Goal: Navigation & Orientation: Go to known website

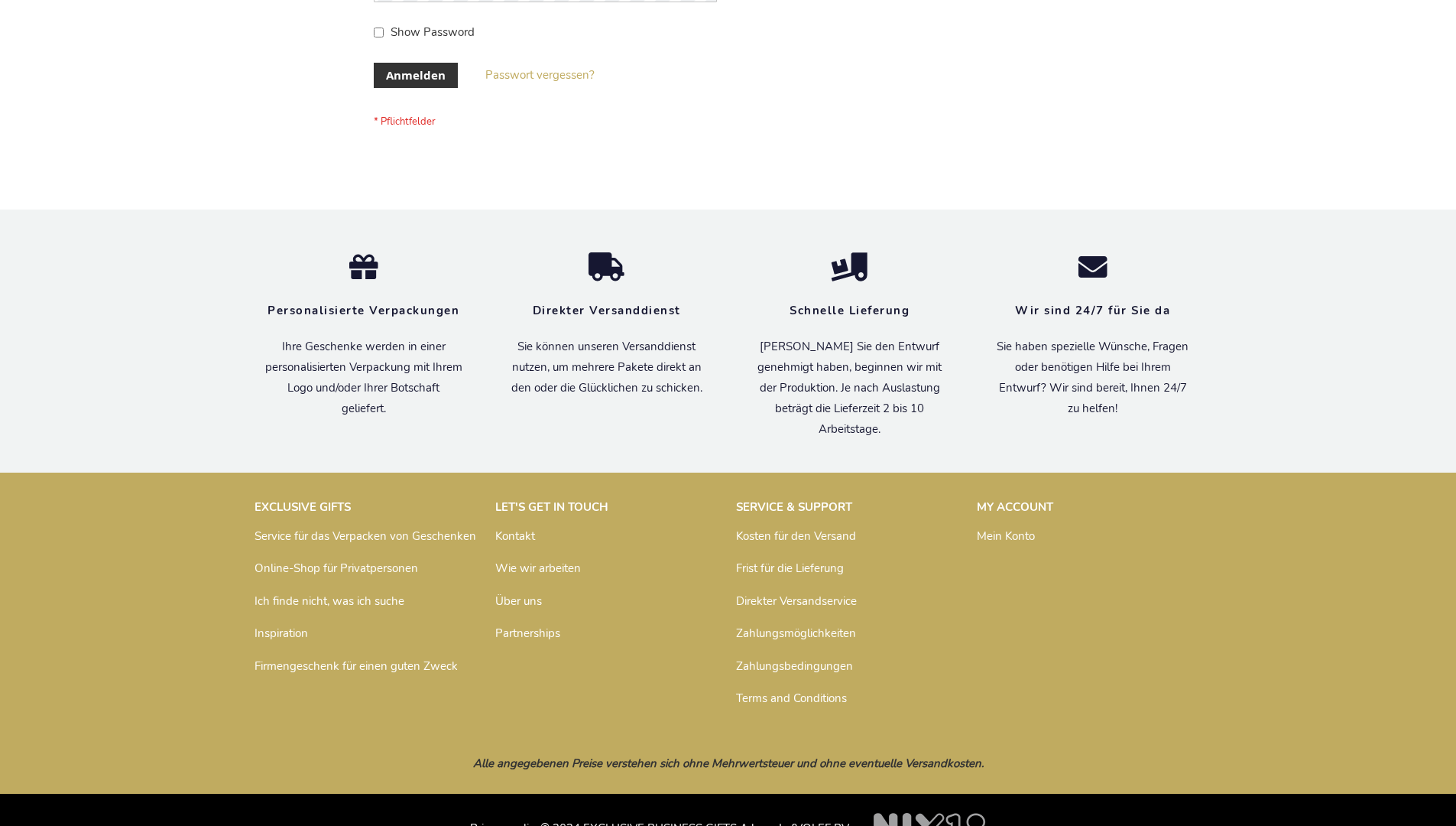
scroll to position [512, 0]
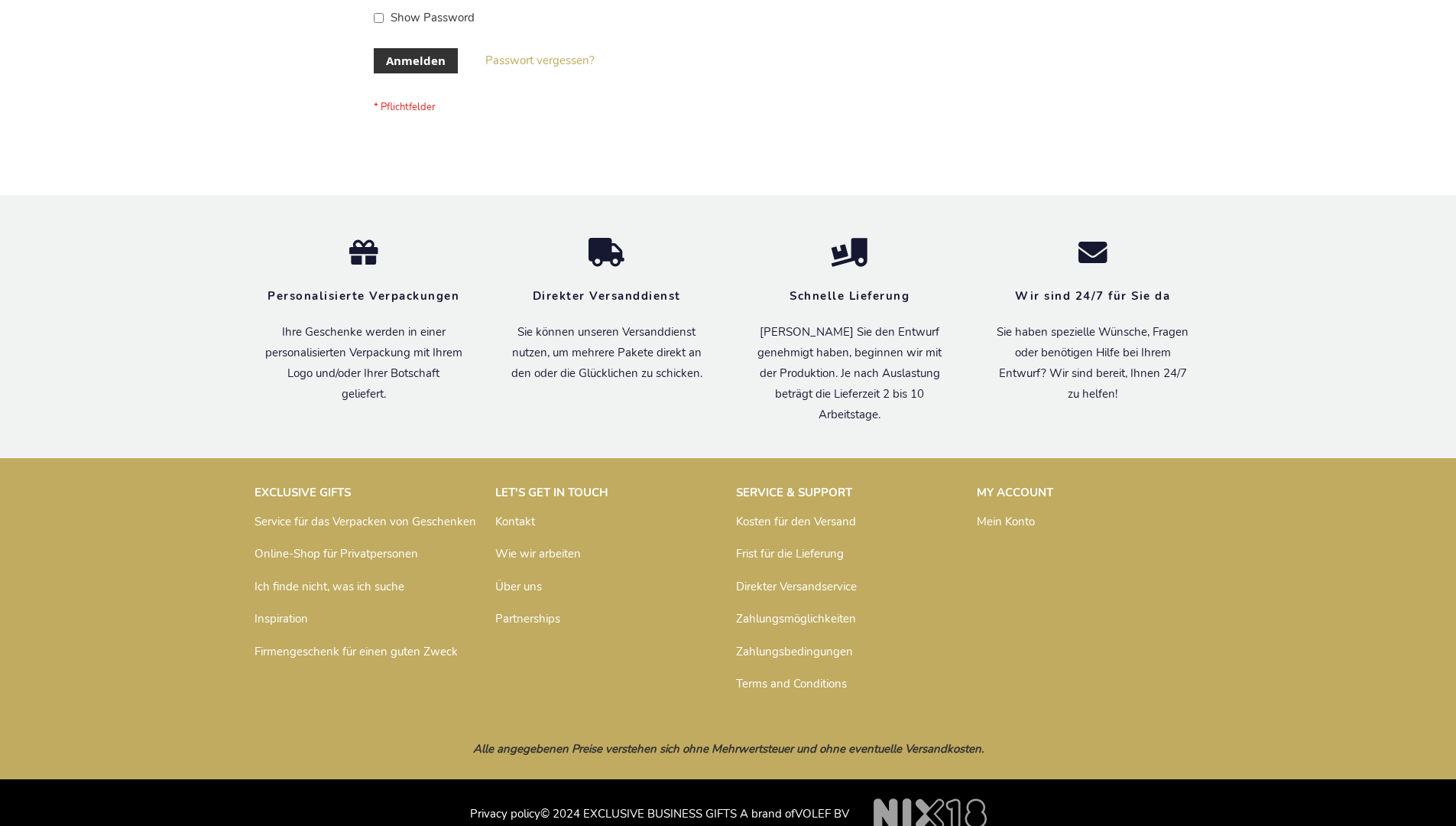
scroll to position [512, 0]
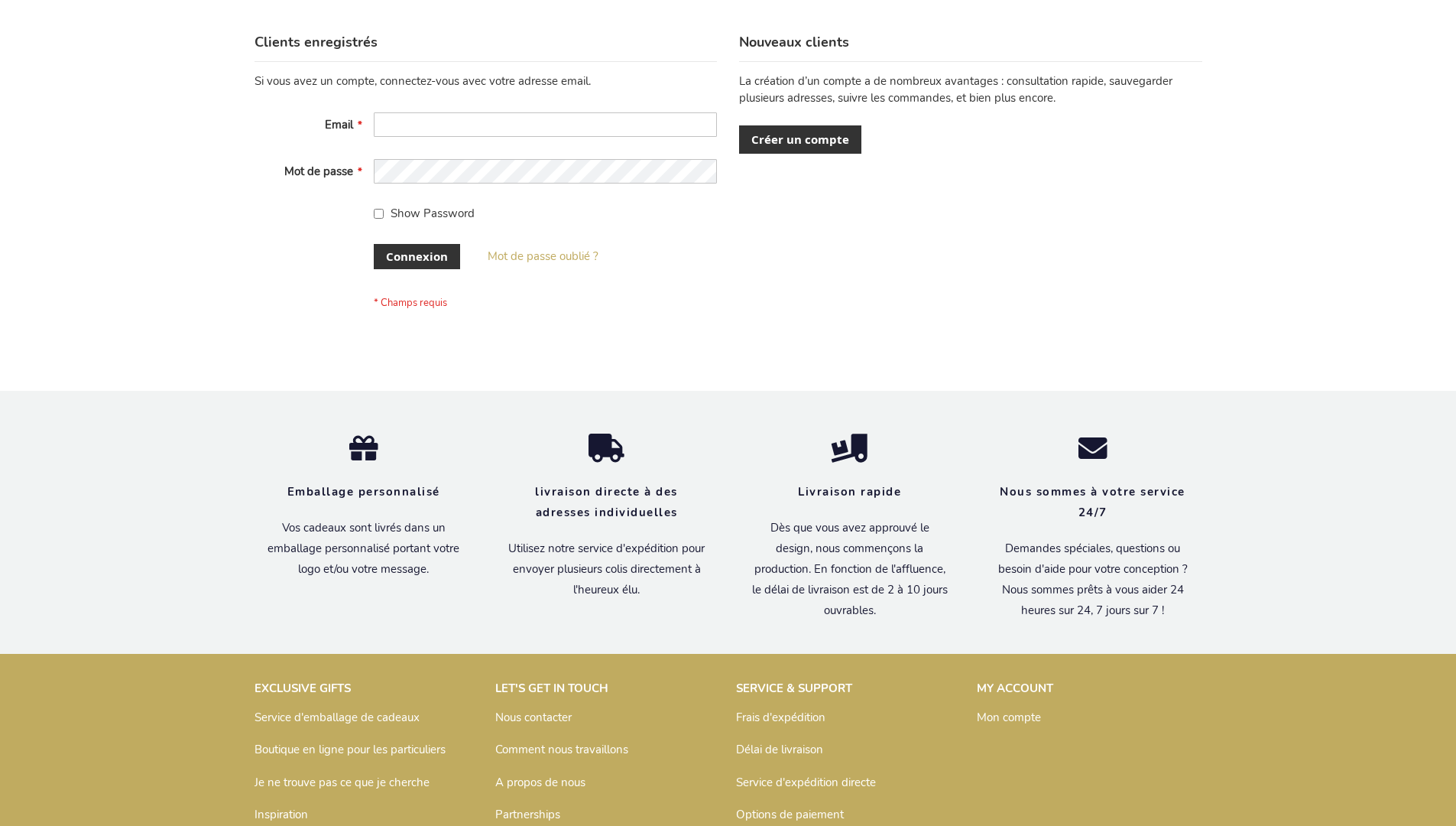
scroll to position [527, 0]
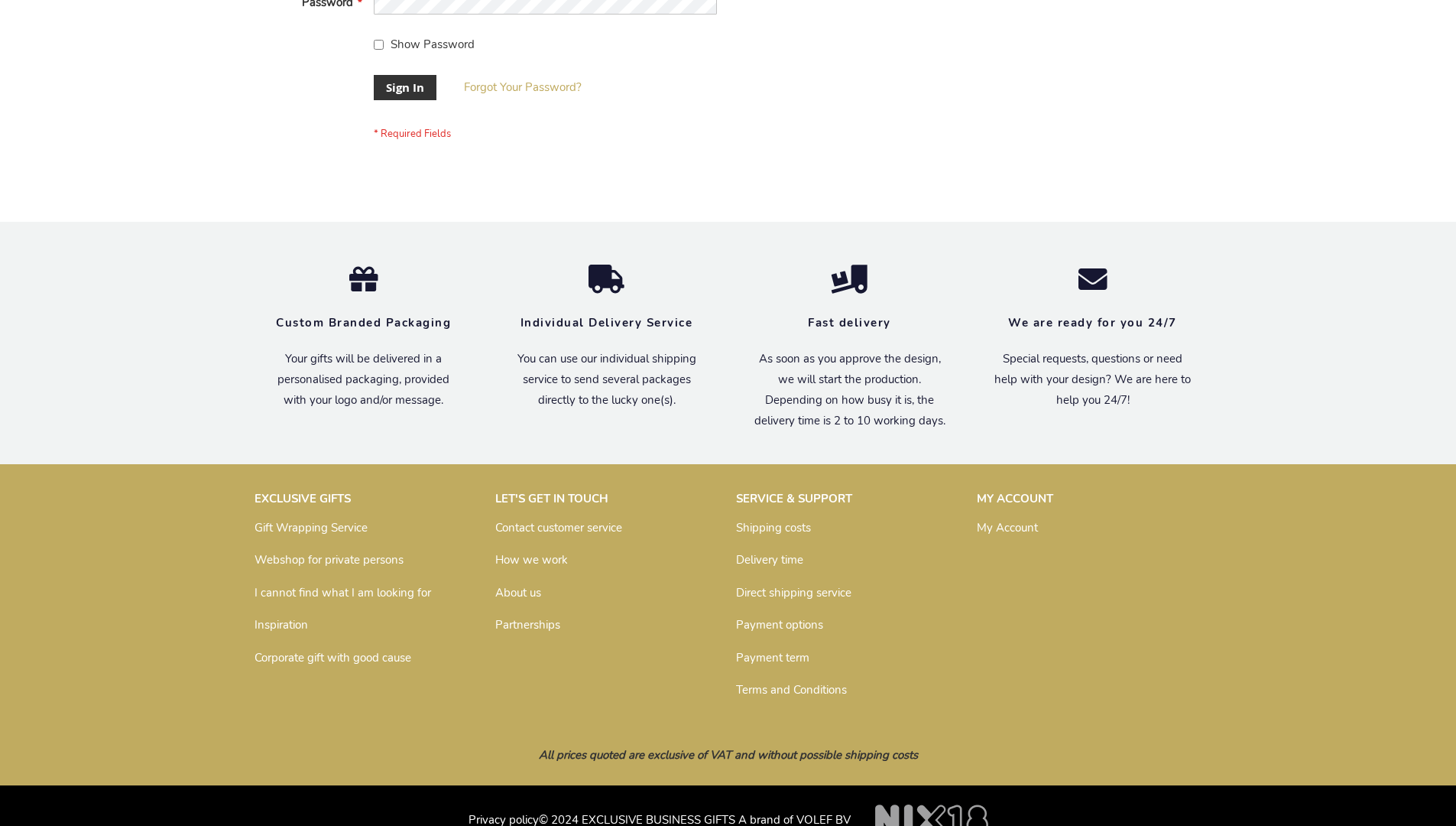
scroll to position [491, 0]
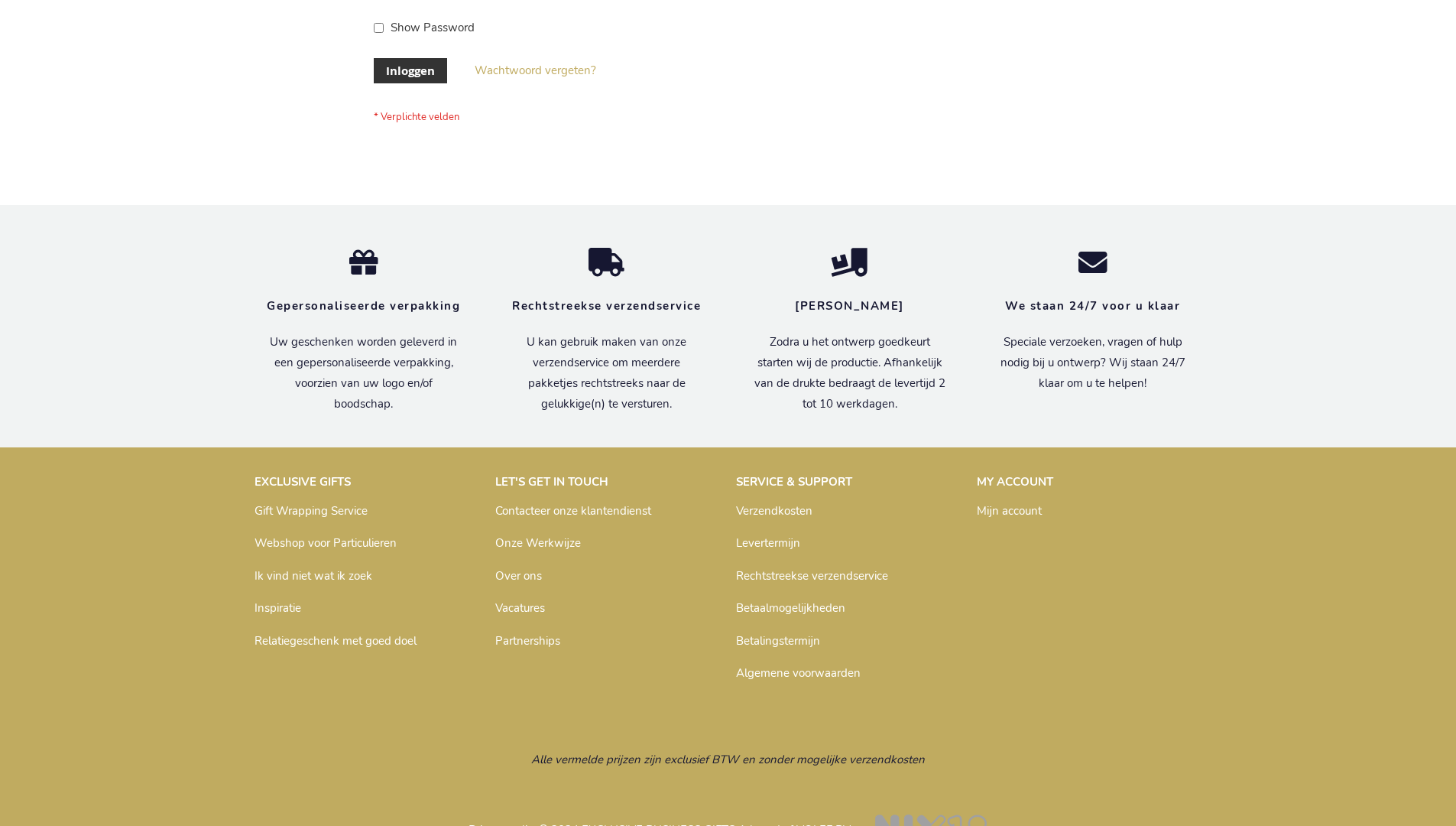
scroll to position [519, 0]
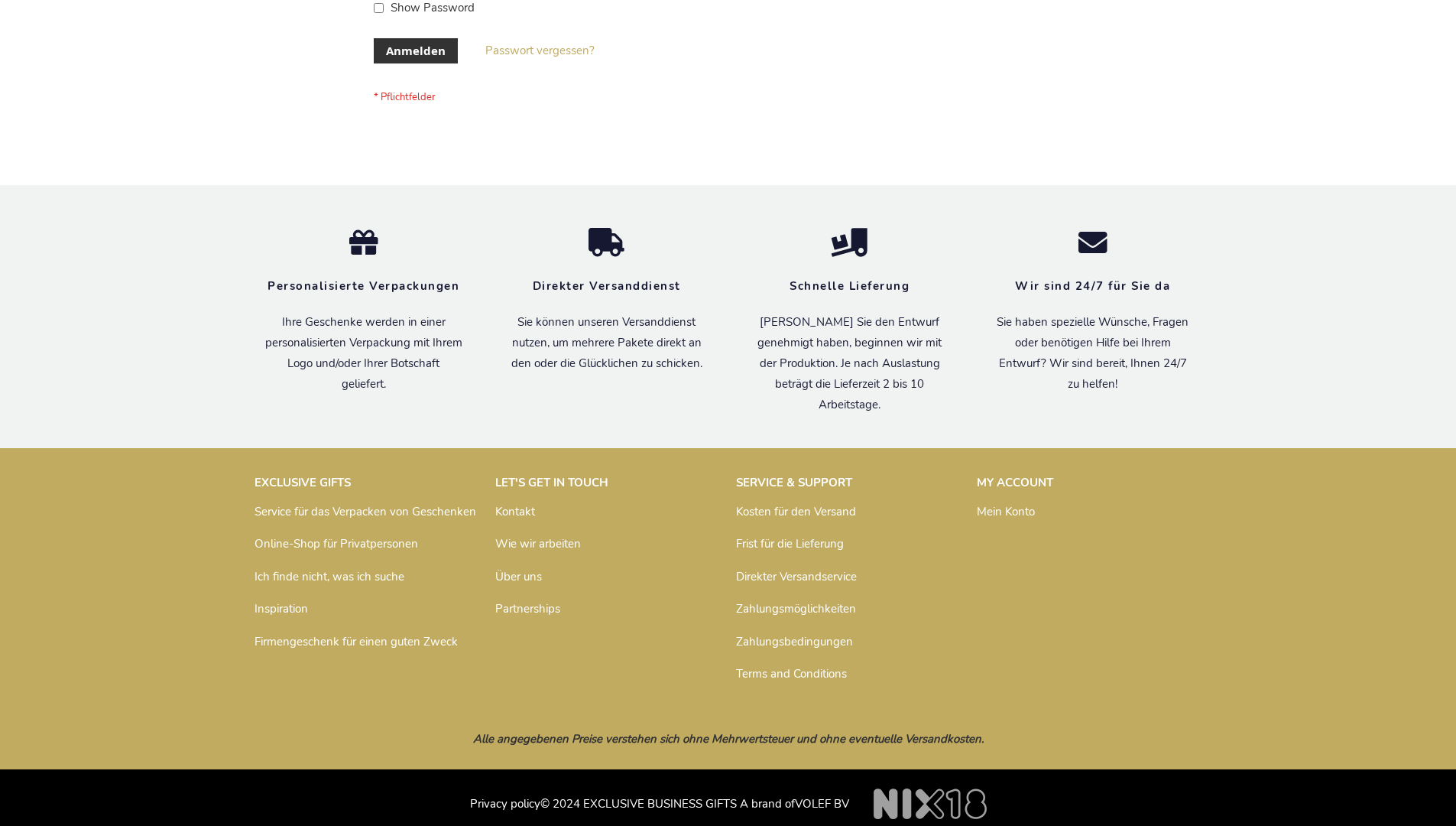
scroll to position [500, 0]
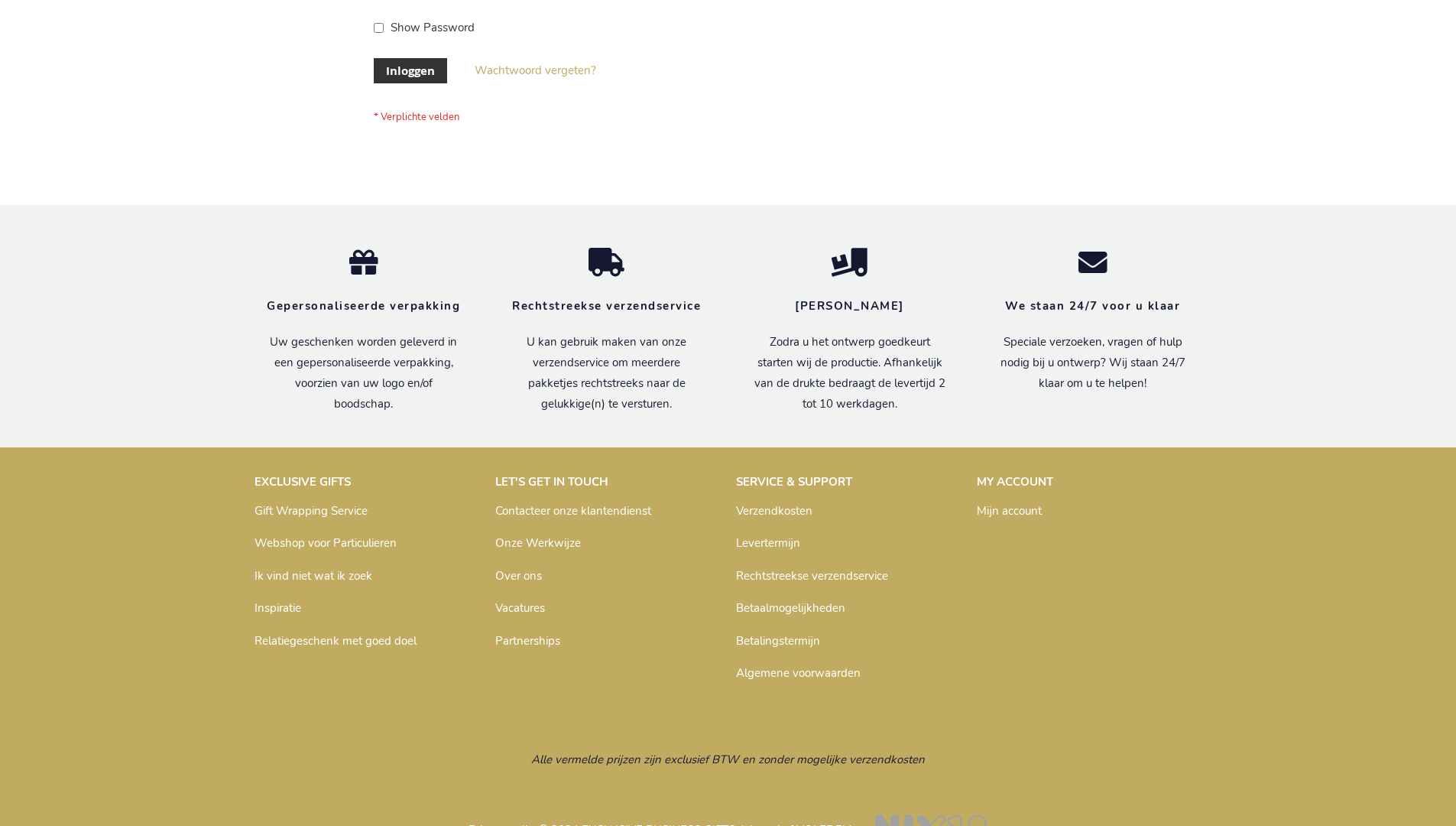
scroll to position [519, 0]
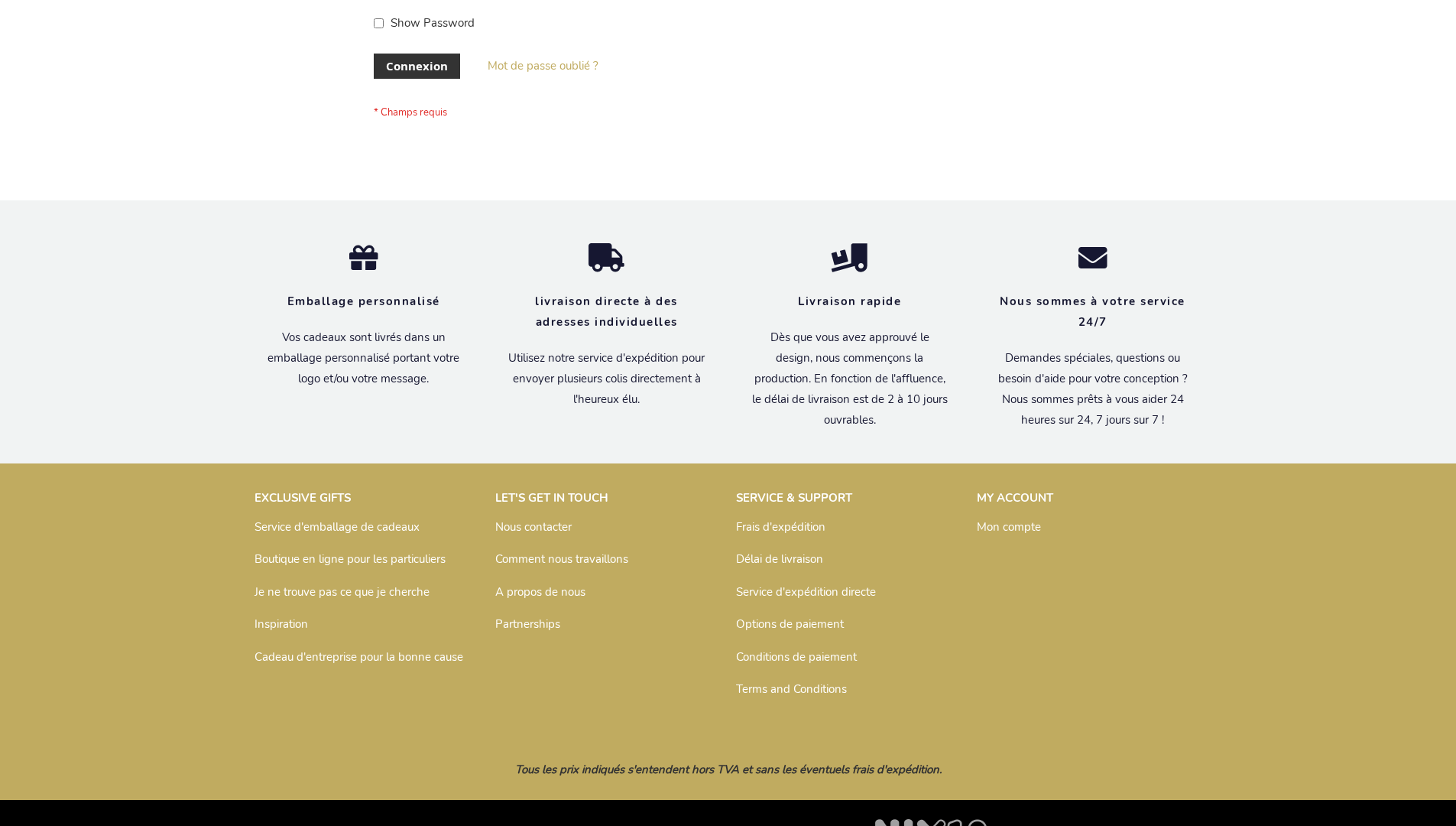
scroll to position [527, 0]
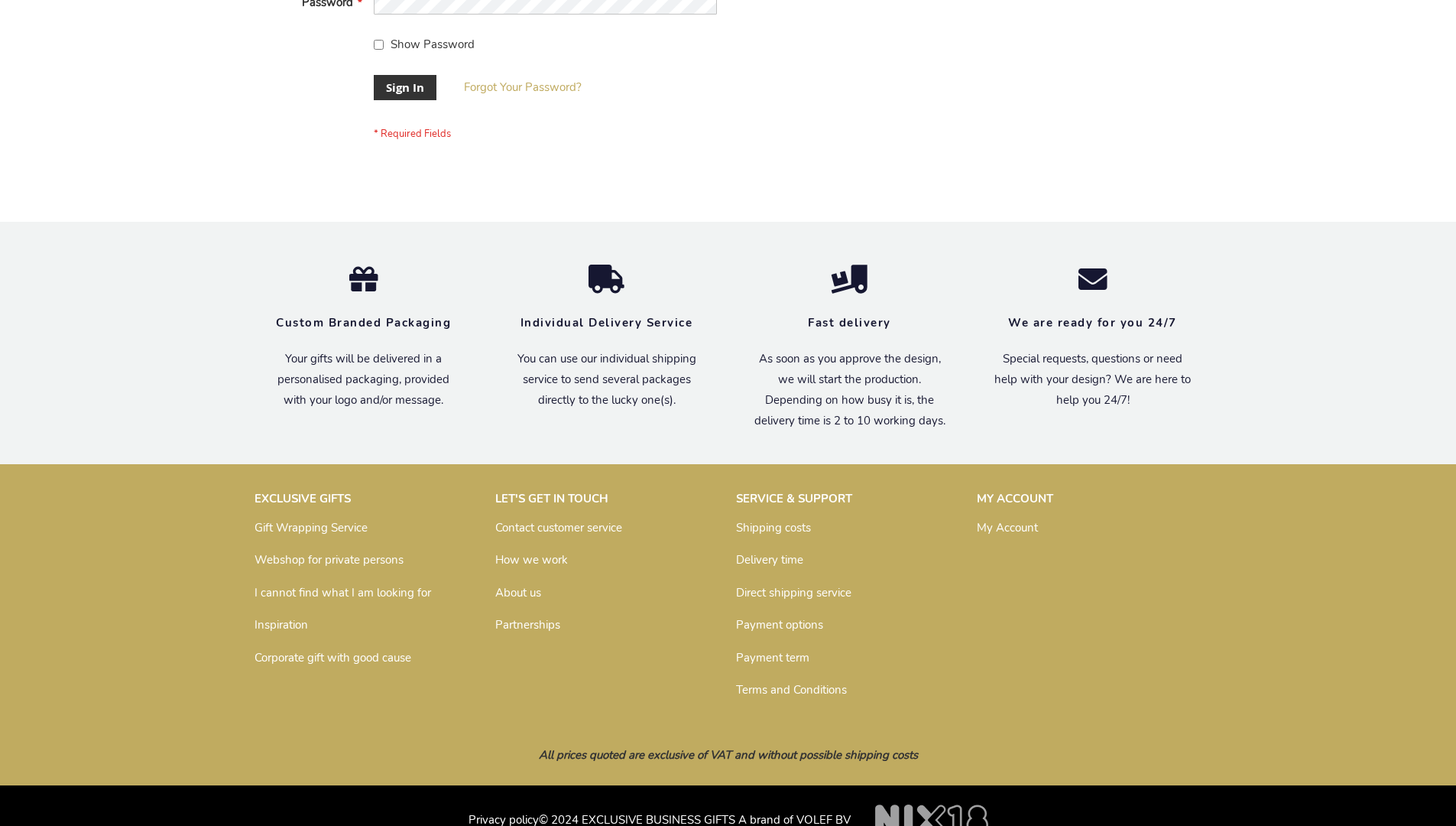
scroll to position [491, 0]
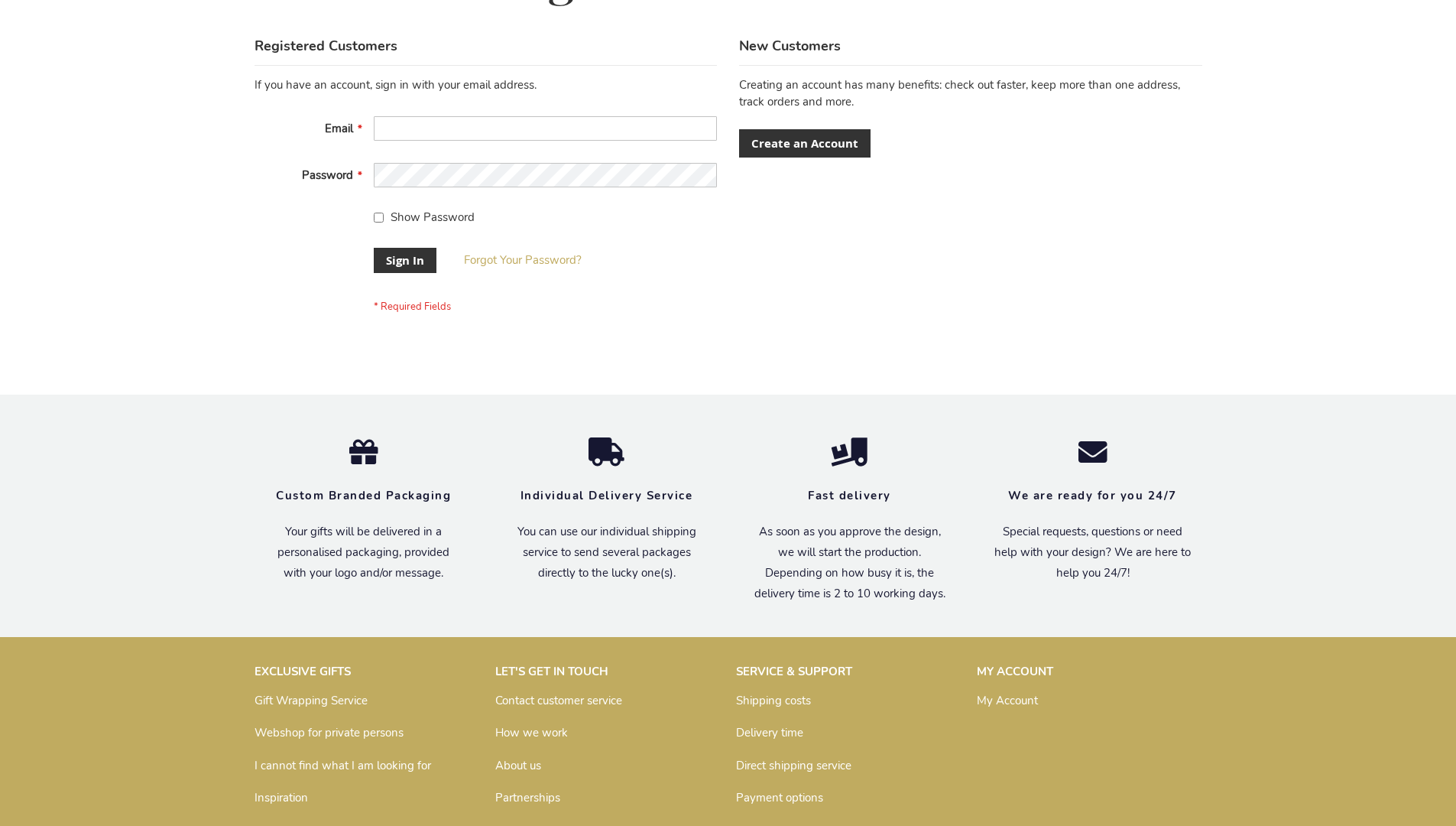
scroll to position [491, 0]
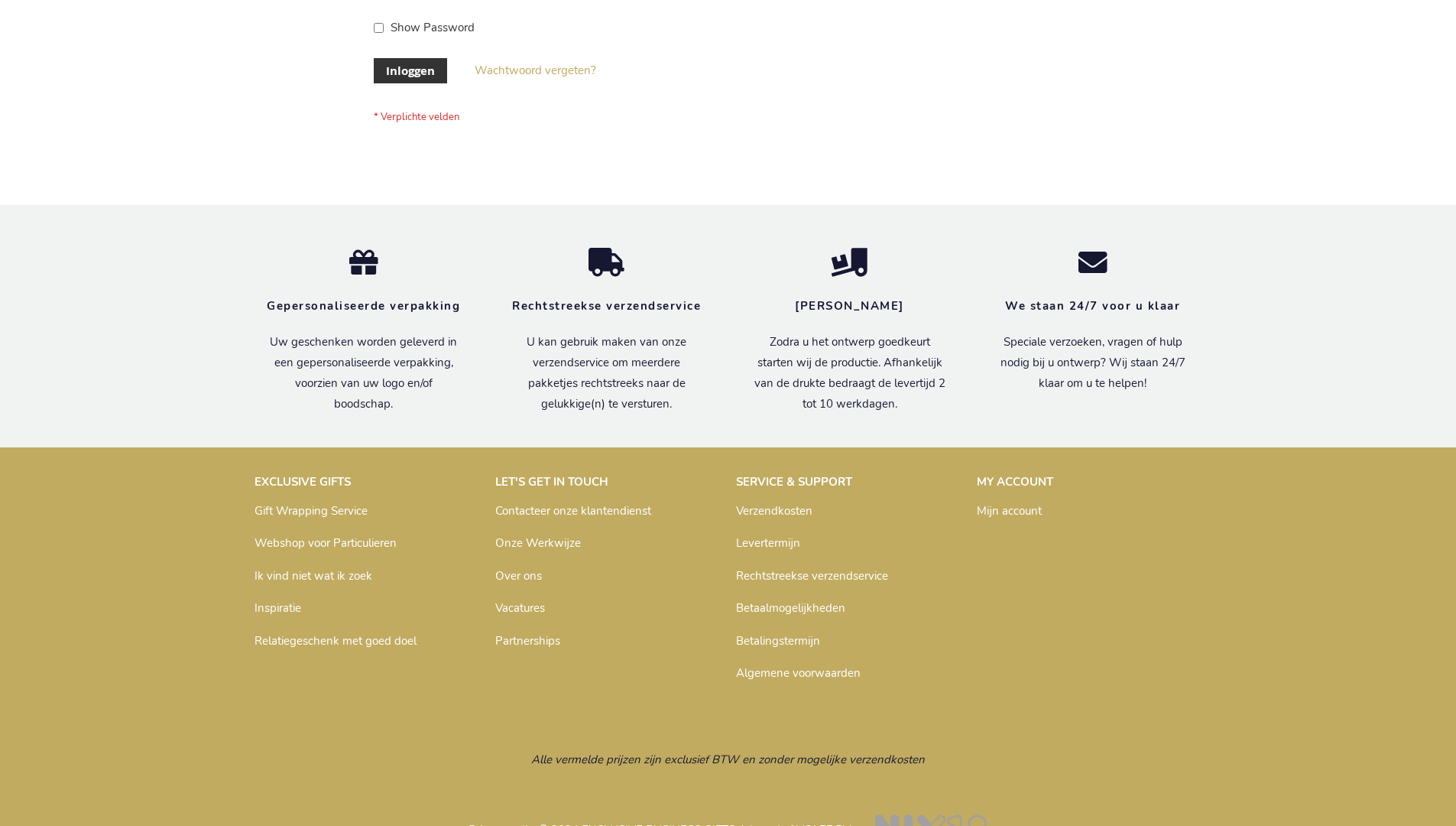
scroll to position [519, 0]
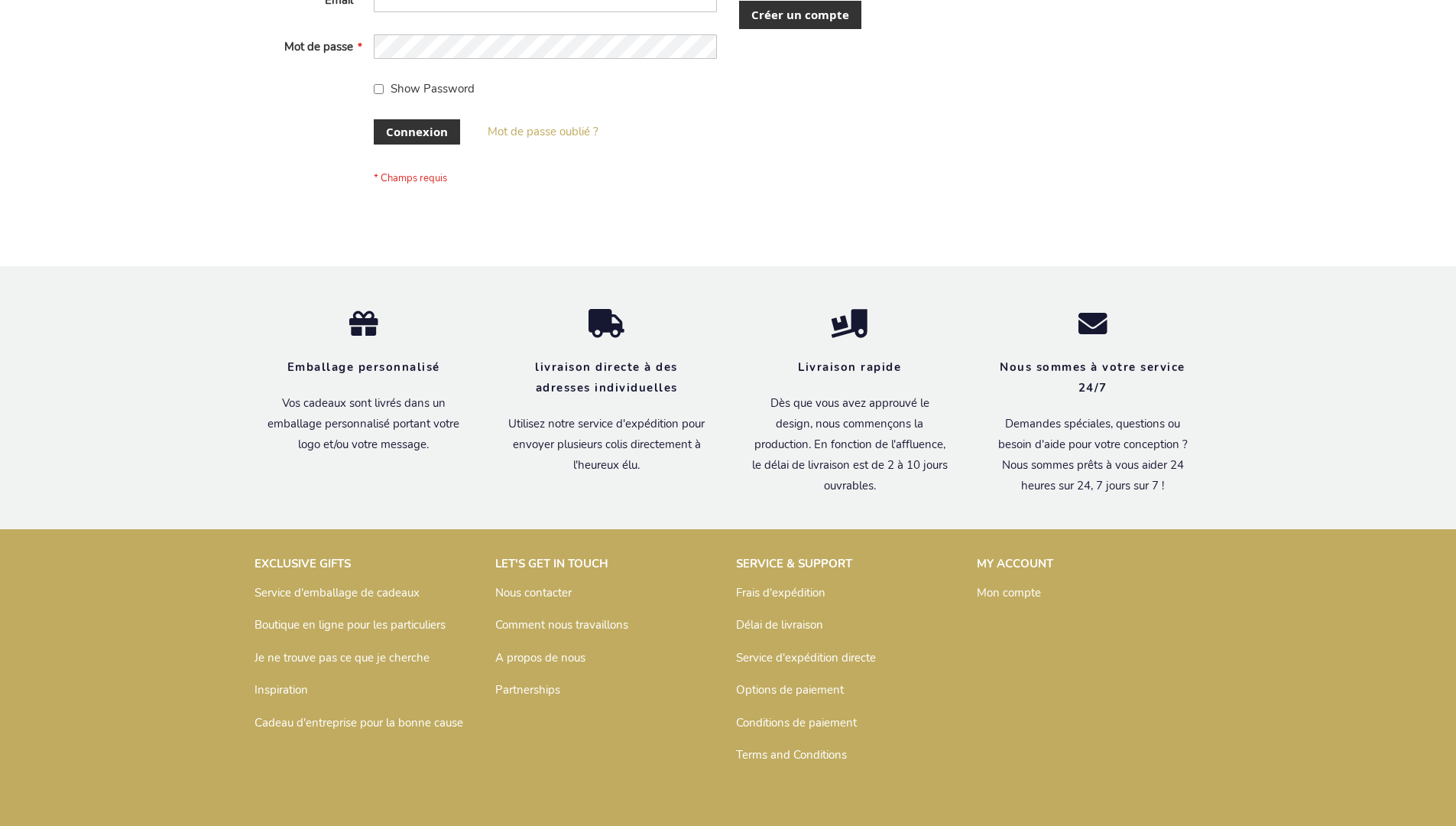
scroll to position [527, 0]
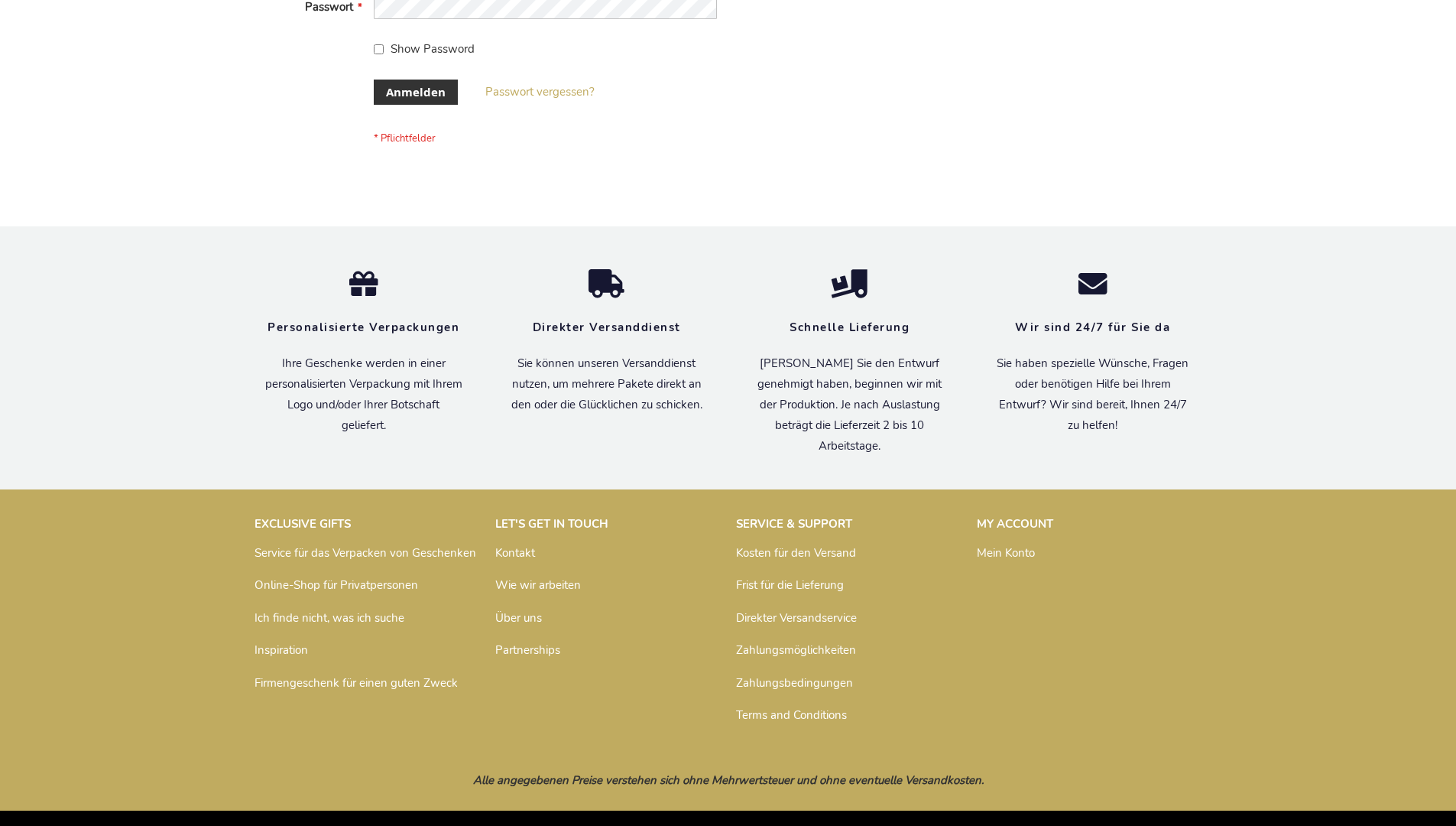
scroll to position [512, 0]
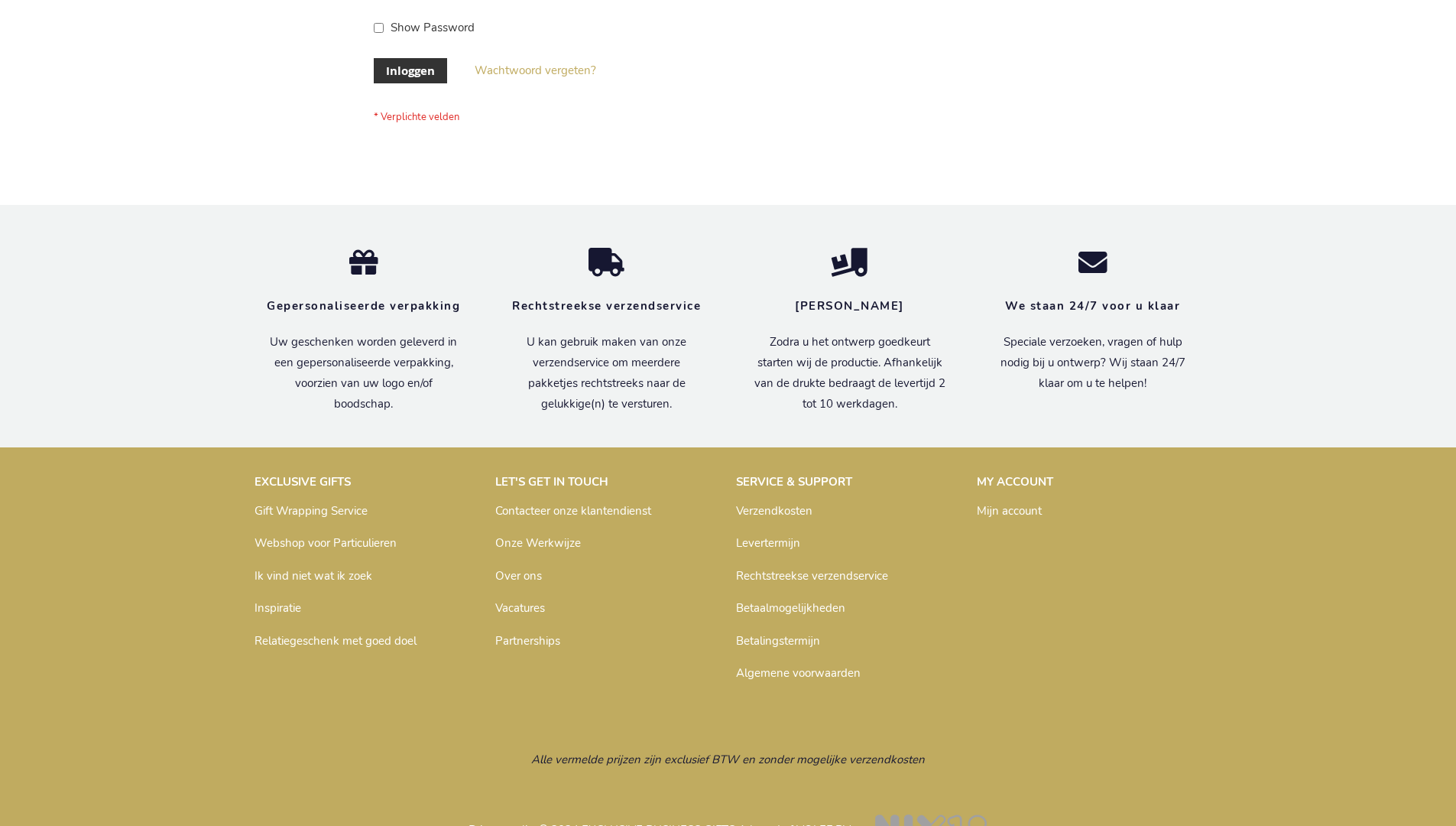
scroll to position [519, 0]
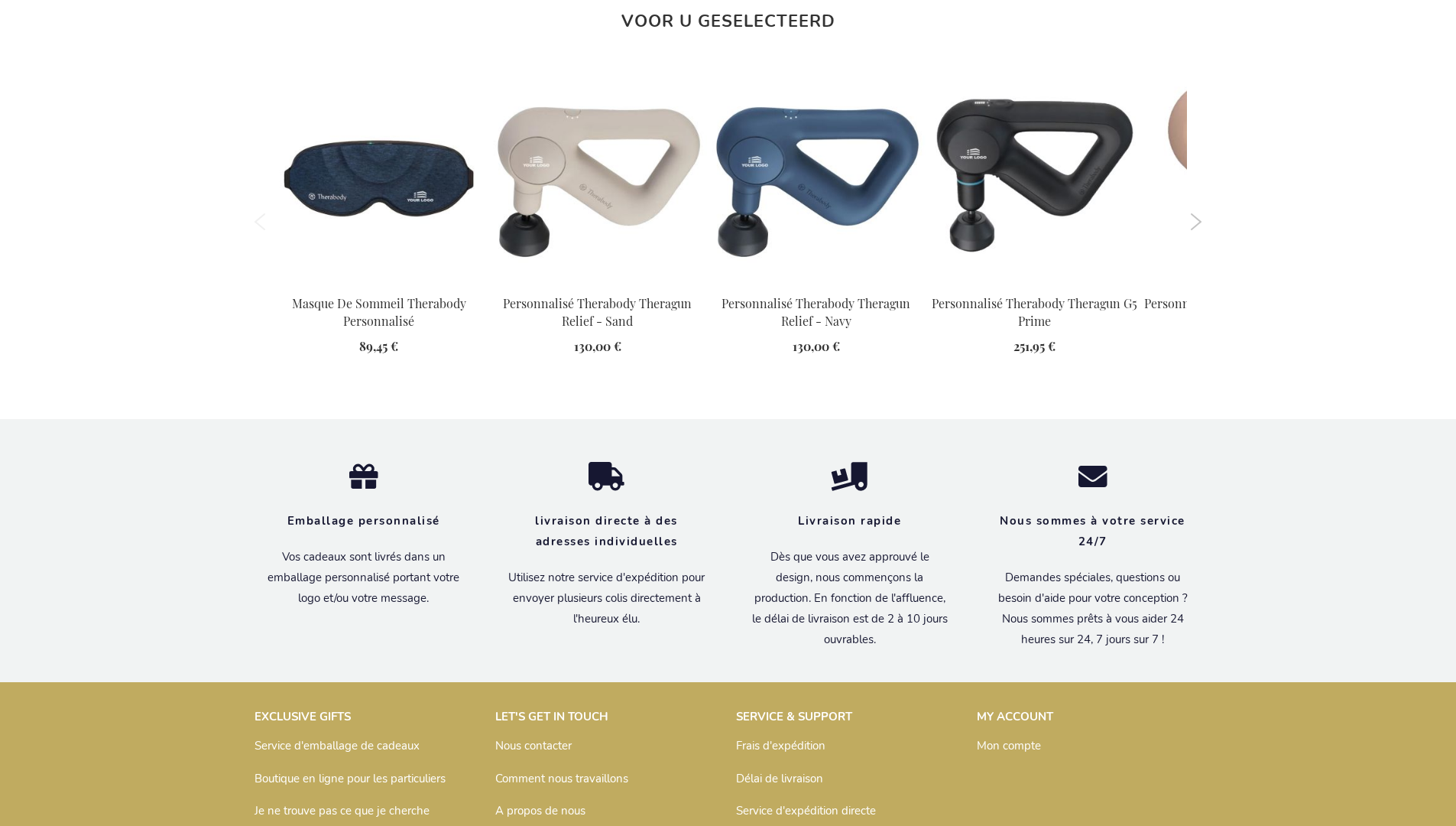
scroll to position [2243, 0]
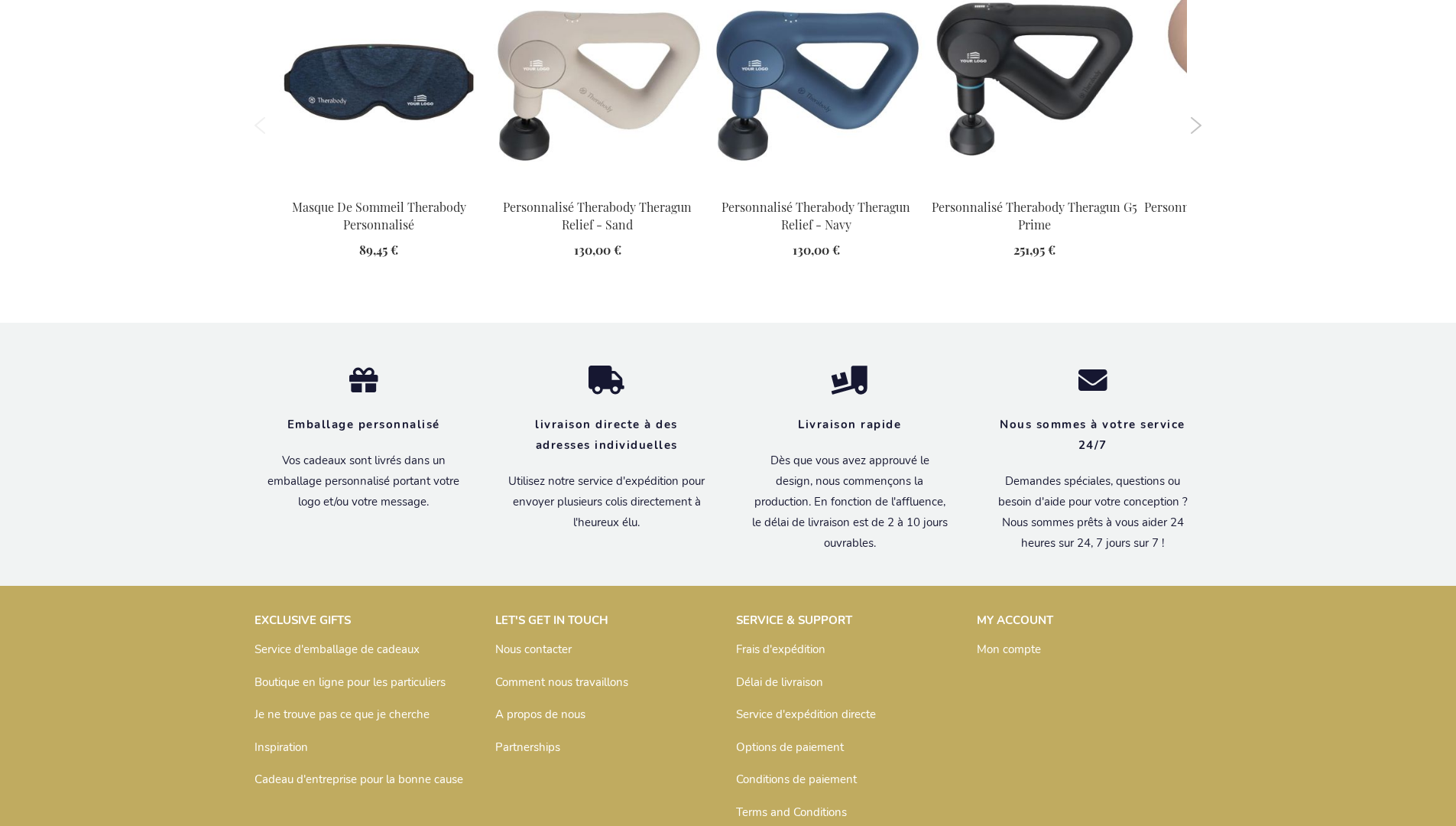
scroll to position [2243, 0]
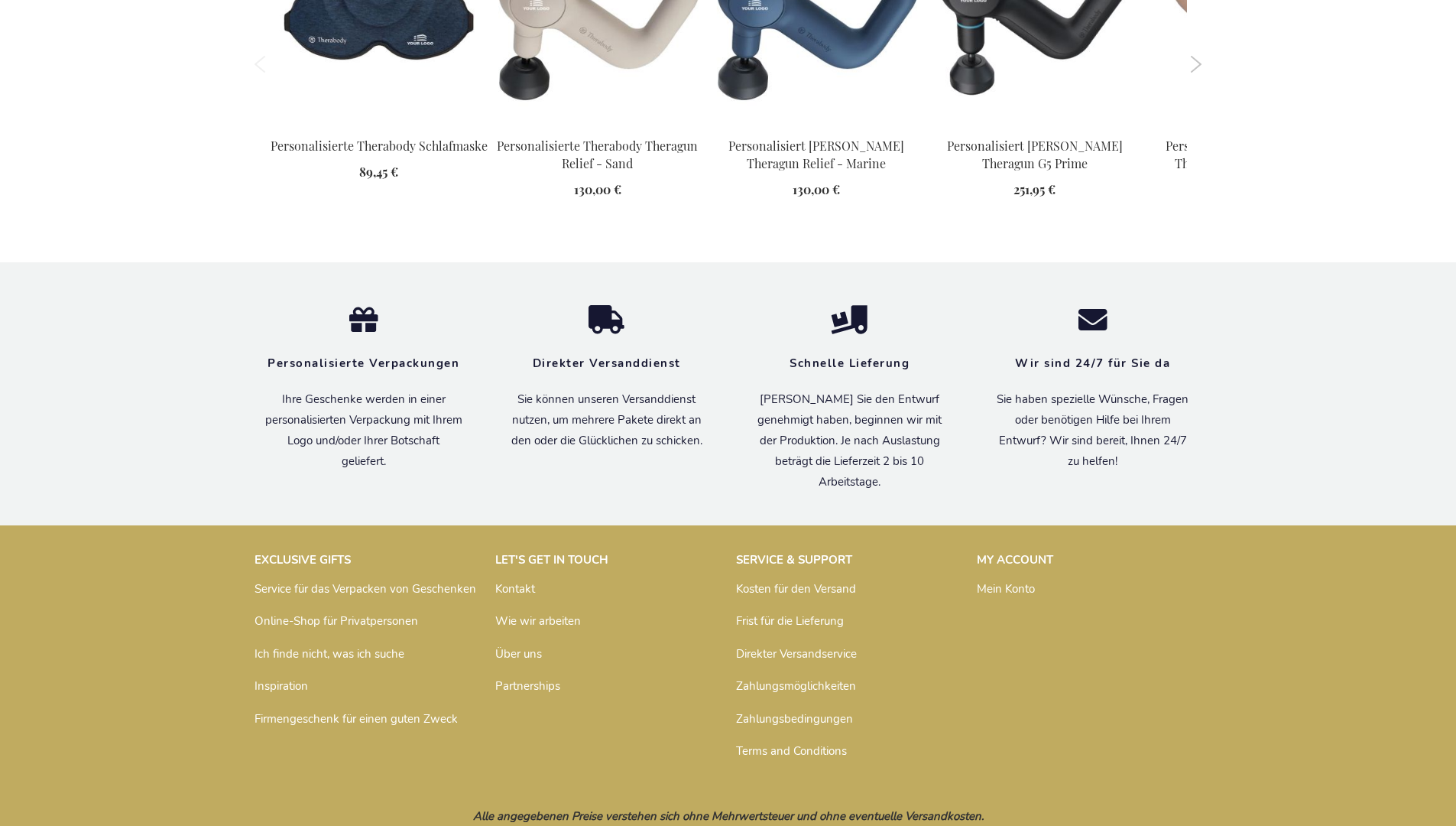
scroll to position [2212, 0]
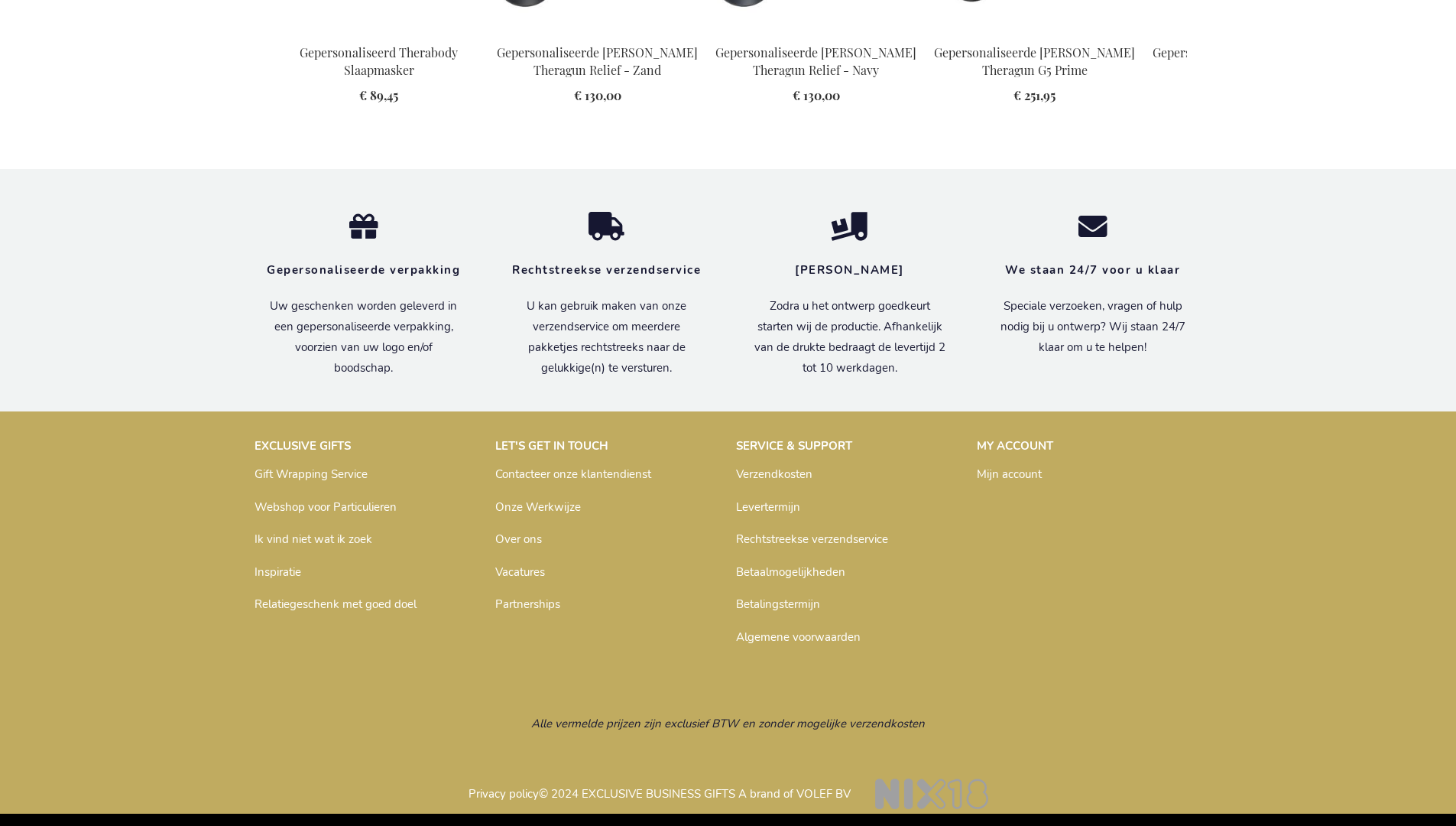
scroll to position [2201, 0]
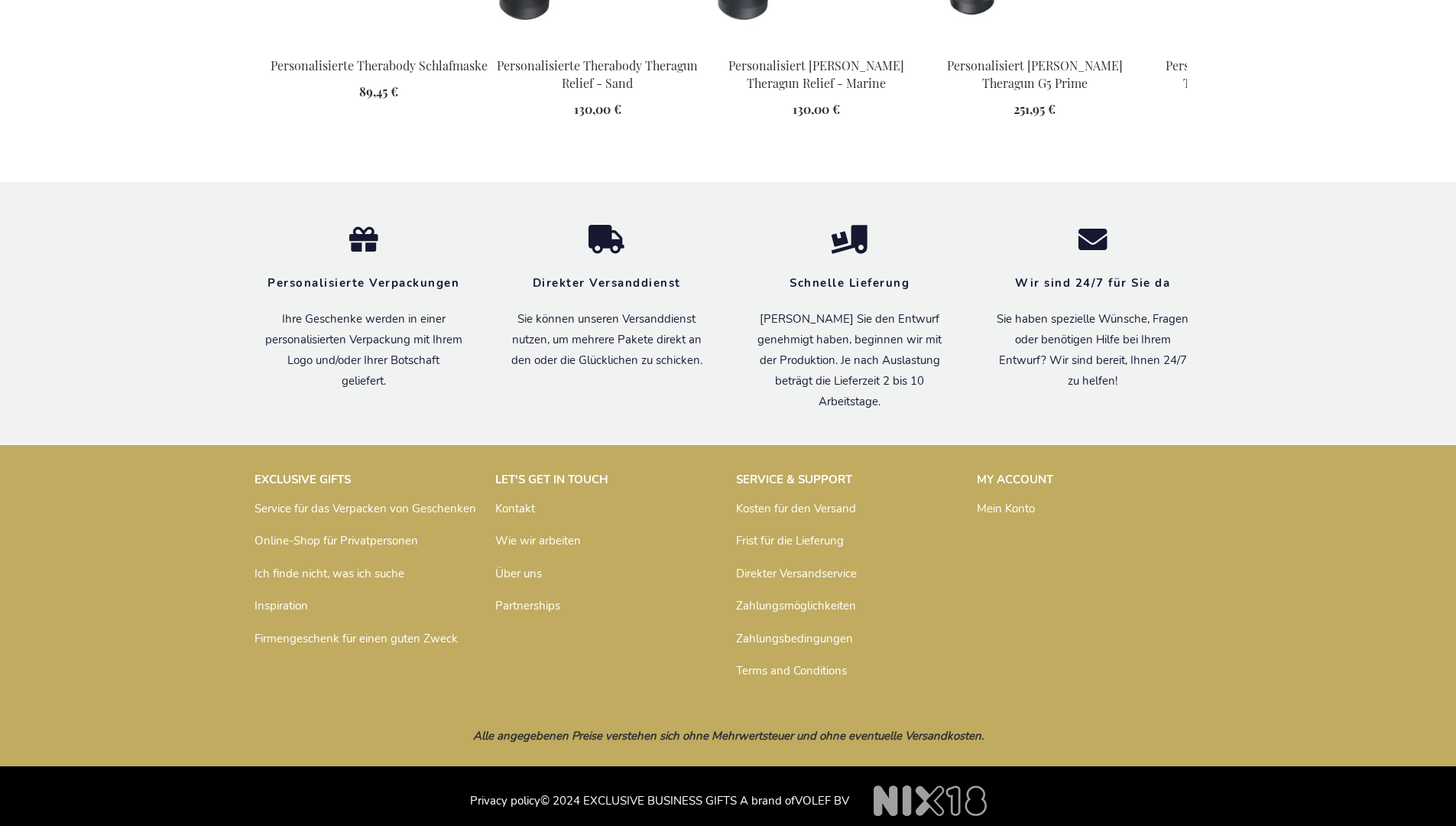
scroll to position [2212, 0]
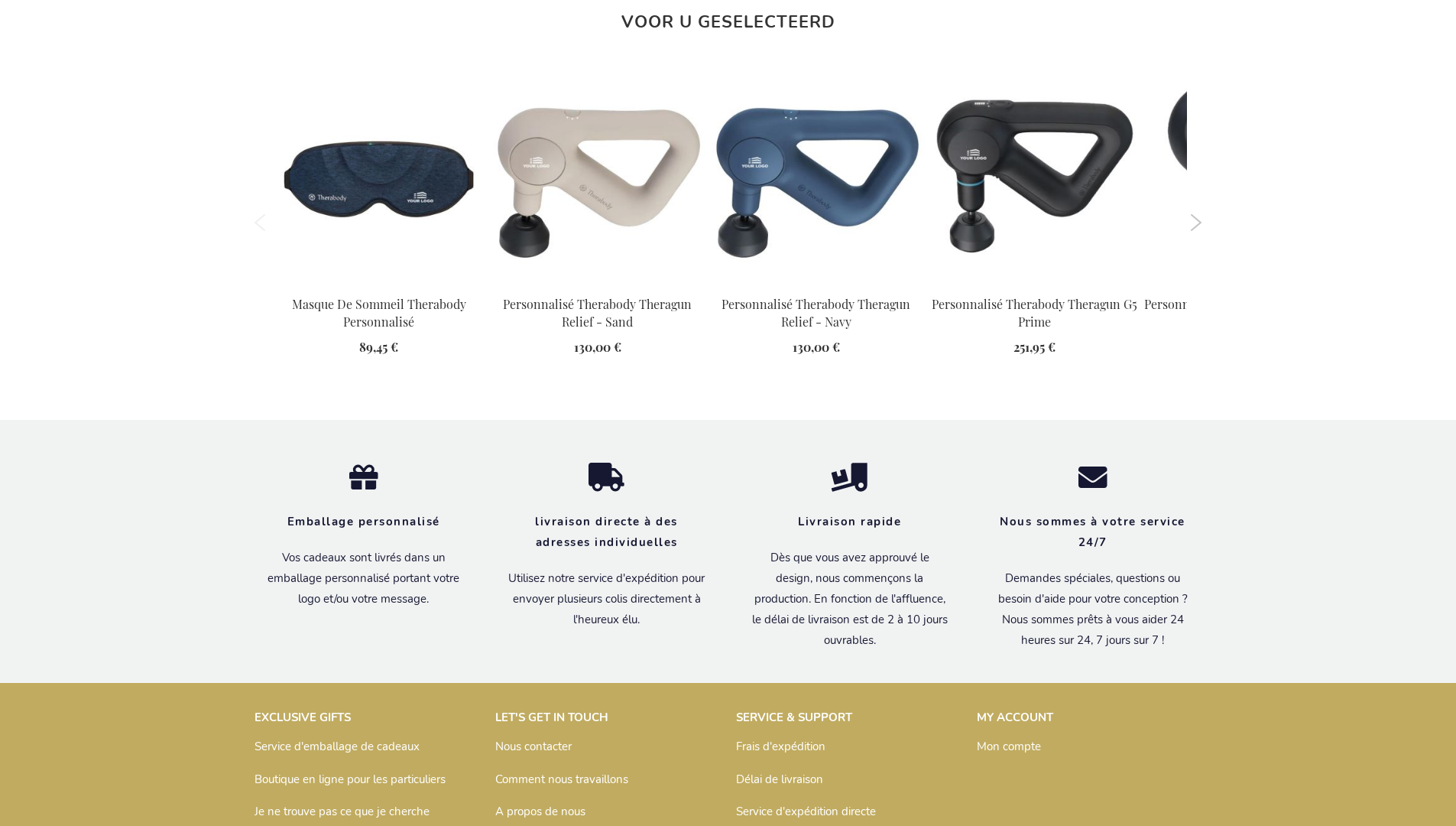
scroll to position [2243, 0]
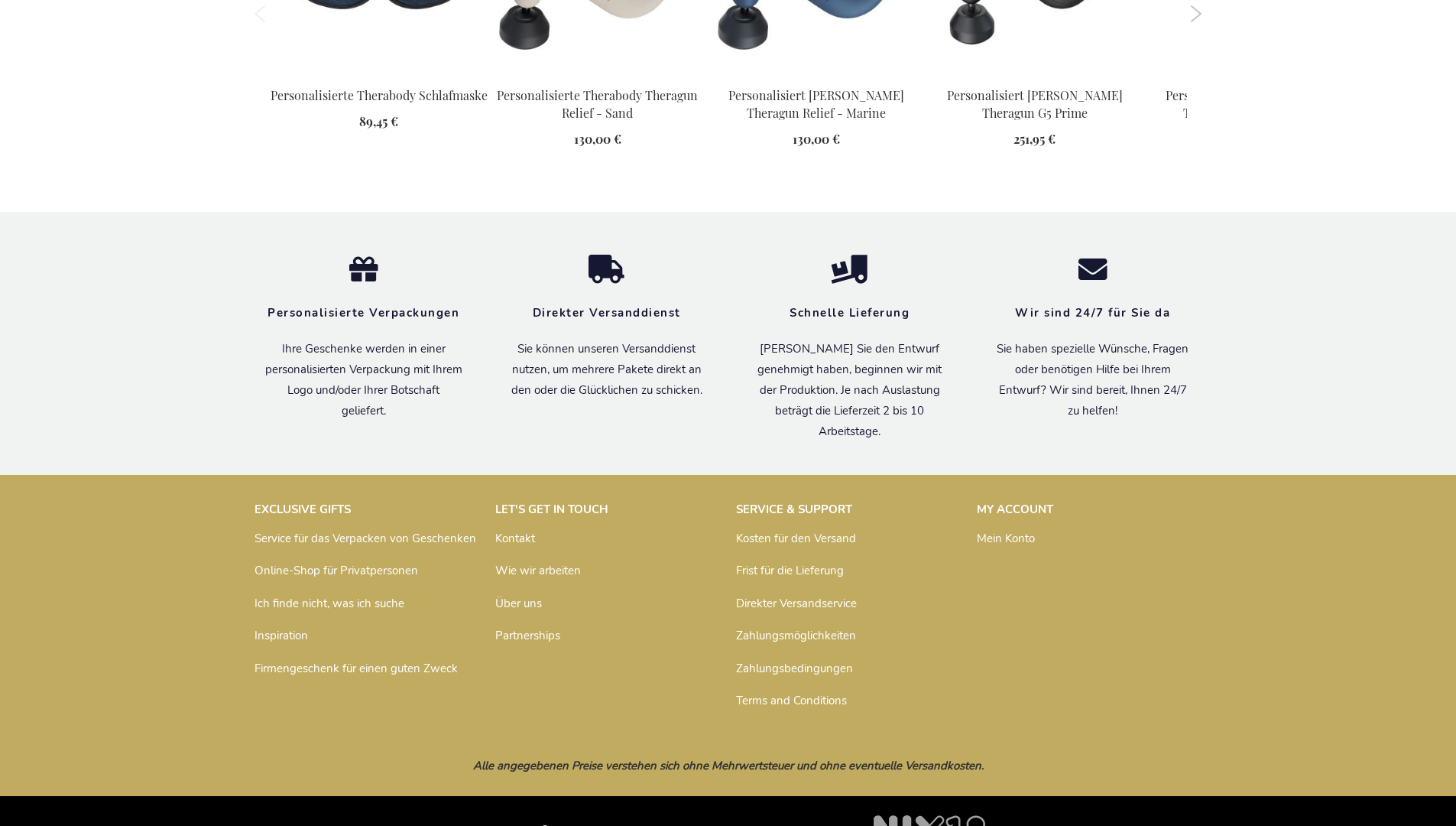
scroll to position [2212, 0]
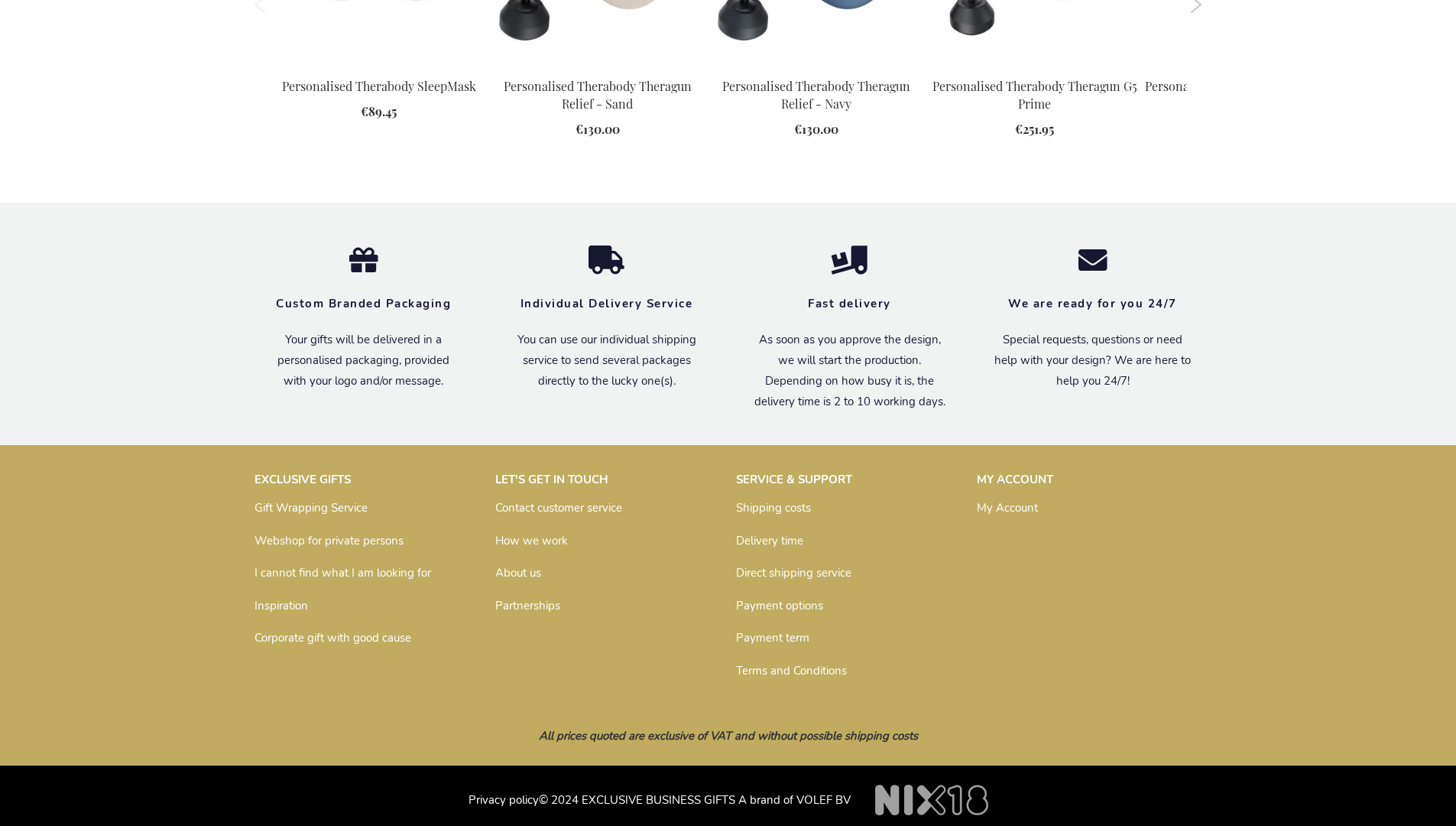
scroll to position [2173, 0]
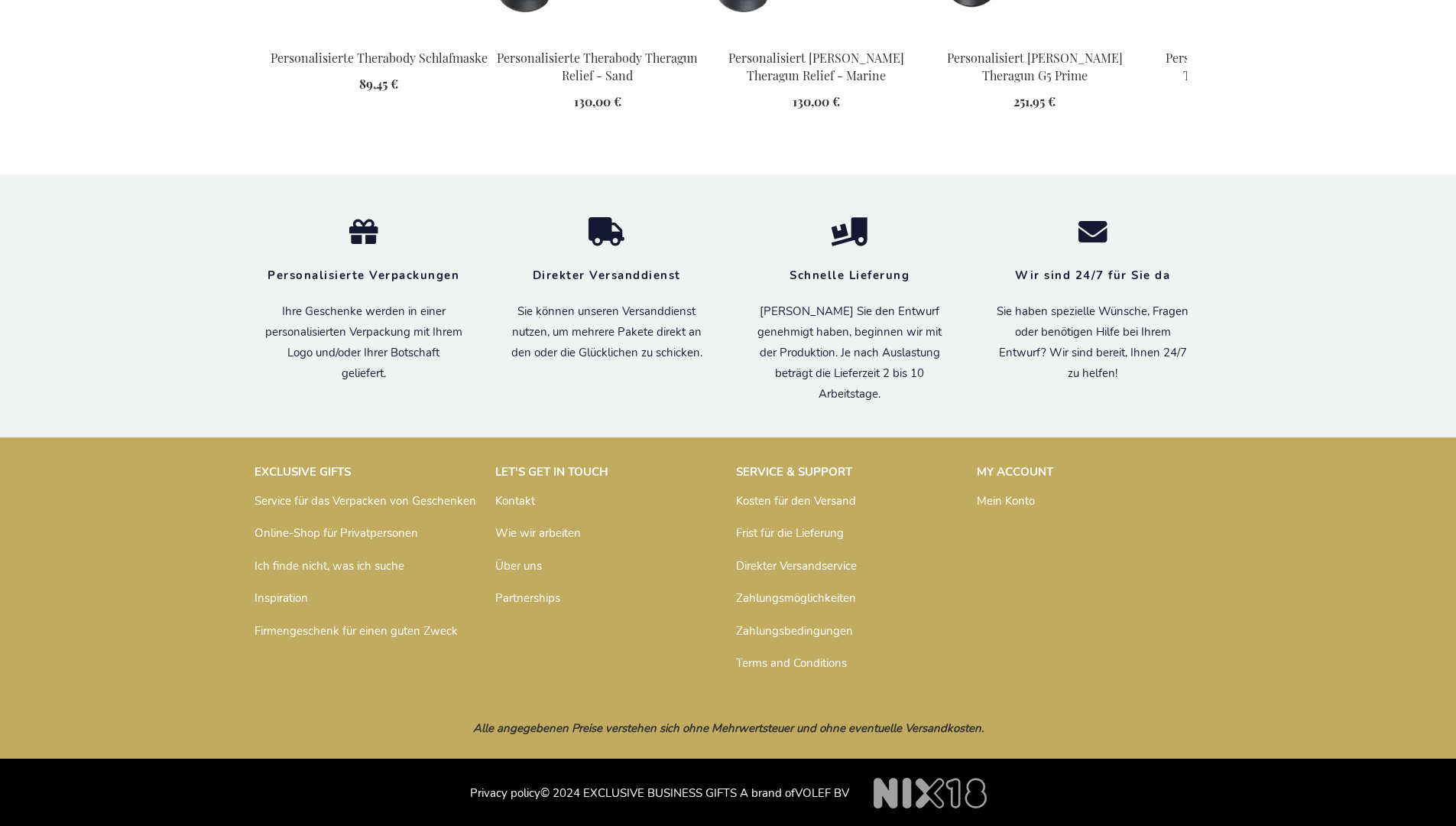
scroll to position [2212, 0]
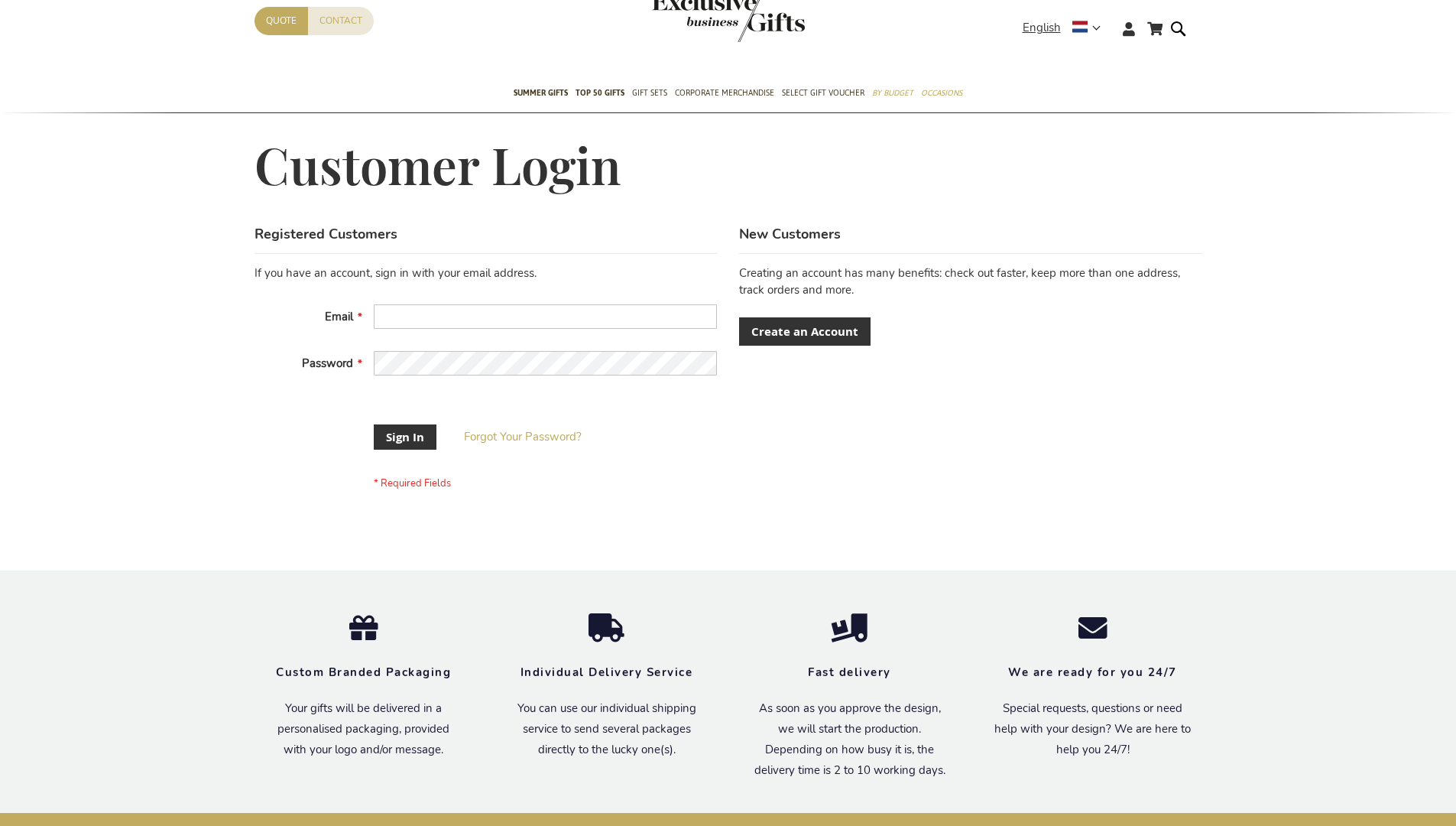
scroll to position [480, 0]
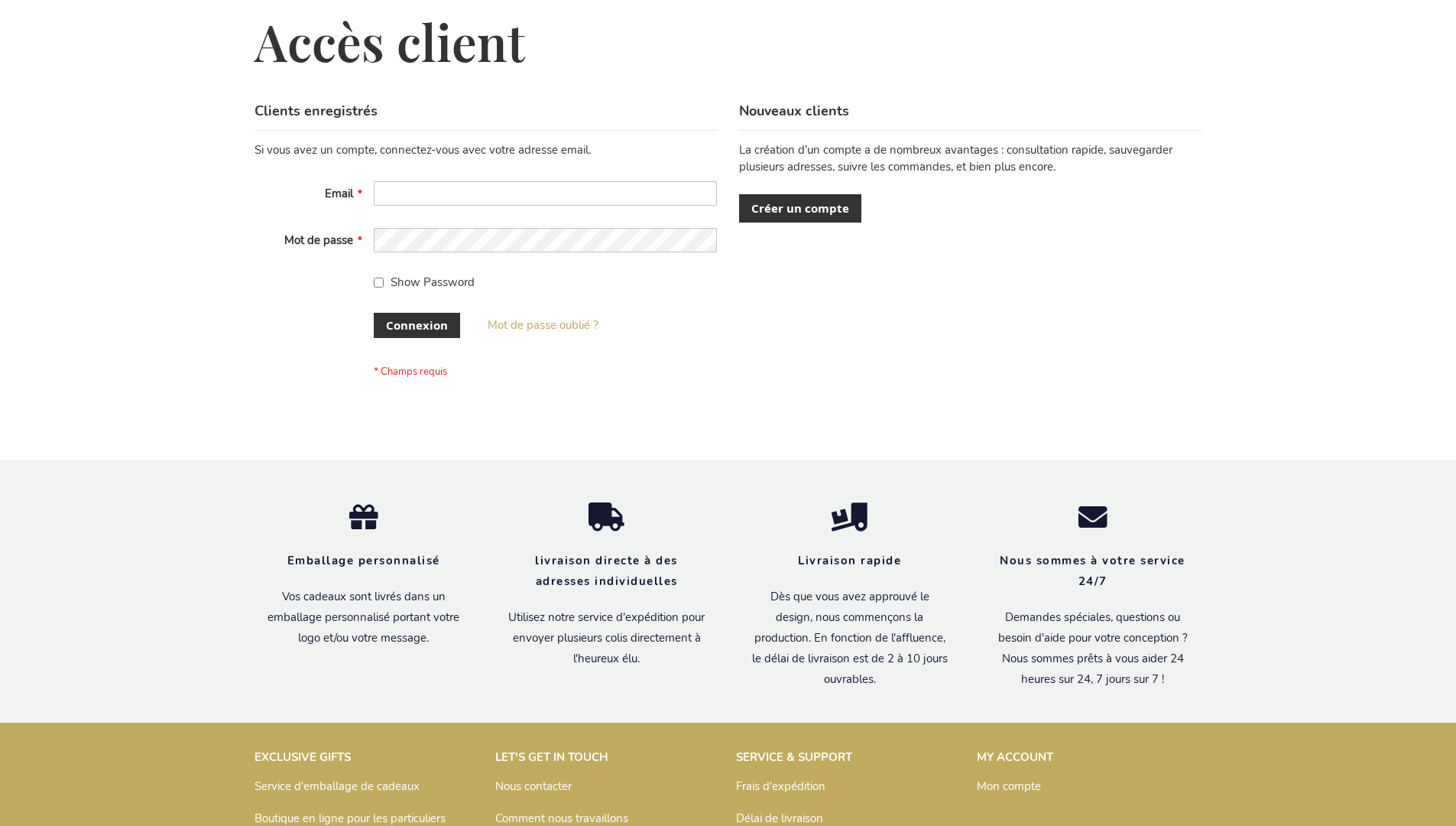
scroll to position [527, 0]
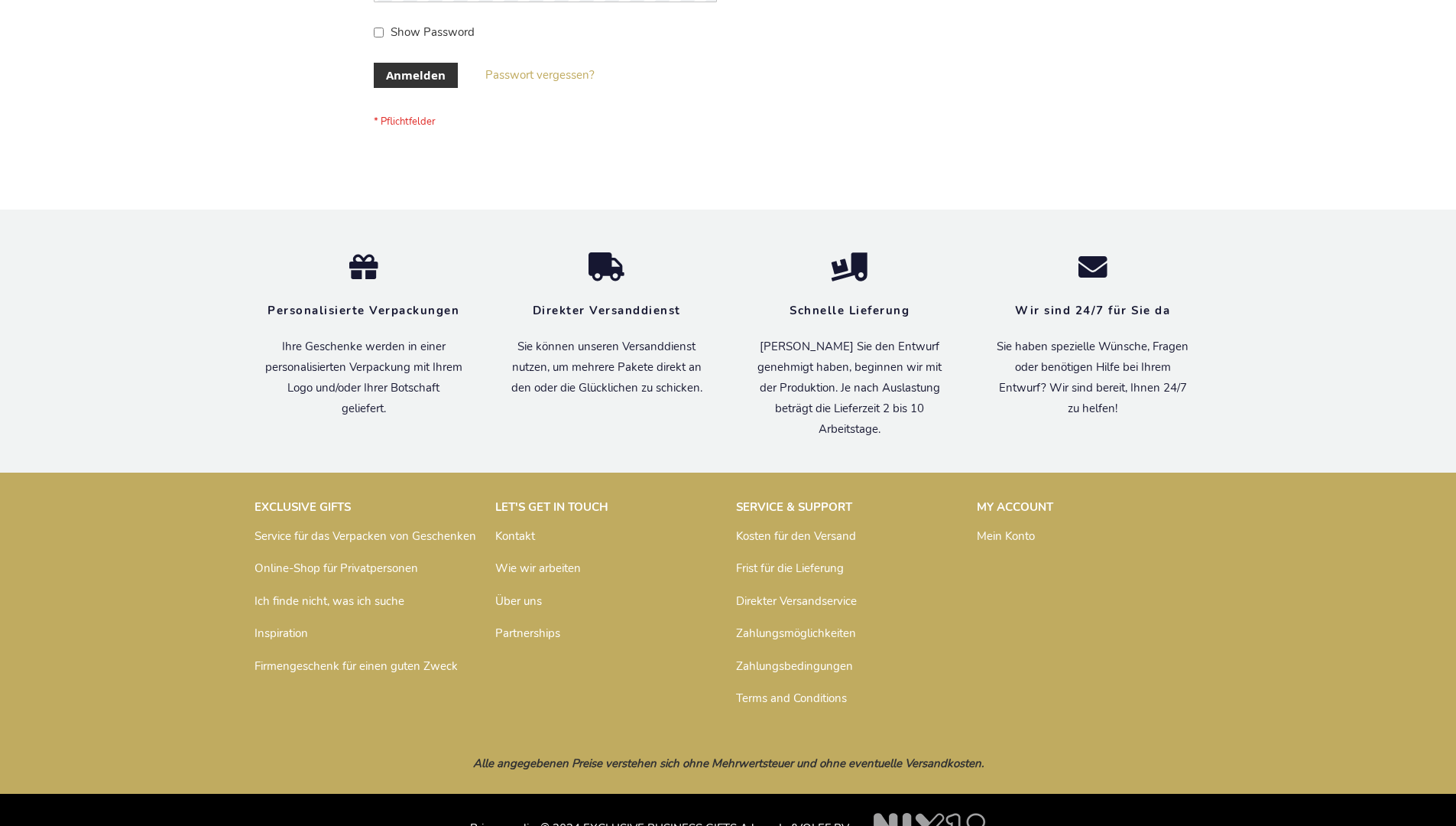
scroll to position [512, 0]
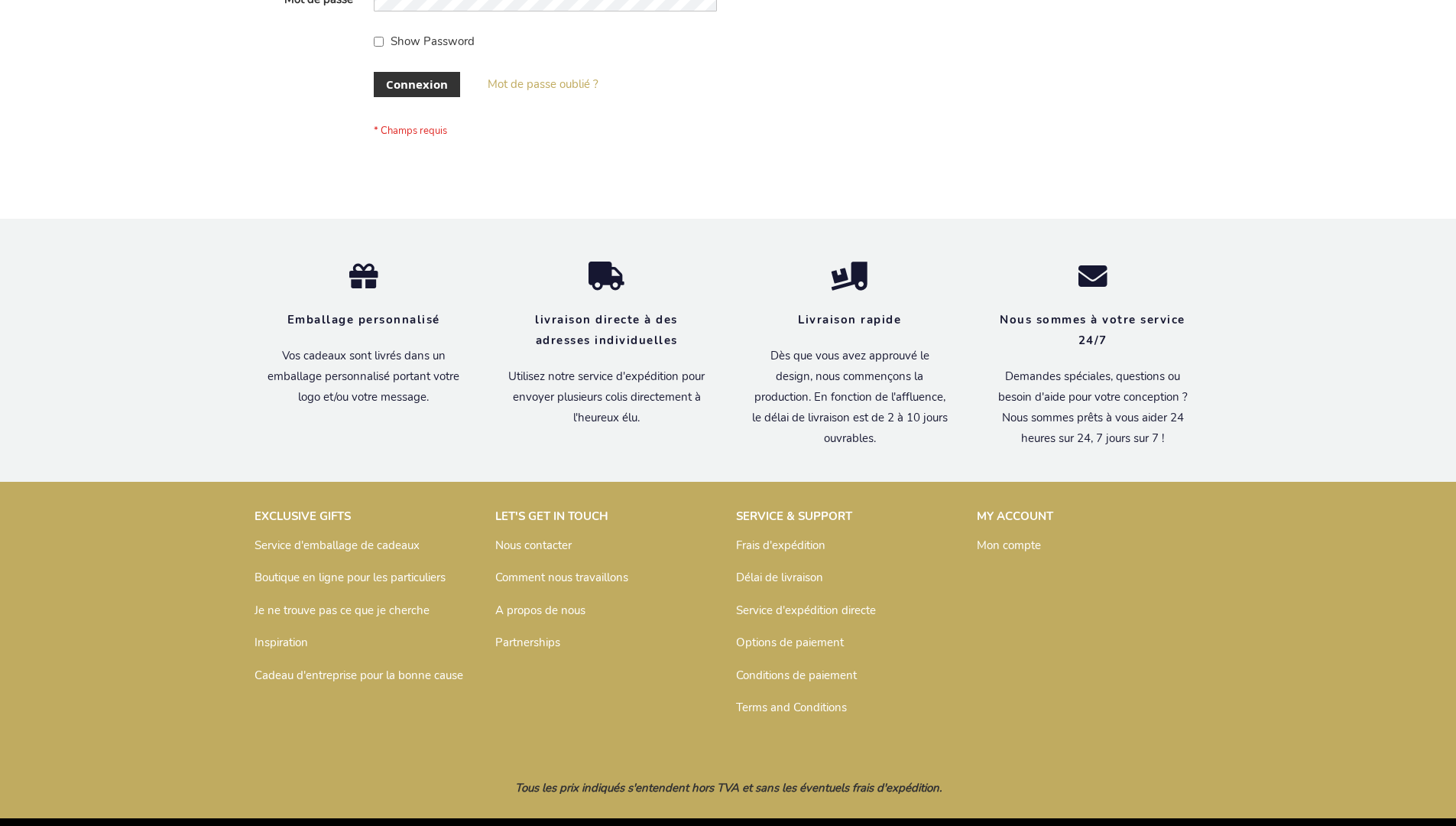
scroll to position [527, 0]
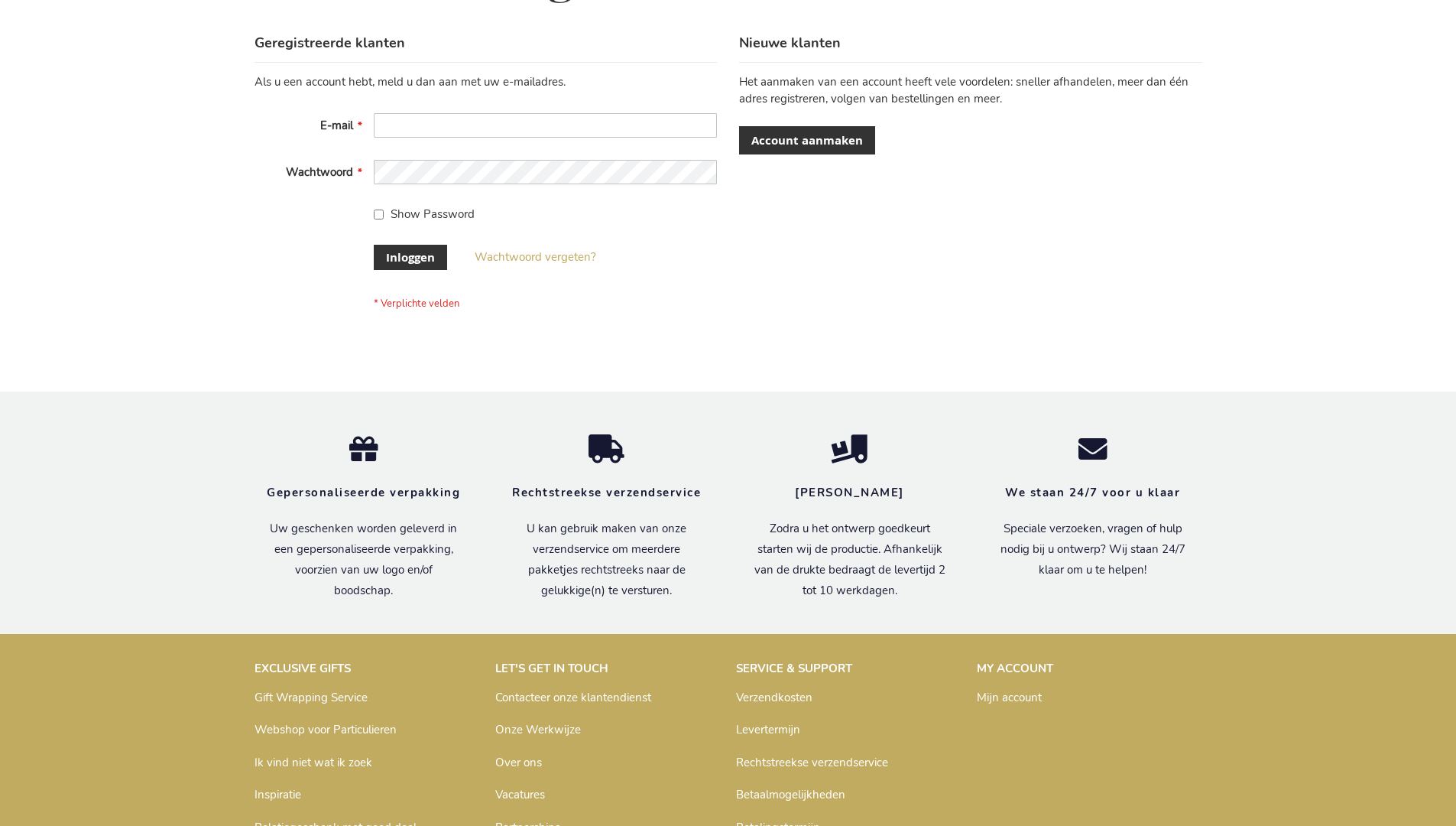
scroll to position [519, 0]
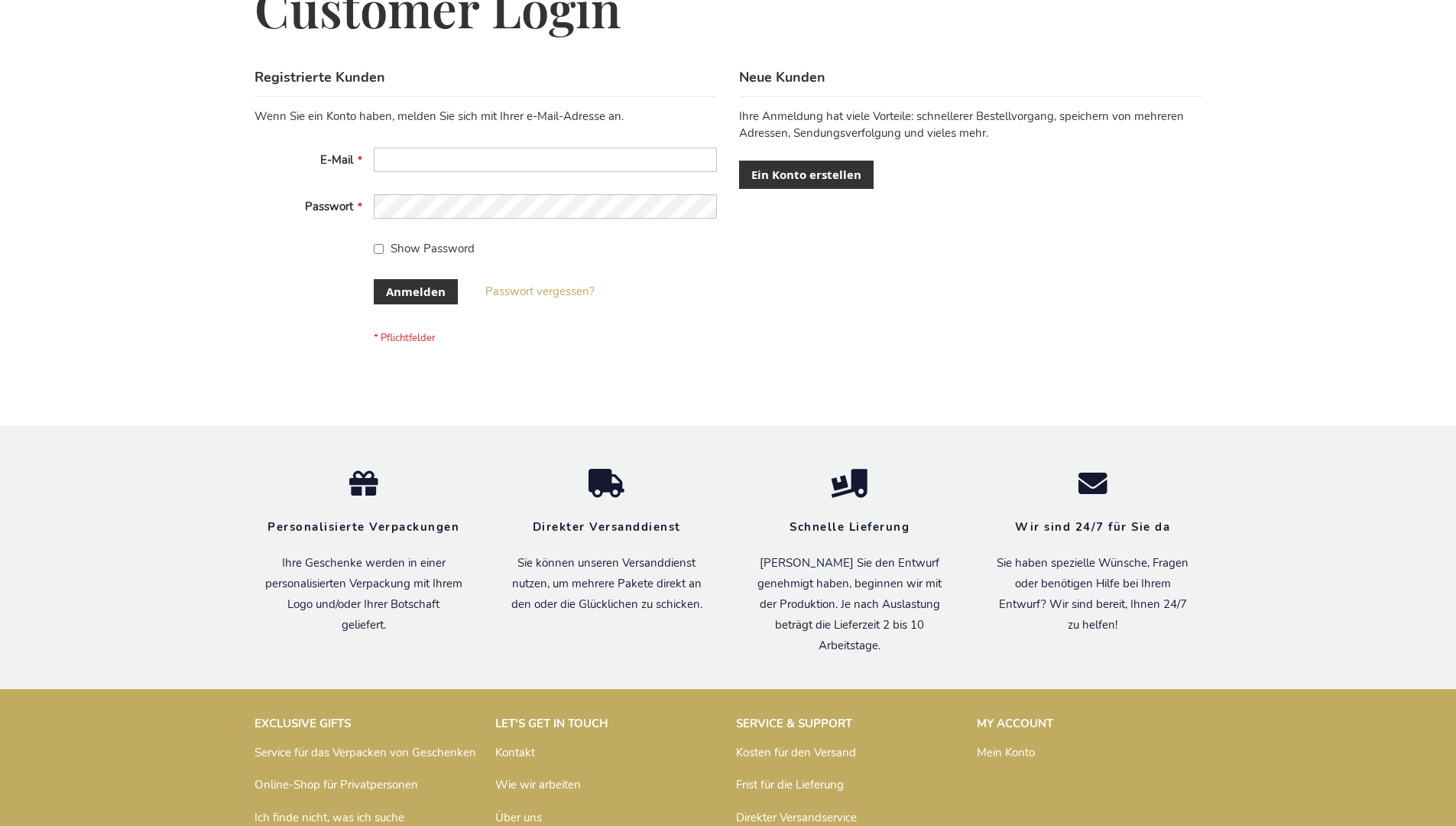
scroll to position [512, 0]
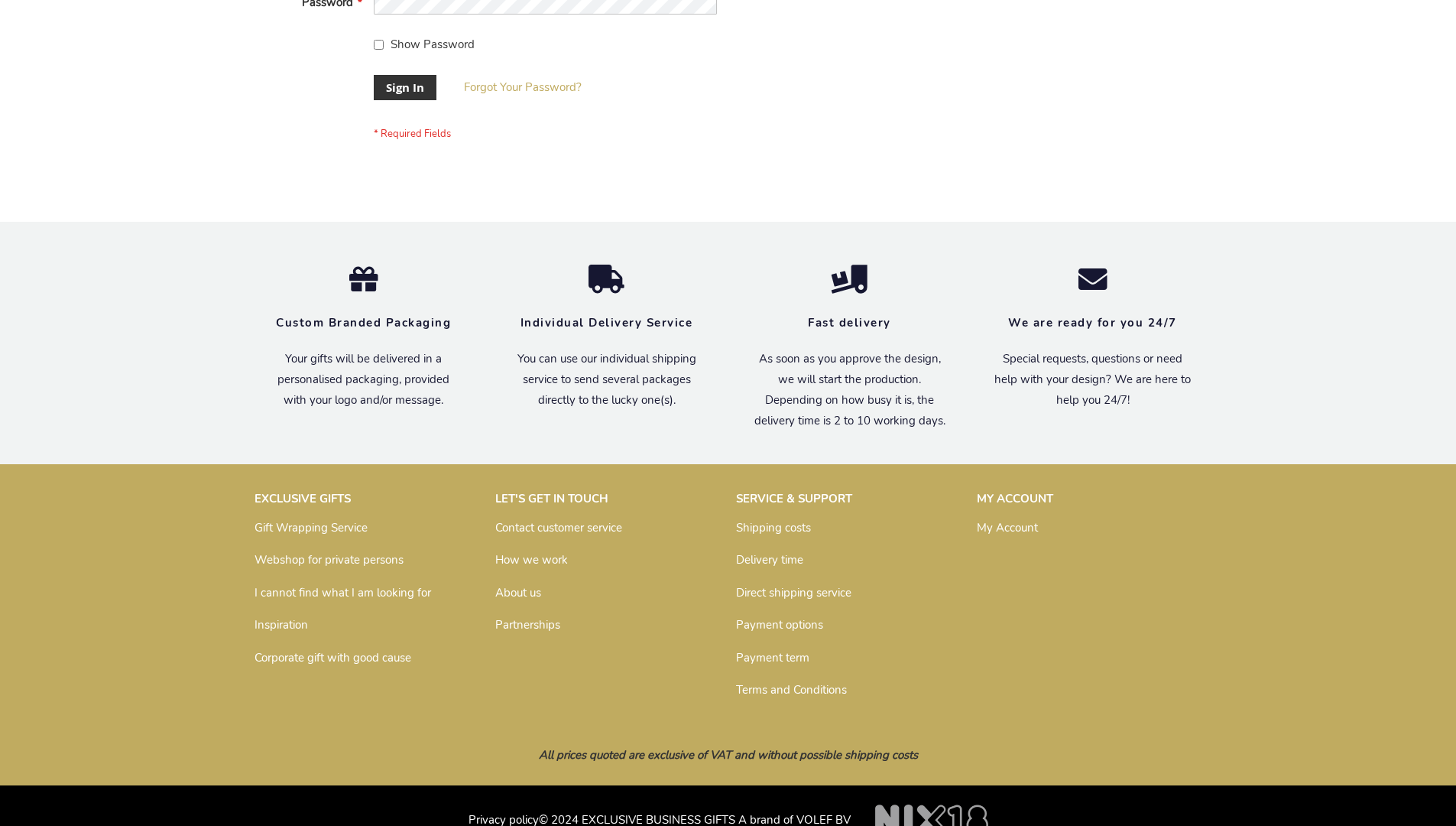
scroll to position [491, 0]
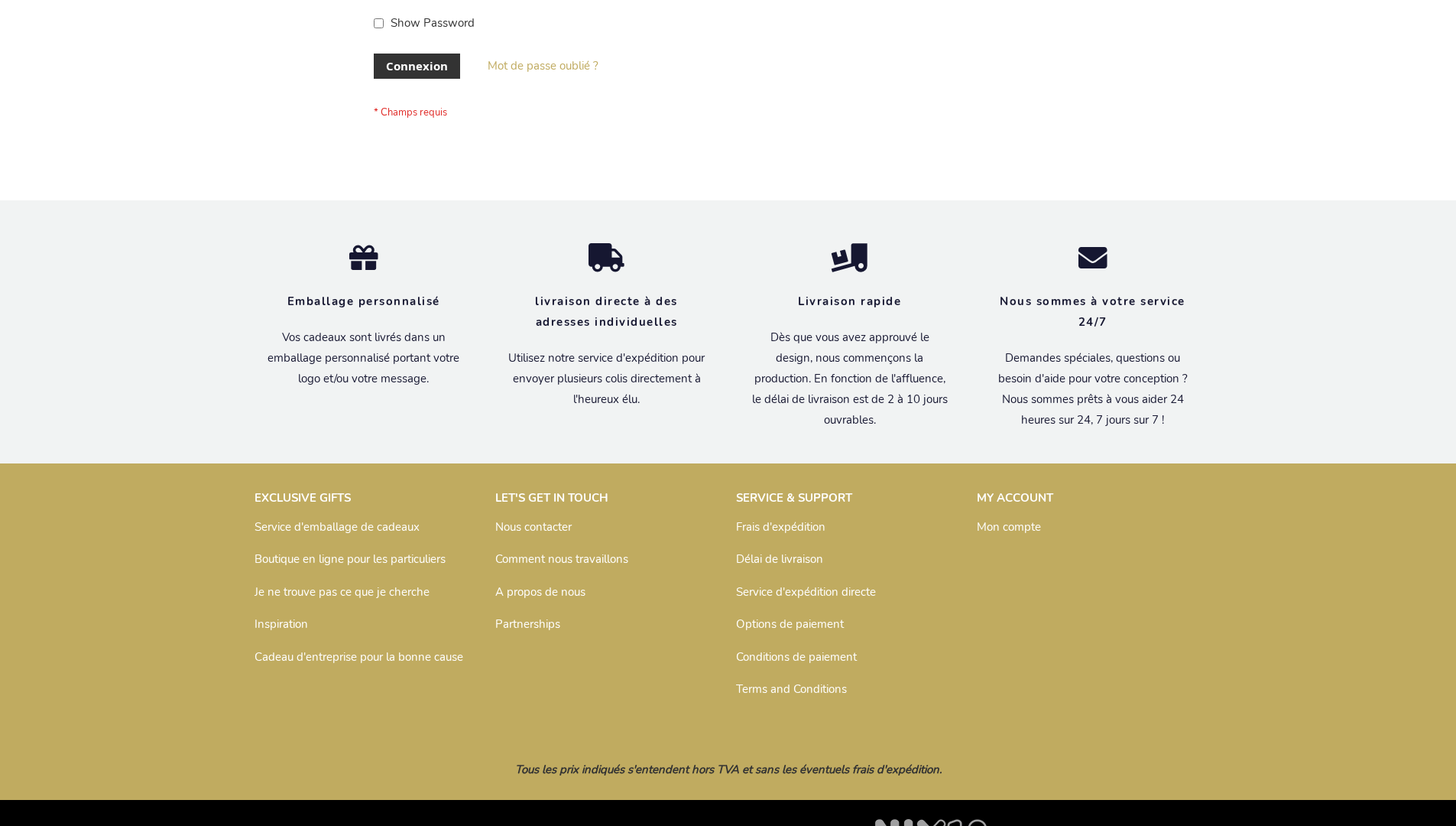
scroll to position [527, 0]
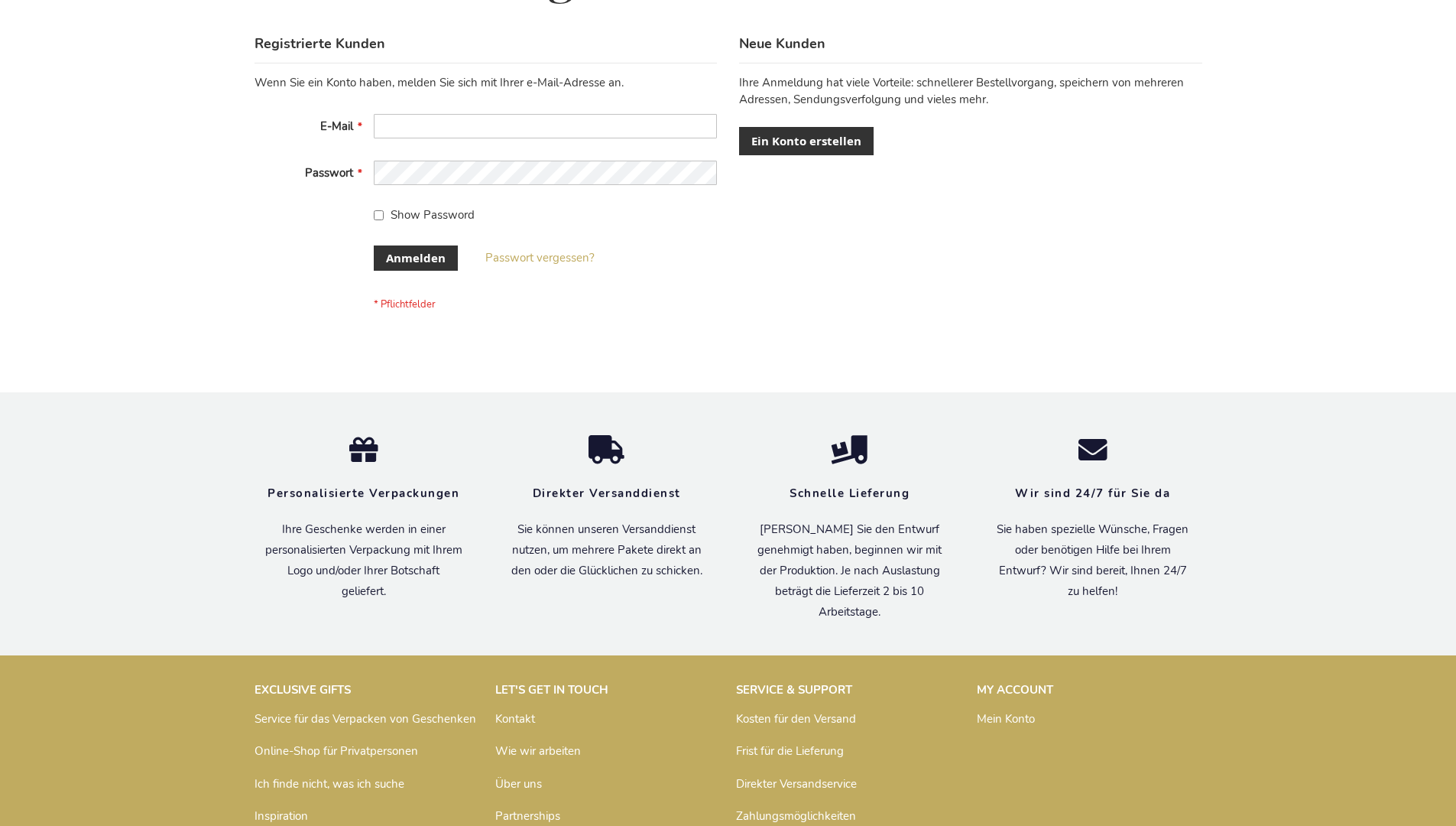
scroll to position [512, 0]
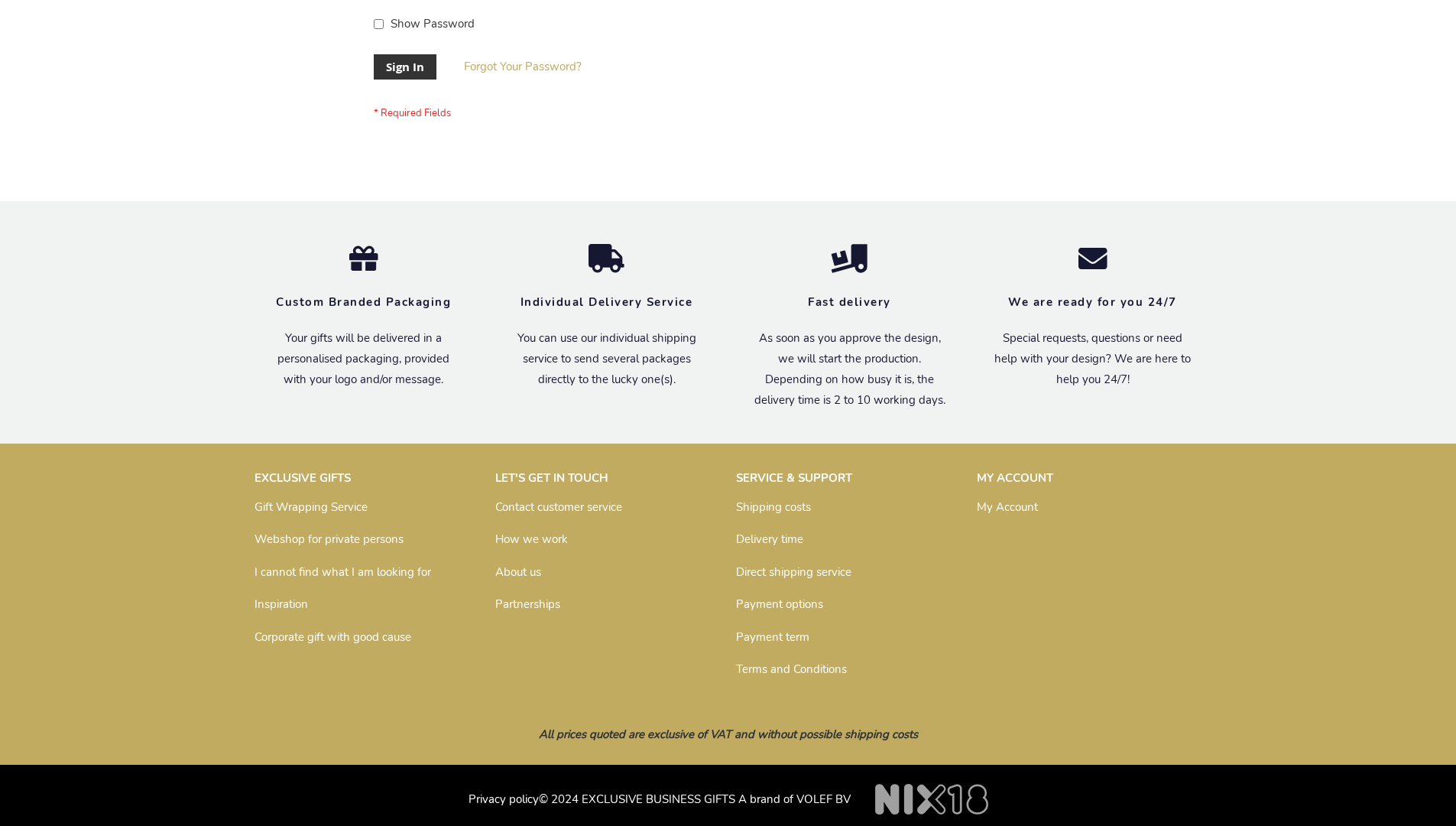
scroll to position [491, 0]
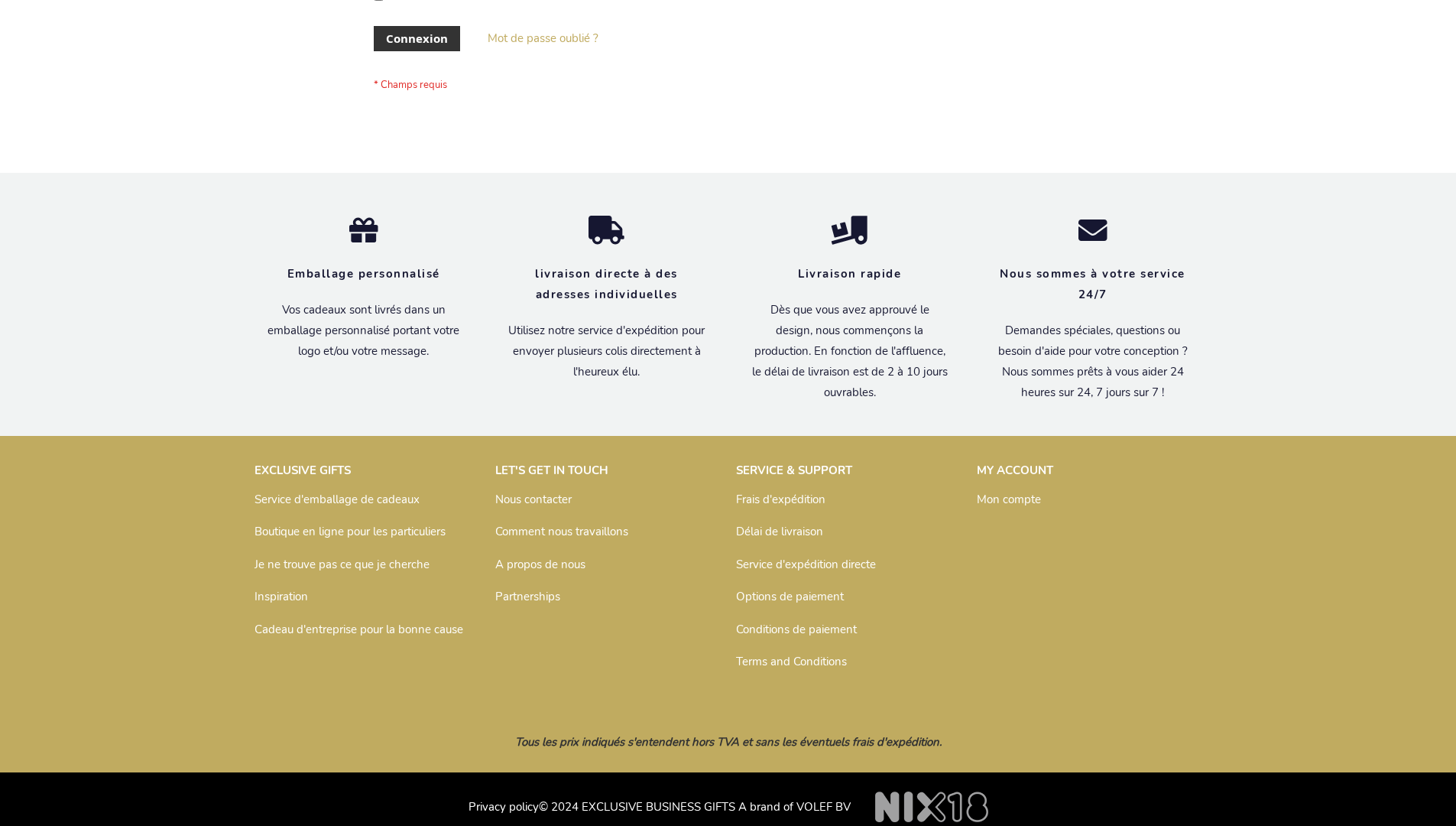
scroll to position [527, 0]
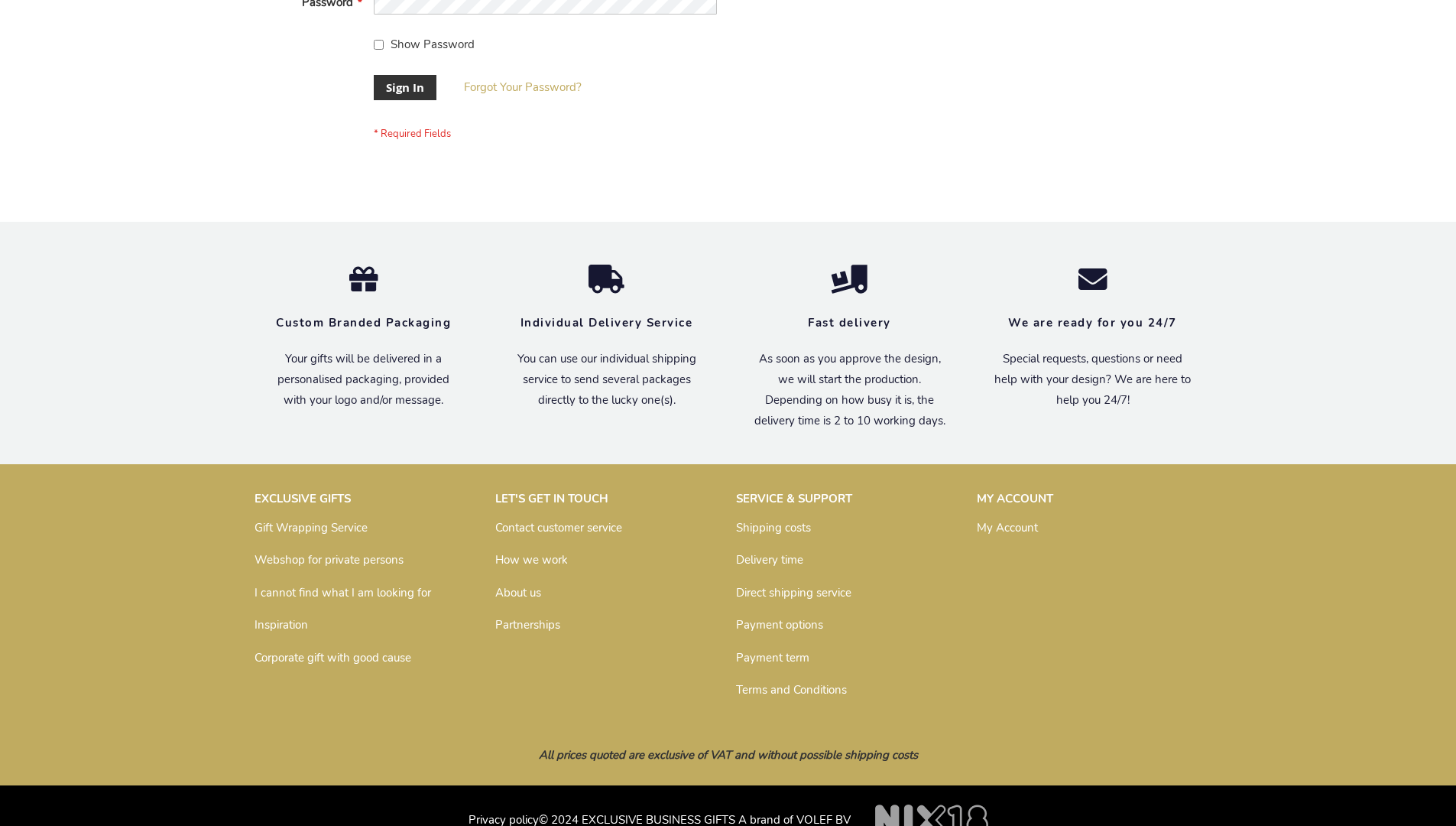
scroll to position [491, 0]
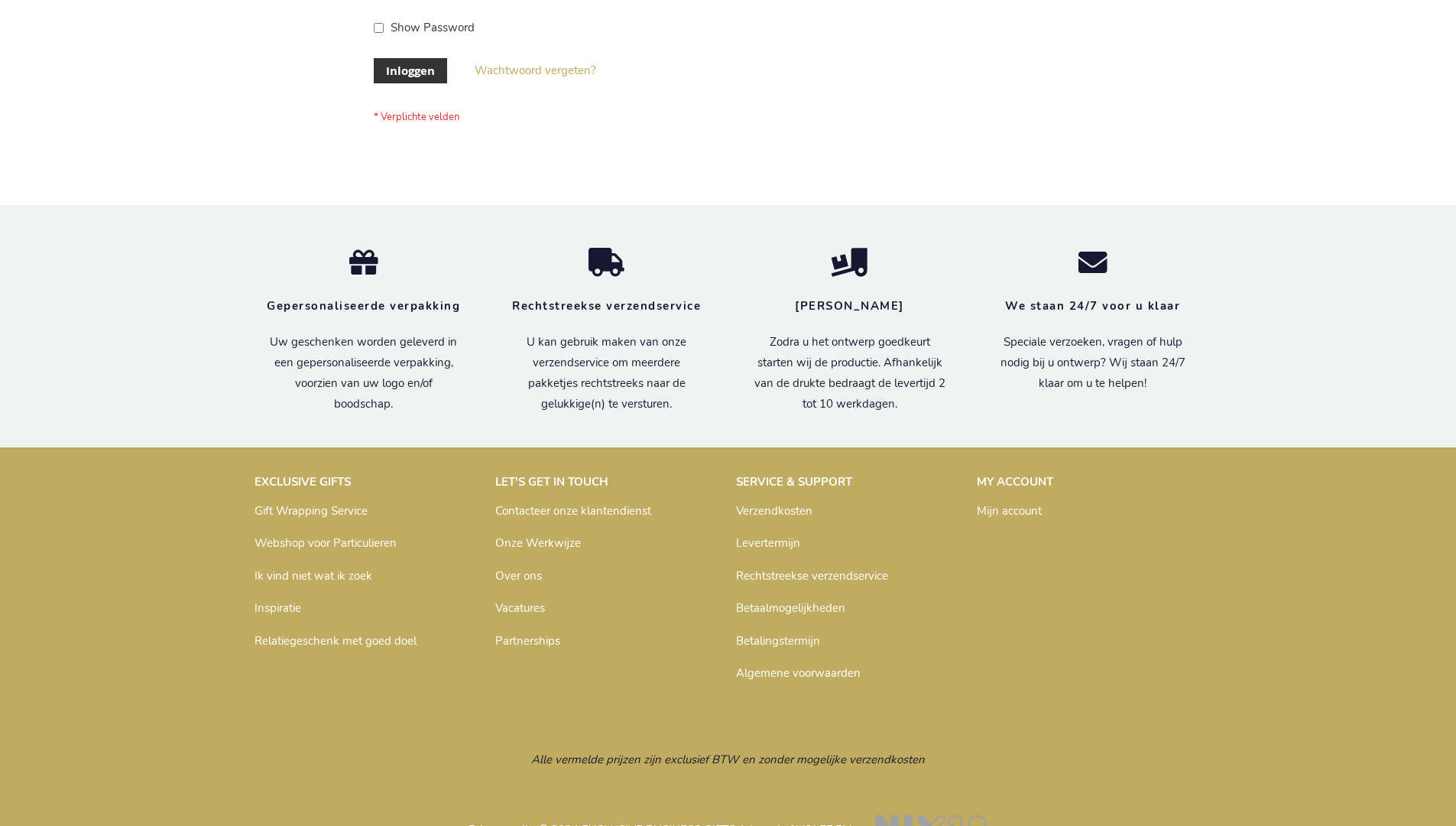
scroll to position [519, 0]
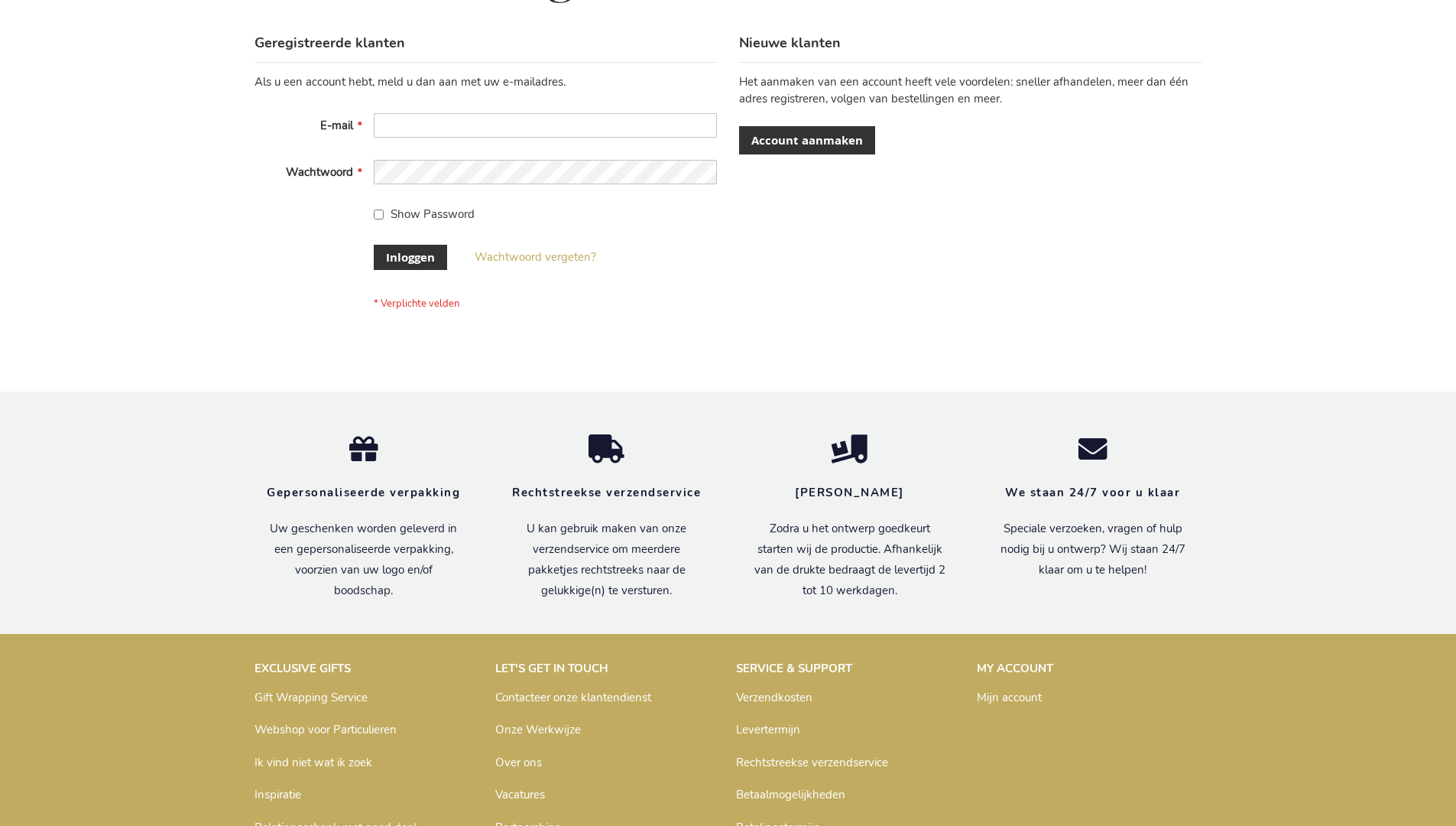
scroll to position [519, 0]
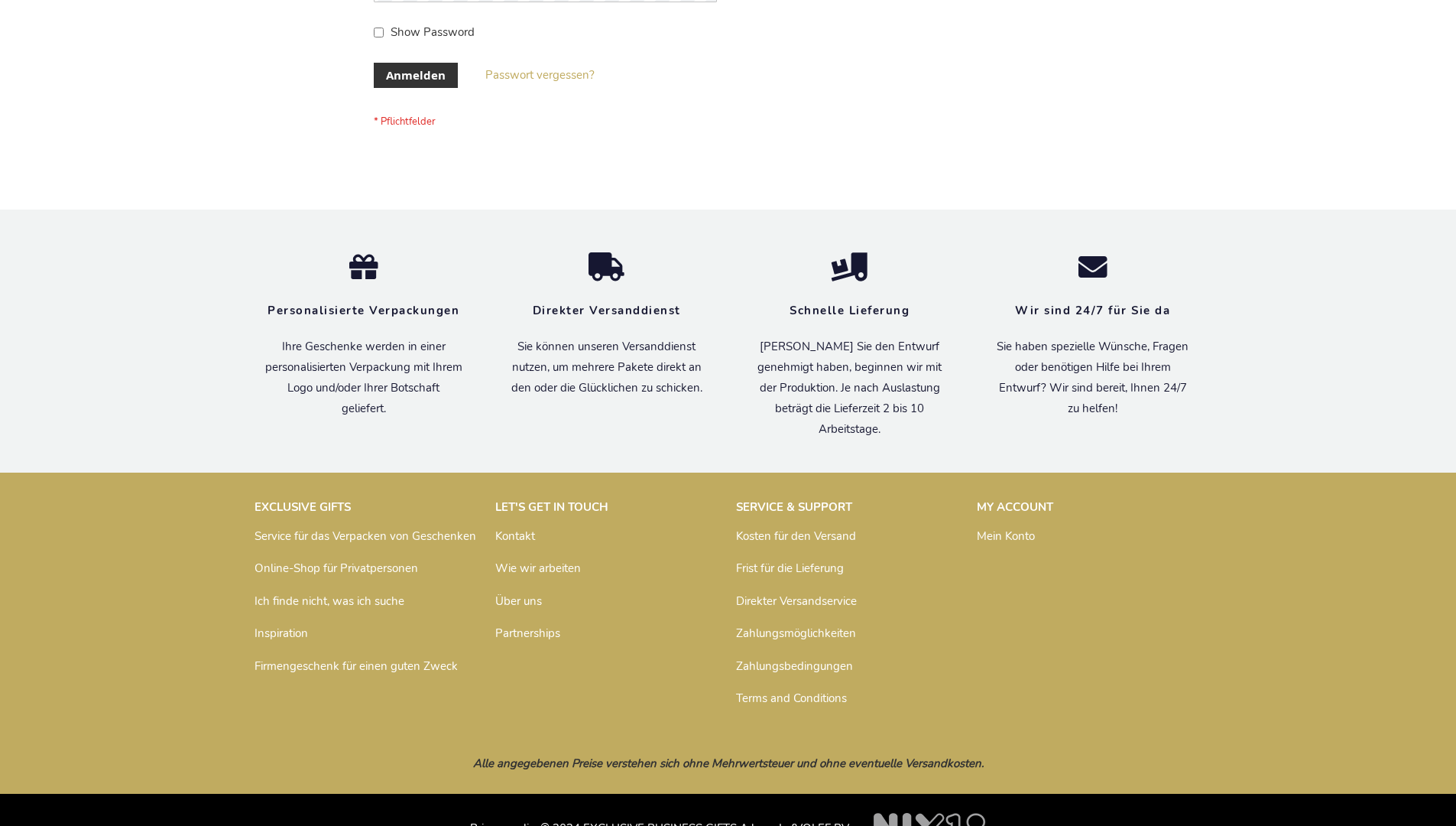
scroll to position [512, 0]
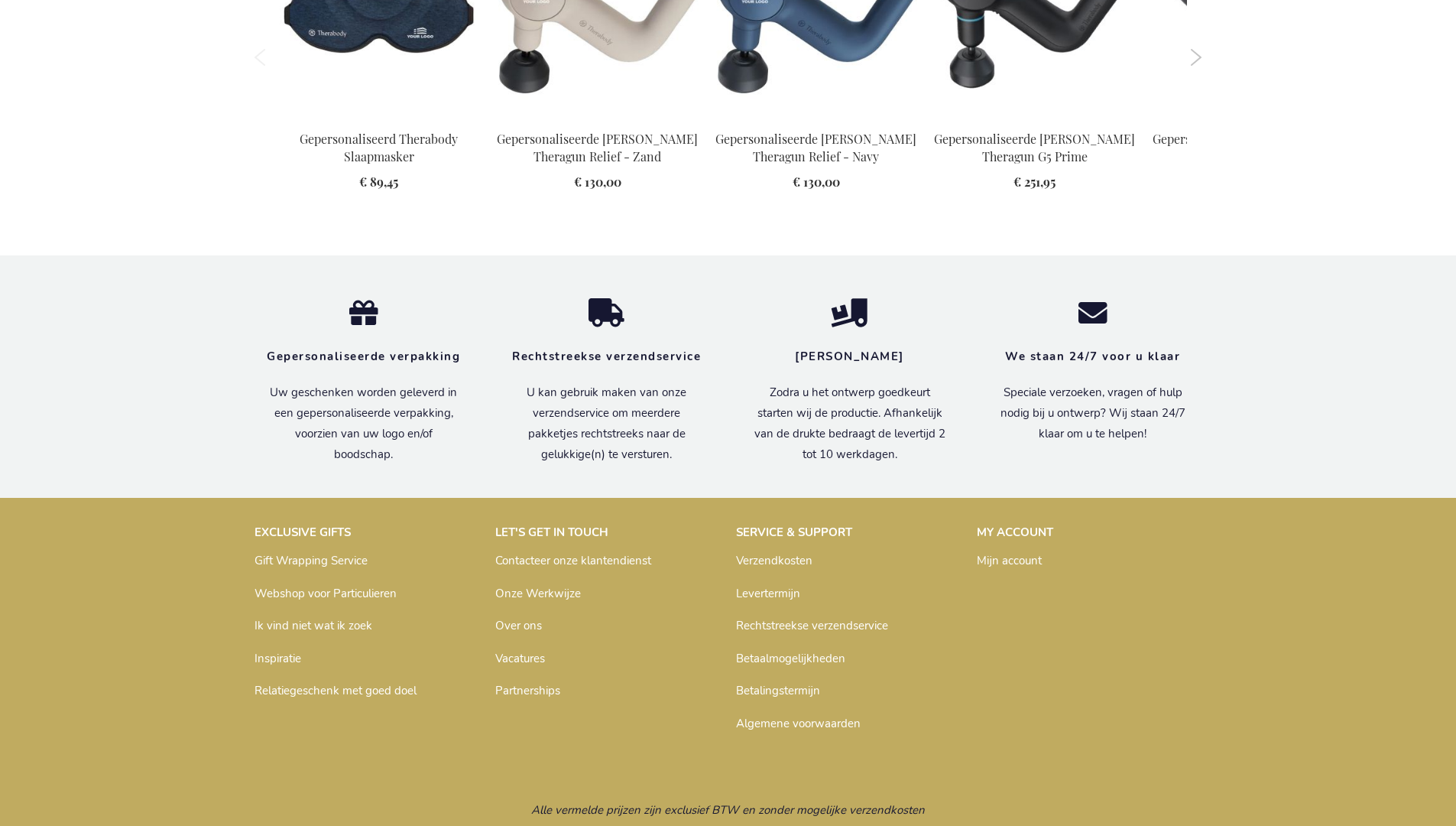
scroll to position [2201, 0]
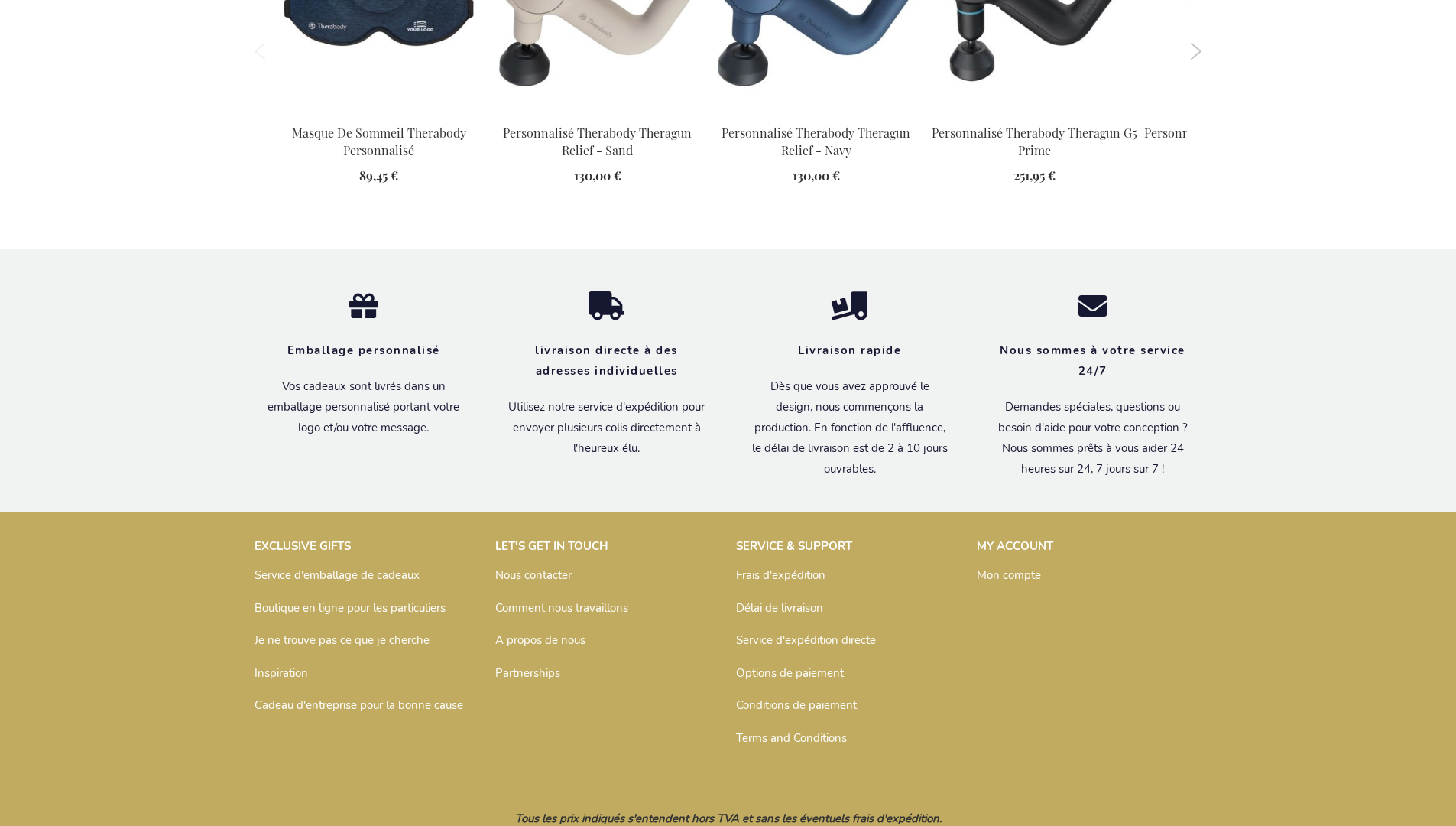
scroll to position [2243, 0]
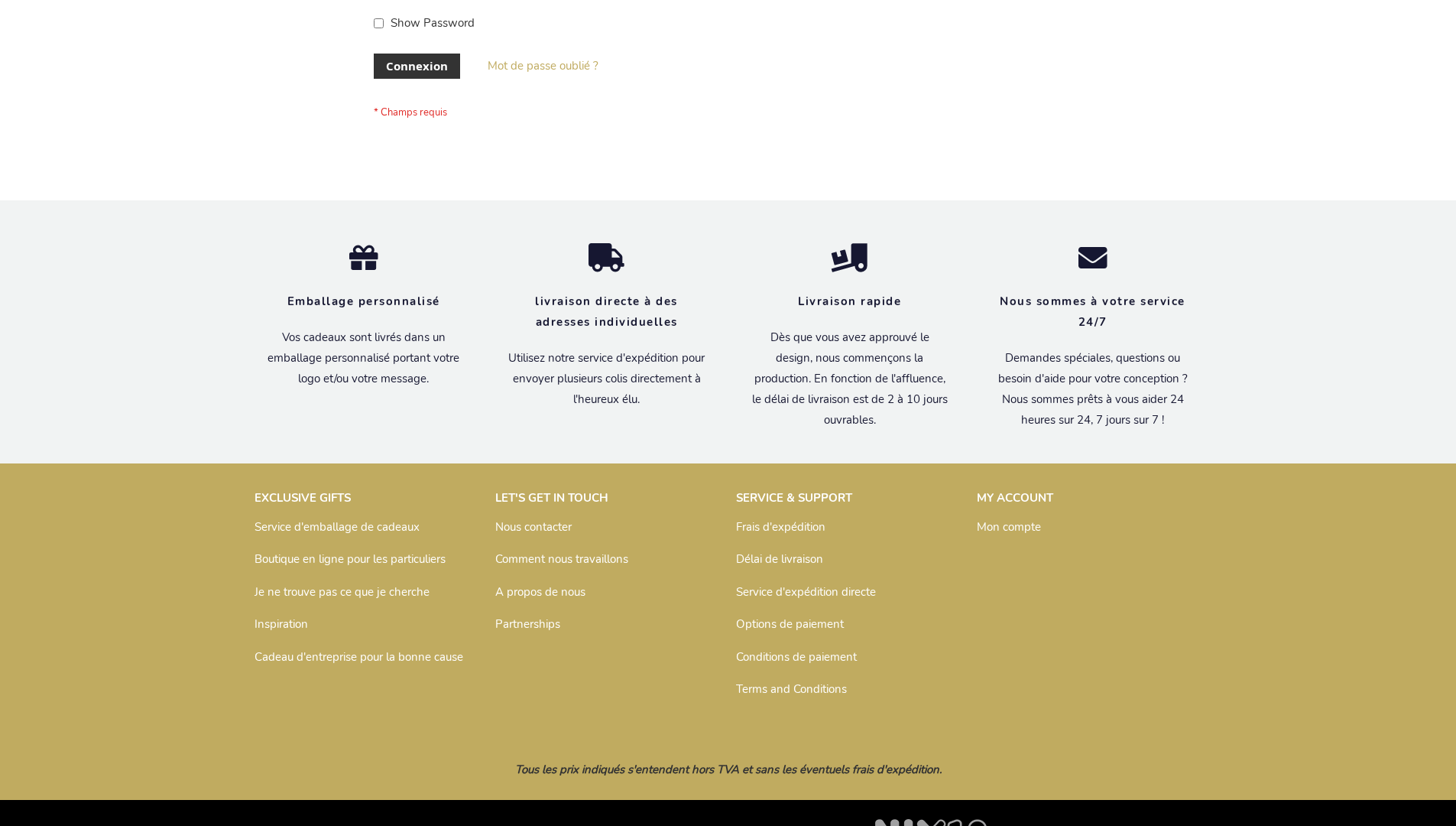
scroll to position [527, 0]
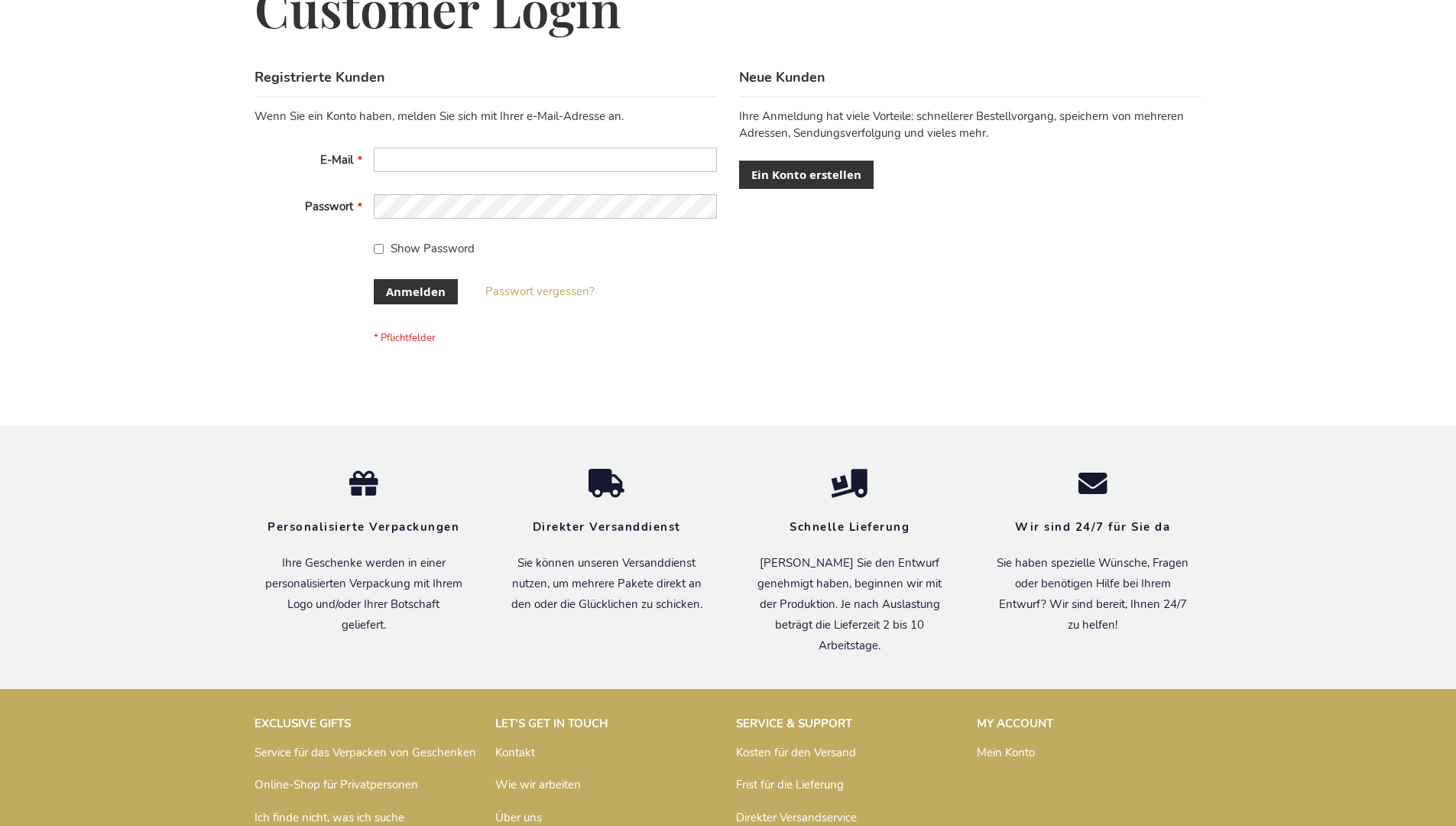
scroll to position [512, 0]
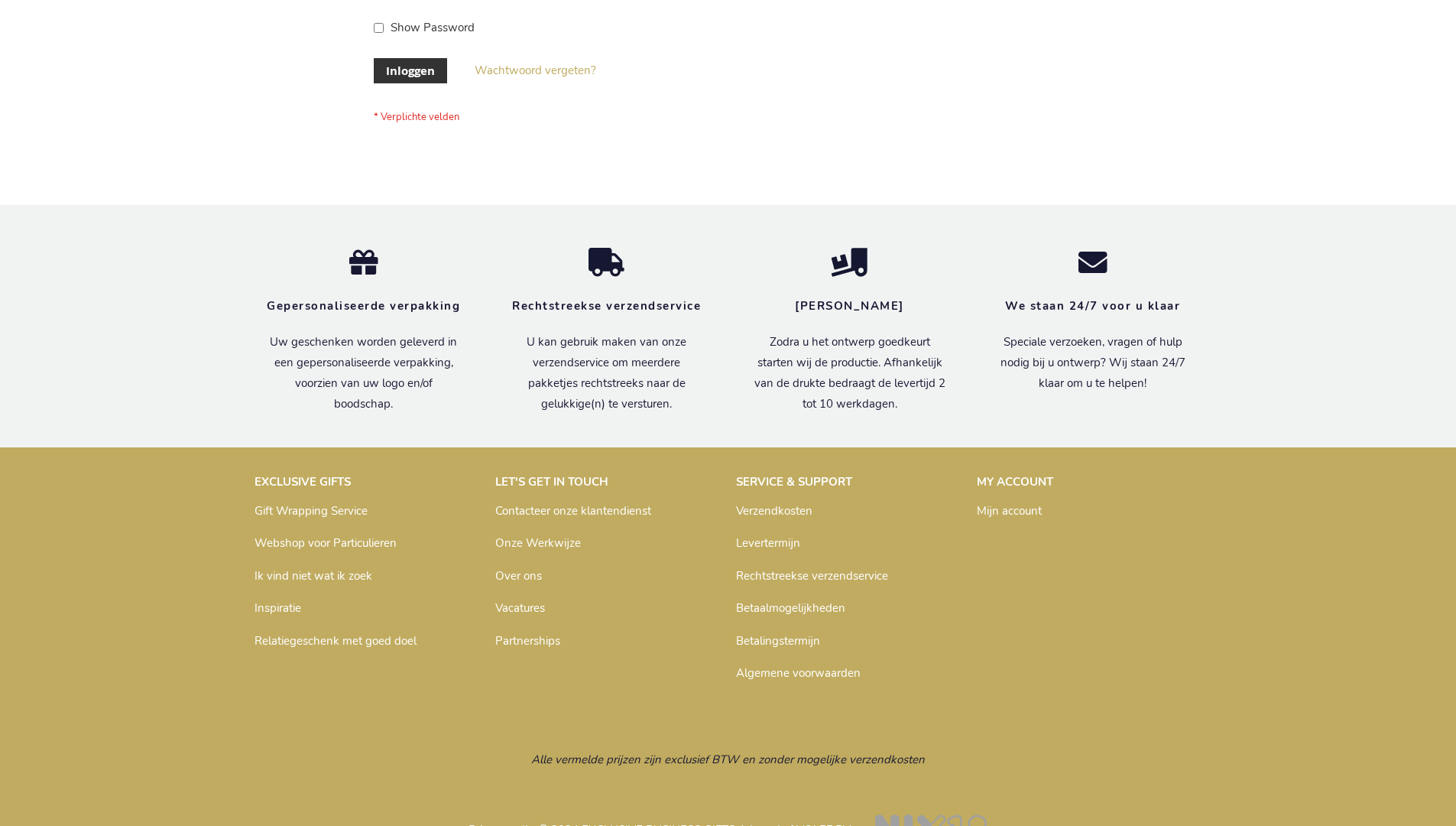
scroll to position [519, 0]
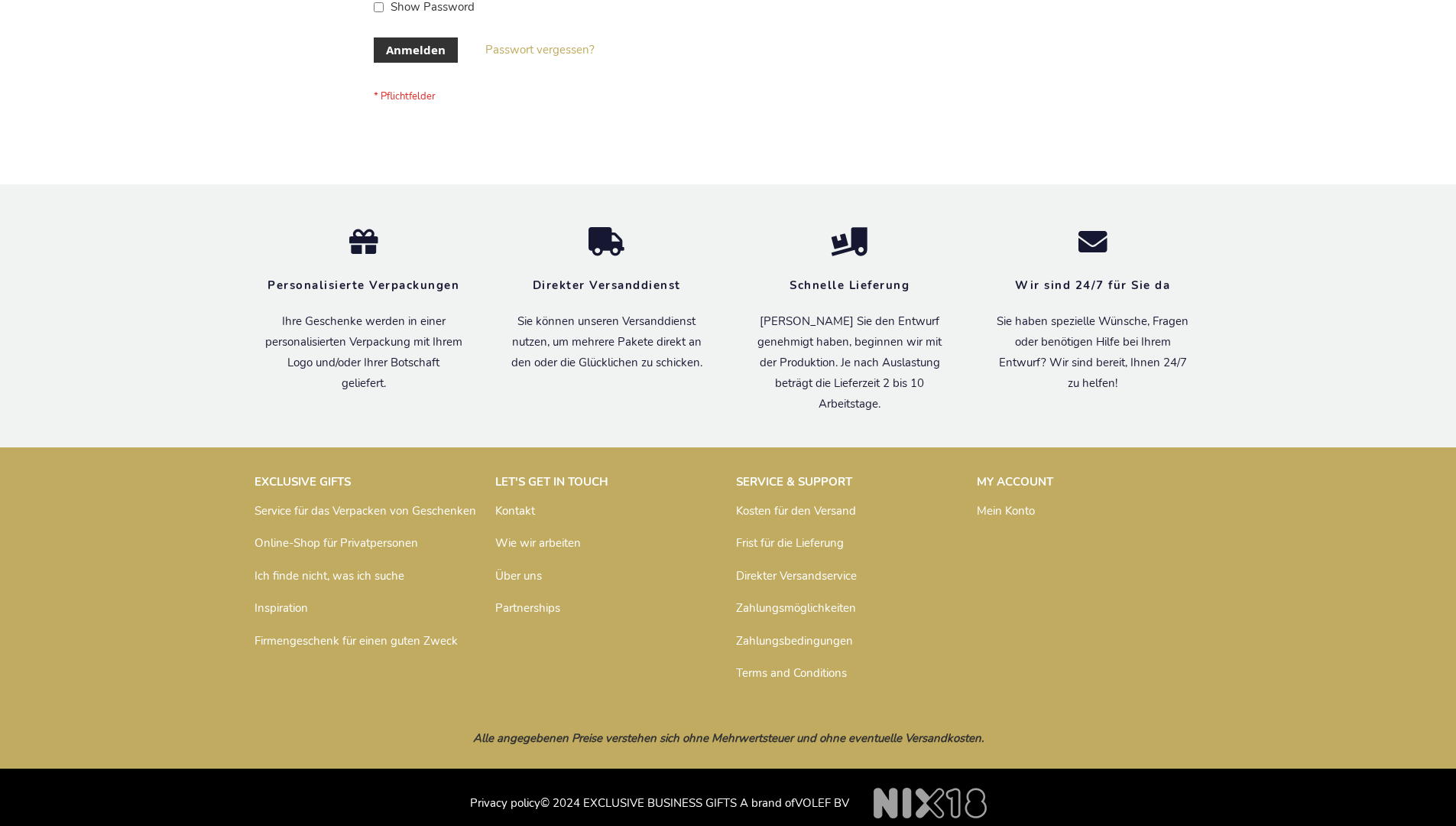
scroll to position [512, 0]
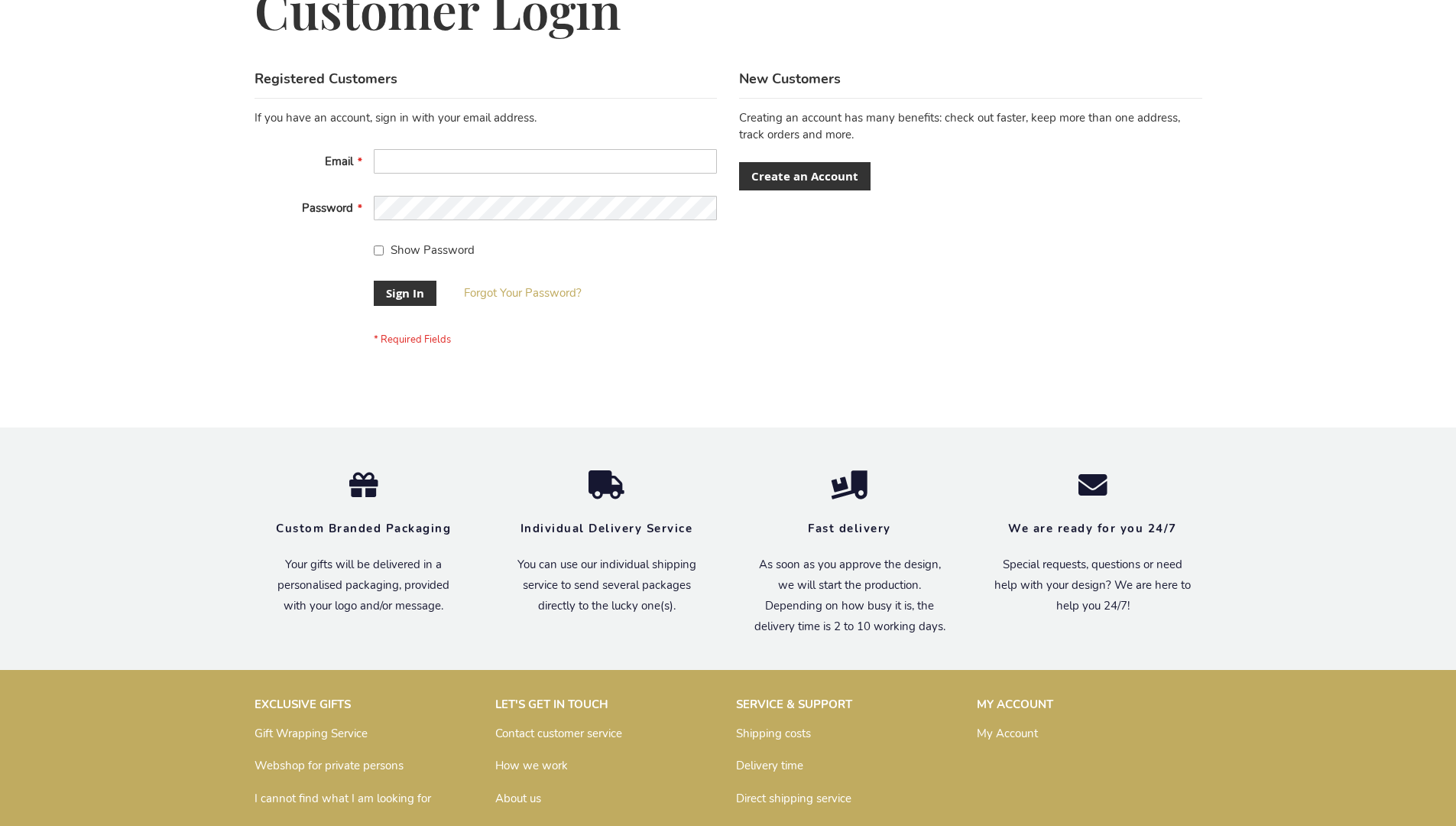
scroll to position [491, 0]
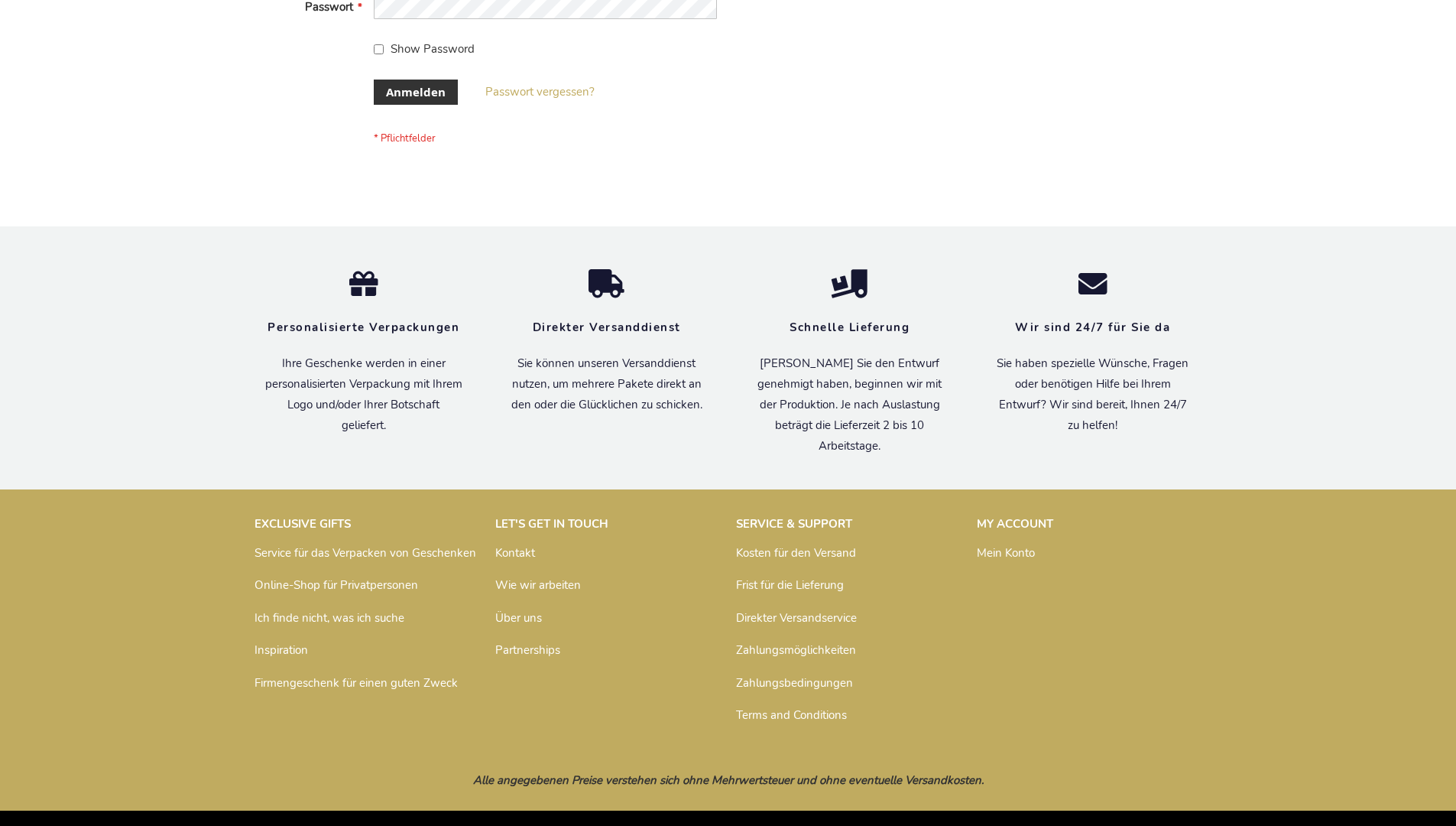
scroll to position [512, 0]
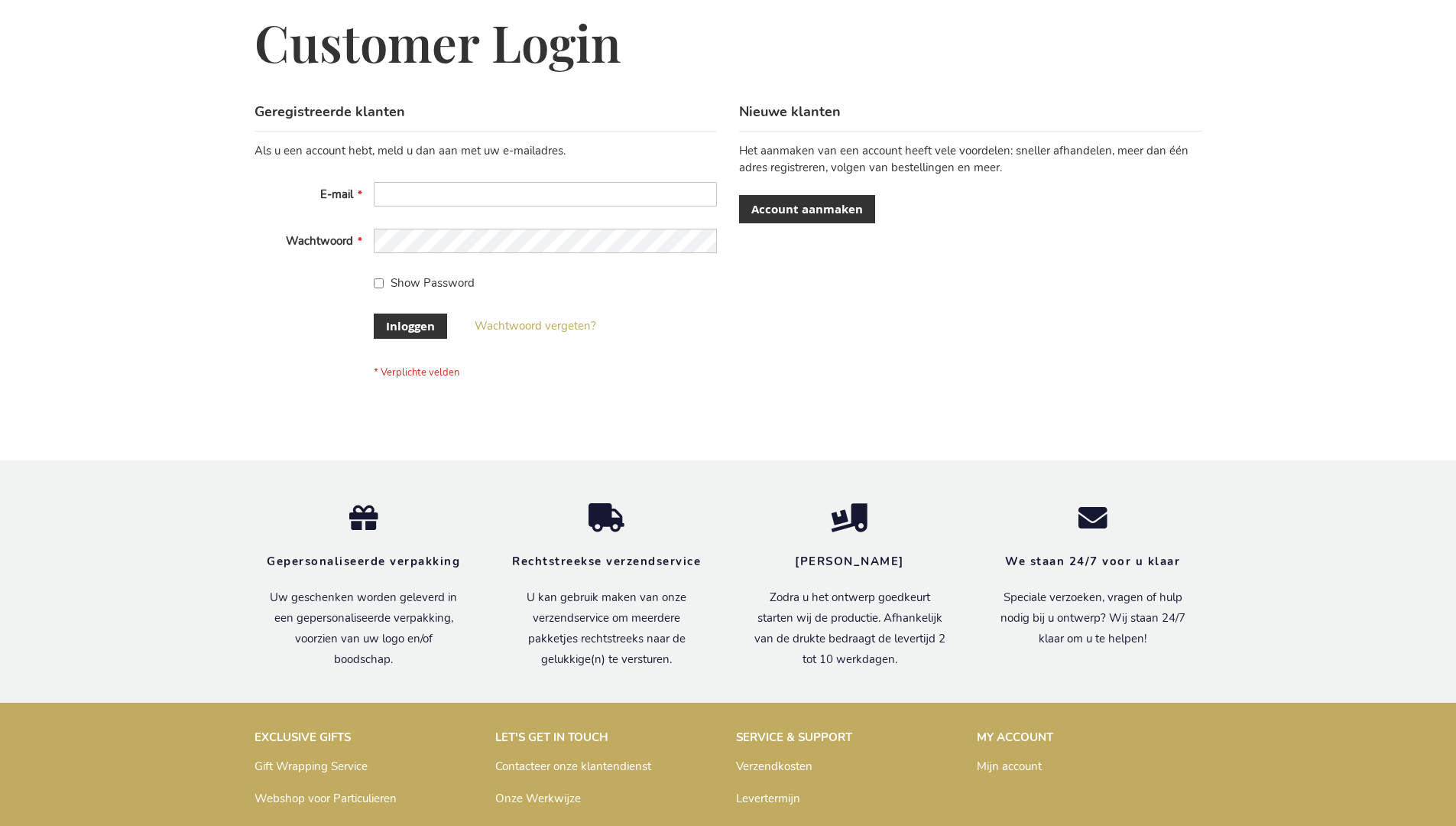
scroll to position [519, 0]
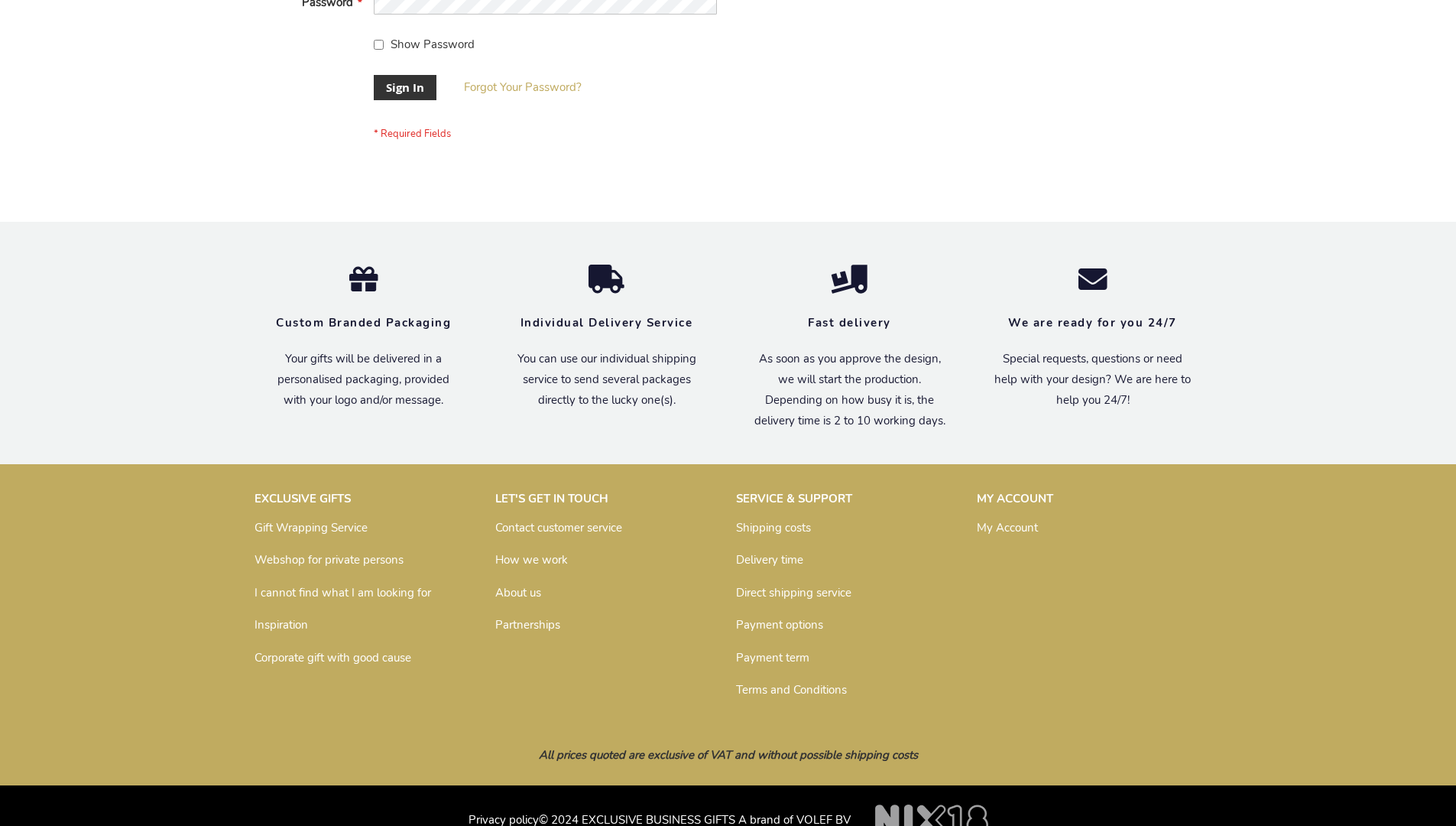
scroll to position [491, 0]
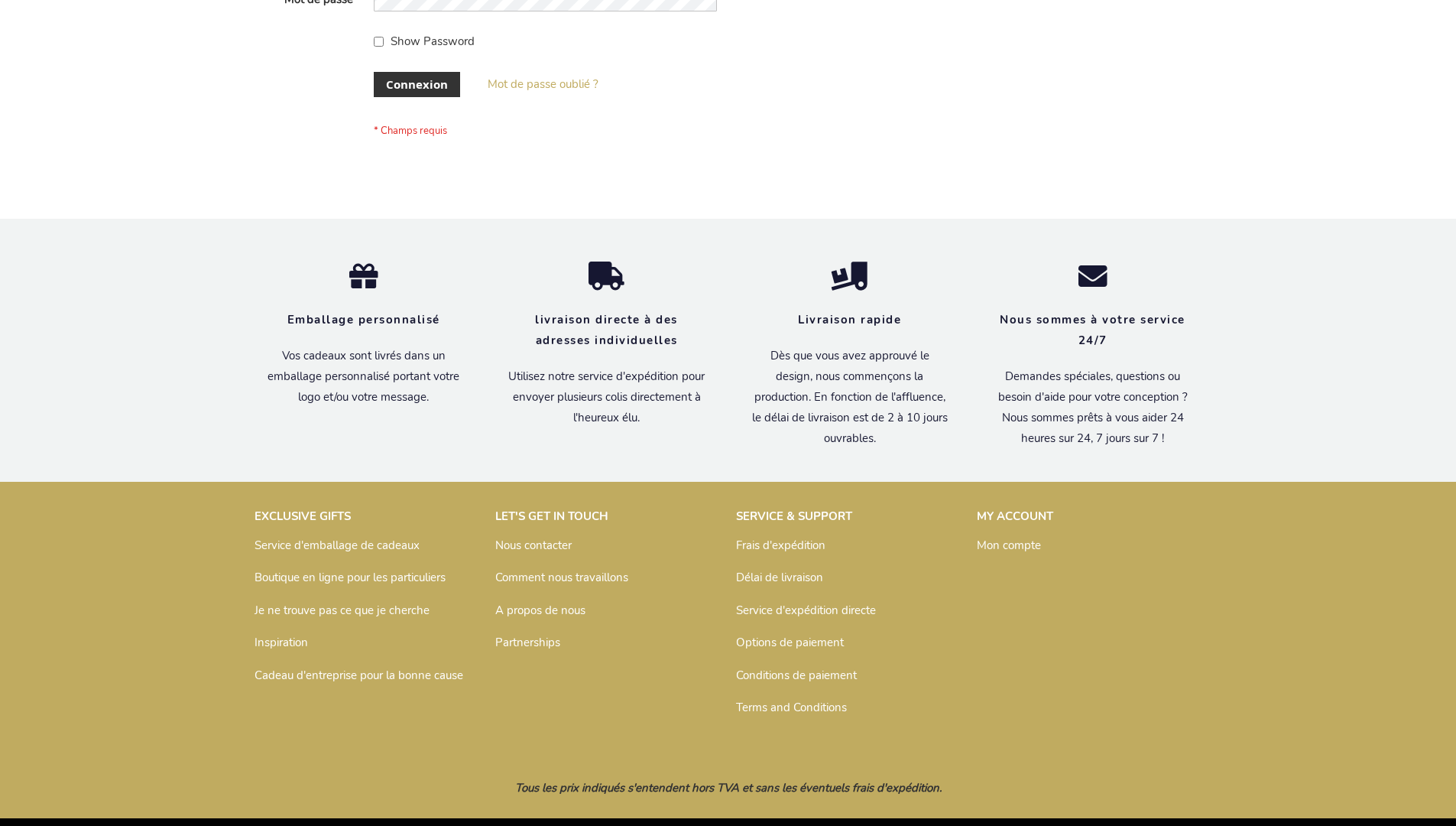
scroll to position [527, 0]
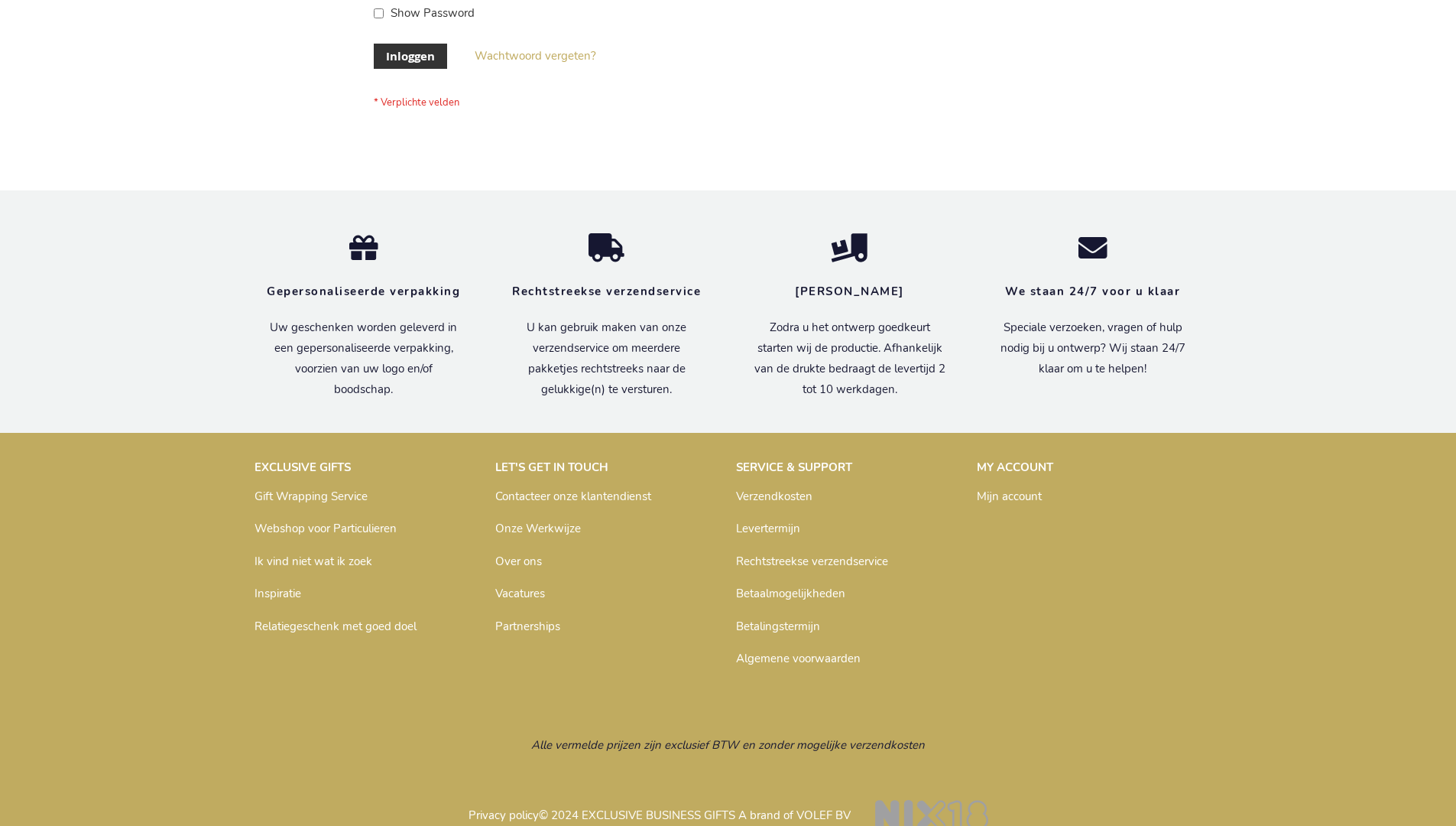
scroll to position [519, 0]
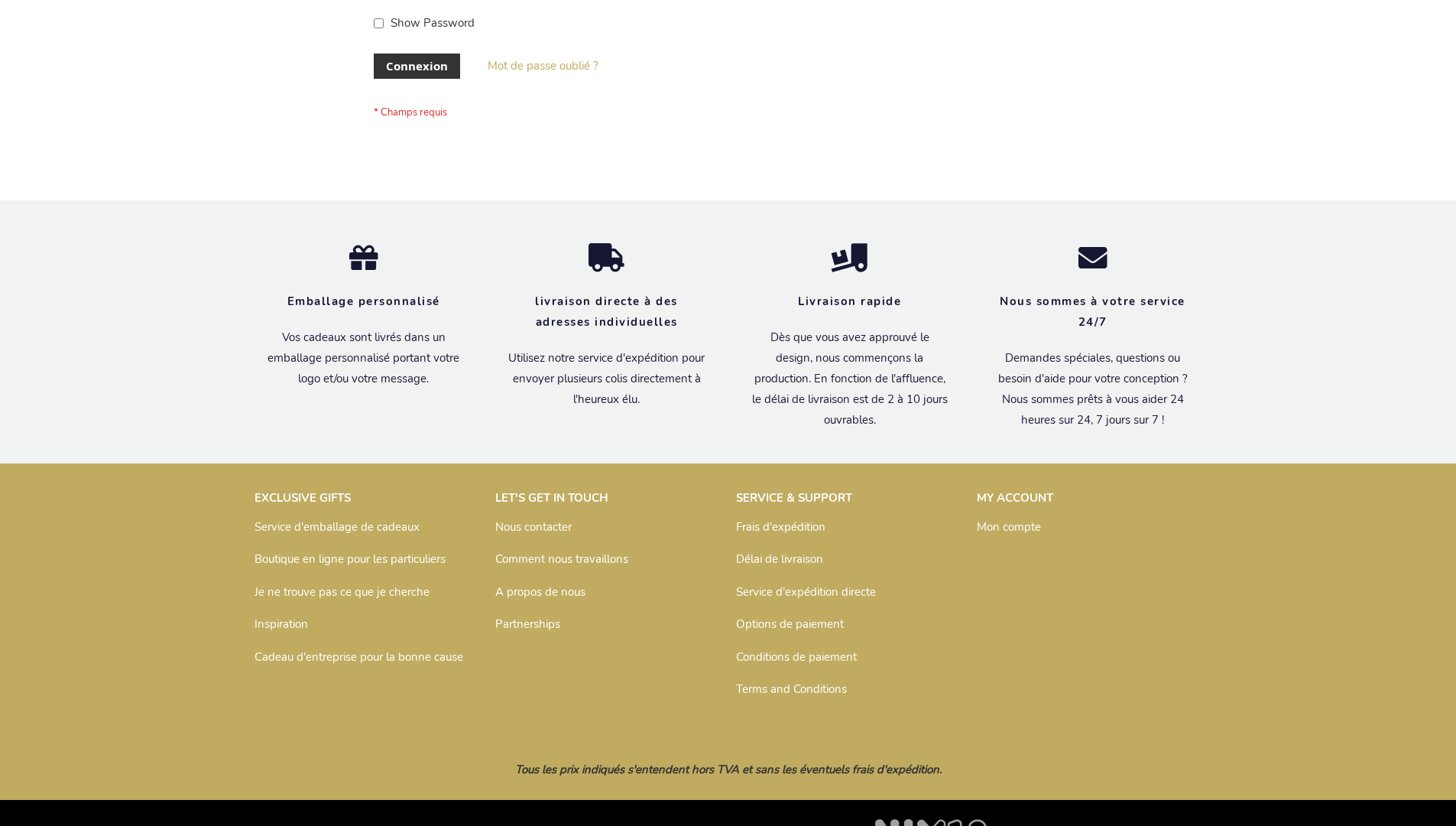
scroll to position [527, 0]
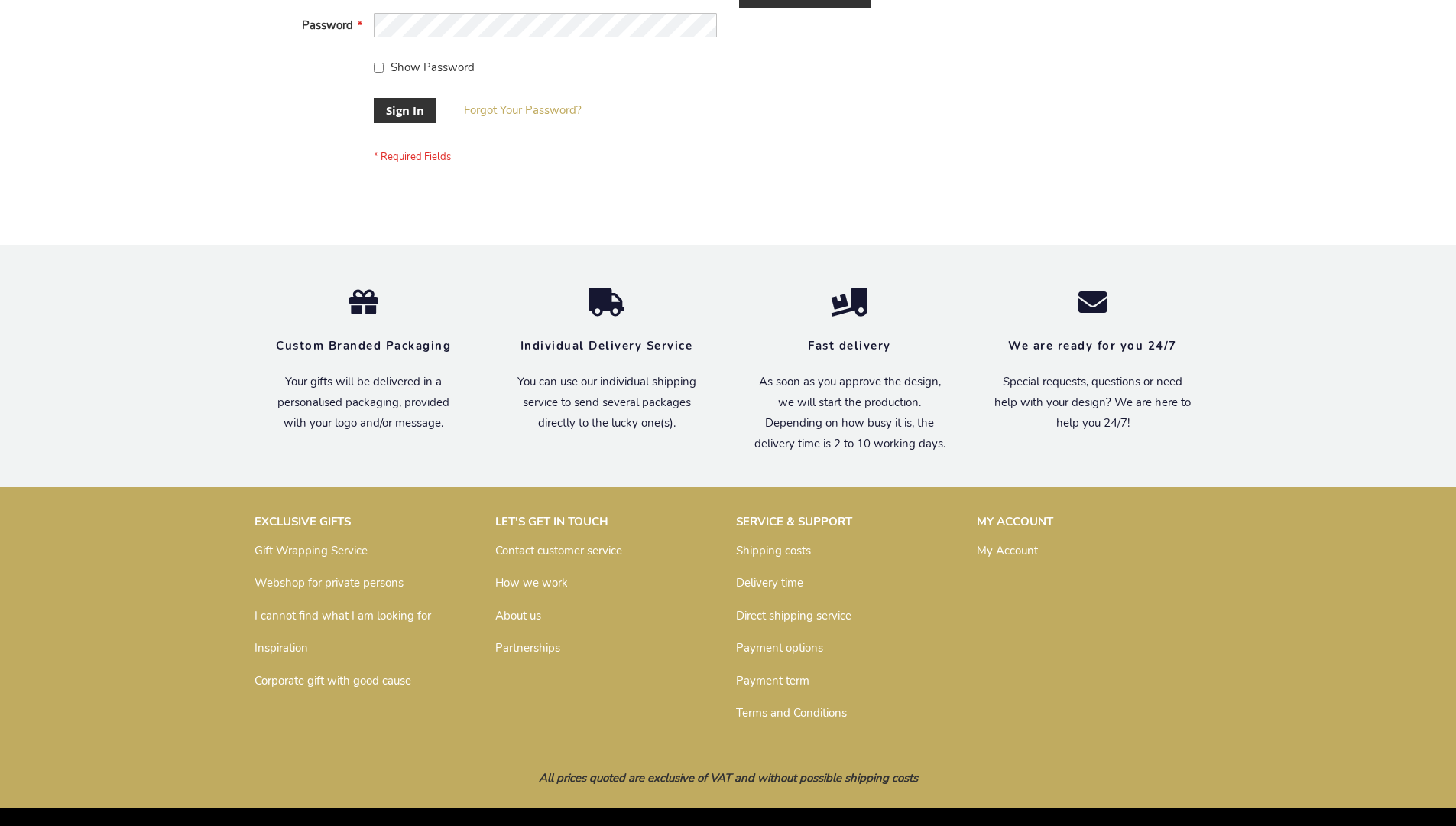
scroll to position [480, 0]
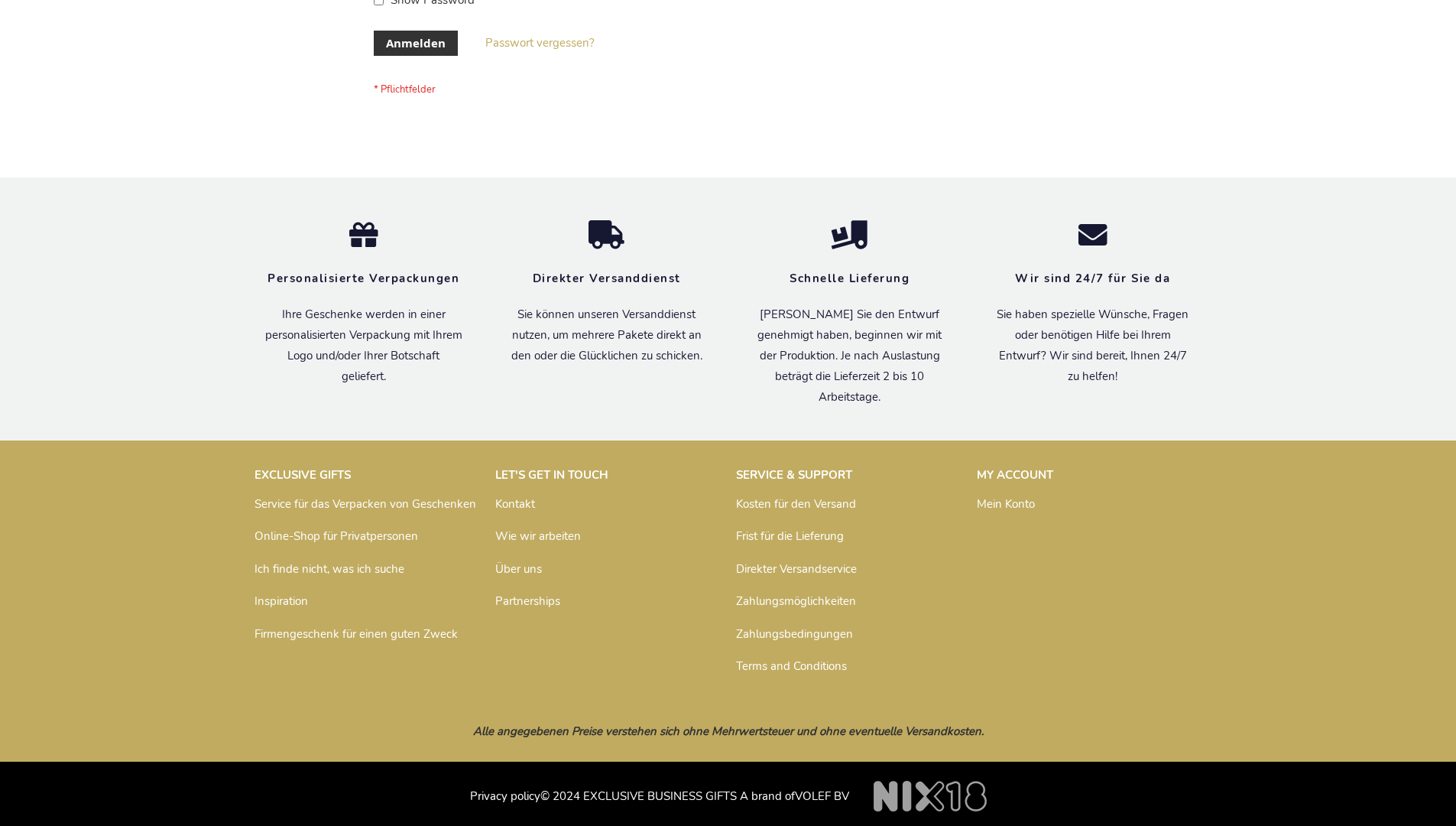
scroll to position [512, 0]
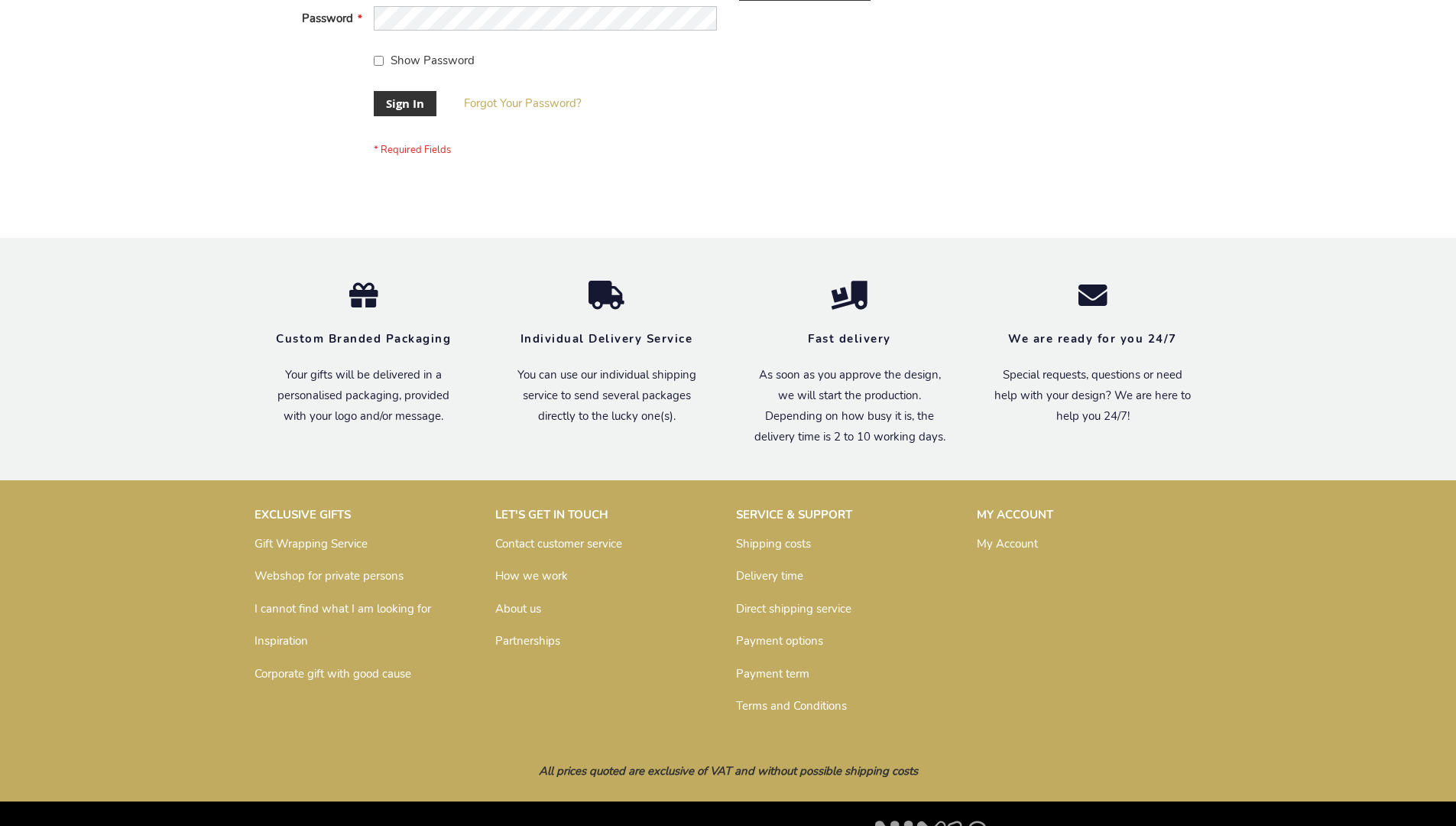
scroll to position [491, 0]
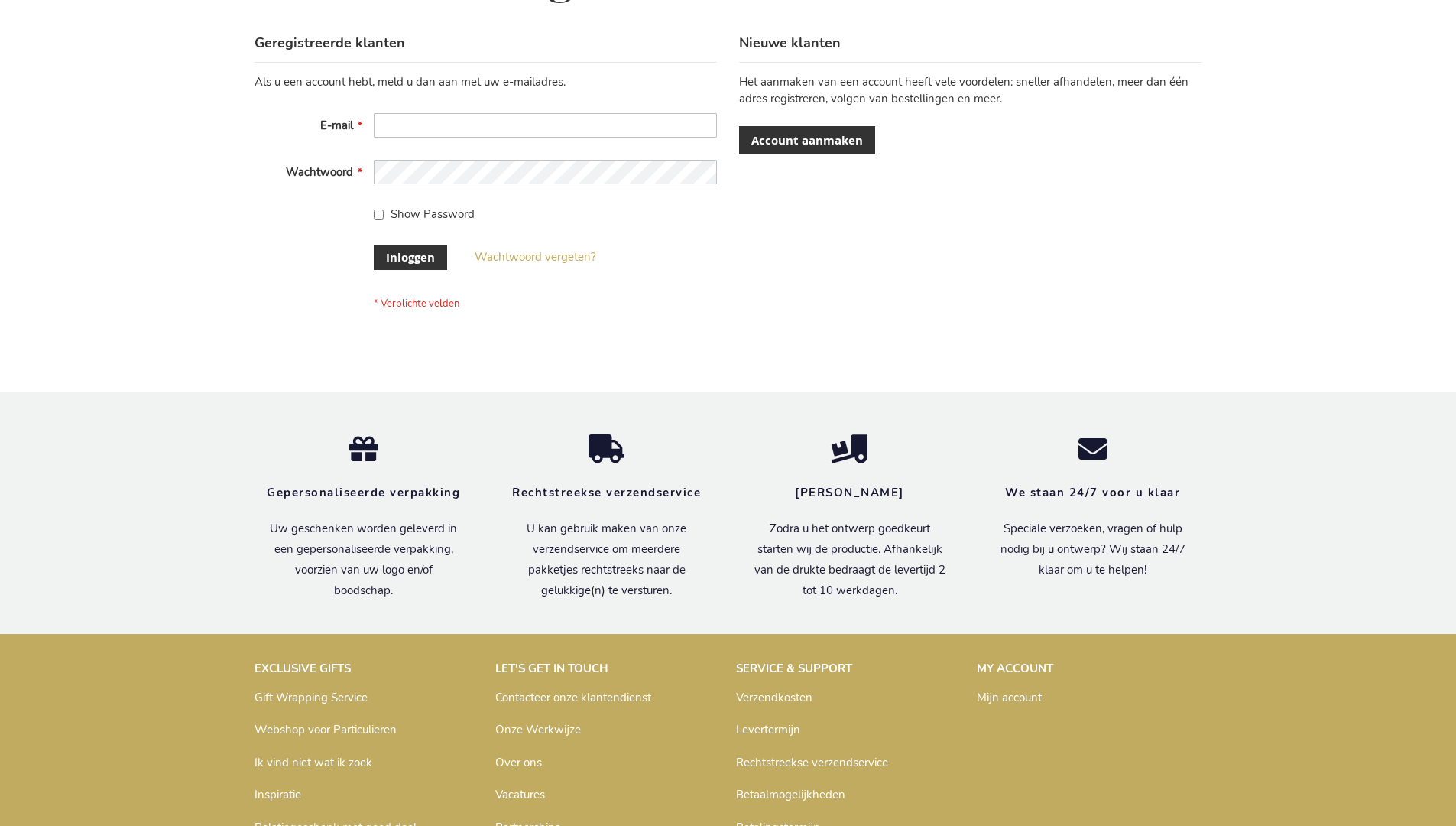
scroll to position [519, 0]
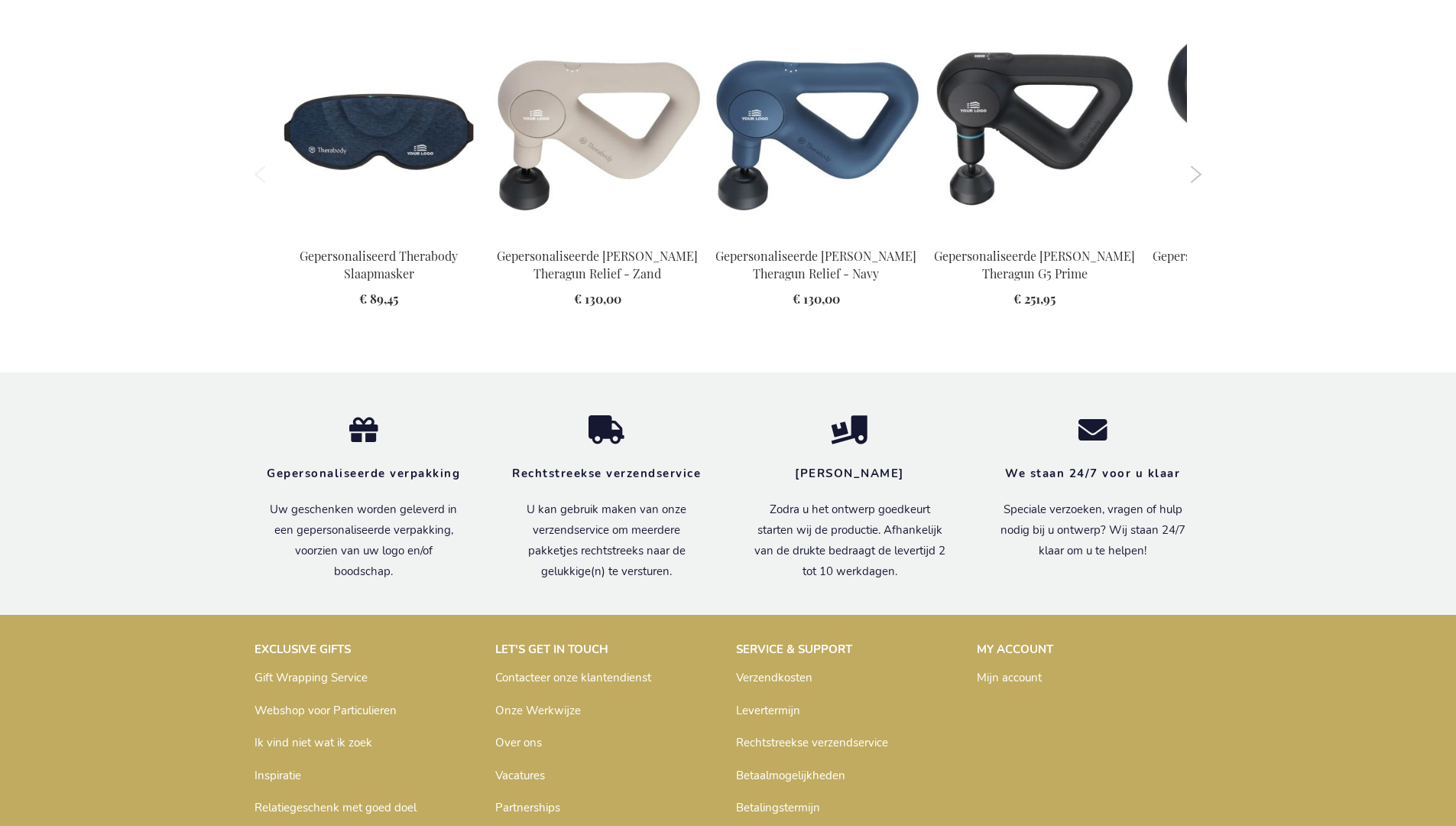
scroll to position [2201, 0]
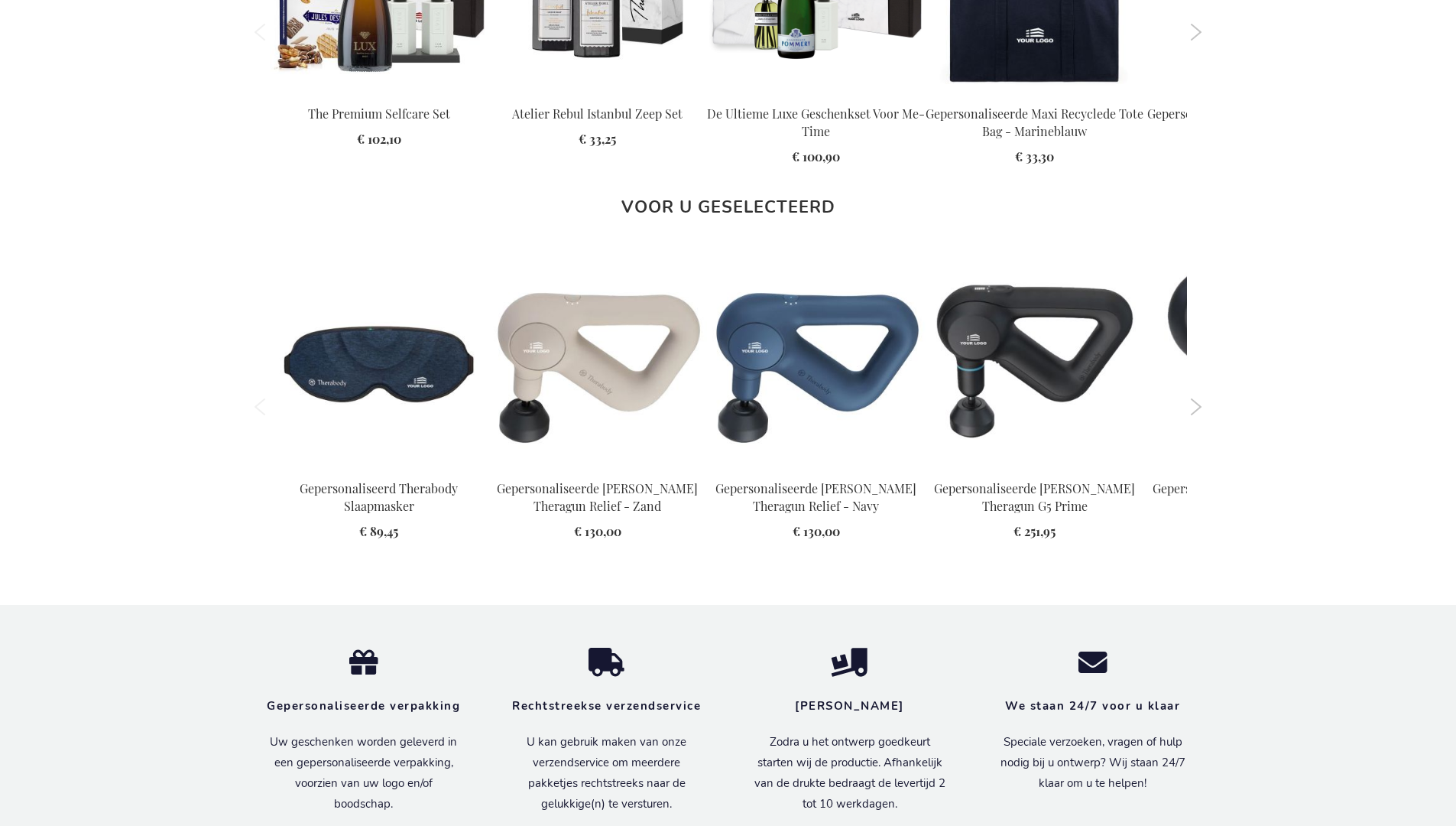
scroll to position [2201, 0]
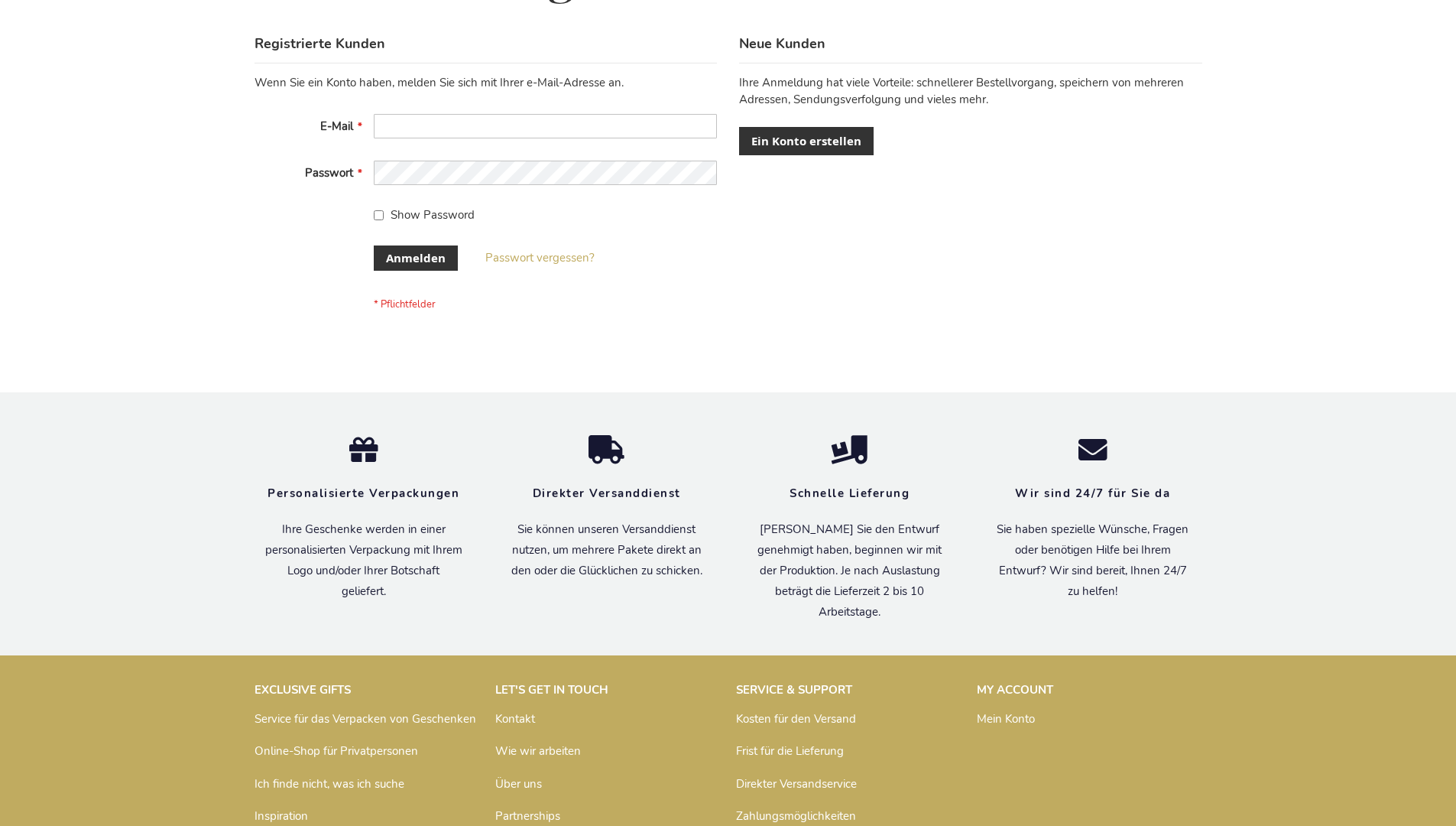
scroll to position [512, 0]
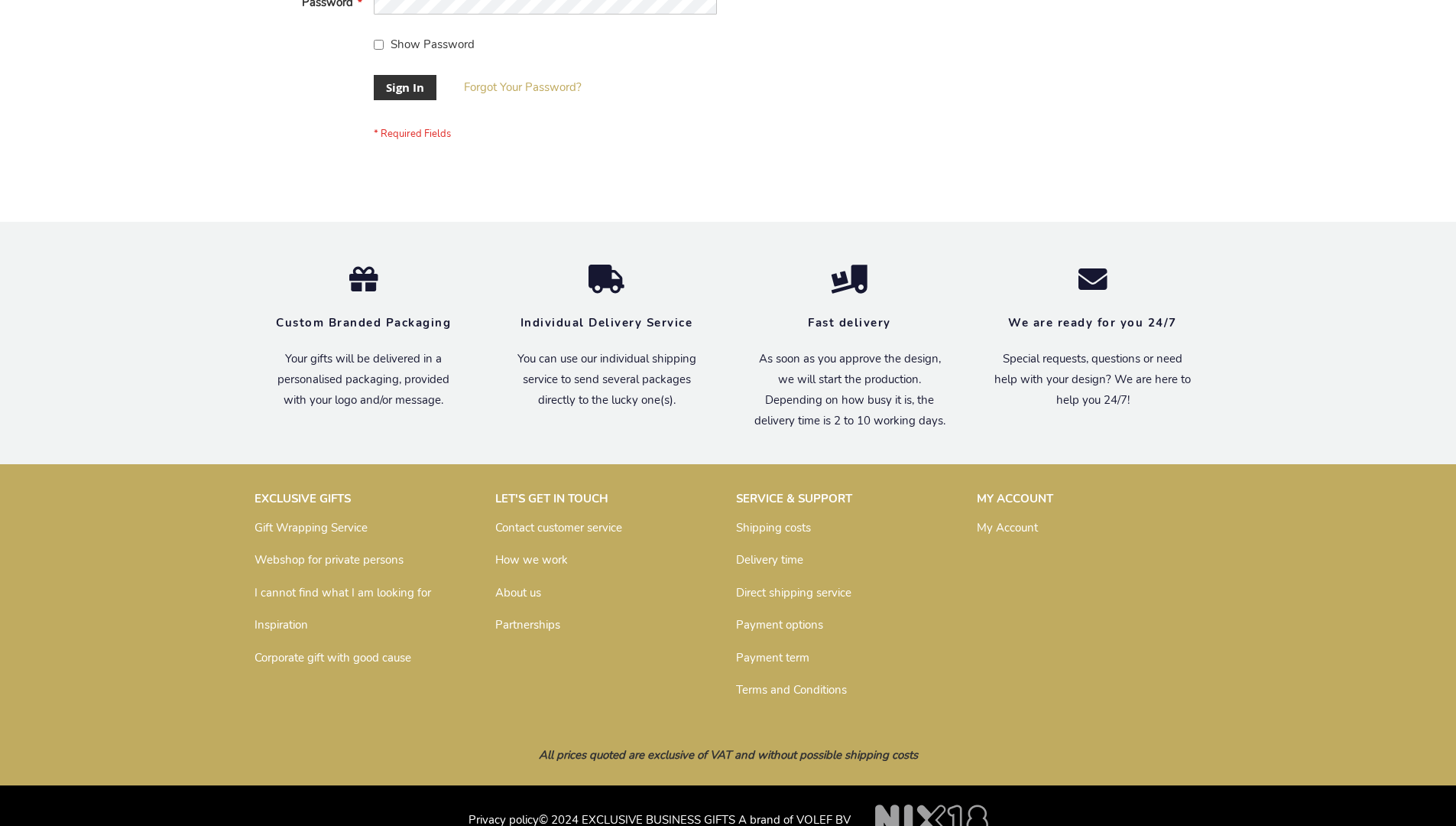
scroll to position [491, 0]
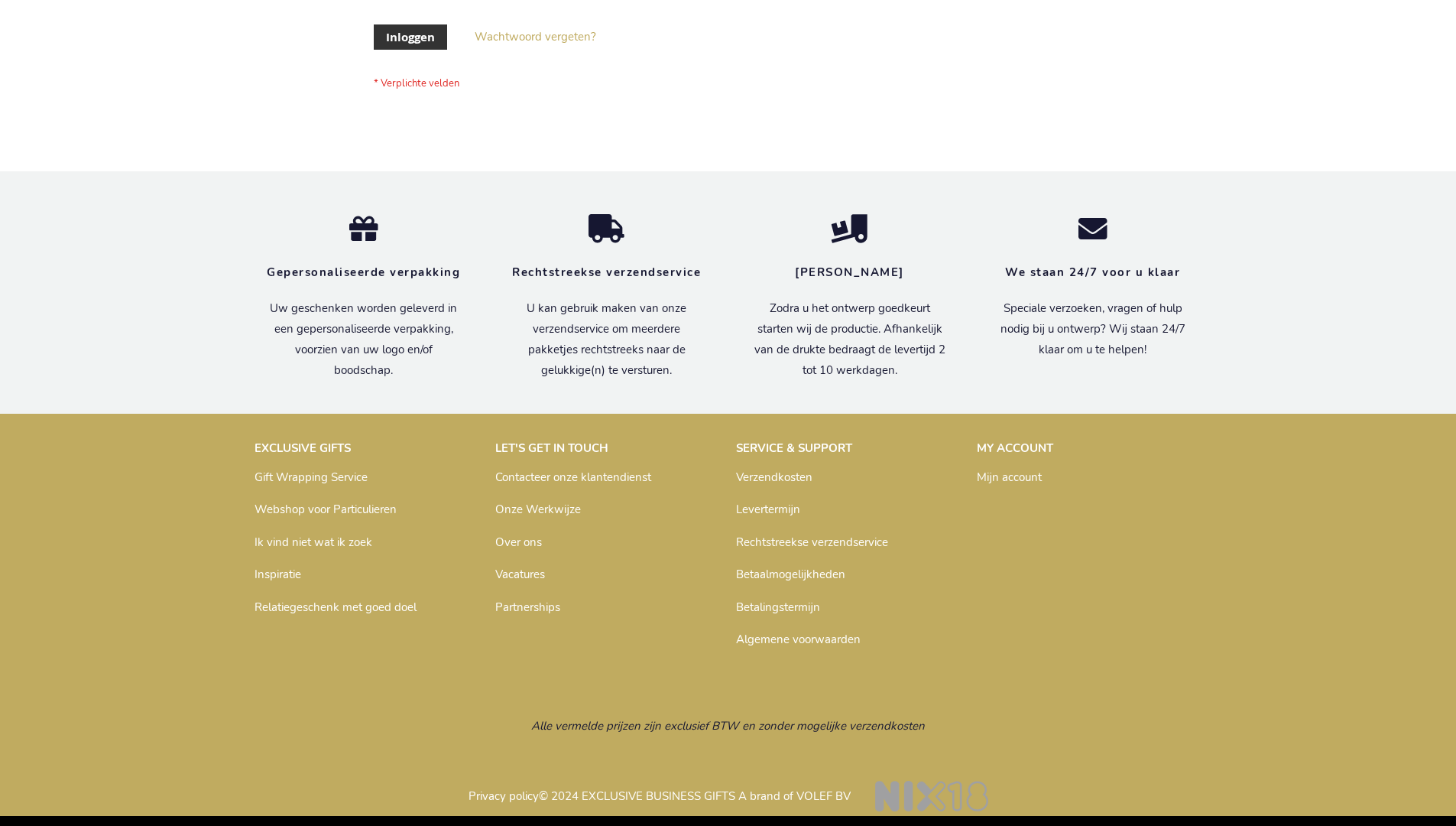
scroll to position [519, 0]
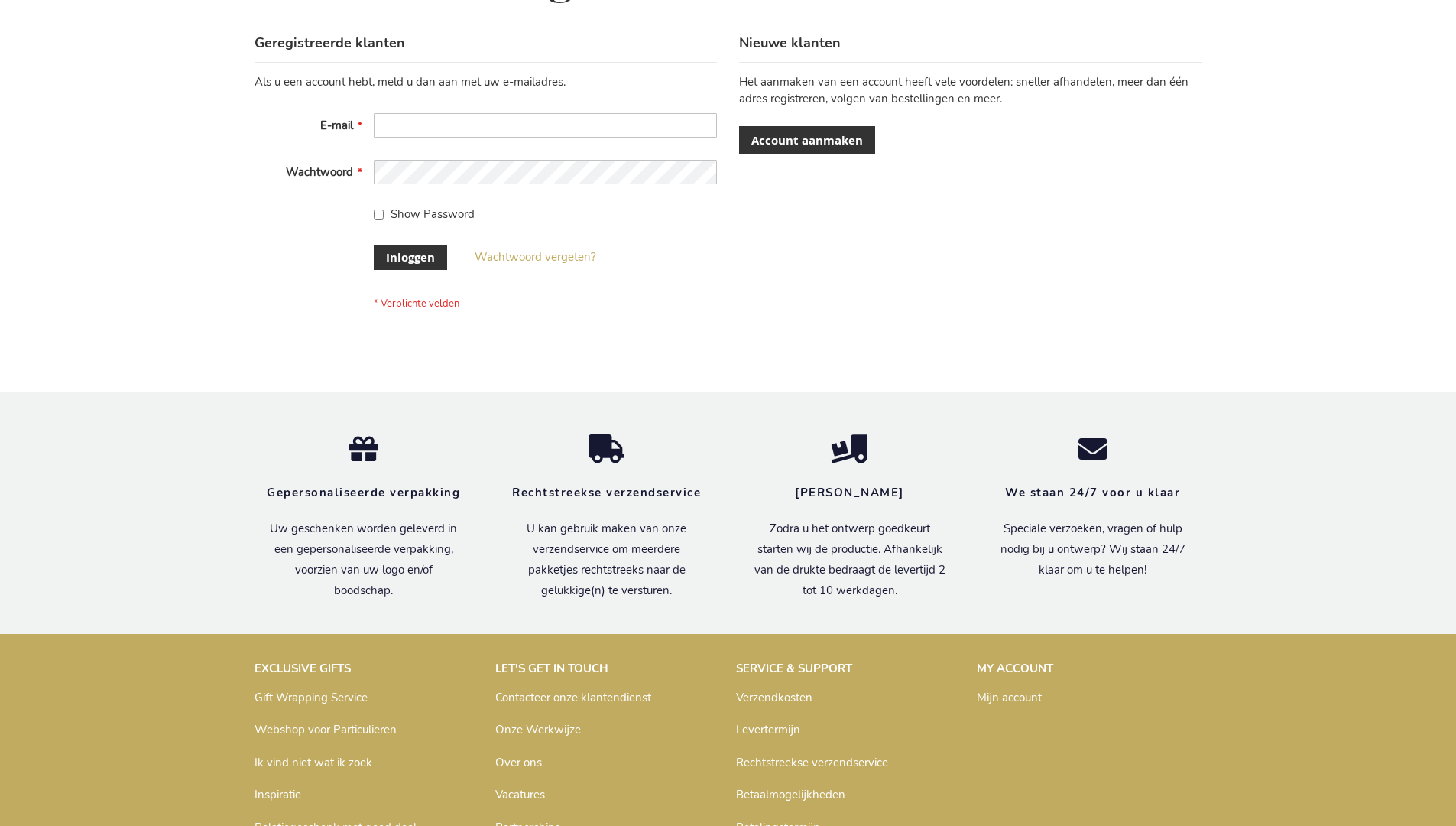
scroll to position [519, 0]
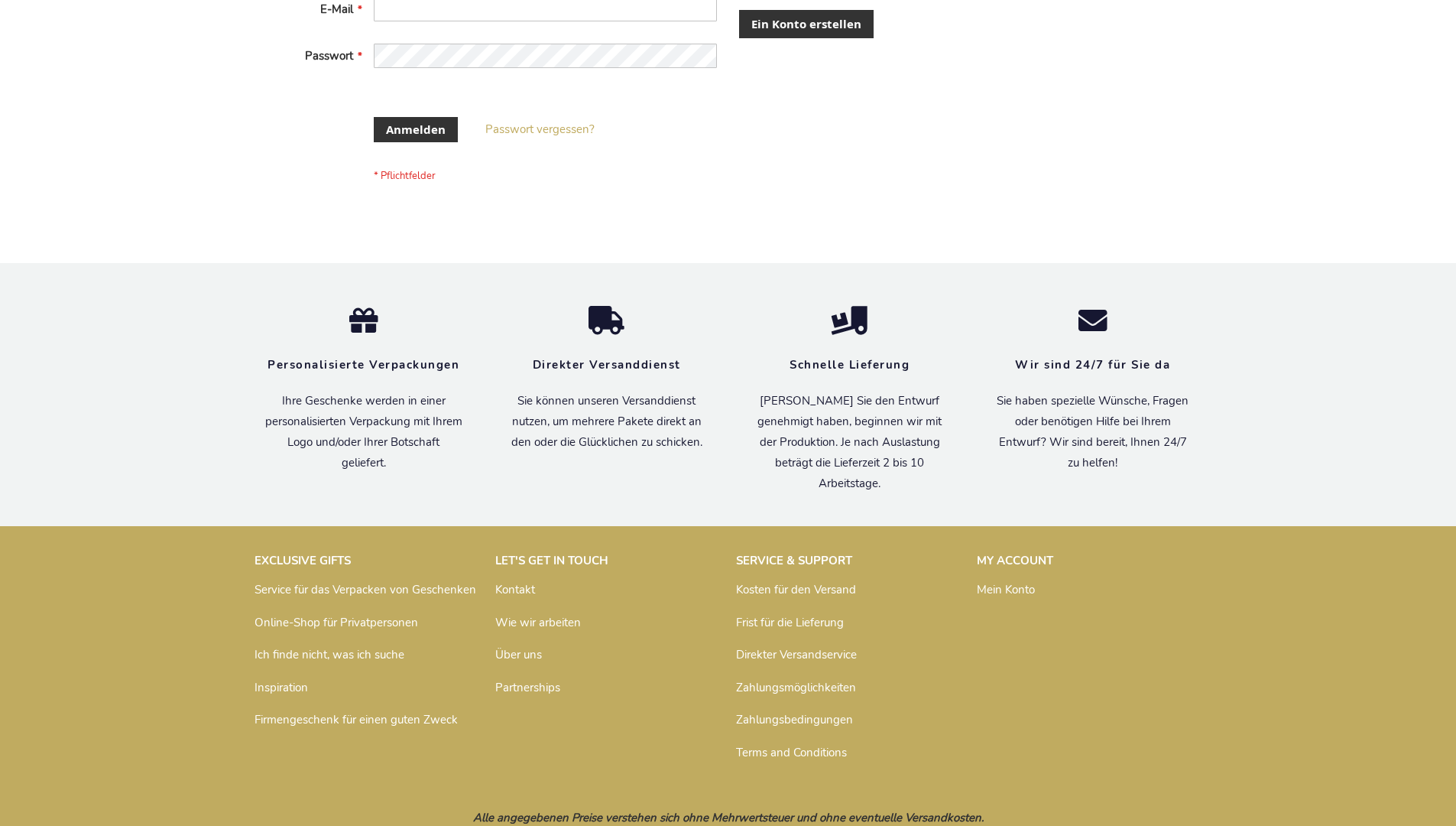
scroll to position [500, 0]
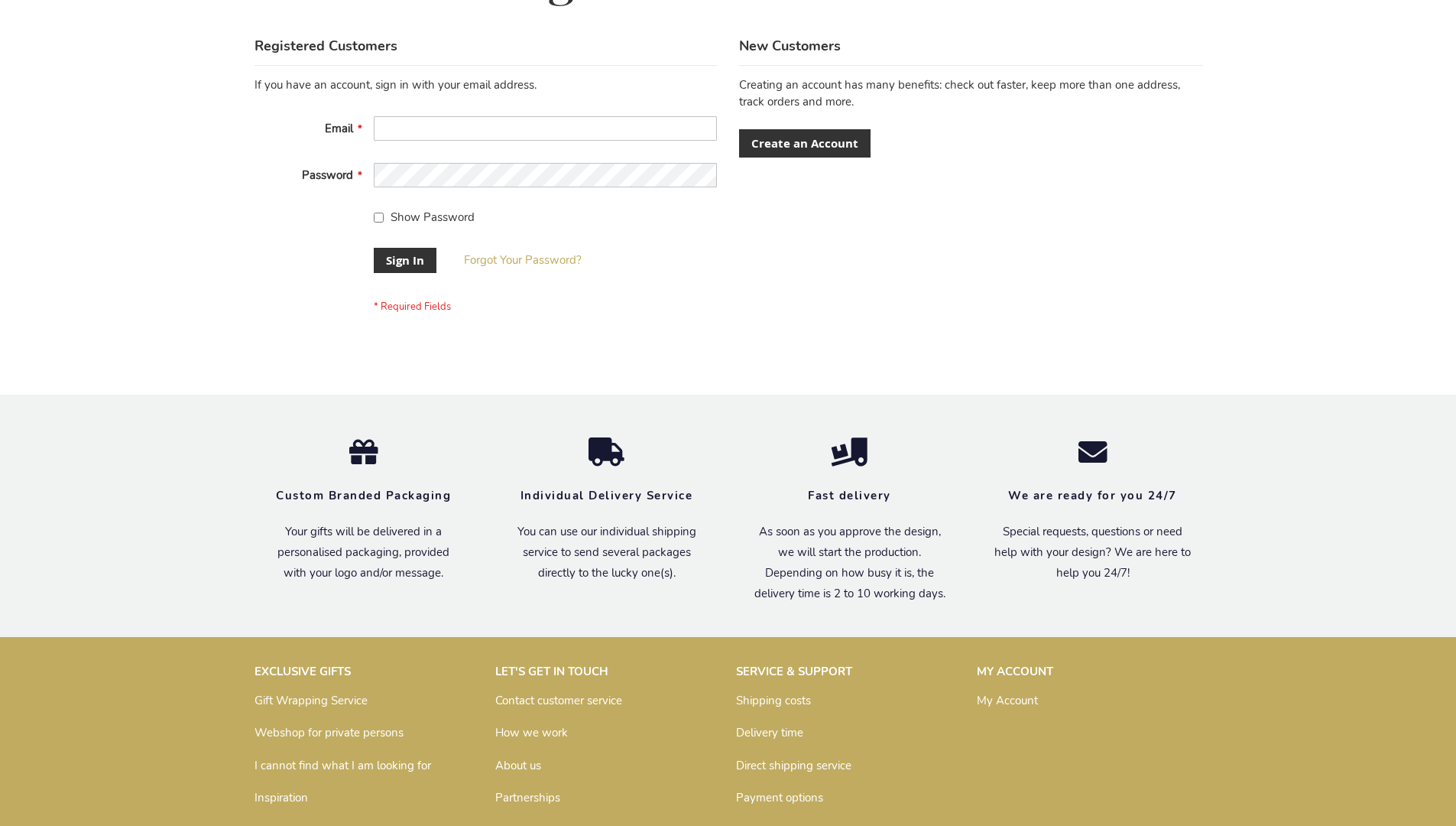
scroll to position [491, 0]
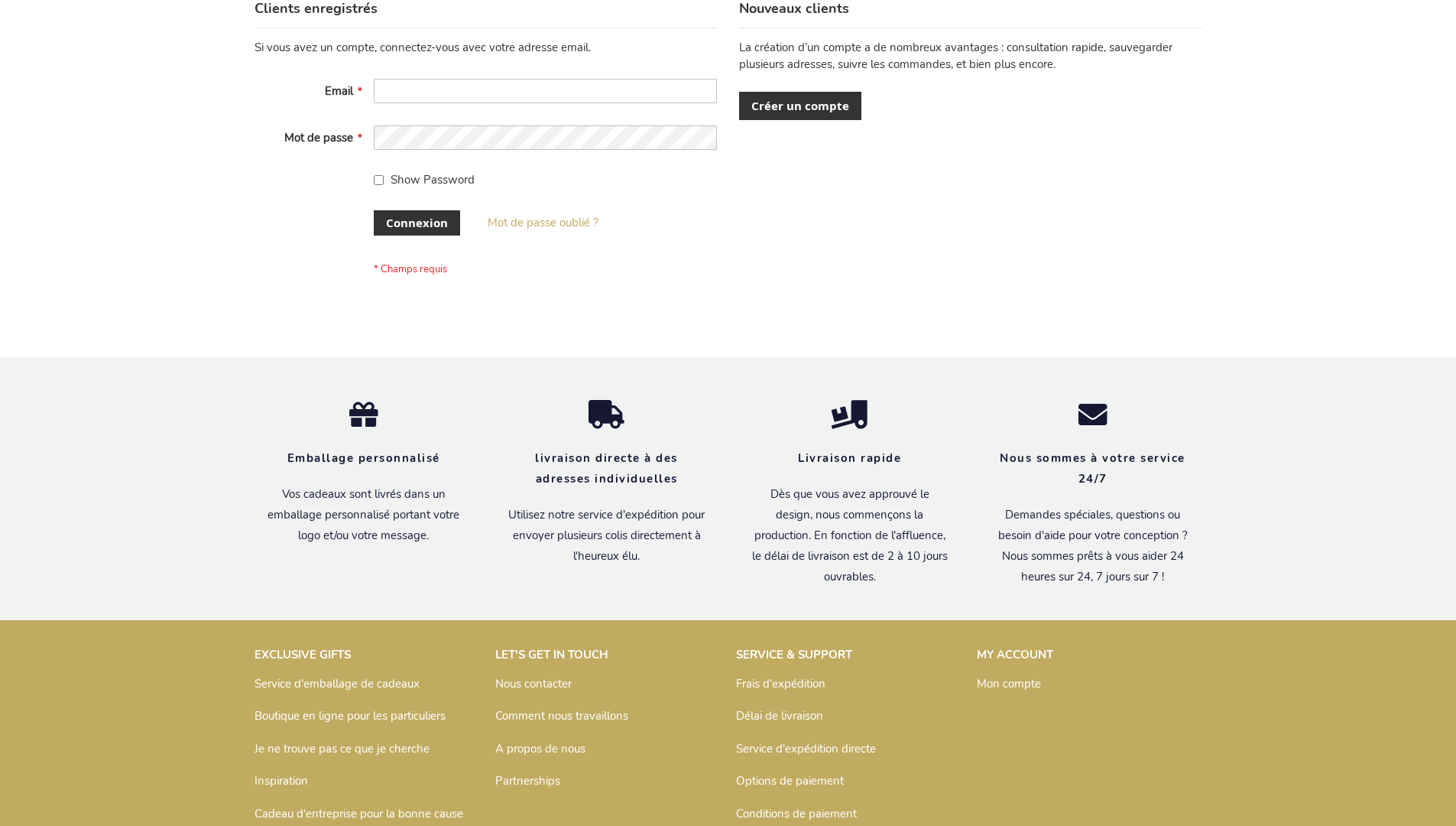
scroll to position [527, 0]
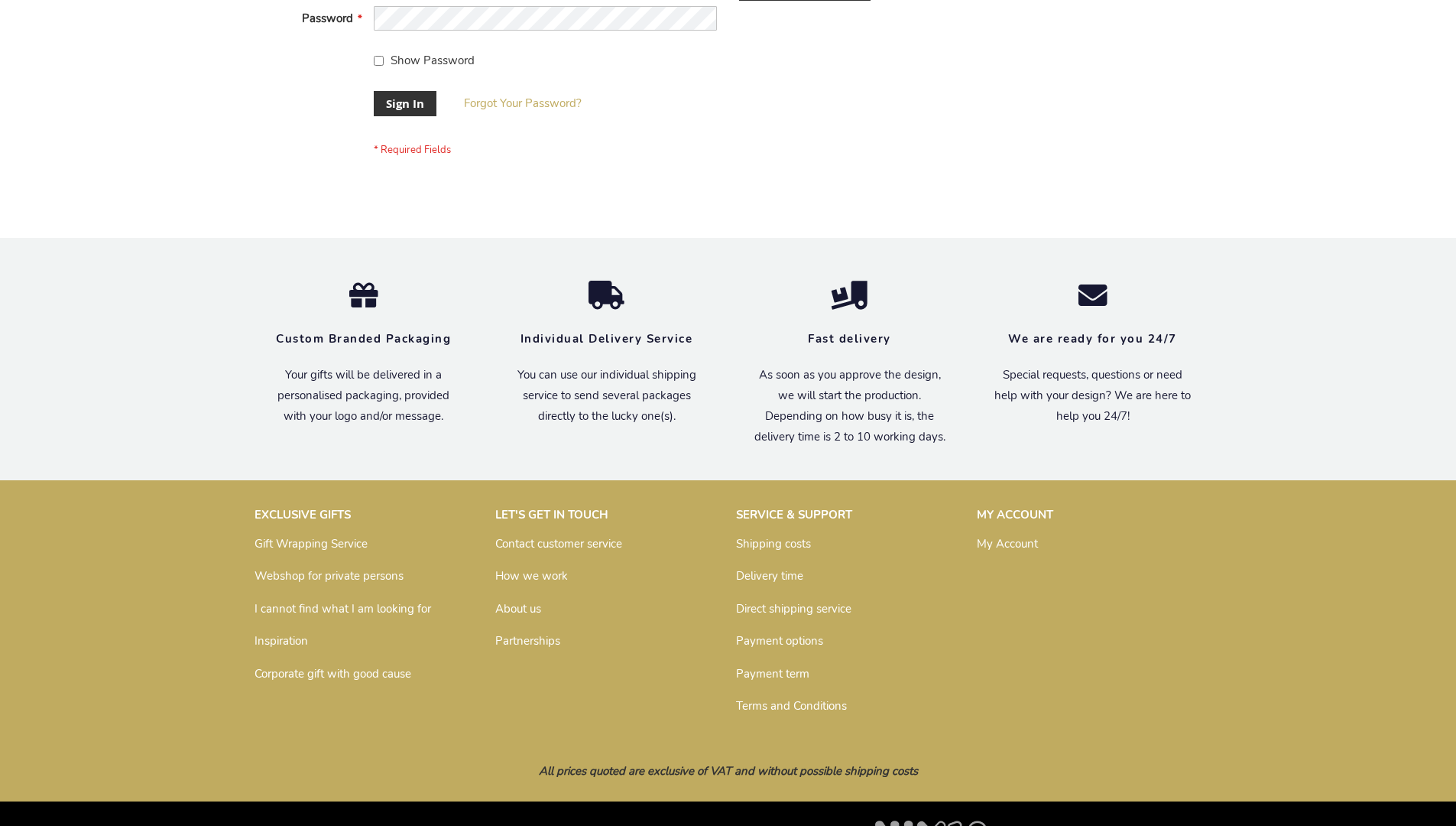
scroll to position [491, 0]
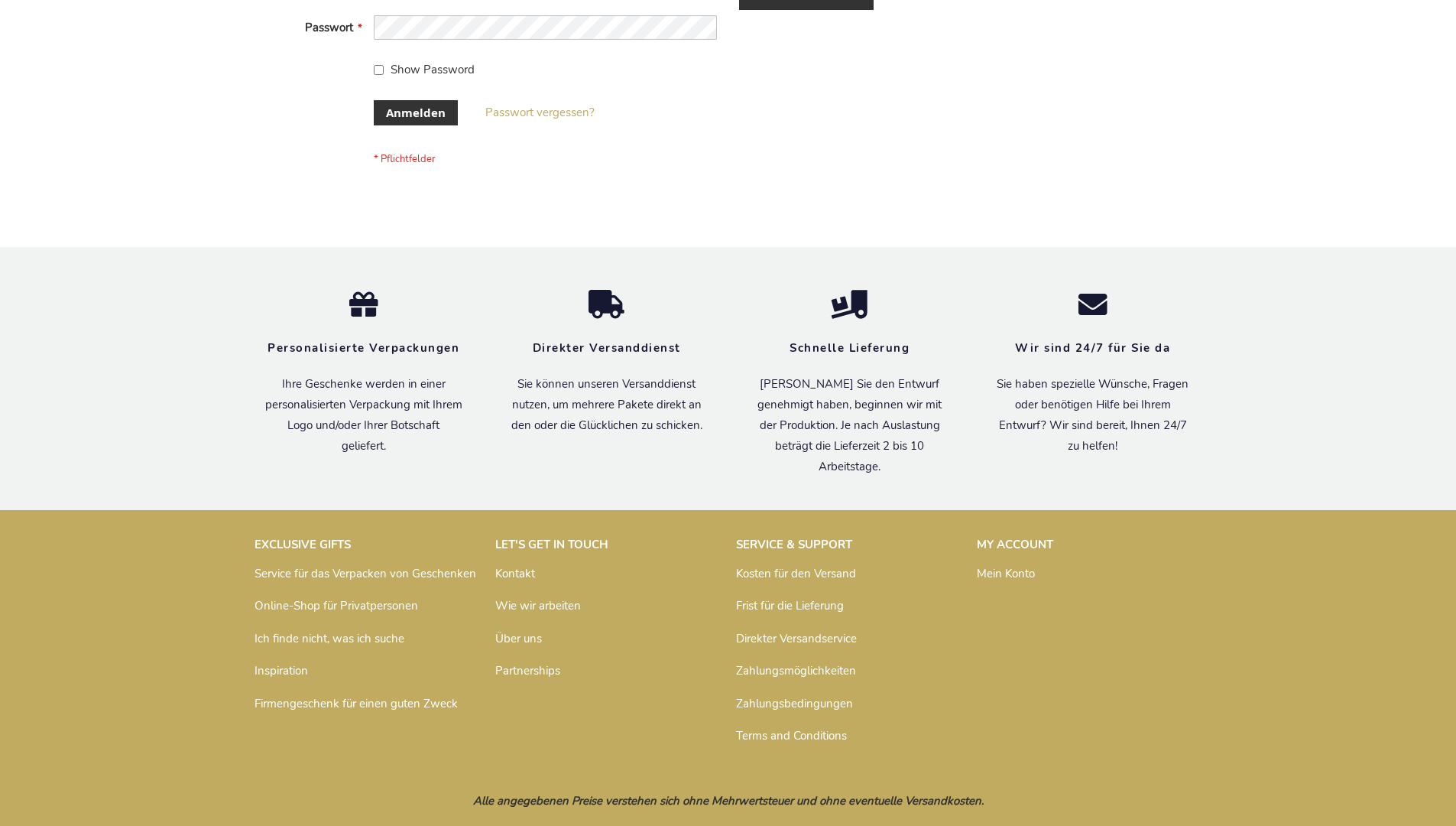
scroll to position [512, 0]
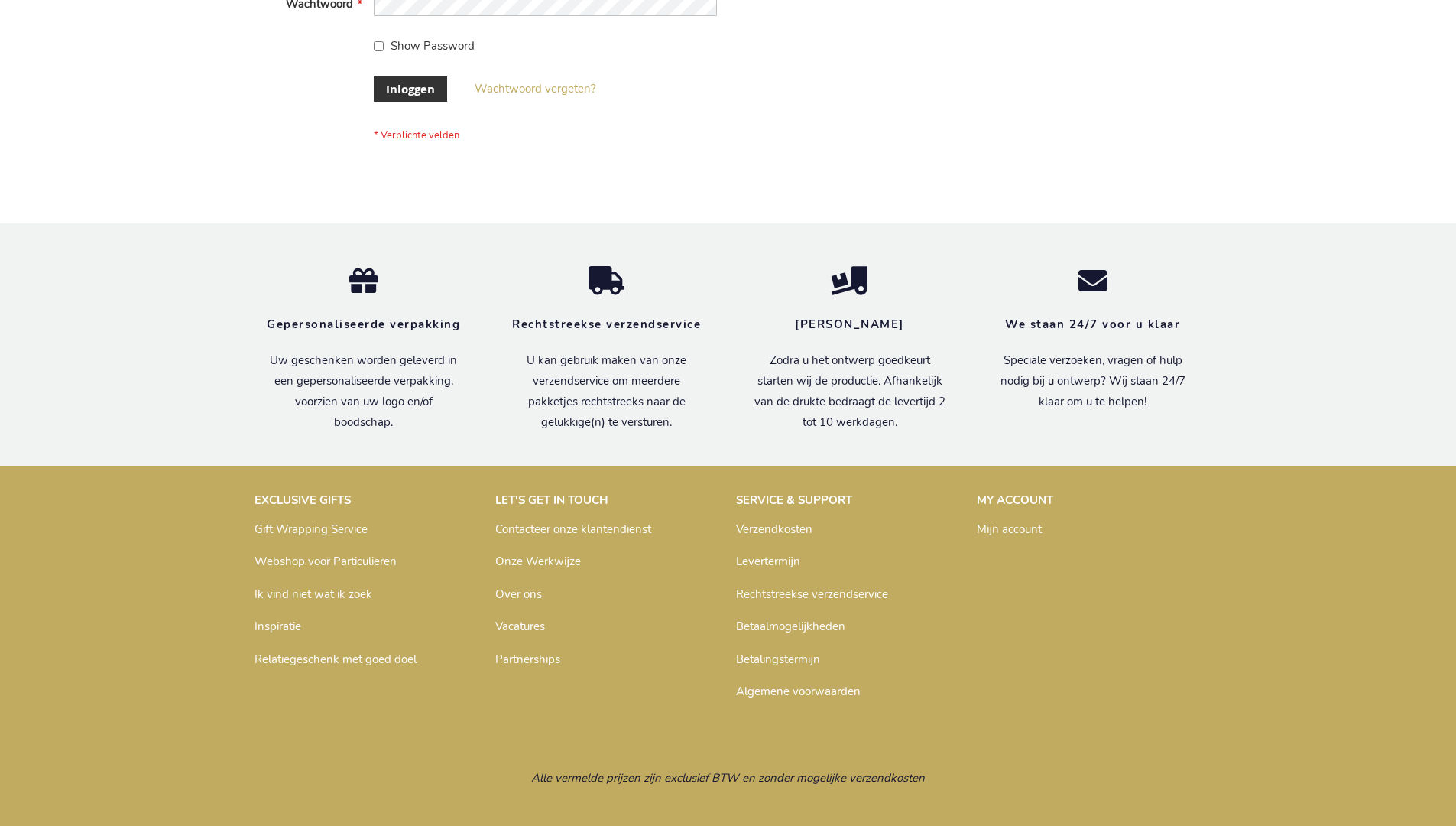
scroll to position [519, 0]
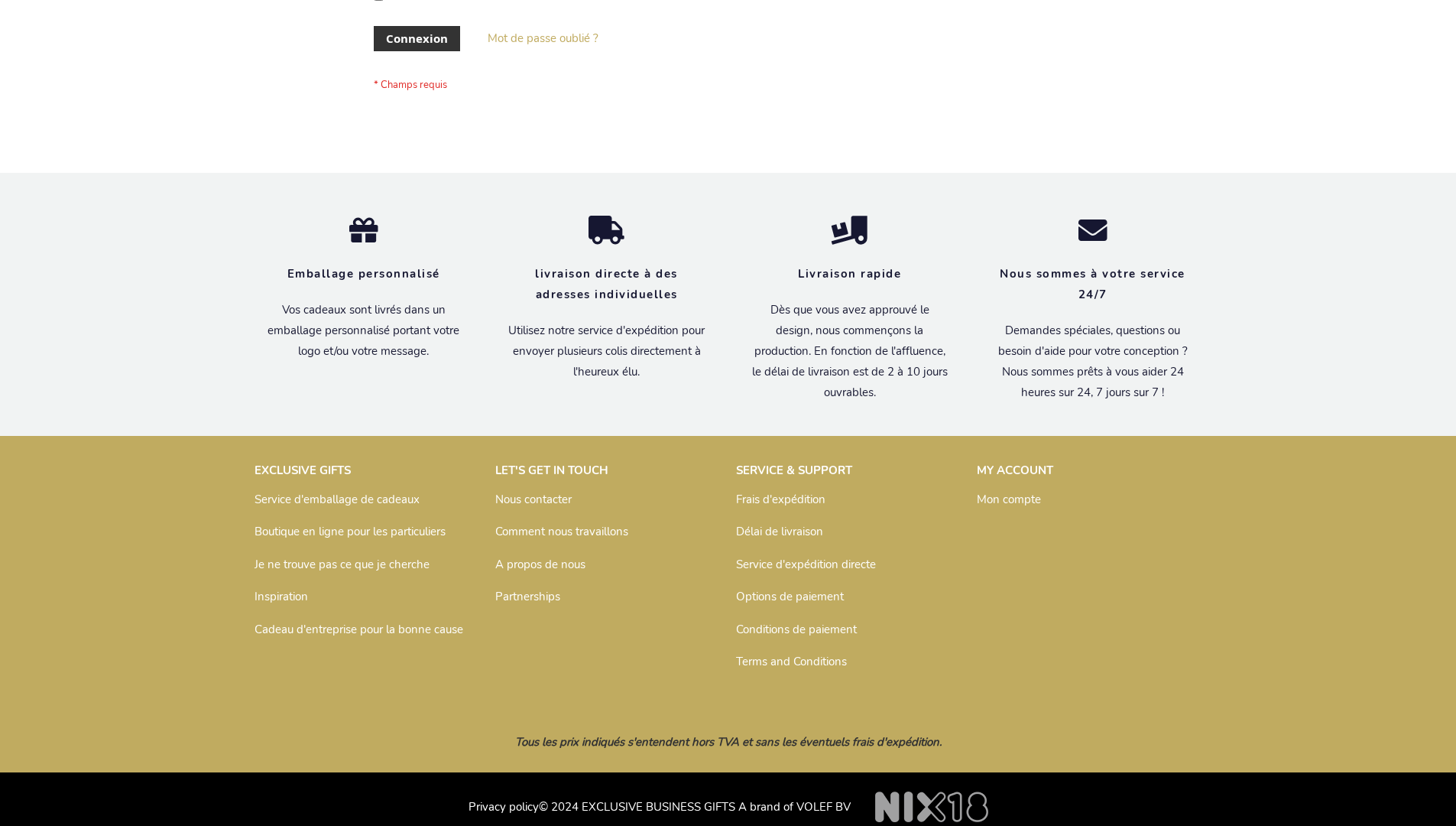
scroll to position [527, 0]
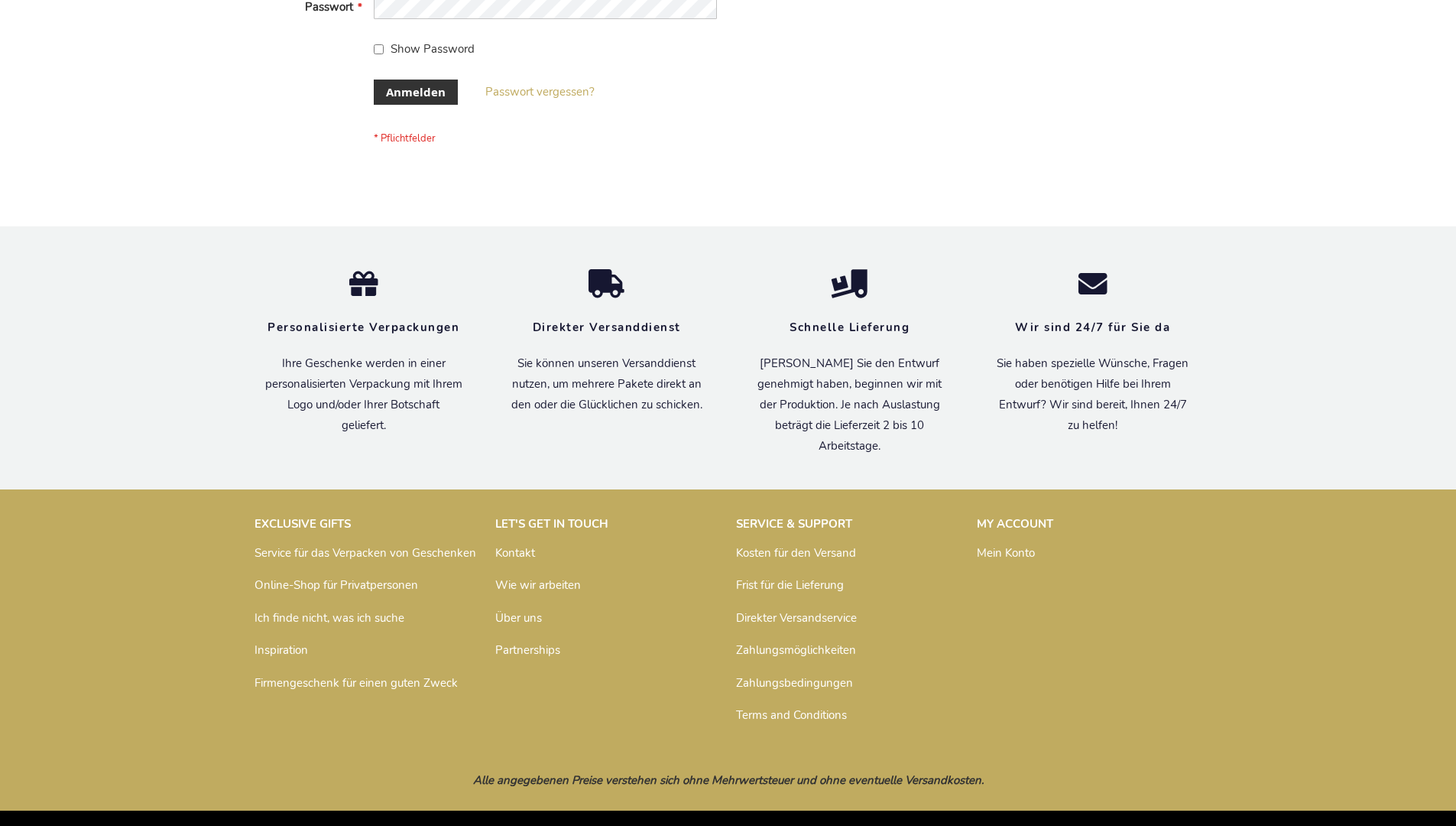
scroll to position [512, 0]
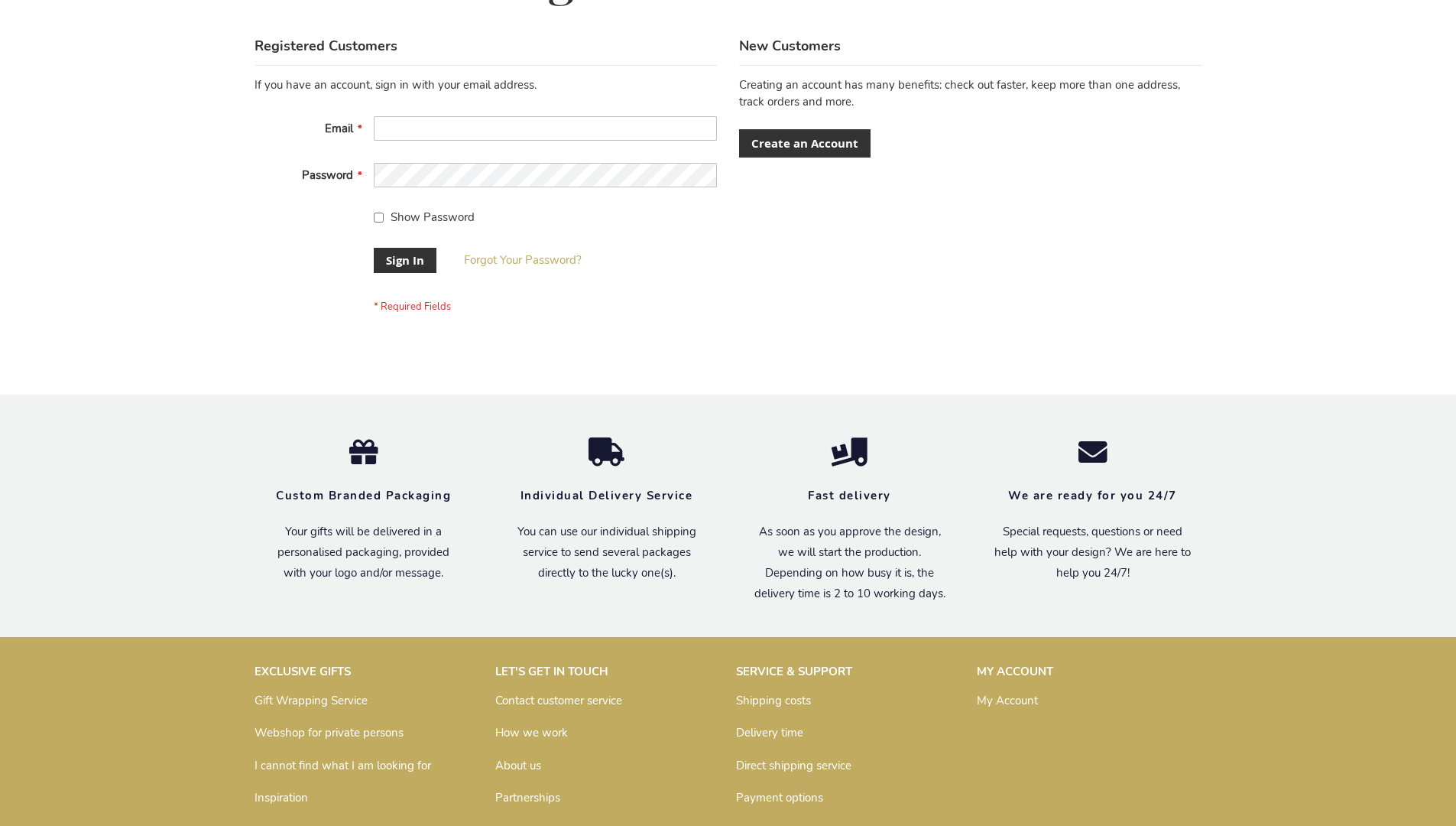
scroll to position [491, 0]
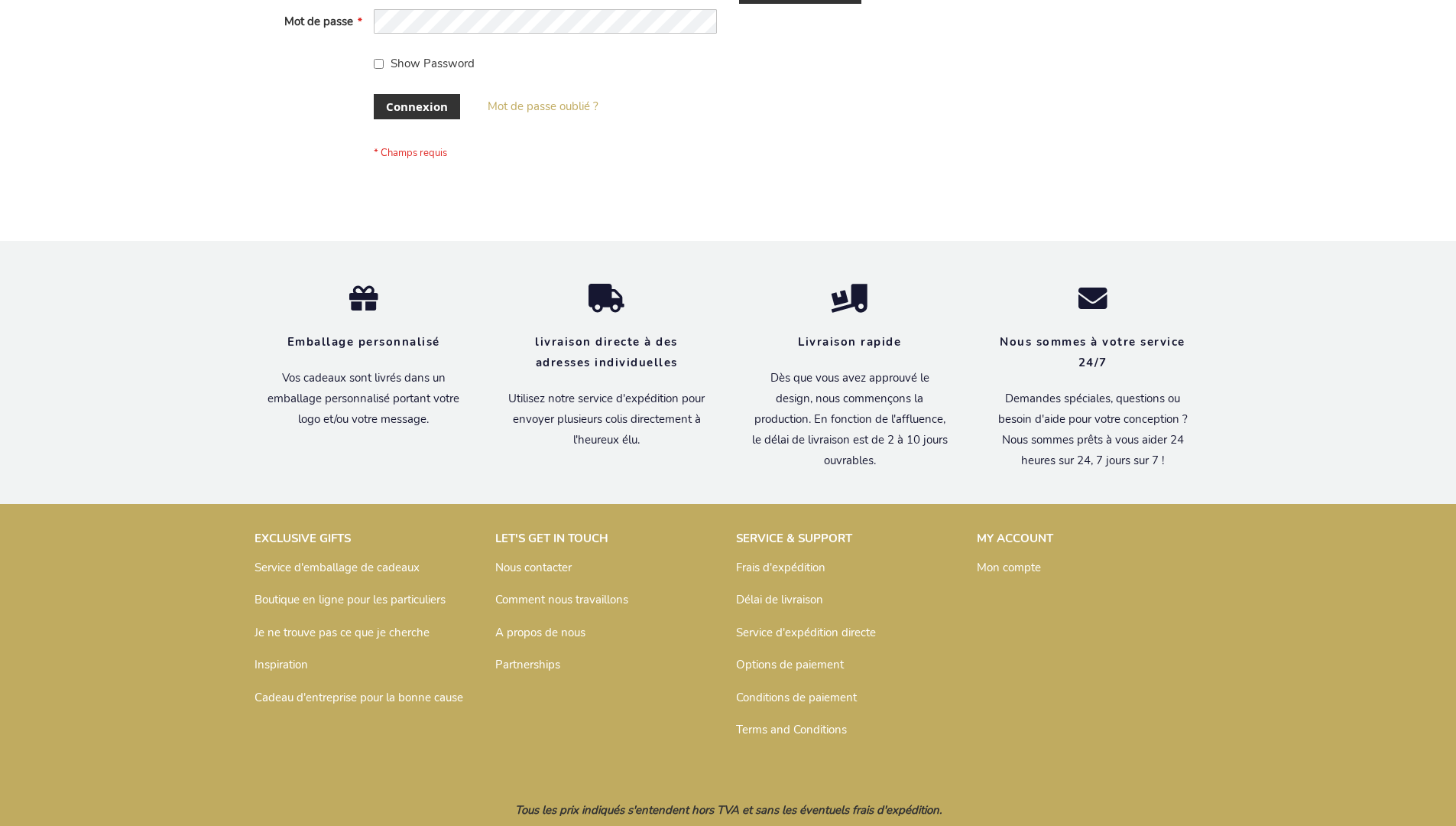
scroll to position [527, 0]
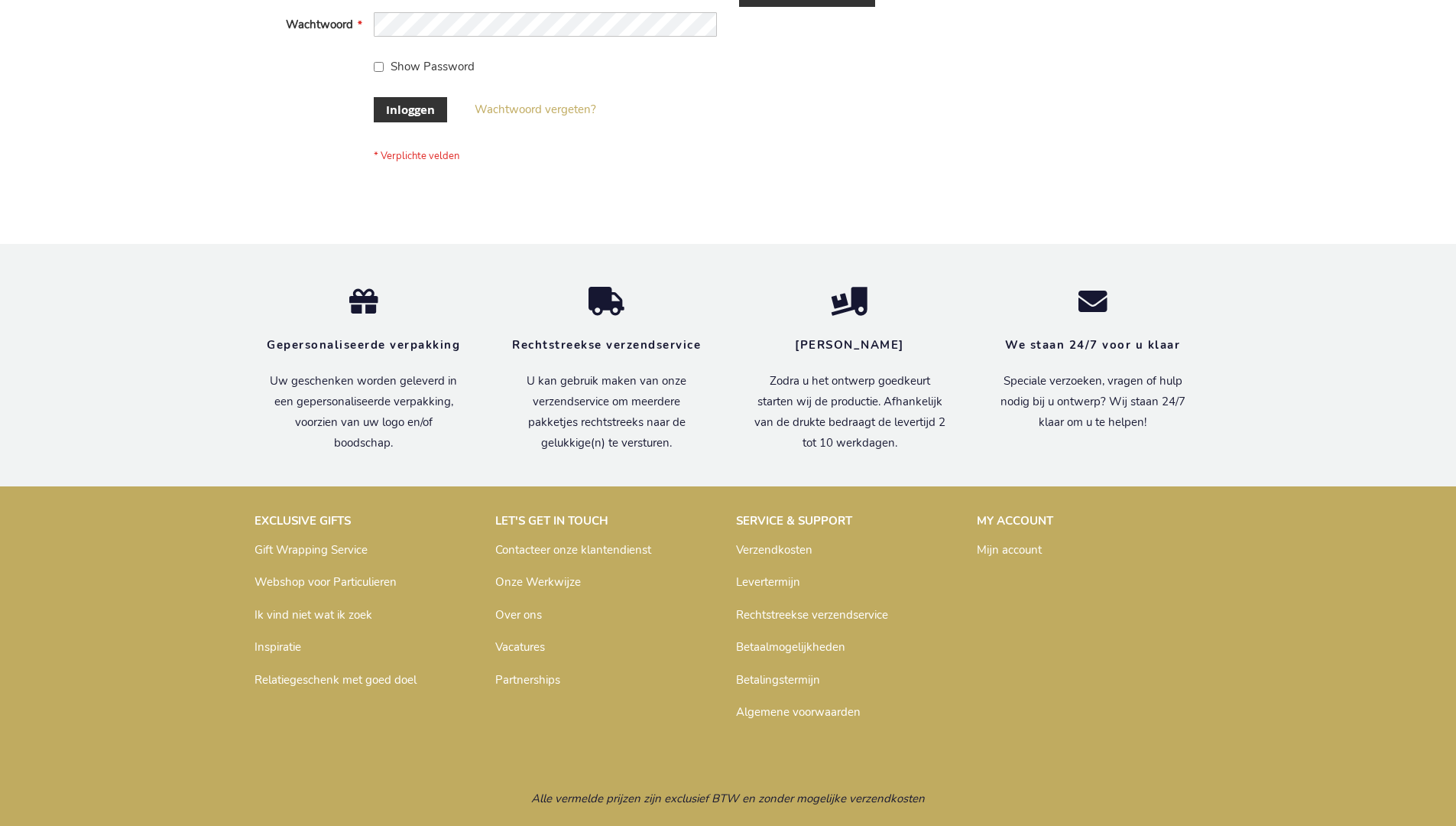
scroll to position [519, 0]
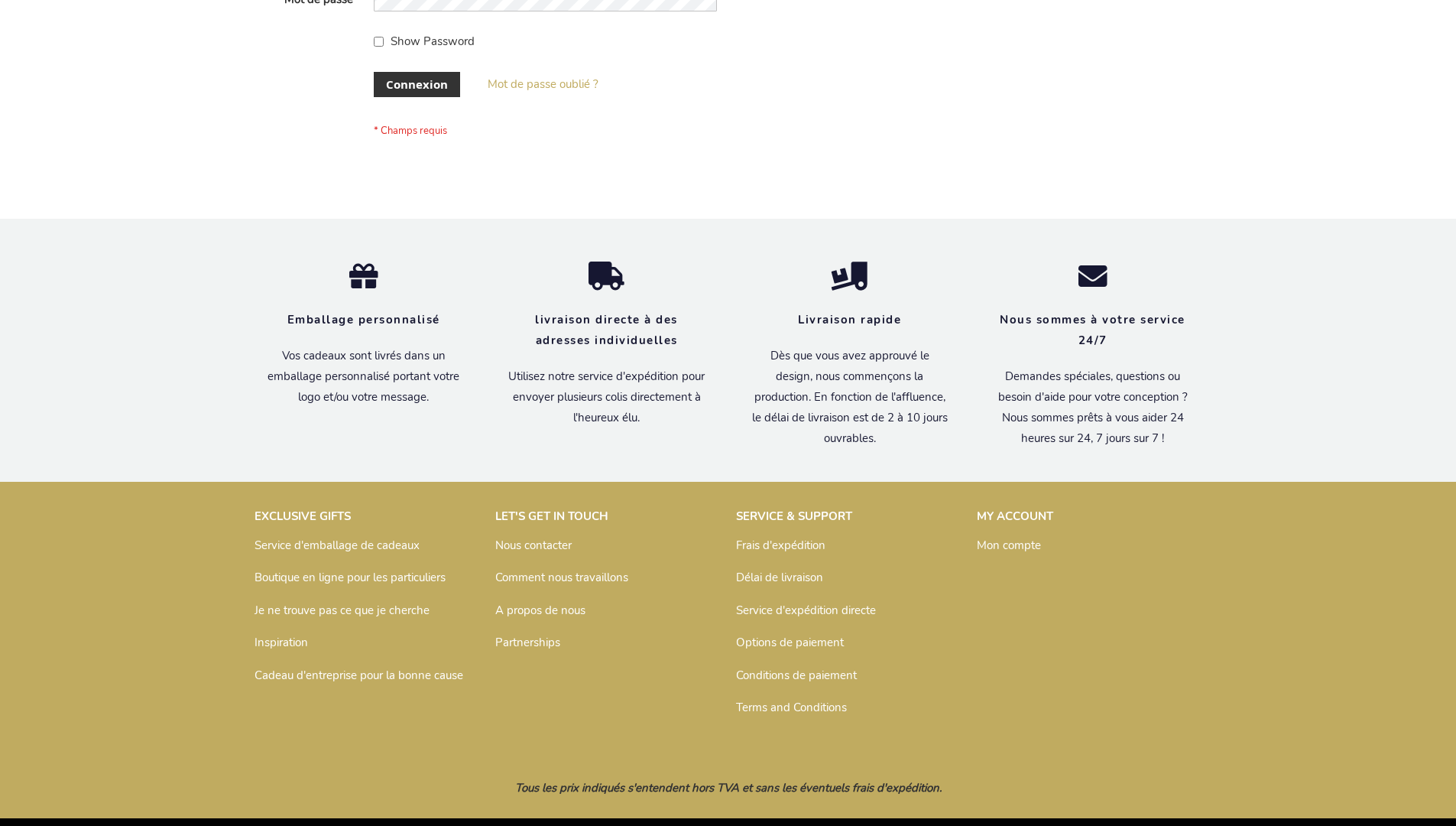
scroll to position [527, 0]
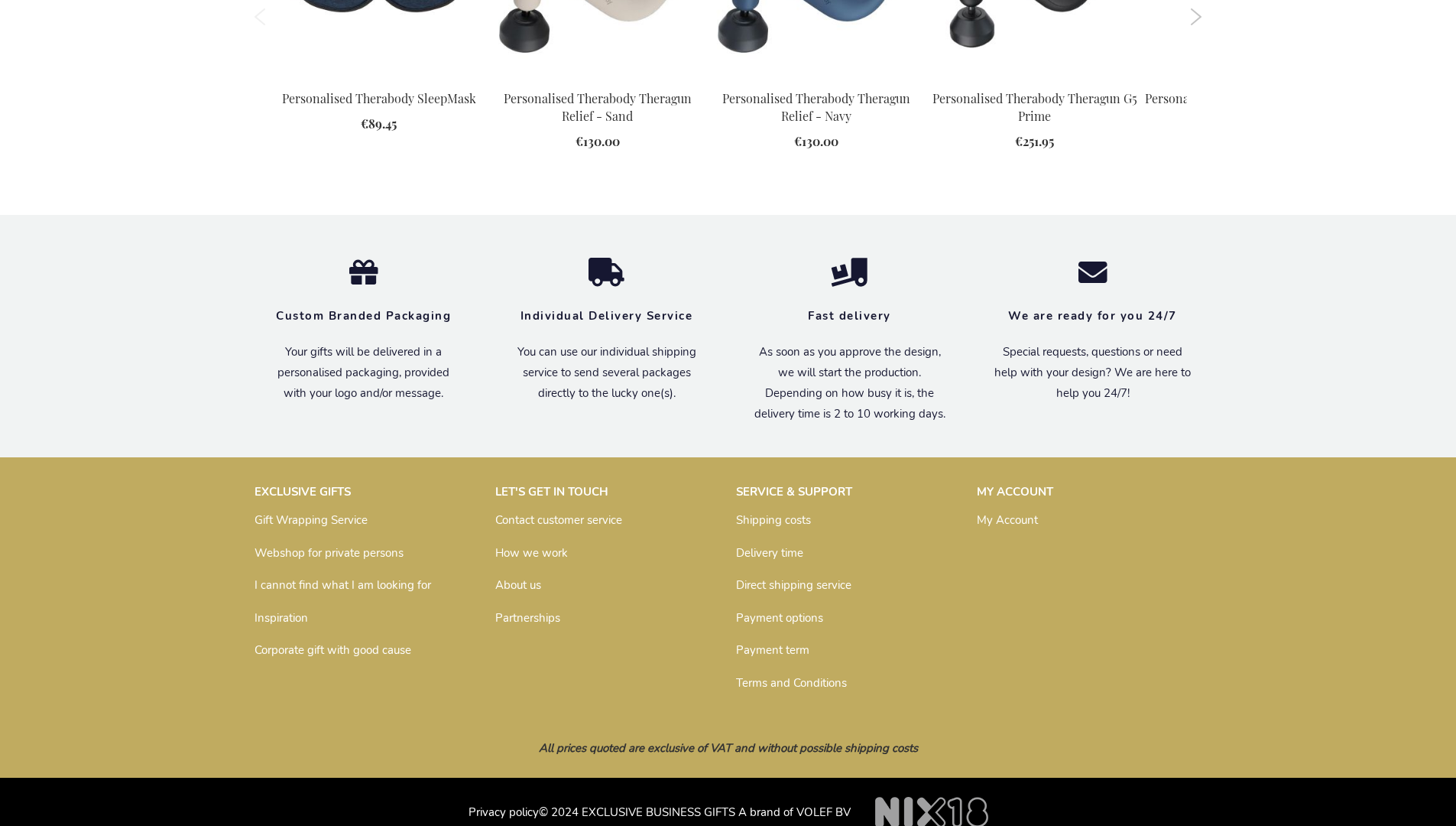
scroll to position [2173, 0]
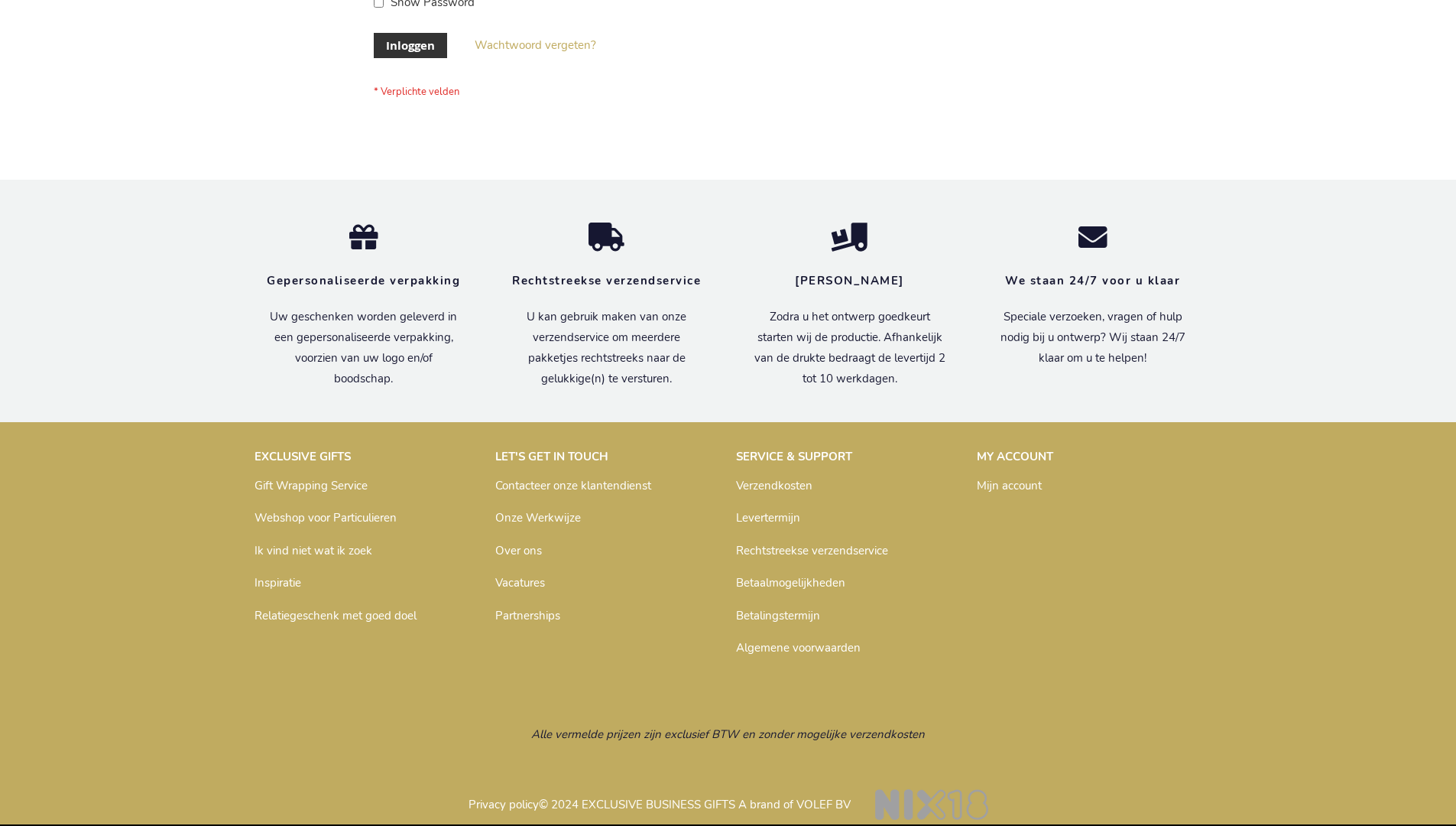
scroll to position [519, 0]
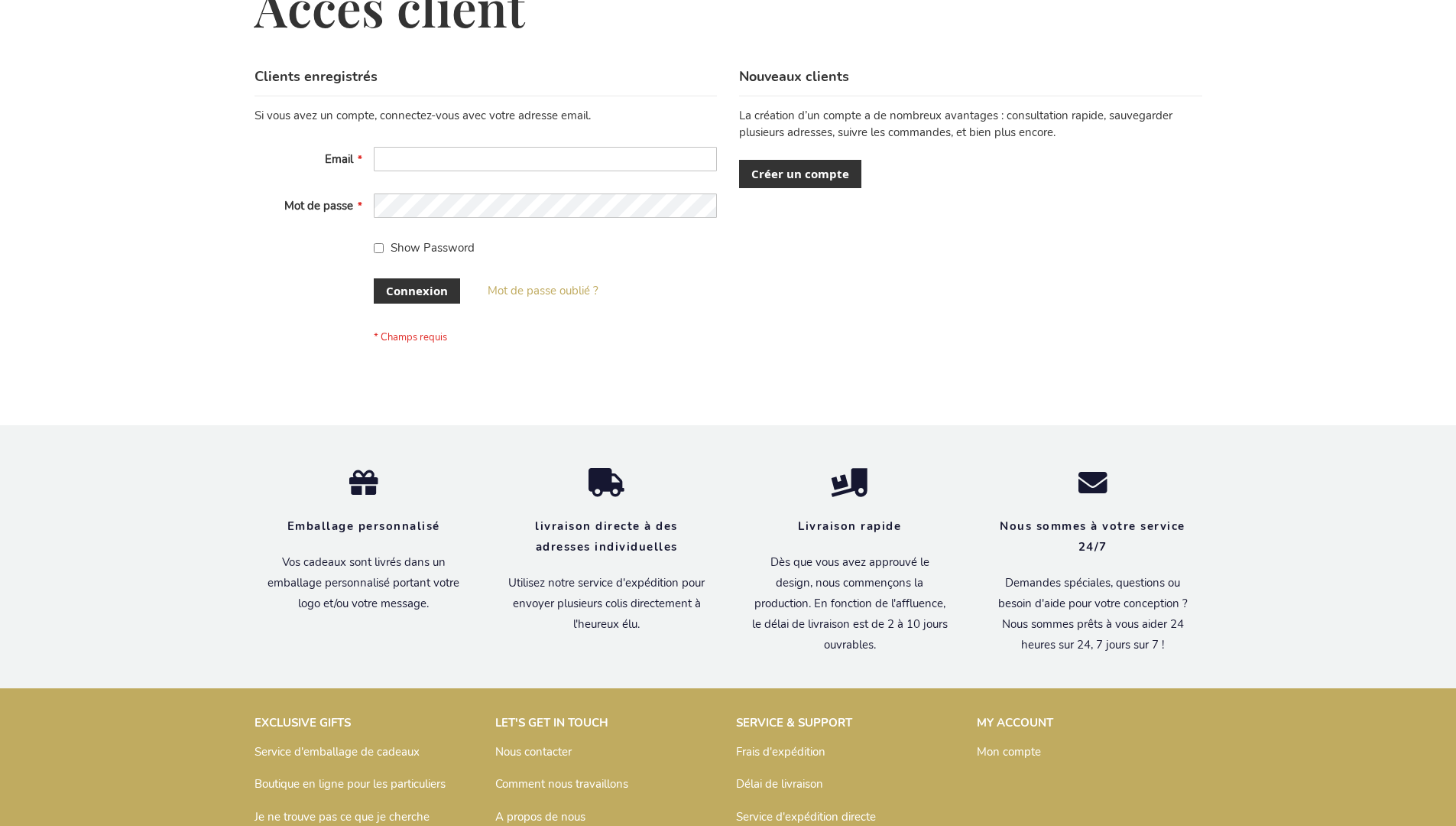
scroll to position [527, 0]
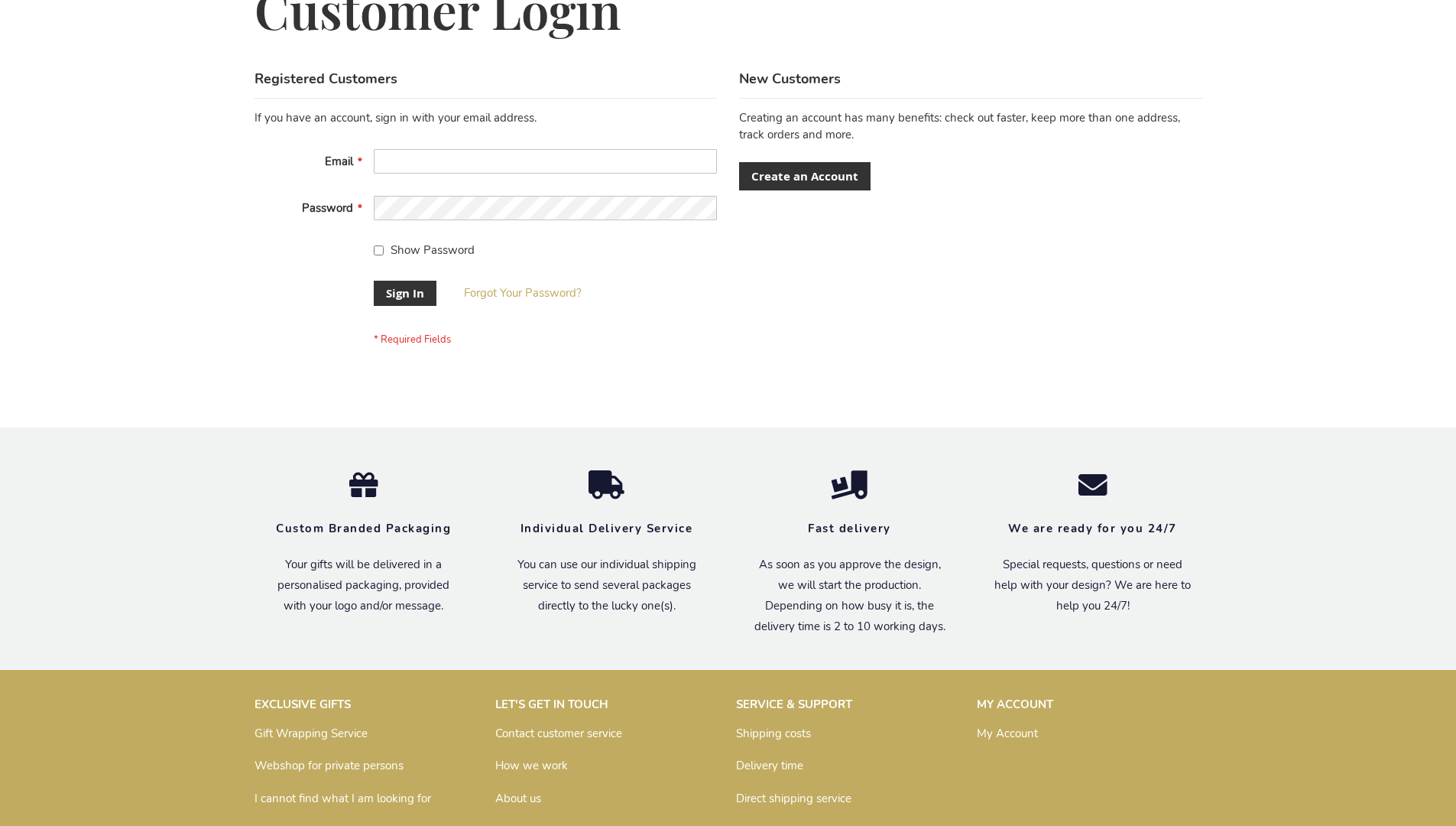
scroll to position [491, 0]
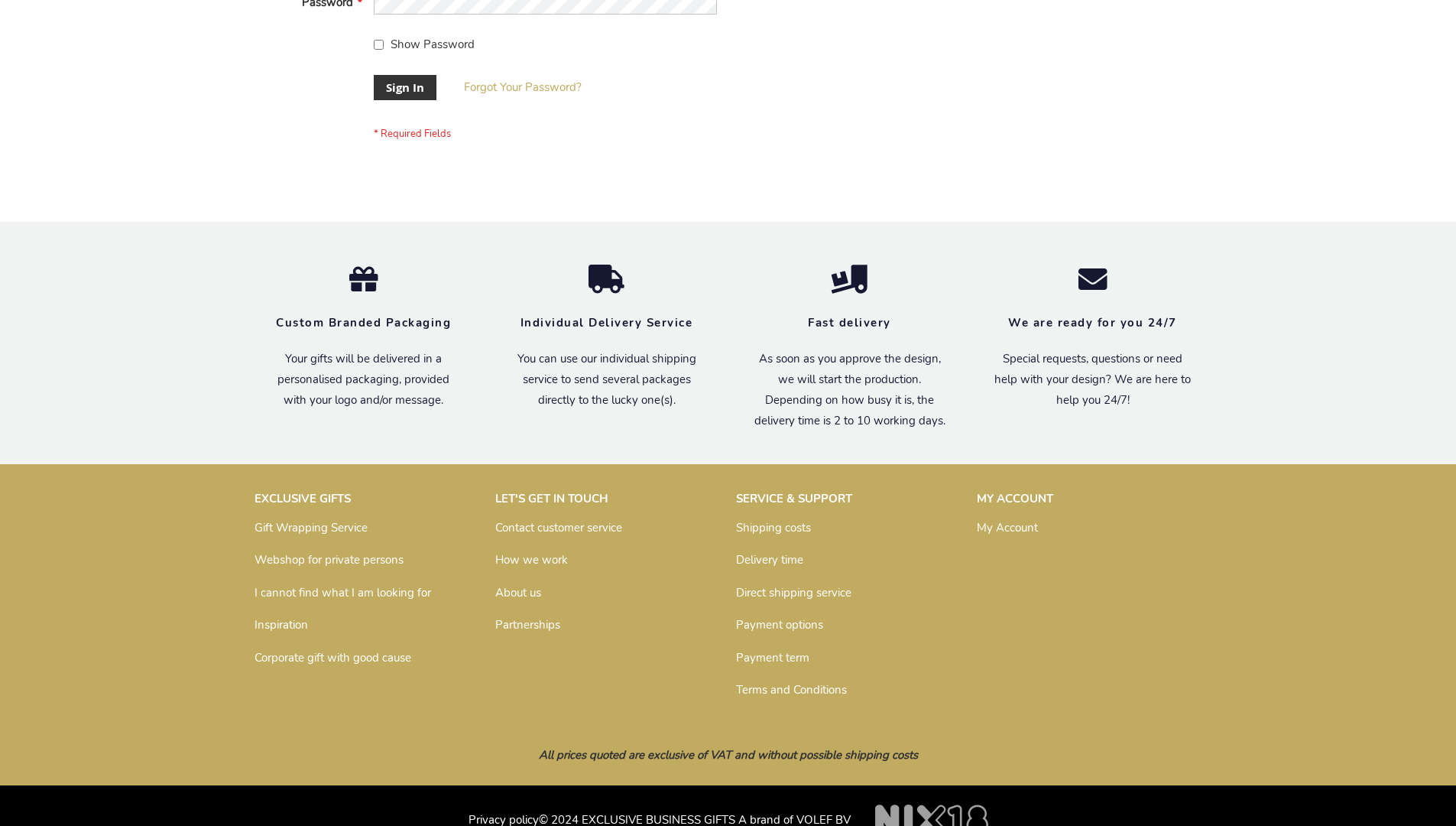
scroll to position [491, 0]
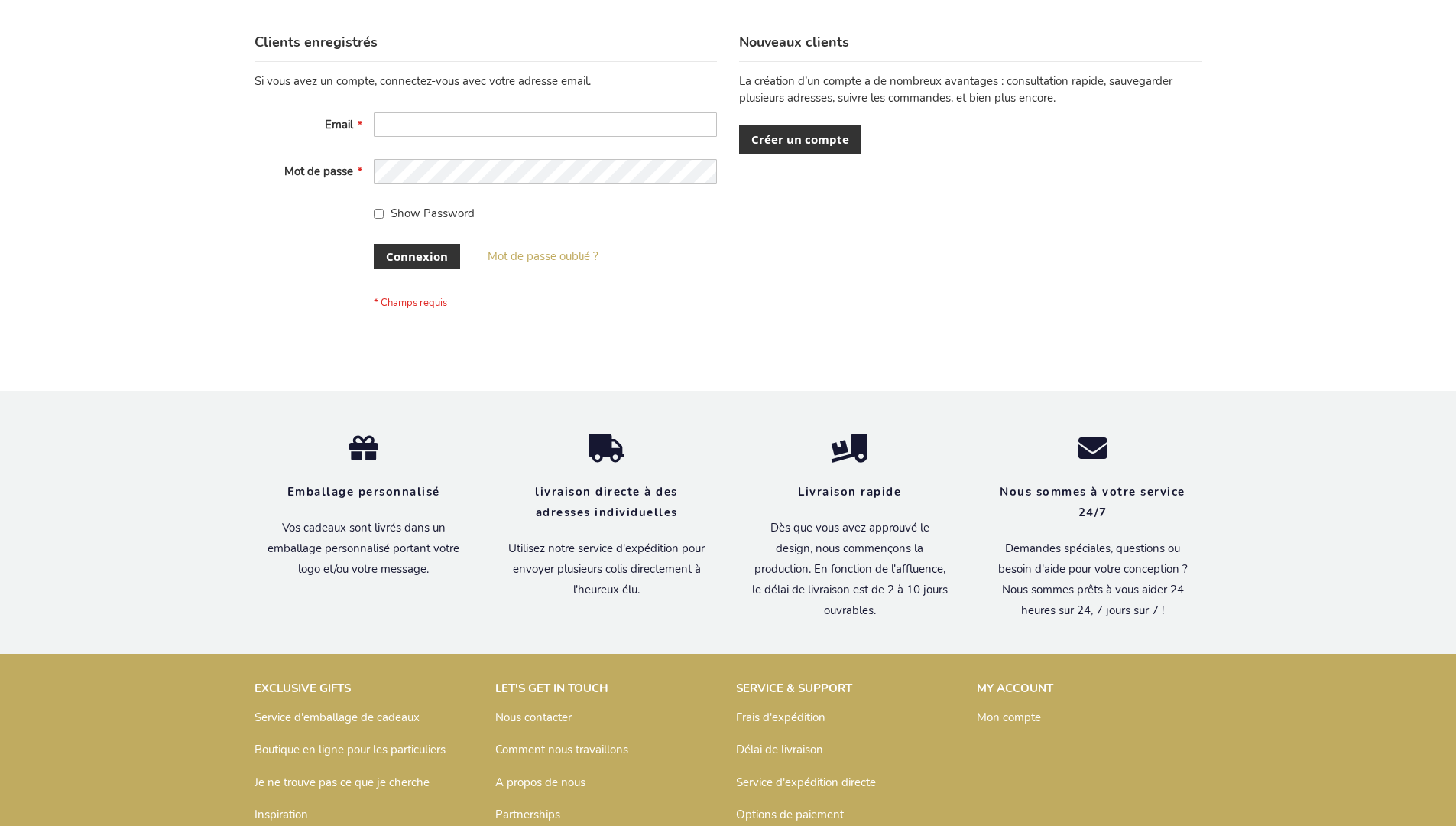
scroll to position [527, 0]
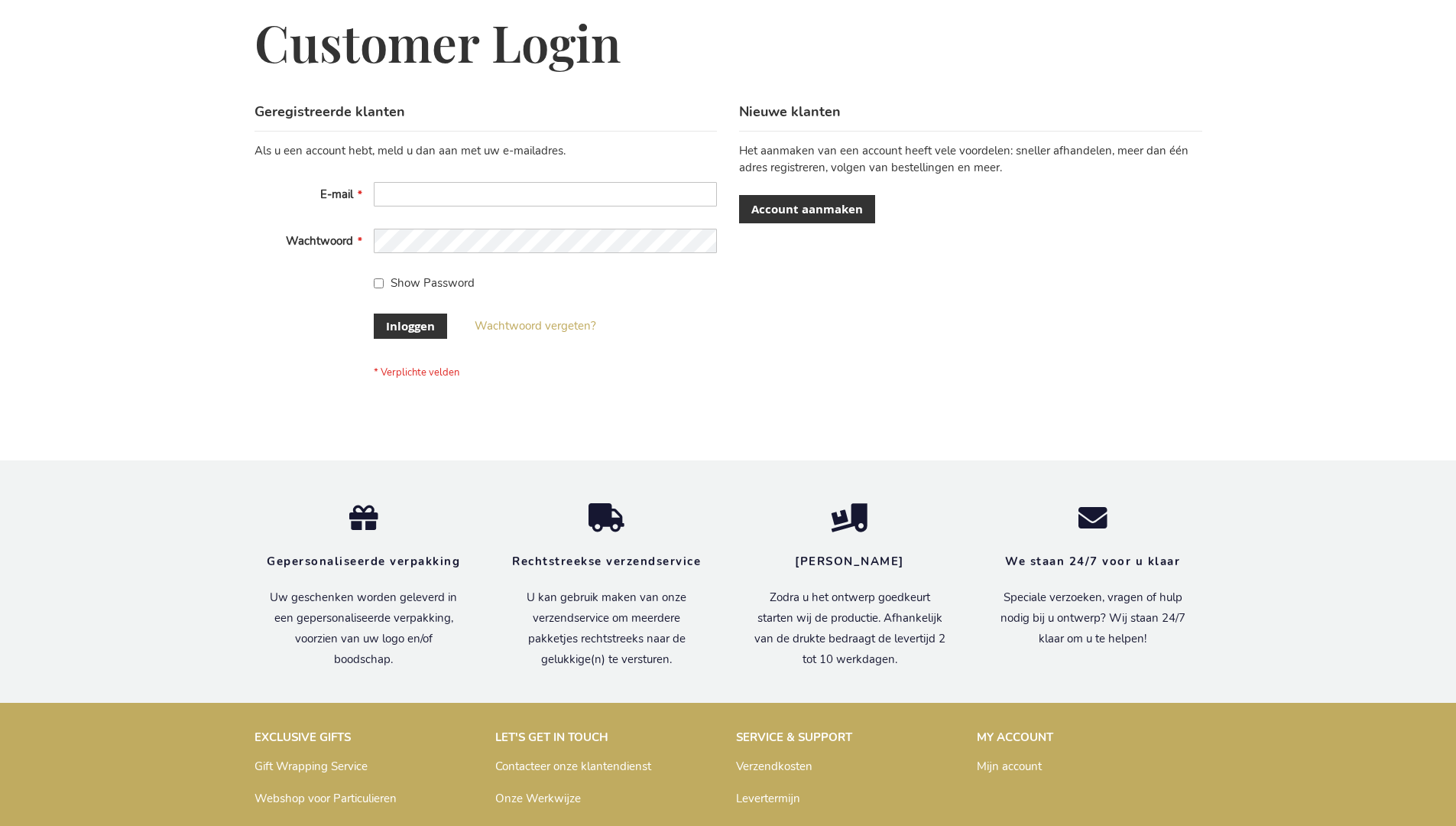
scroll to position [519, 0]
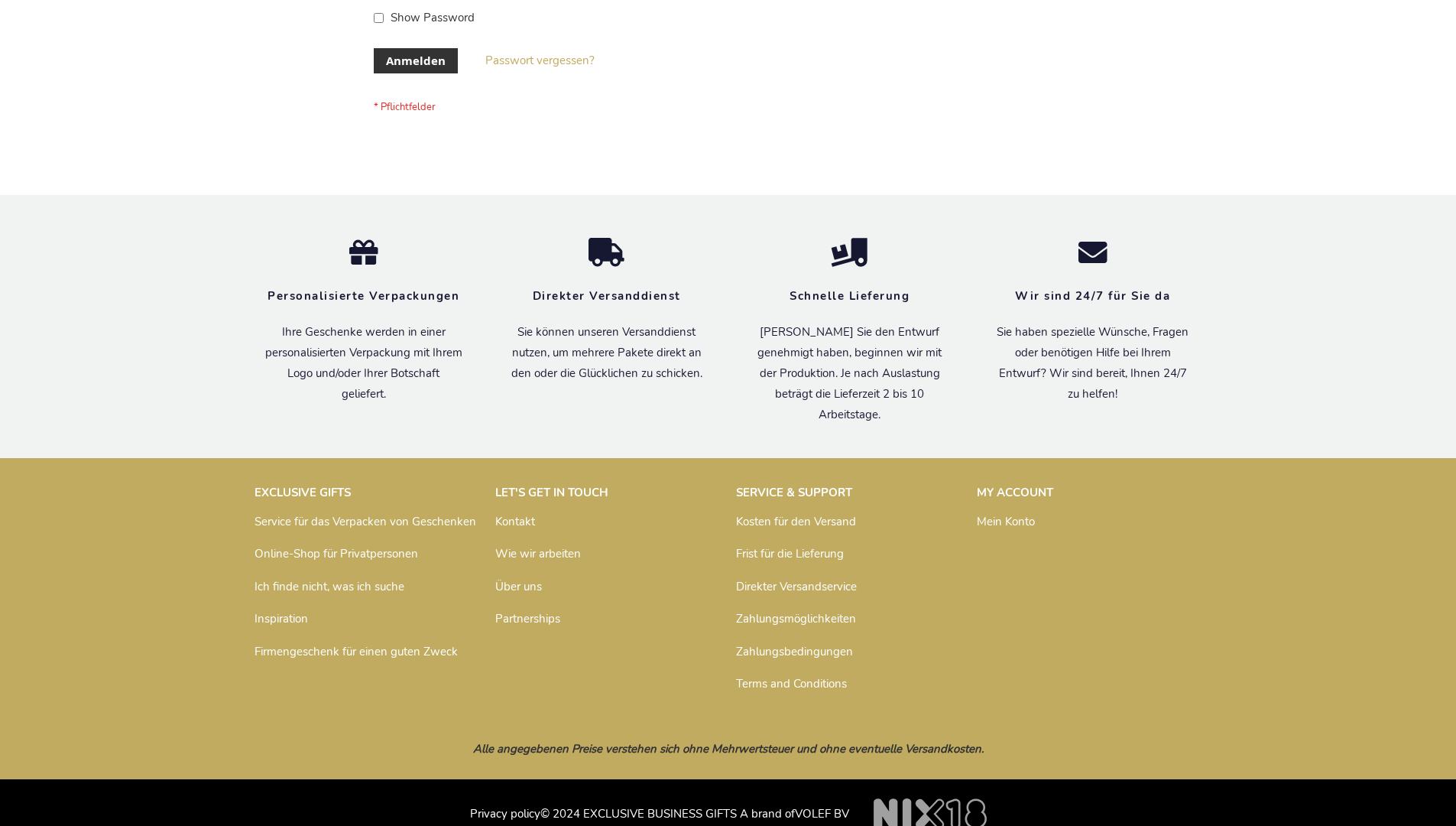
scroll to position [512, 0]
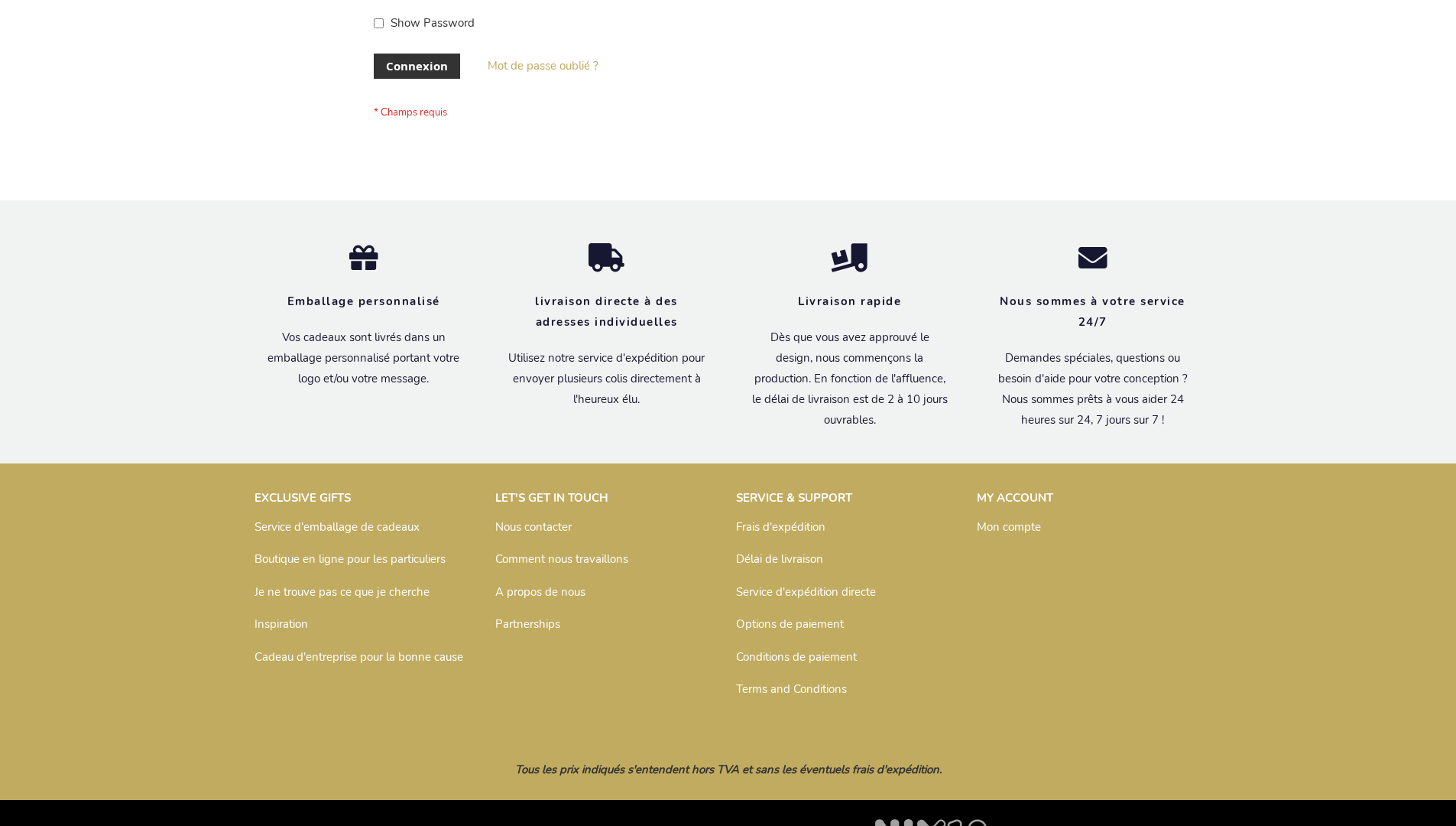
scroll to position [527, 0]
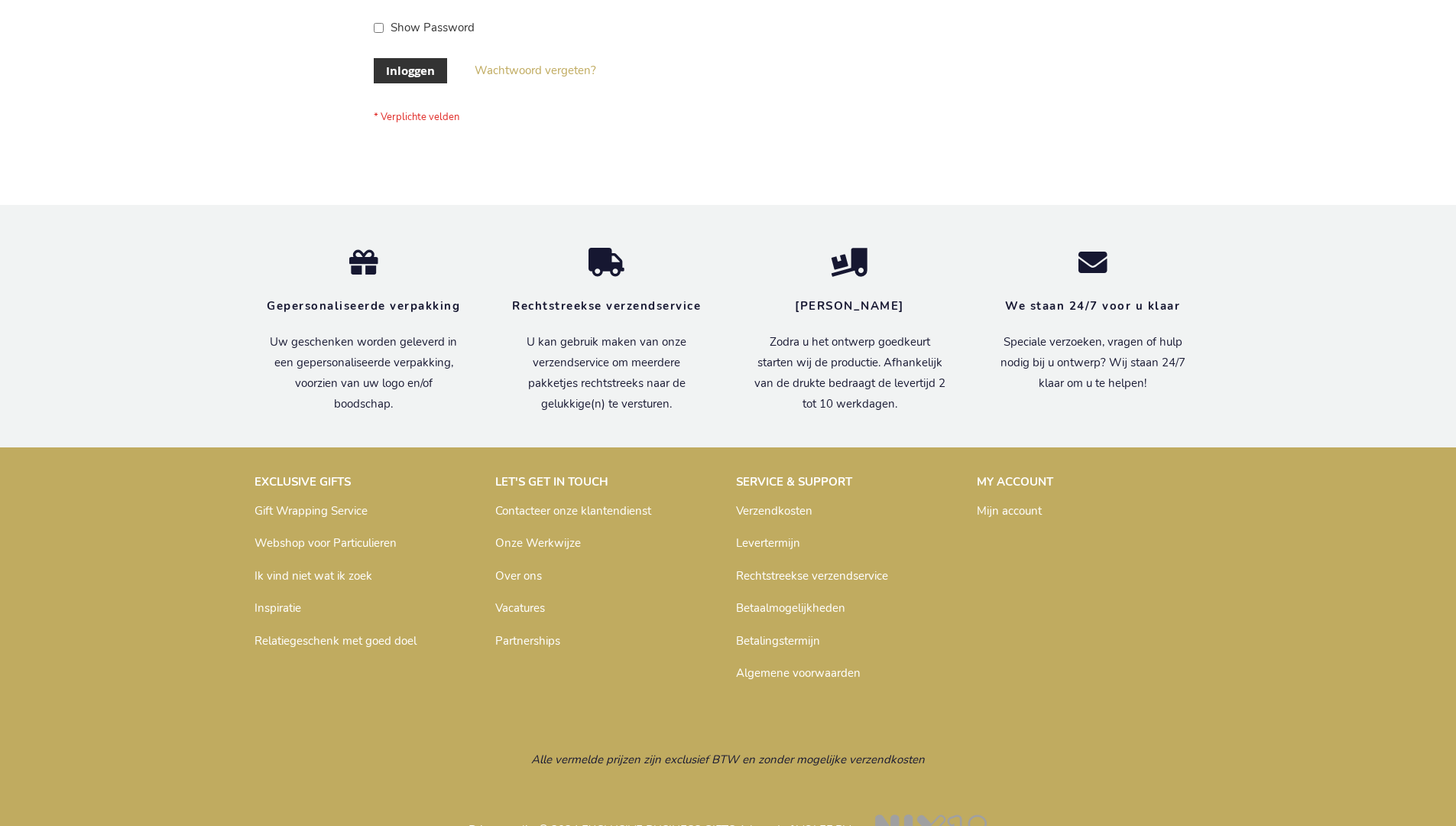
scroll to position [519, 0]
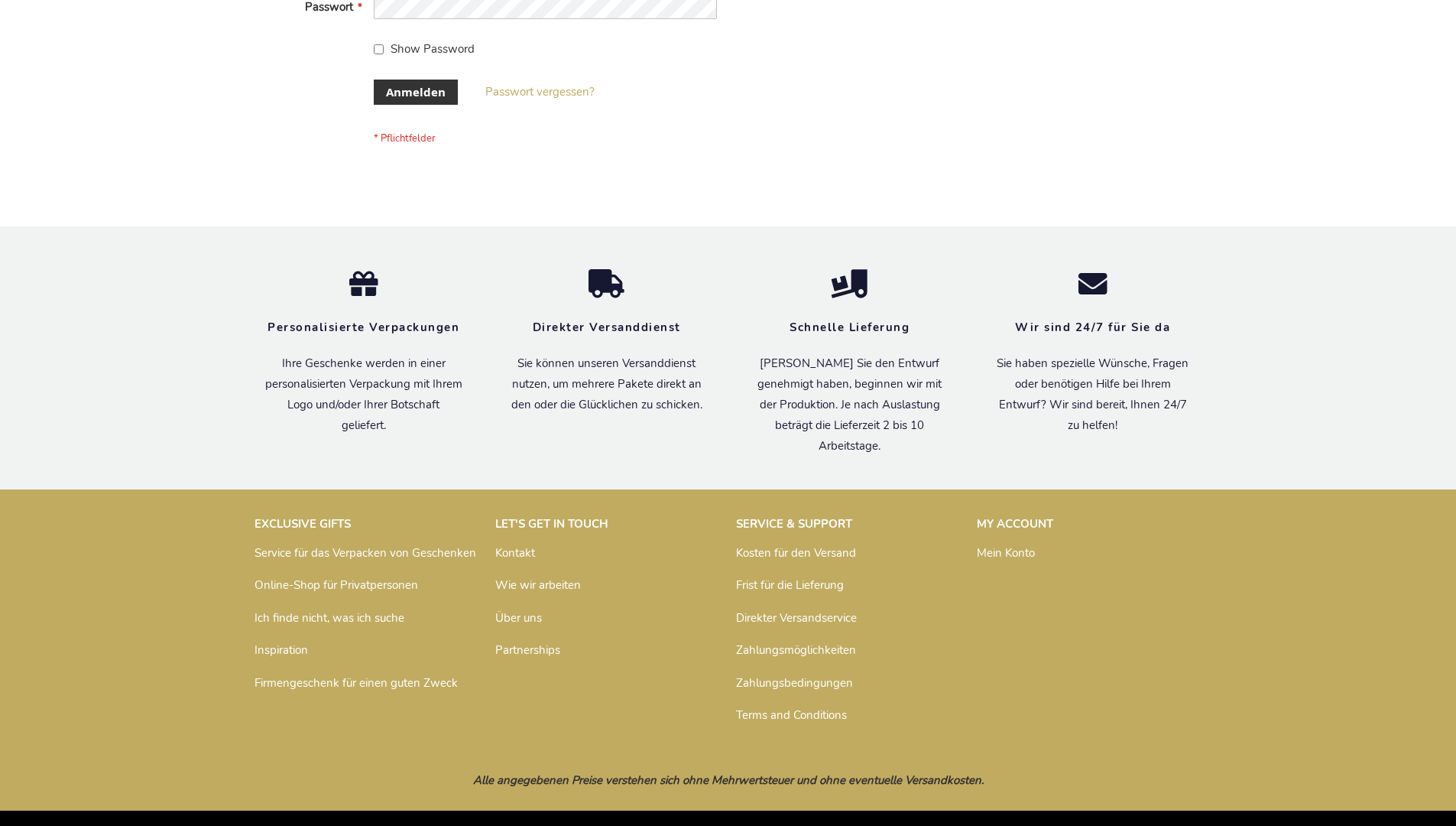
scroll to position [512, 0]
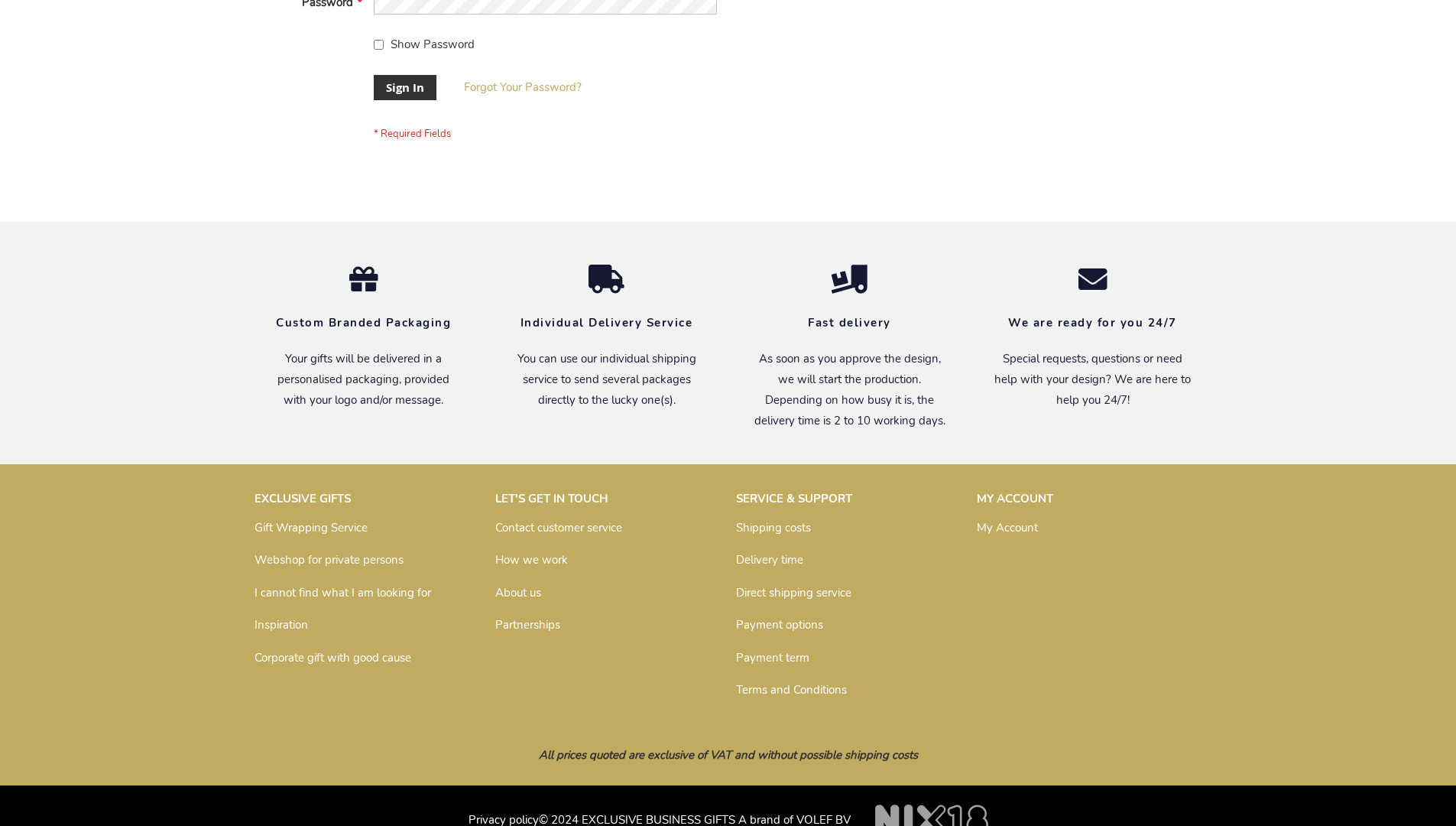
scroll to position [491, 0]
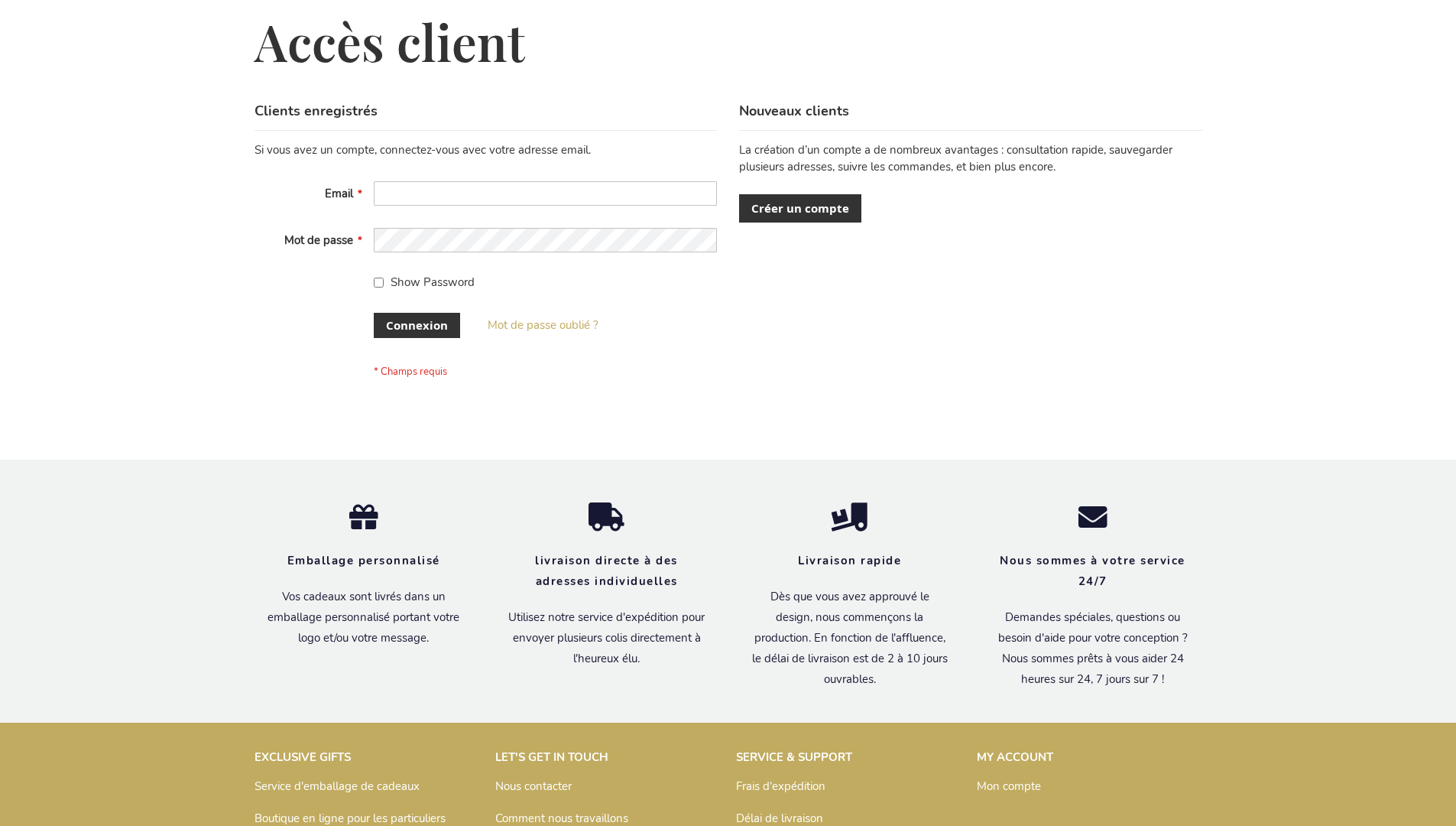
scroll to position [527, 0]
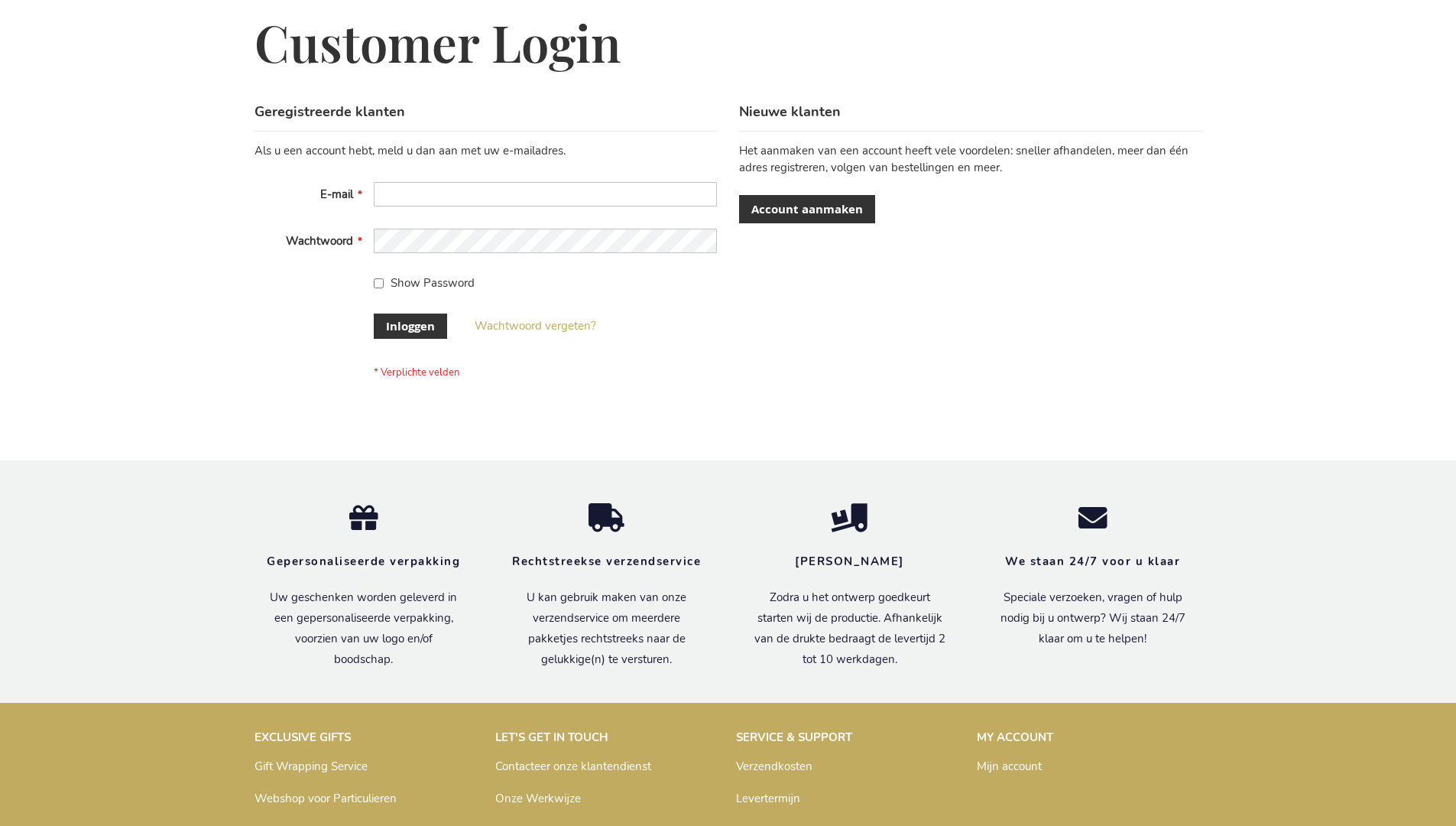
scroll to position [519, 0]
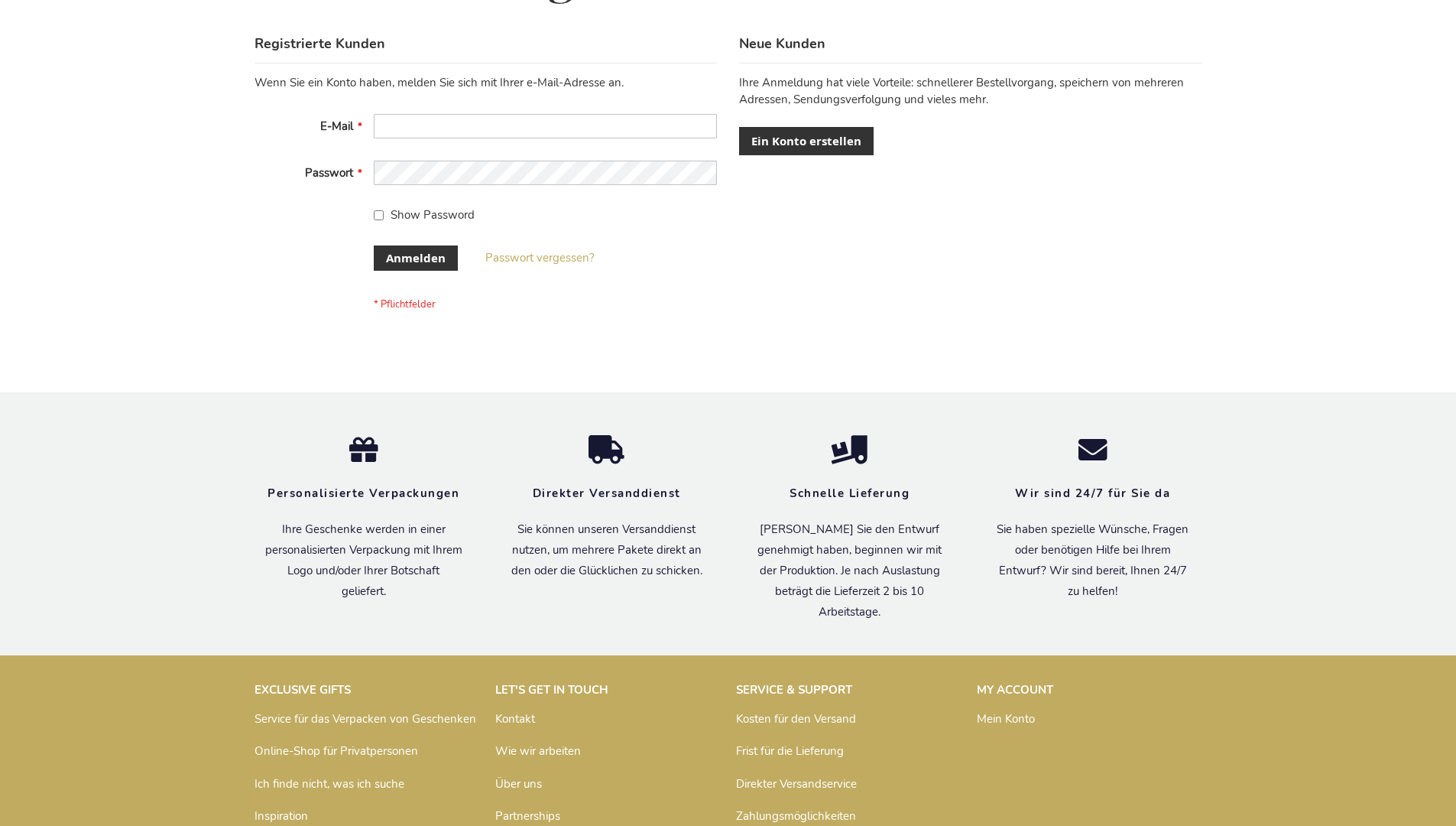
scroll to position [512, 0]
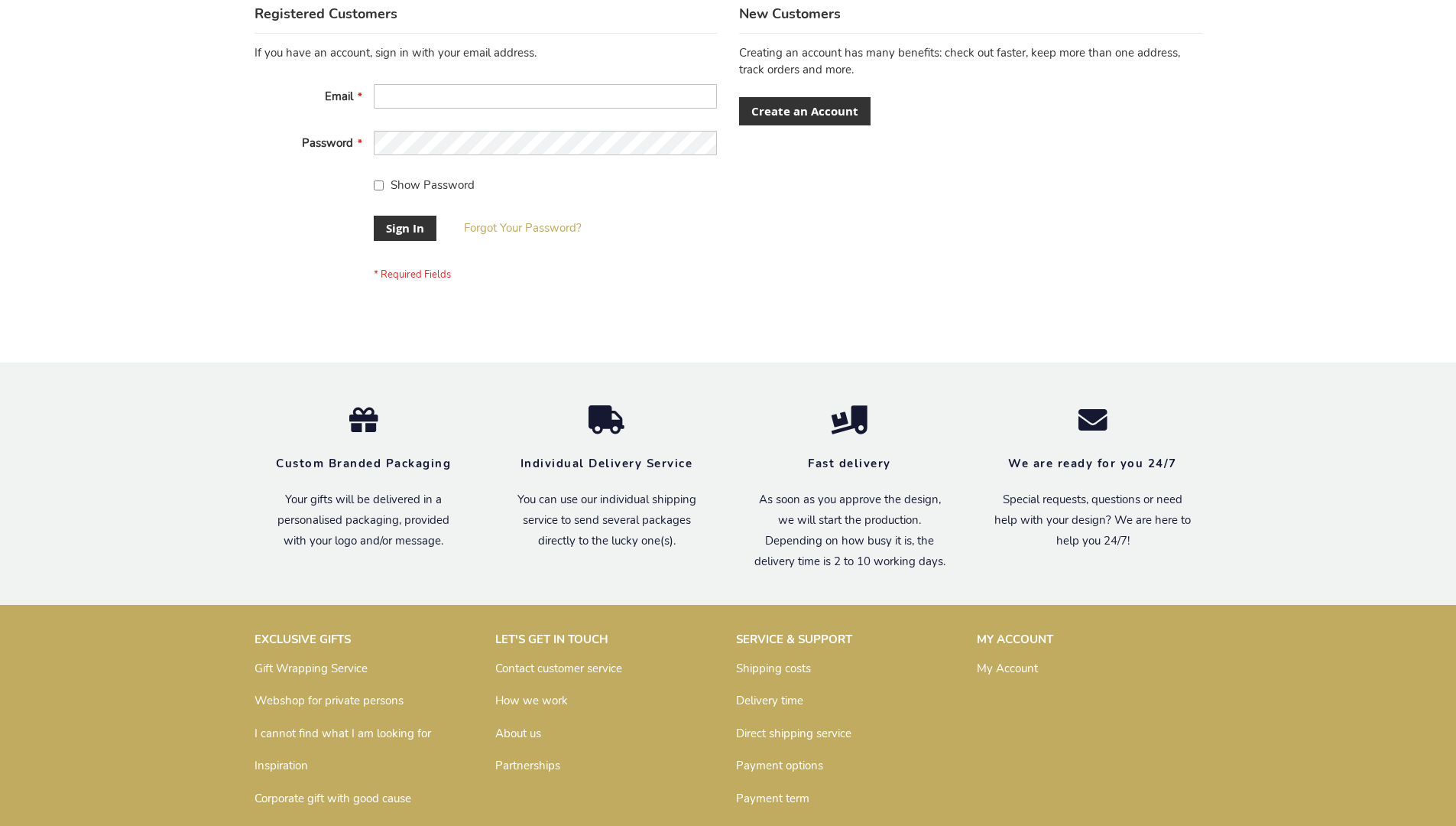
scroll to position [491, 0]
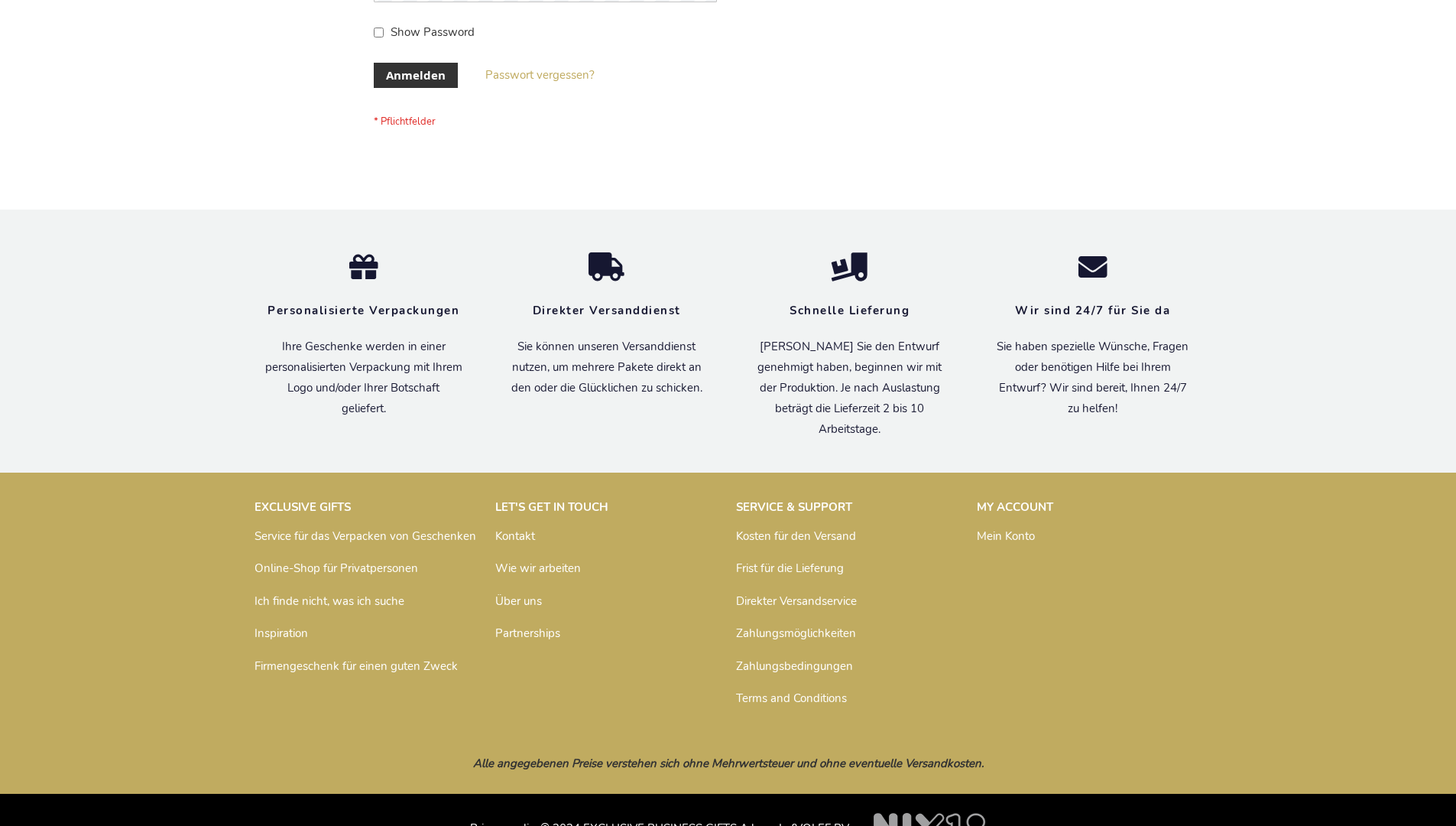
scroll to position [512, 0]
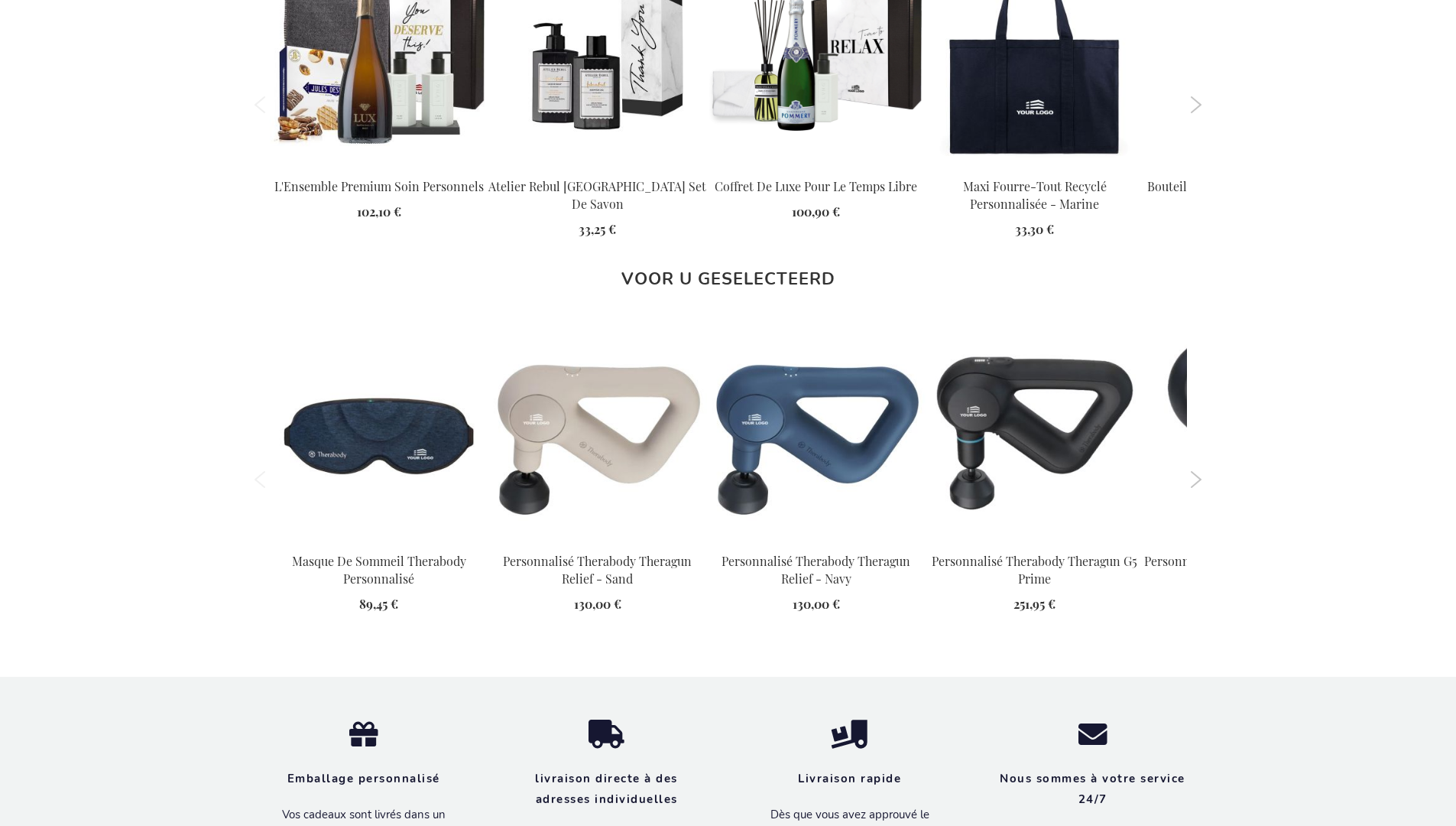
scroll to position [2243, 0]
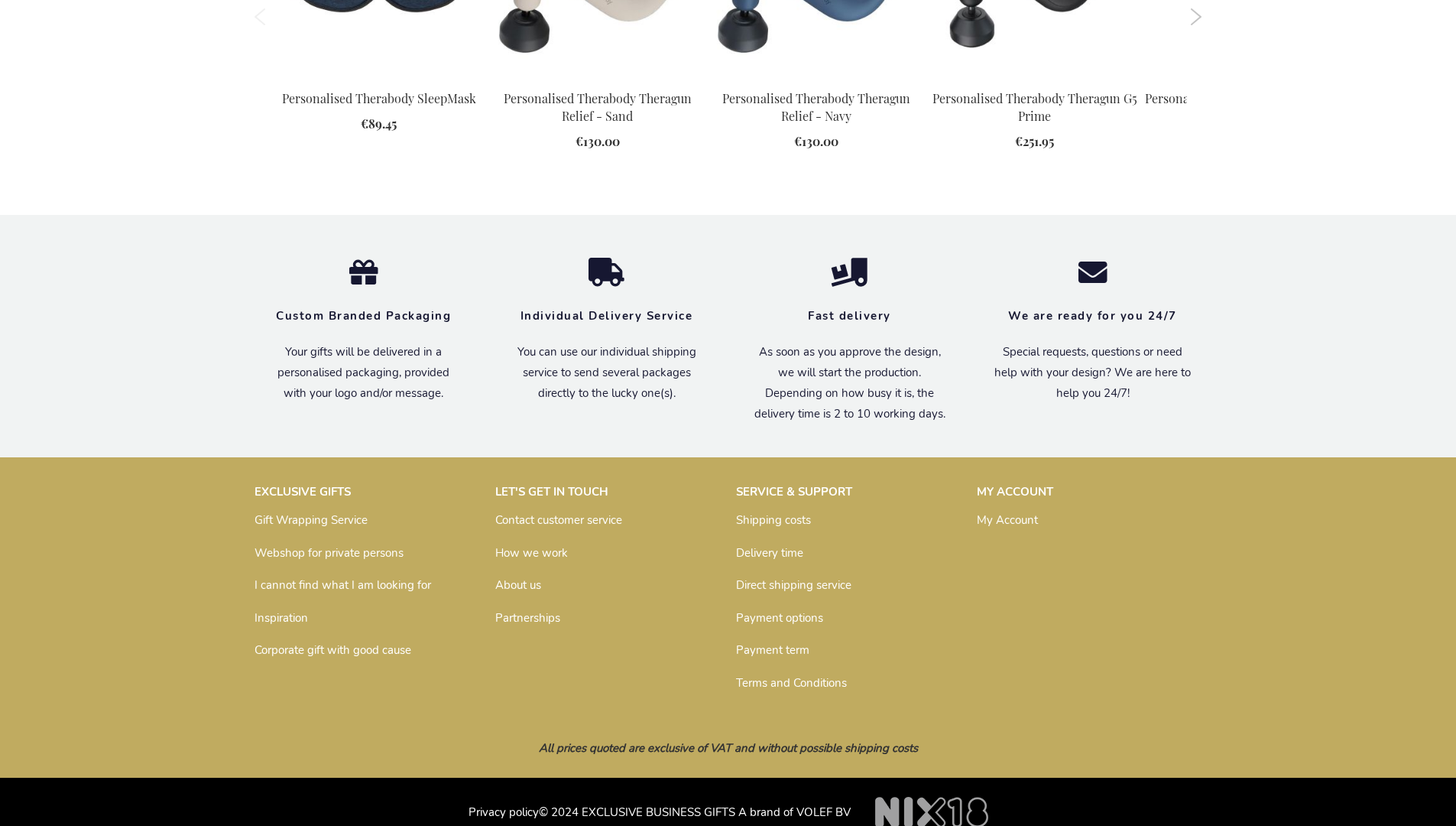
scroll to position [2173, 0]
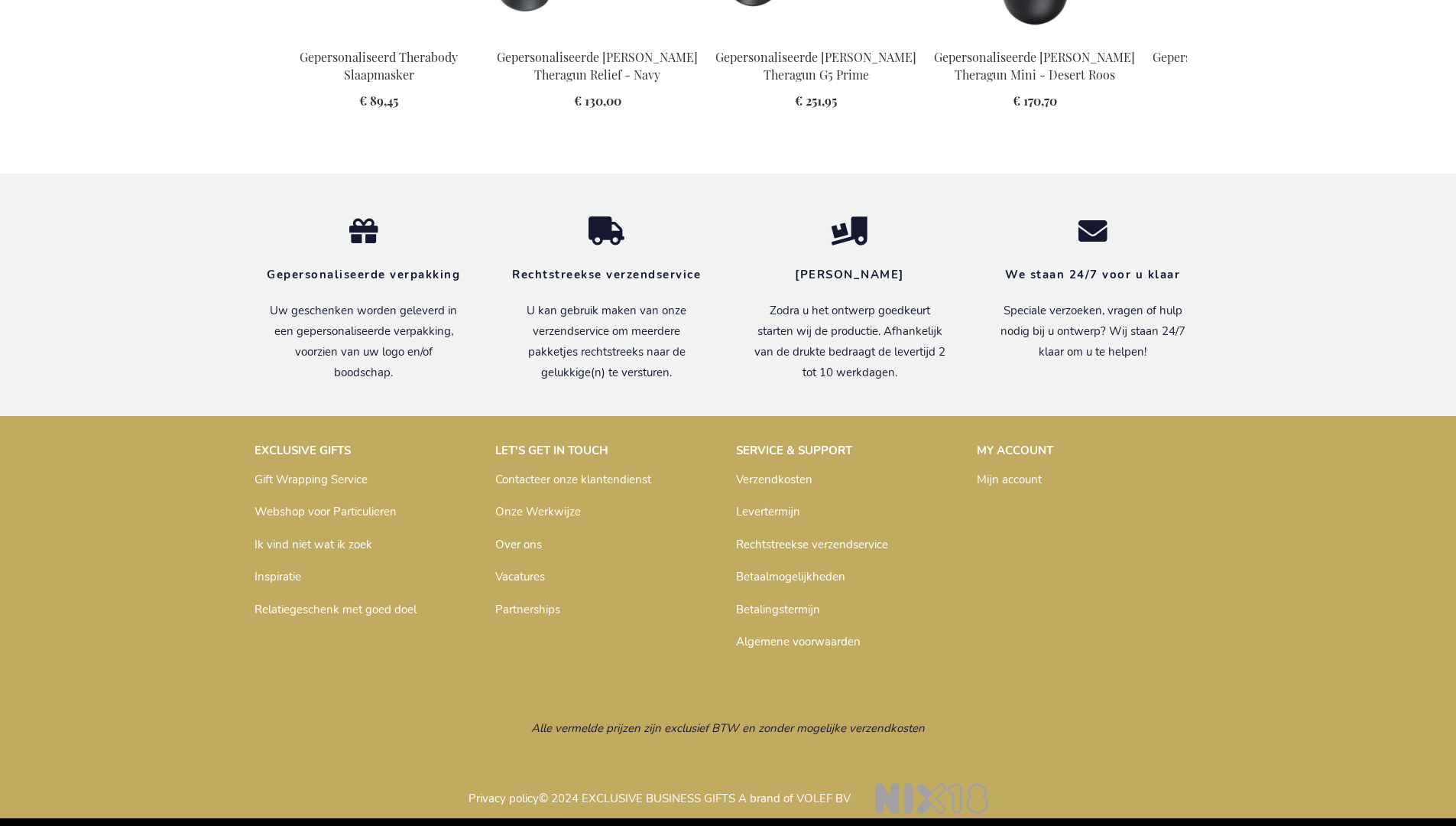
scroll to position [2206, 0]
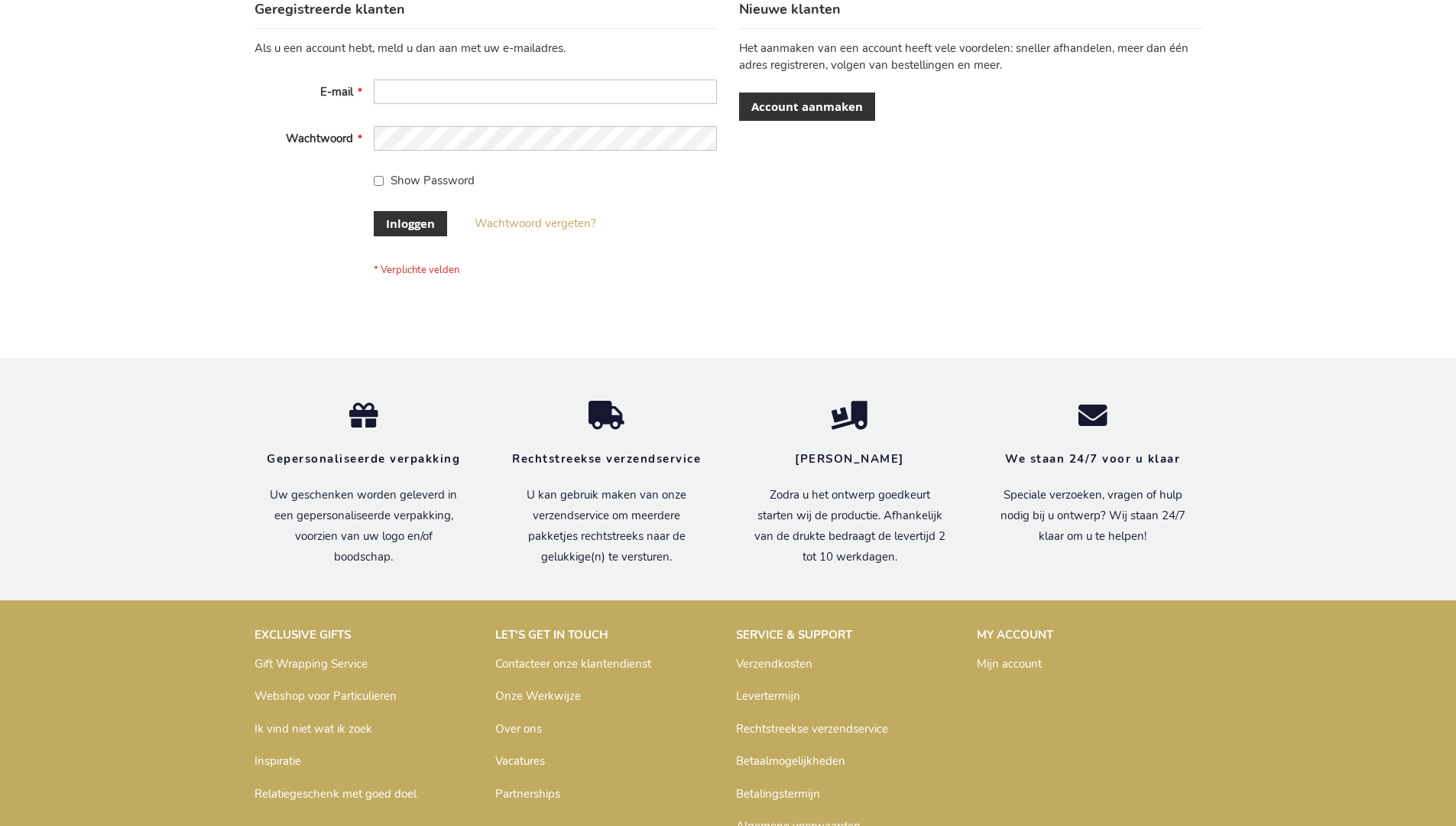
scroll to position [519, 0]
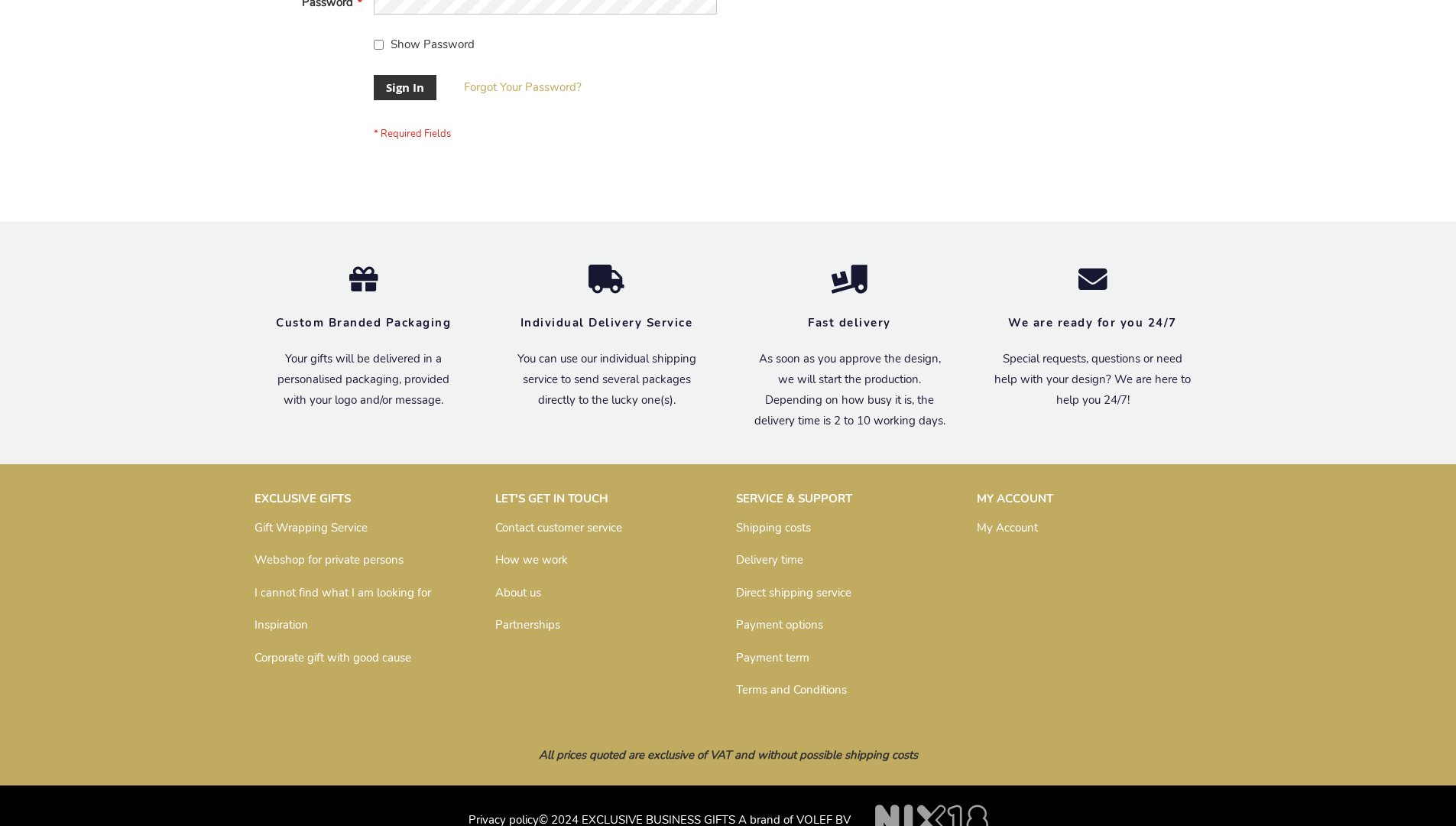
scroll to position [491, 0]
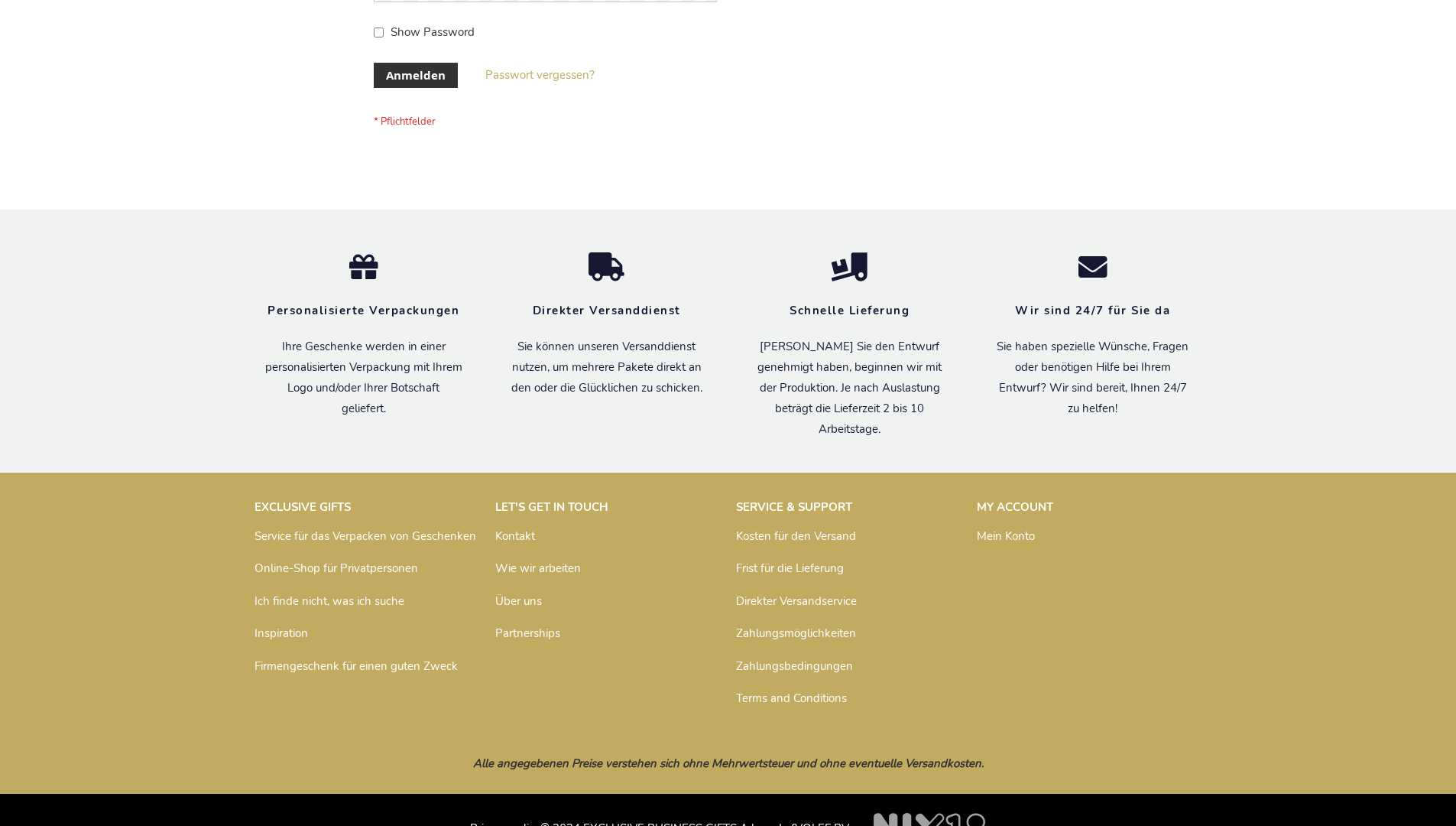
scroll to position [512, 0]
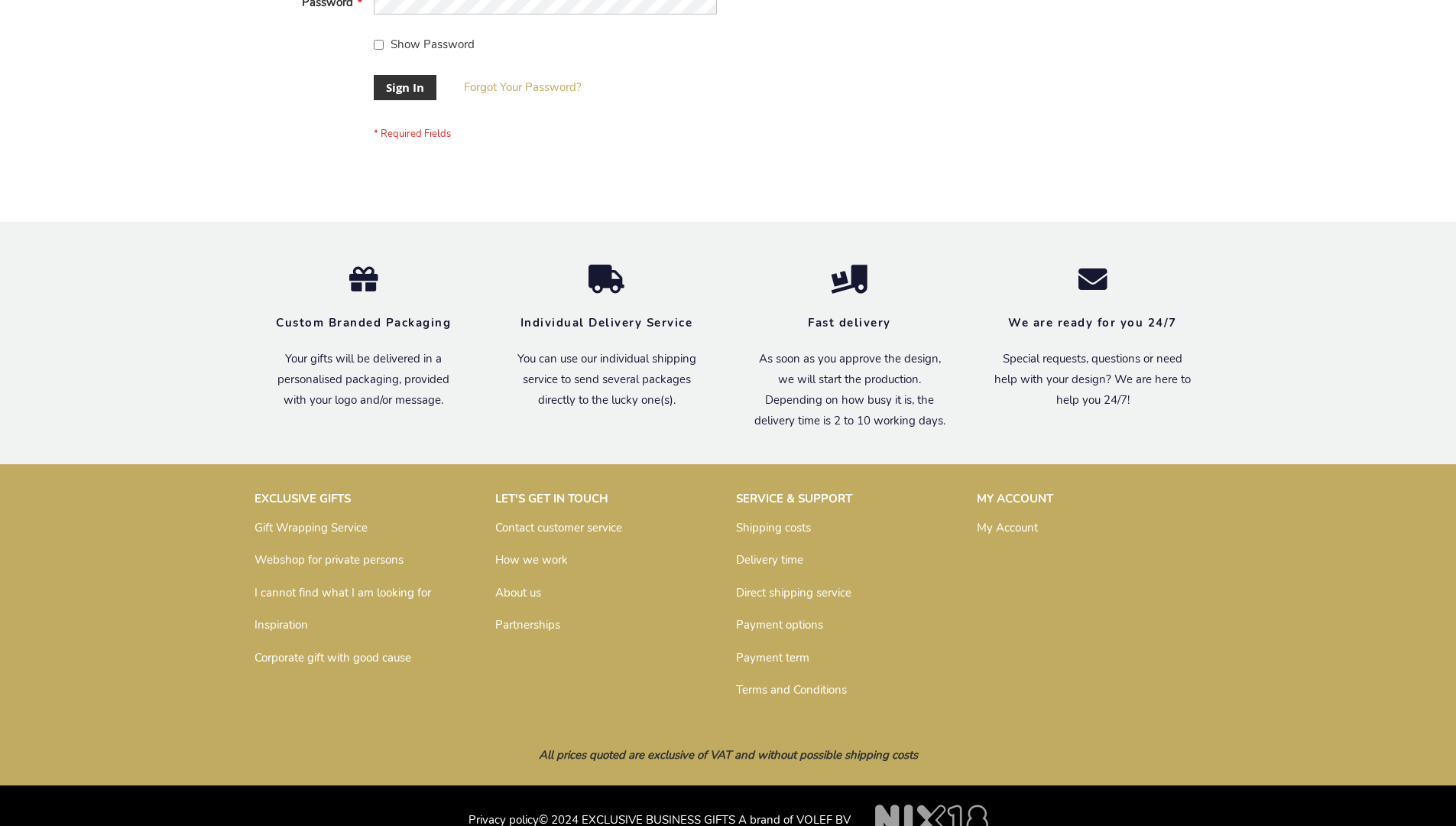
scroll to position [491, 0]
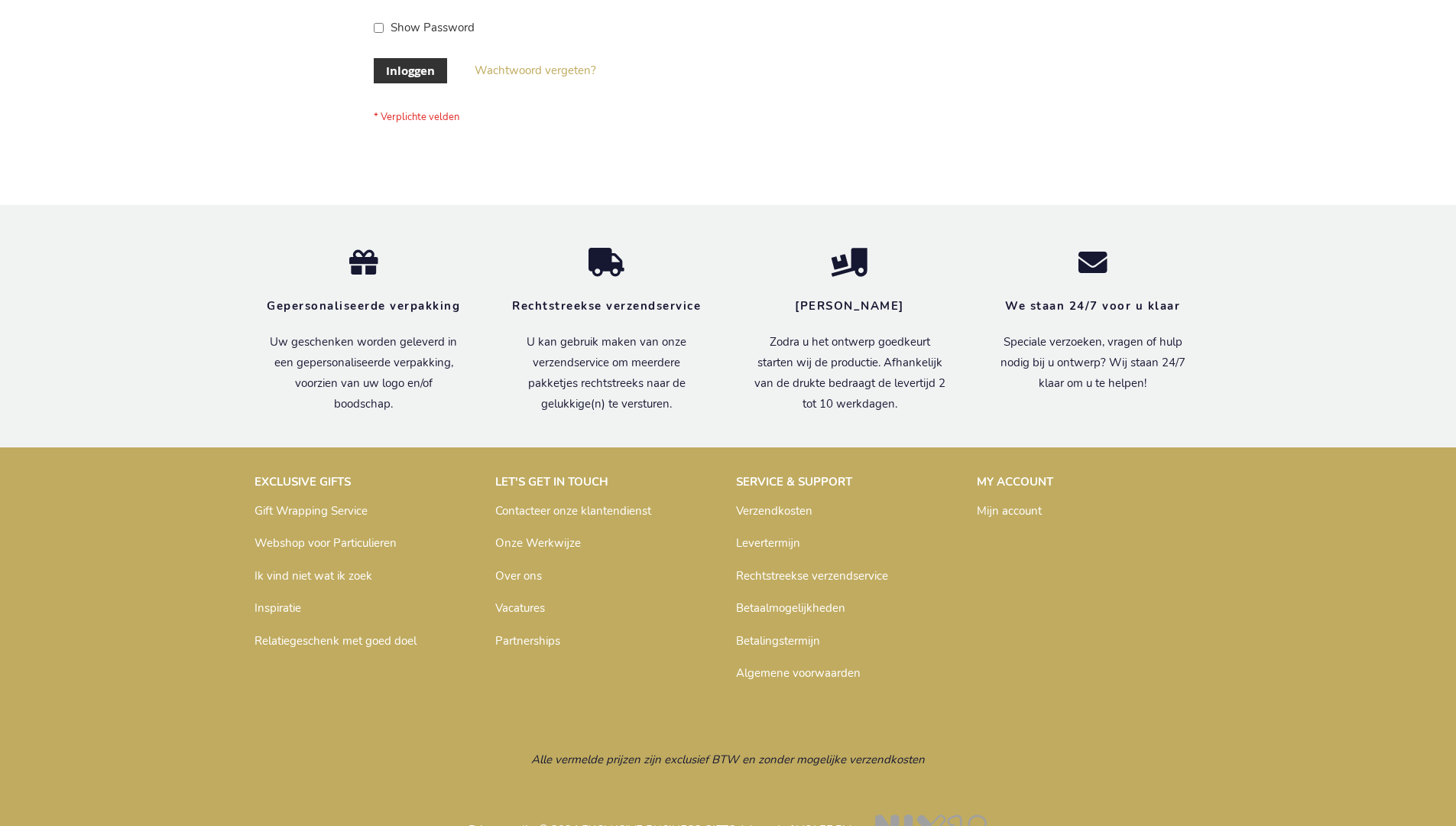
scroll to position [519, 0]
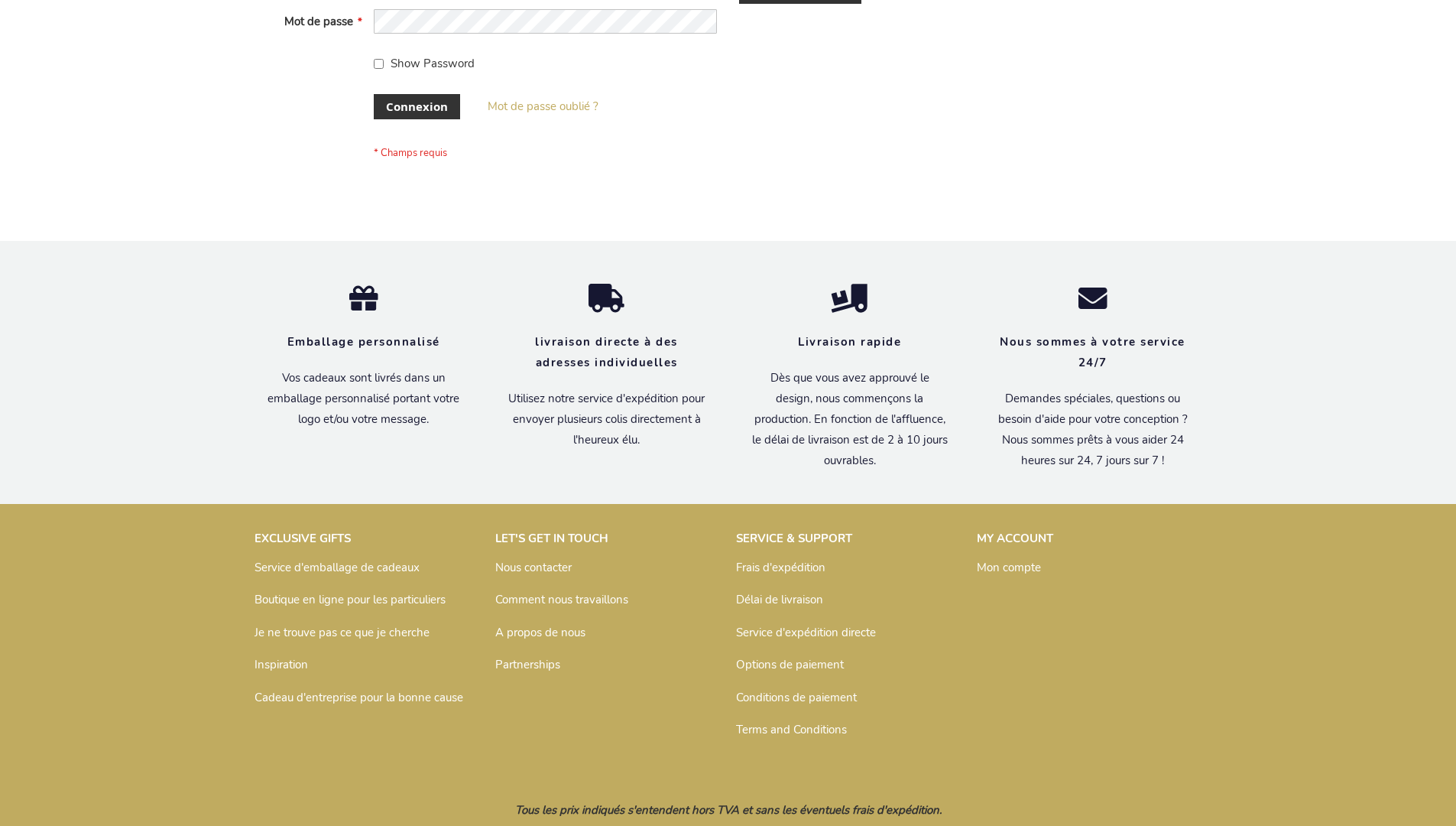
scroll to position [527, 0]
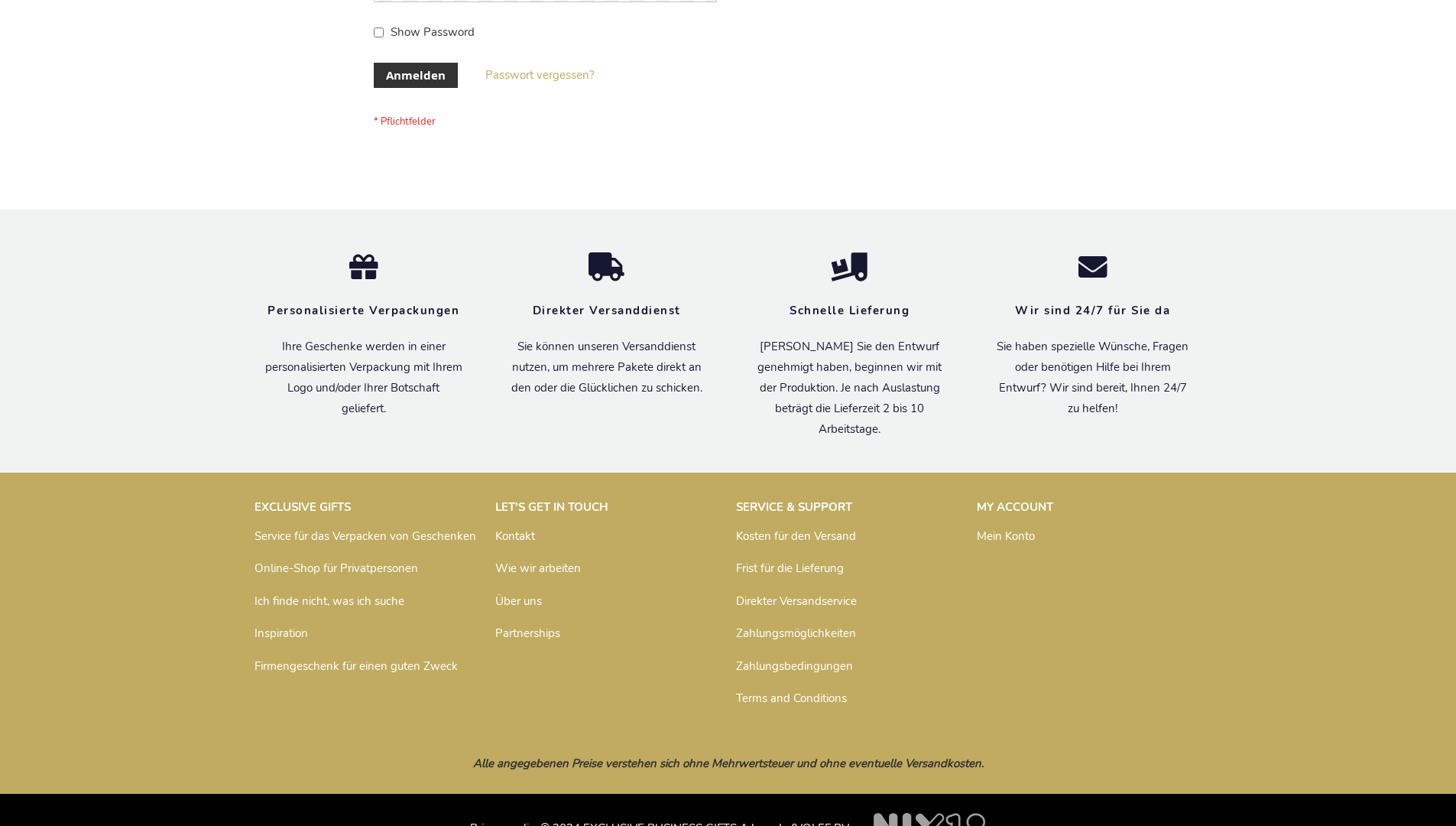
scroll to position [512, 0]
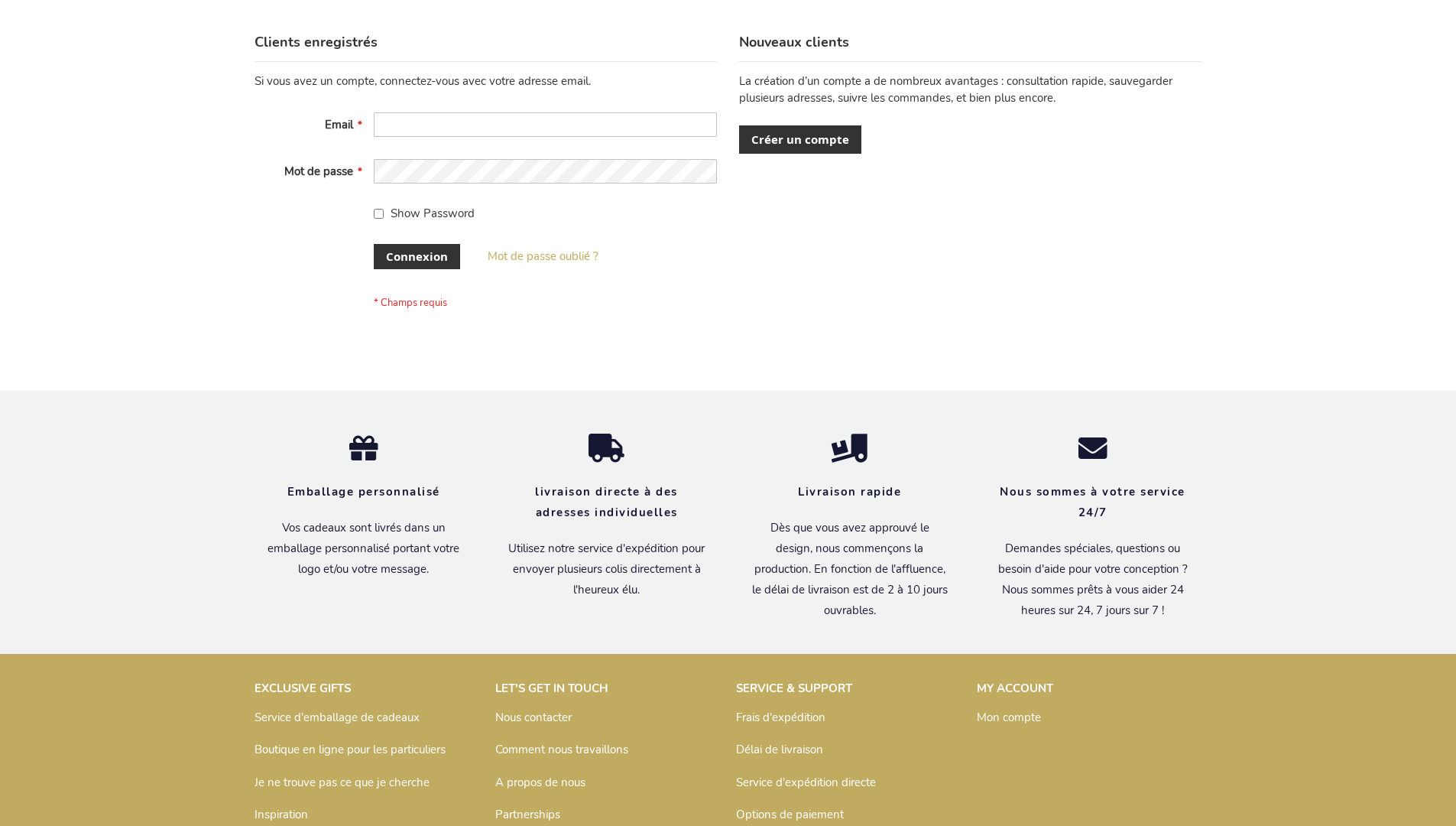
scroll to position [527, 0]
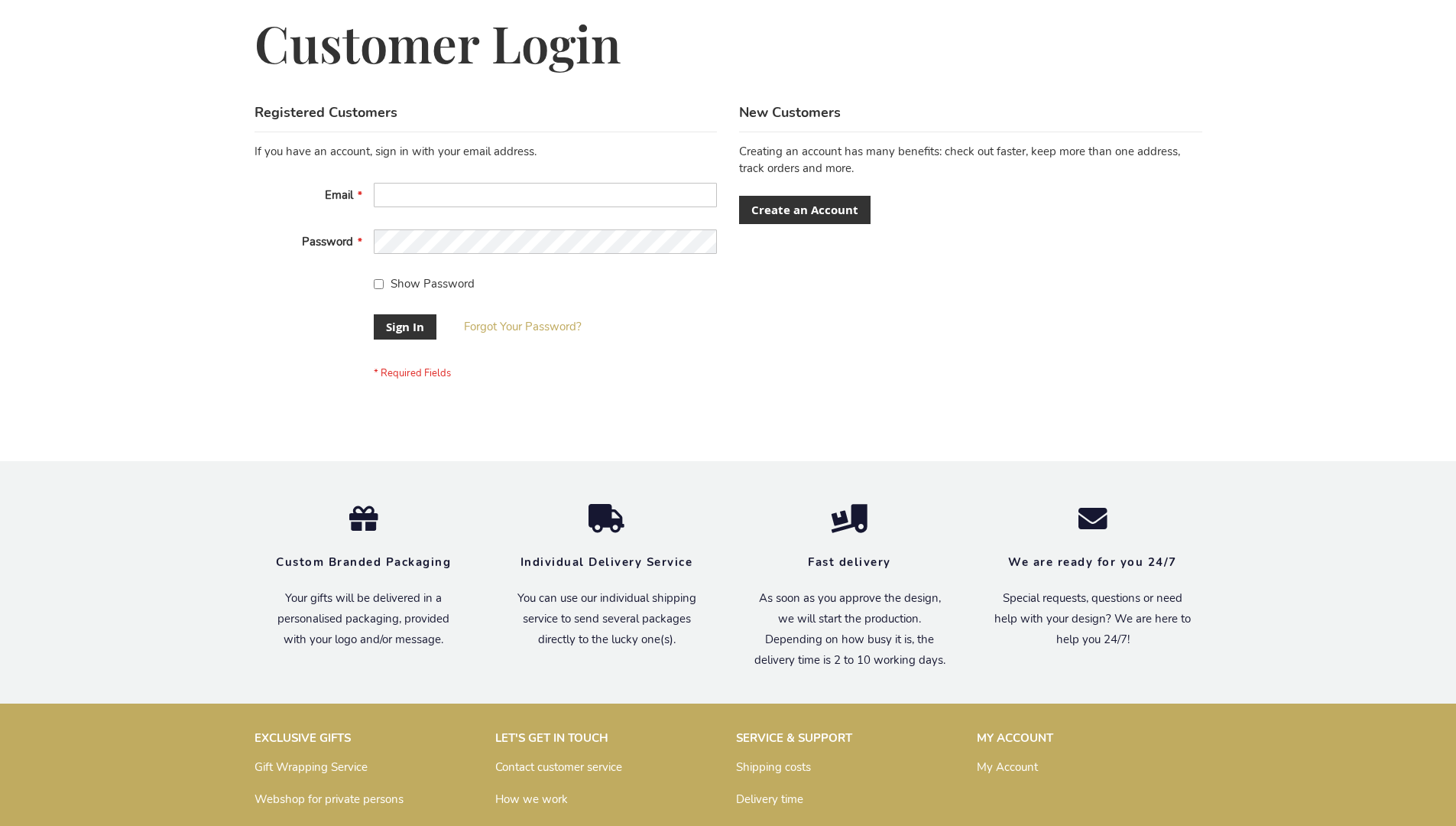
scroll to position [491, 0]
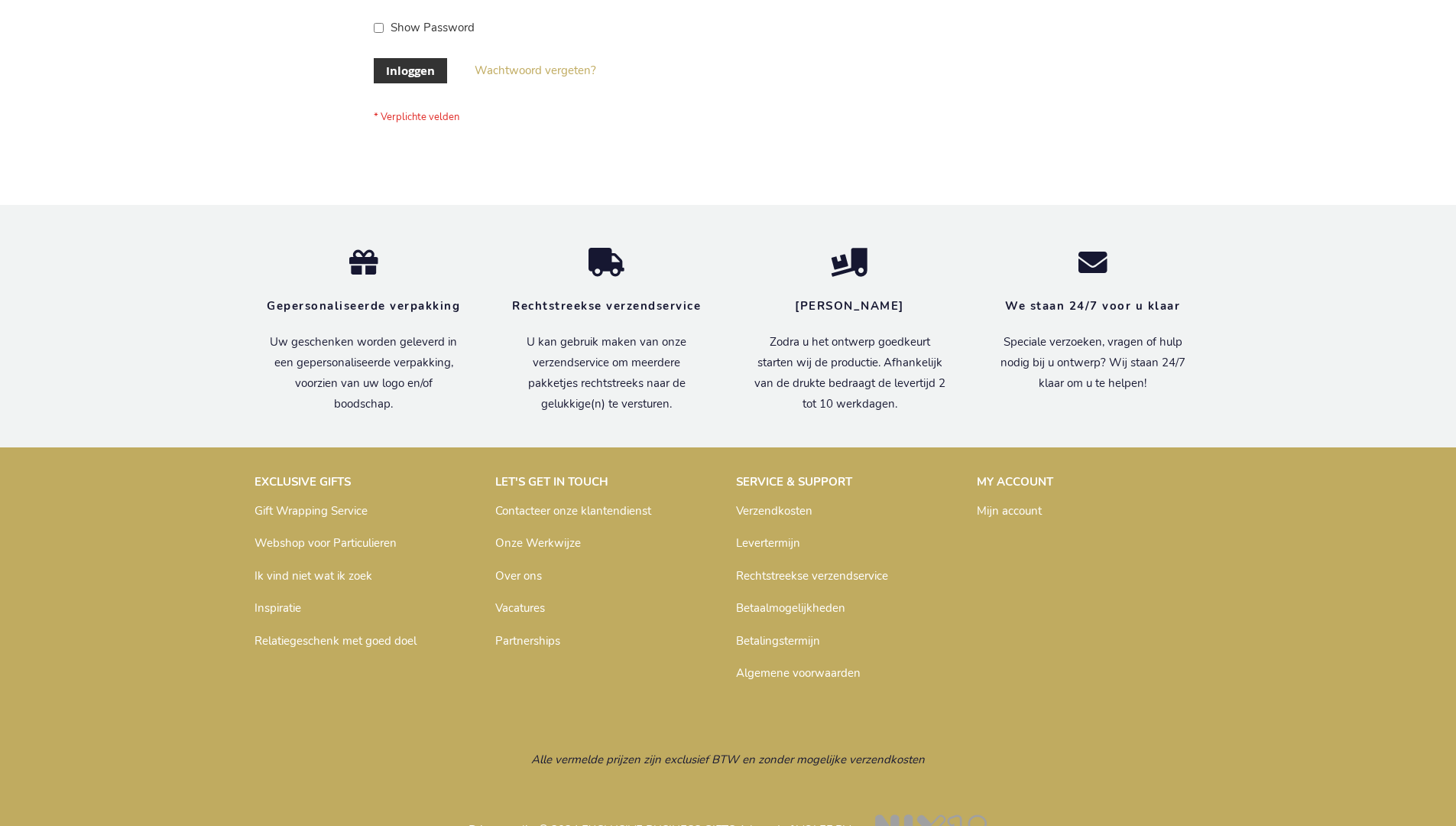
scroll to position [519, 0]
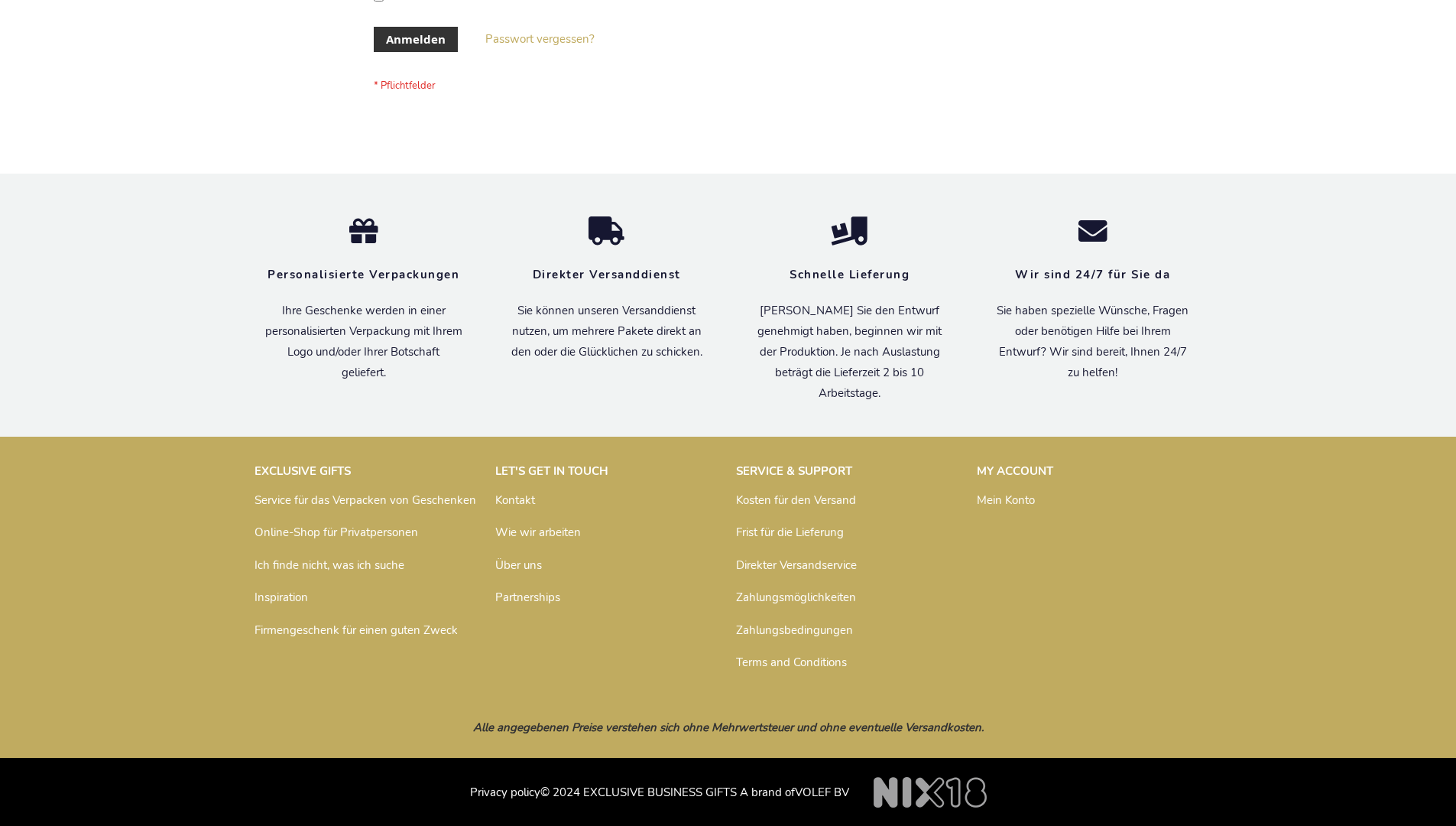
scroll to position [512, 0]
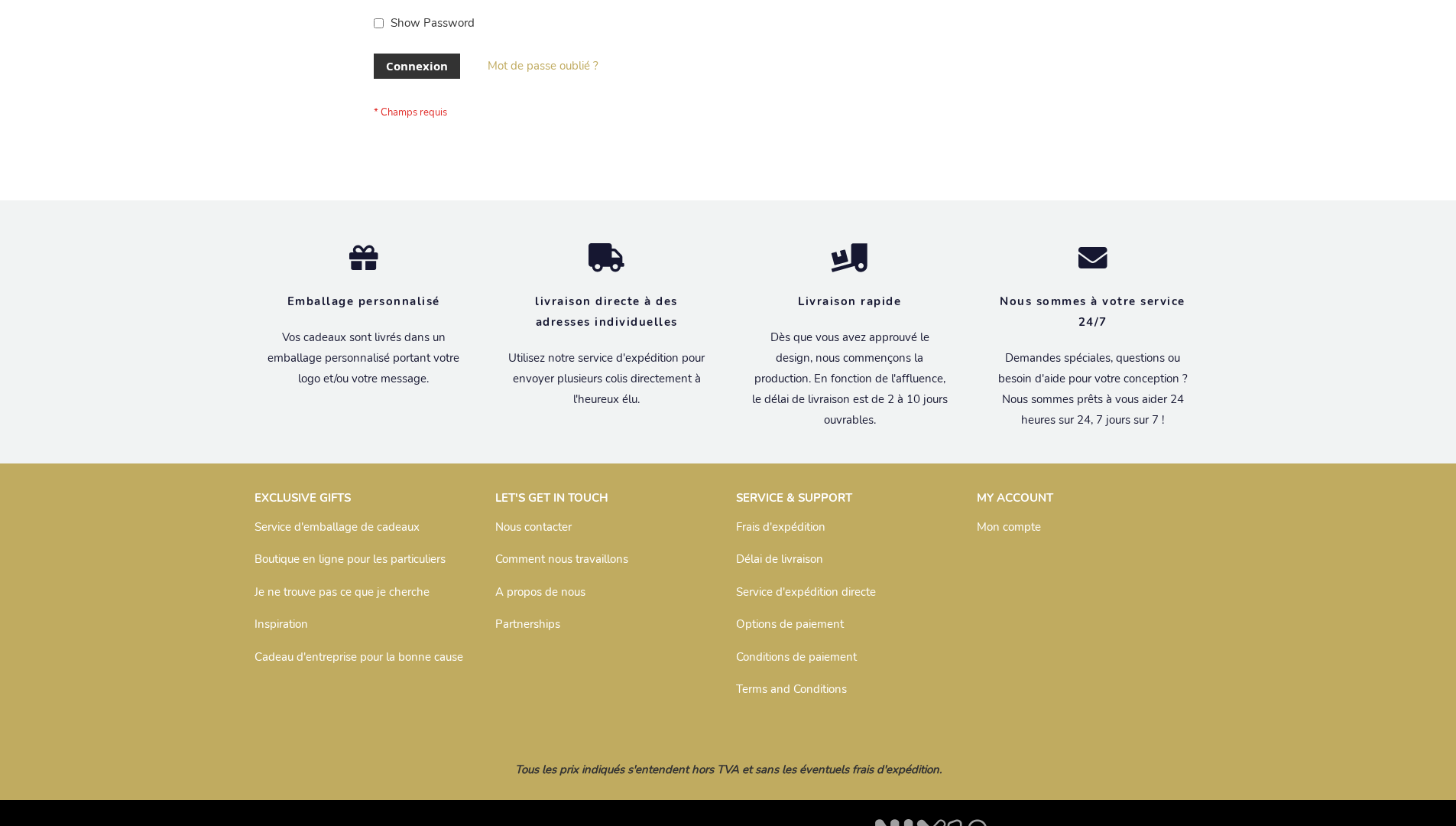
scroll to position [527, 0]
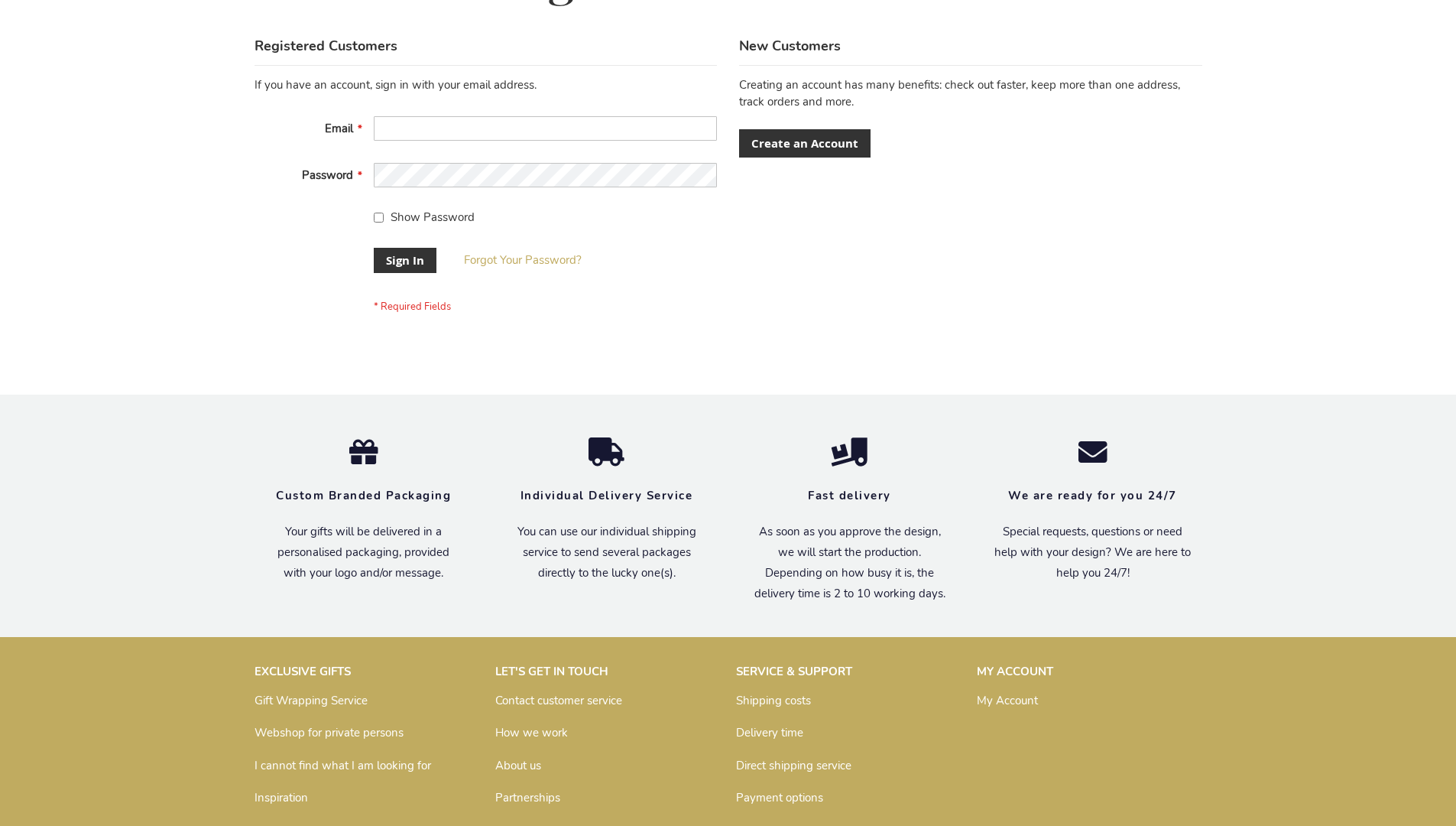
scroll to position [491, 0]
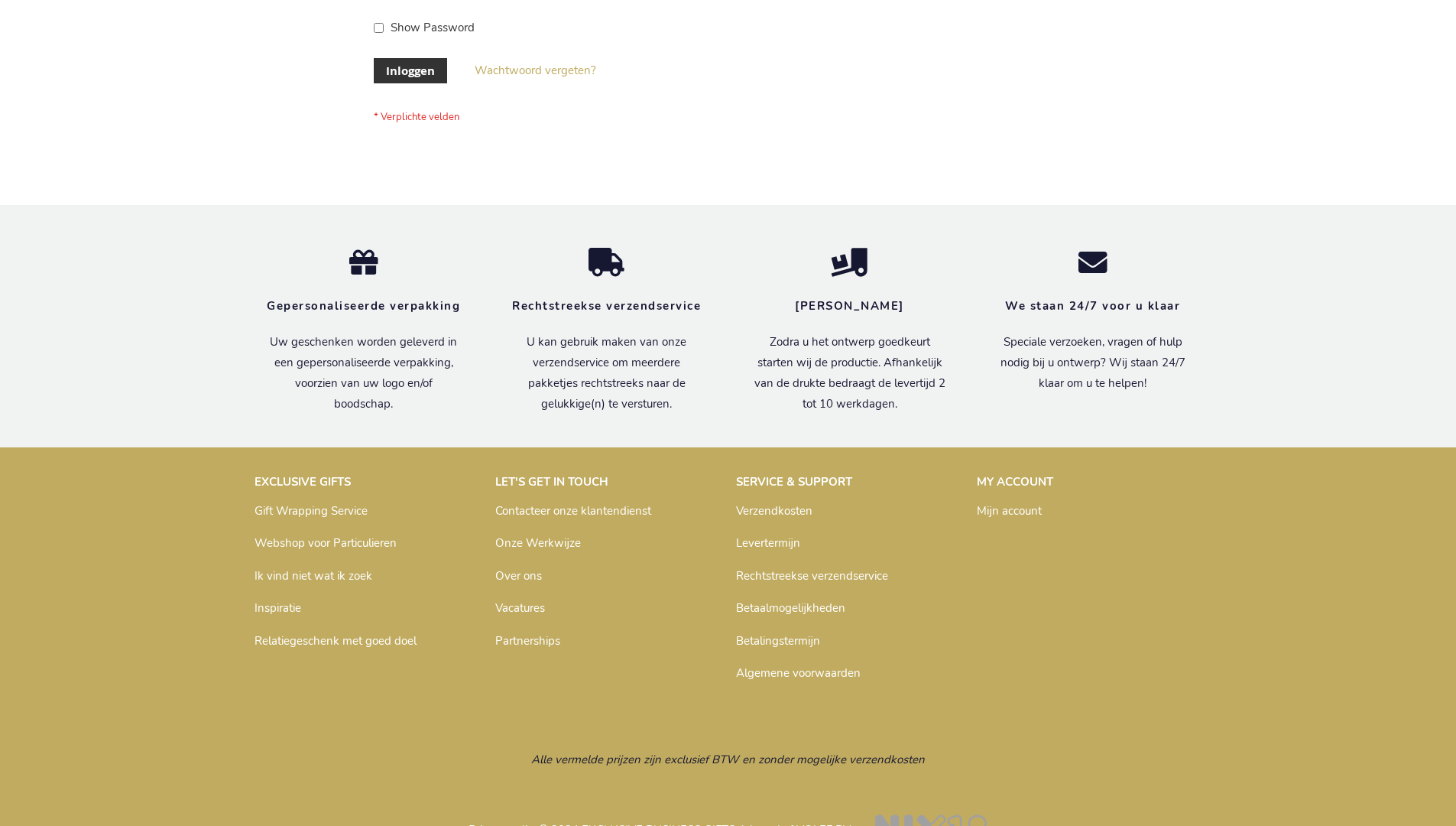
scroll to position [519, 0]
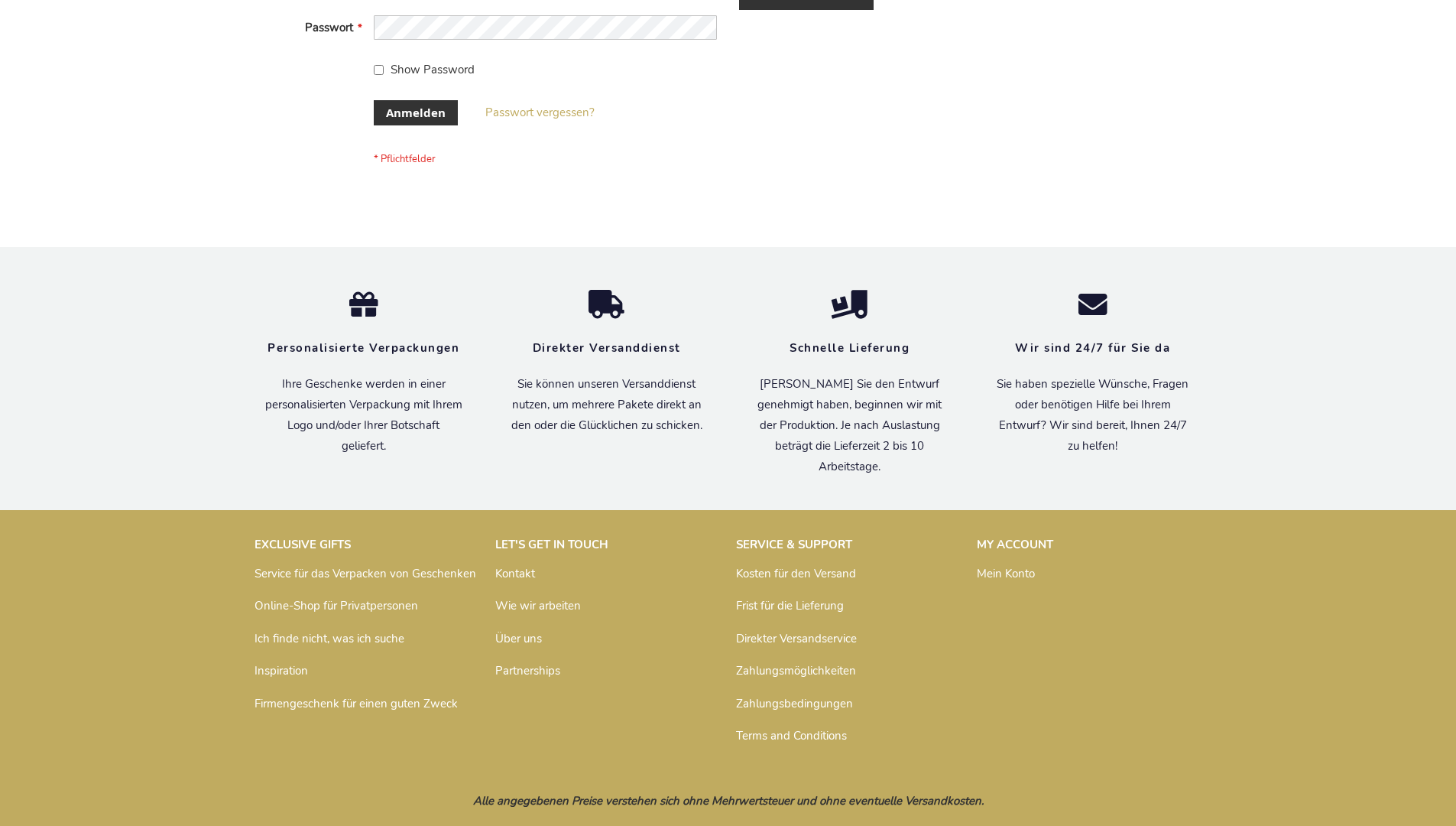
scroll to position [512, 0]
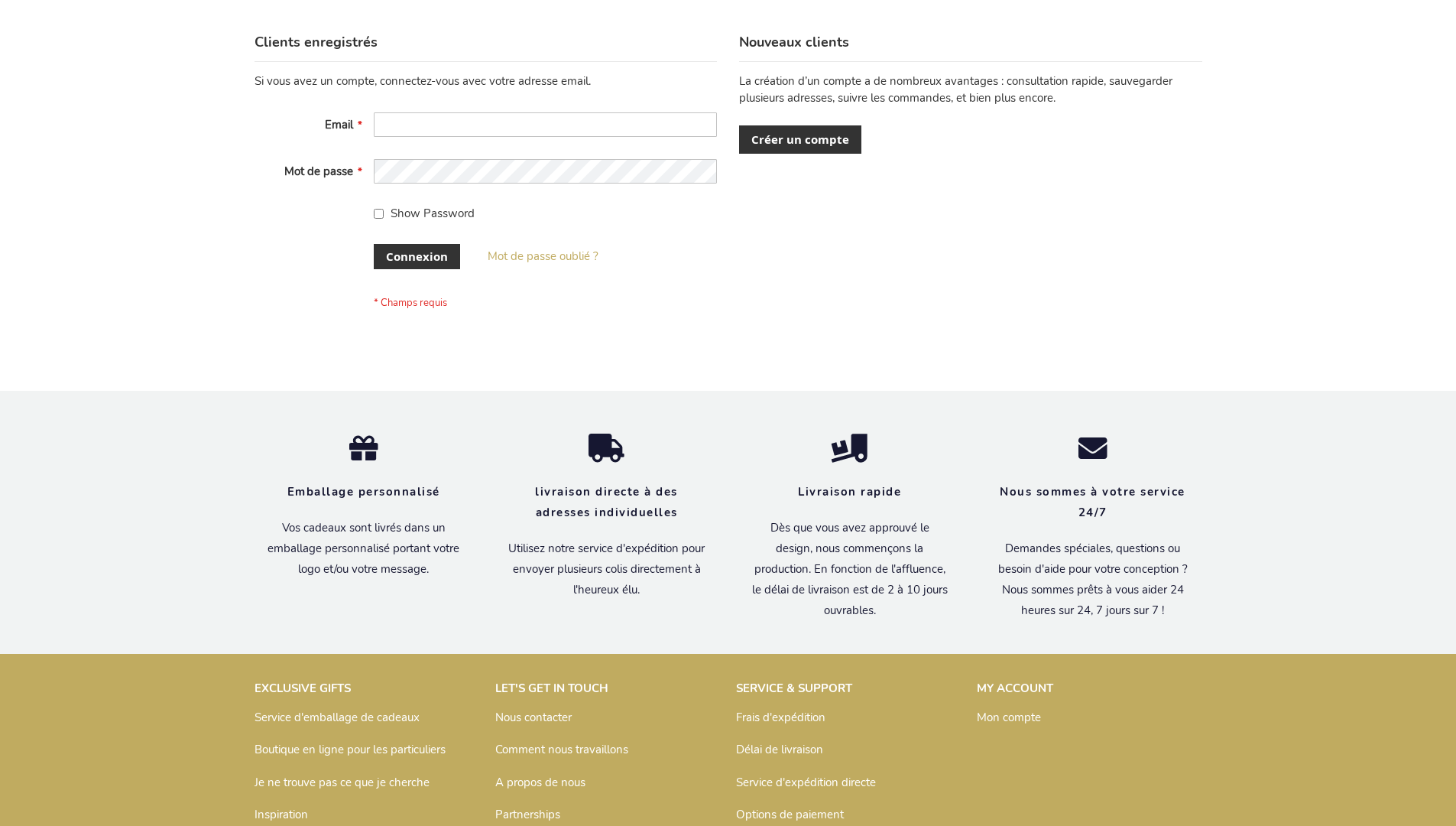
scroll to position [527, 0]
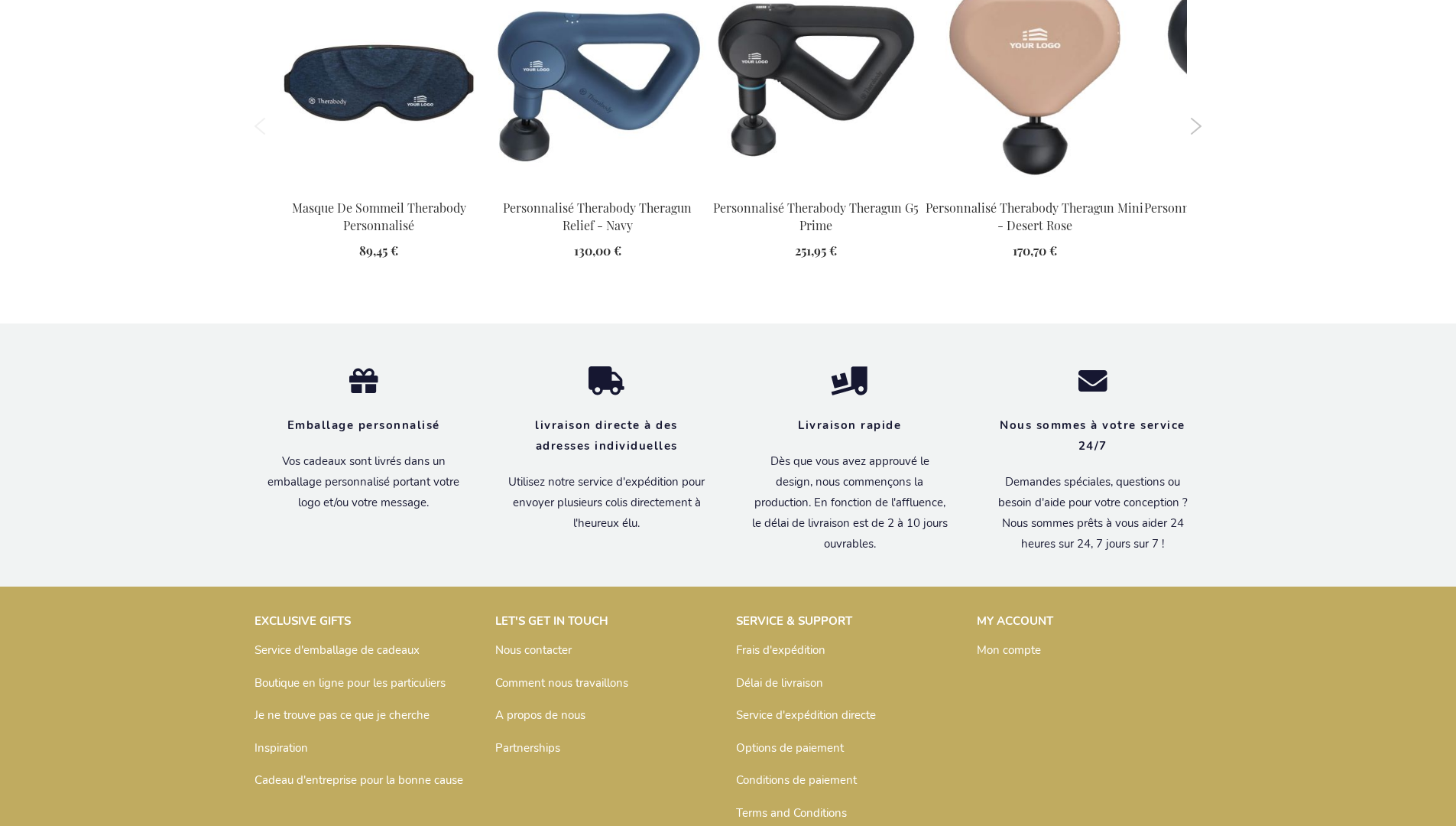
scroll to position [2256, 0]
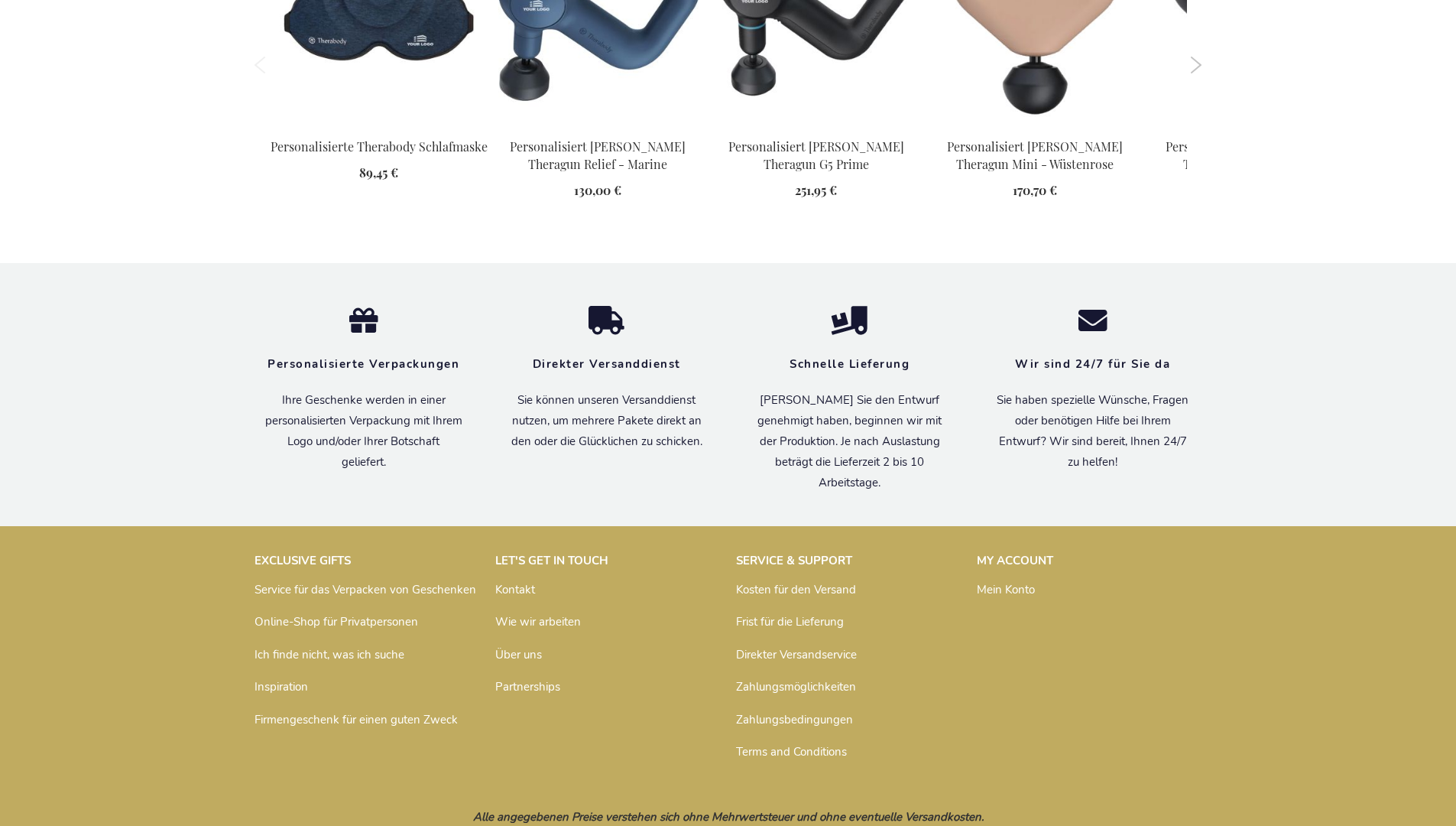
scroll to position [2224, 0]
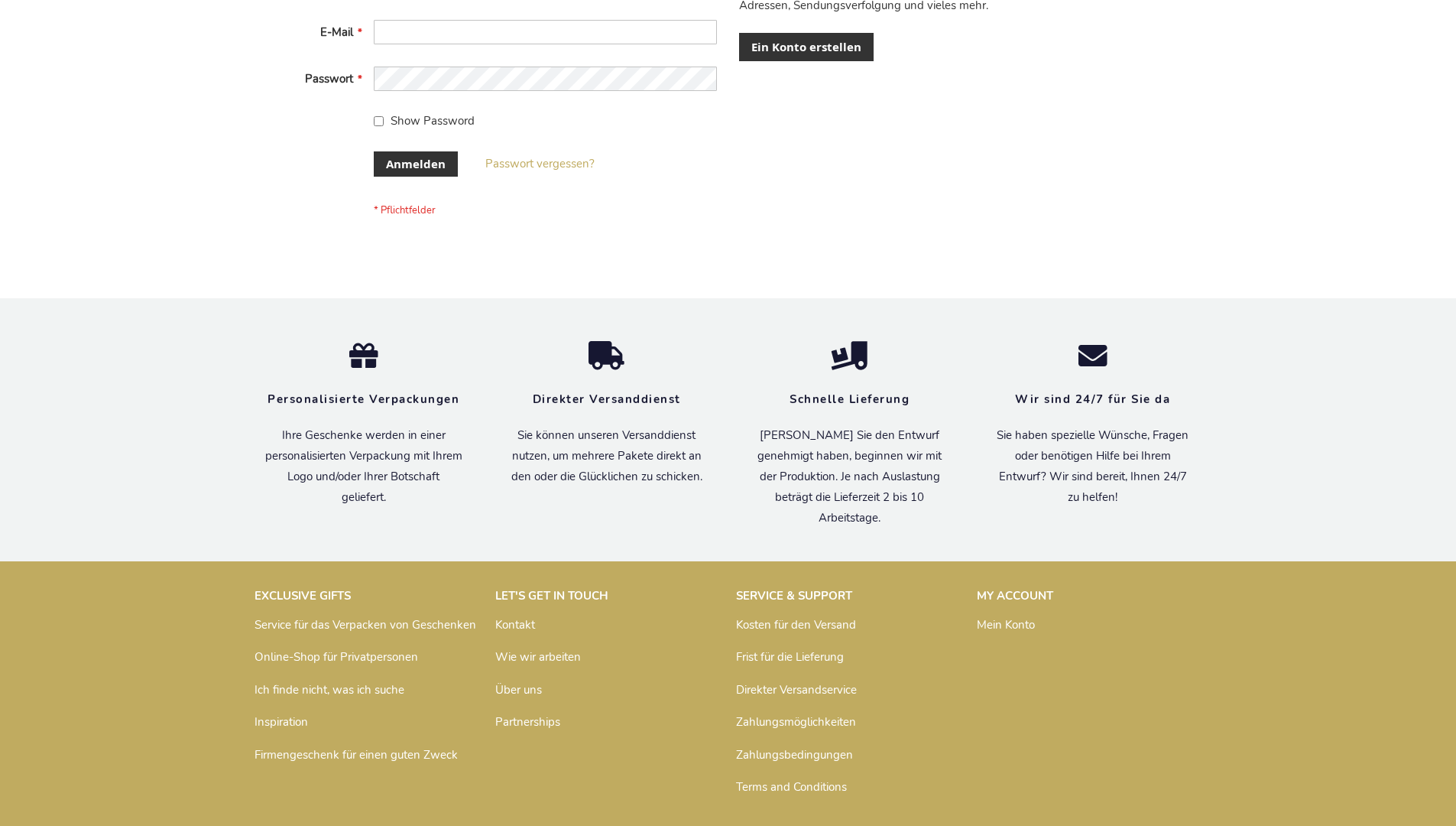
scroll to position [512, 0]
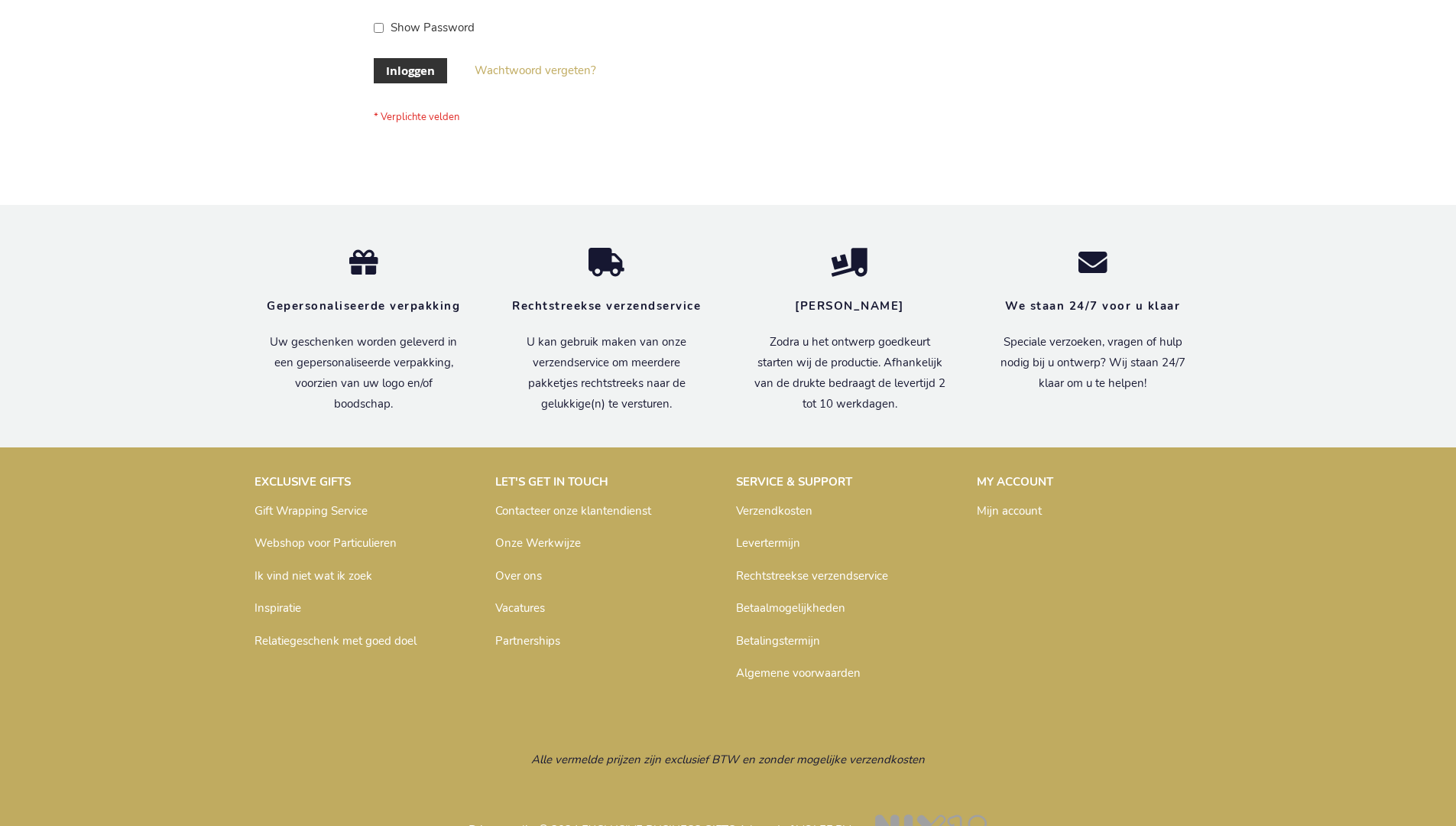
scroll to position [519, 0]
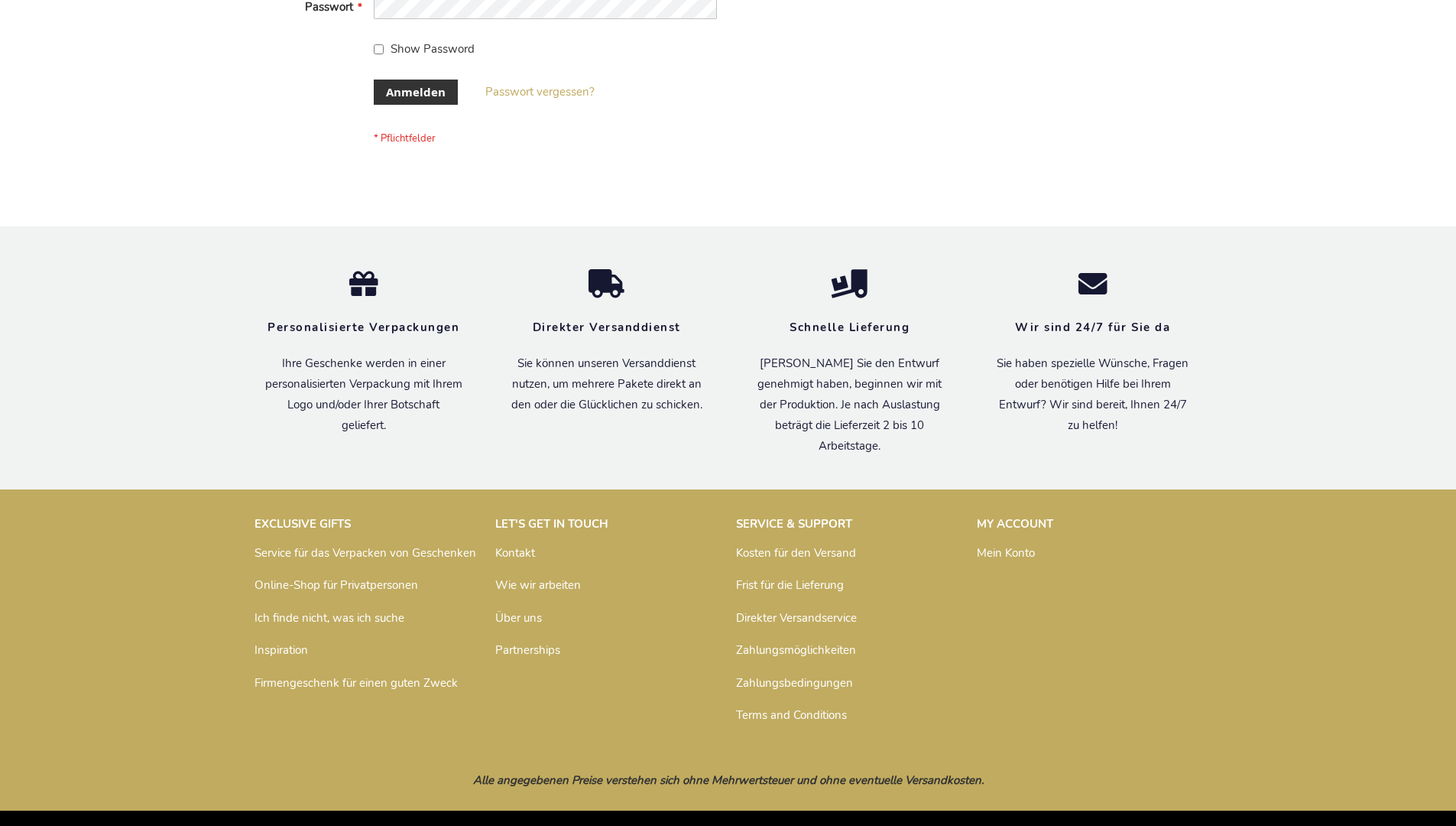
scroll to position [512, 0]
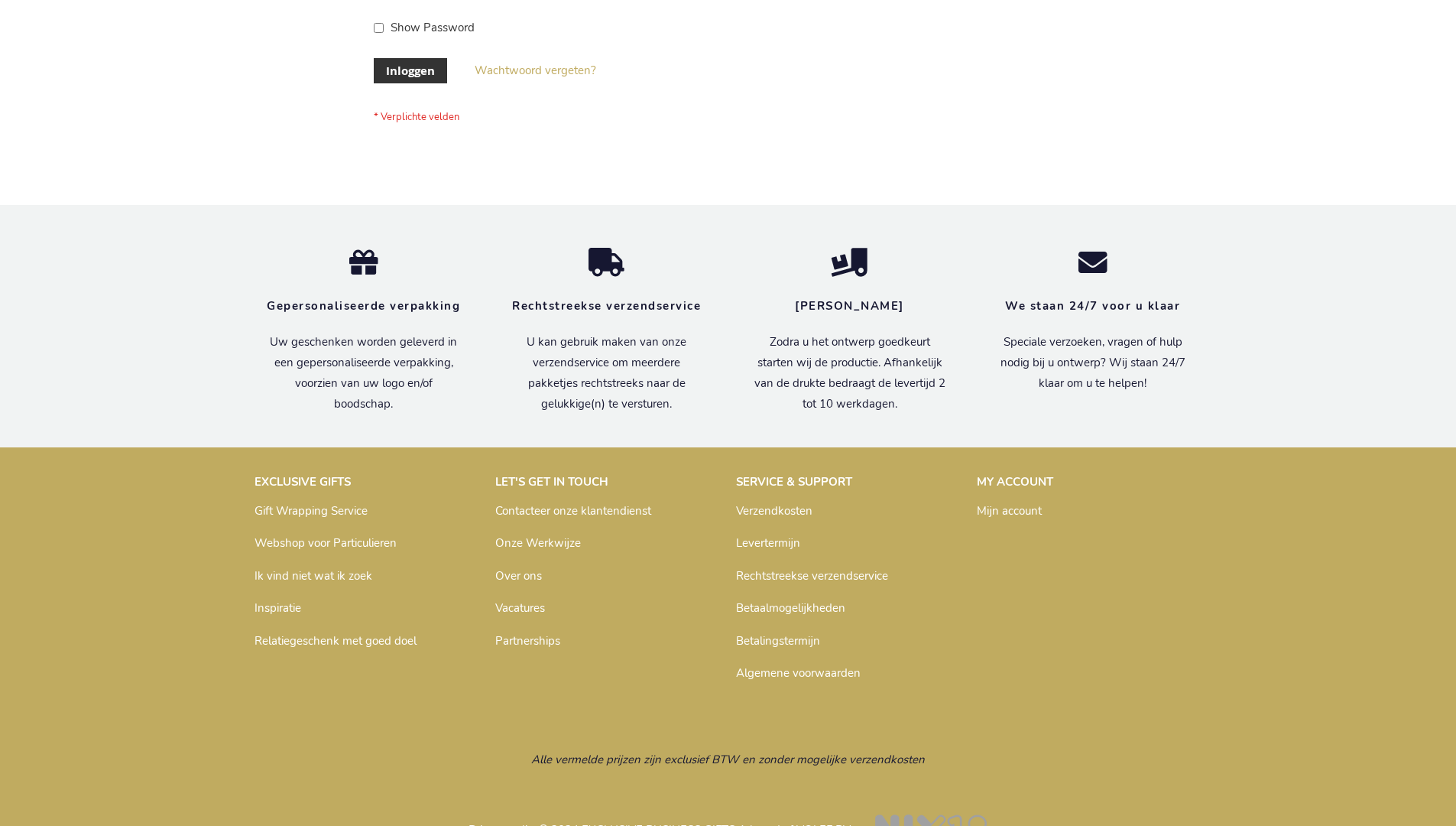
scroll to position [519, 0]
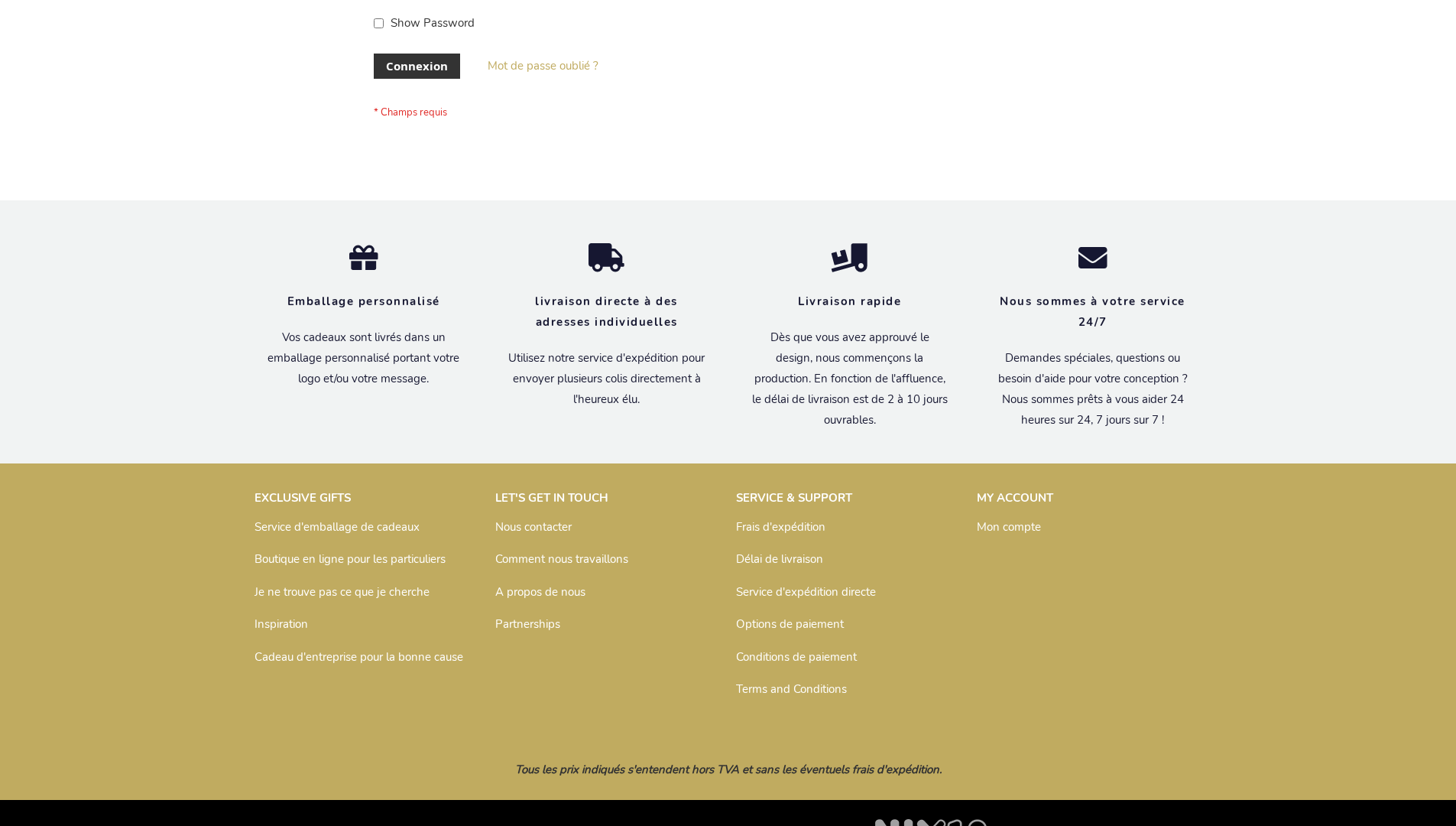
scroll to position [527, 0]
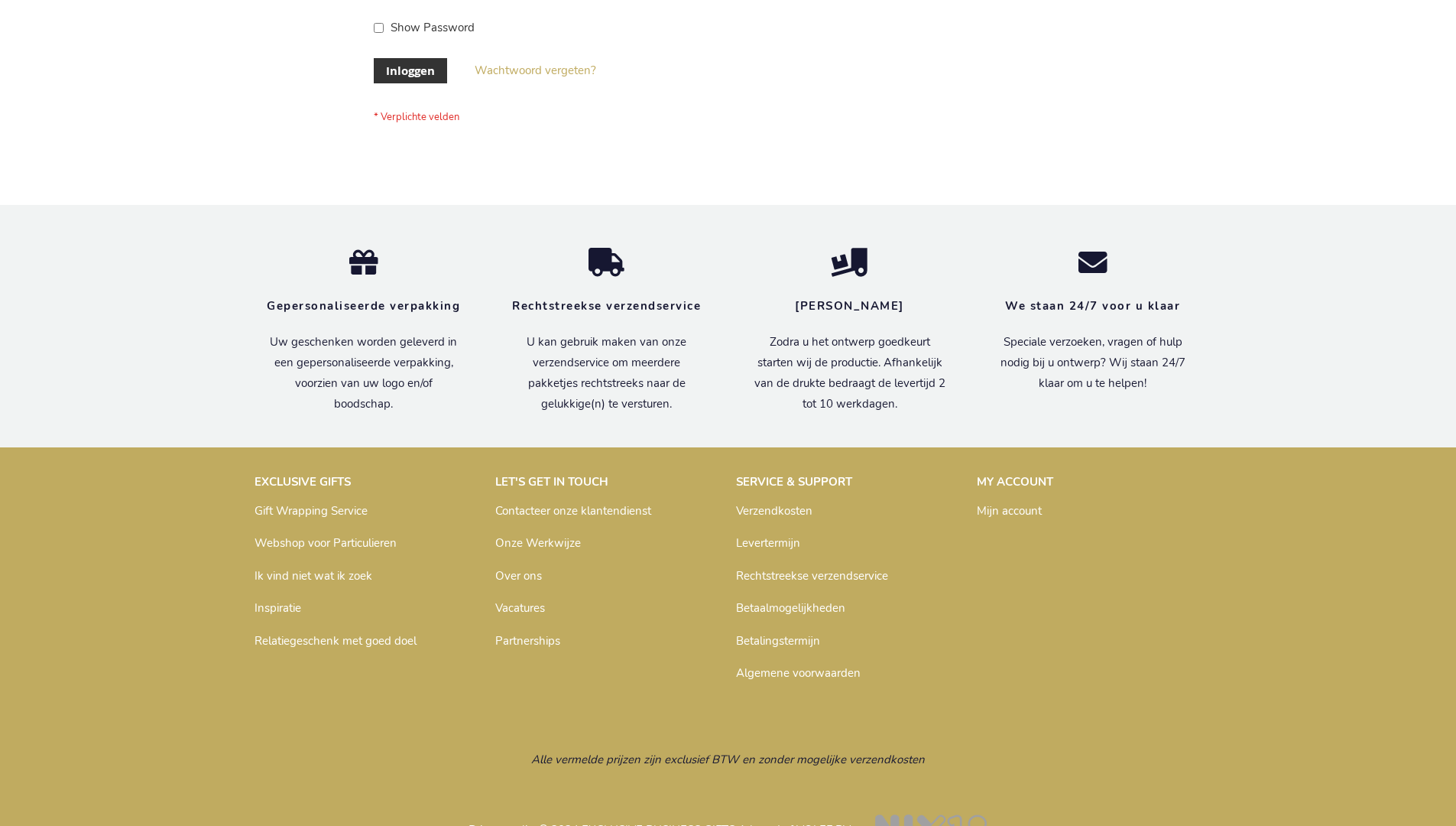
scroll to position [519, 0]
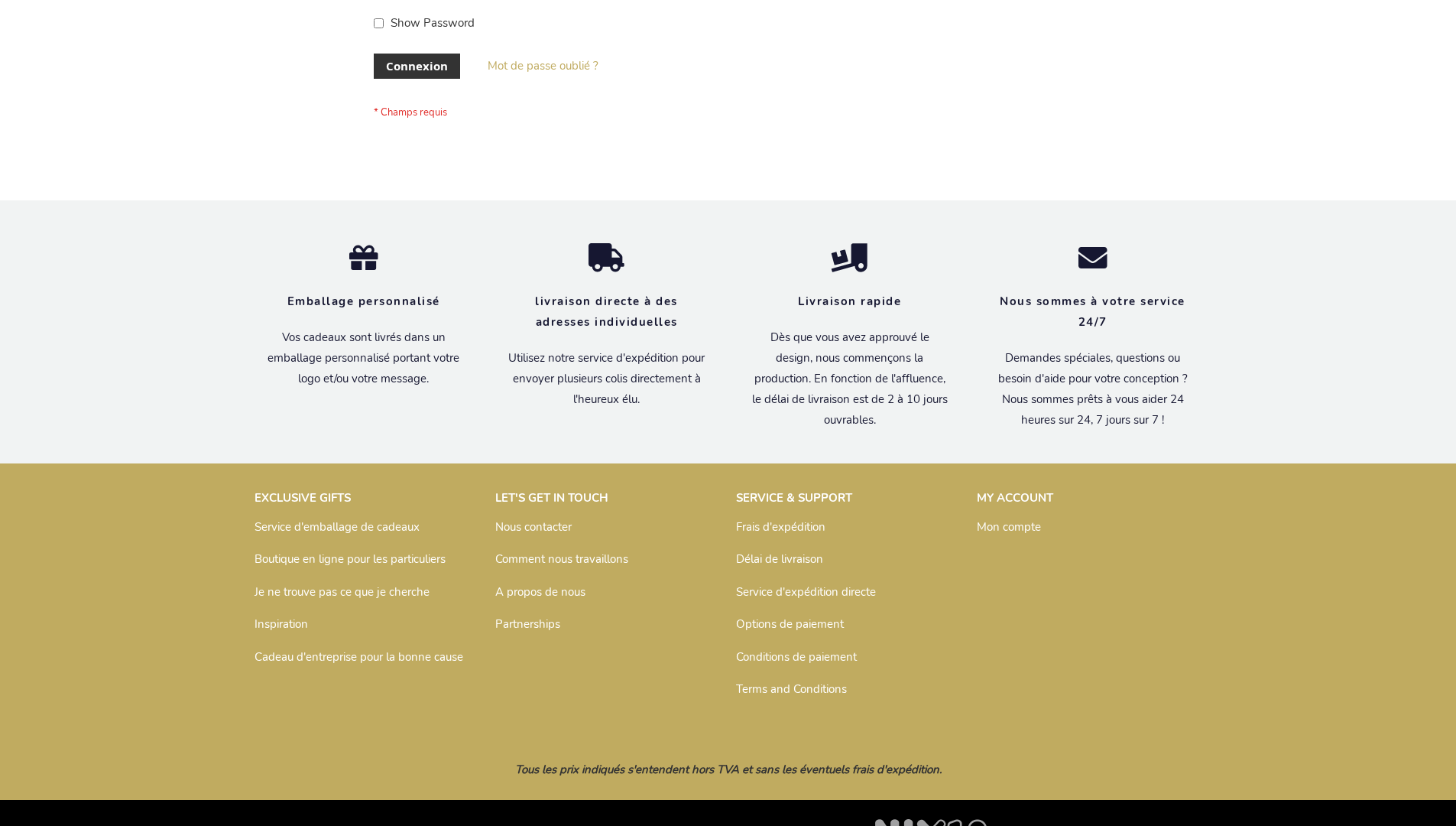
scroll to position [527, 0]
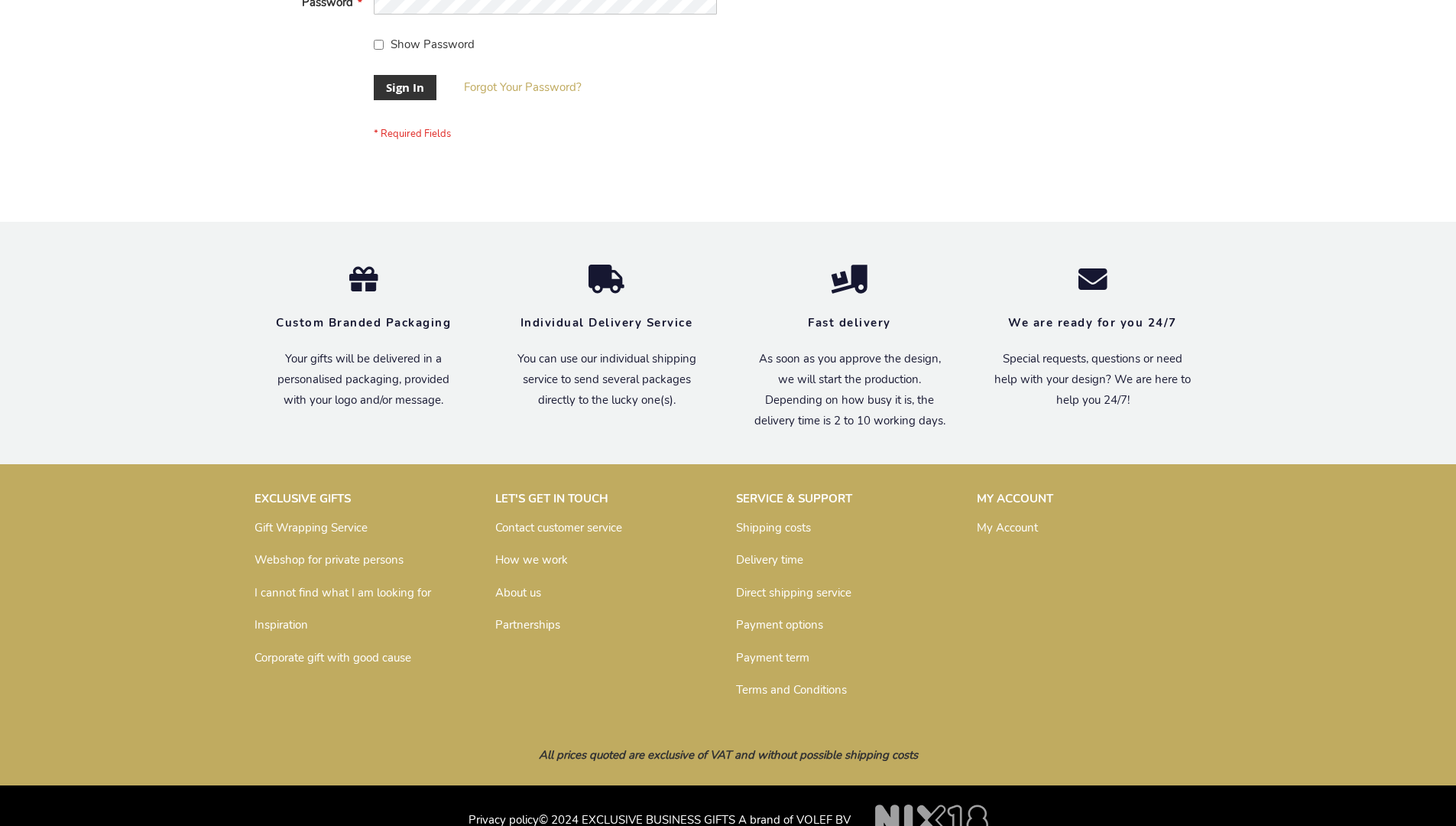
scroll to position [491, 0]
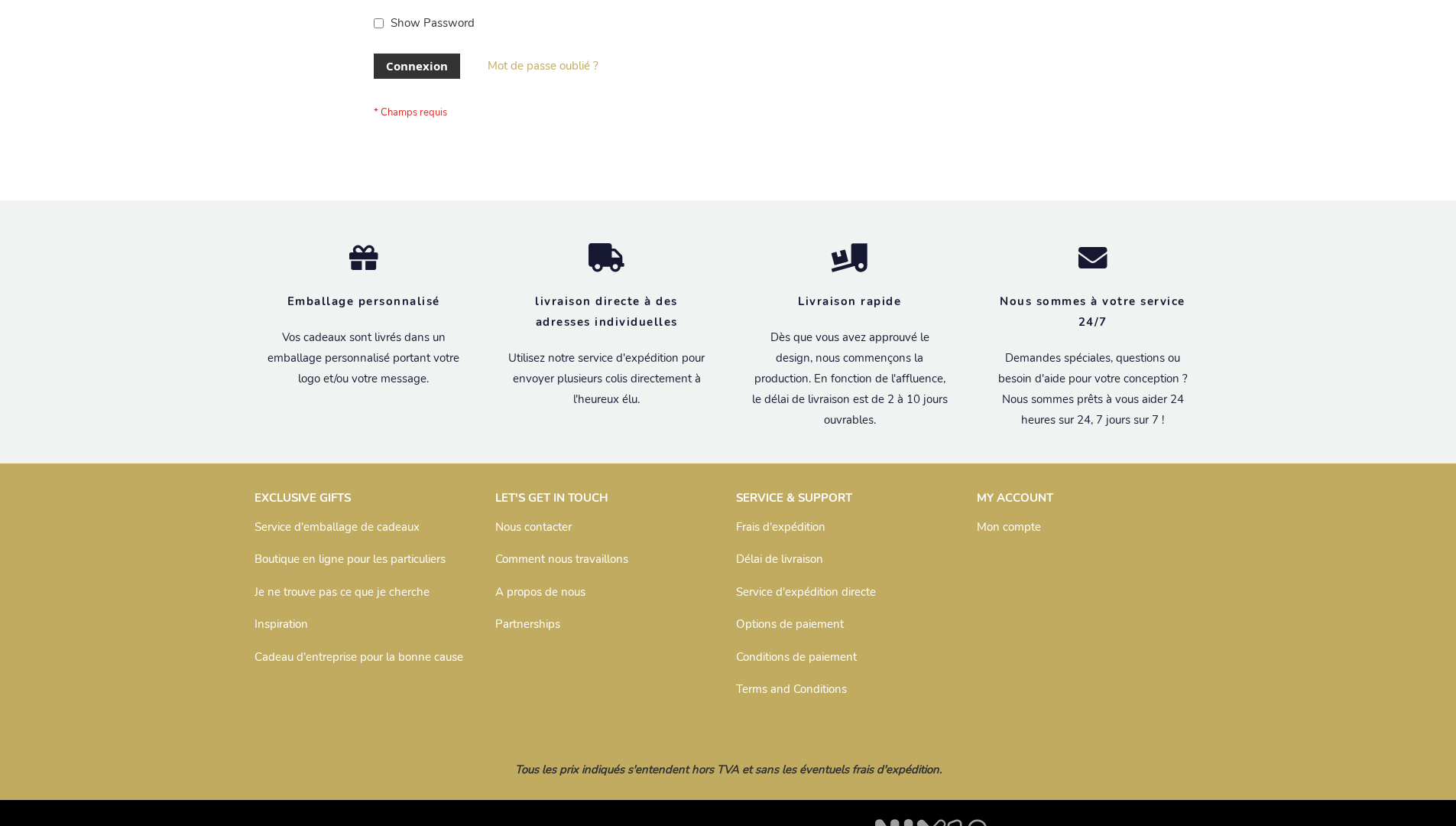
scroll to position [527, 0]
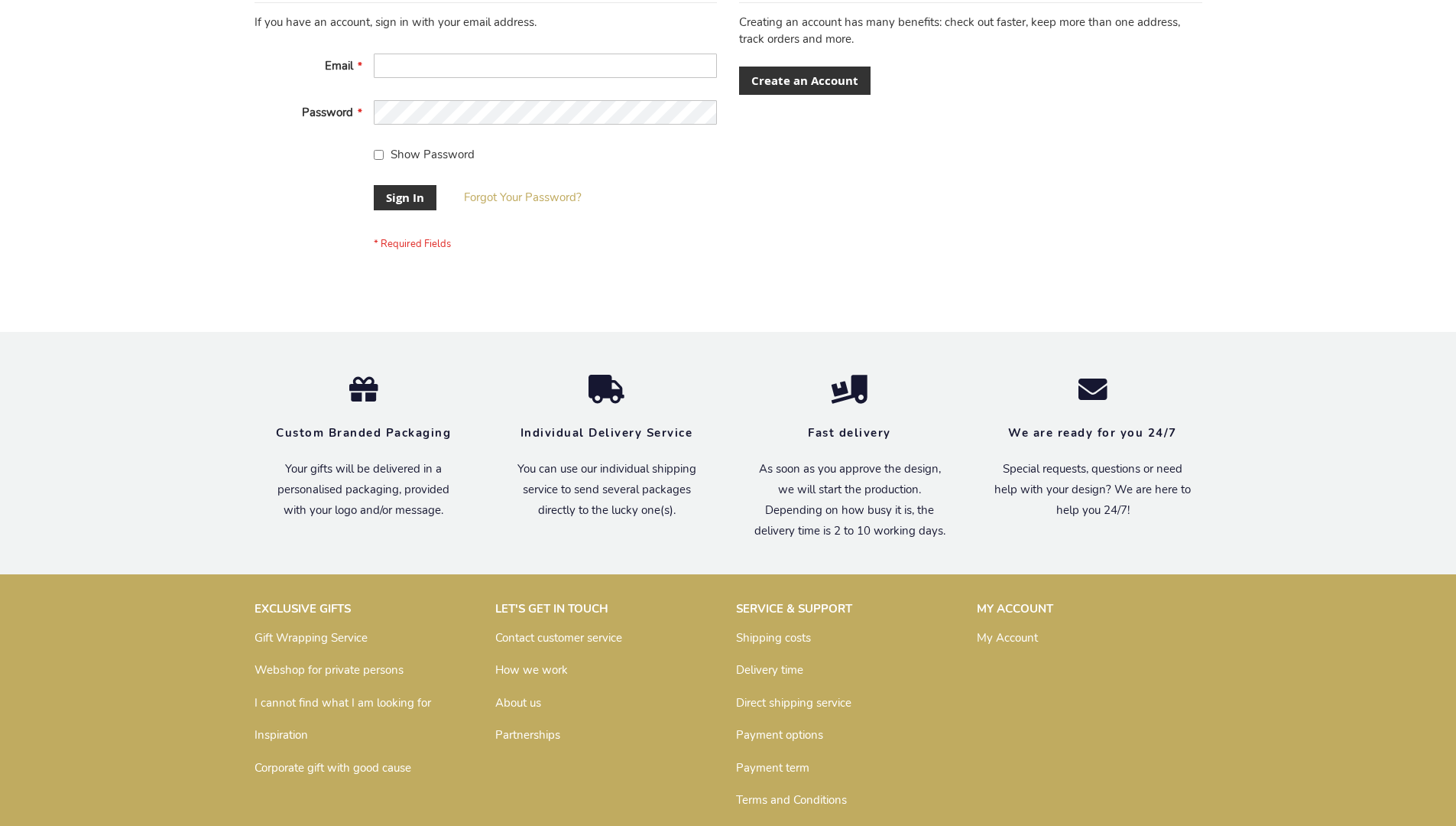
scroll to position [491, 0]
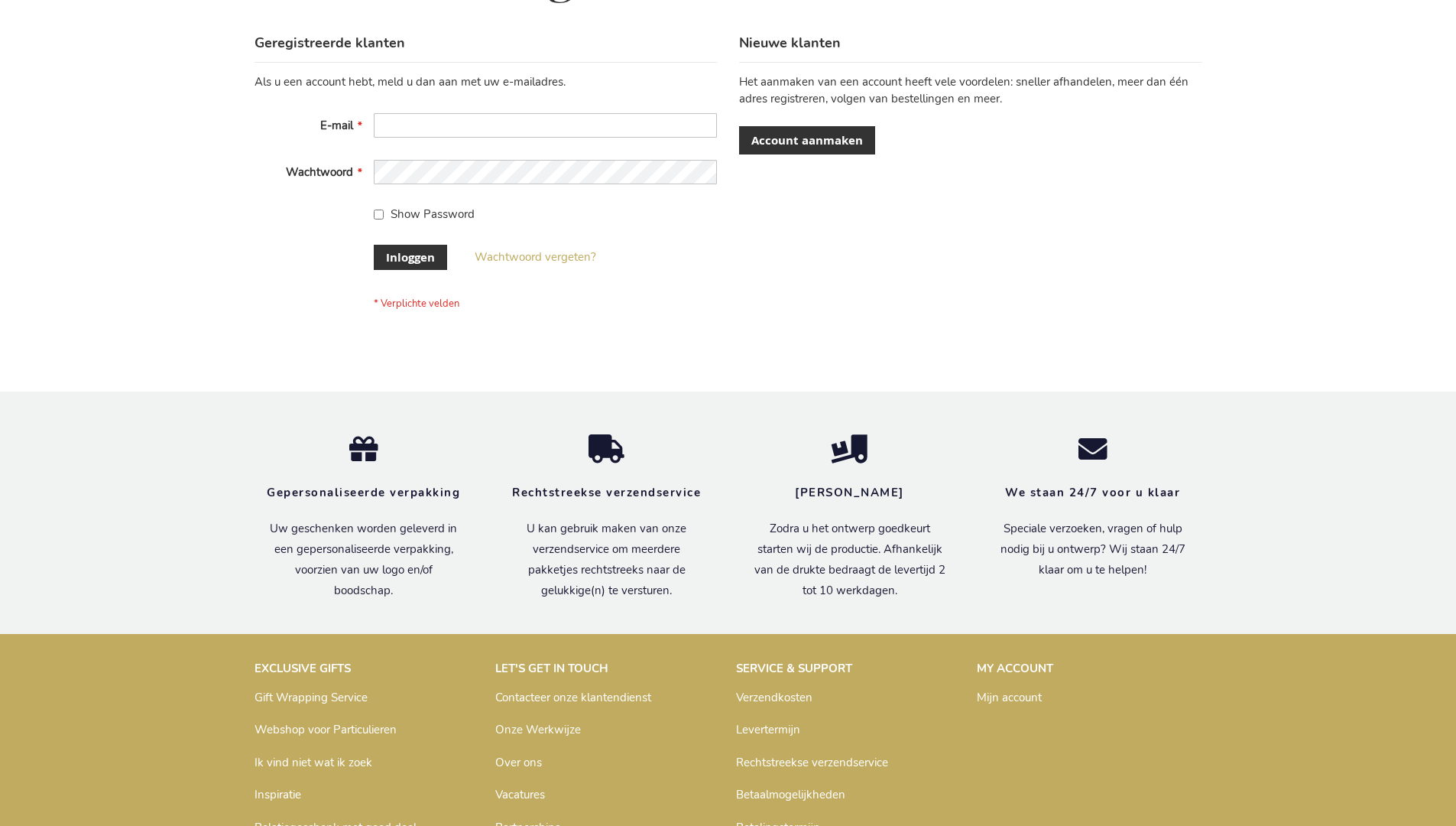
scroll to position [519, 0]
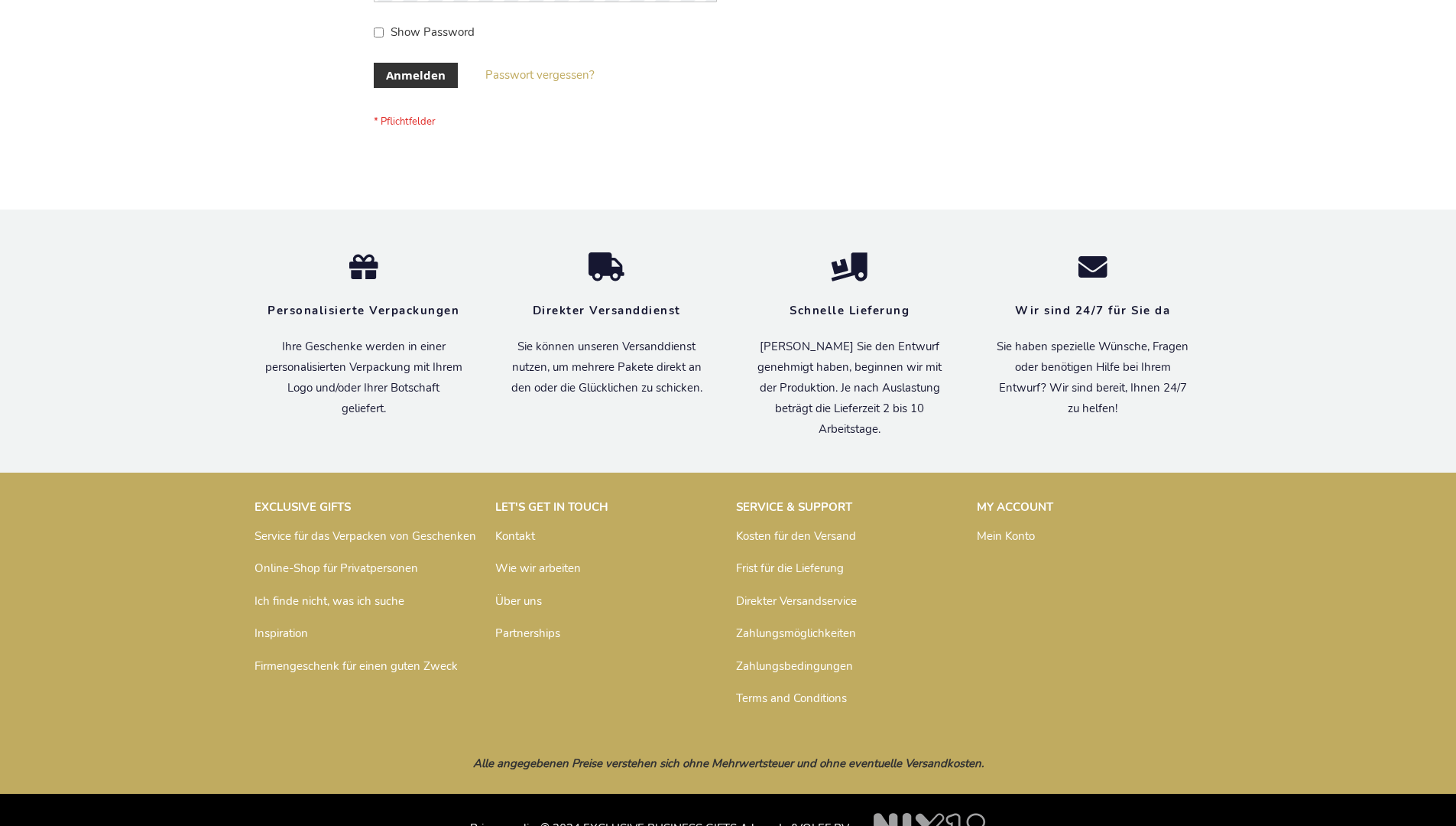
scroll to position [512, 0]
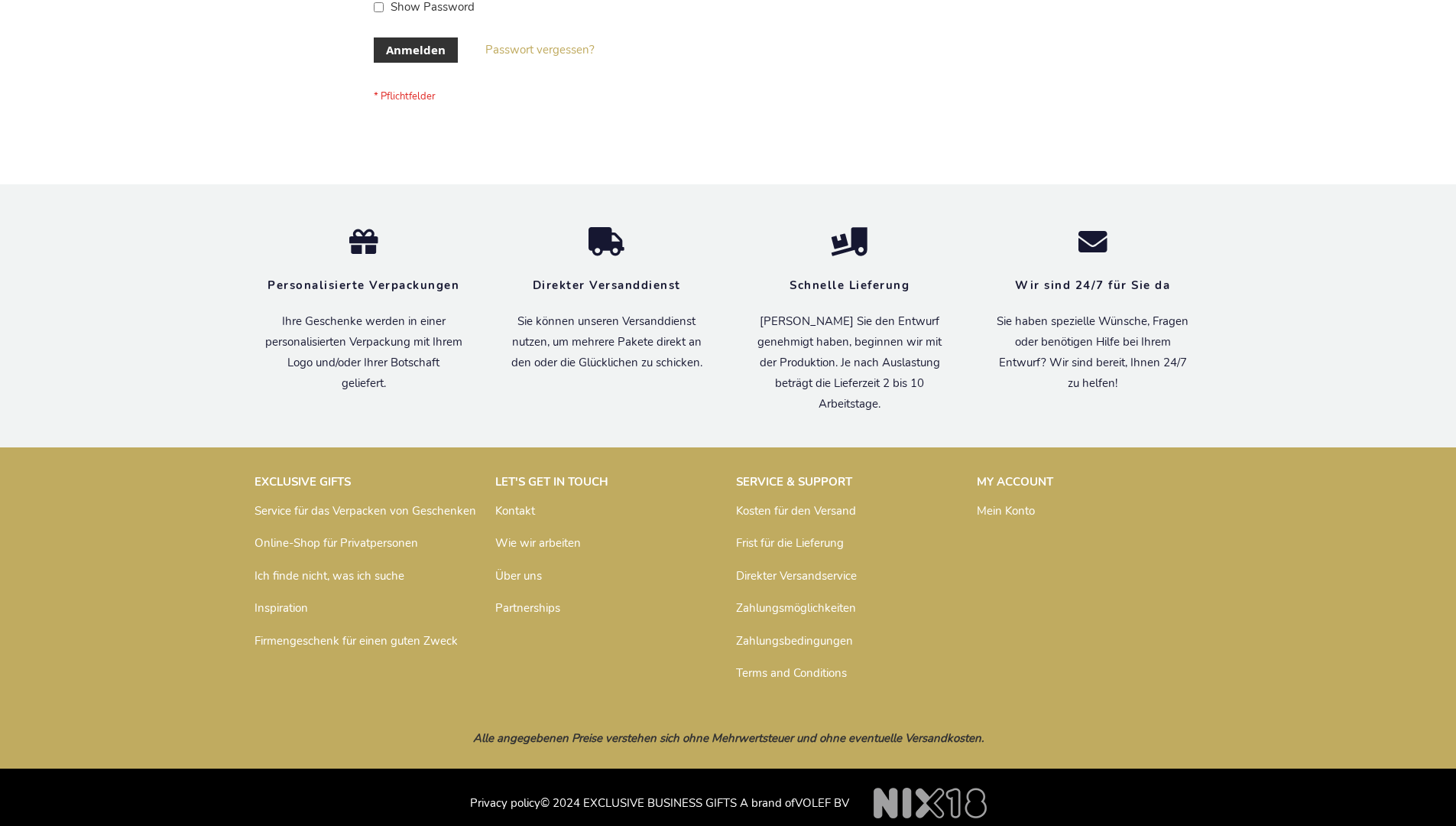
scroll to position [512, 0]
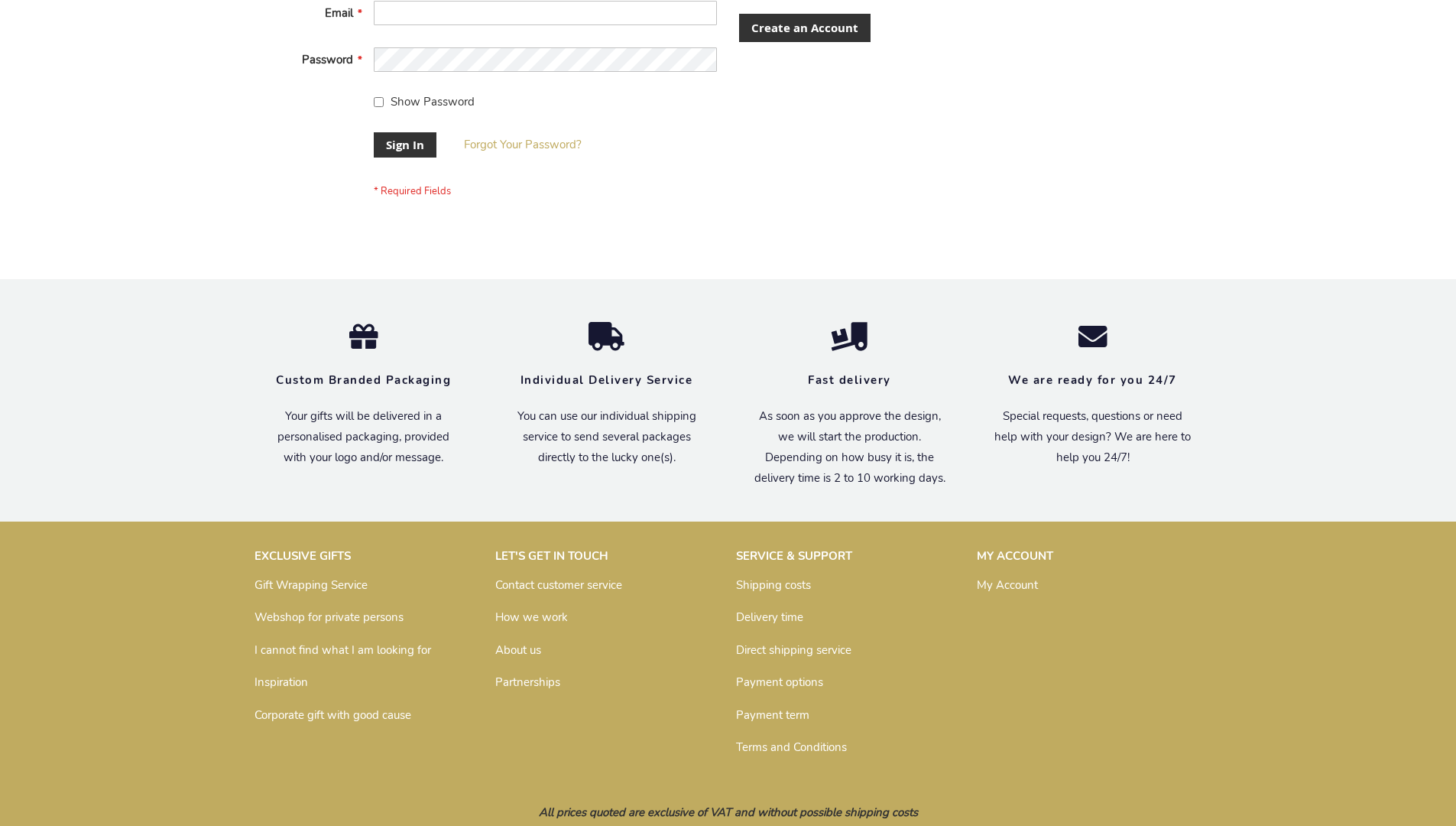
scroll to position [491, 0]
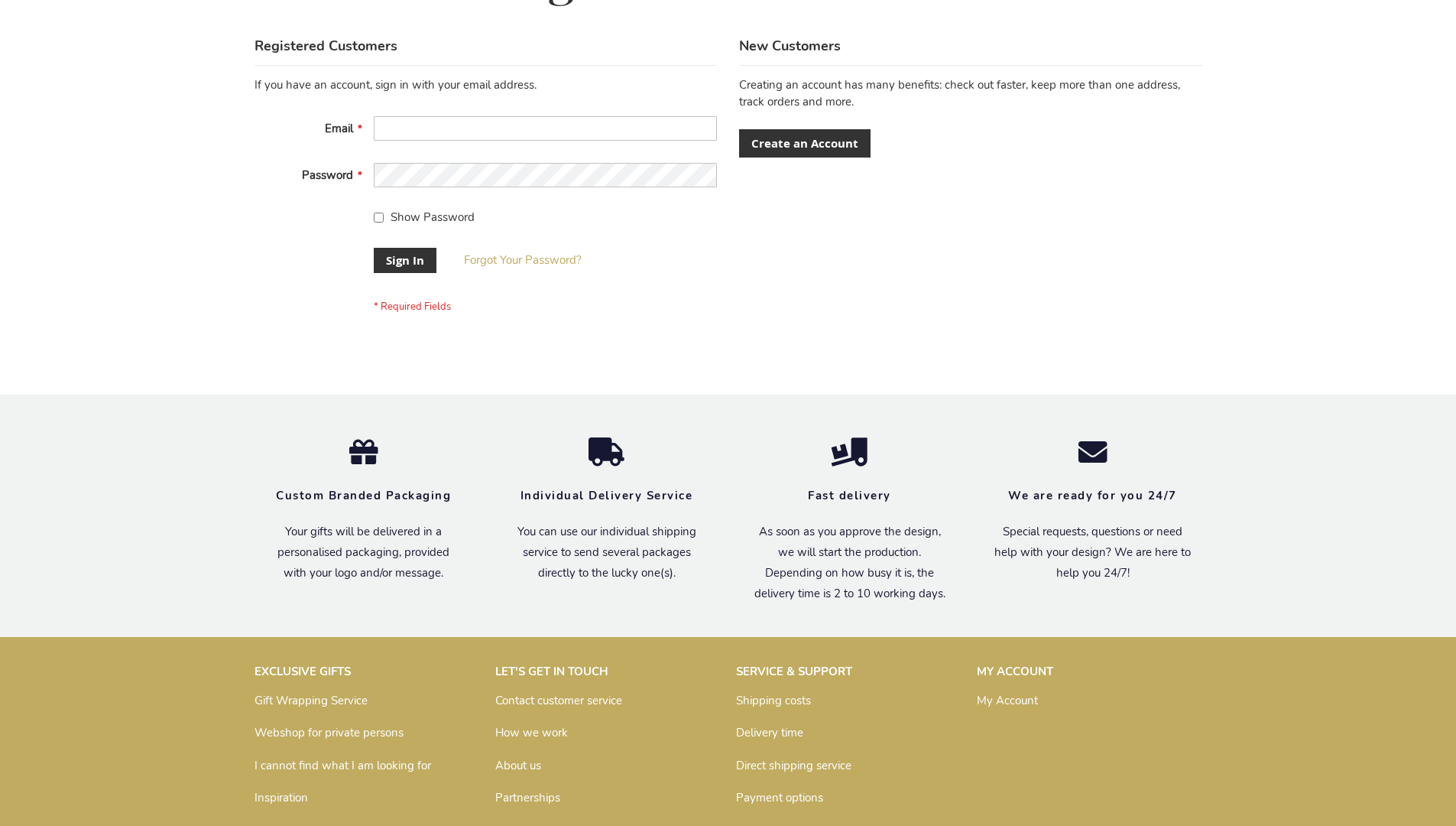
scroll to position [491, 0]
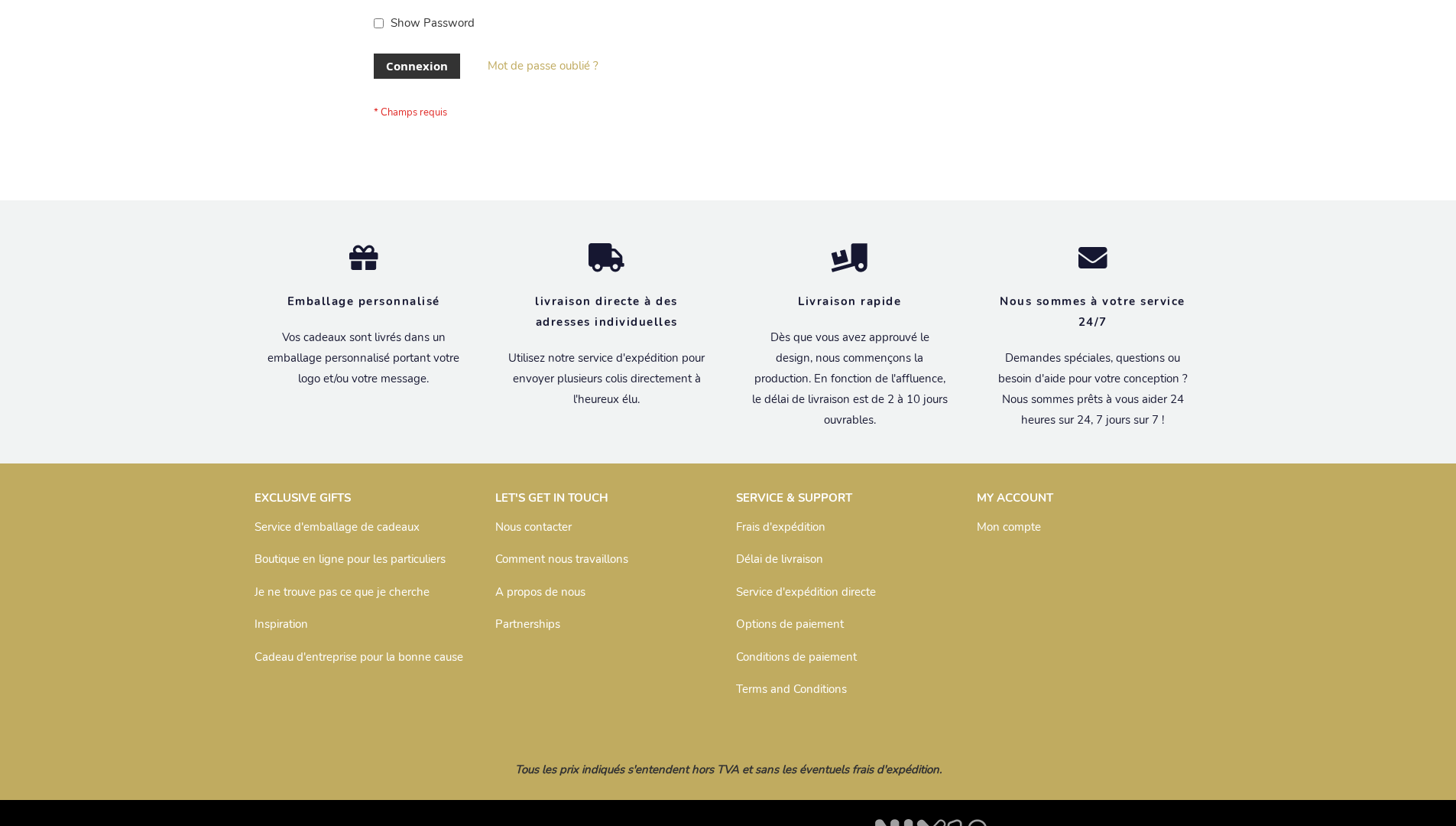
scroll to position [527, 0]
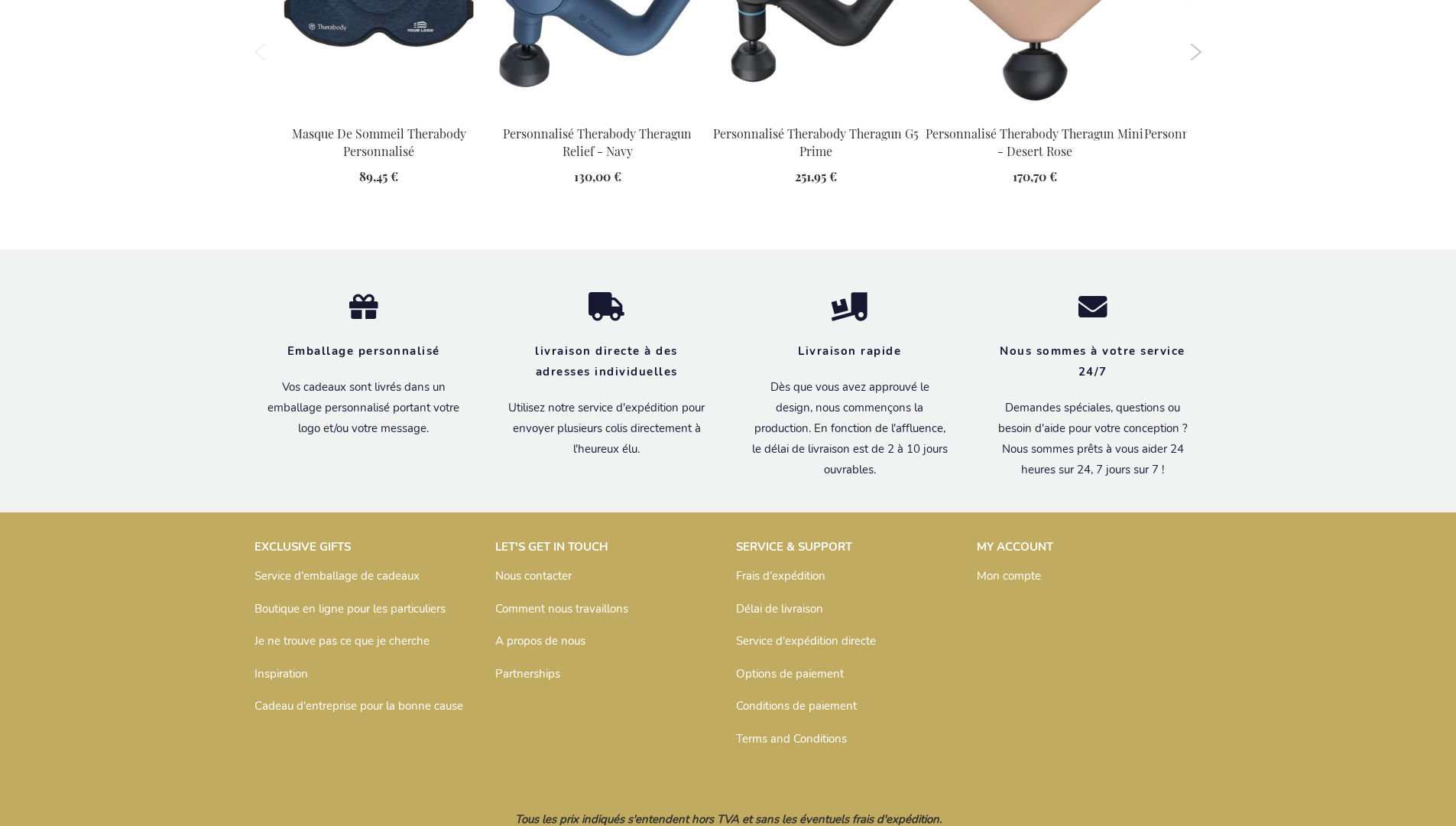
scroll to position [2256, 0]
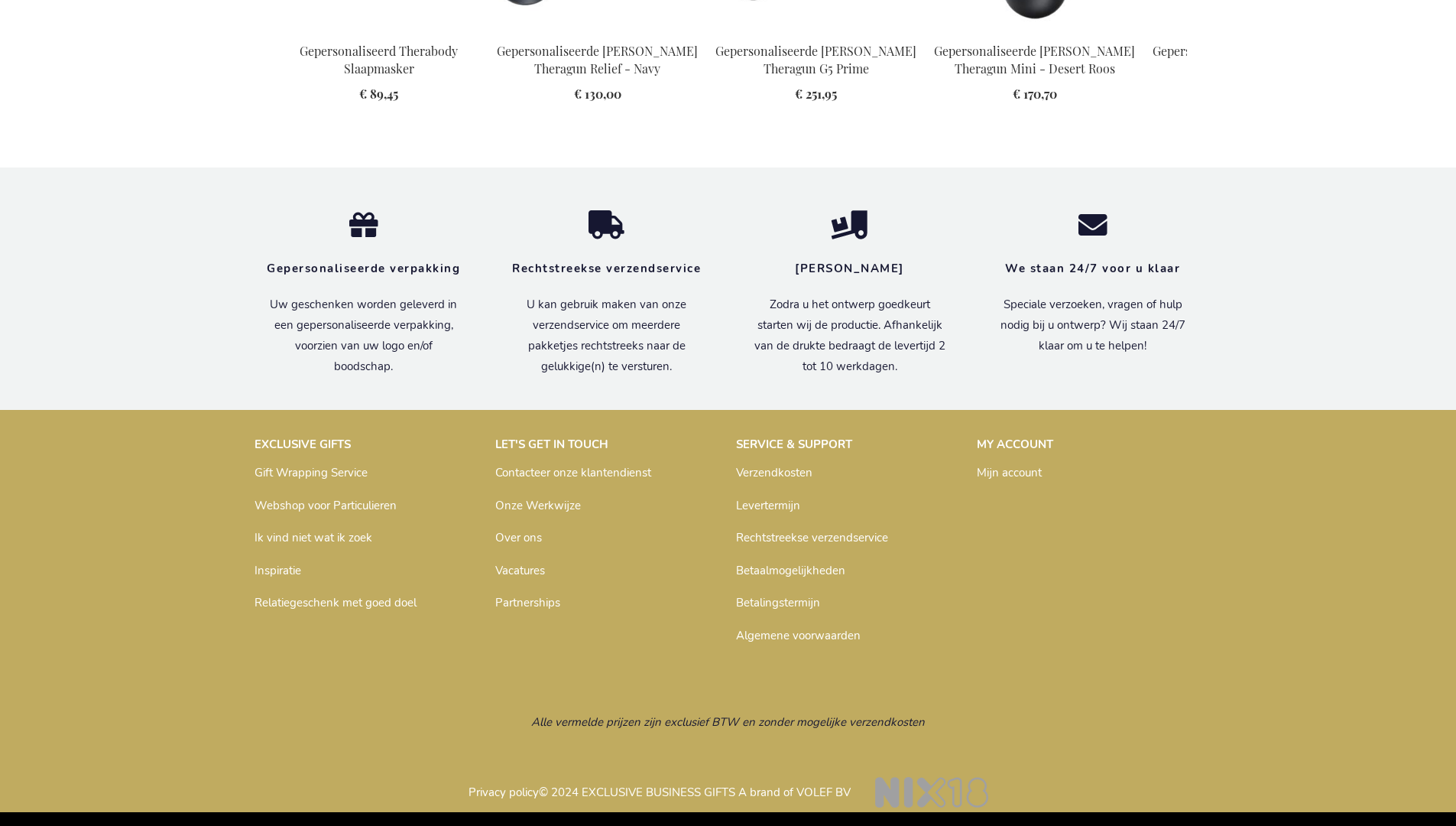
scroll to position [2214, 0]
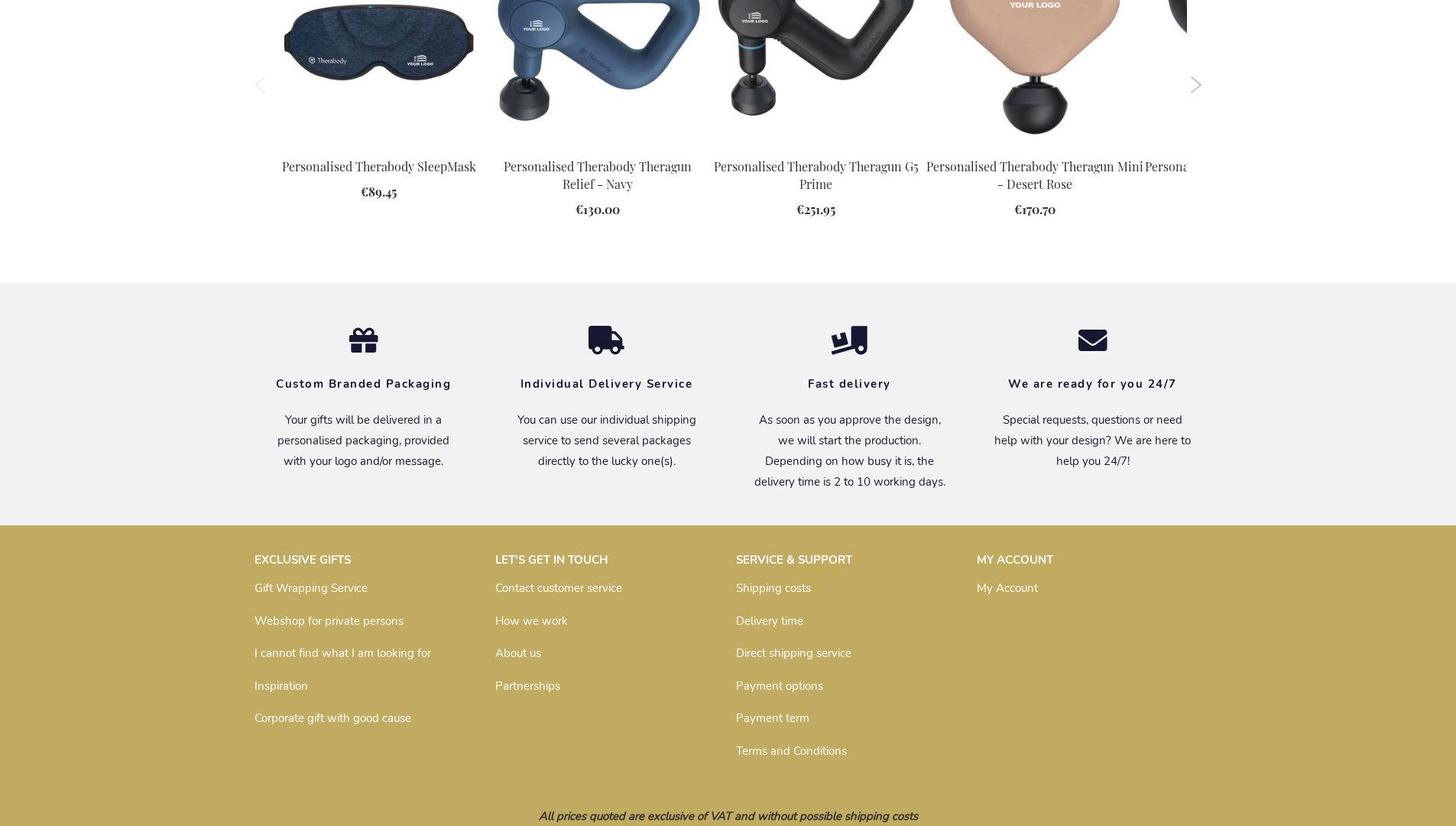
scroll to position [2186, 0]
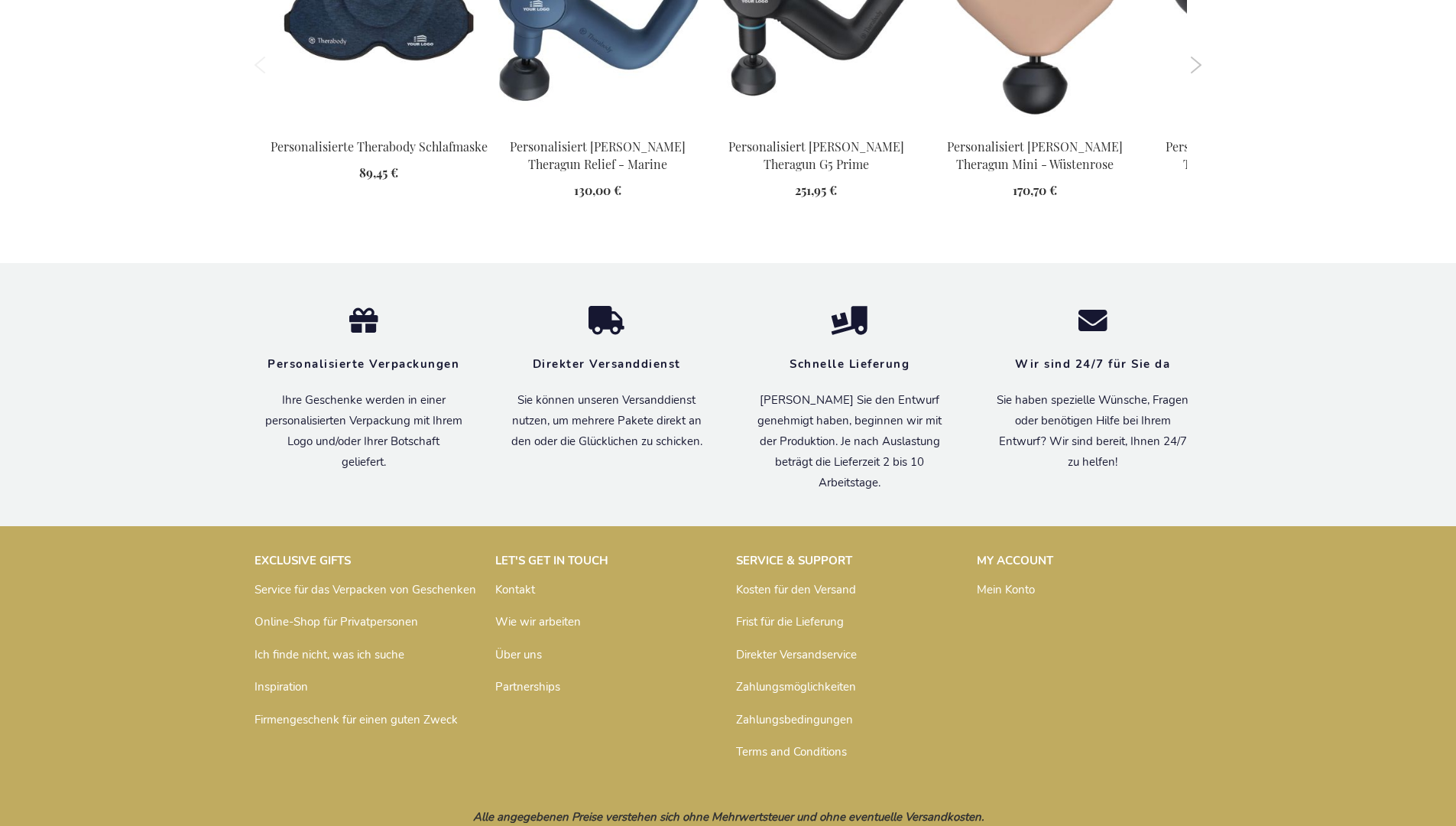
scroll to position [2224, 0]
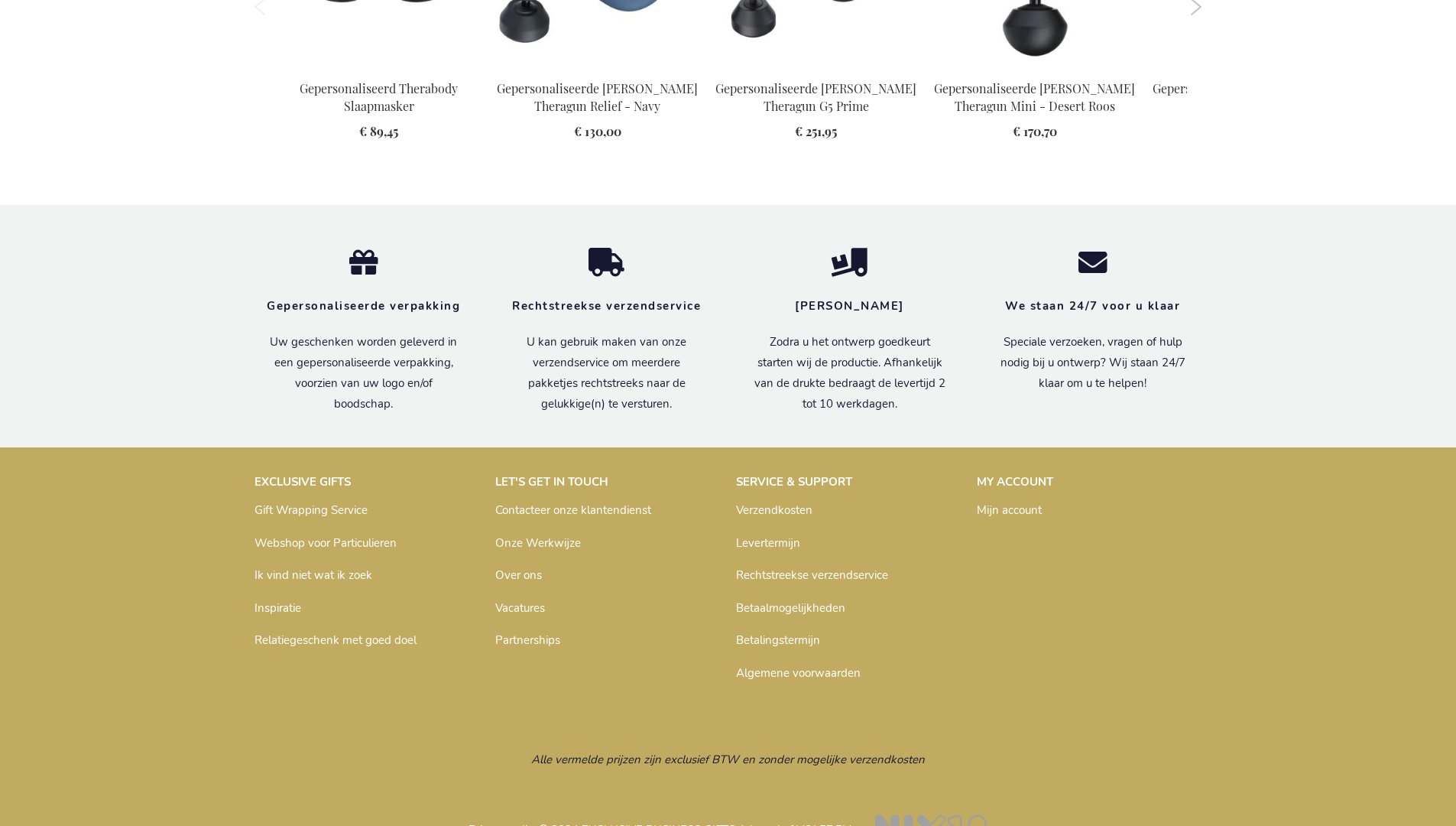
scroll to position [2214, 0]
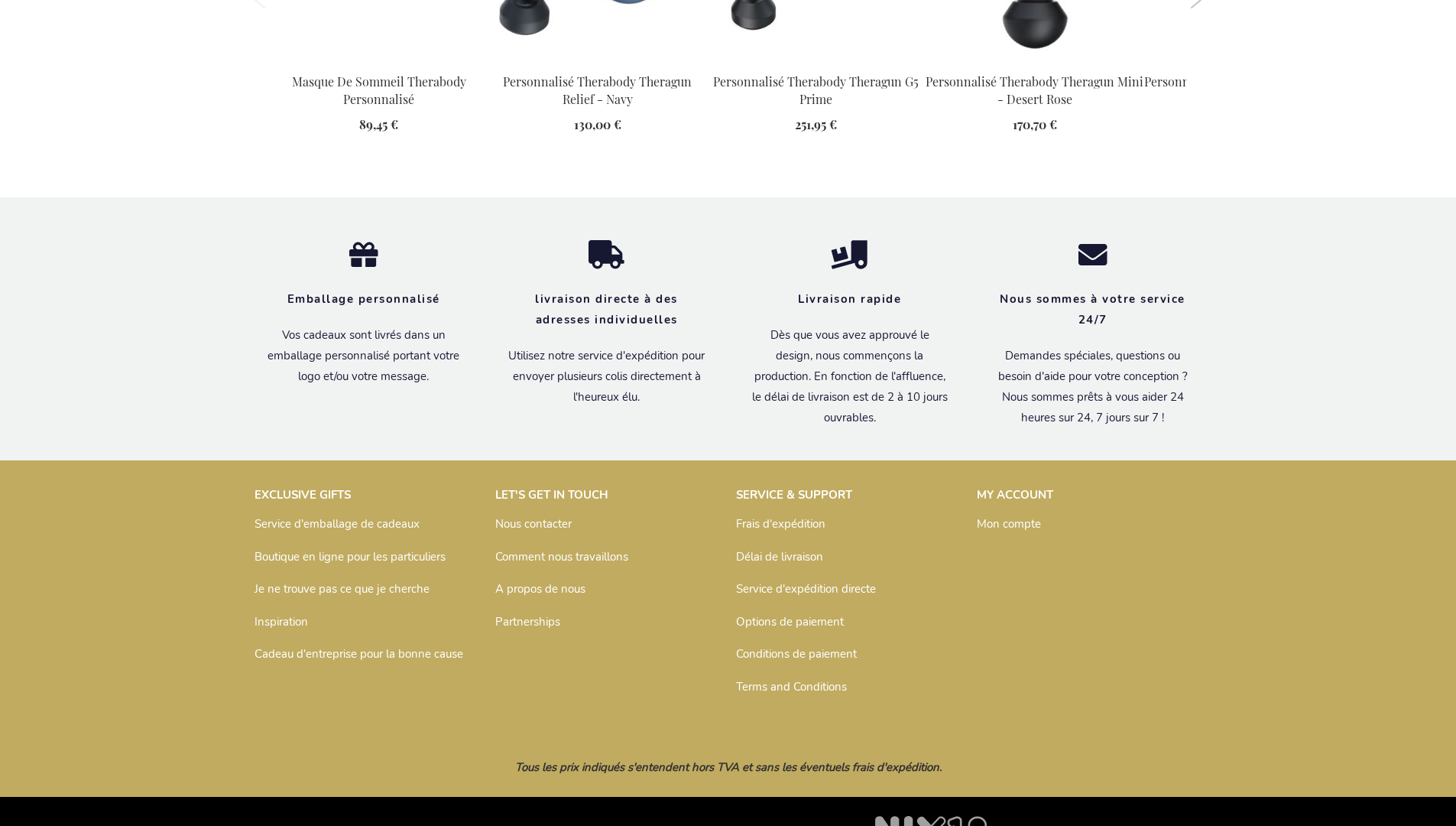
scroll to position [2256, 0]
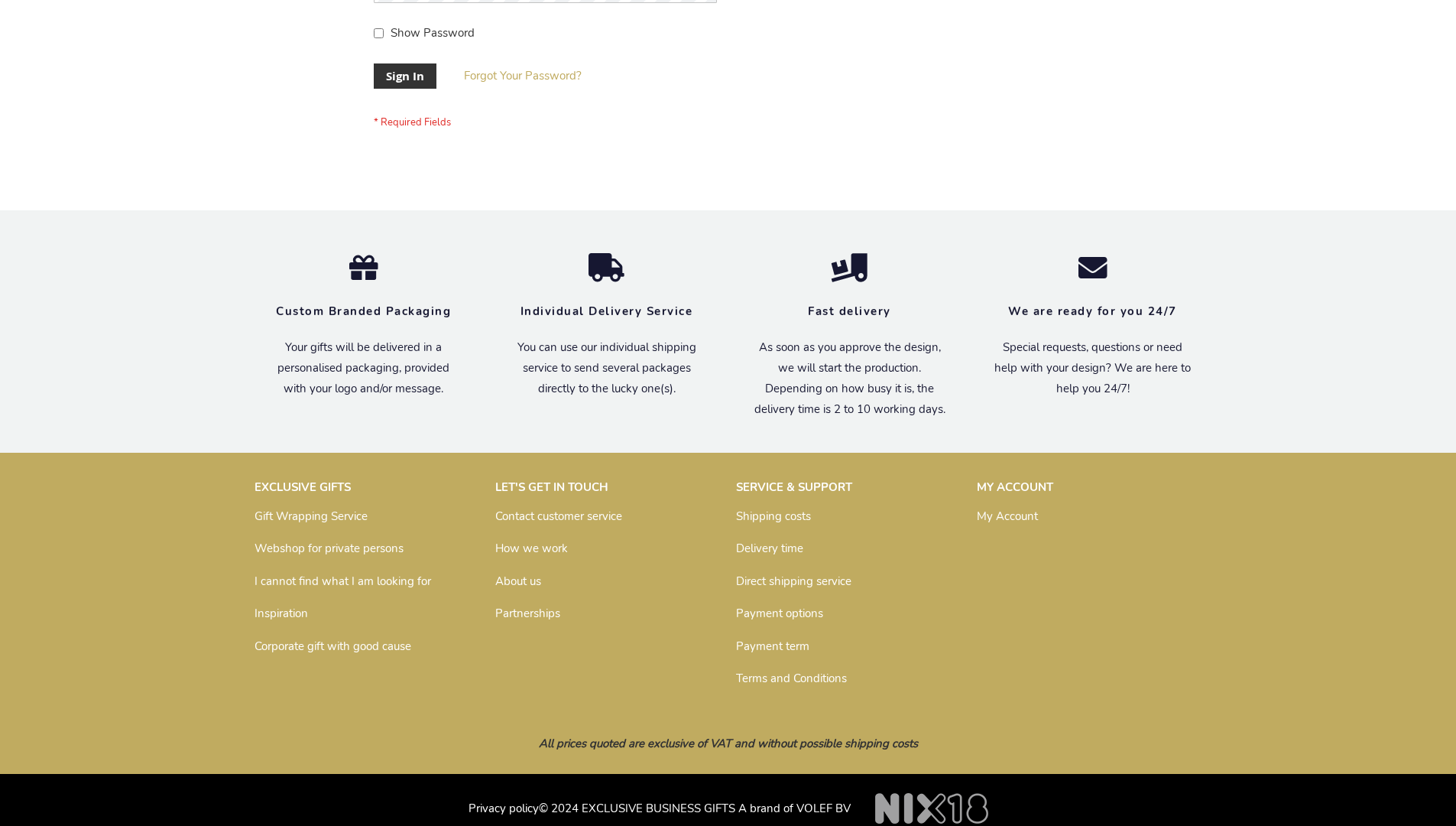
scroll to position [491, 0]
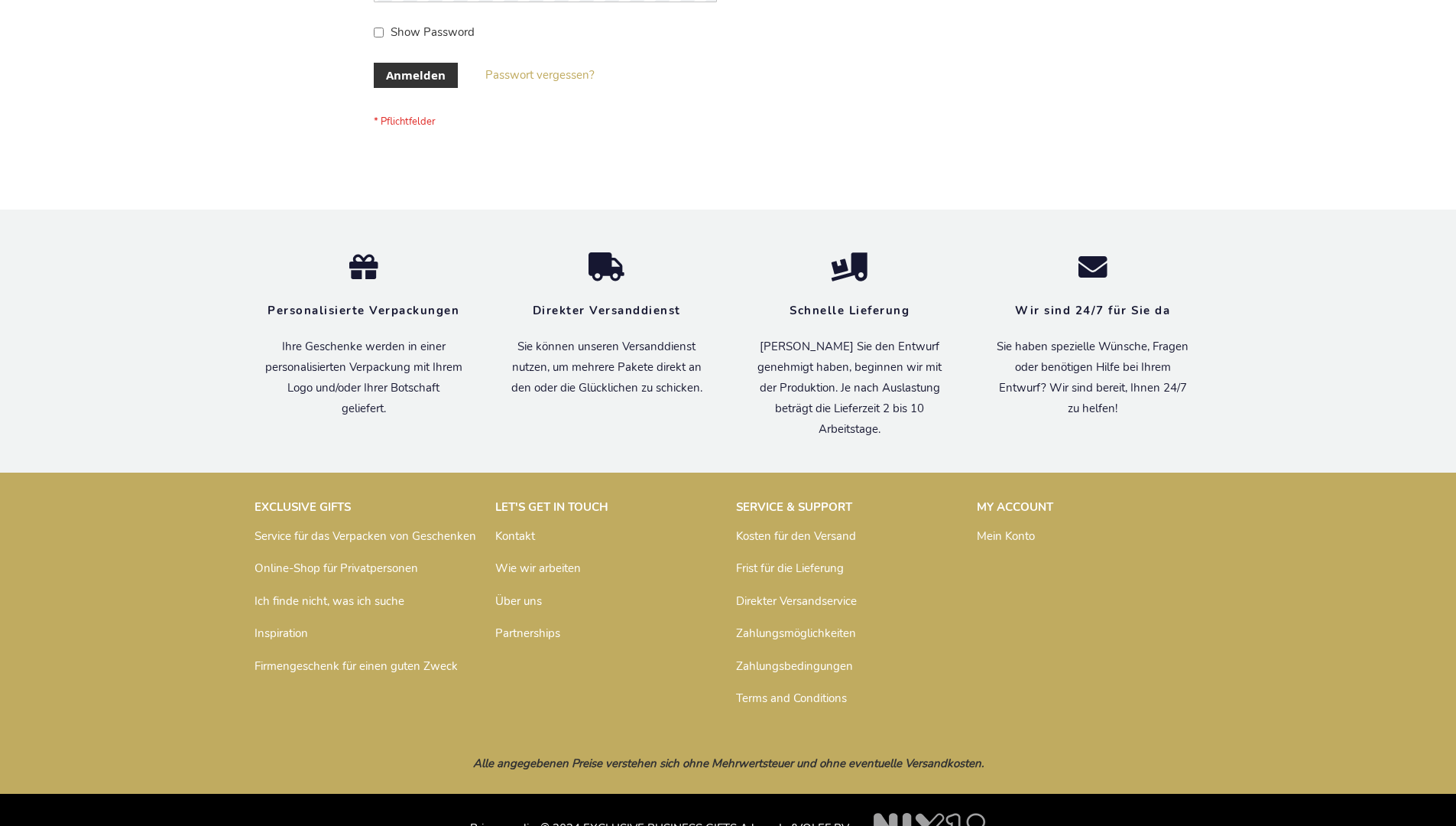
scroll to position [512, 0]
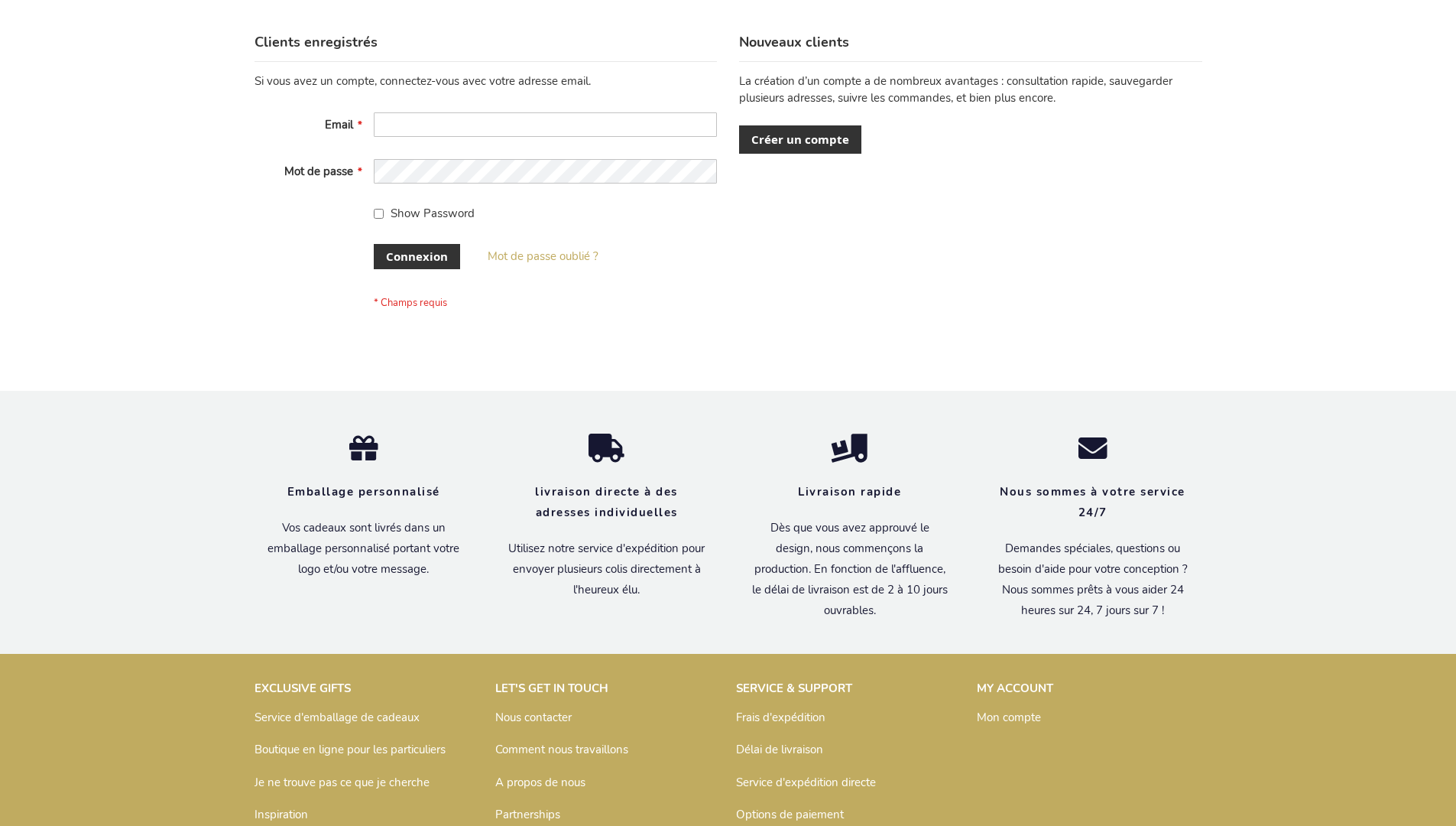
scroll to position [527, 0]
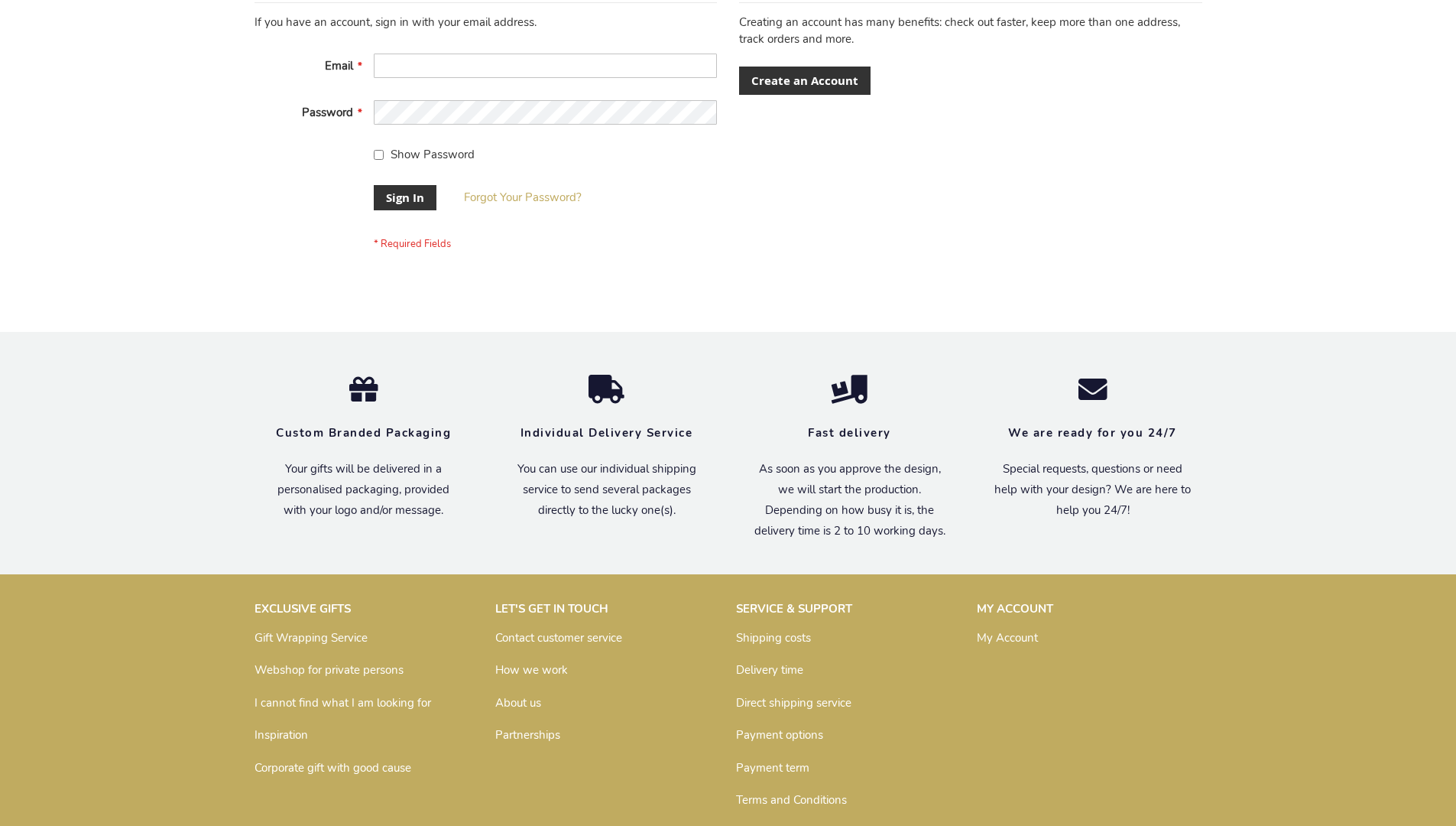
scroll to position [491, 0]
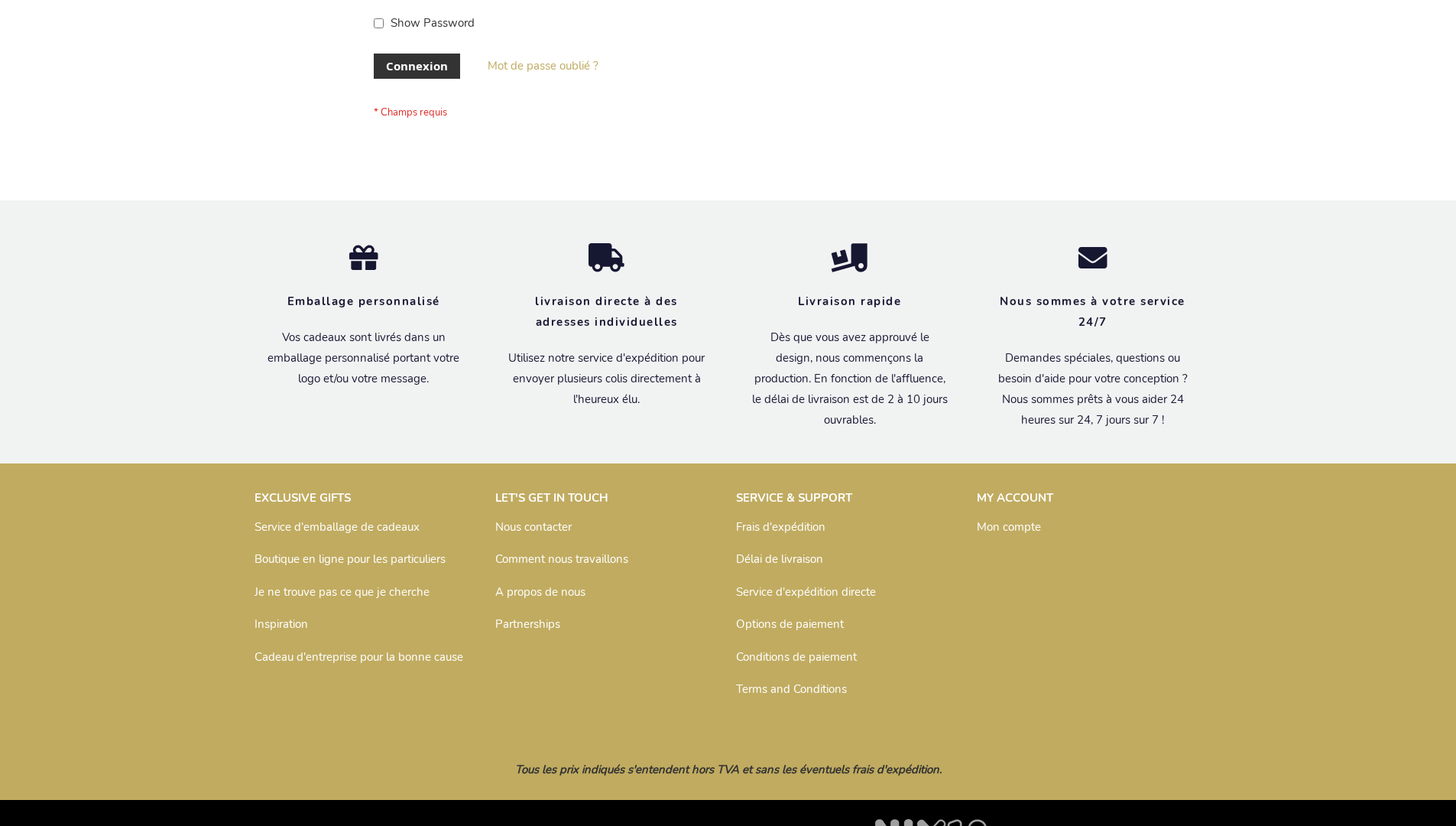
scroll to position [527, 0]
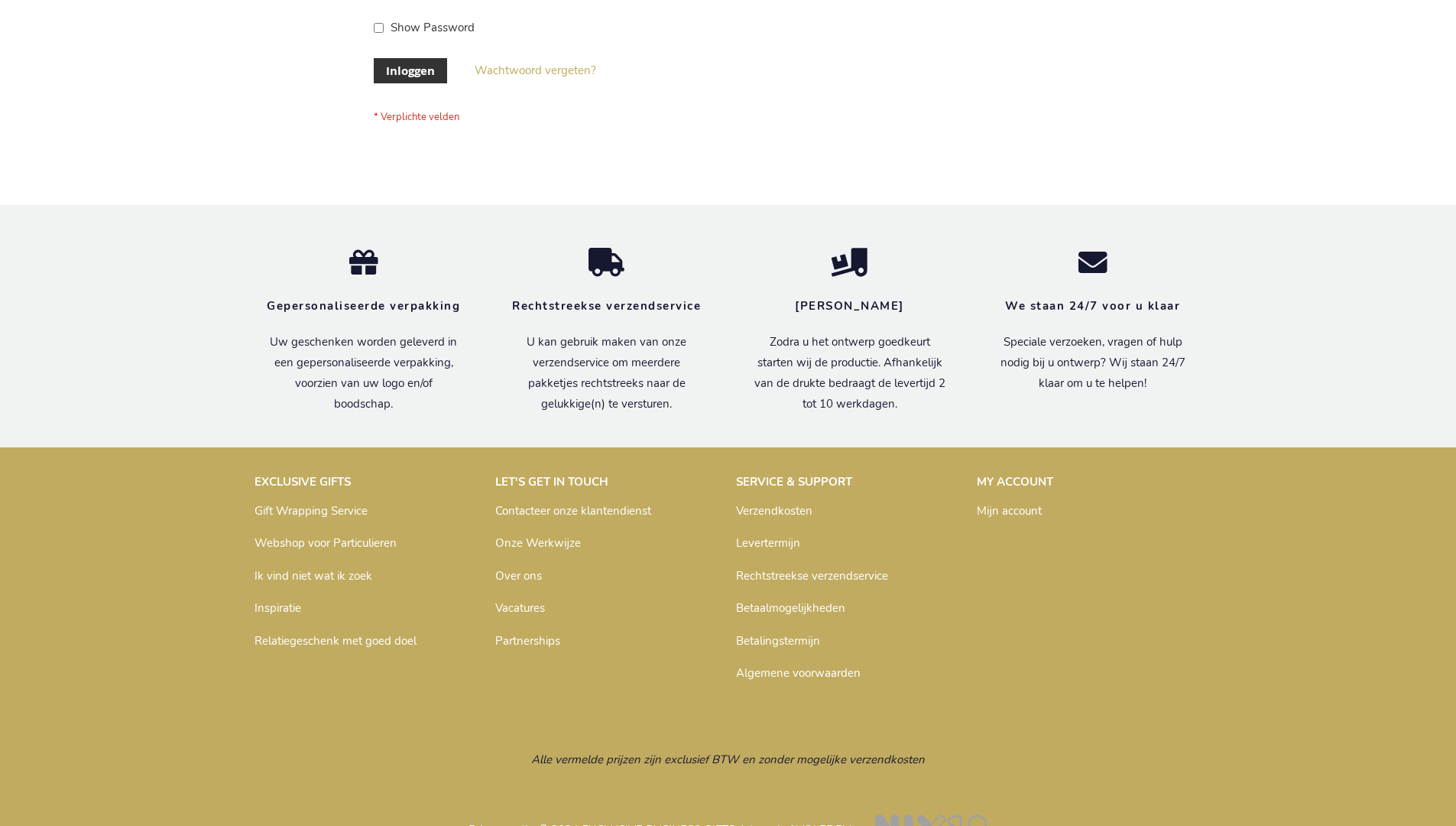
scroll to position [519, 0]
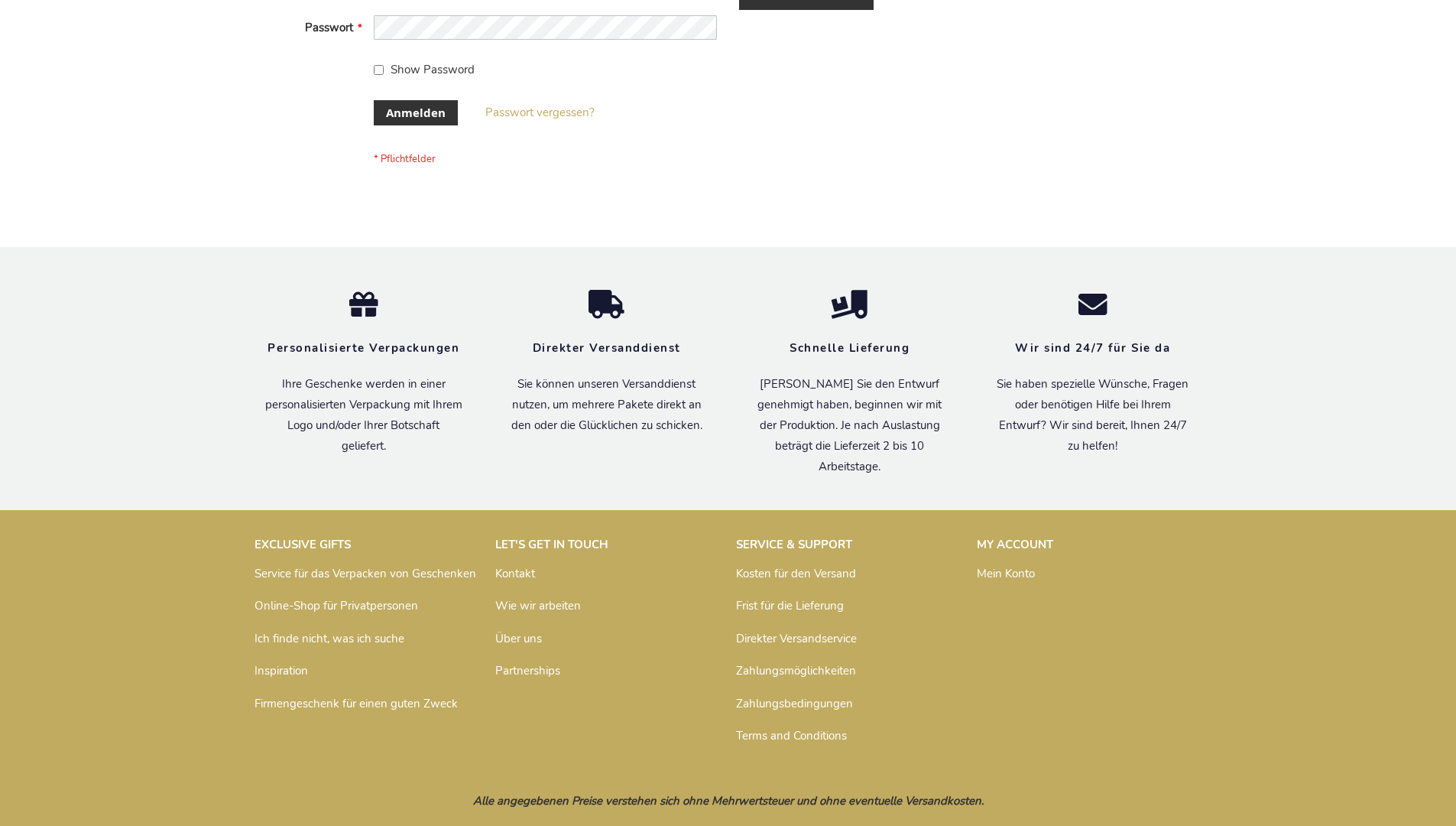
scroll to position [512, 0]
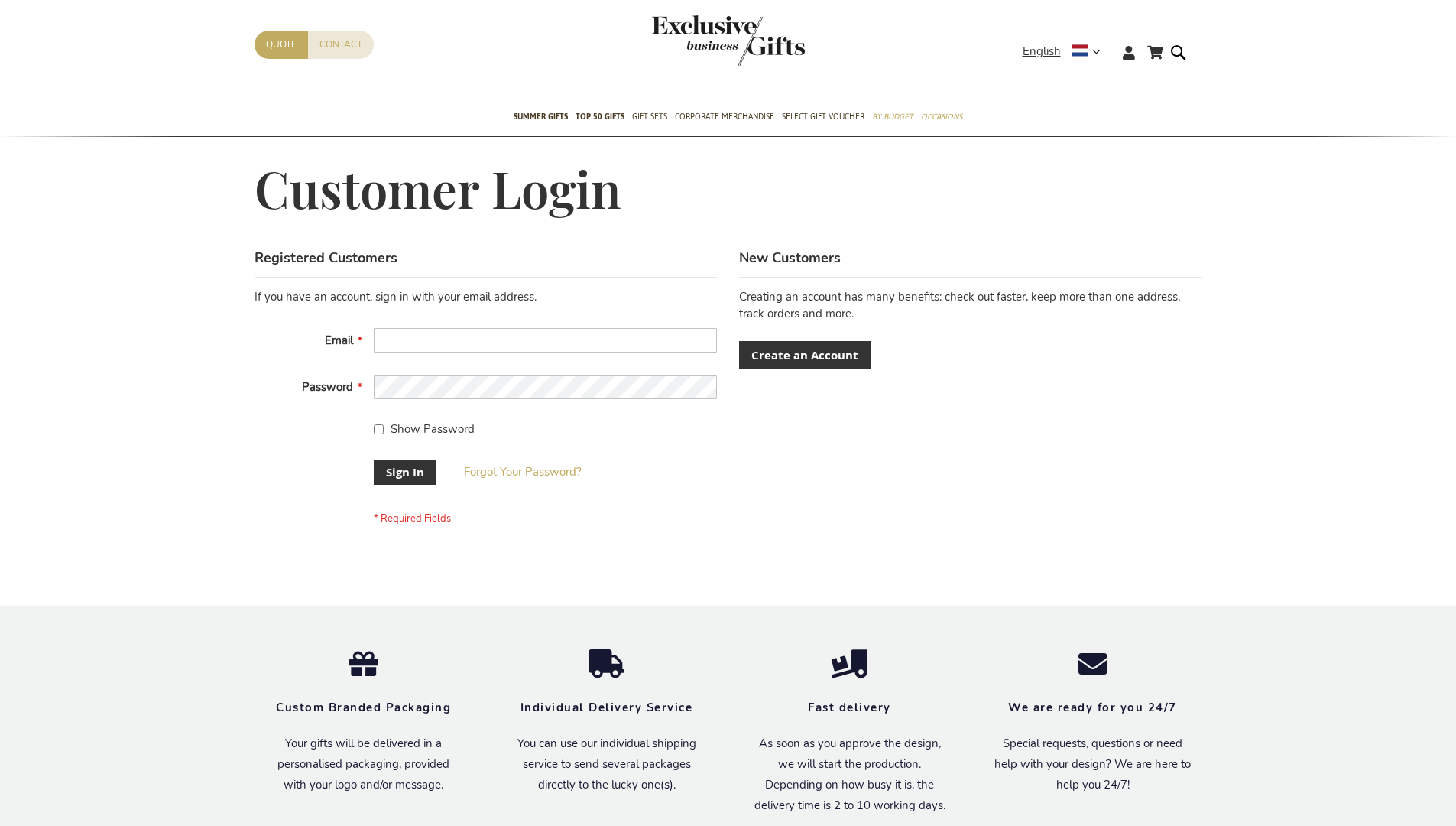
scroll to position [491, 0]
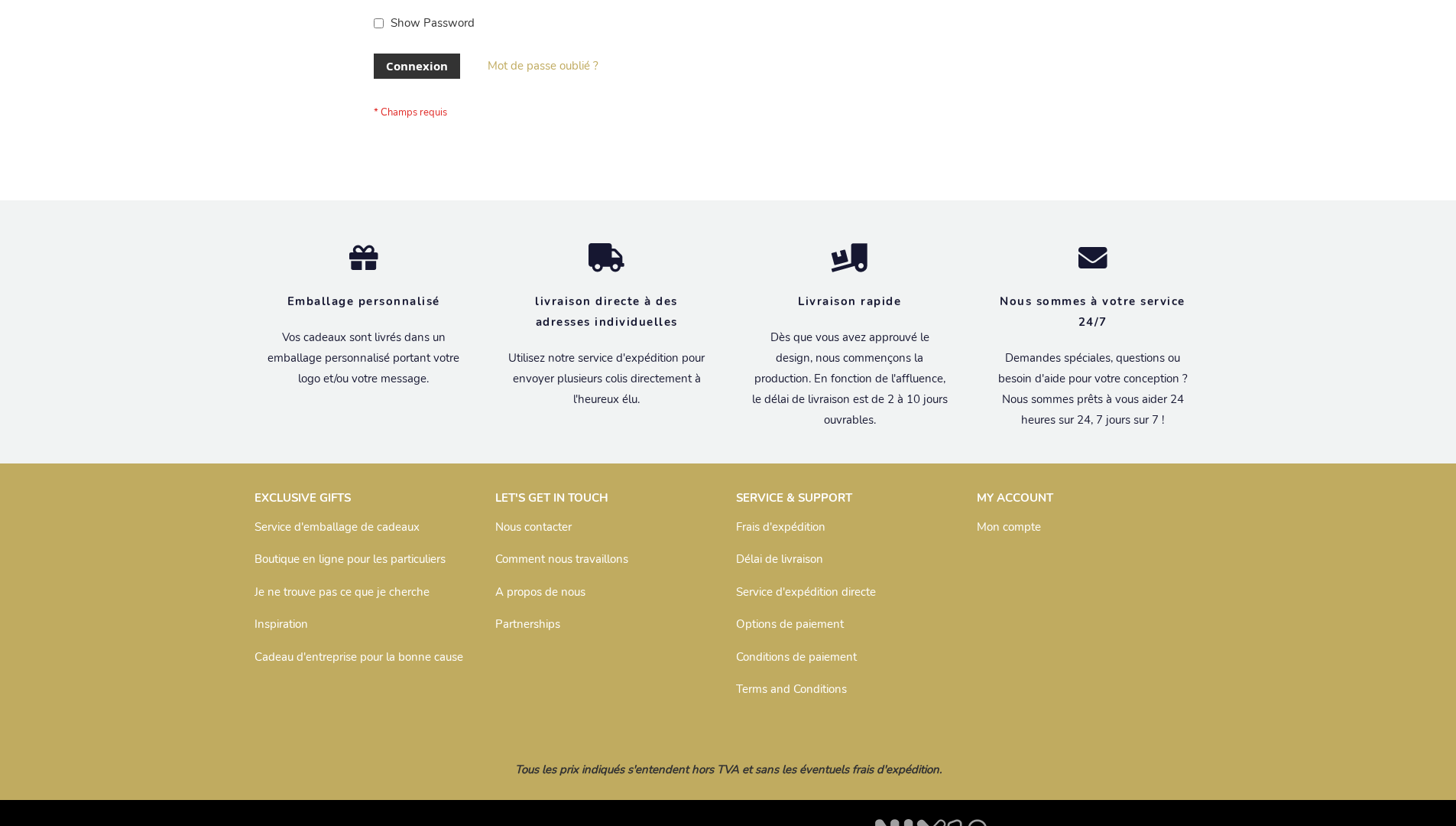
scroll to position [527, 0]
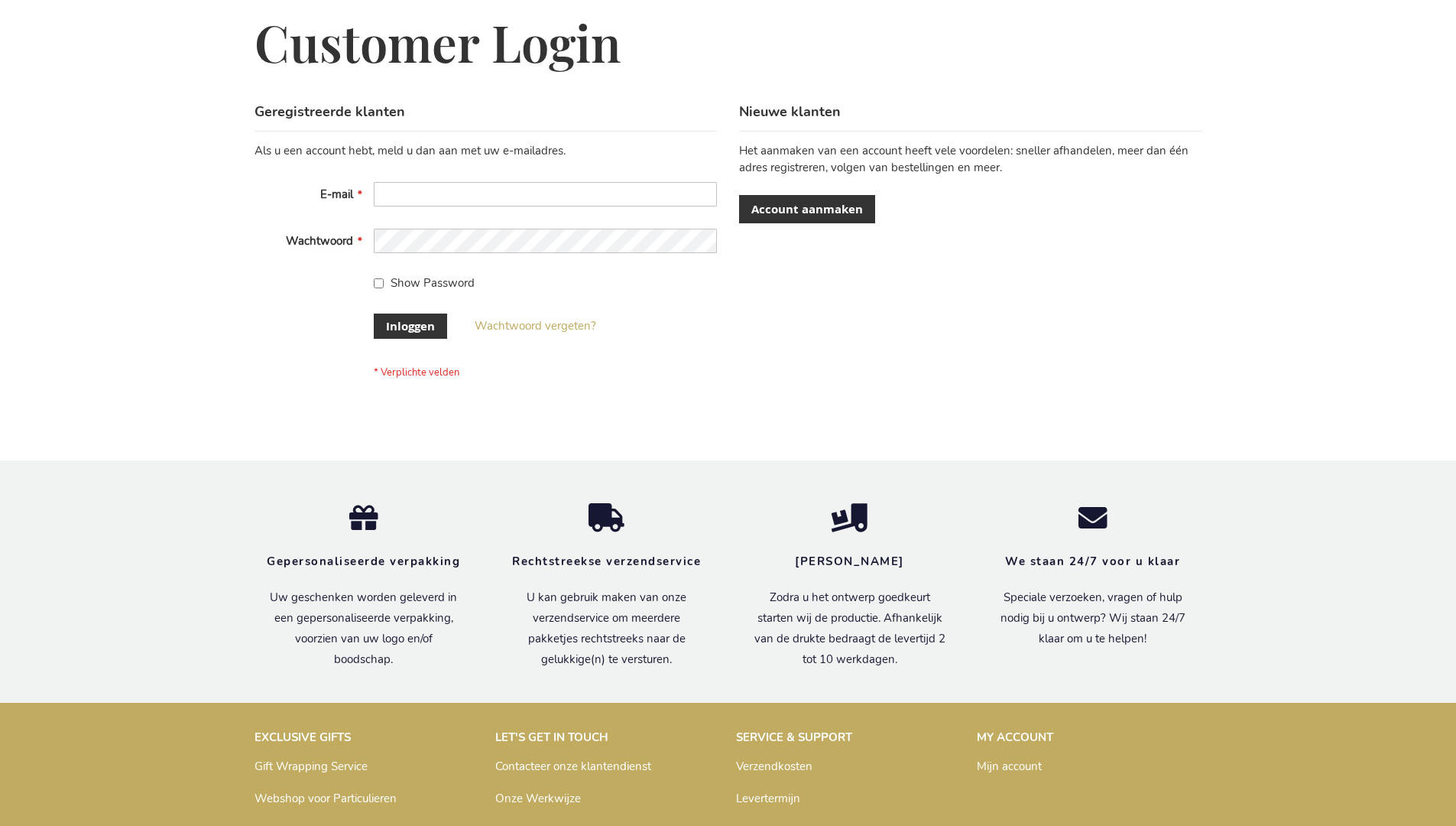
scroll to position [519, 0]
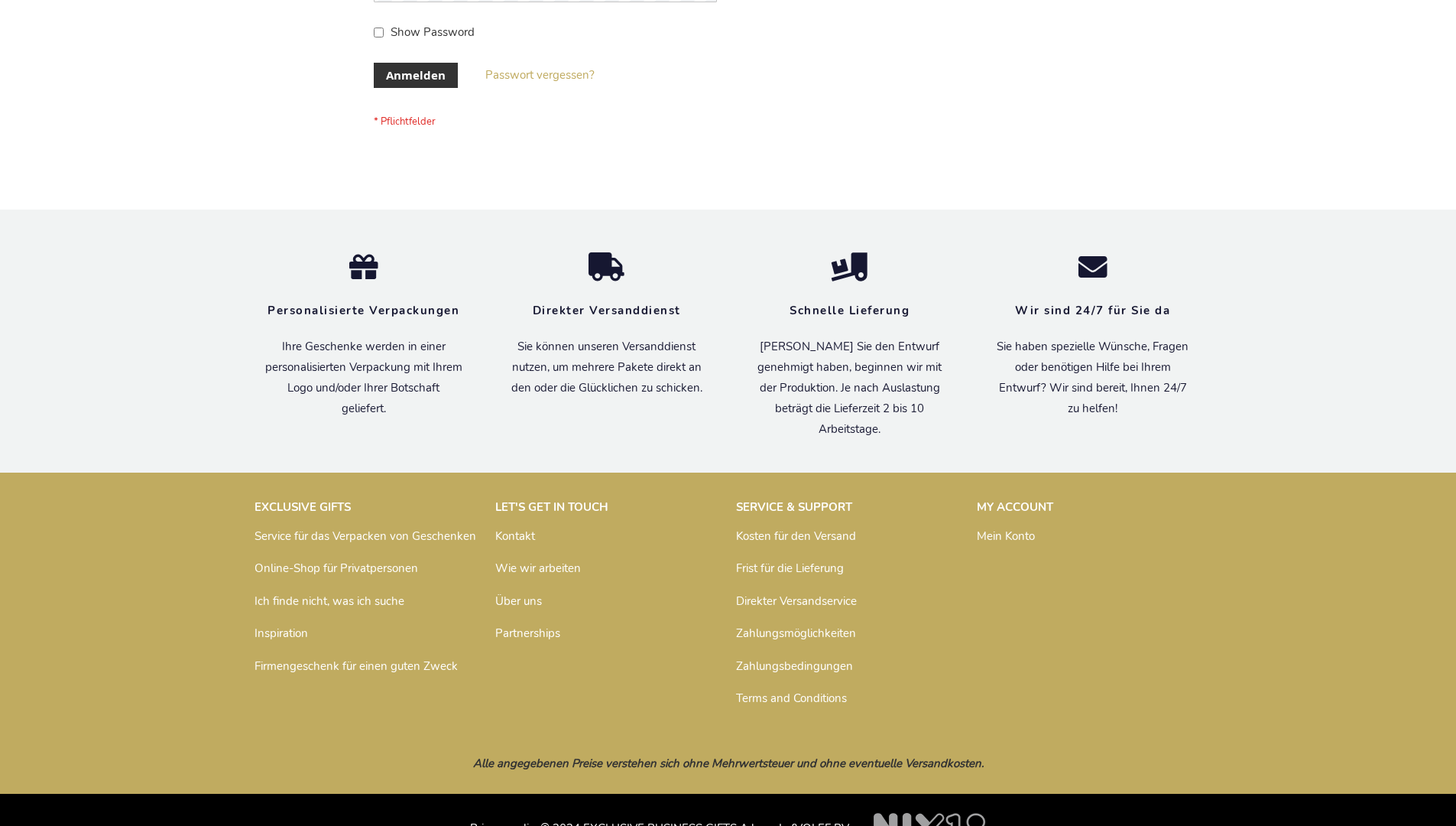
scroll to position [512, 0]
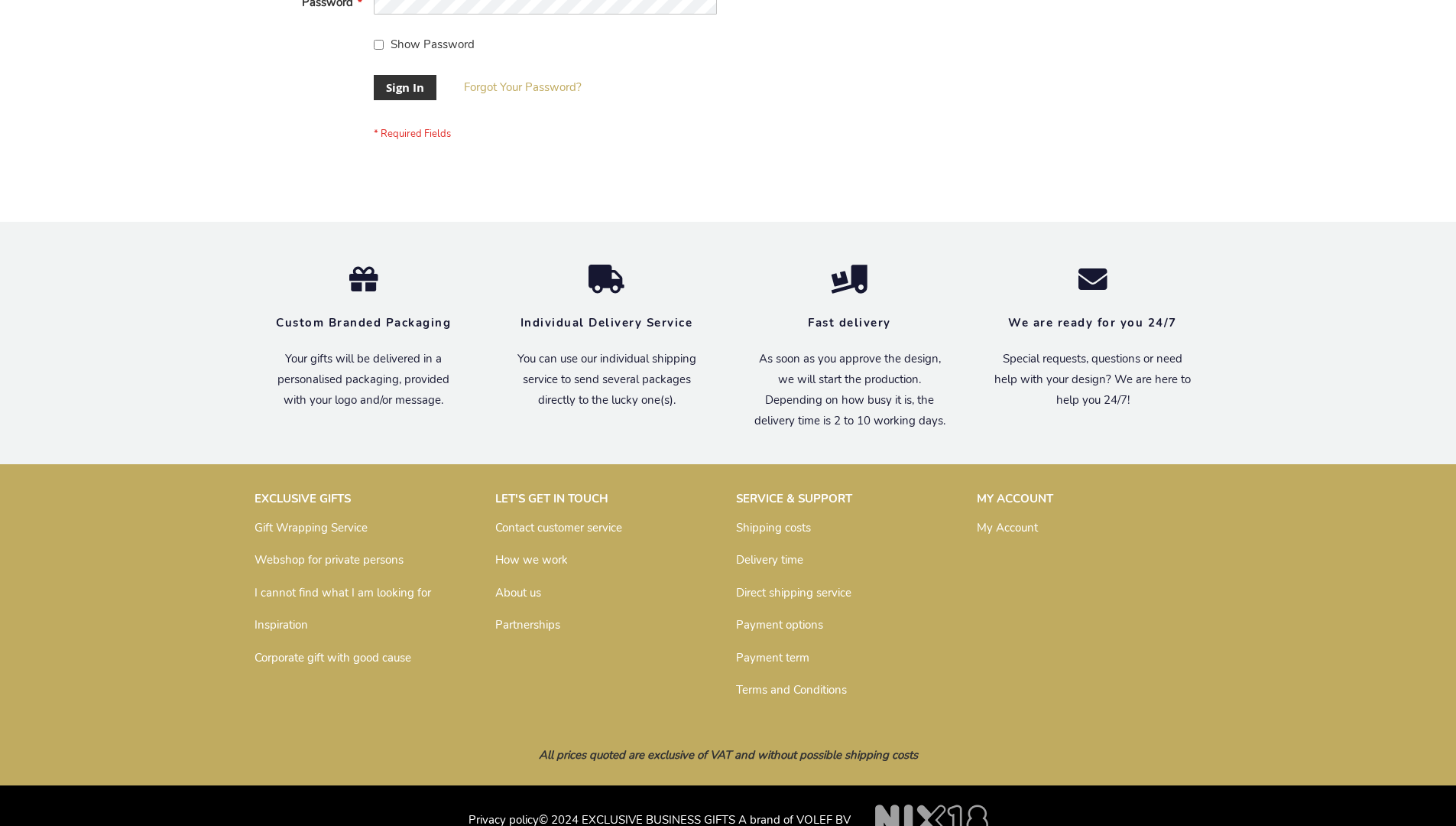
scroll to position [491, 0]
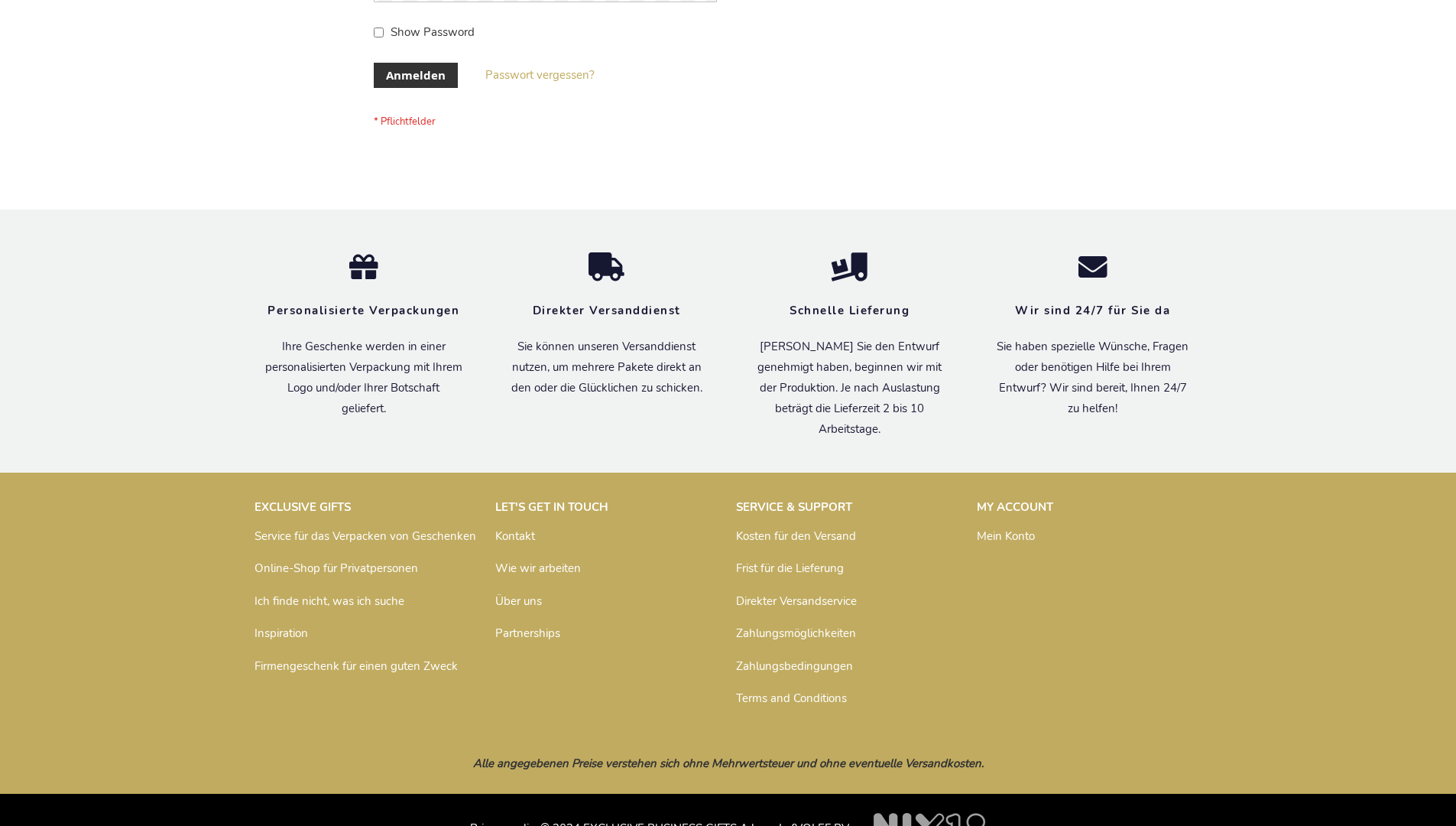
scroll to position [512, 0]
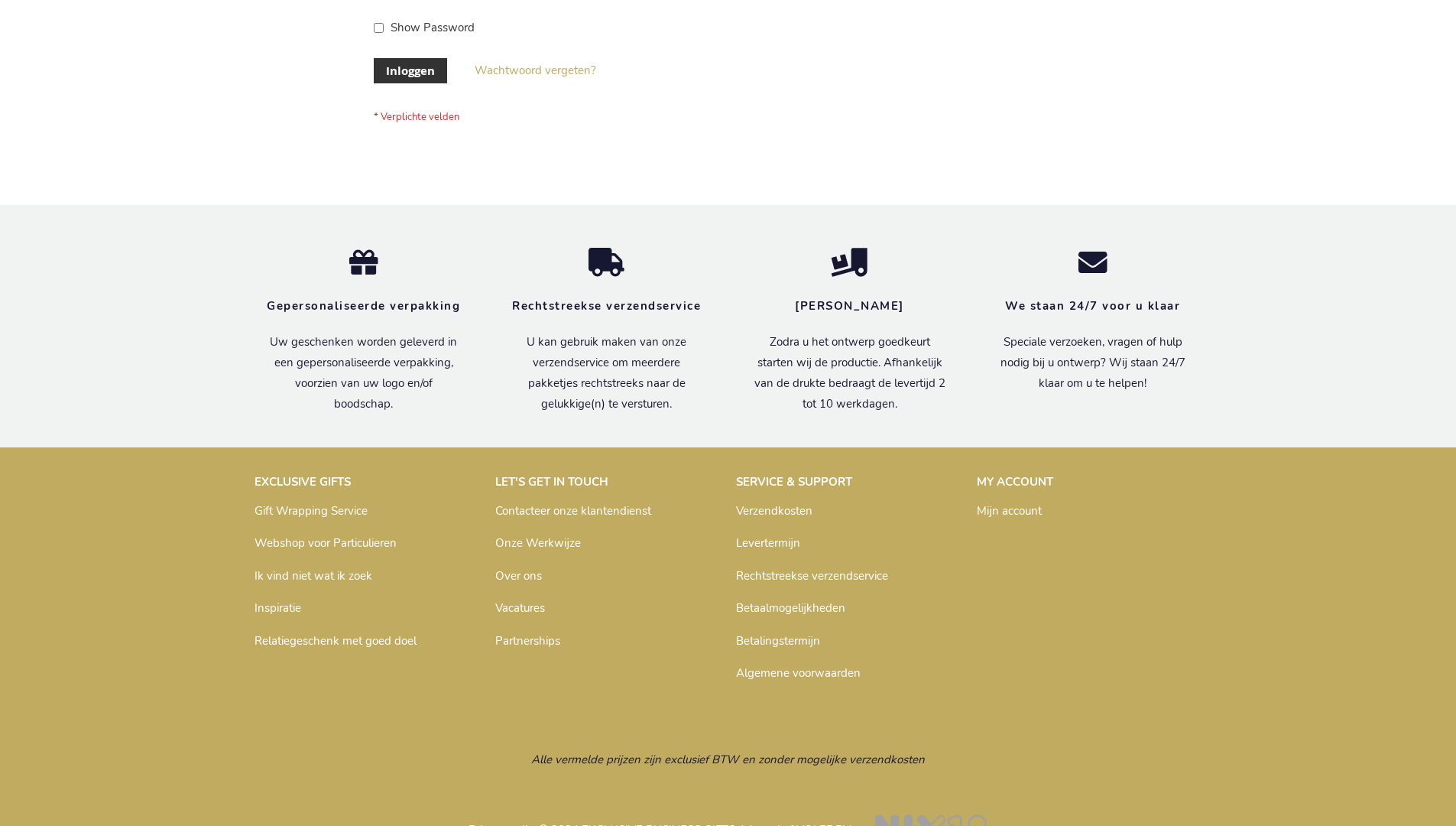
scroll to position [519, 0]
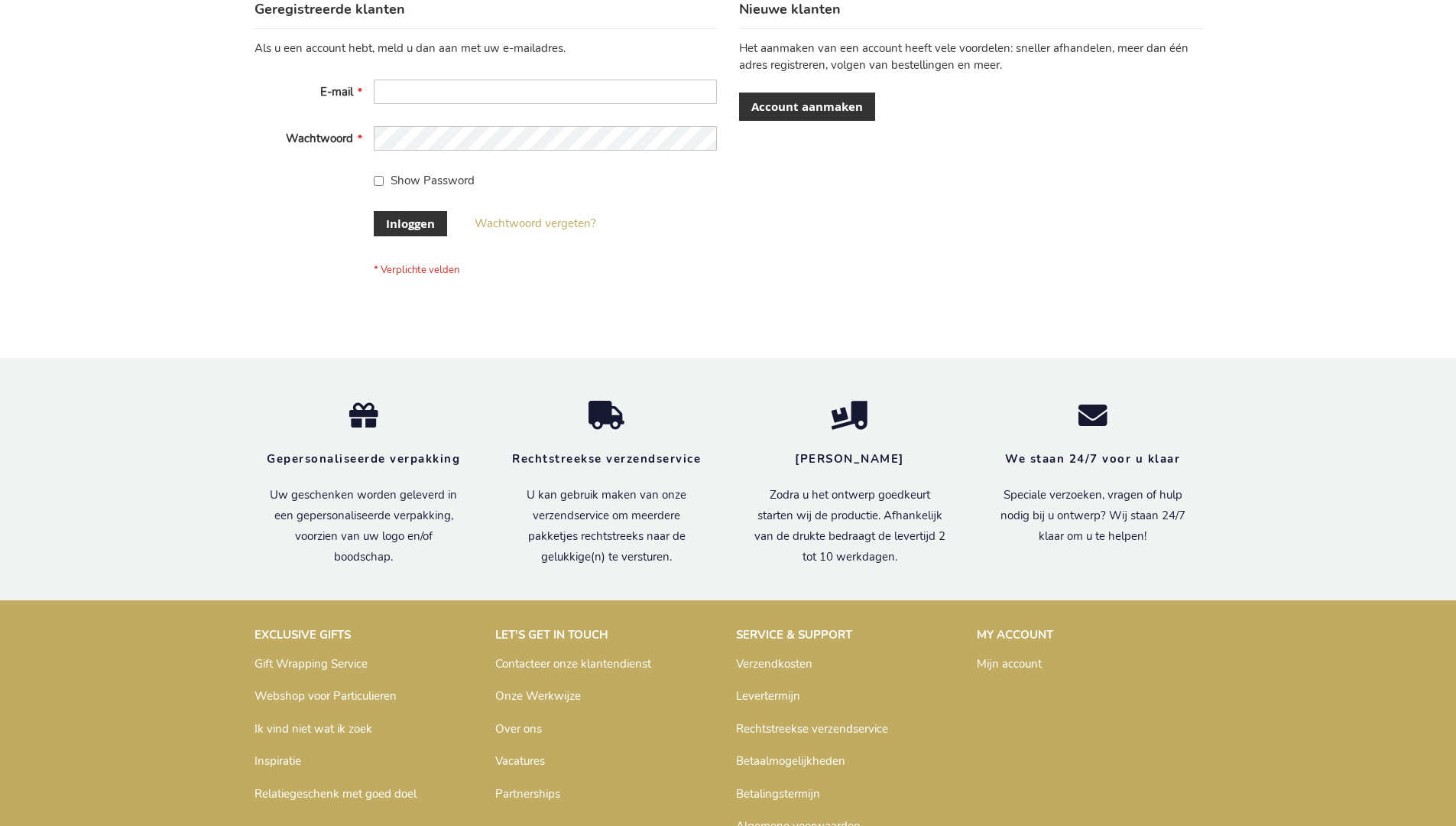
scroll to position [519, 0]
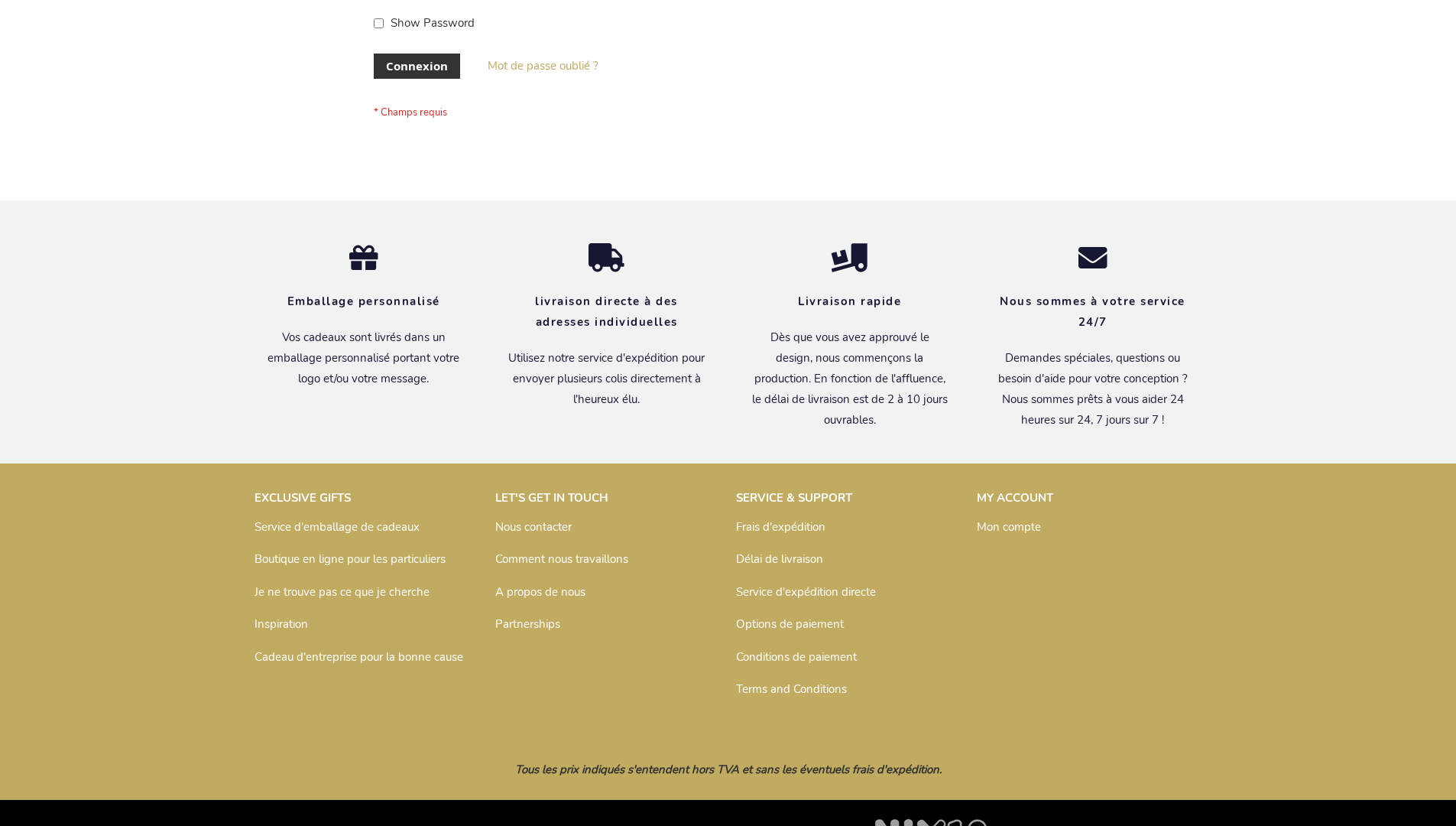
scroll to position [527, 0]
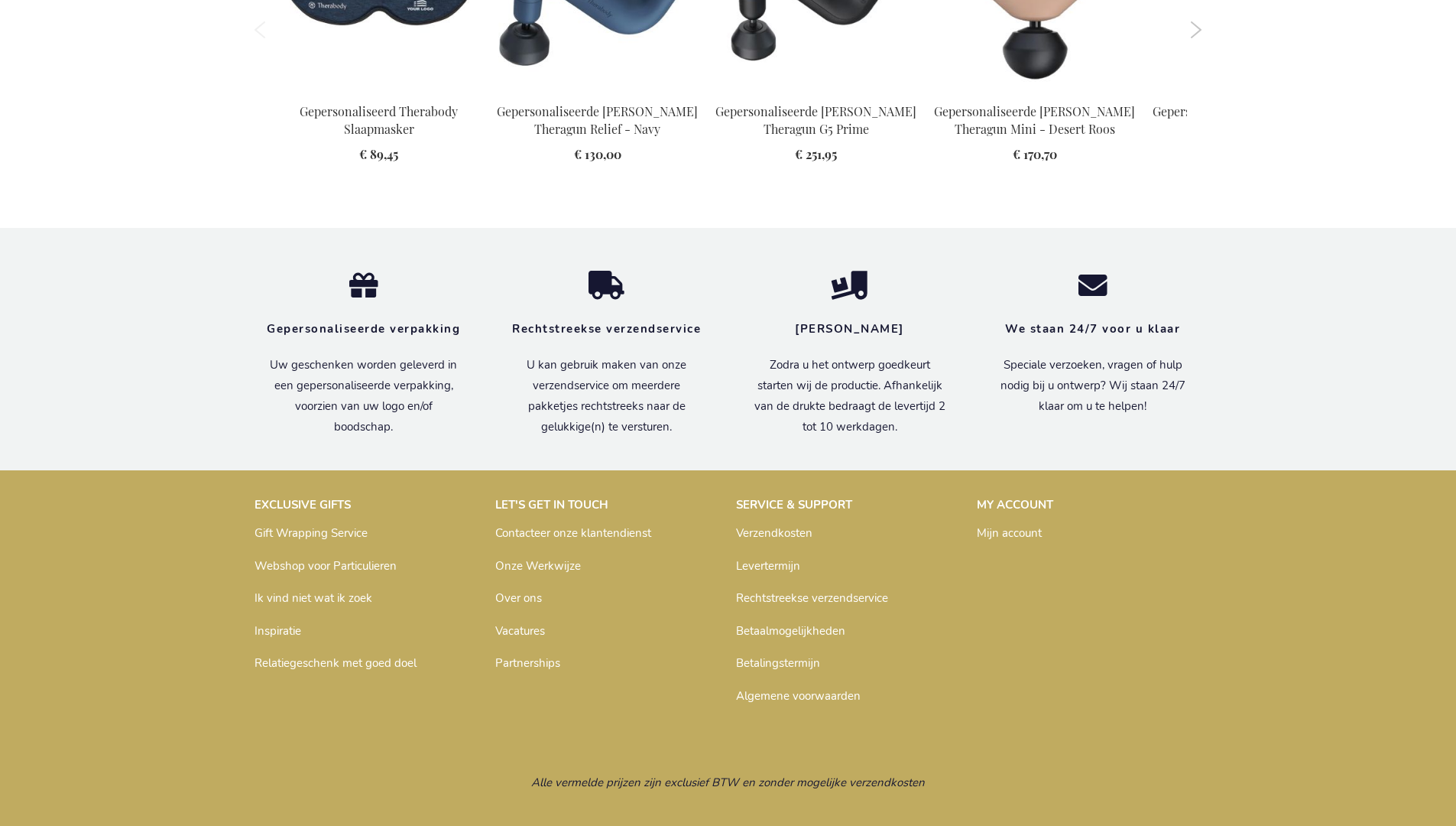
scroll to position [2214, 0]
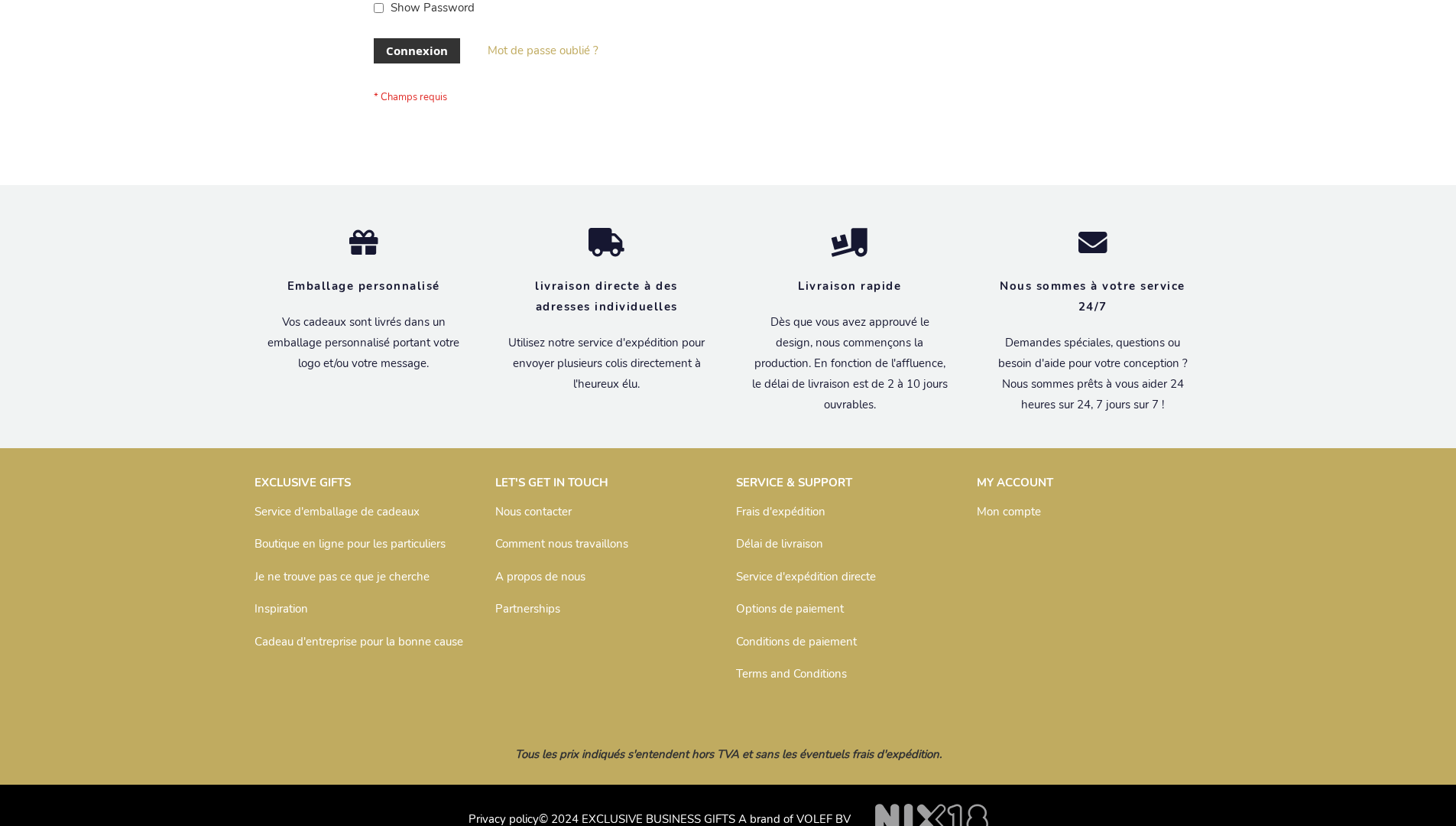
scroll to position [527, 0]
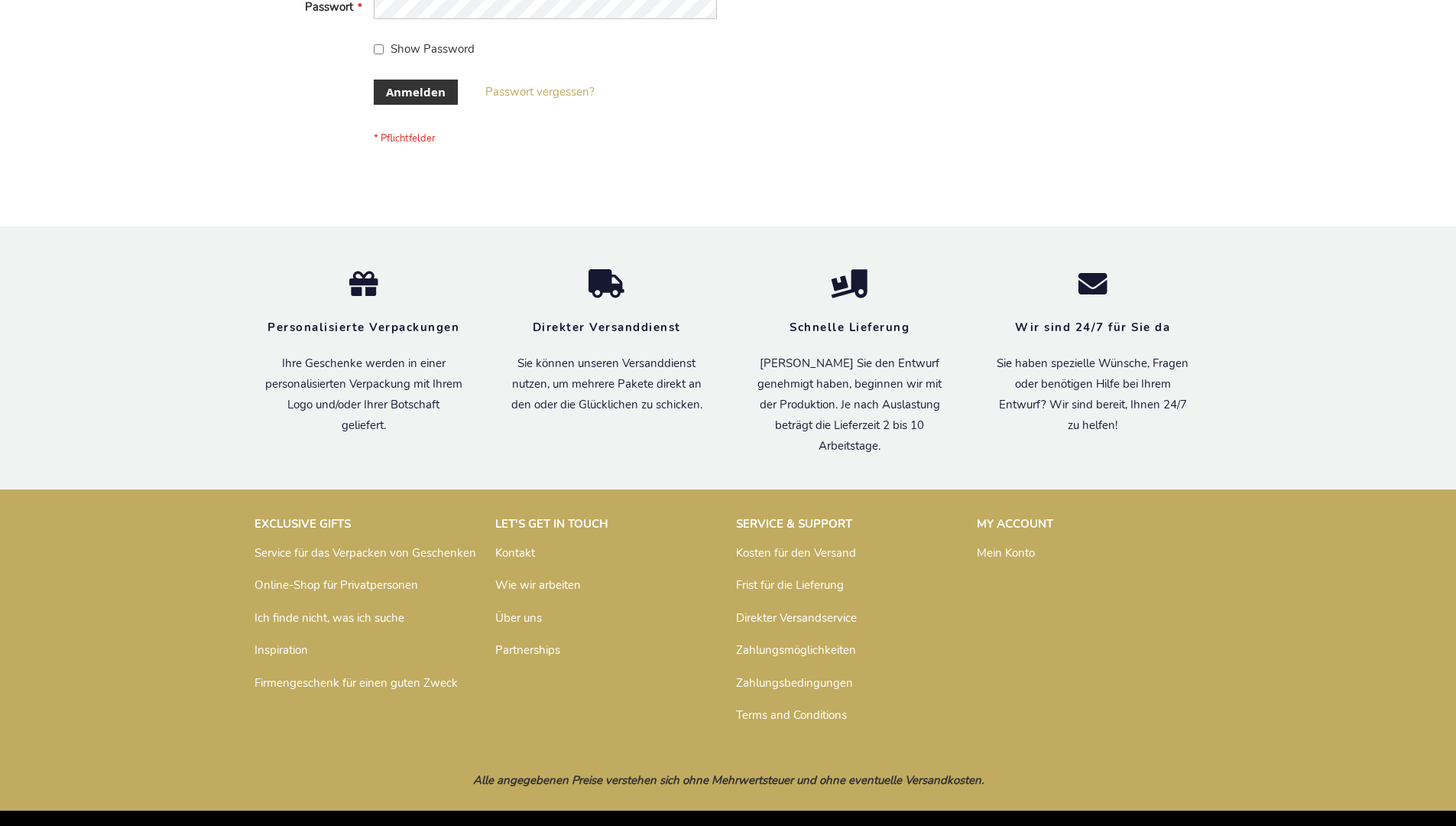
scroll to position [512, 0]
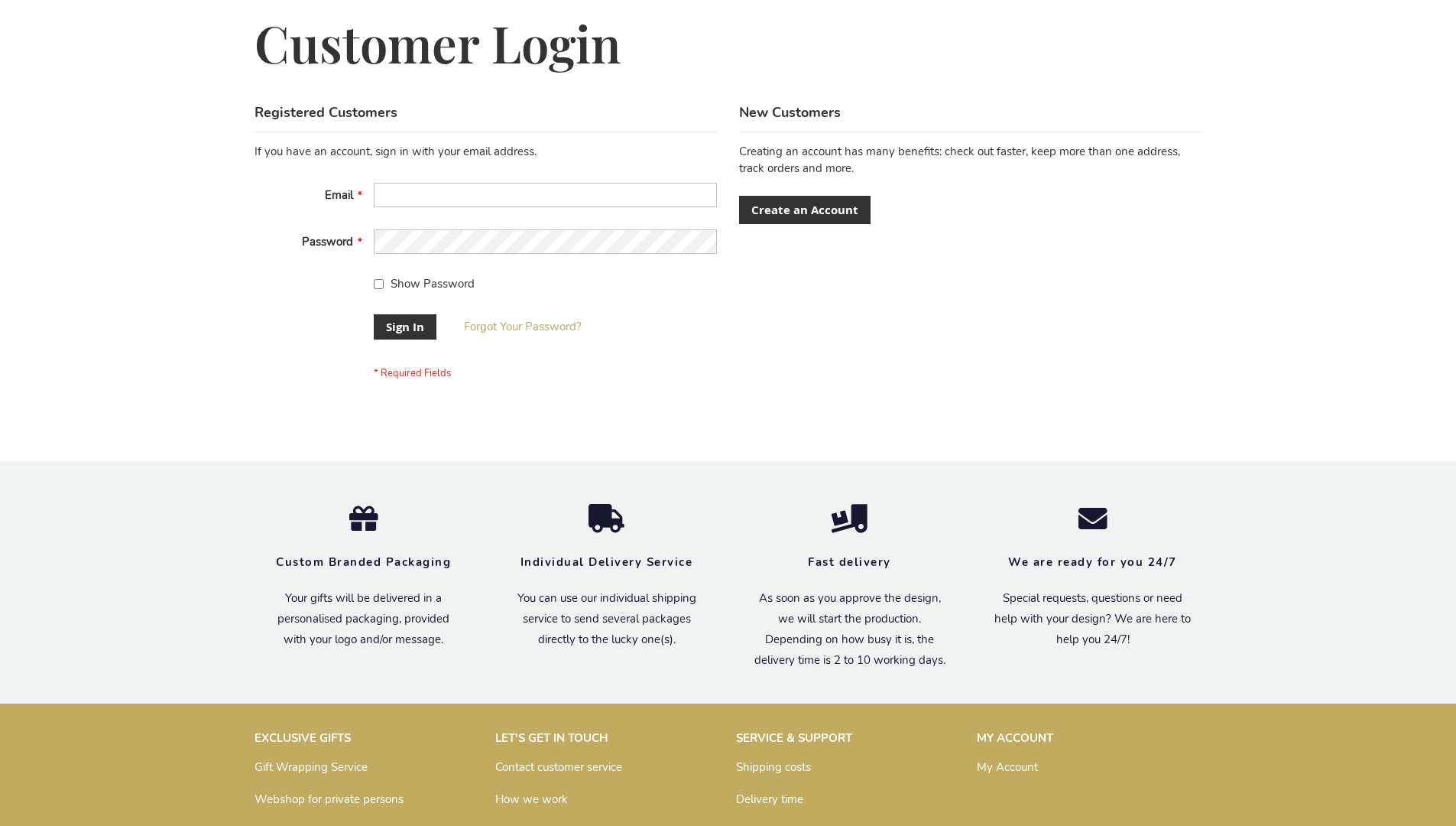
scroll to position [491, 0]
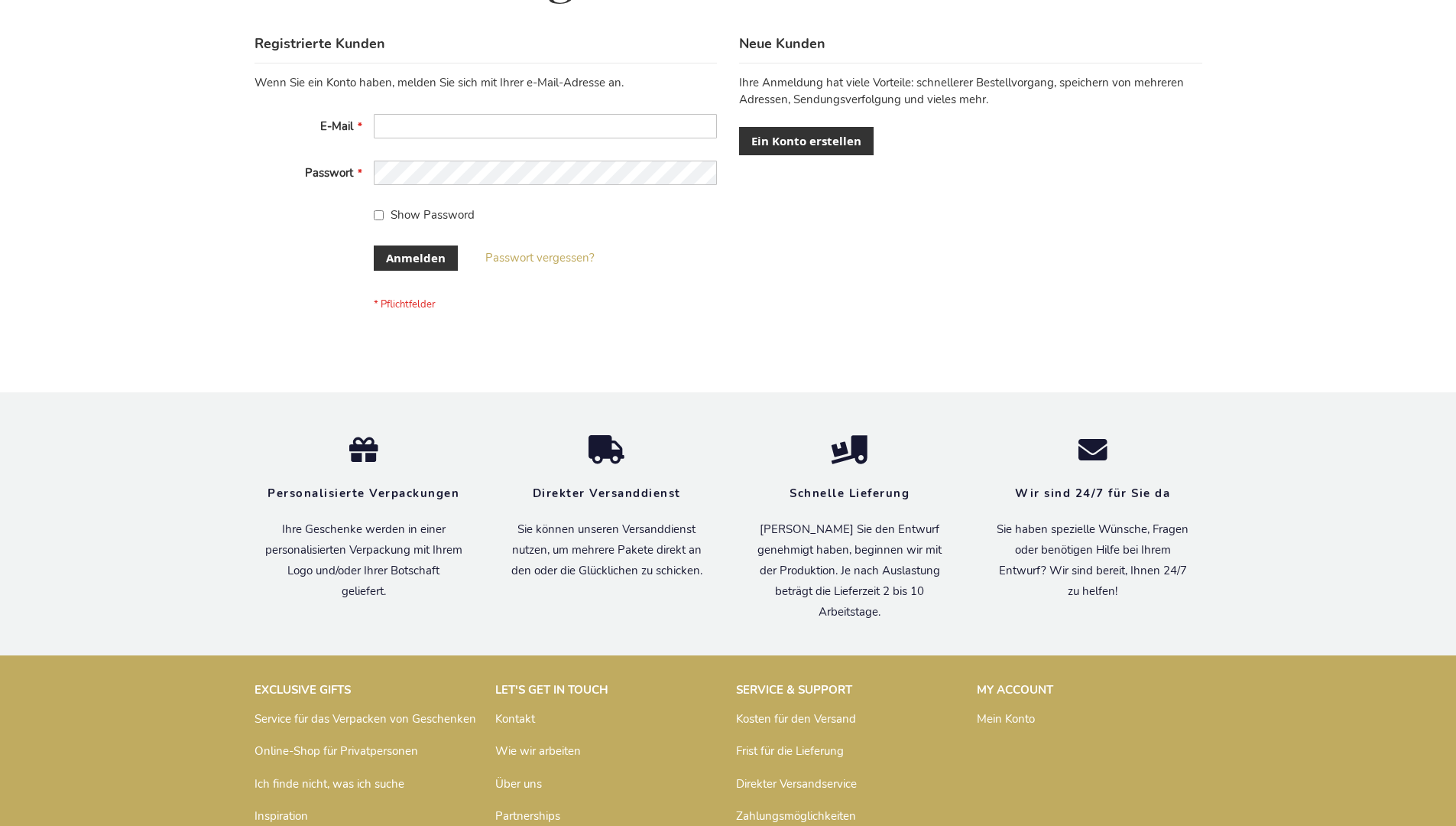
scroll to position [512, 0]
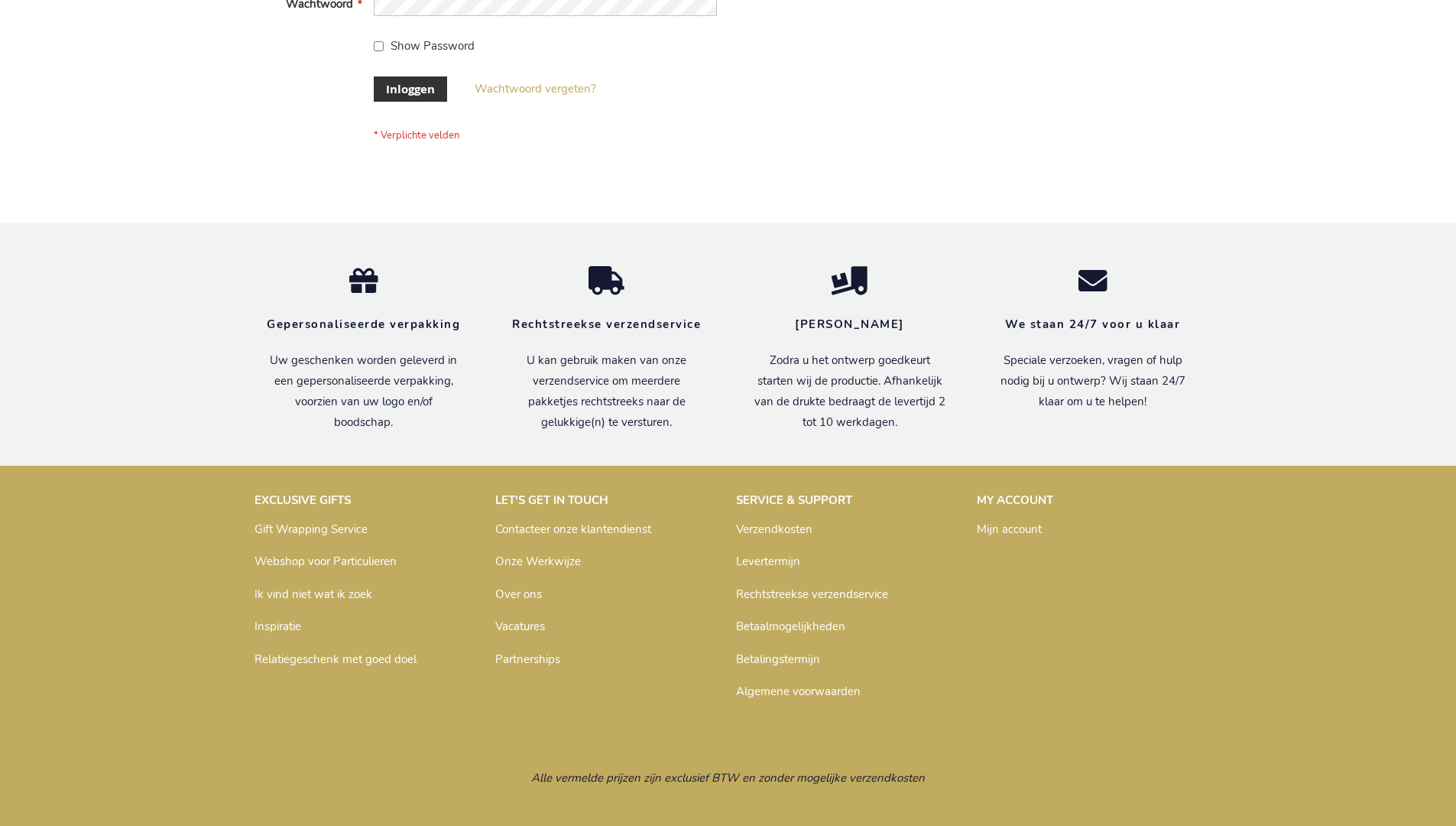
scroll to position [519, 0]
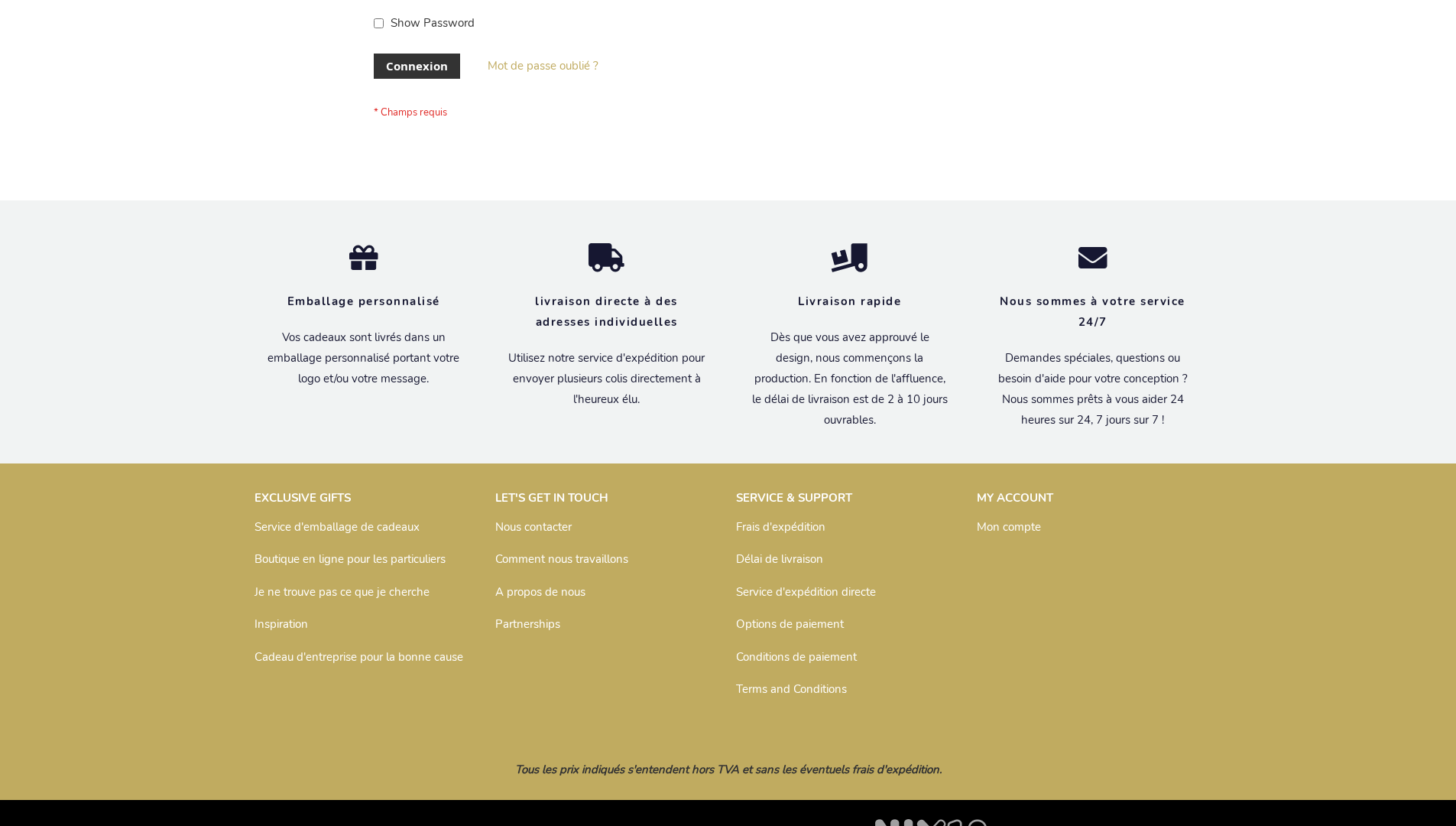
scroll to position [527, 0]
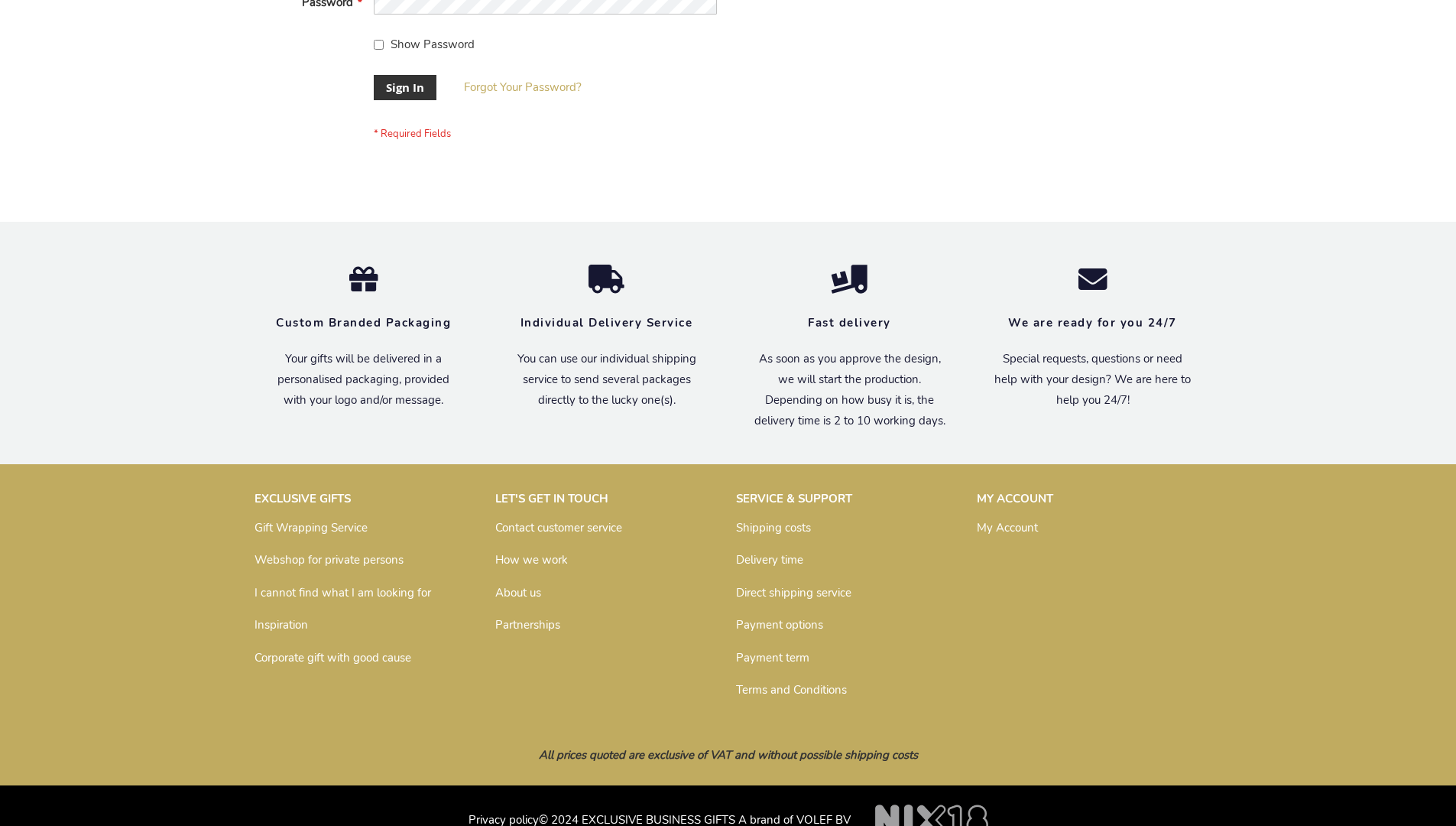
scroll to position [491, 0]
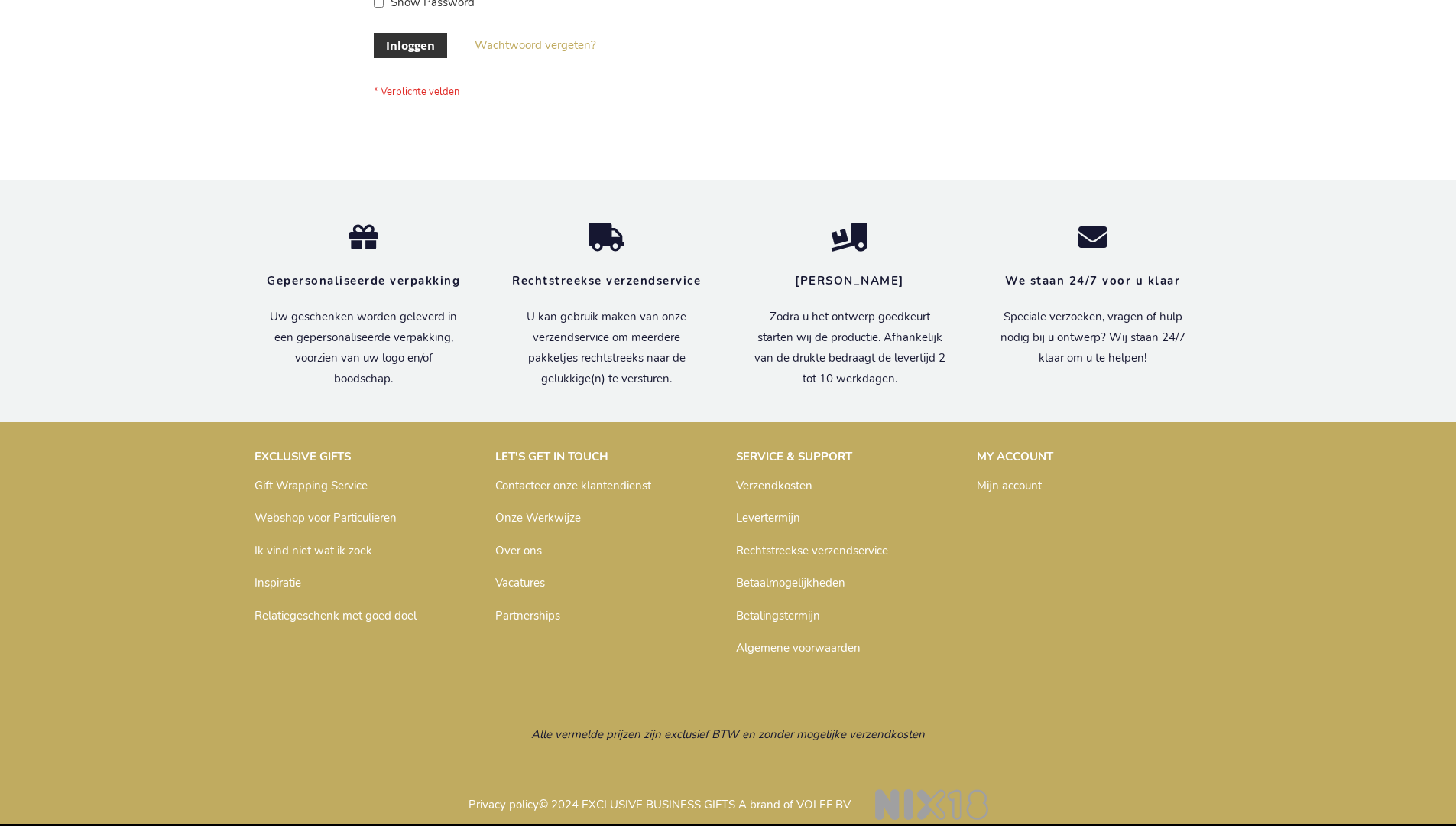
scroll to position [519, 0]
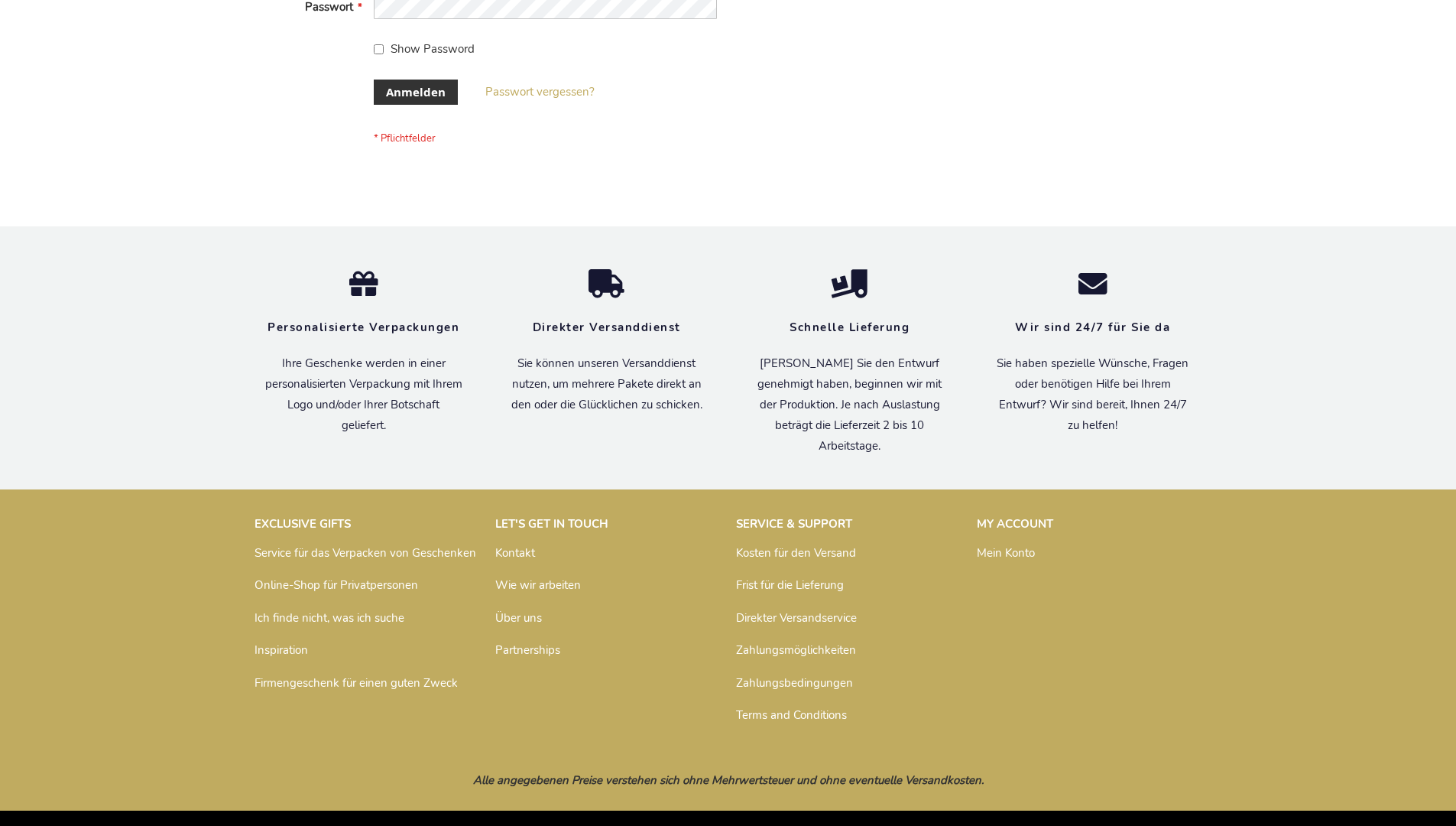
scroll to position [512, 0]
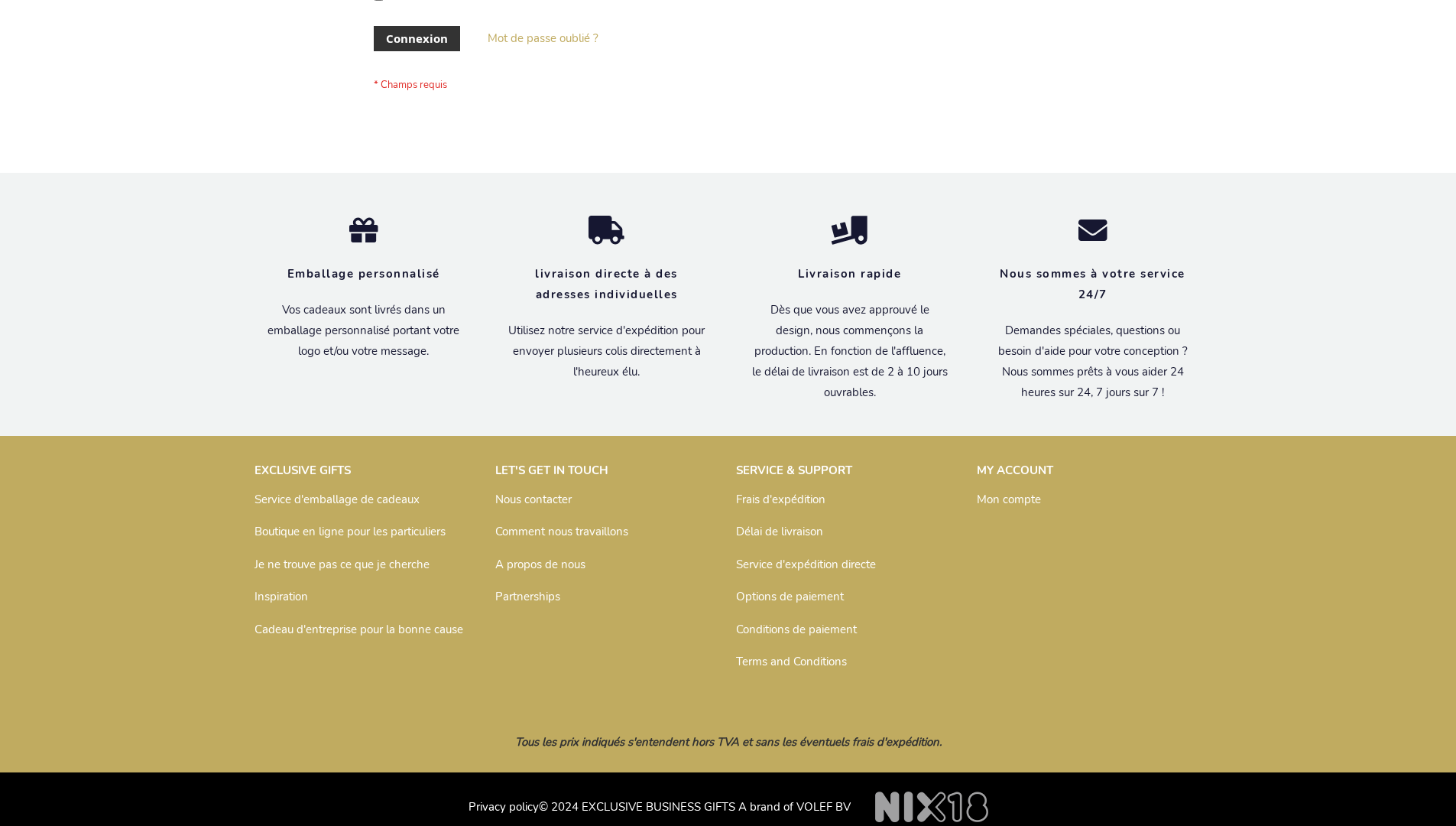
scroll to position [527, 0]
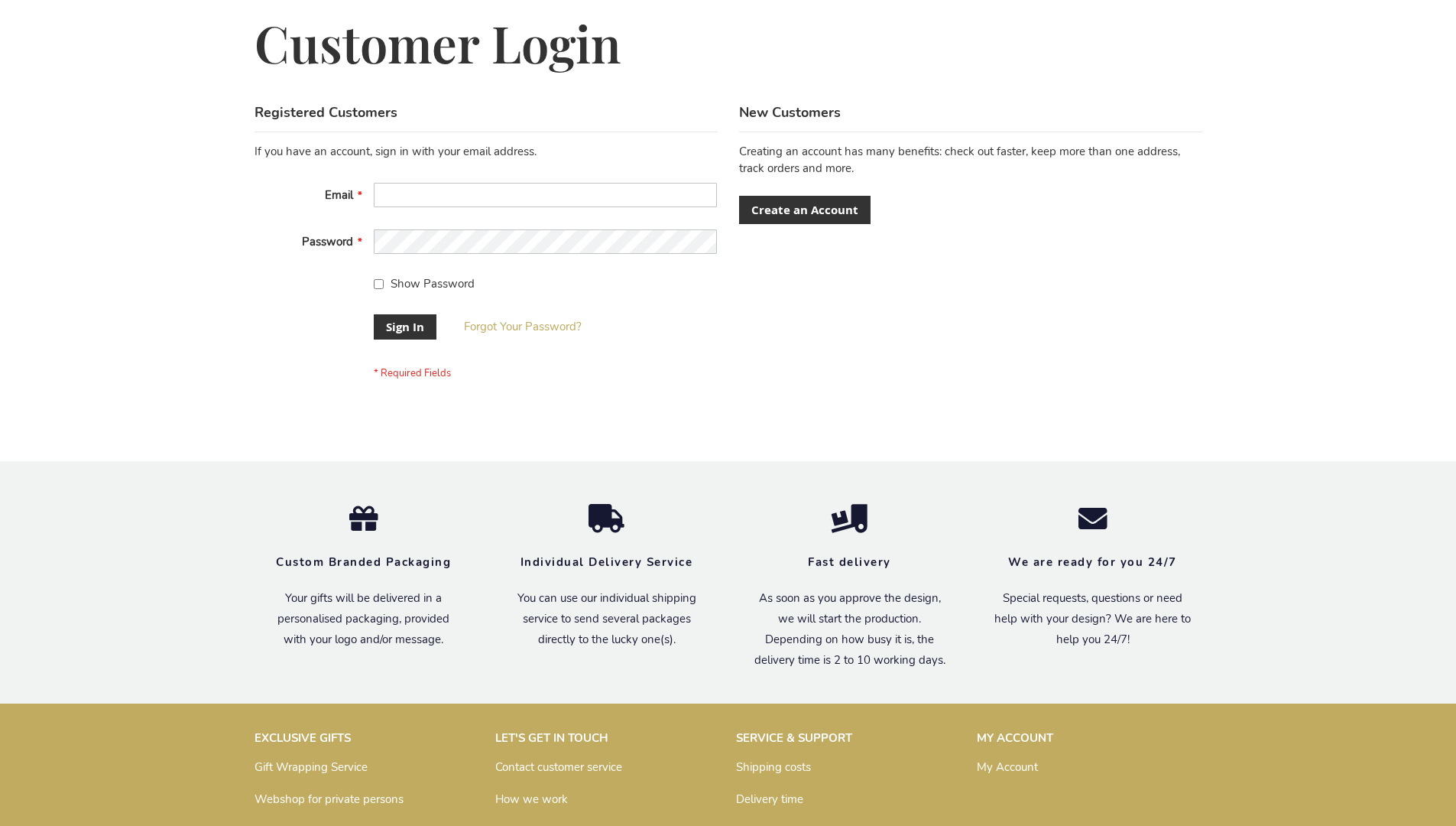
scroll to position [491, 0]
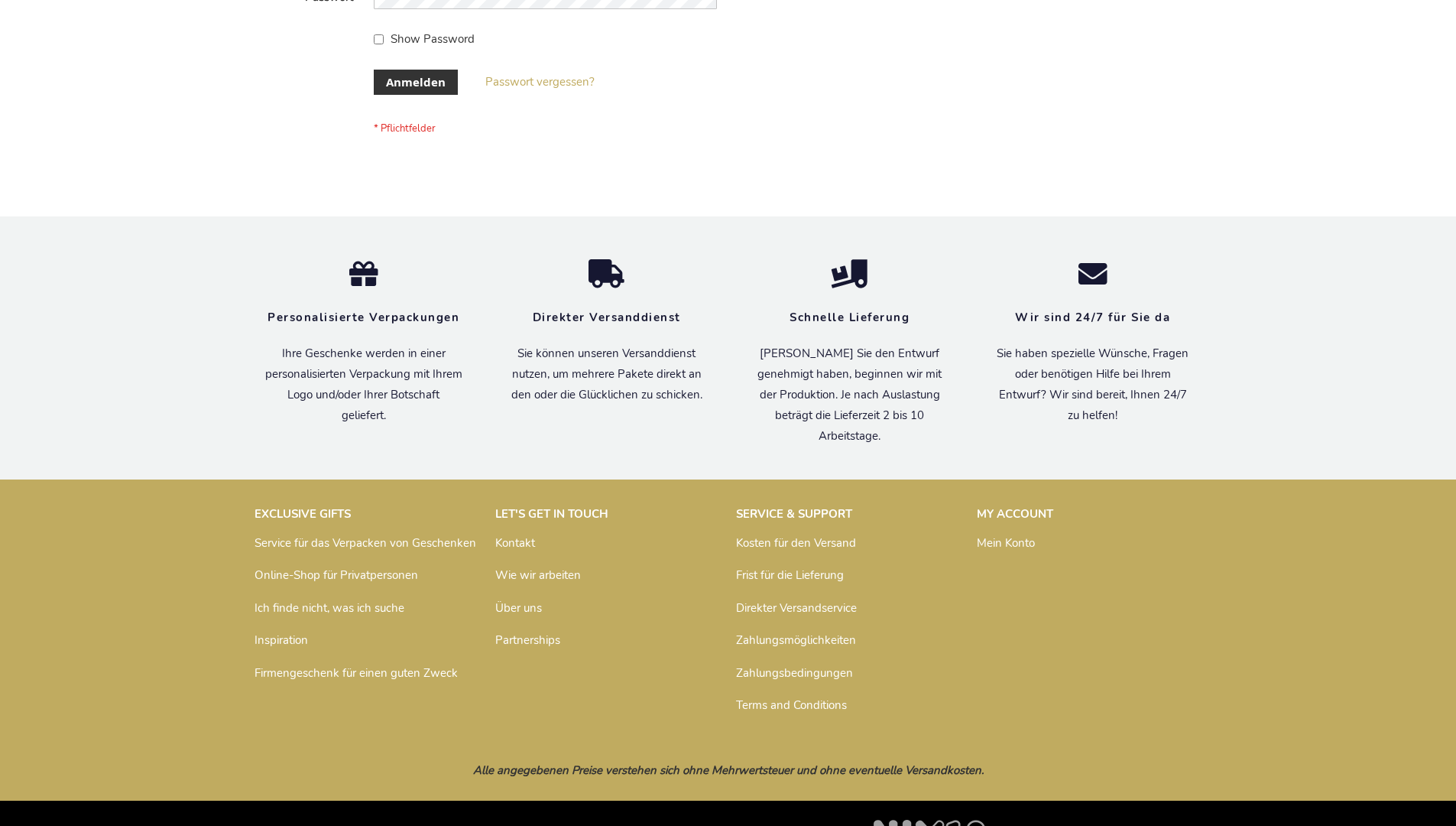
scroll to position [500, 0]
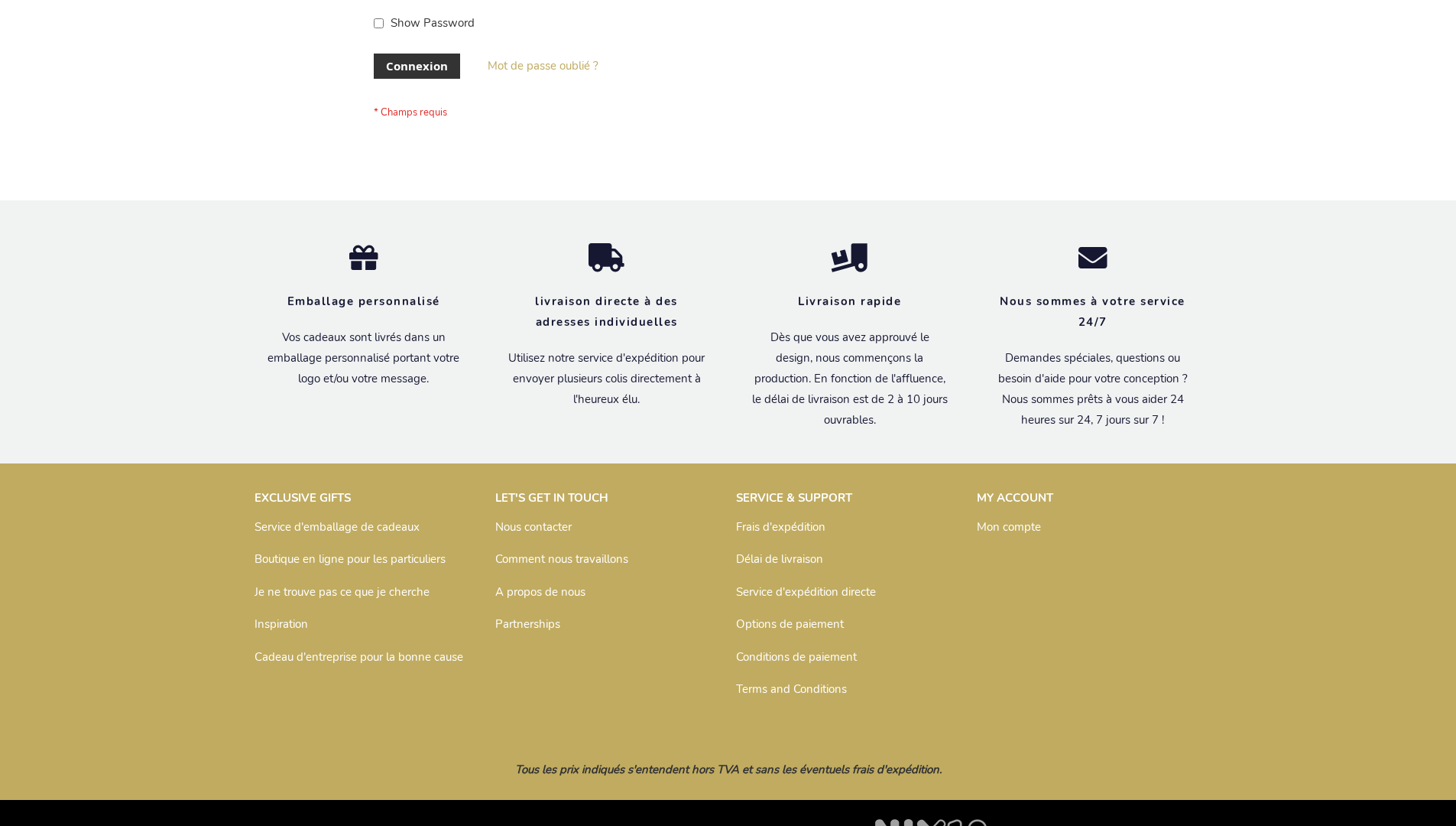
scroll to position [527, 0]
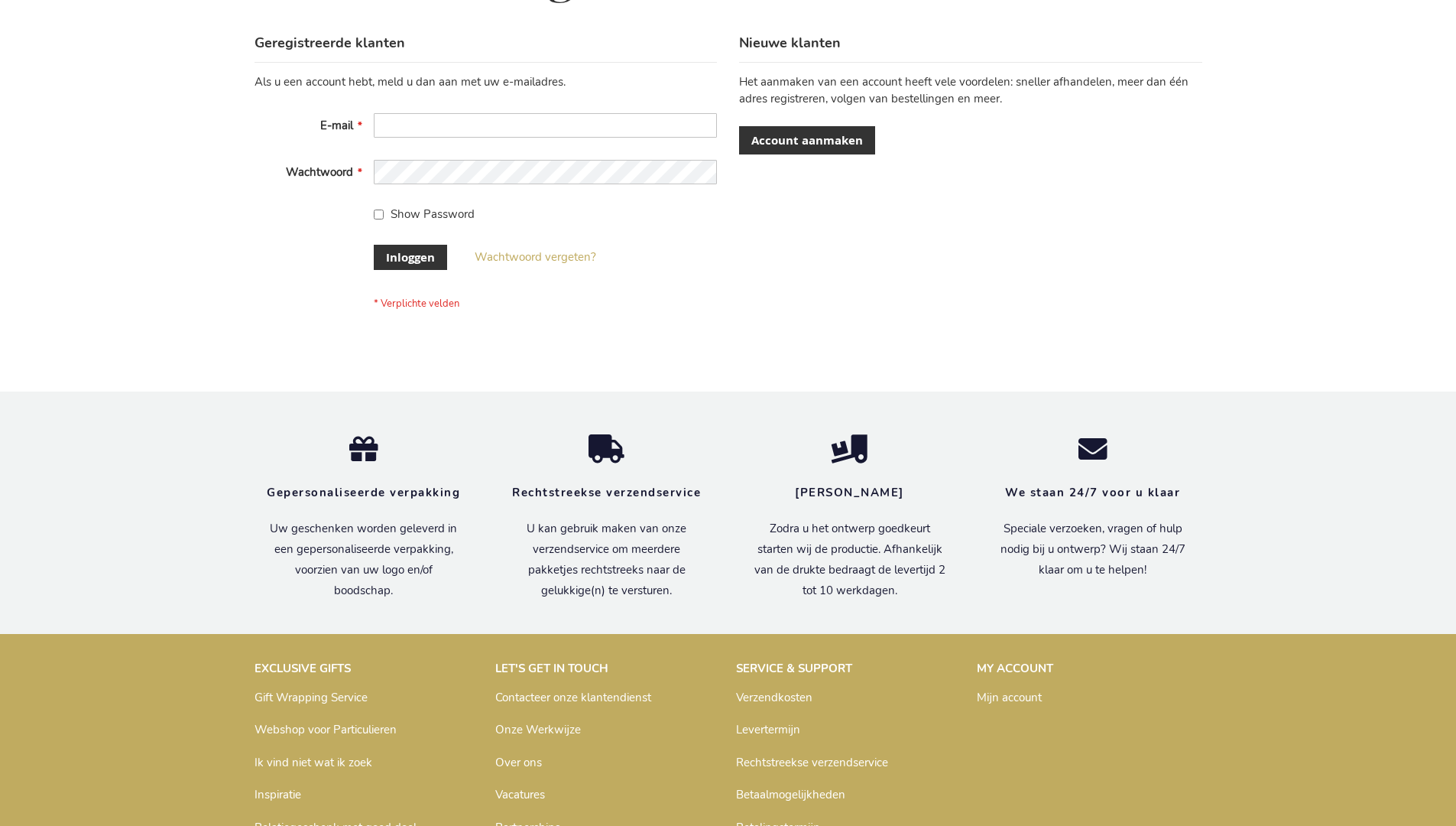
scroll to position [519, 0]
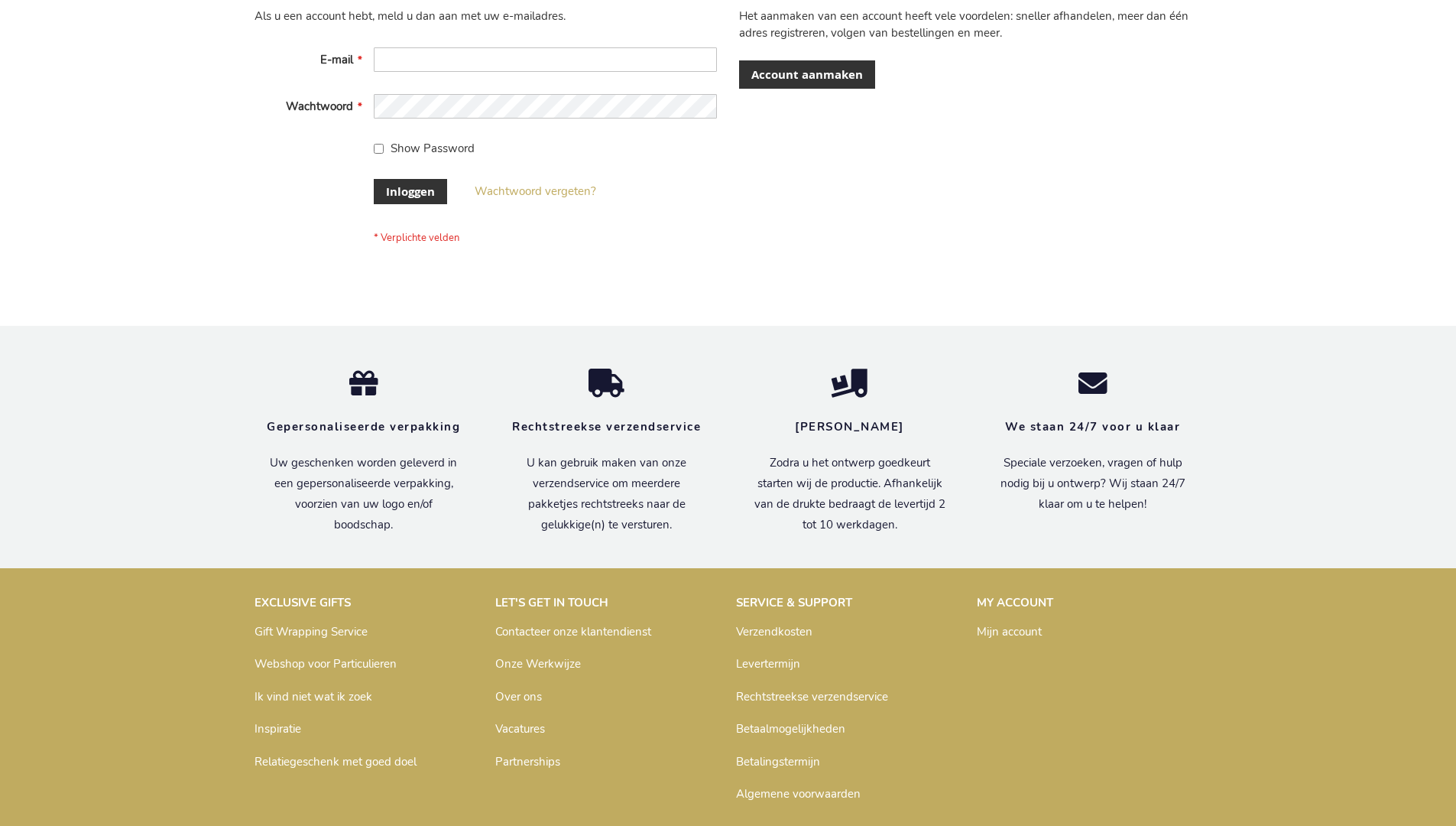
scroll to position [519, 0]
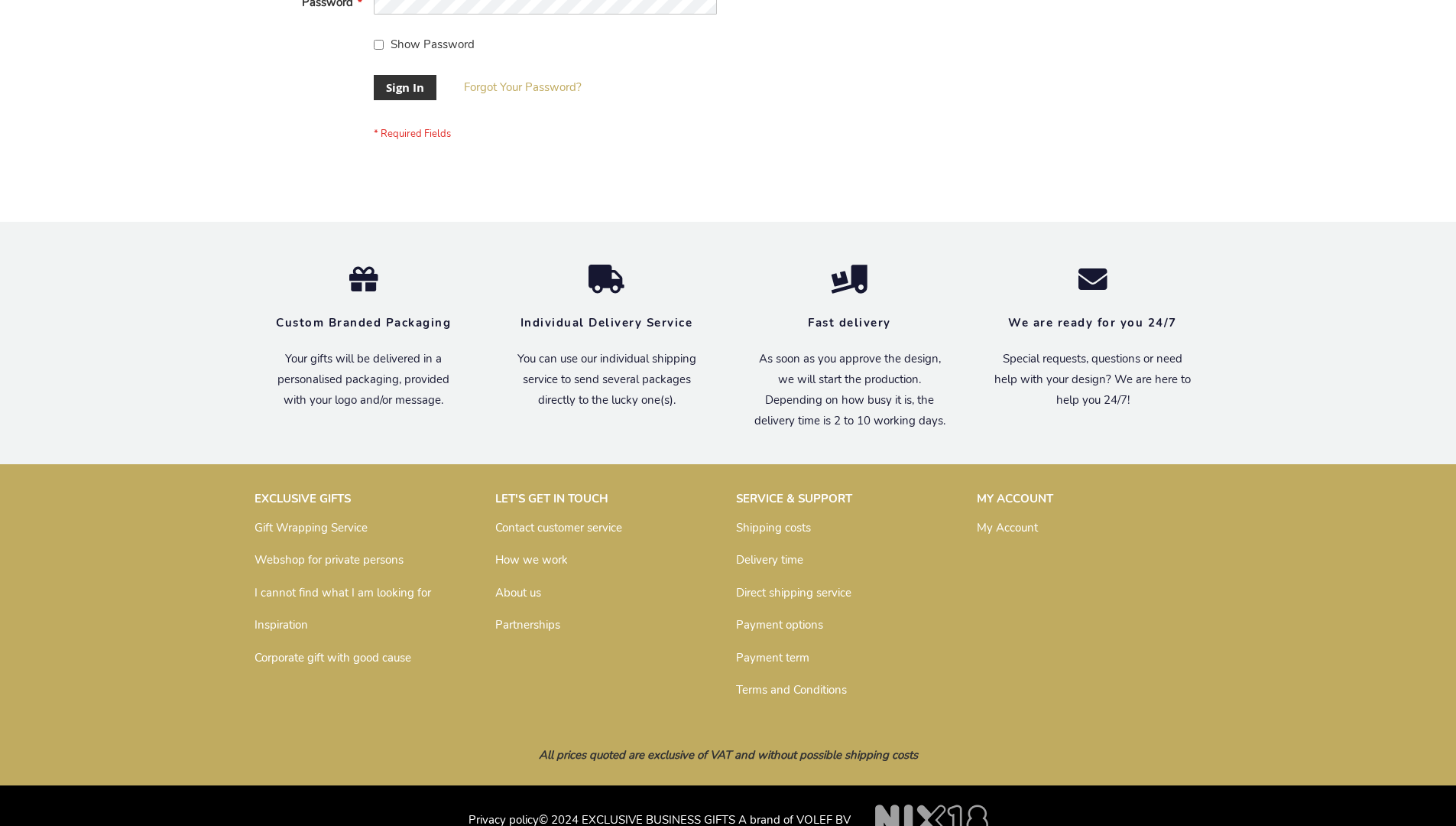
scroll to position [491, 0]
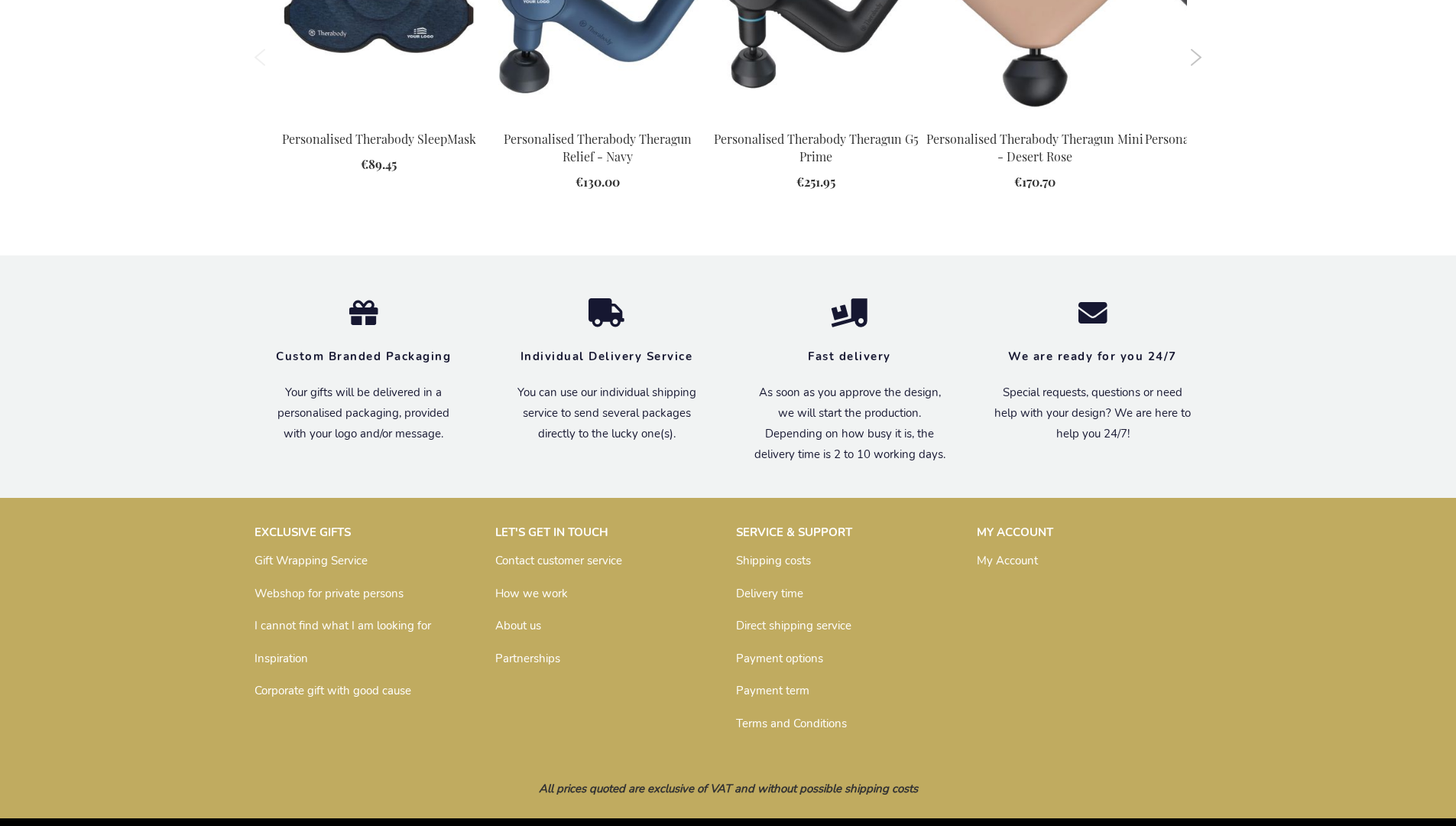
scroll to position [2186, 0]
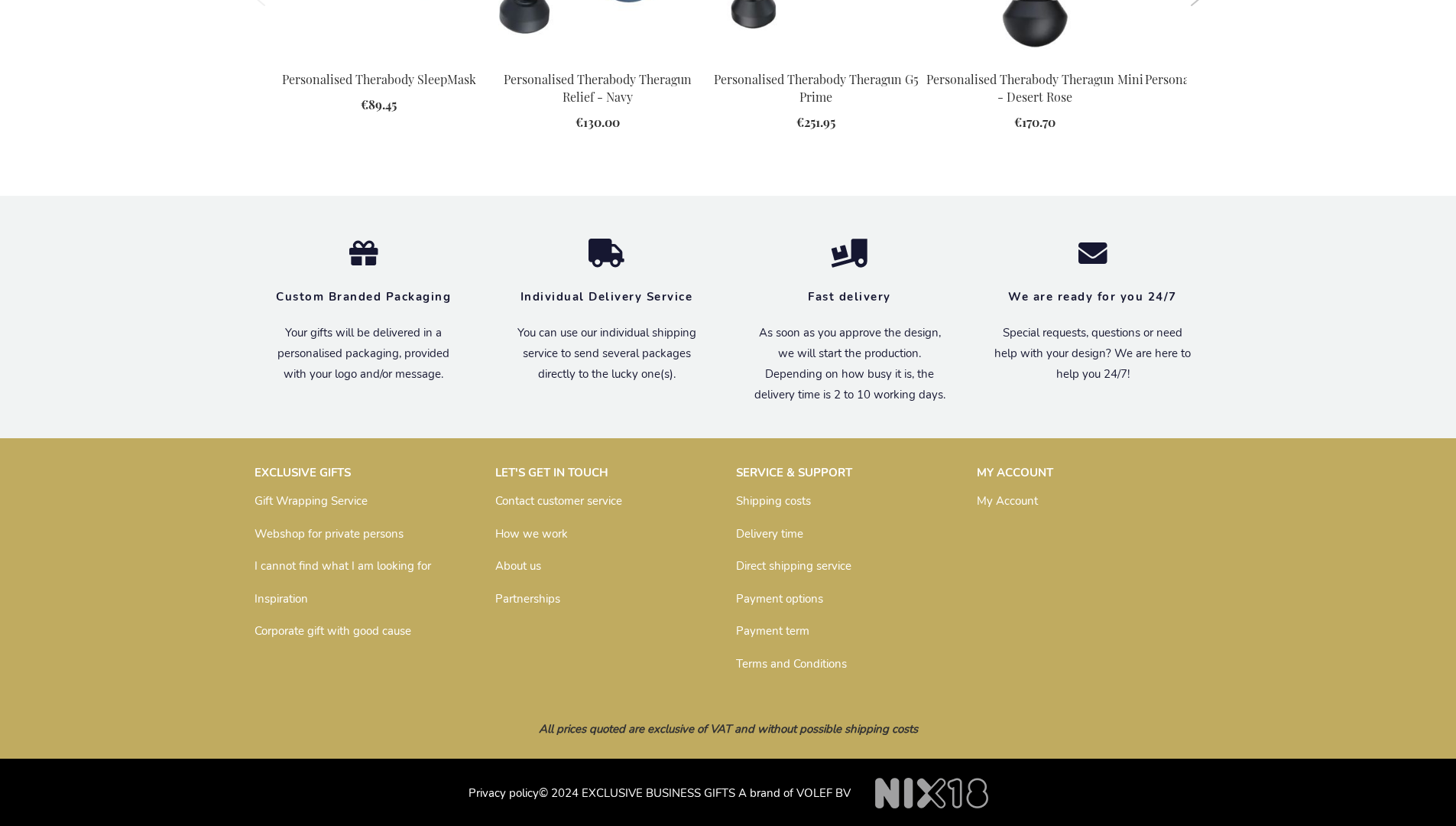
scroll to position [2186, 0]
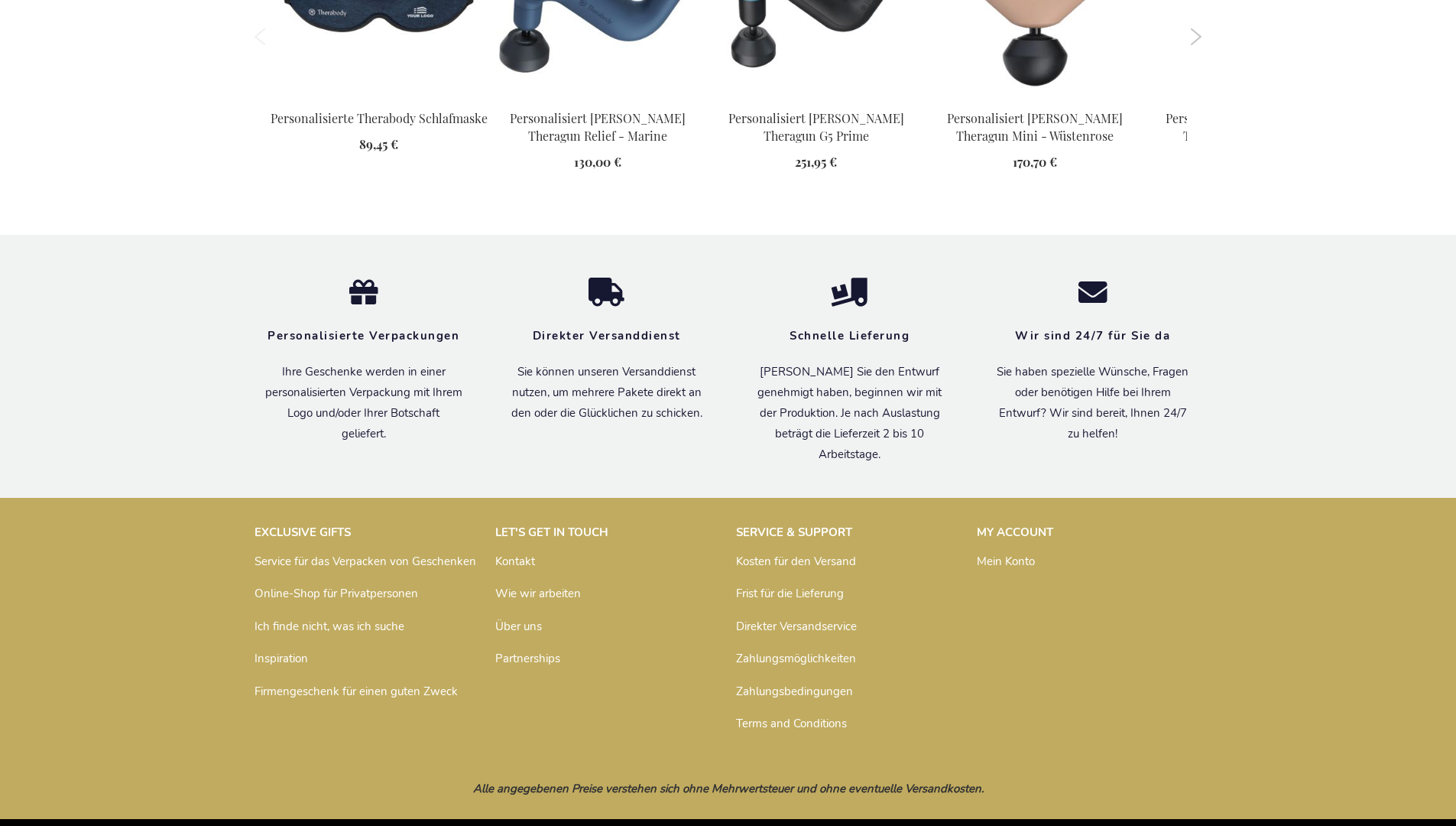
scroll to position [2224, 0]
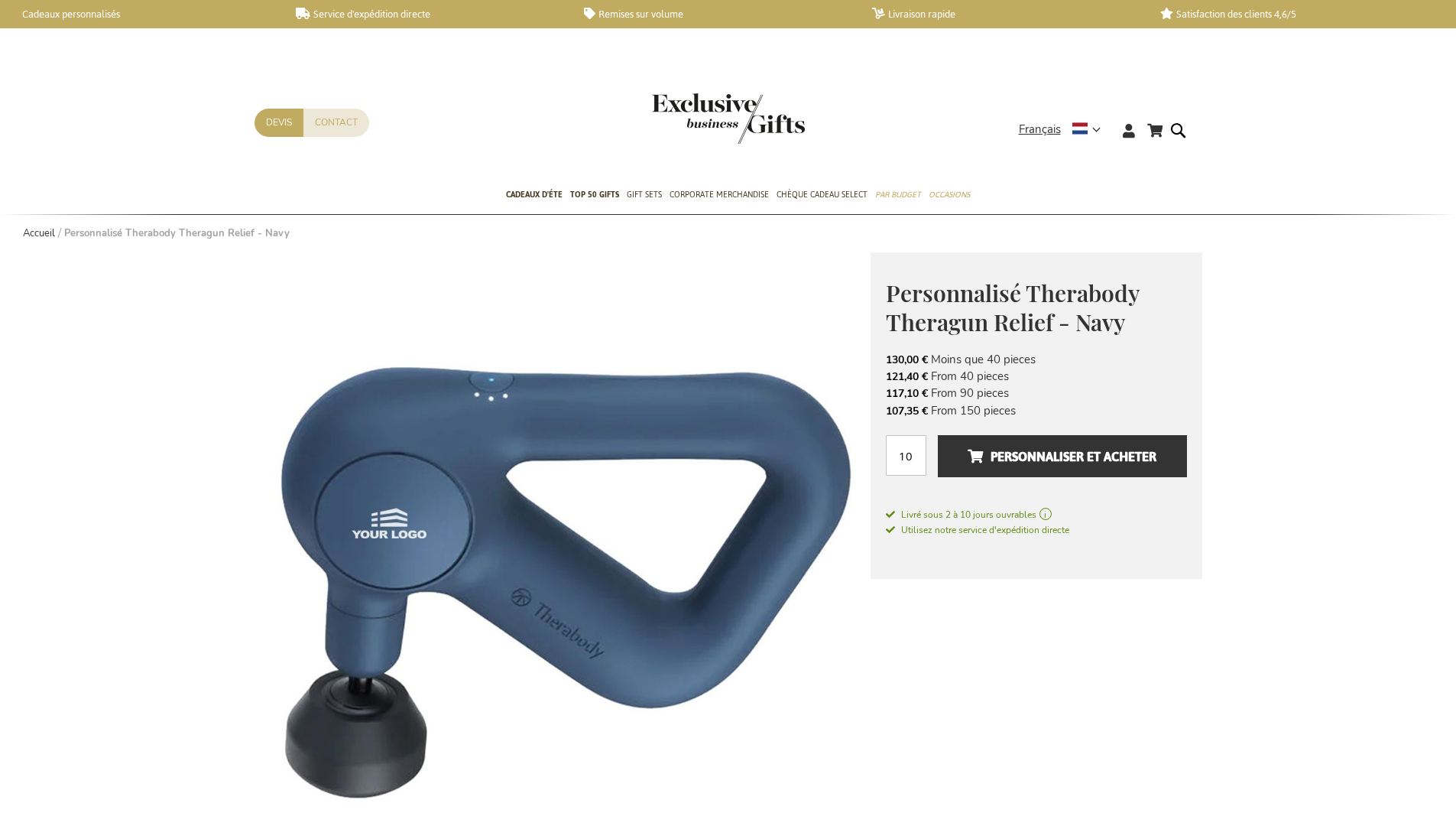
scroll to position [2256, 0]
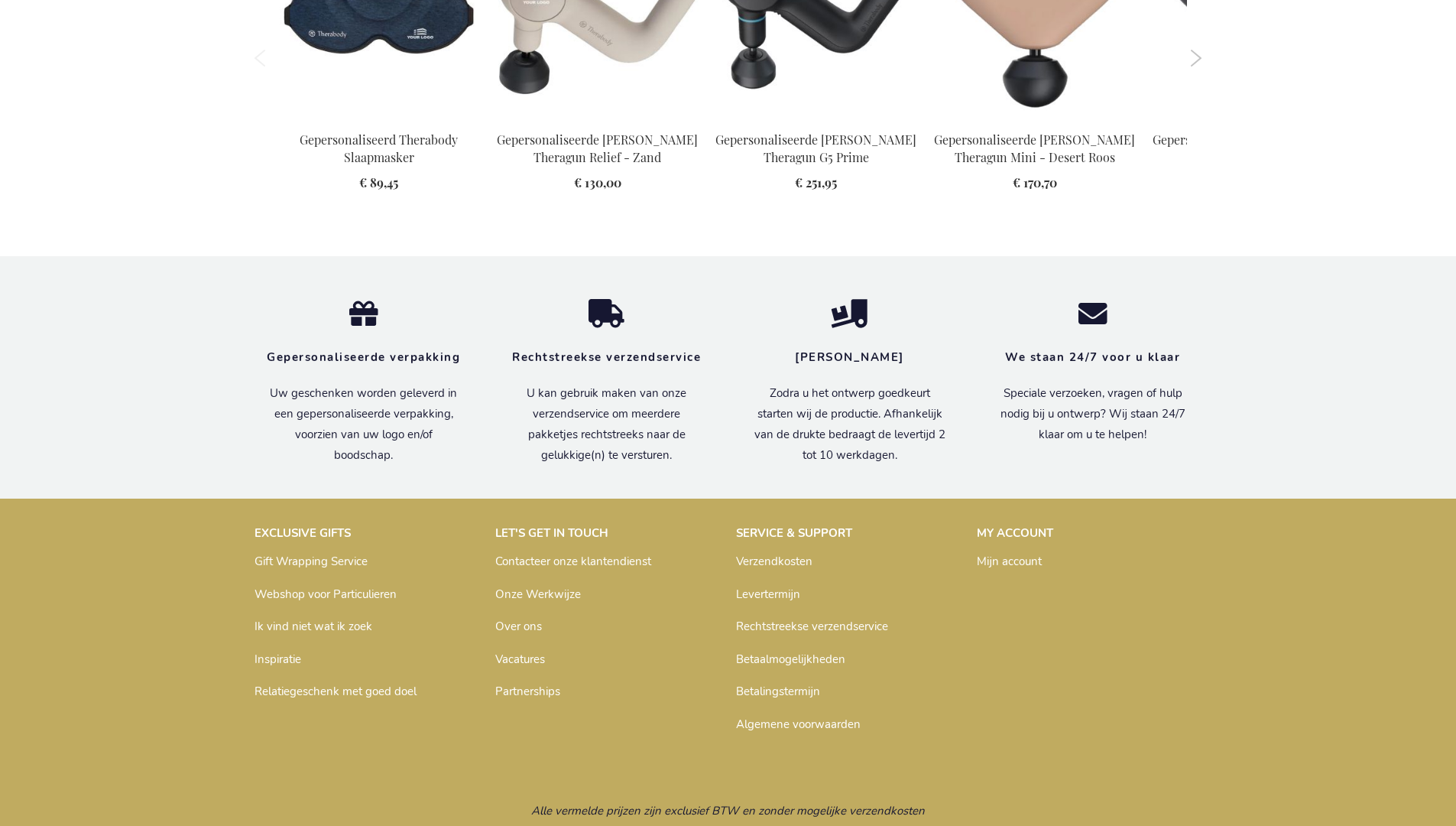
scroll to position [2214, 0]
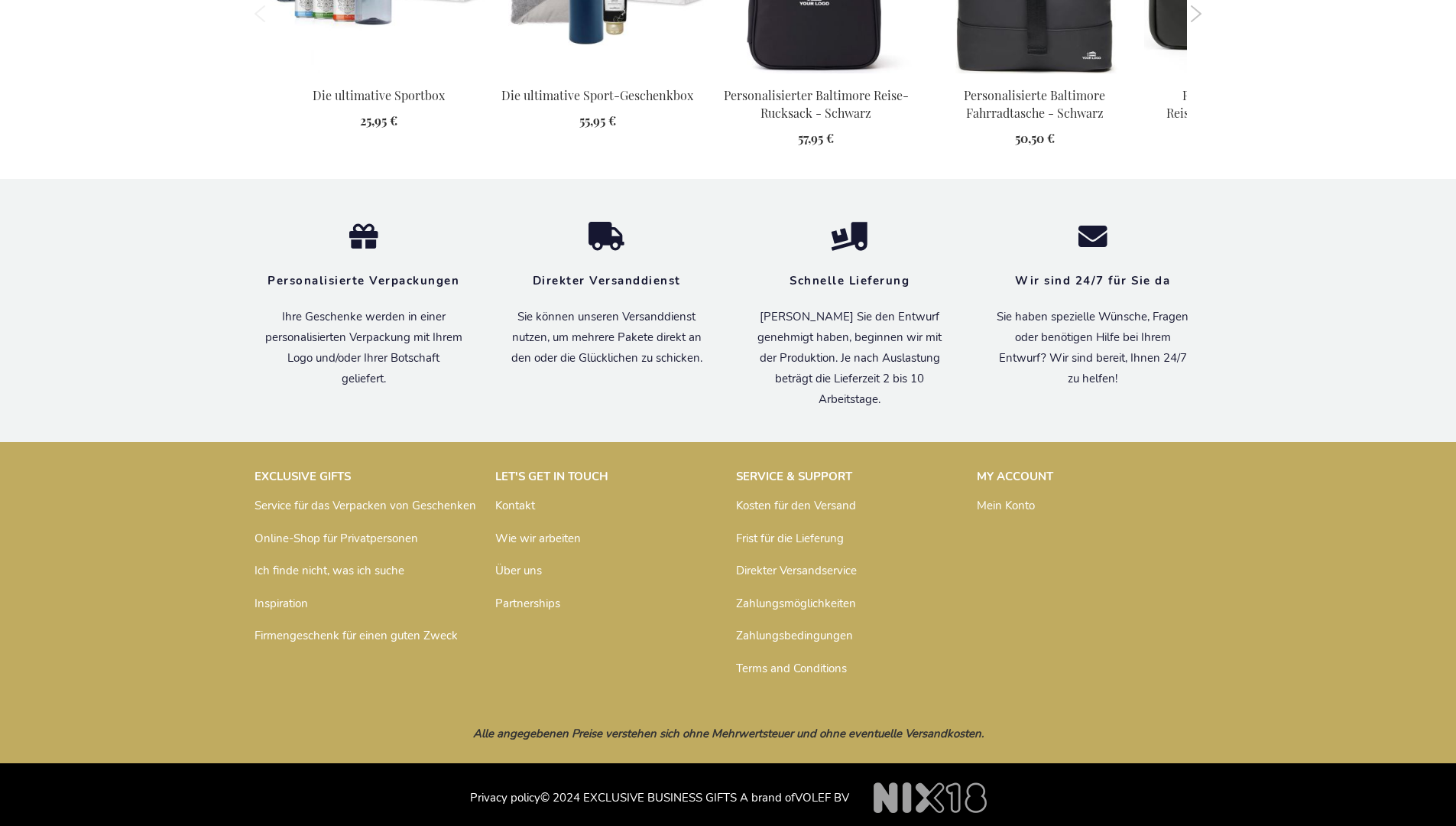
scroll to position [1604, 0]
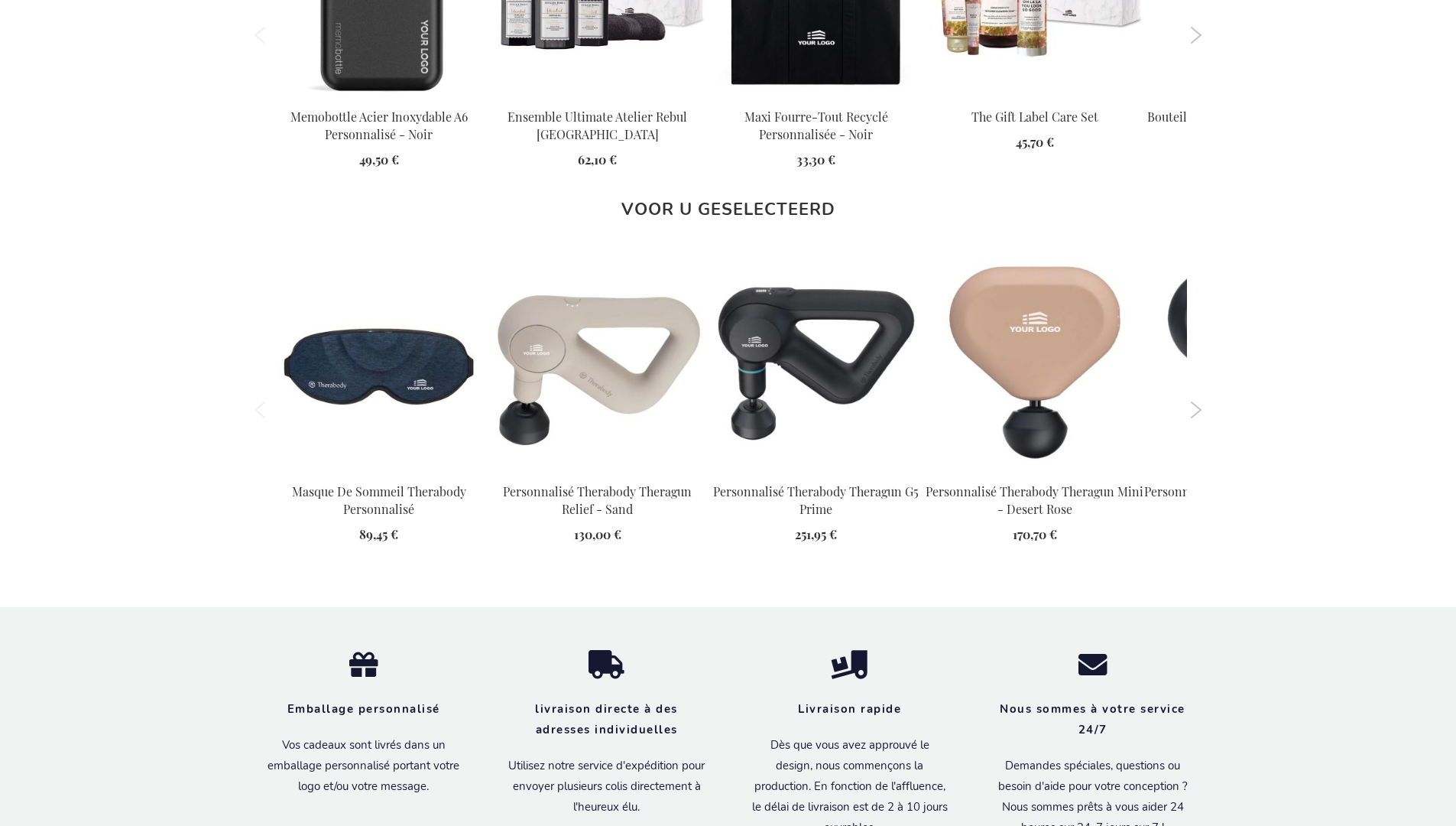
scroll to position [2256, 0]
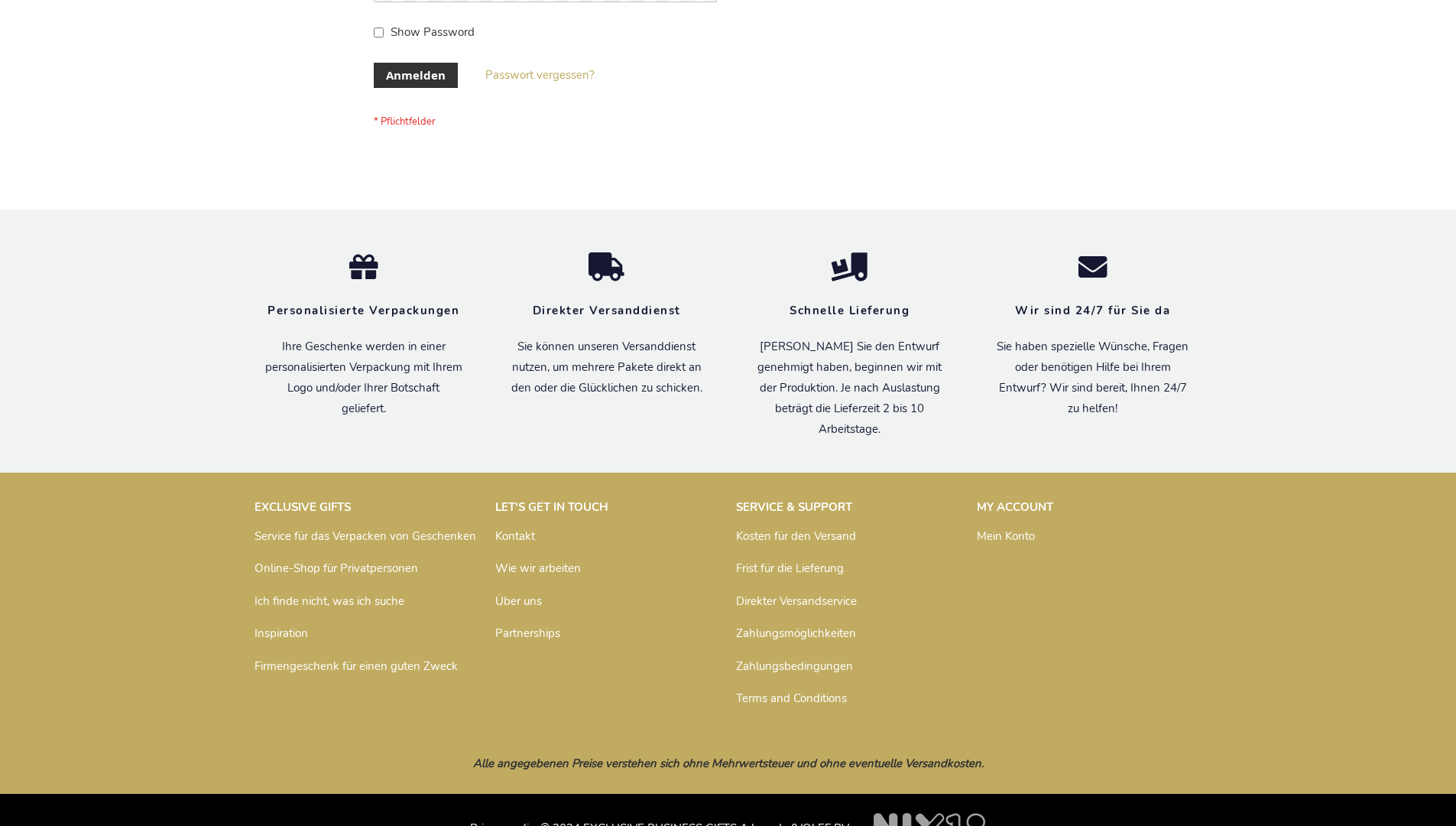
scroll to position [512, 0]
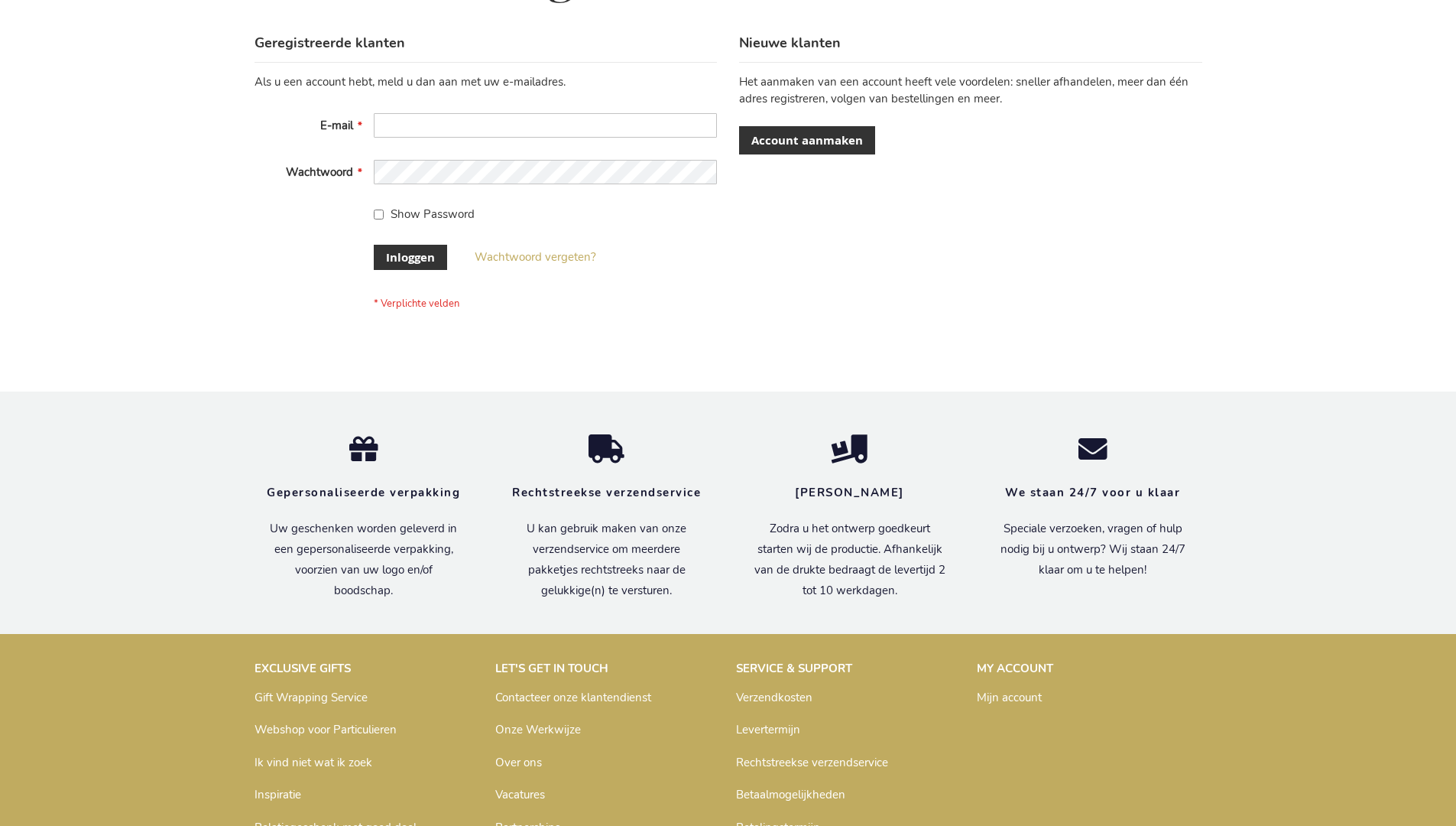
scroll to position [519, 0]
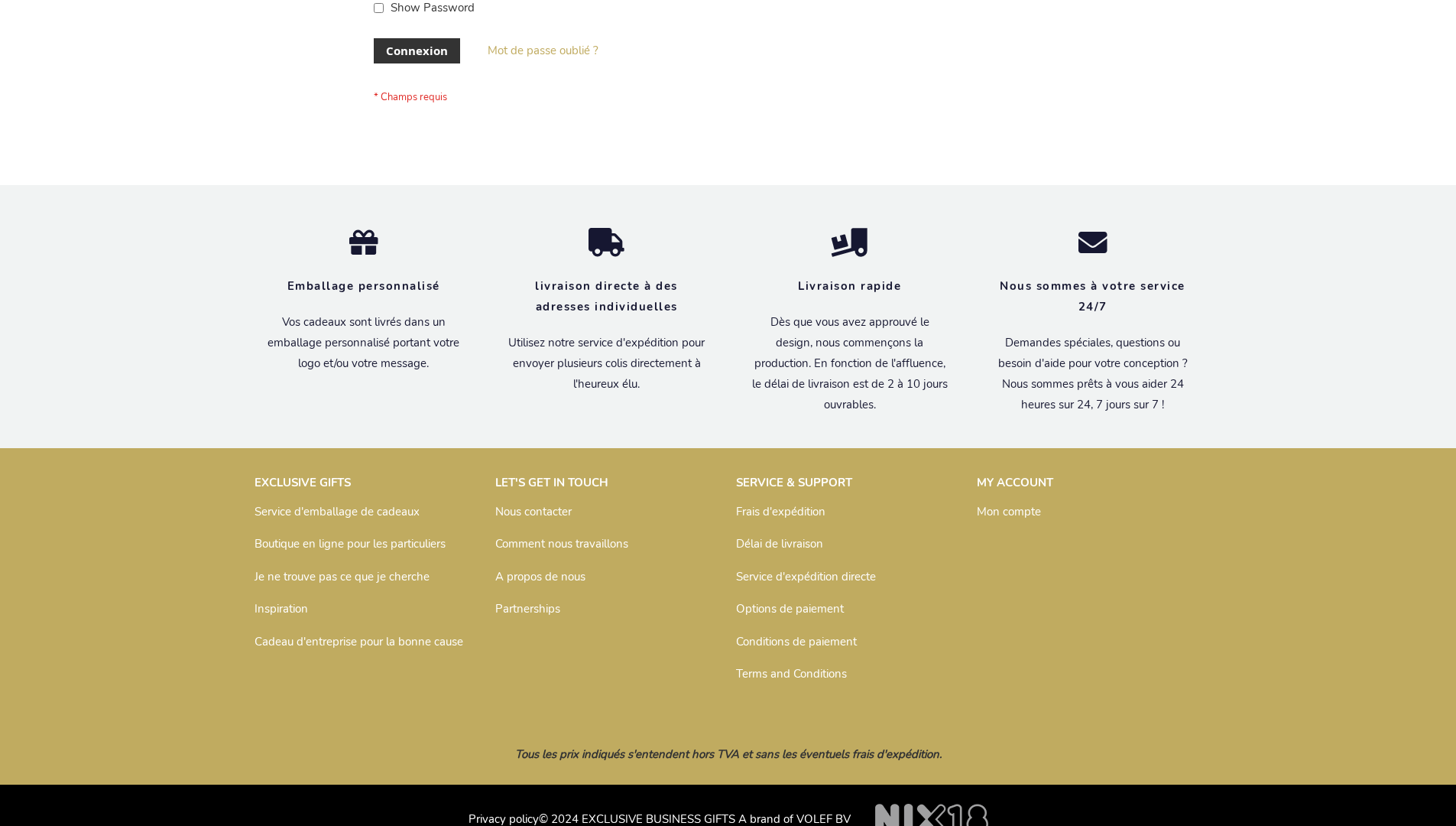
scroll to position [527, 0]
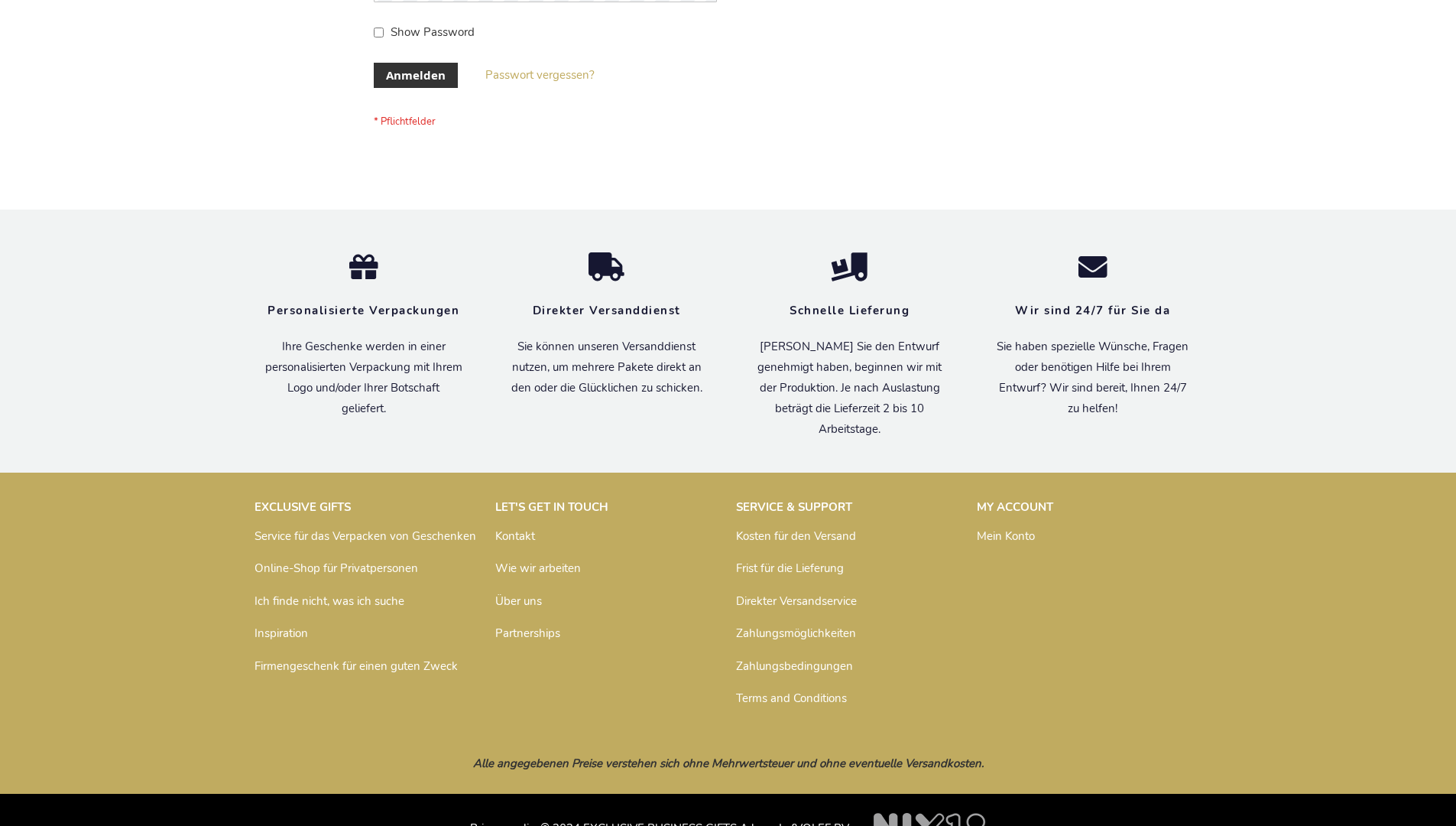
scroll to position [512, 0]
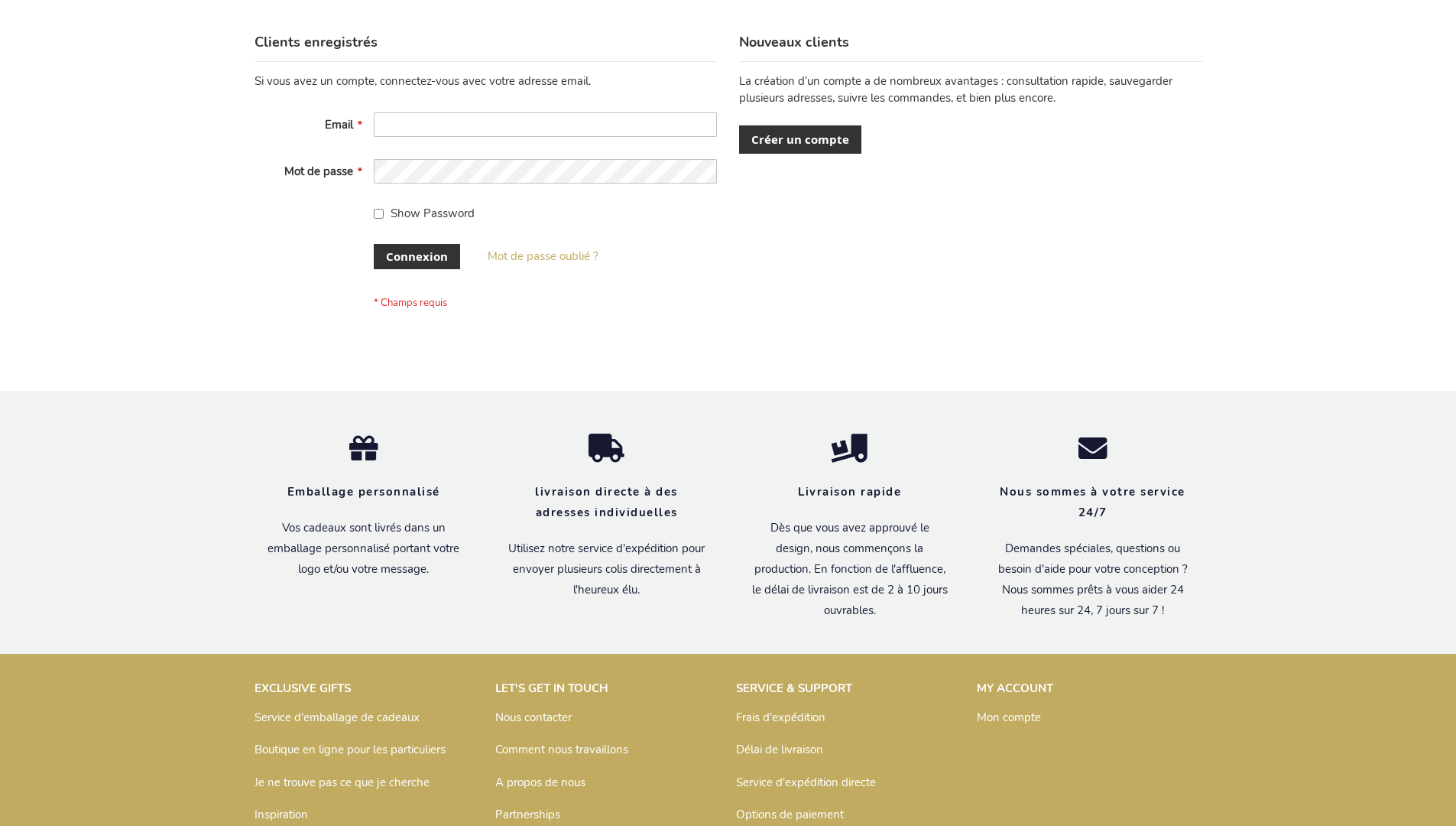
scroll to position [527, 0]
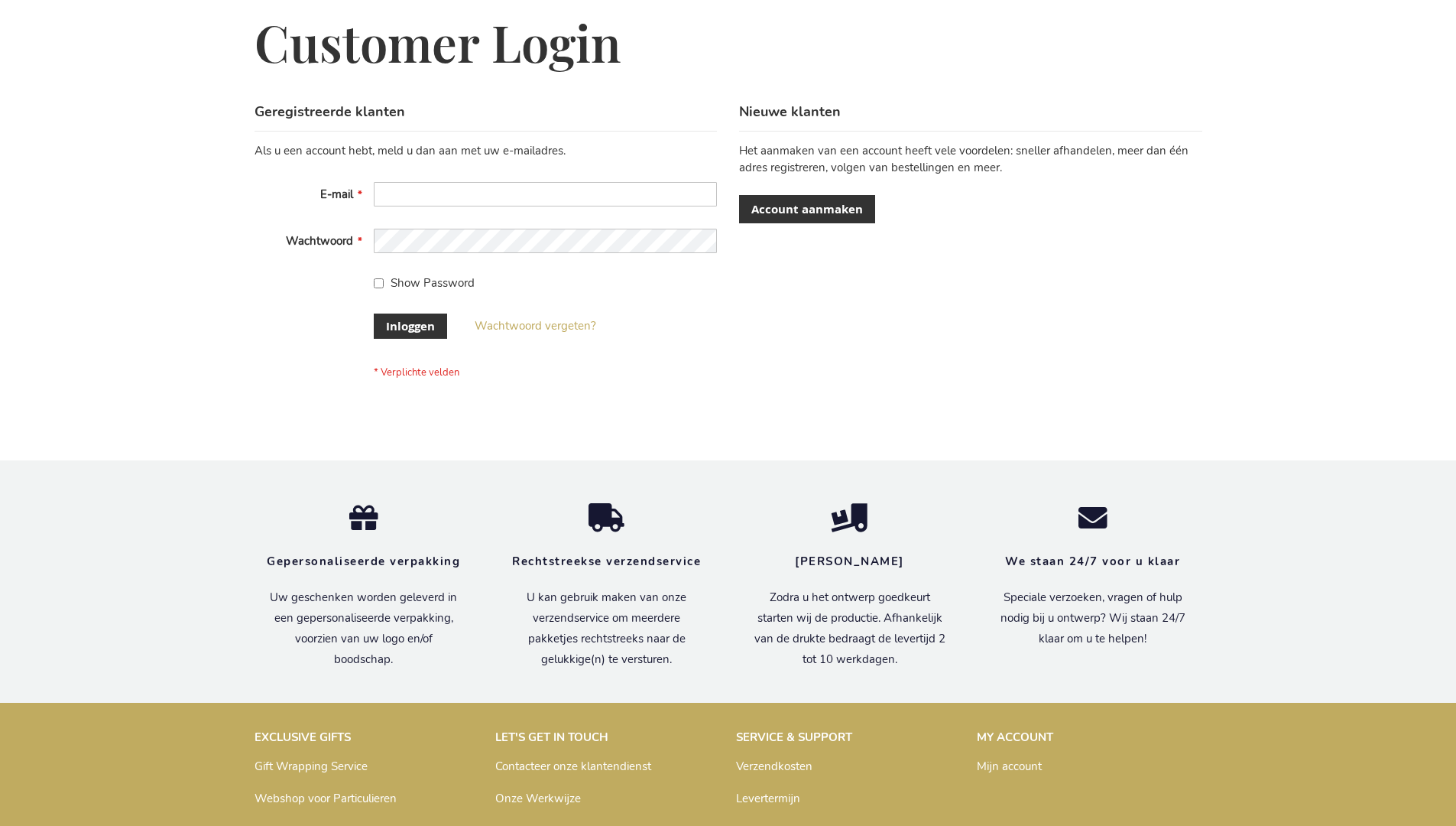
scroll to position [519, 0]
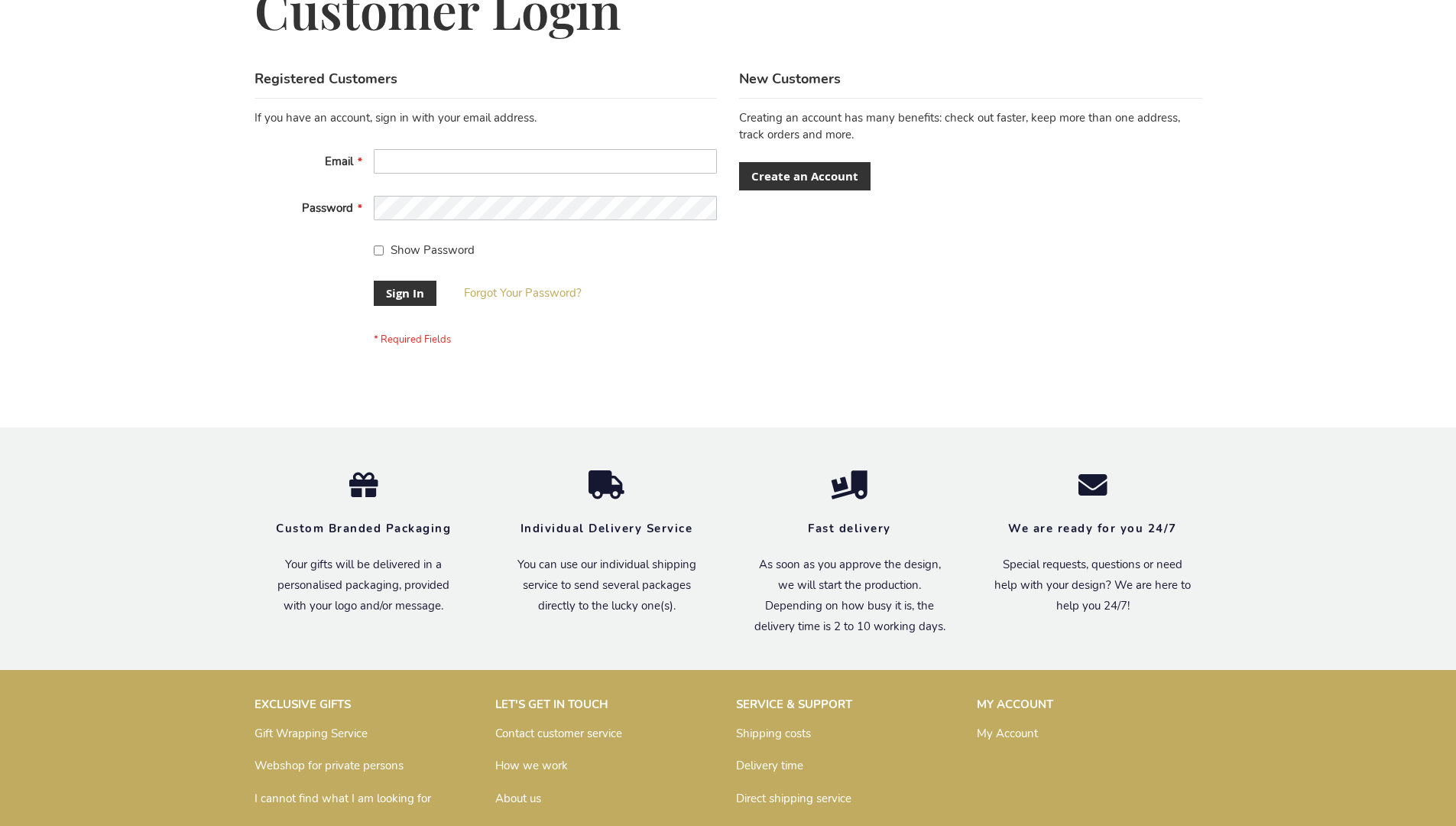
scroll to position [491, 0]
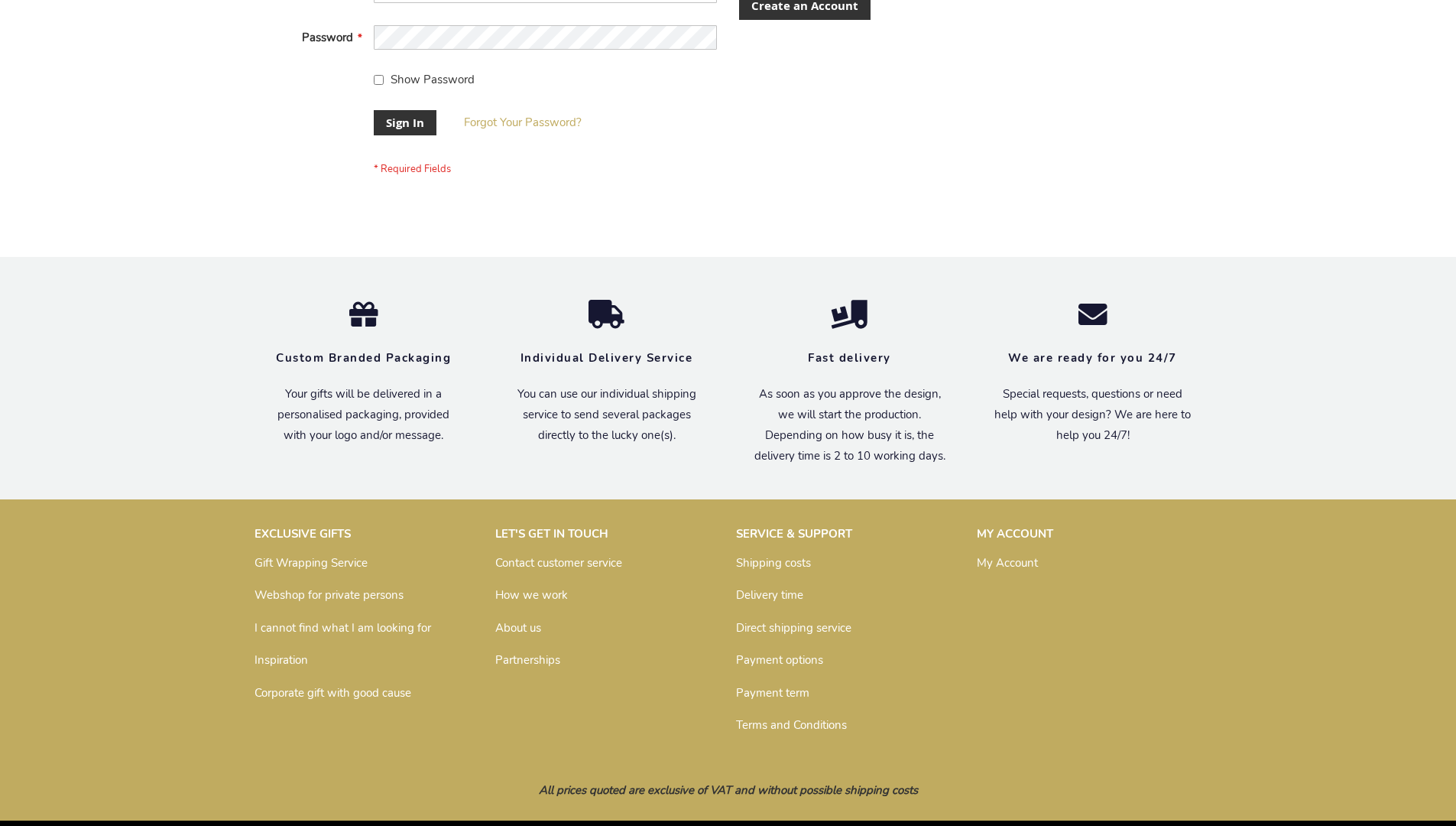
scroll to position [491, 0]
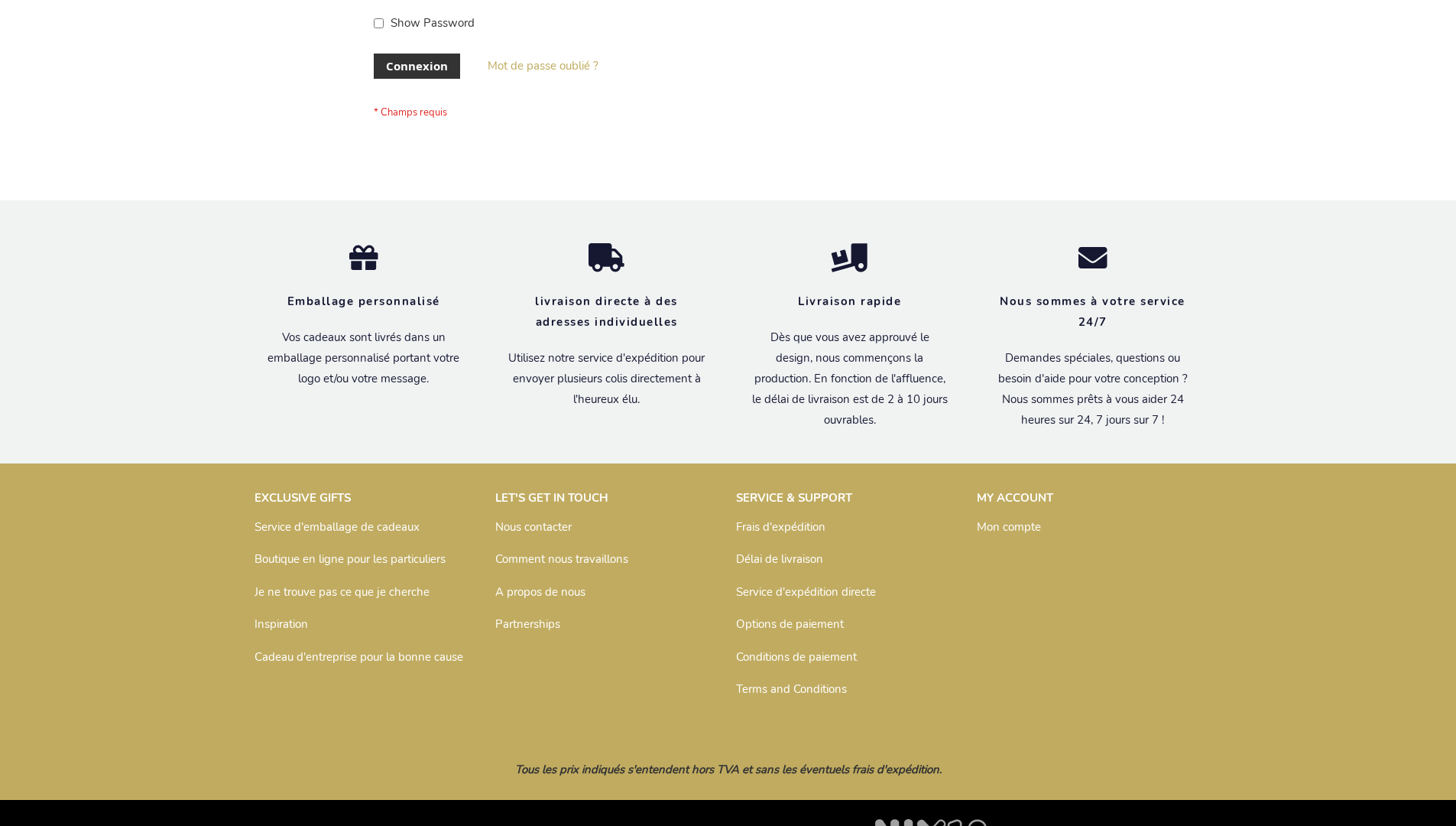
scroll to position [527, 0]
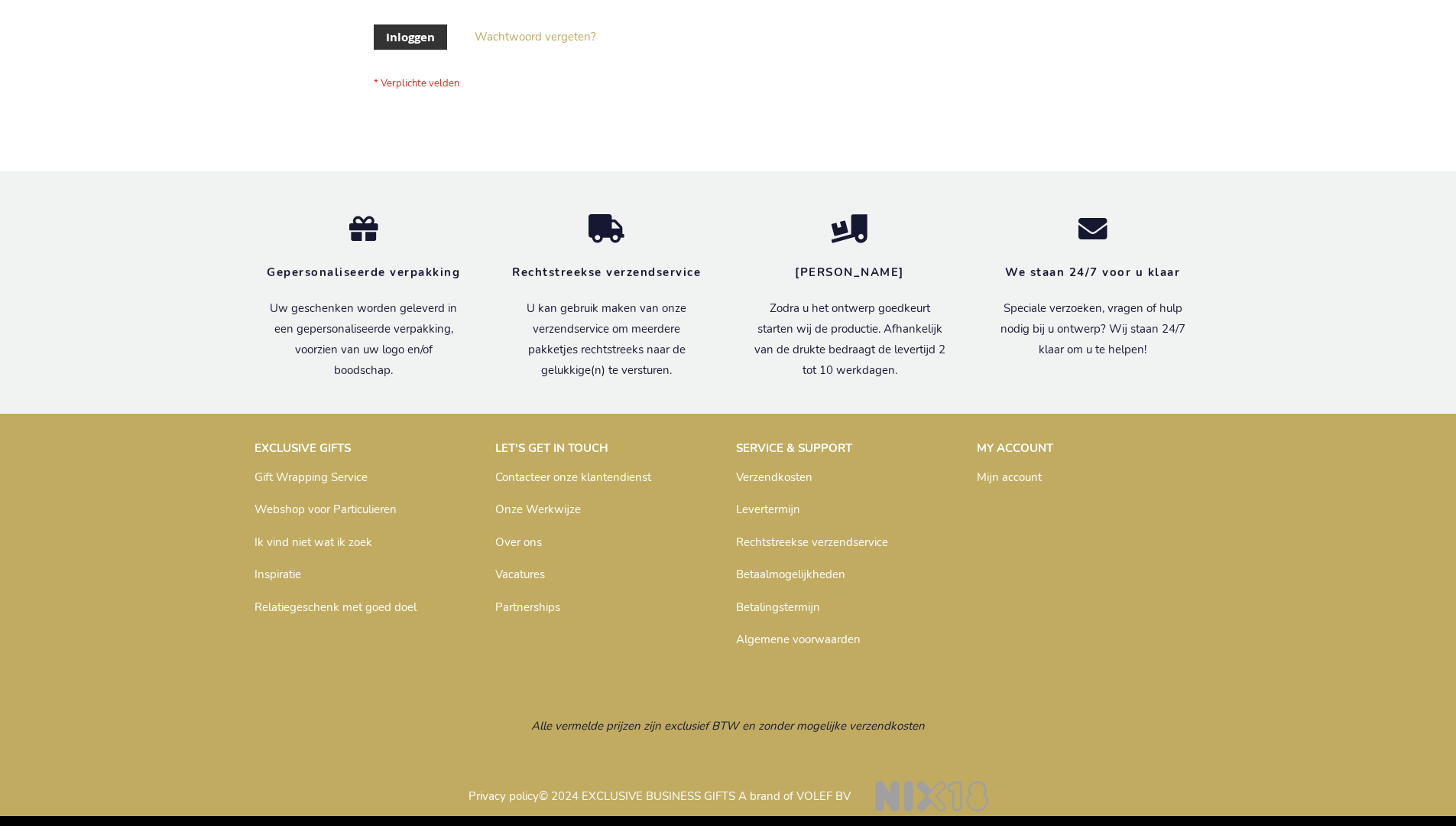
scroll to position [519, 0]
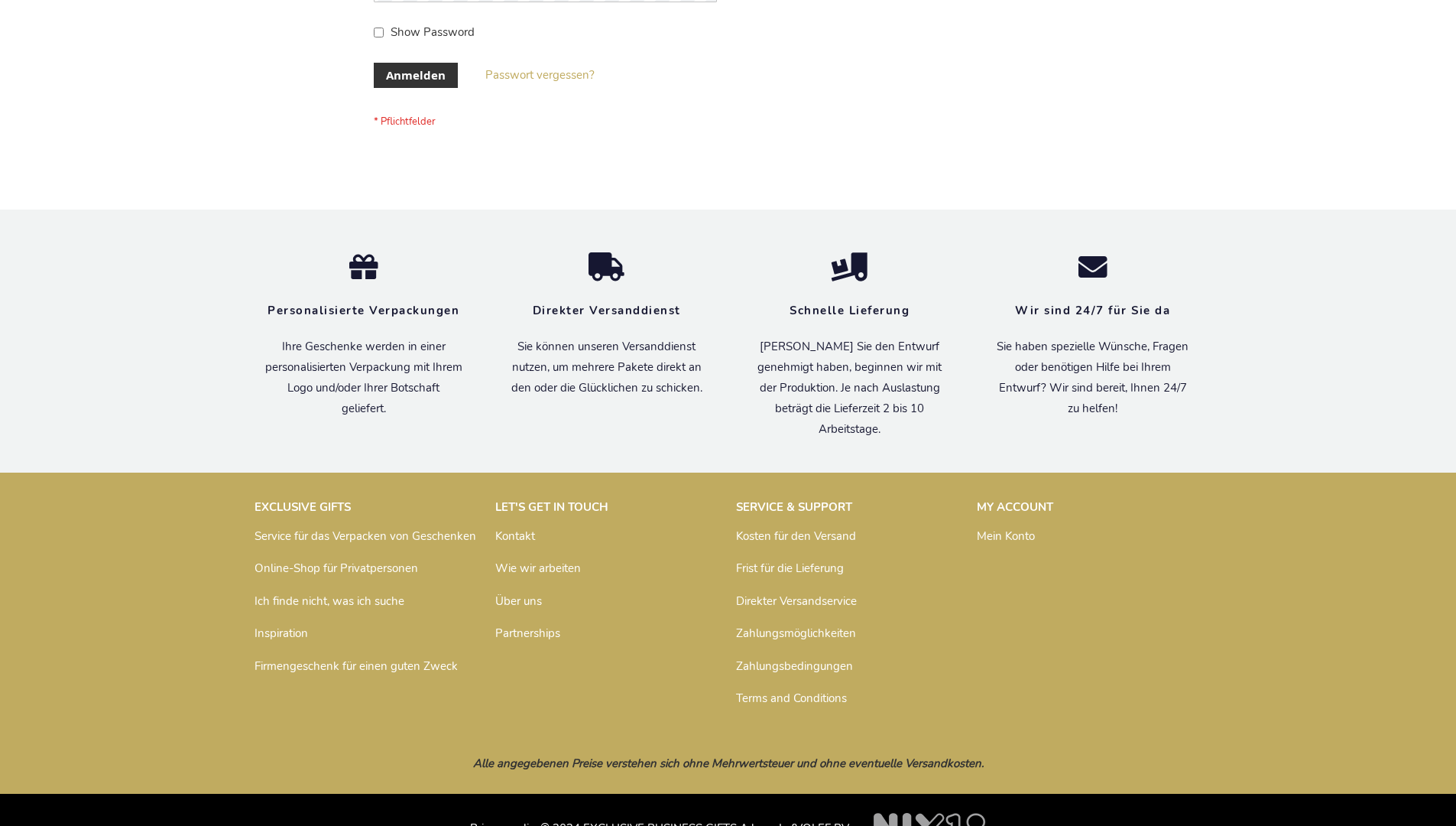
scroll to position [512, 0]
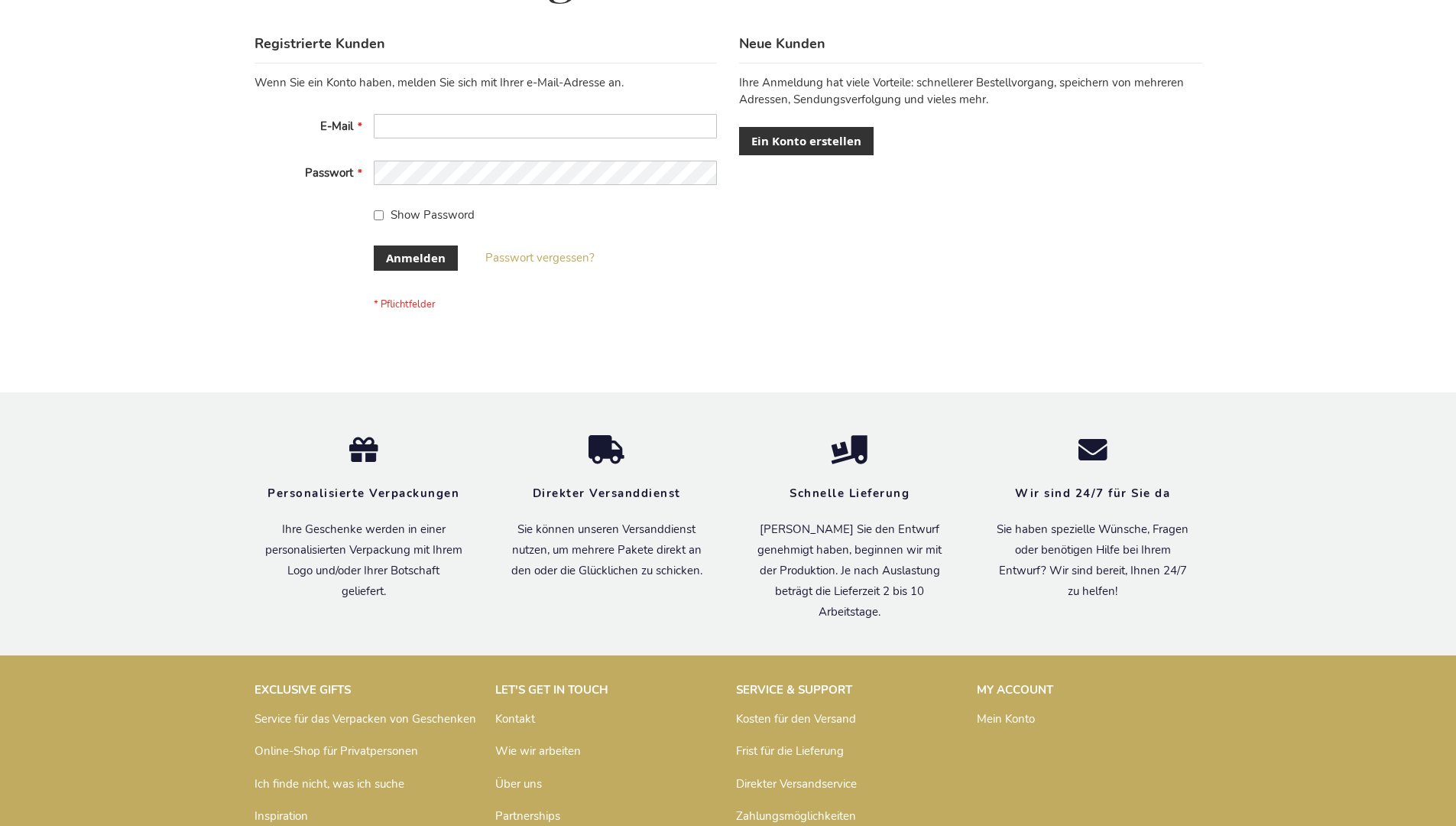
scroll to position [512, 0]
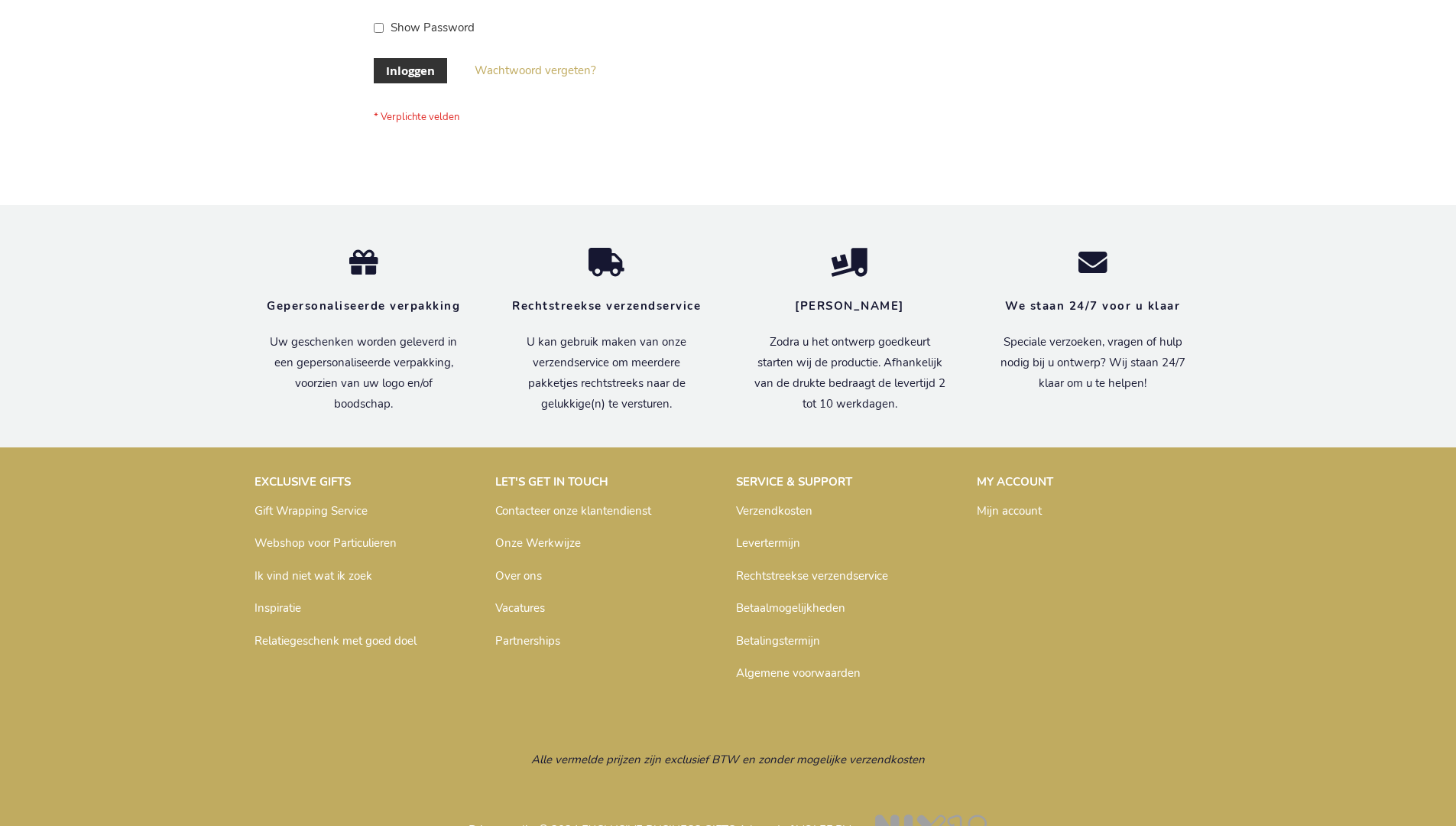
scroll to position [519, 0]
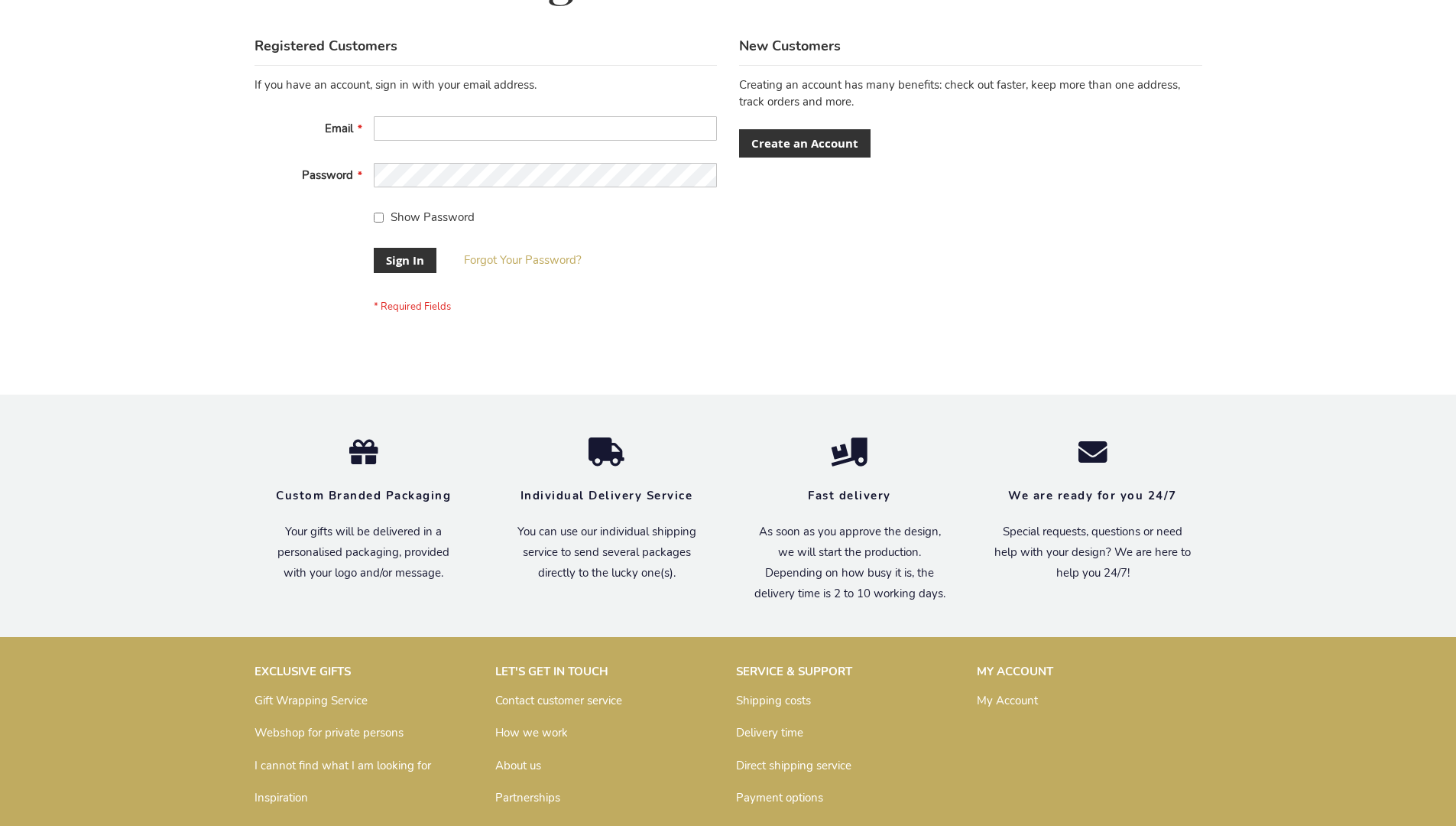
scroll to position [491, 0]
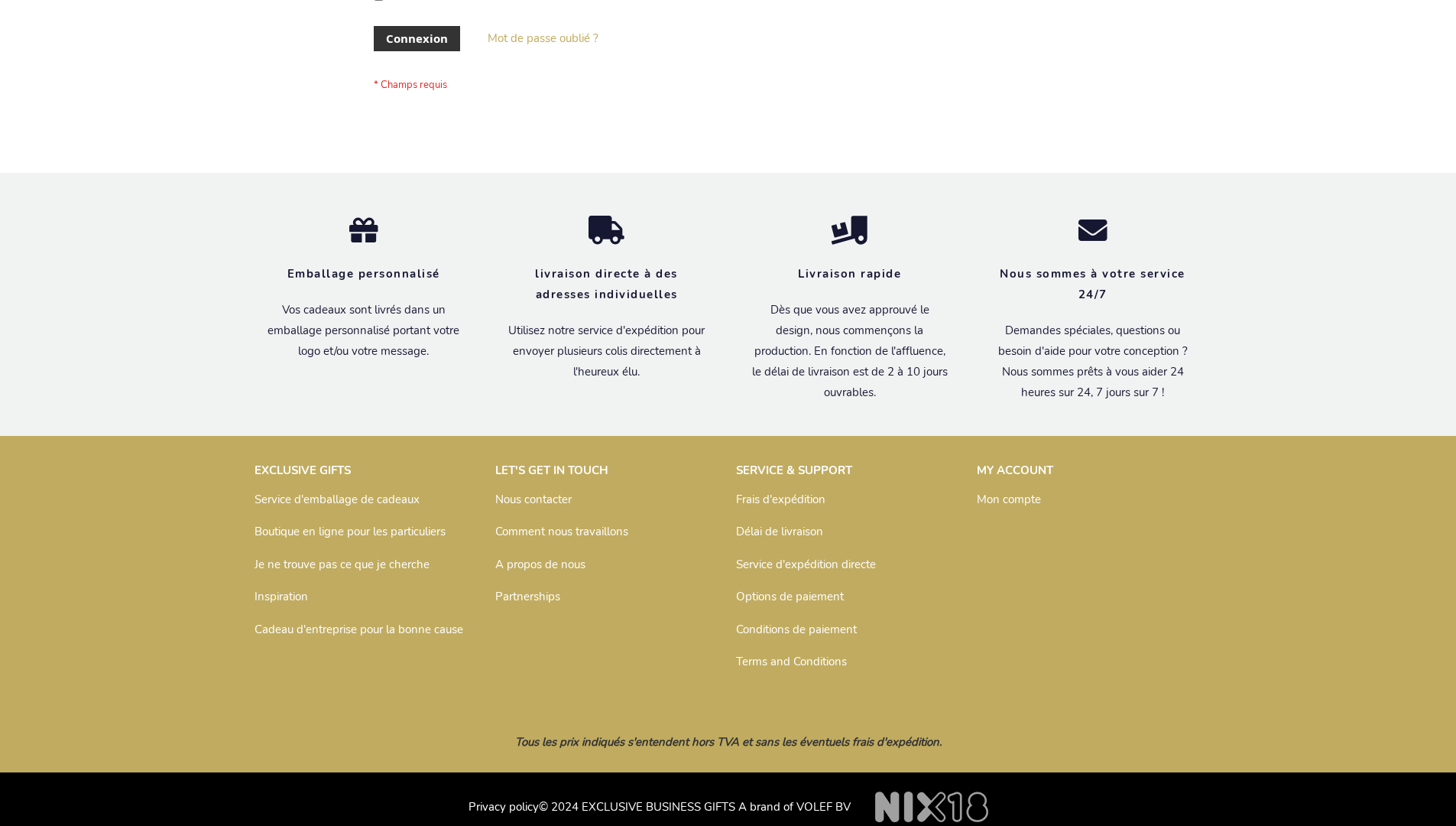
scroll to position [527, 0]
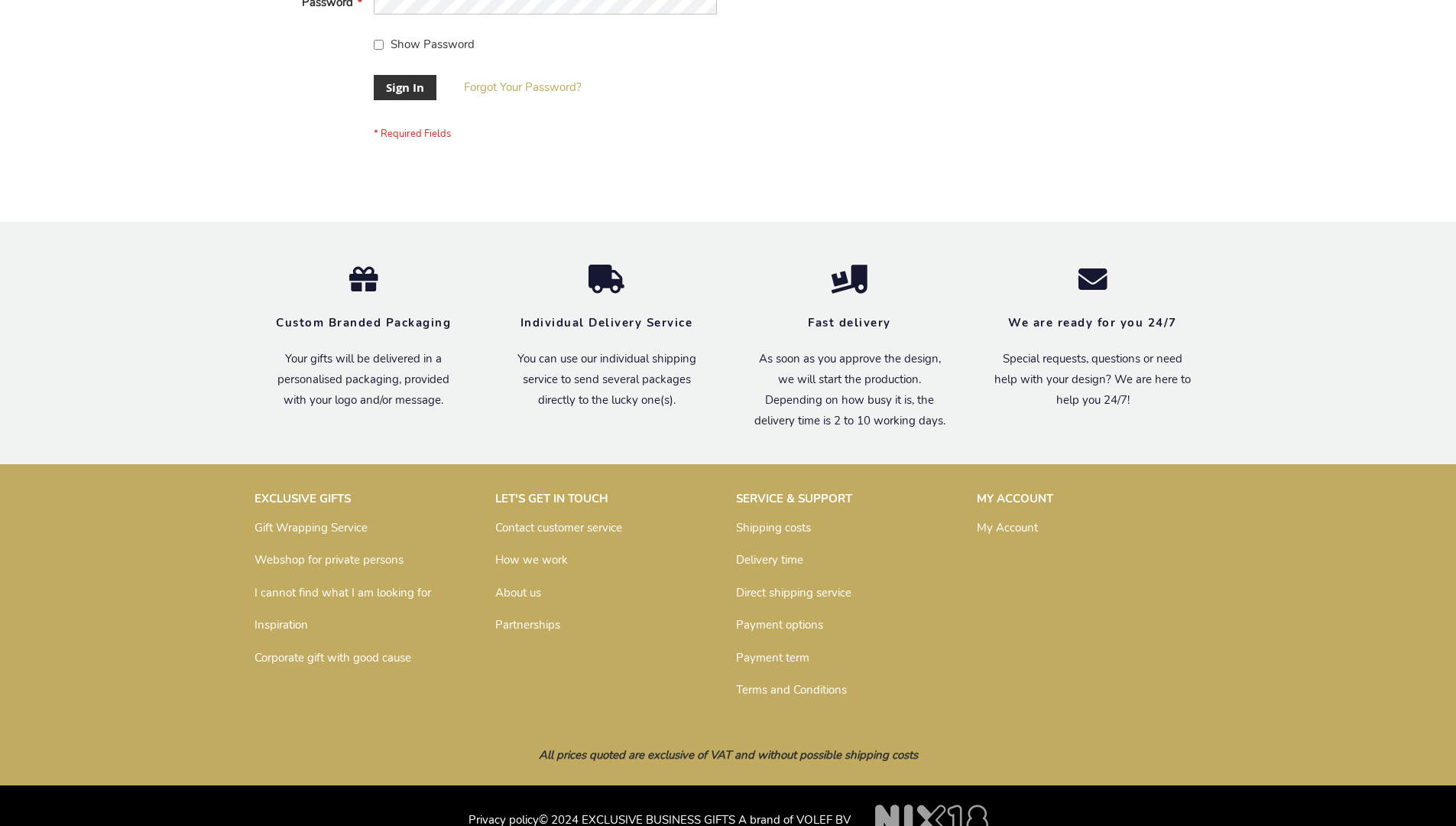
scroll to position [491, 0]
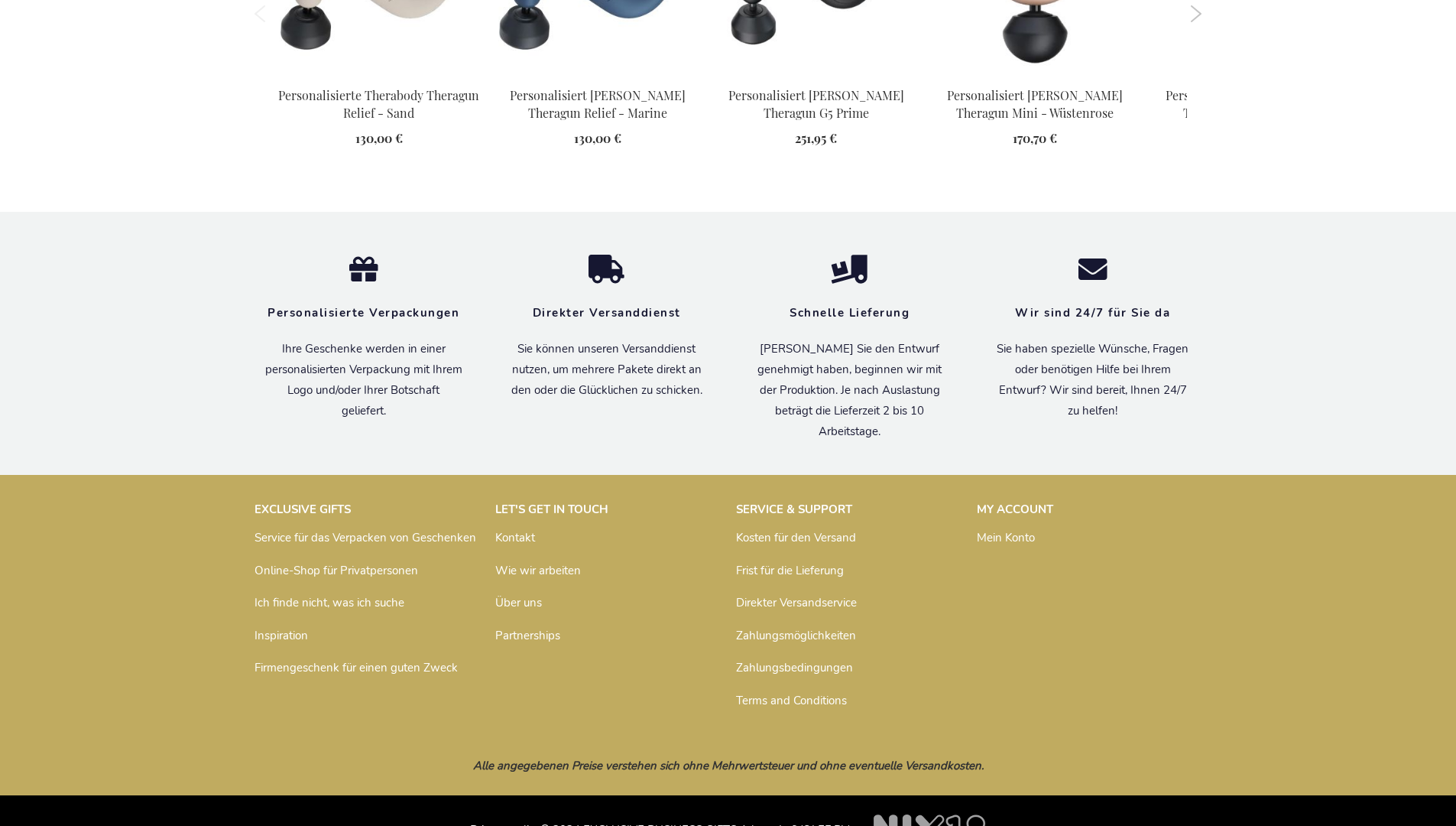
scroll to position [2181, 0]
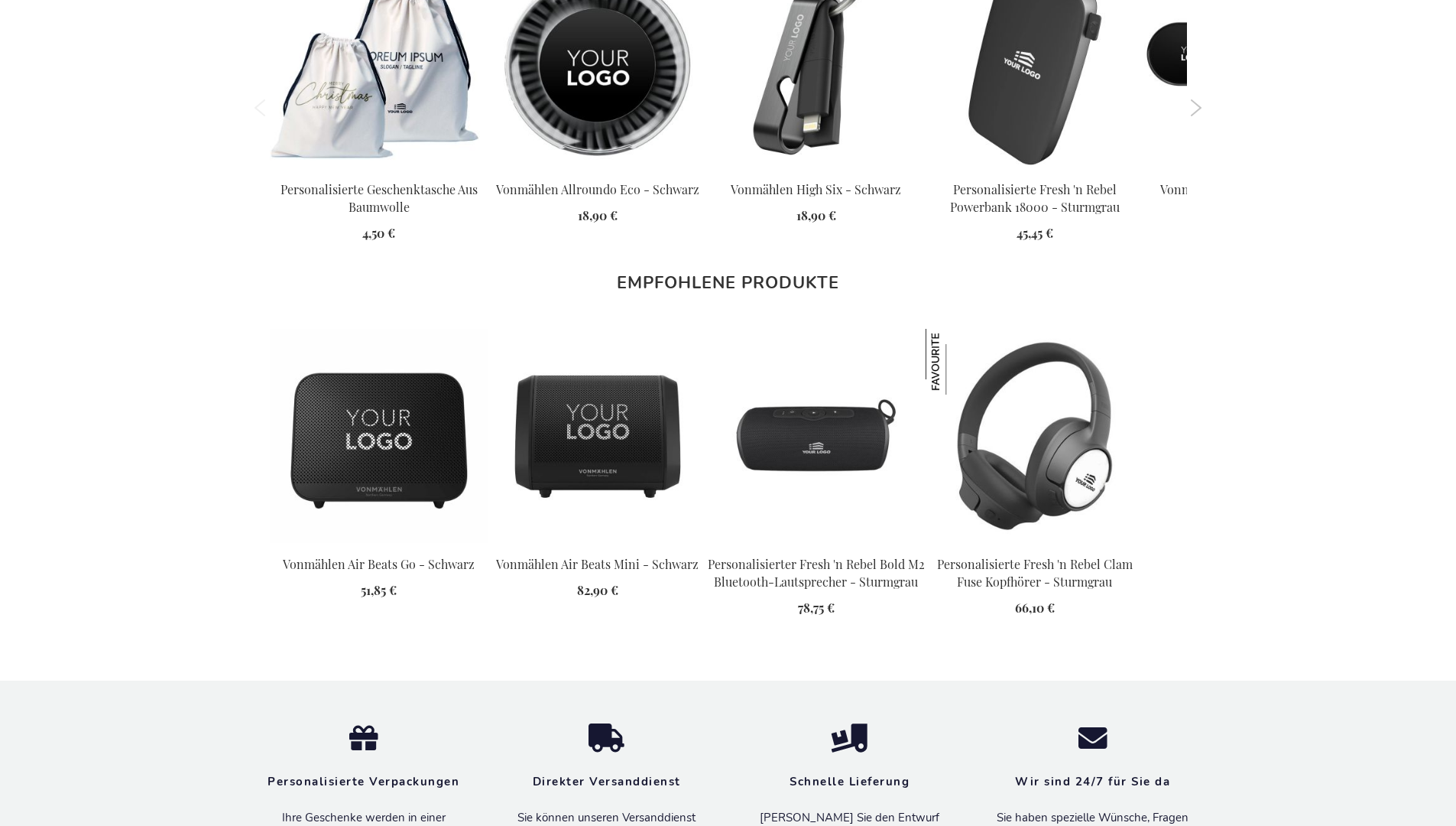
scroll to position [2195, 0]
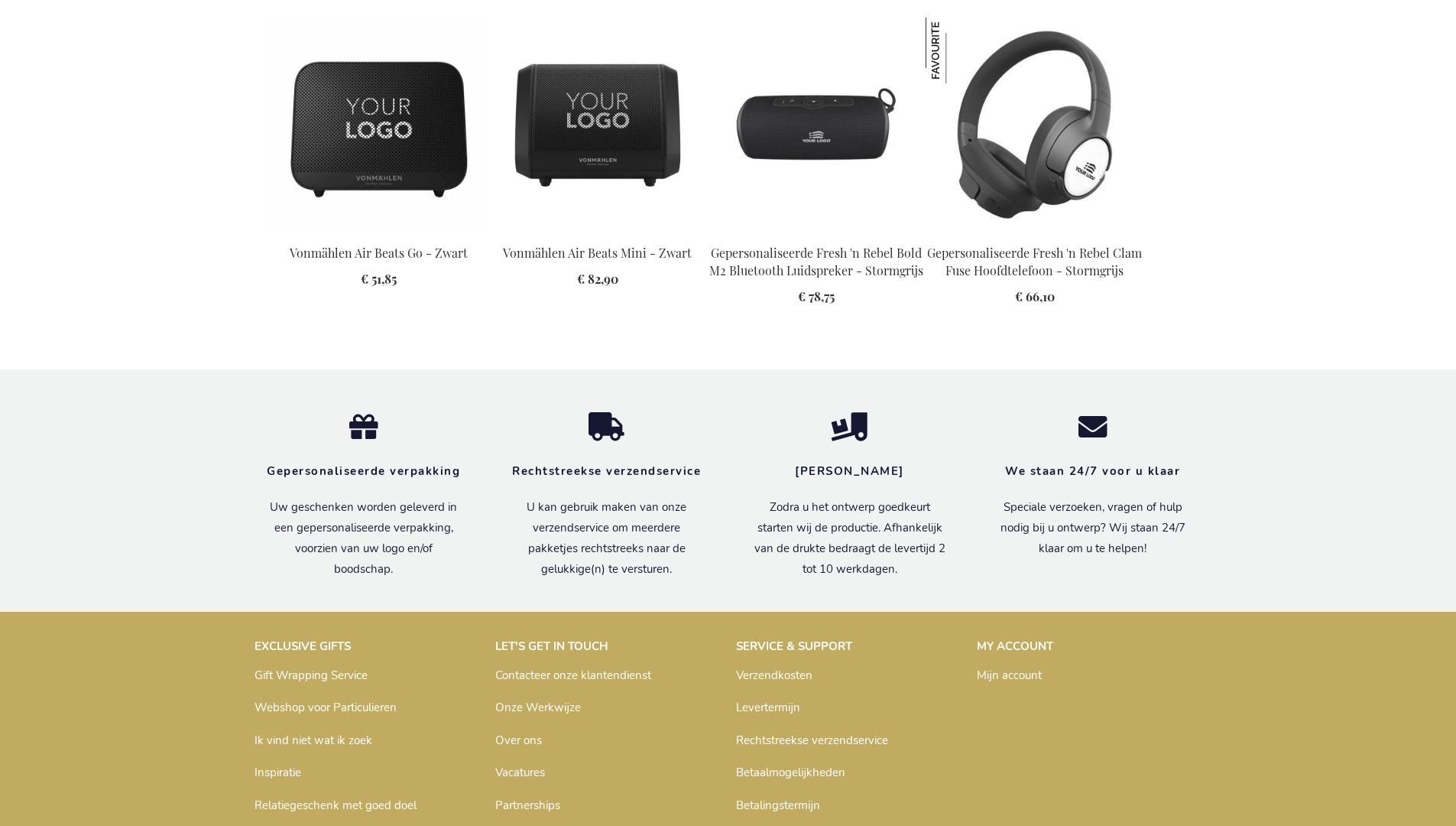
scroll to position [2169, 0]
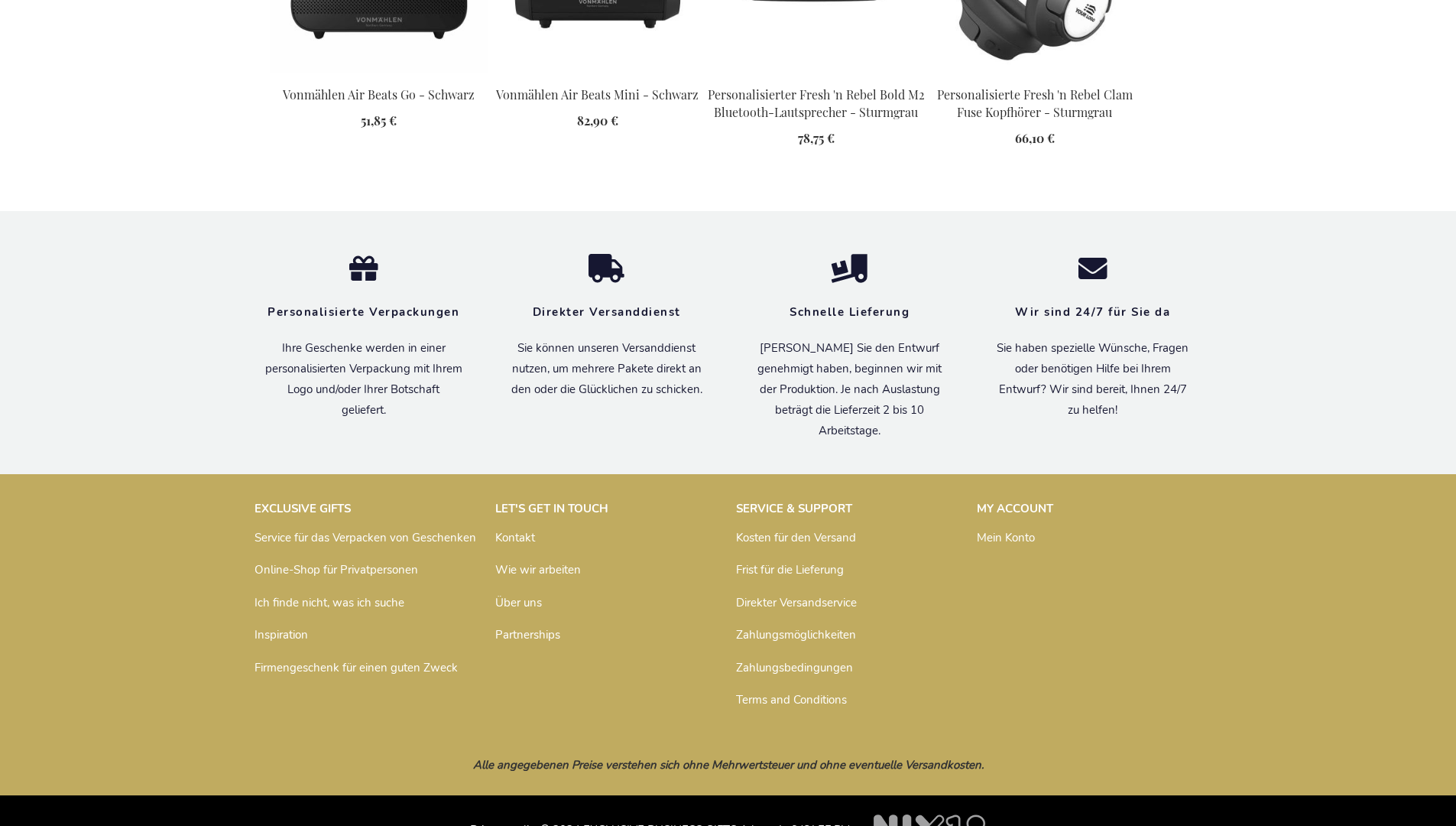
scroll to position [2195, 0]
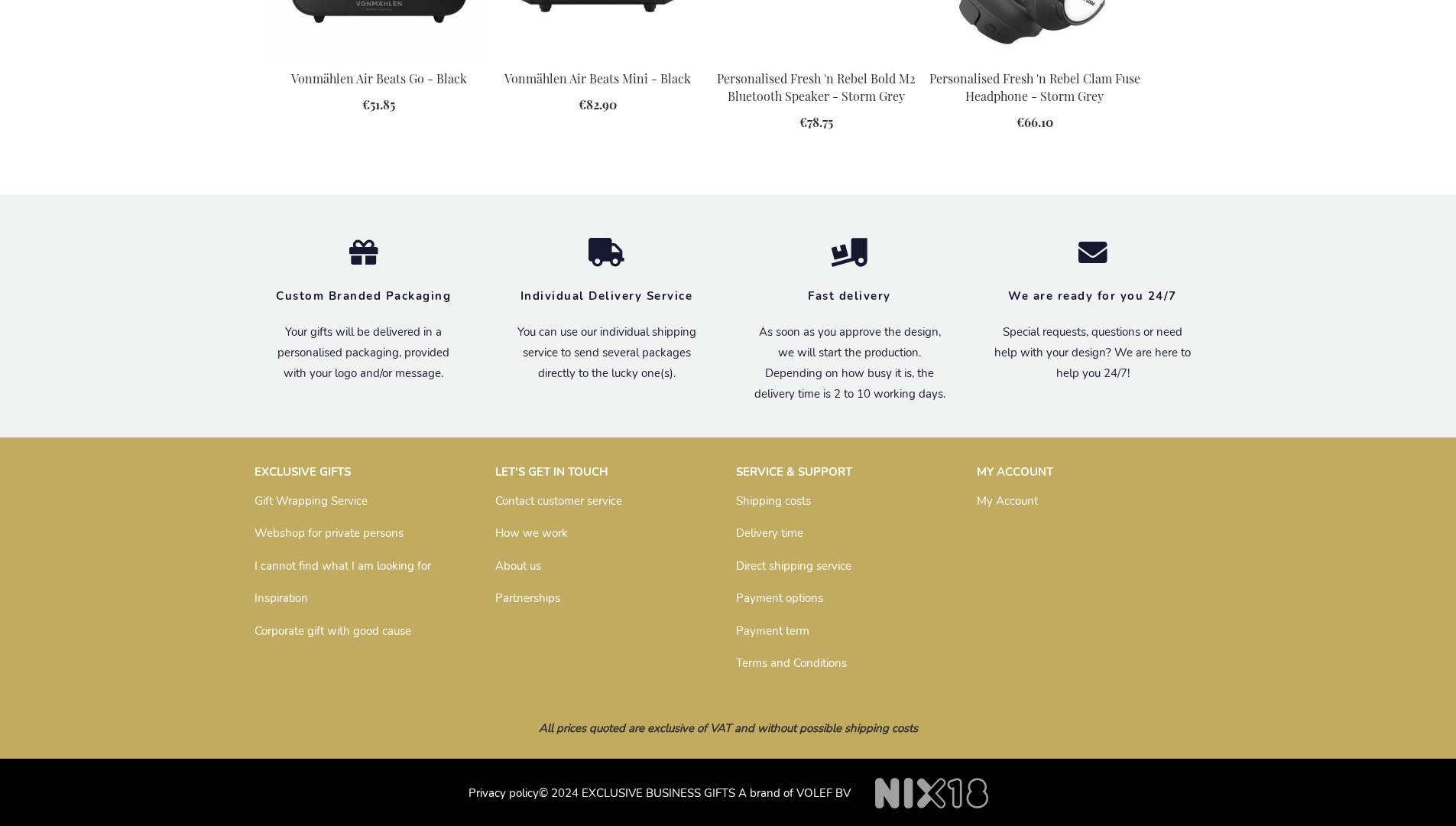
scroll to position [2128, 0]
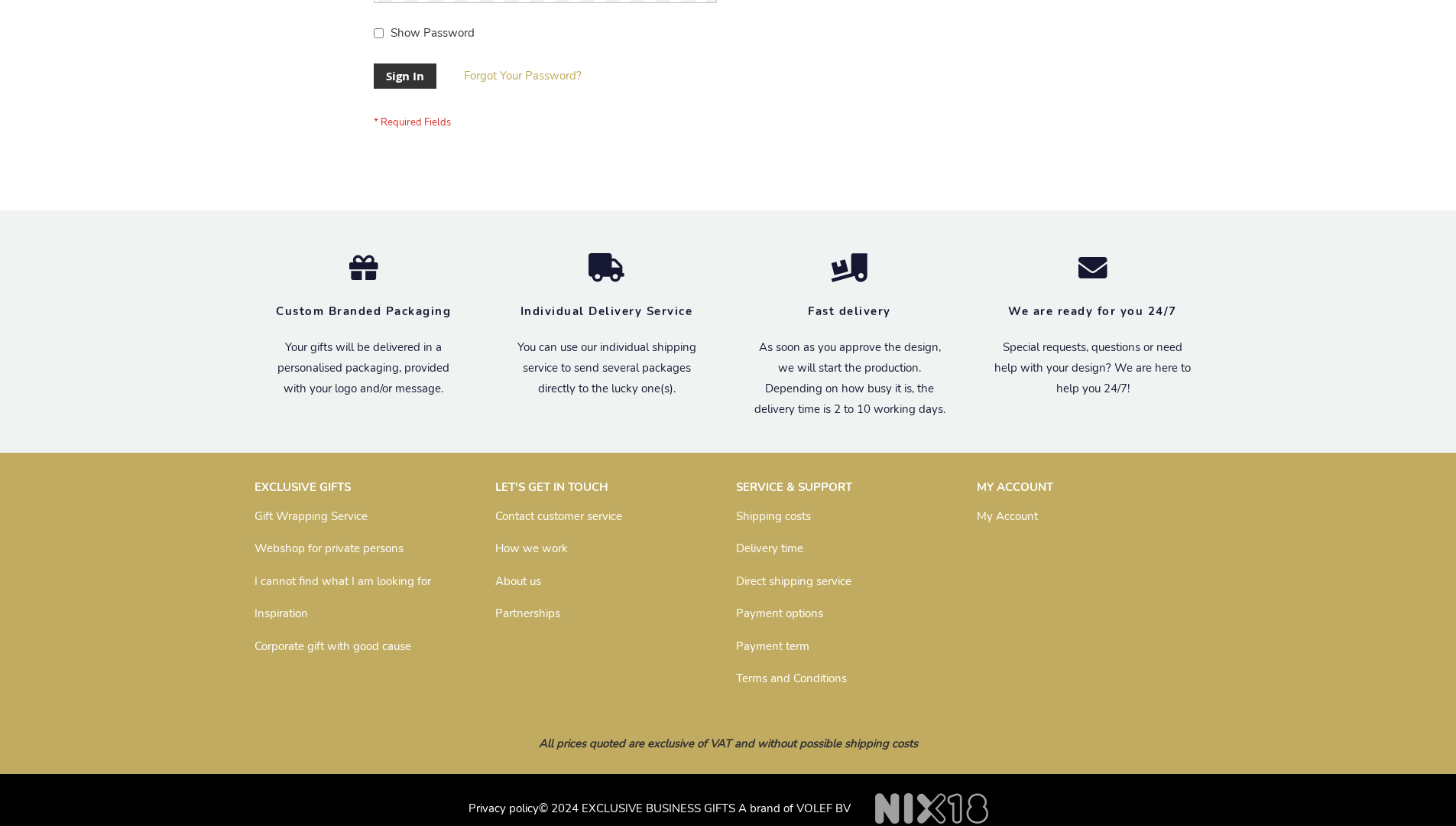
scroll to position [491, 0]
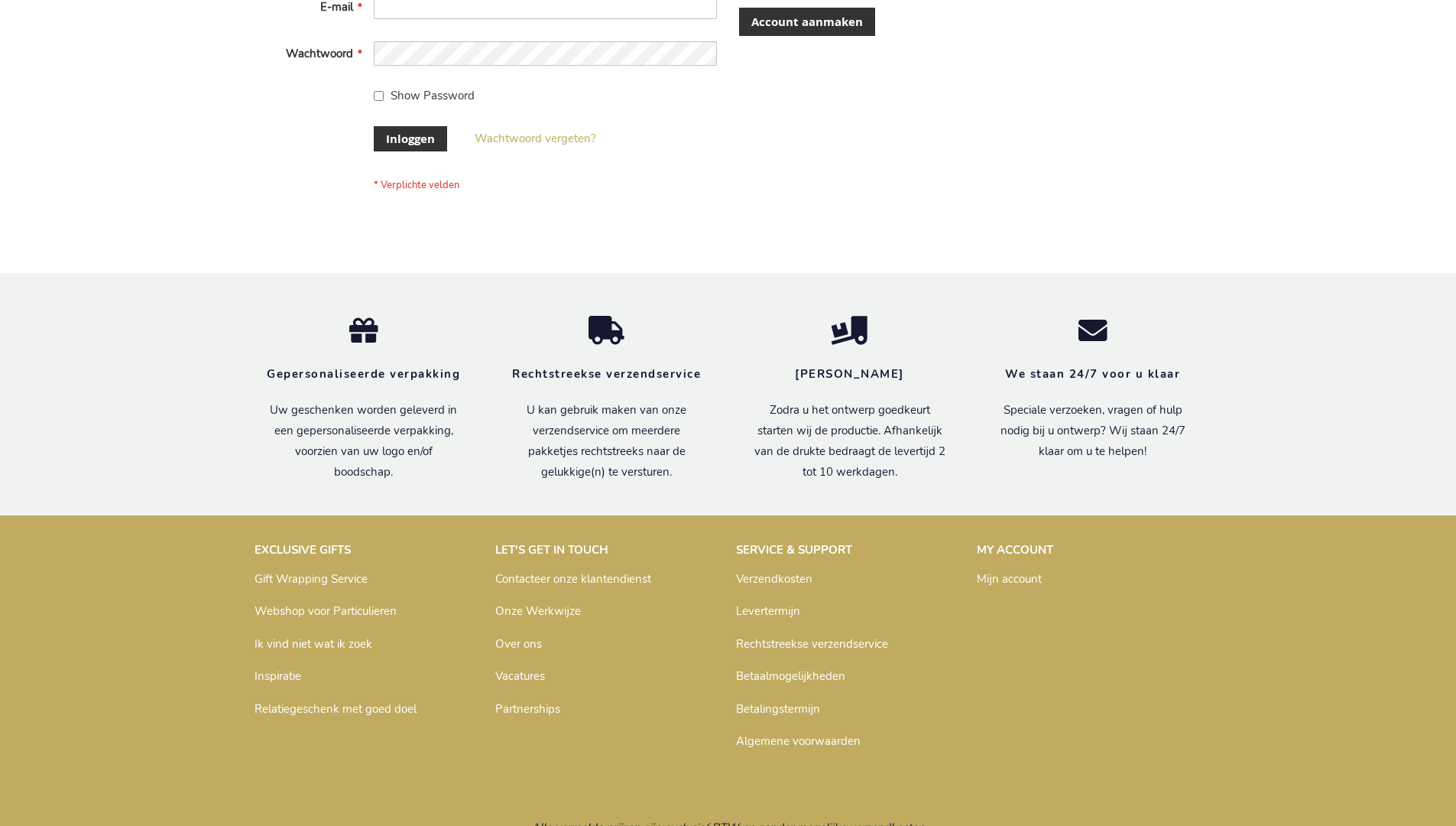
scroll to position [508, 0]
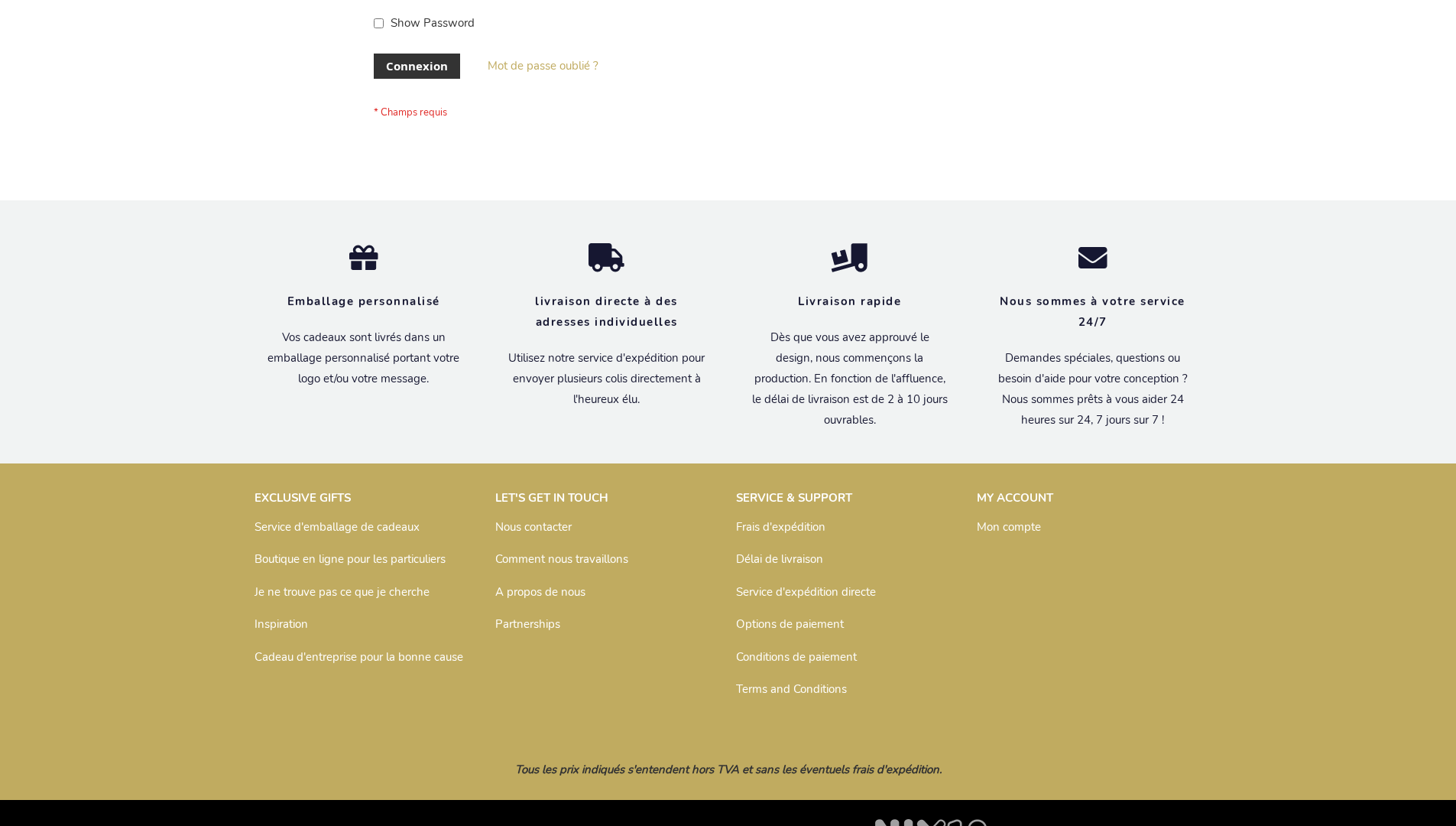
scroll to position [527, 0]
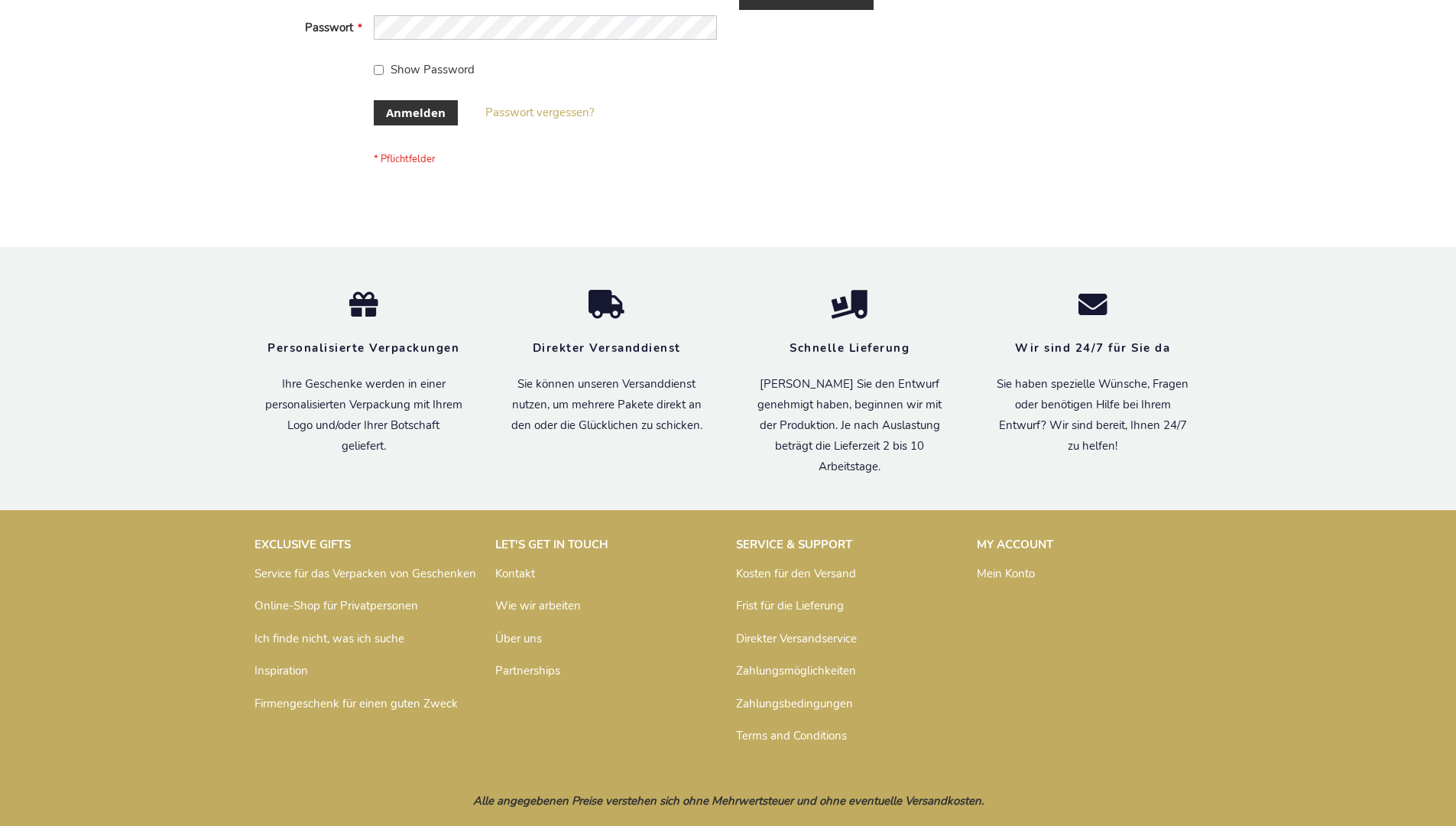
scroll to position [512, 0]
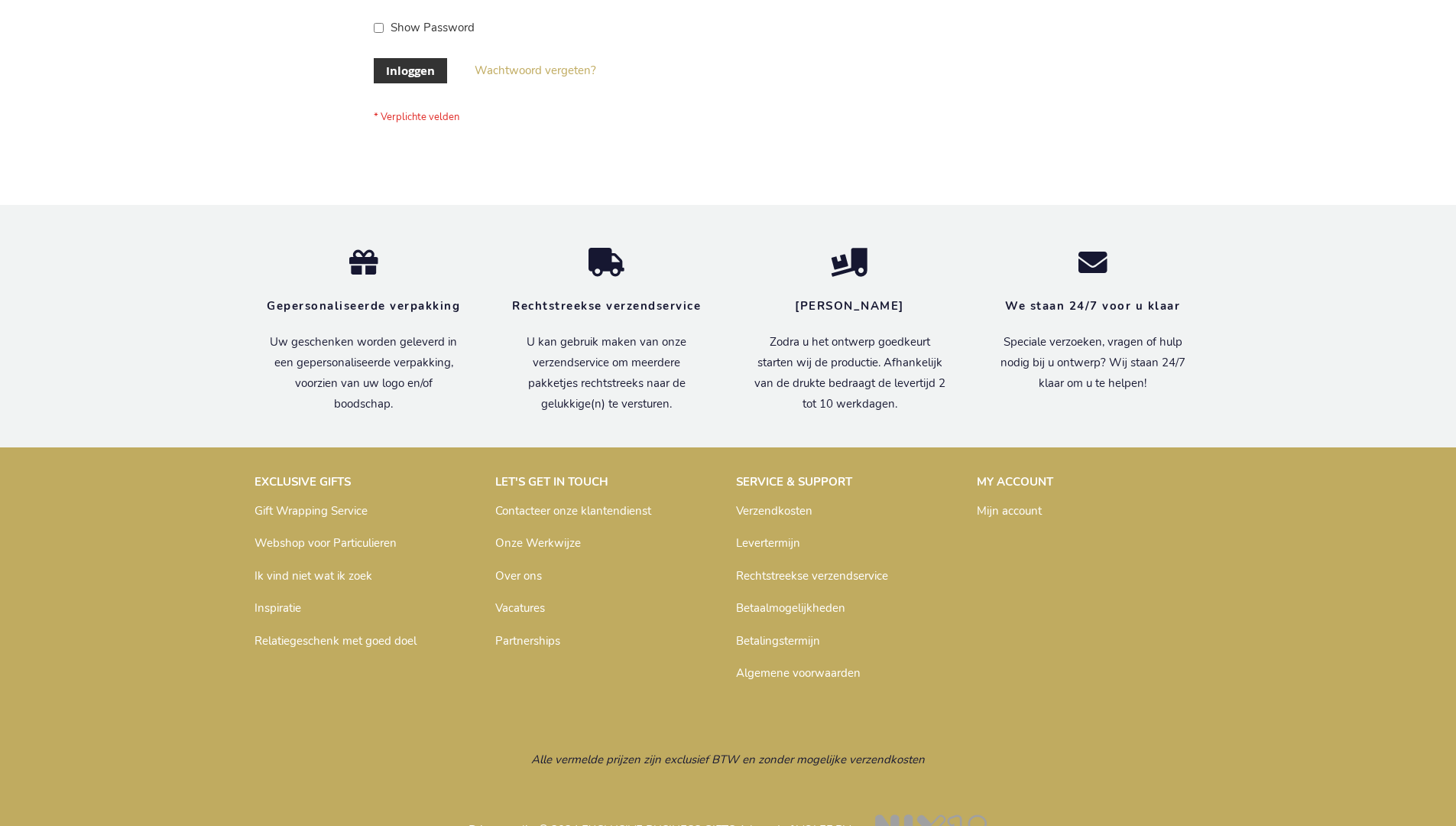
scroll to position [519, 0]
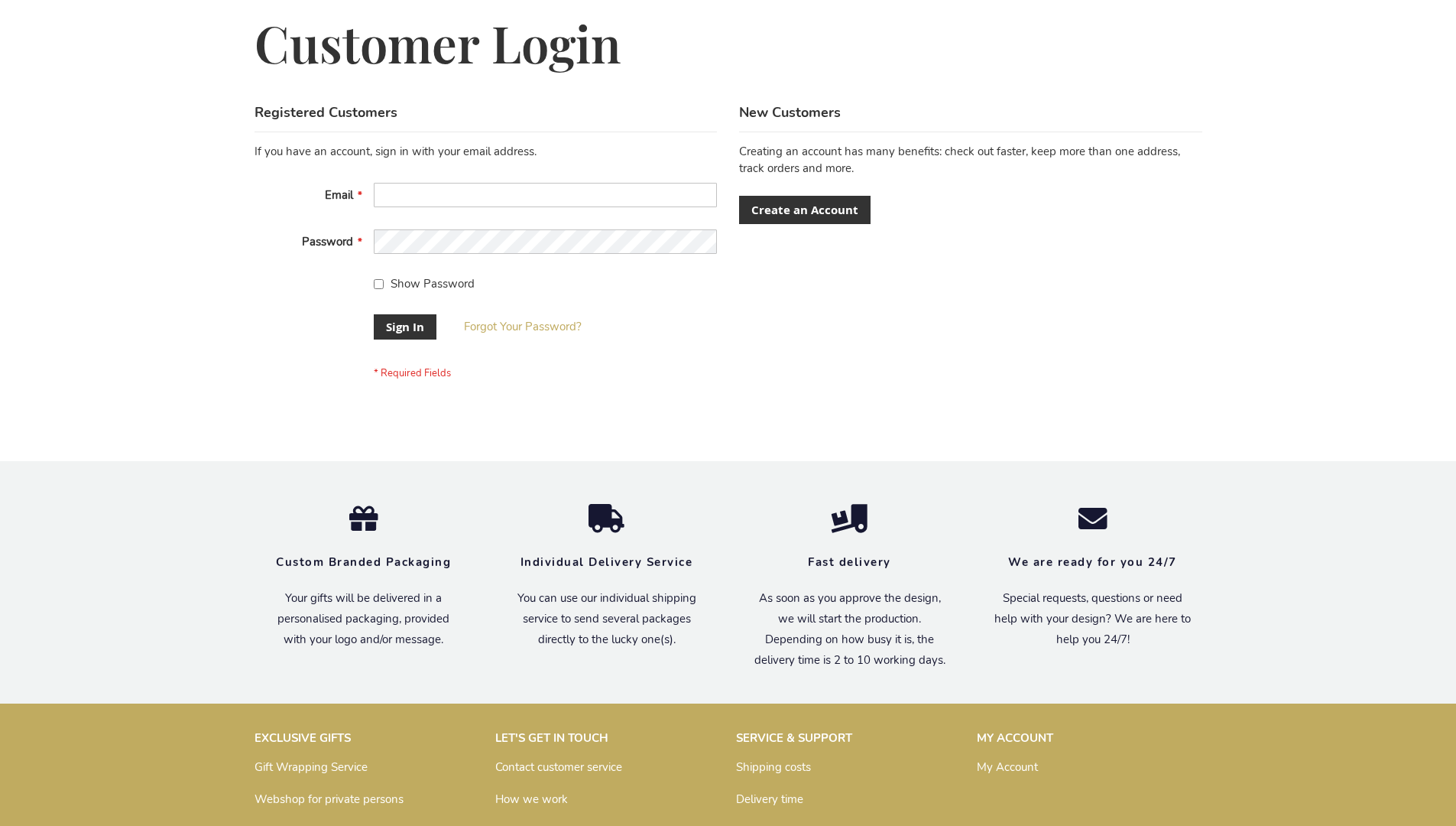
scroll to position [491, 0]
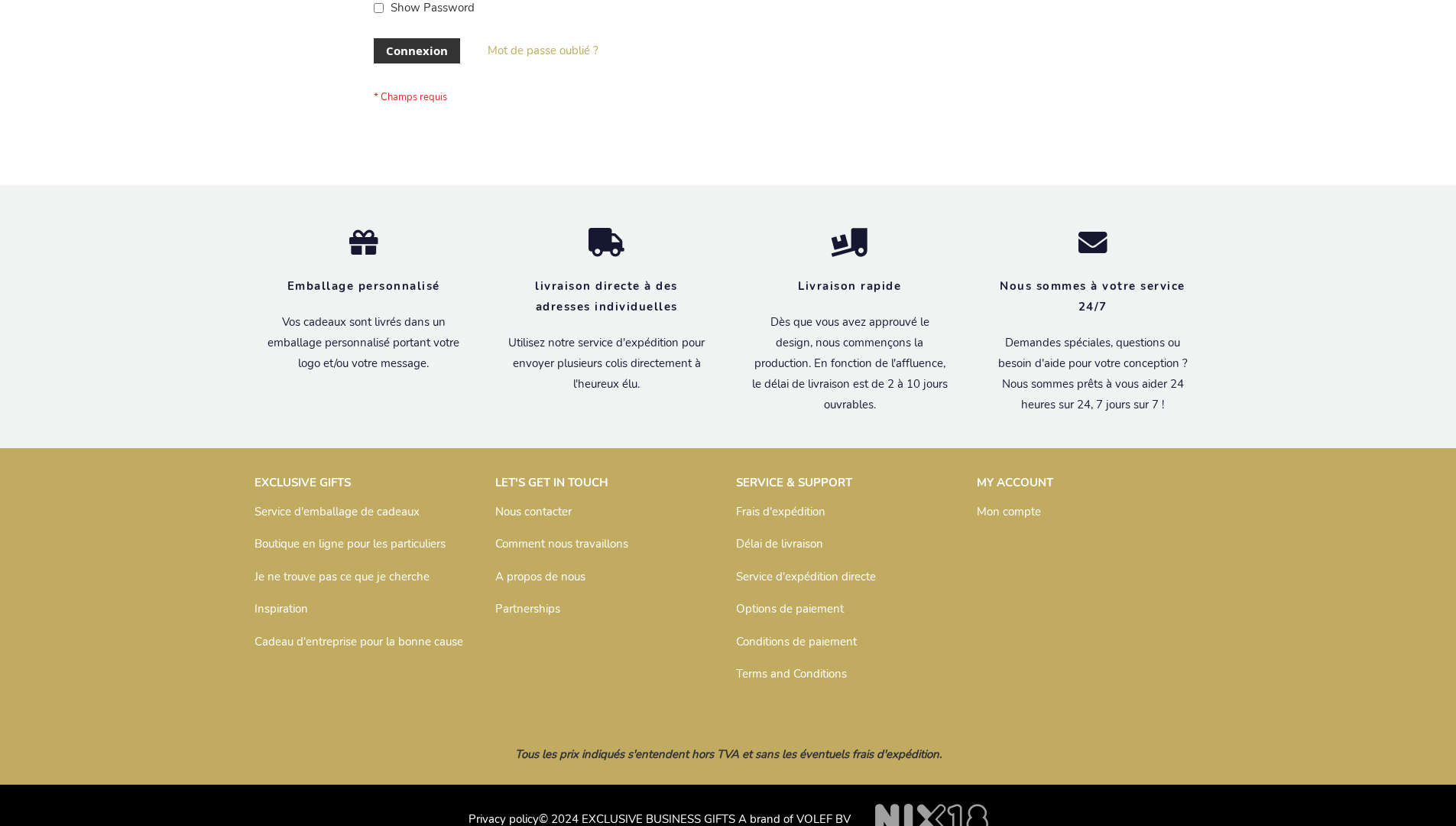
scroll to position [527, 0]
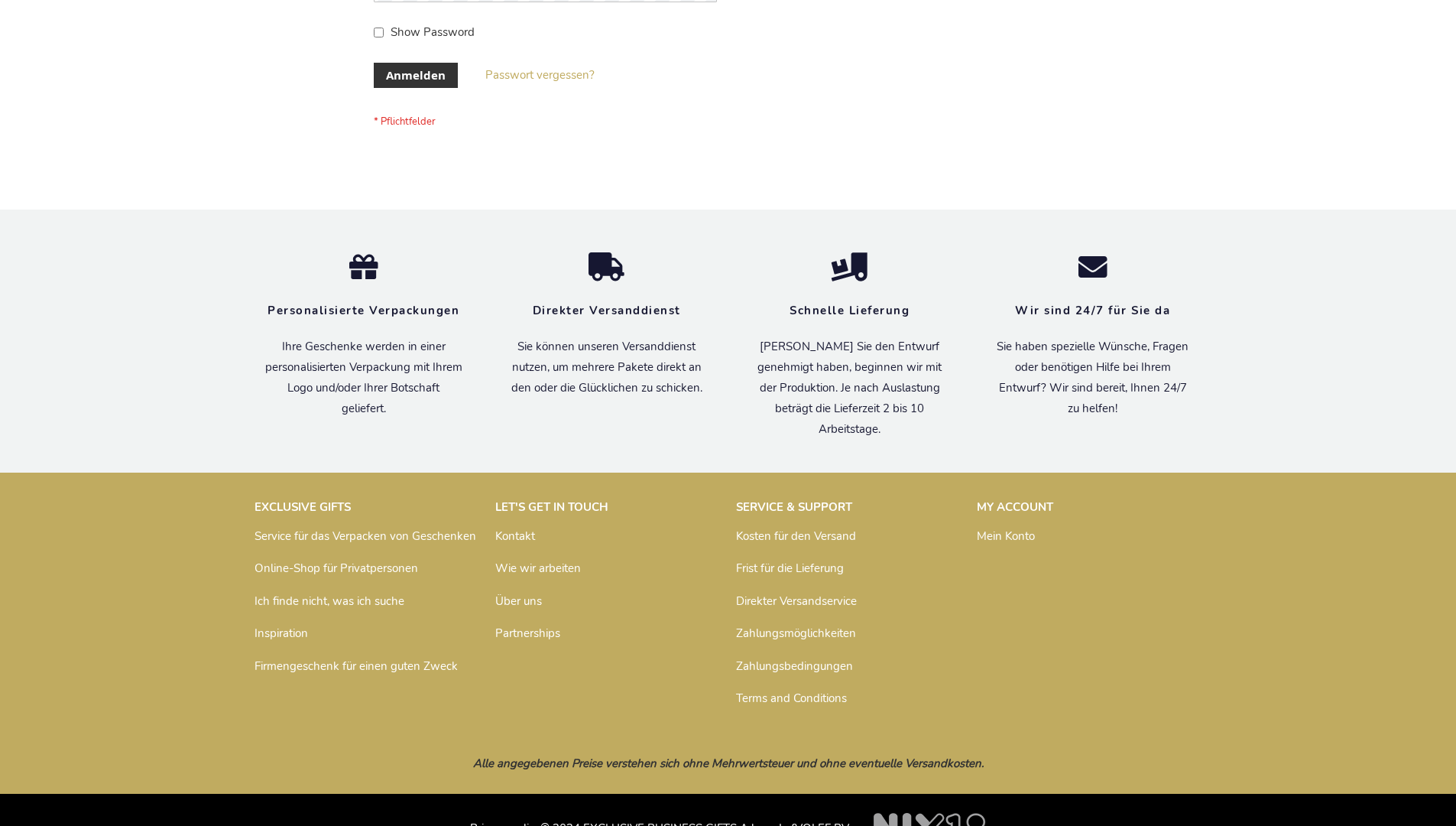
scroll to position [512, 0]
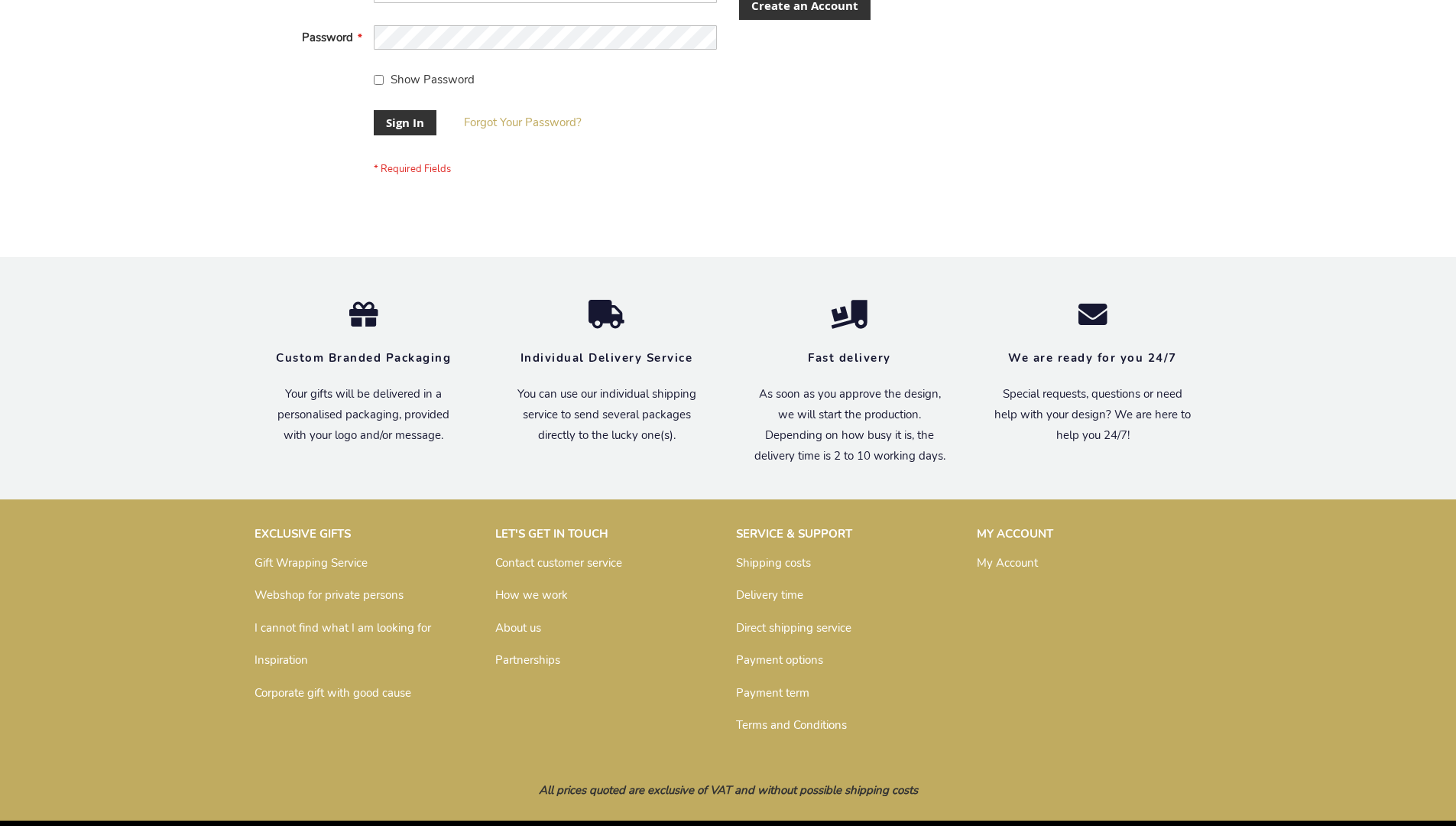
scroll to position [491, 0]
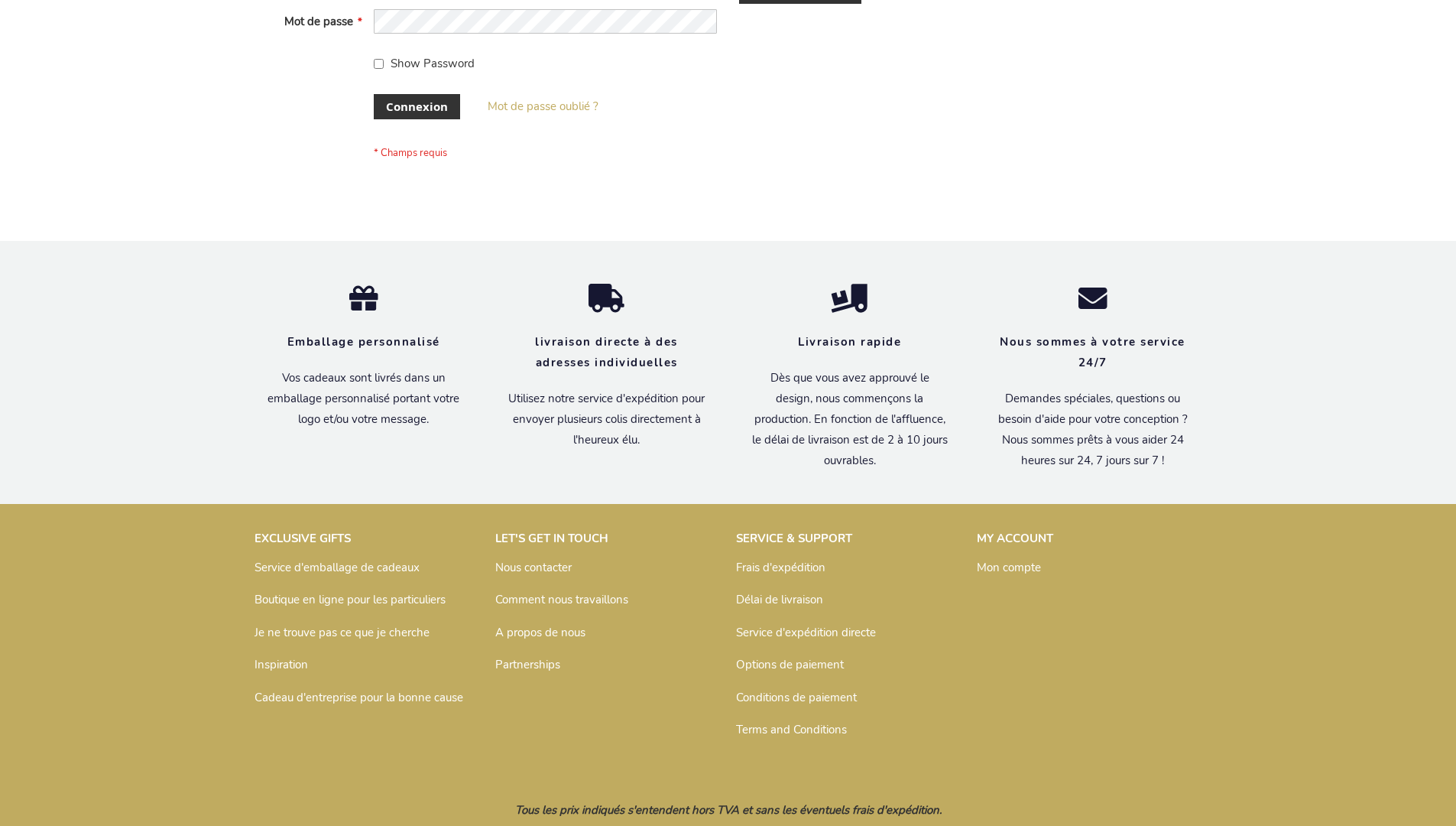
scroll to position [527, 0]
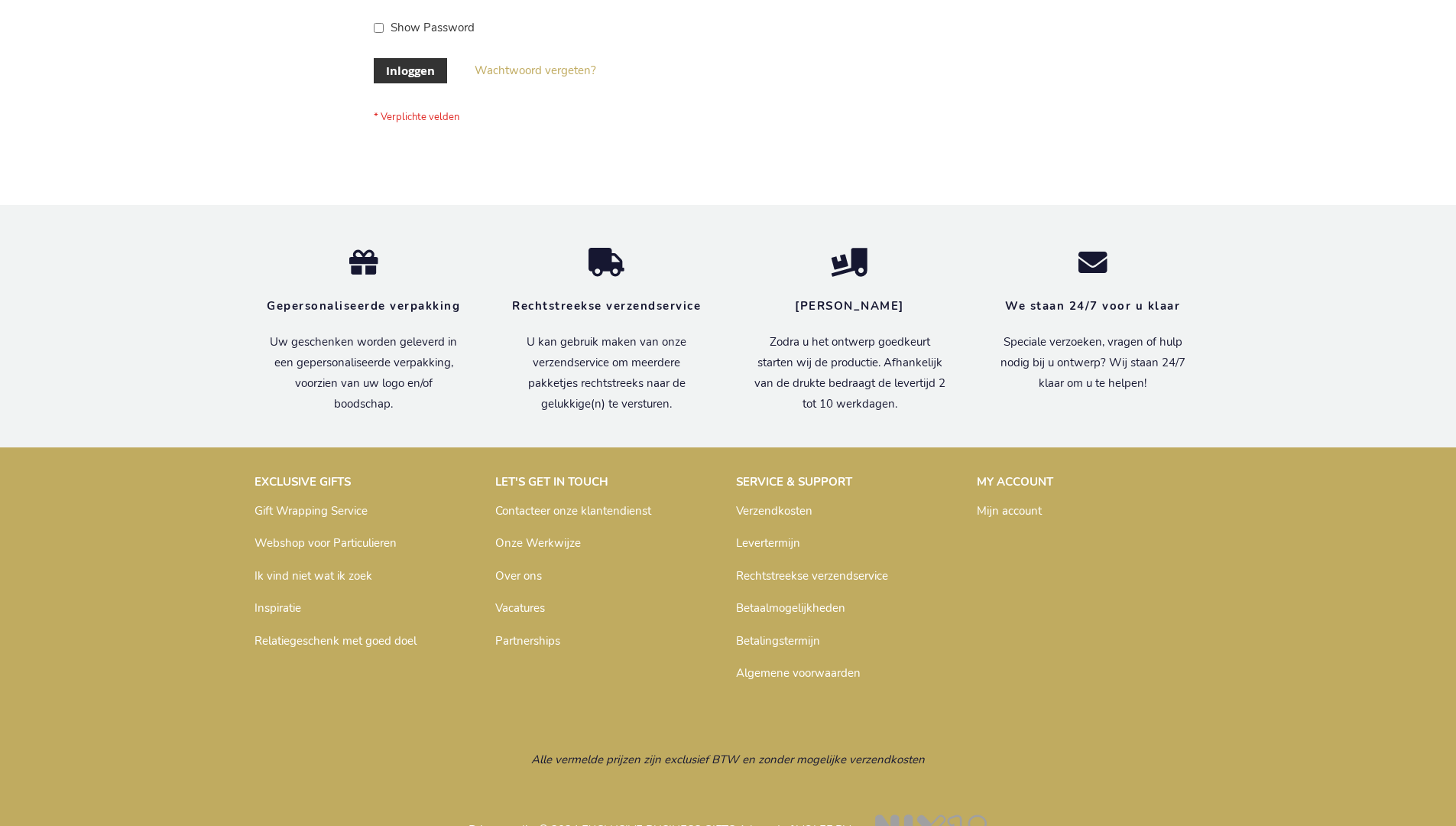
scroll to position [519, 0]
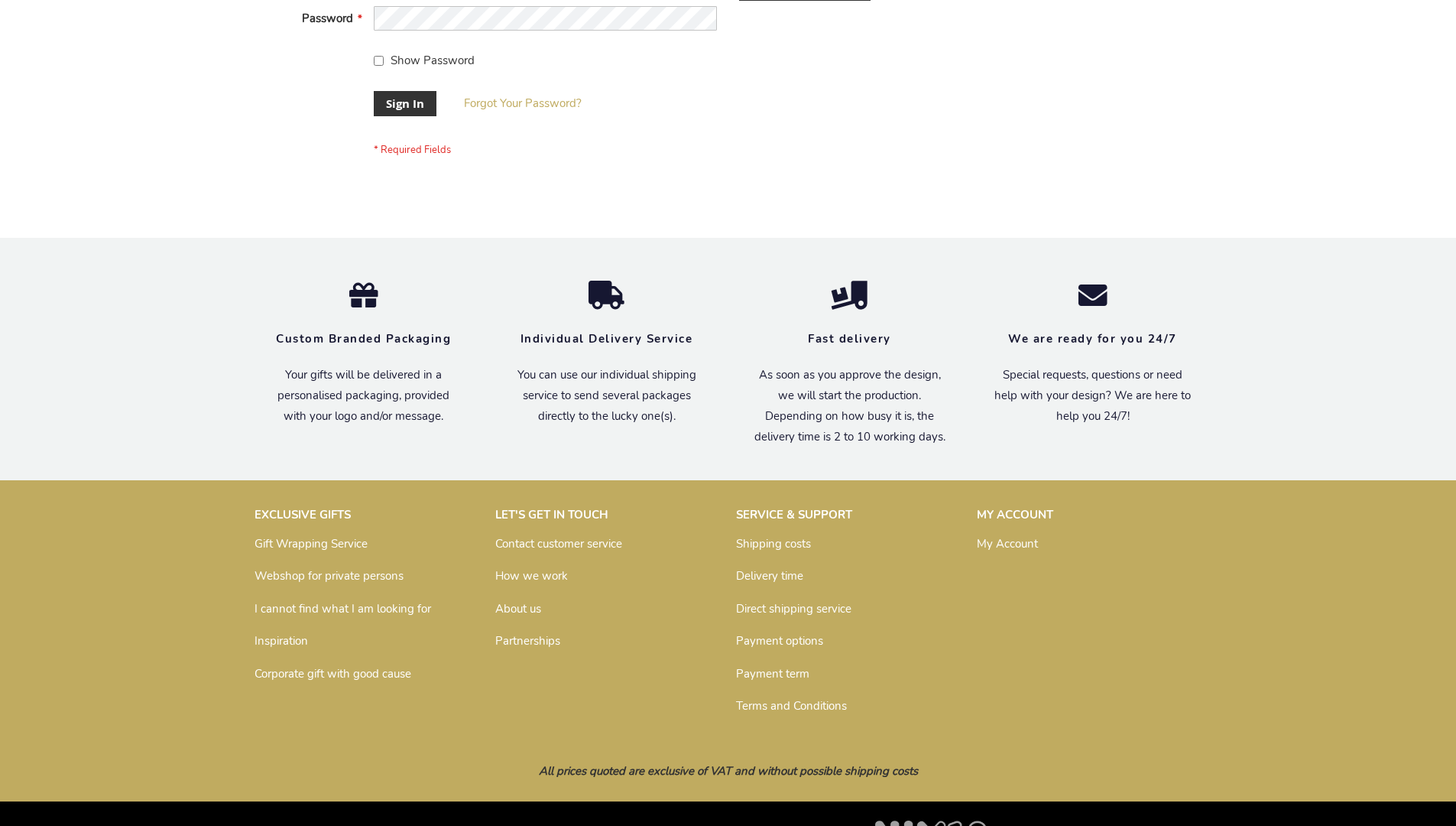
scroll to position [491, 0]
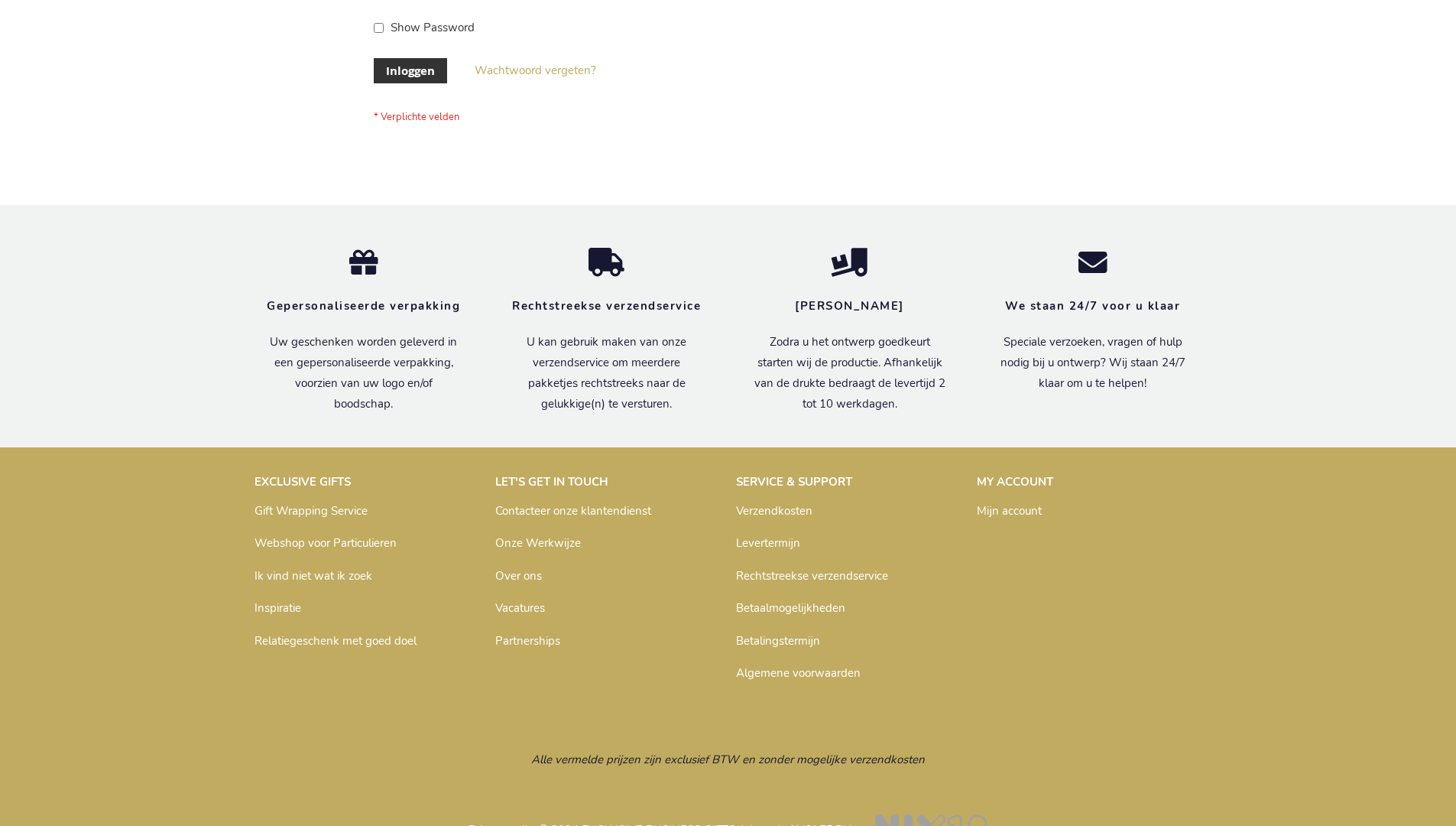
scroll to position [519, 0]
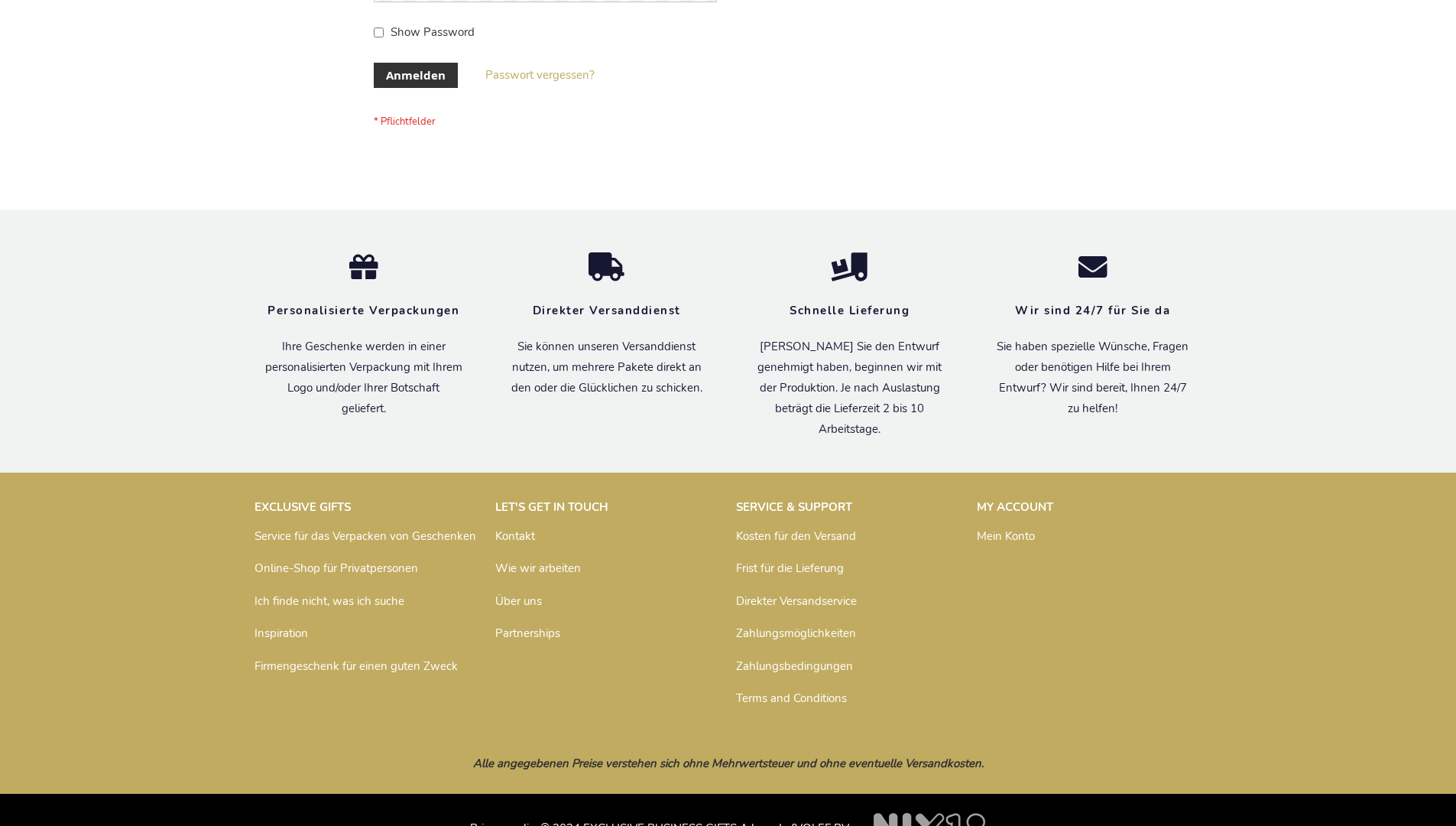
scroll to position [512, 0]
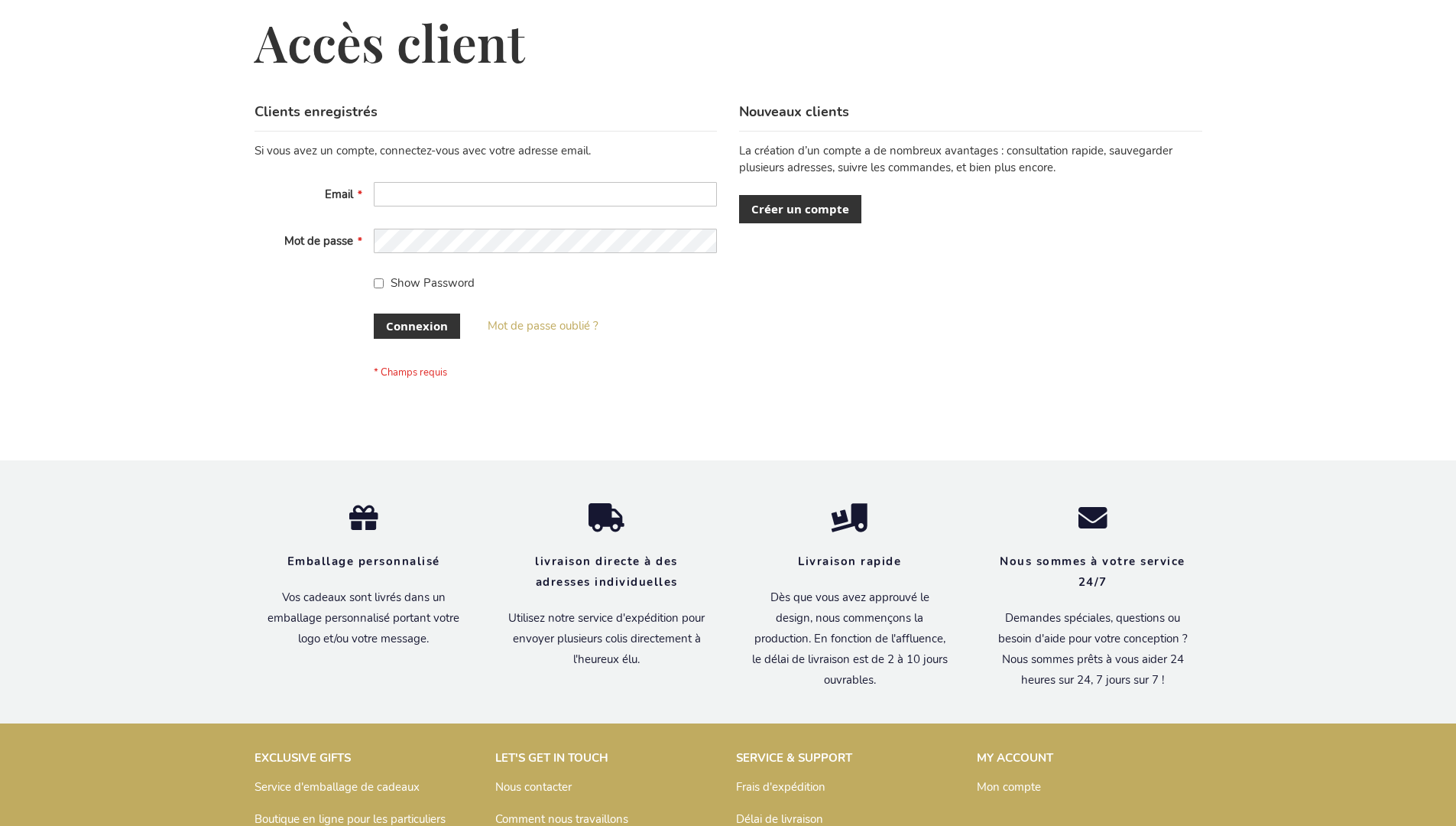
scroll to position [516, 0]
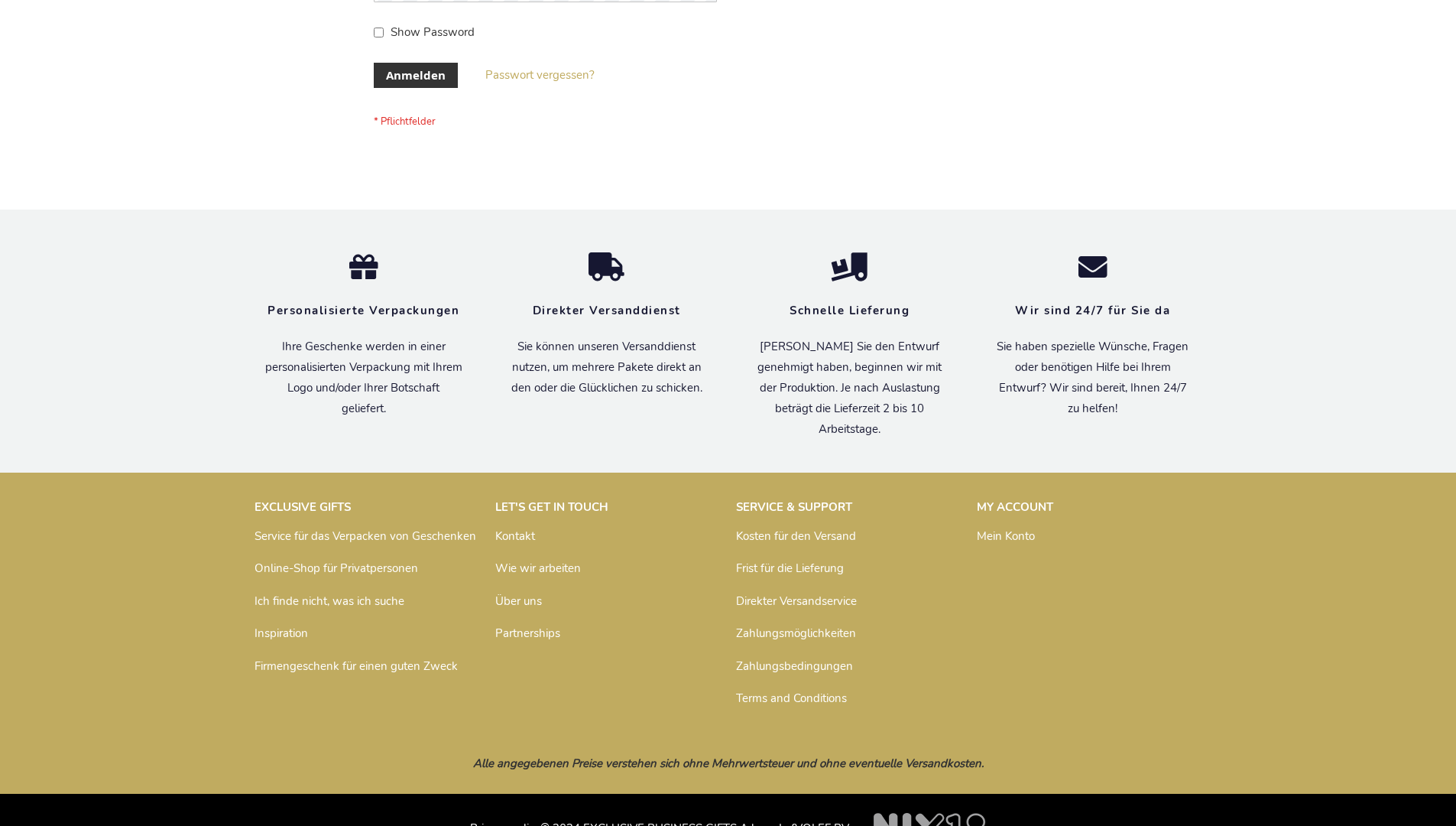
scroll to position [512, 0]
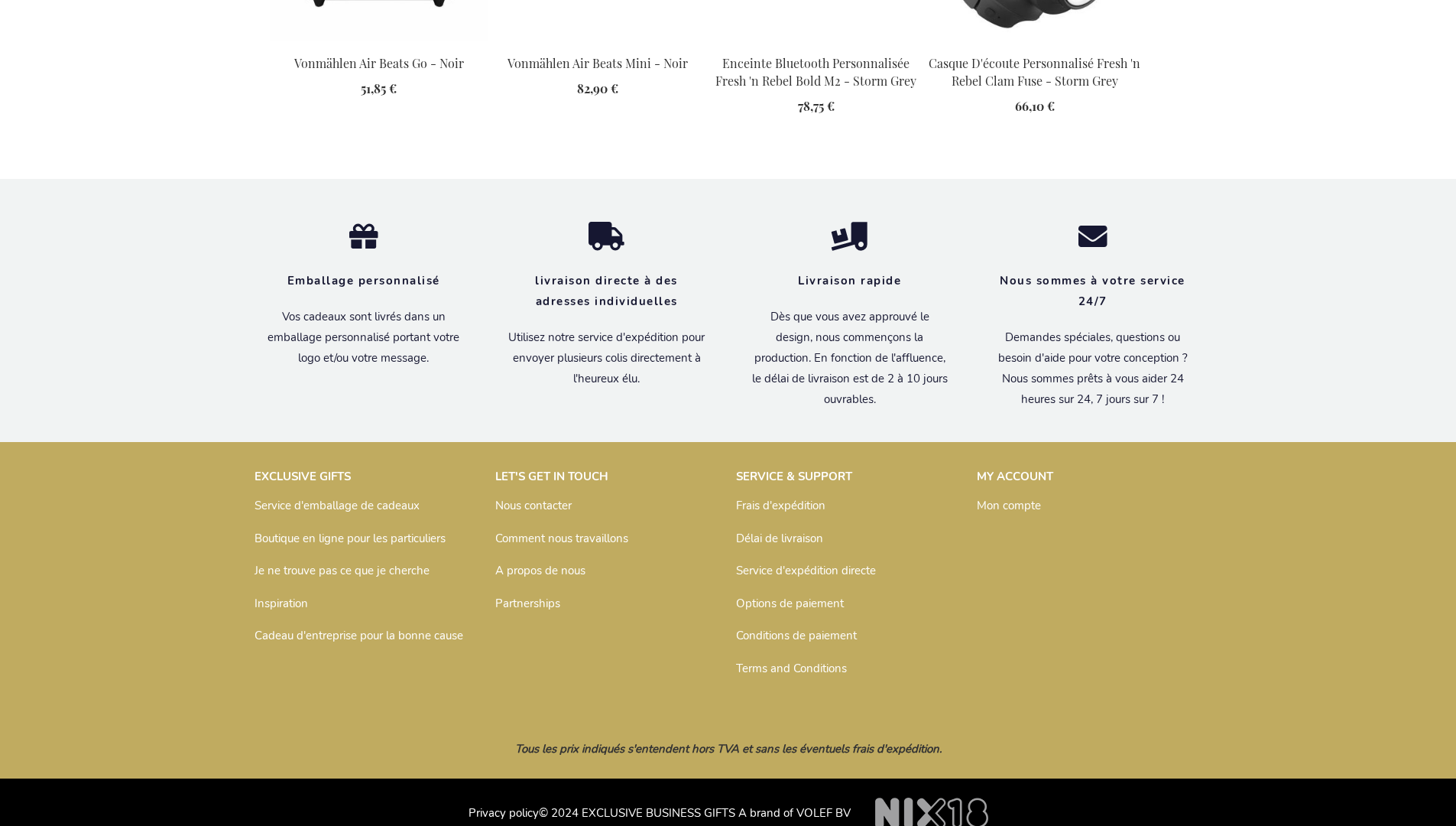
scroll to position [2226, 0]
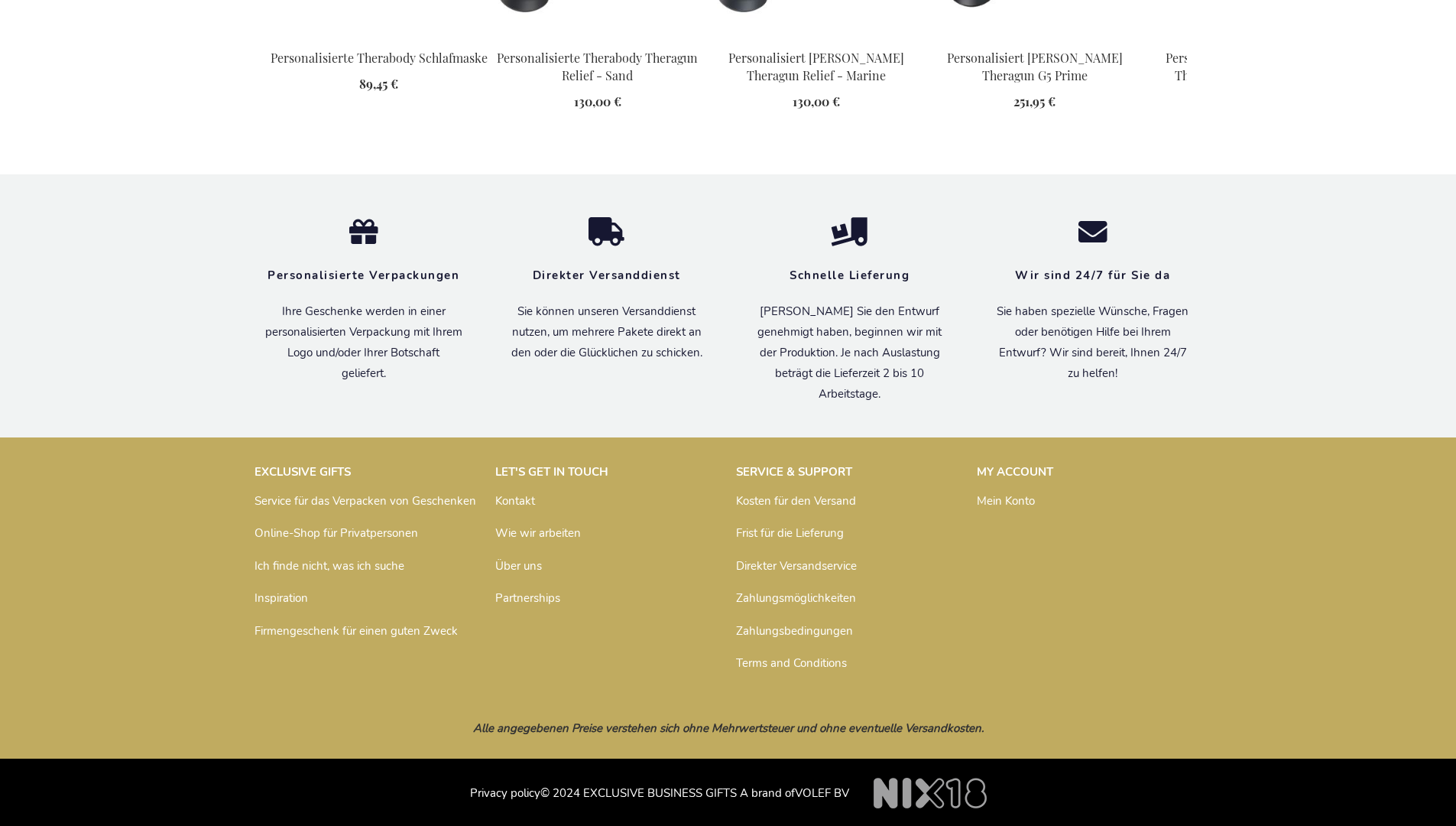
scroll to position [2212, 0]
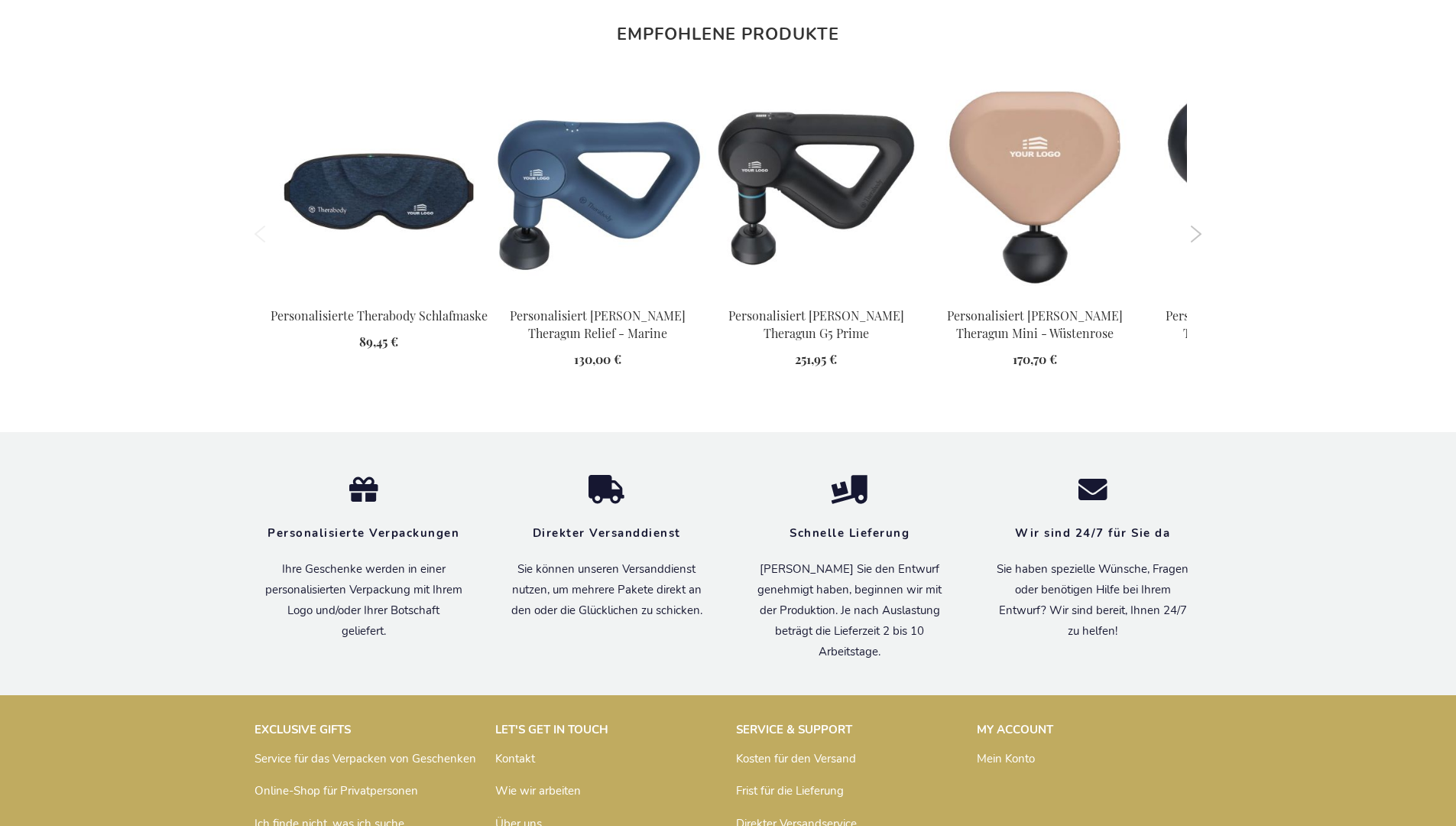
scroll to position [2224, 0]
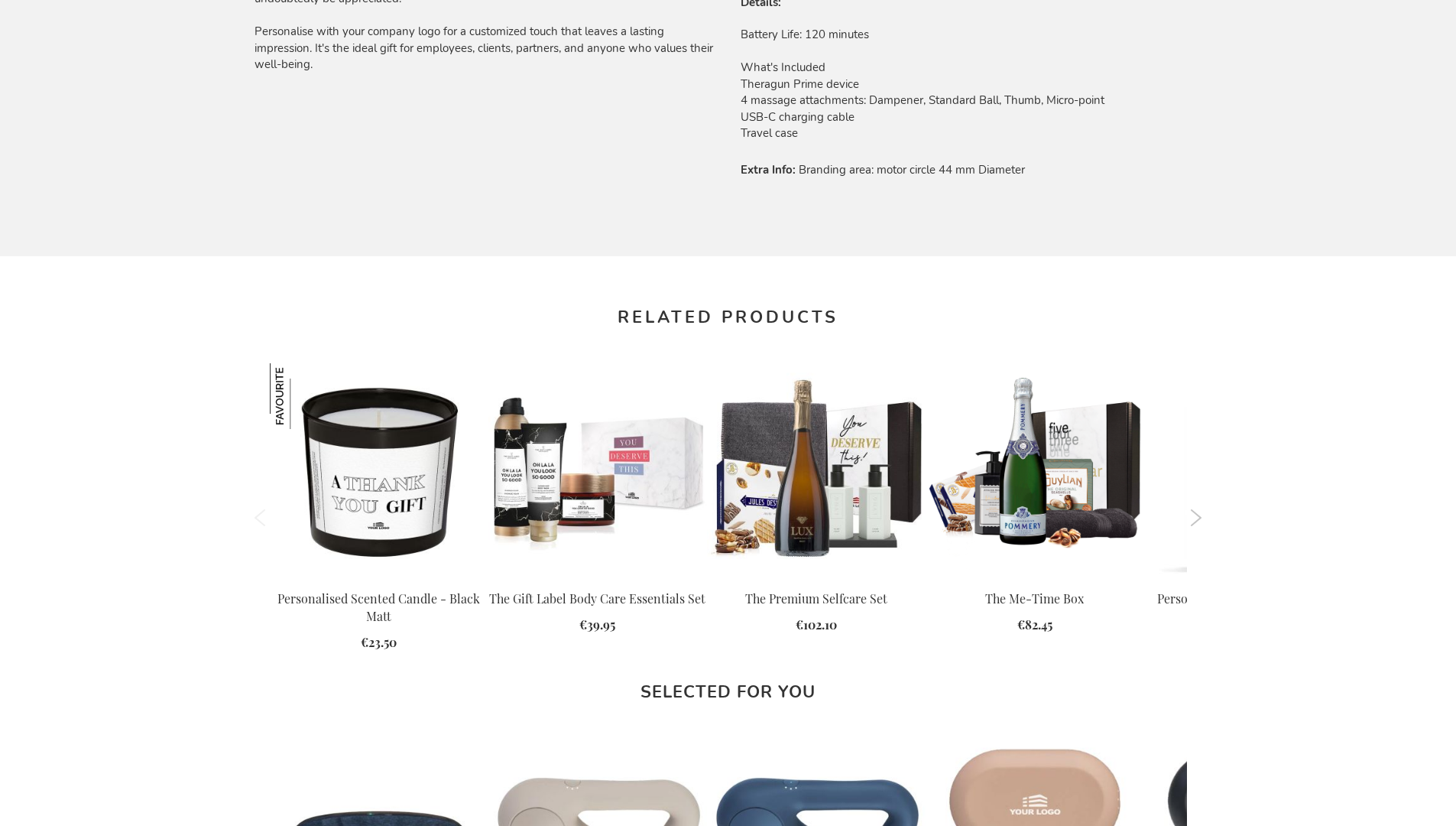
scroll to position [2143, 0]
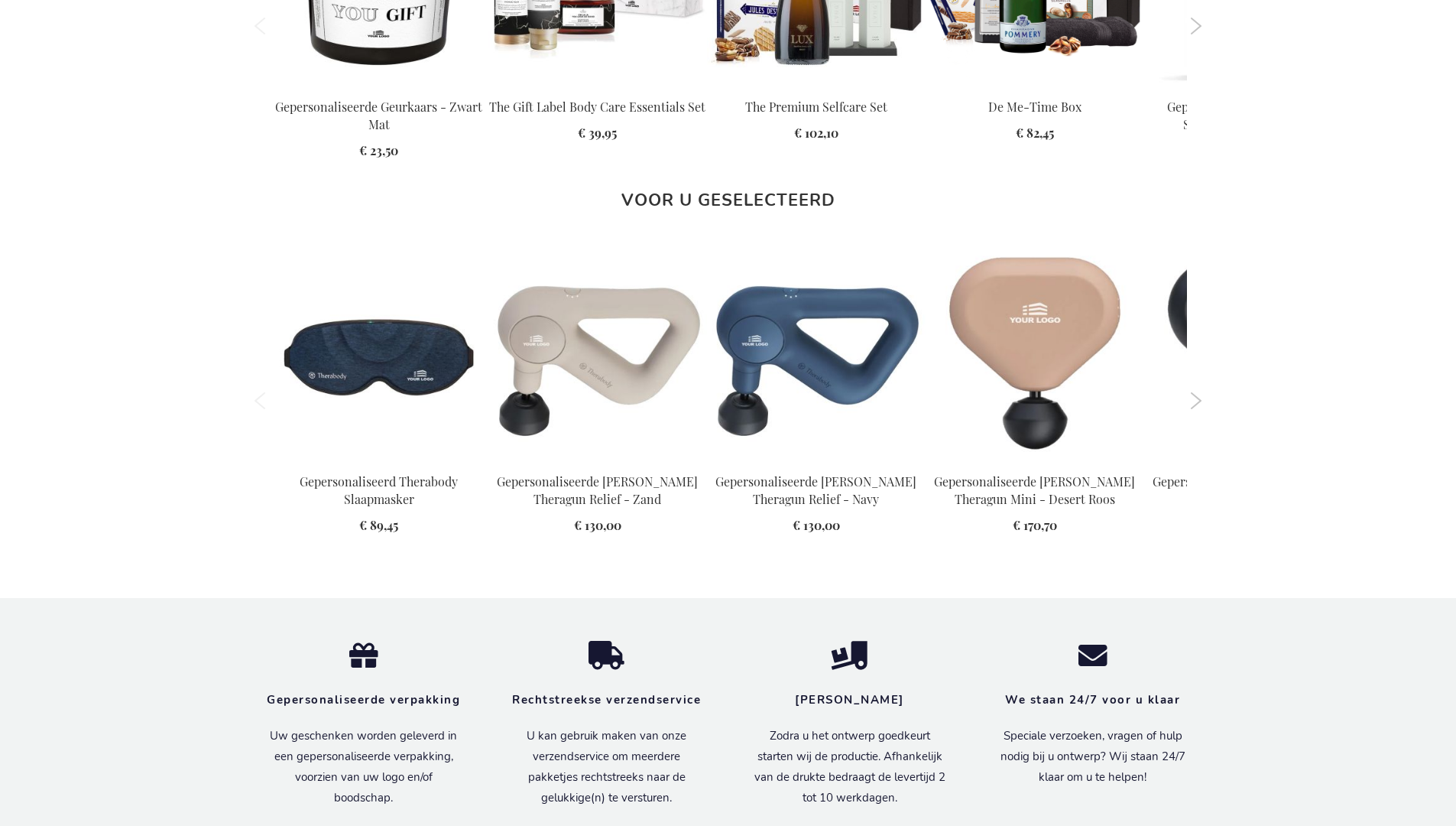
scroll to position [2172, 0]
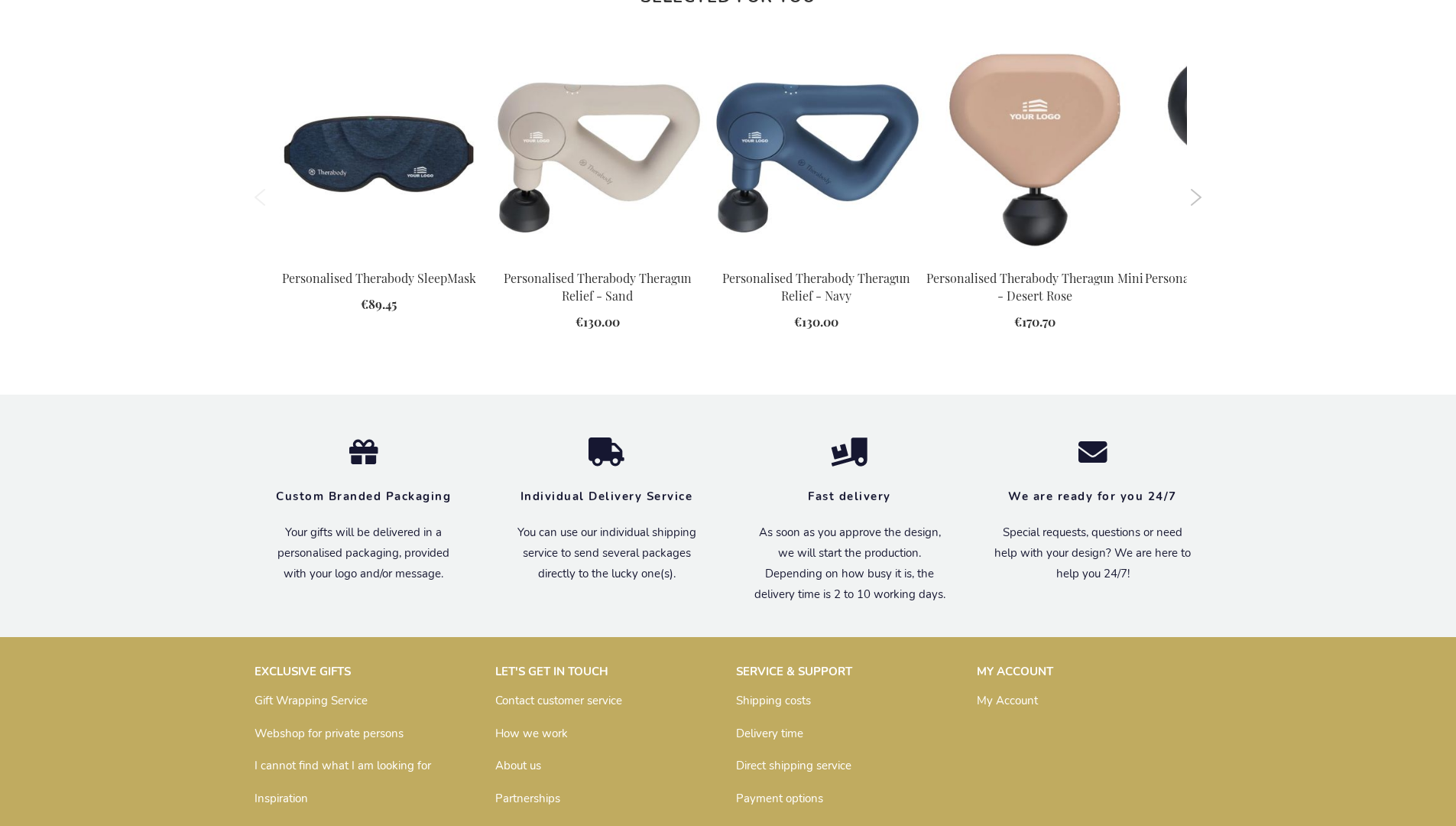
scroll to position [2143, 0]
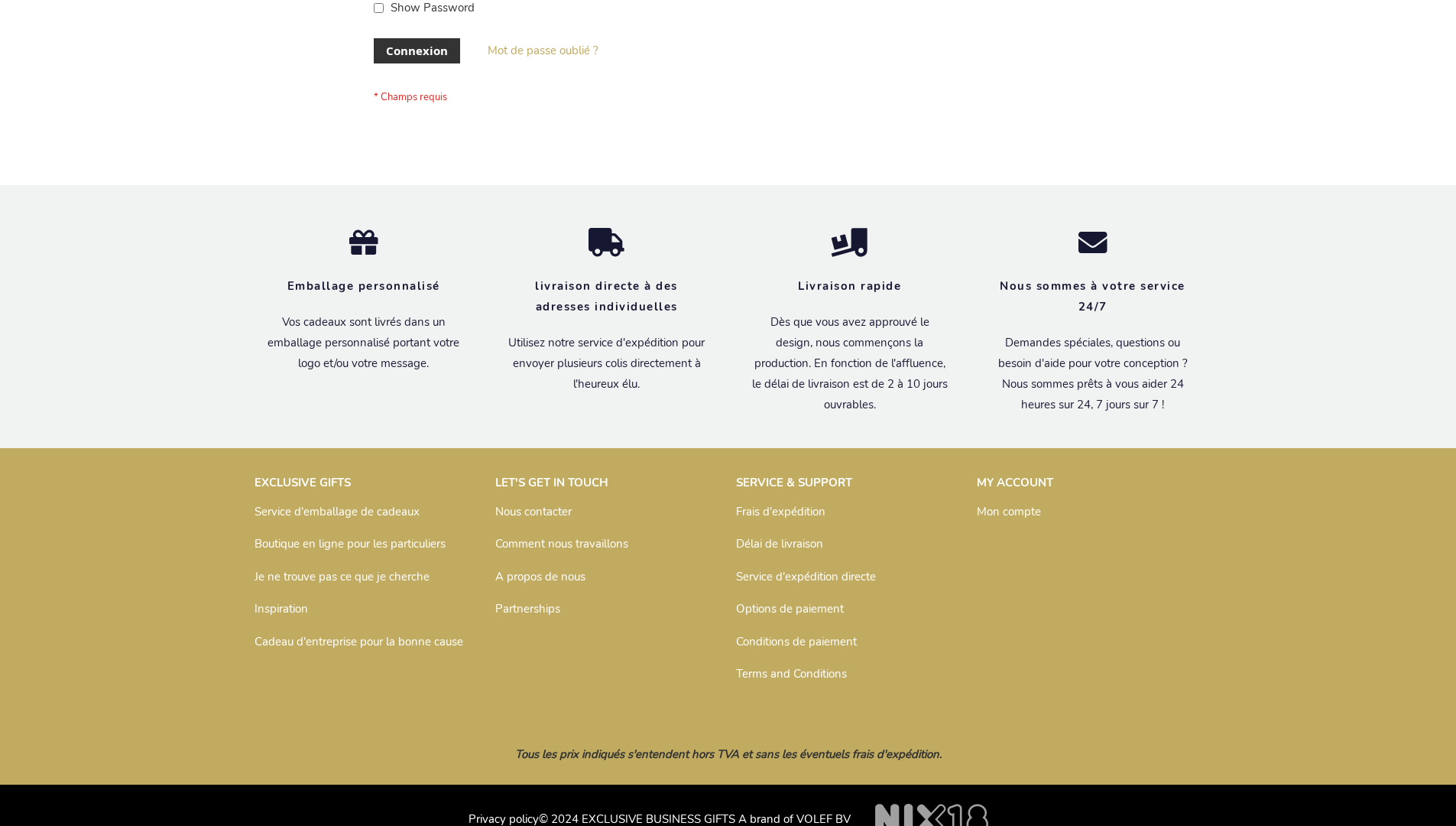
scroll to position [527, 0]
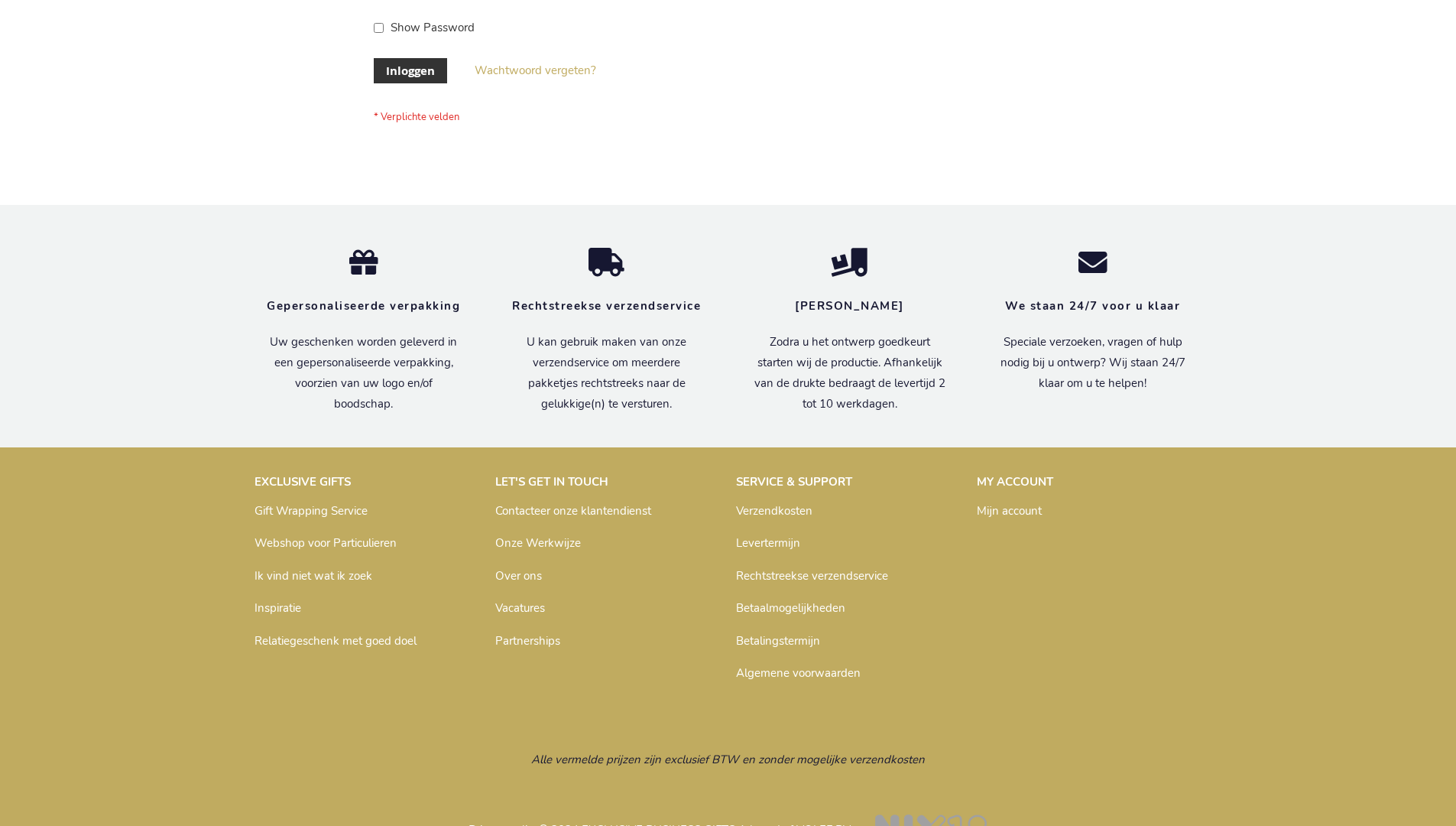
scroll to position [519, 0]
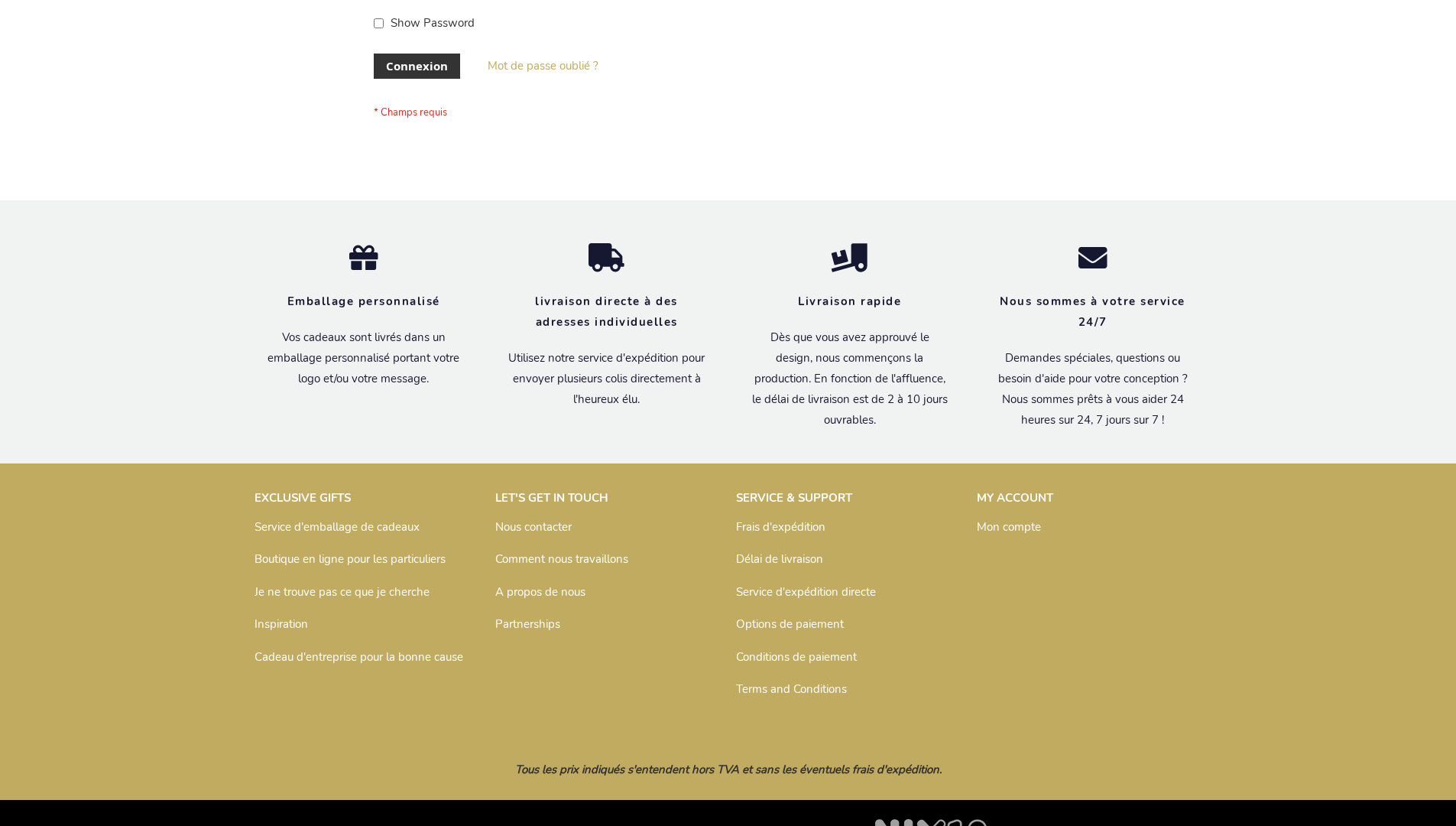
scroll to position [527, 0]
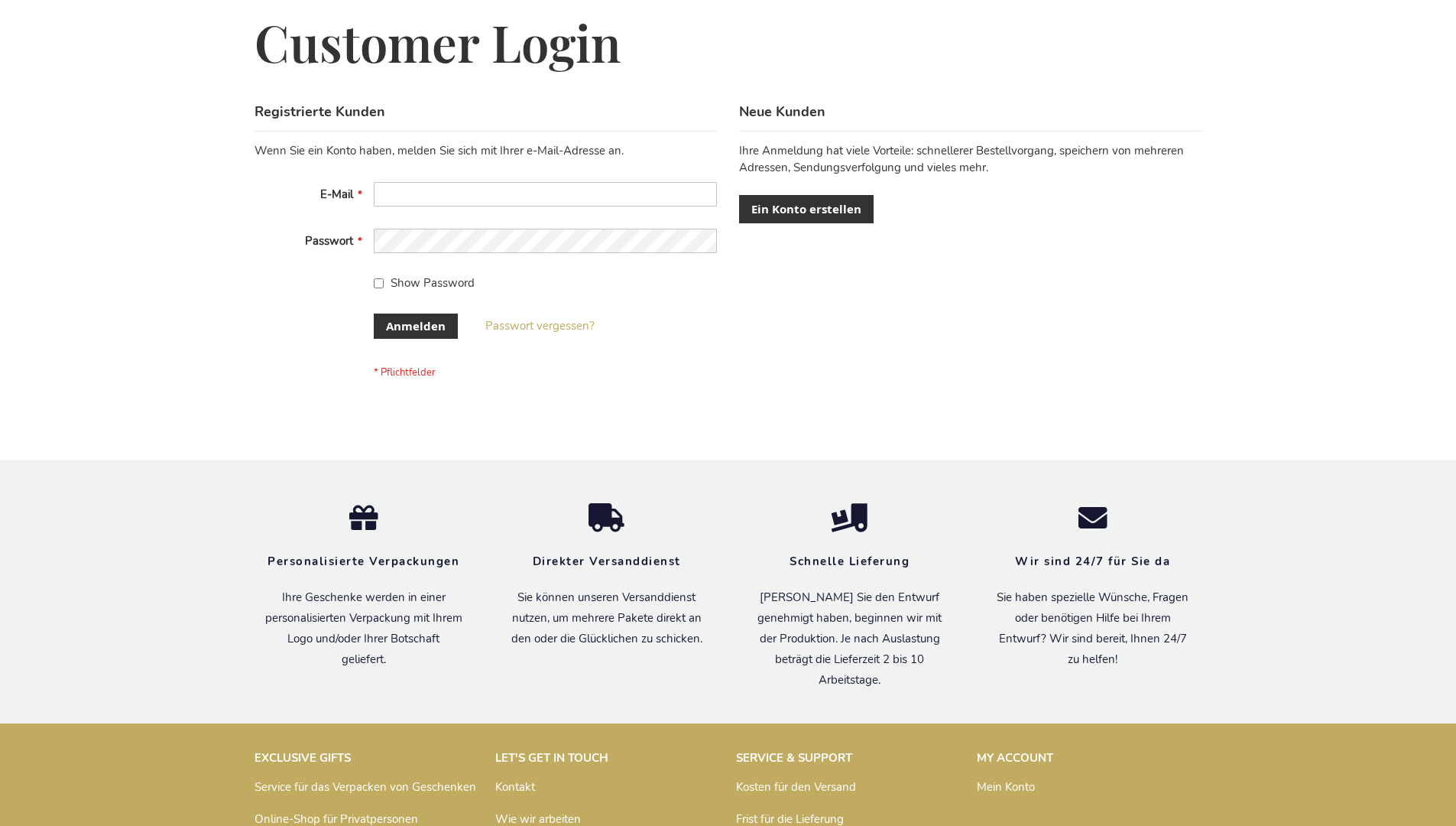
scroll to position [512, 0]
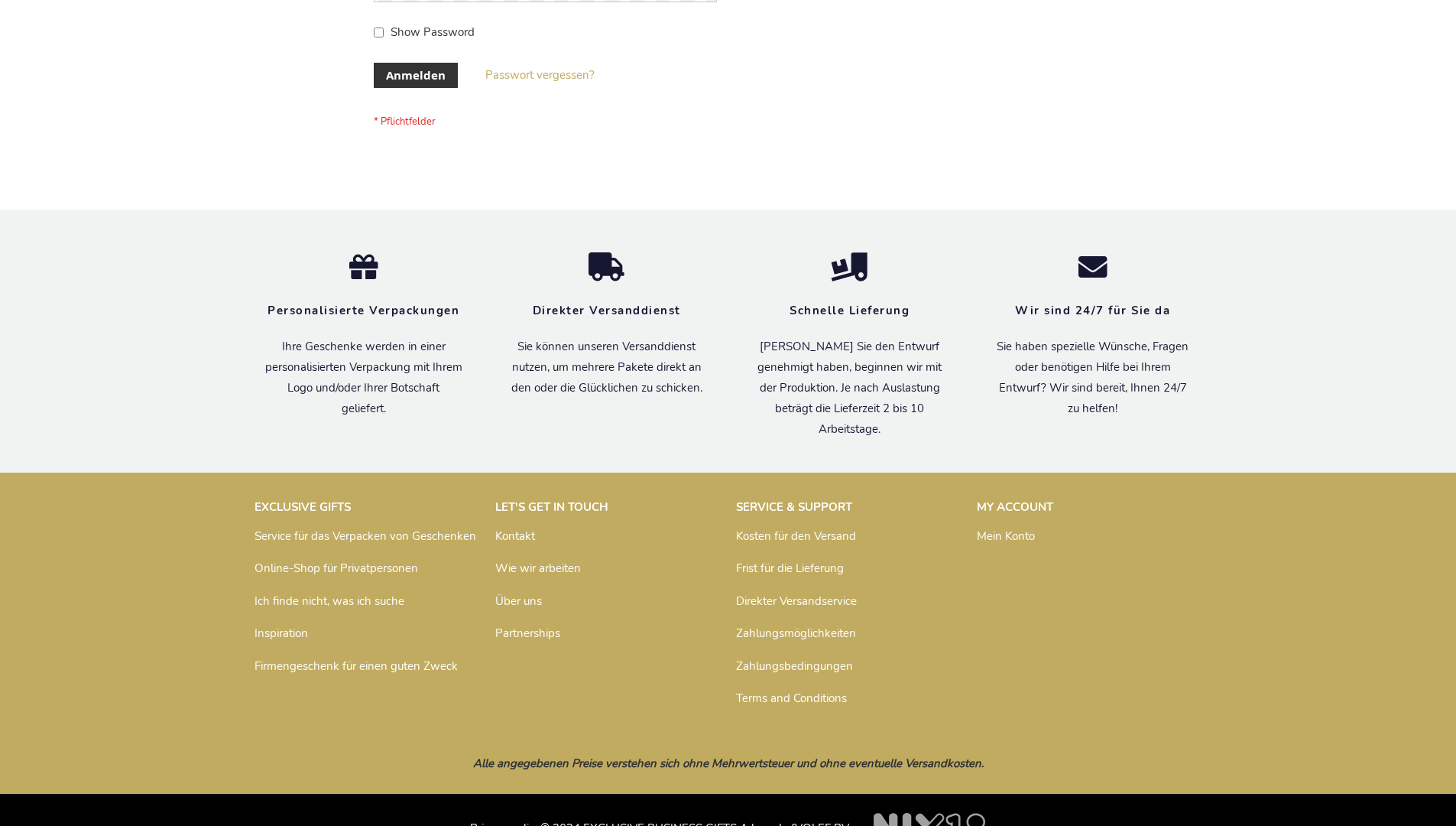
scroll to position [512, 0]
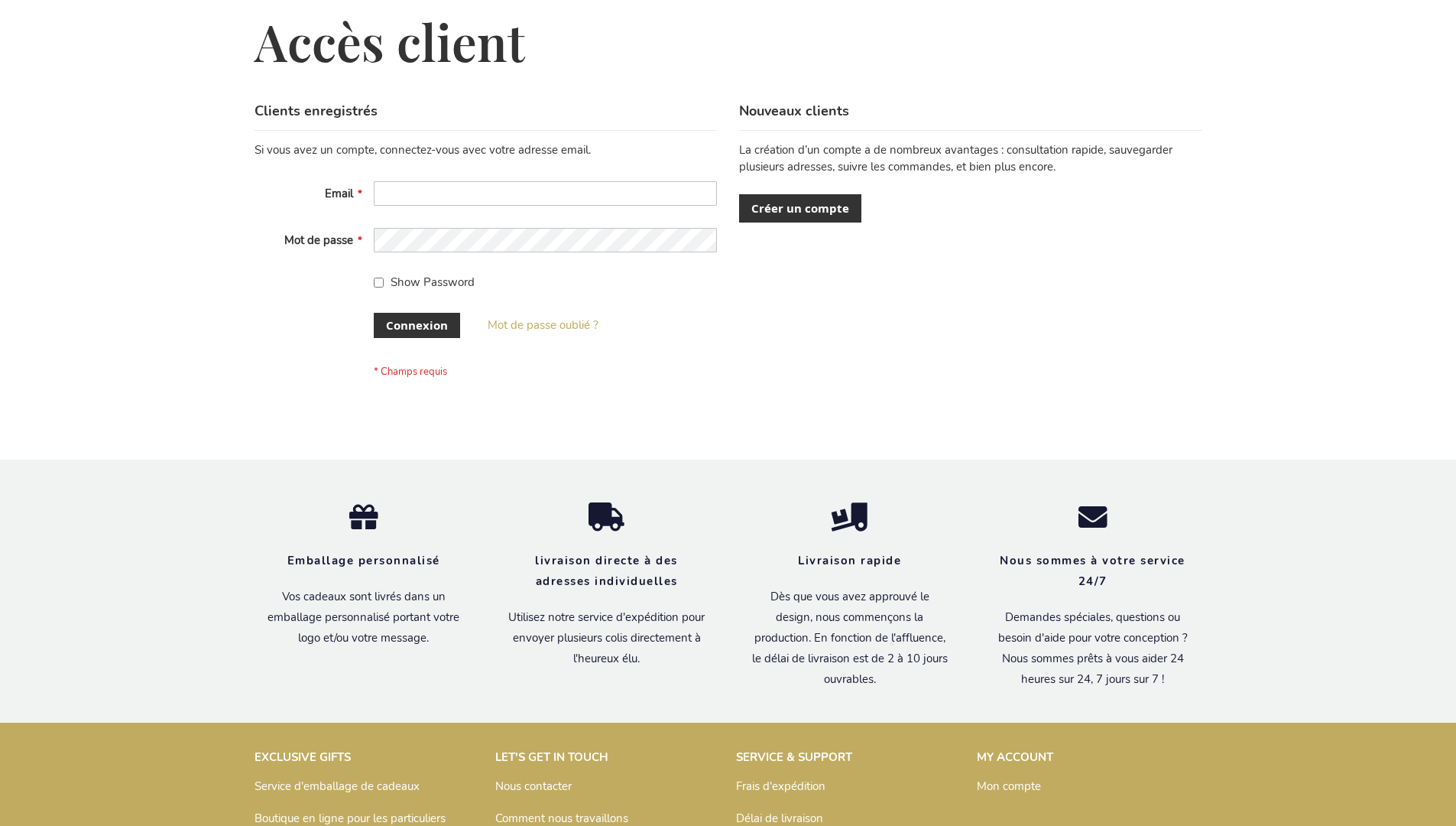
scroll to position [527, 0]
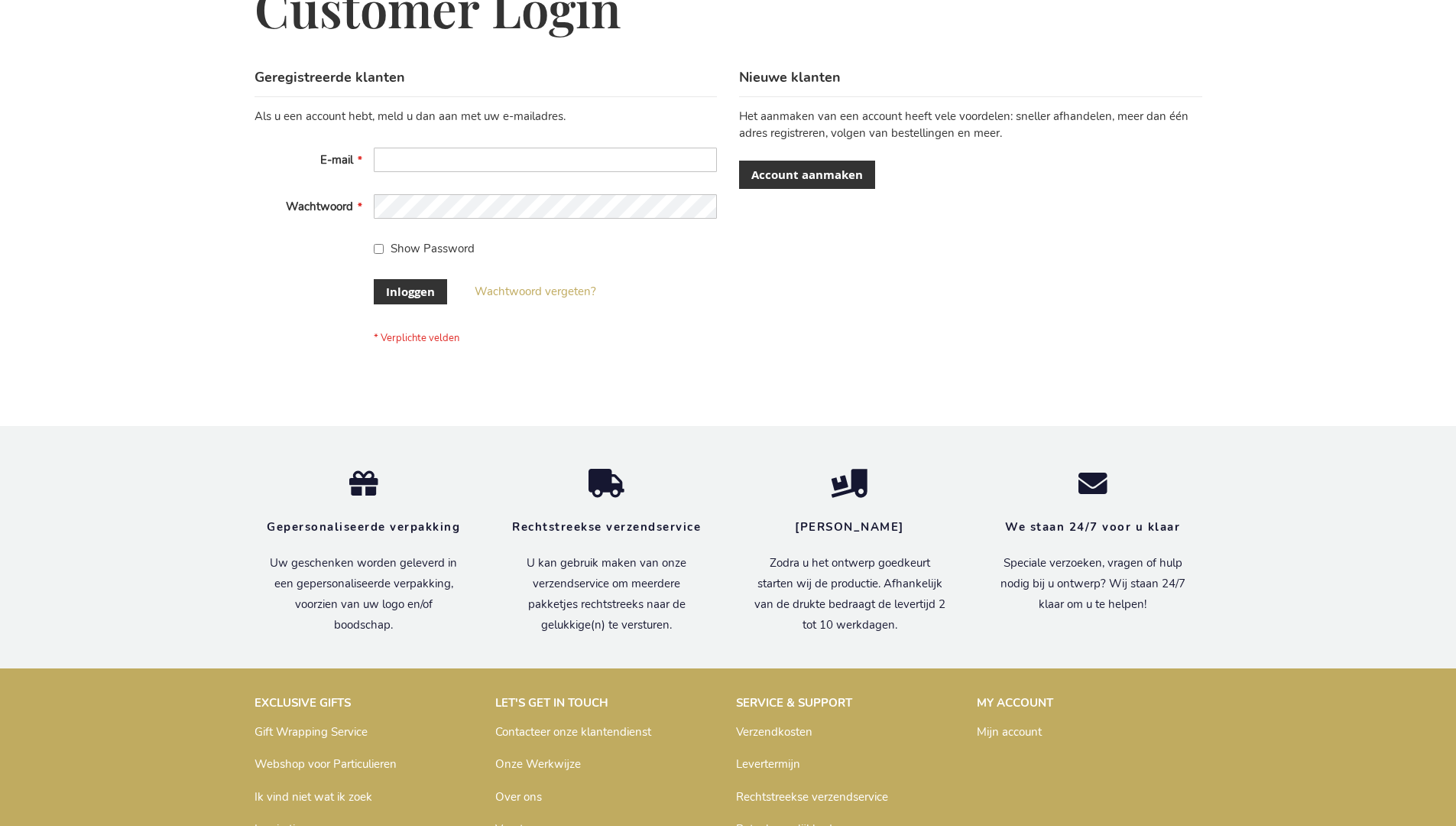
scroll to position [519, 0]
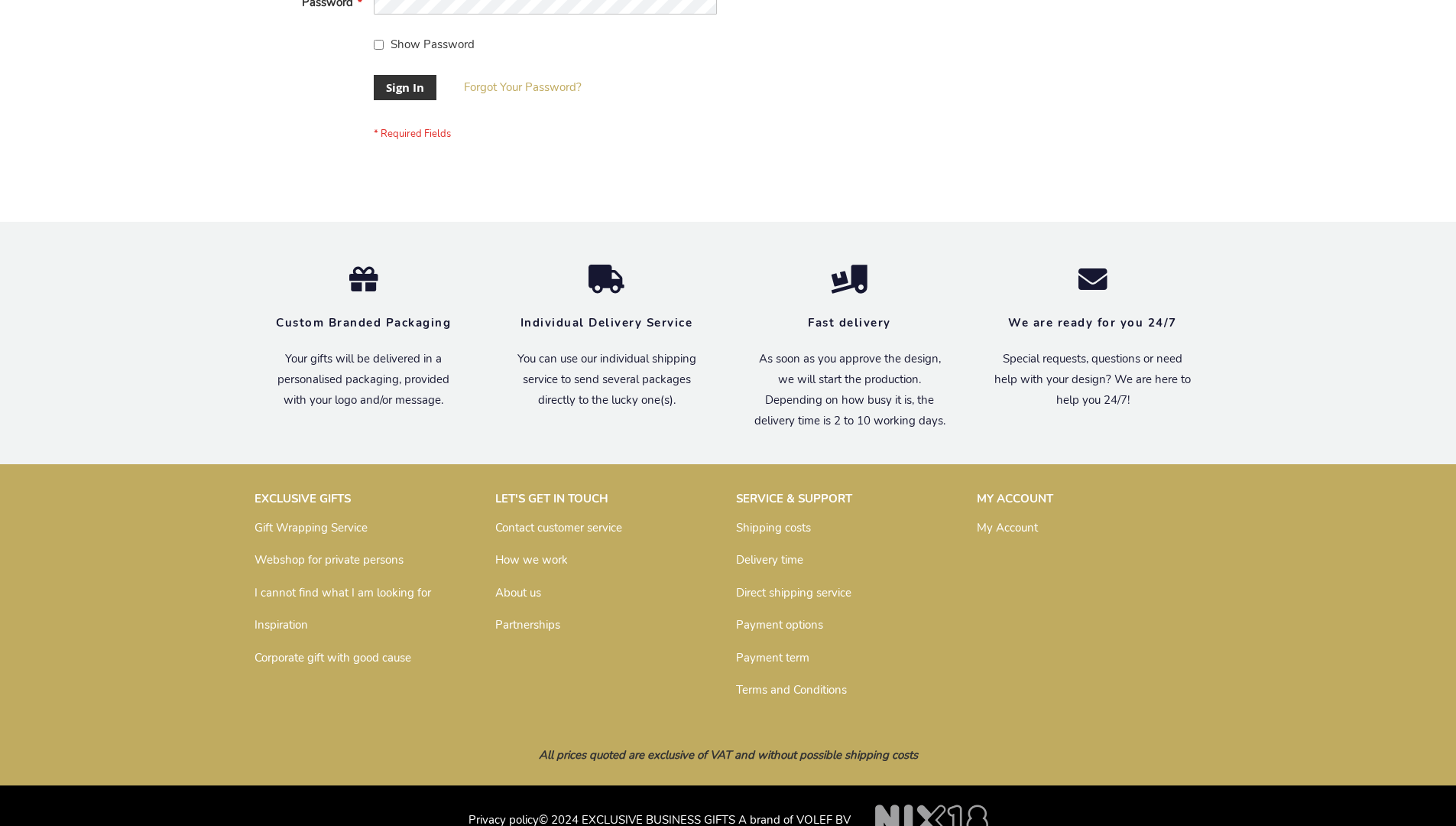
scroll to position [491, 0]
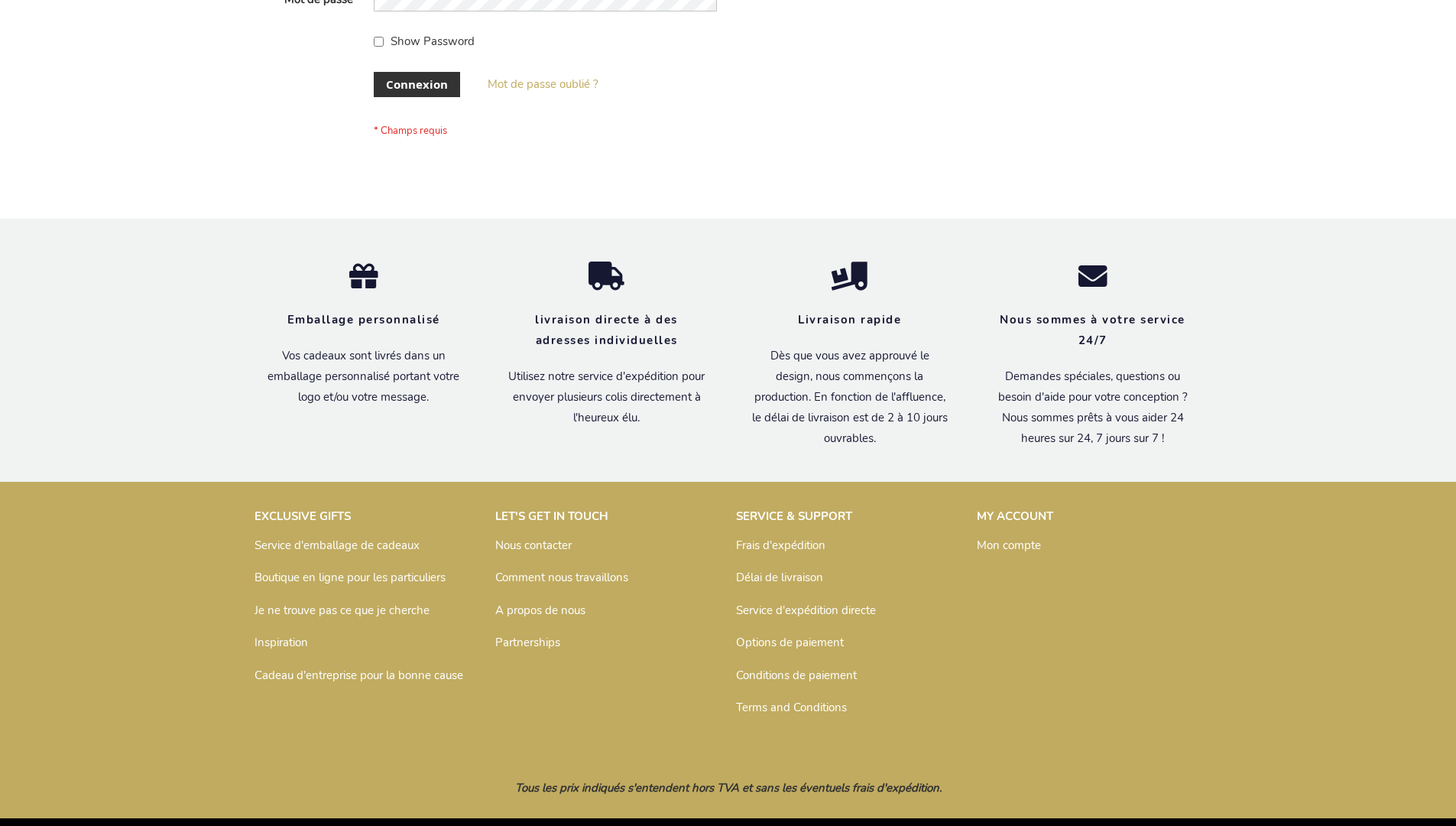
scroll to position [527, 0]
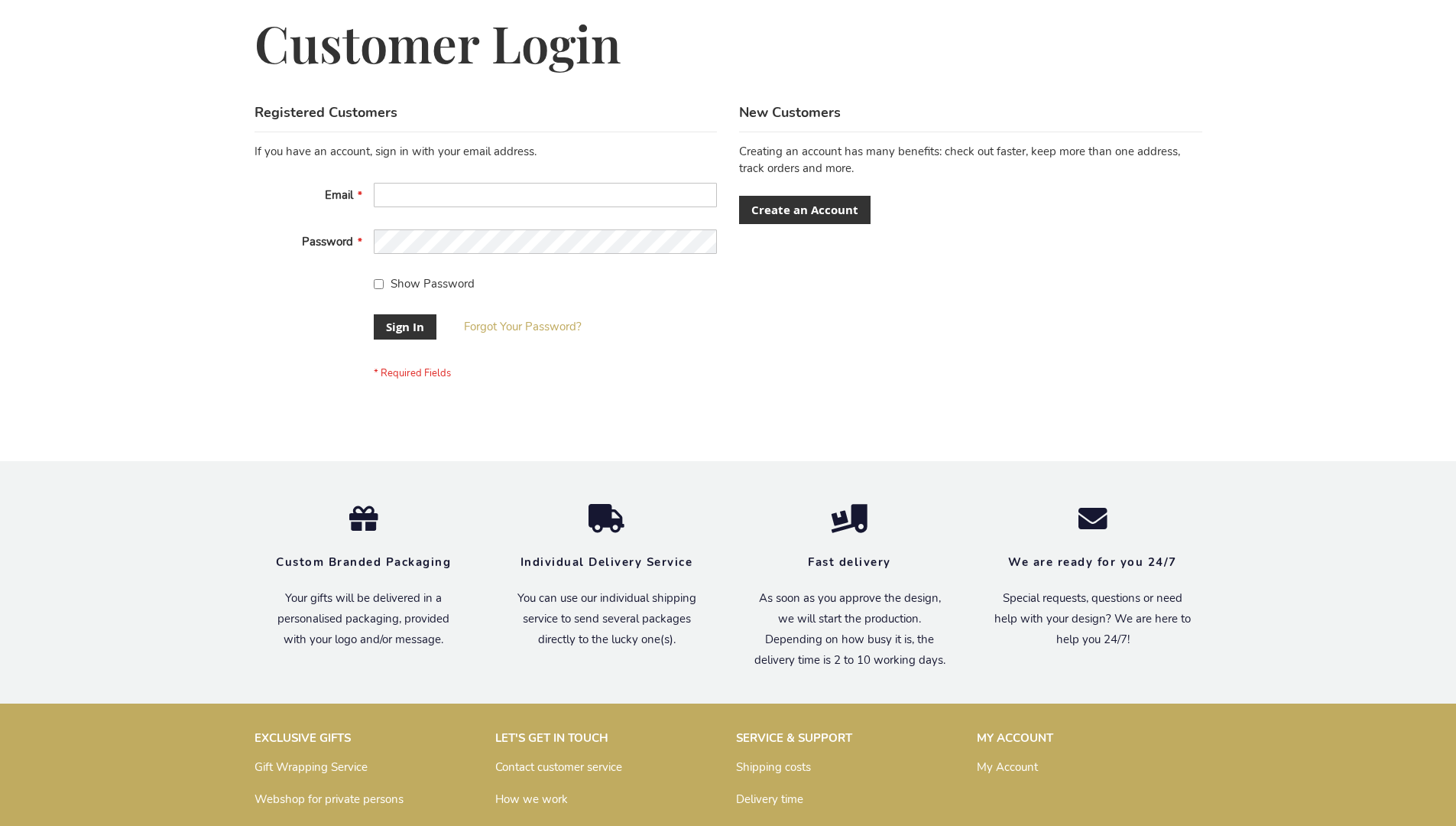
scroll to position [491, 0]
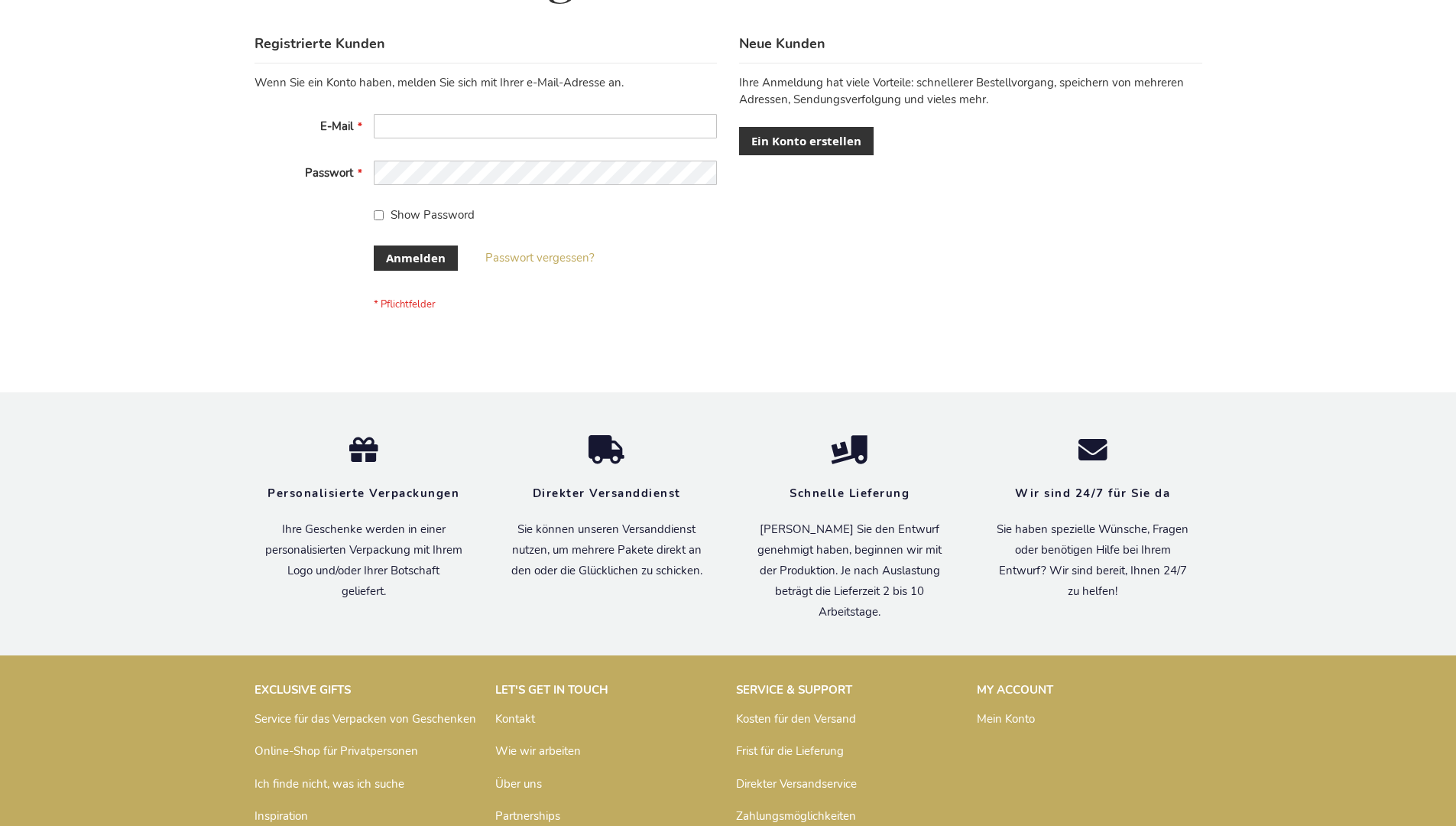
scroll to position [512, 0]
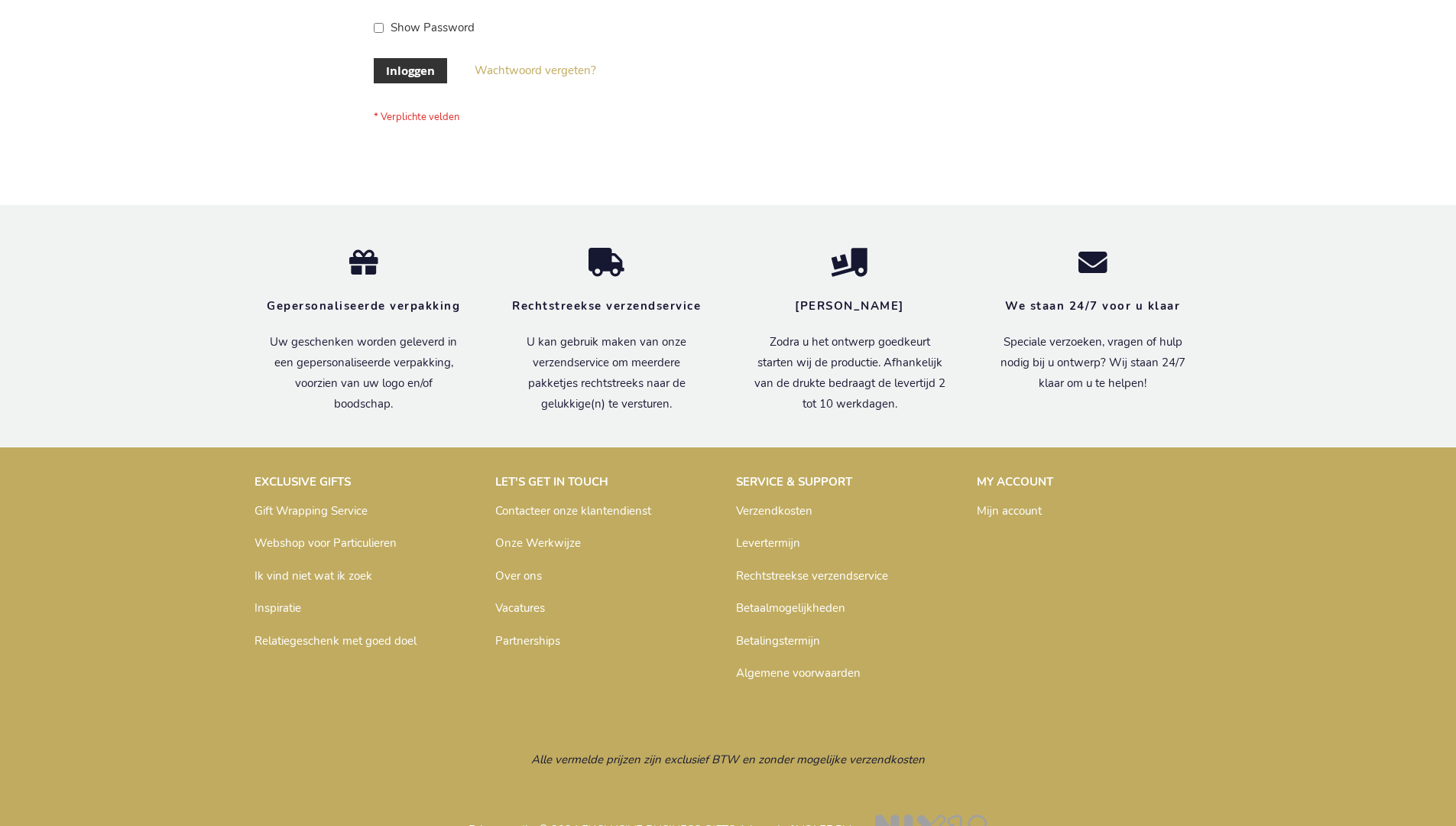
scroll to position [519, 0]
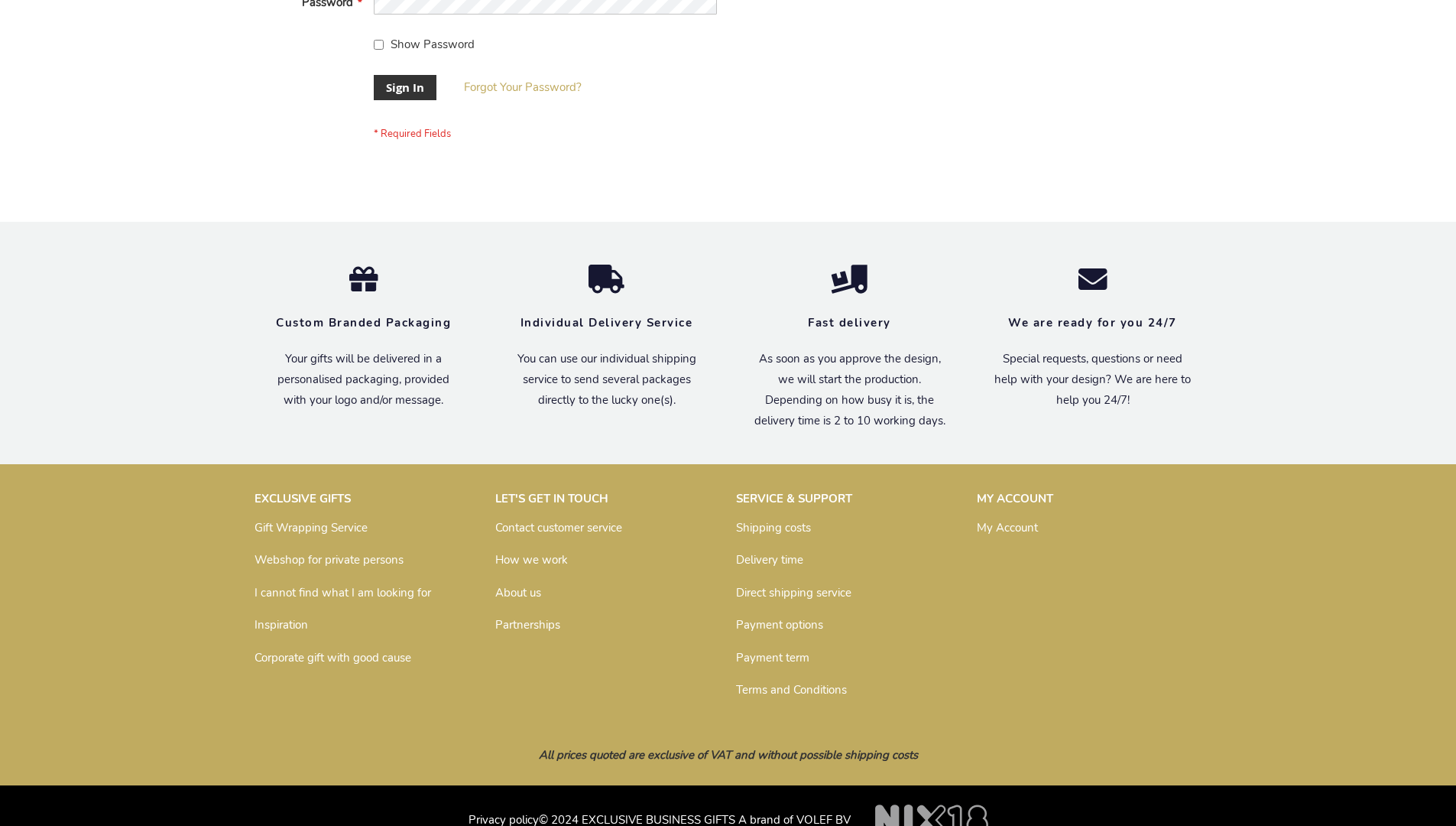
scroll to position [491, 0]
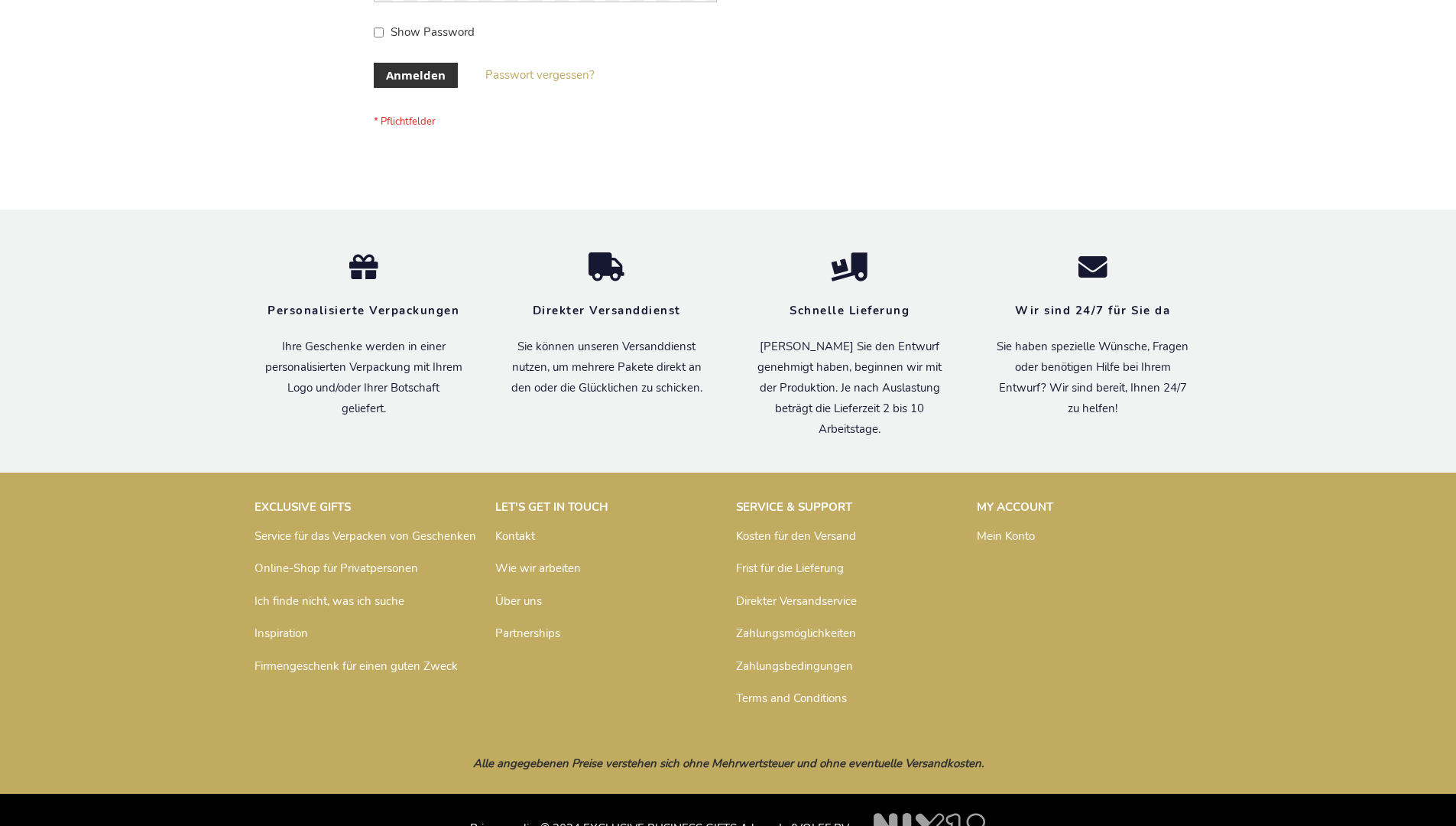
scroll to position [512, 0]
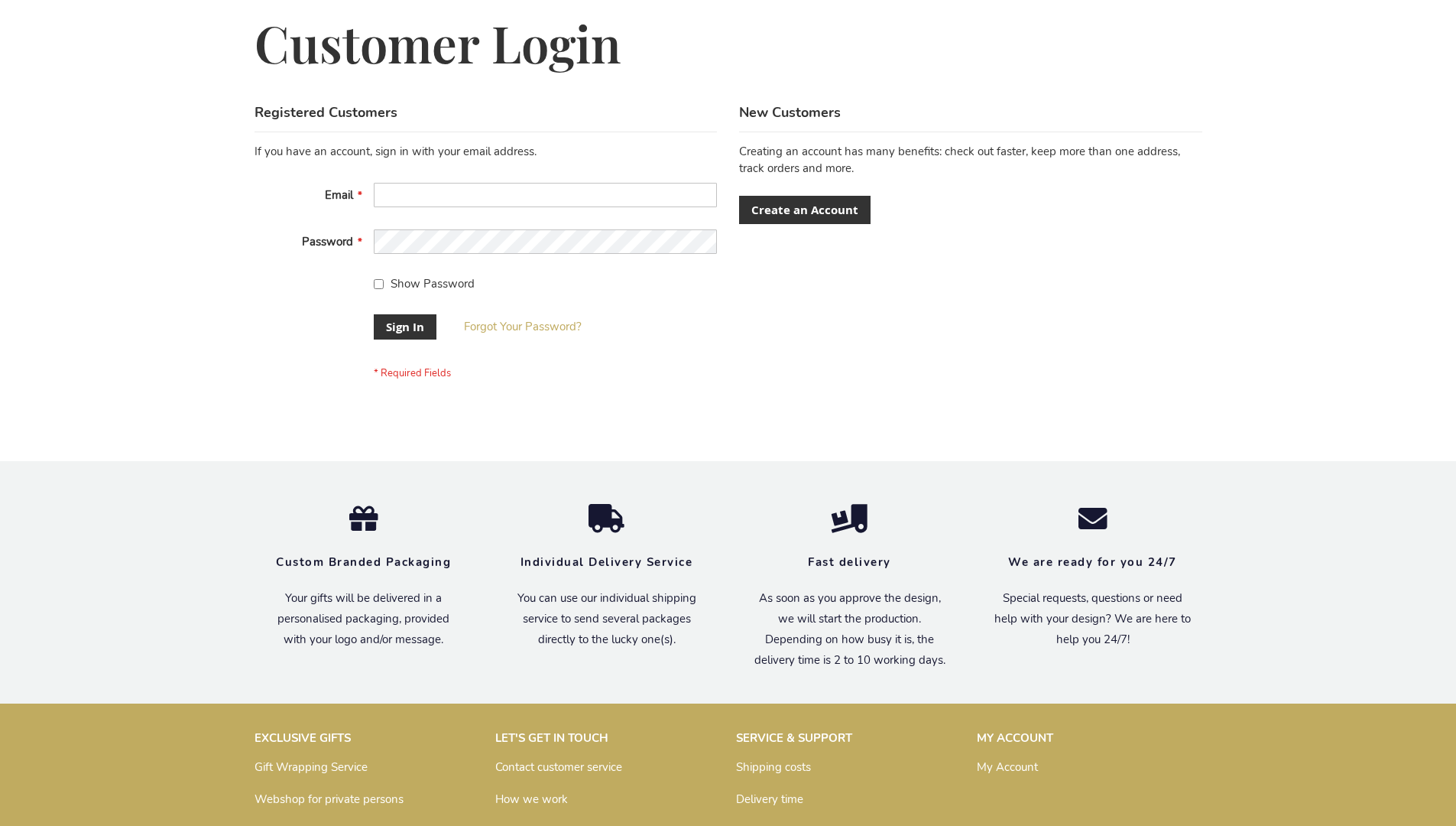
scroll to position [491, 0]
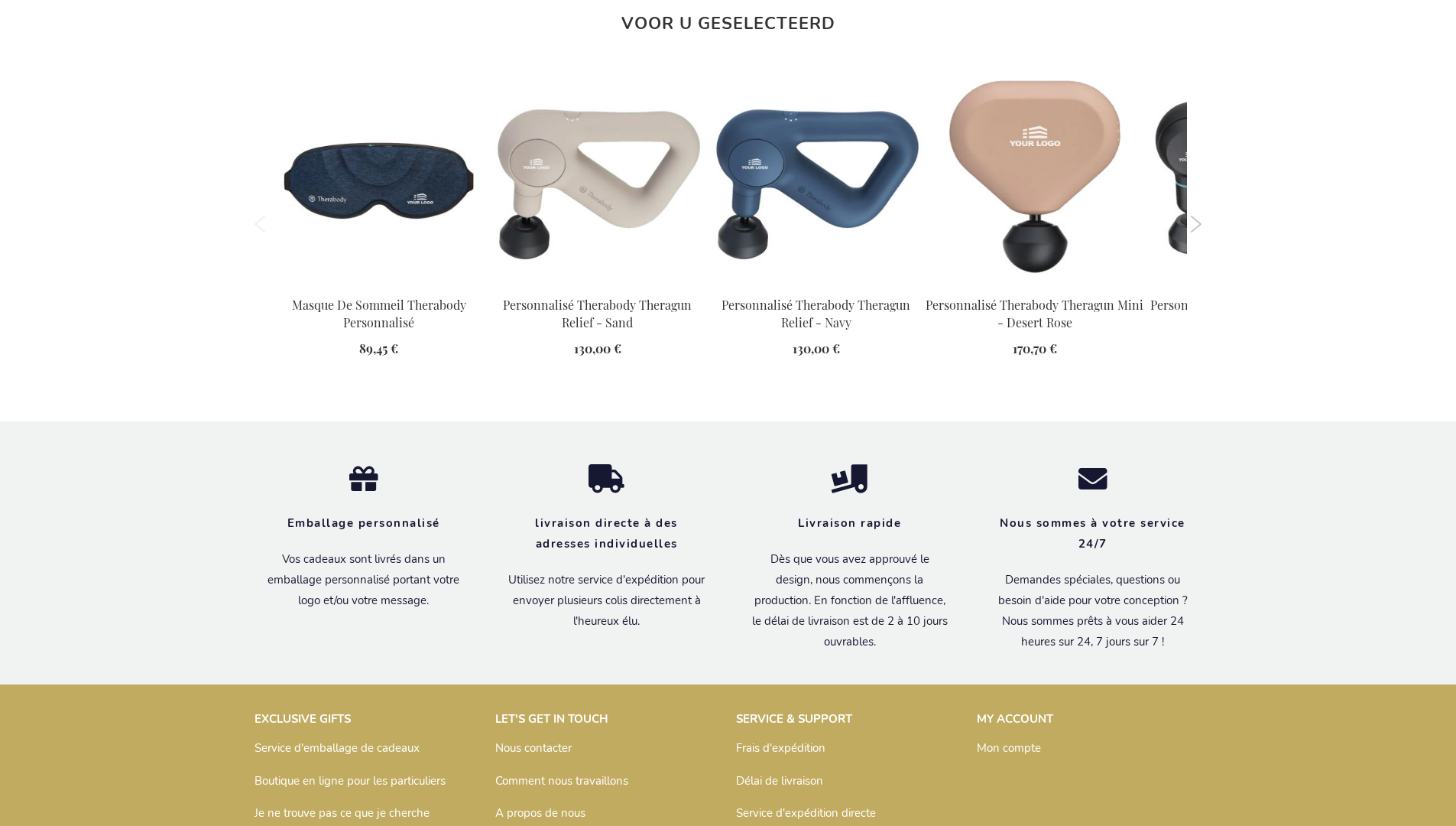
scroll to position [2265, 0]
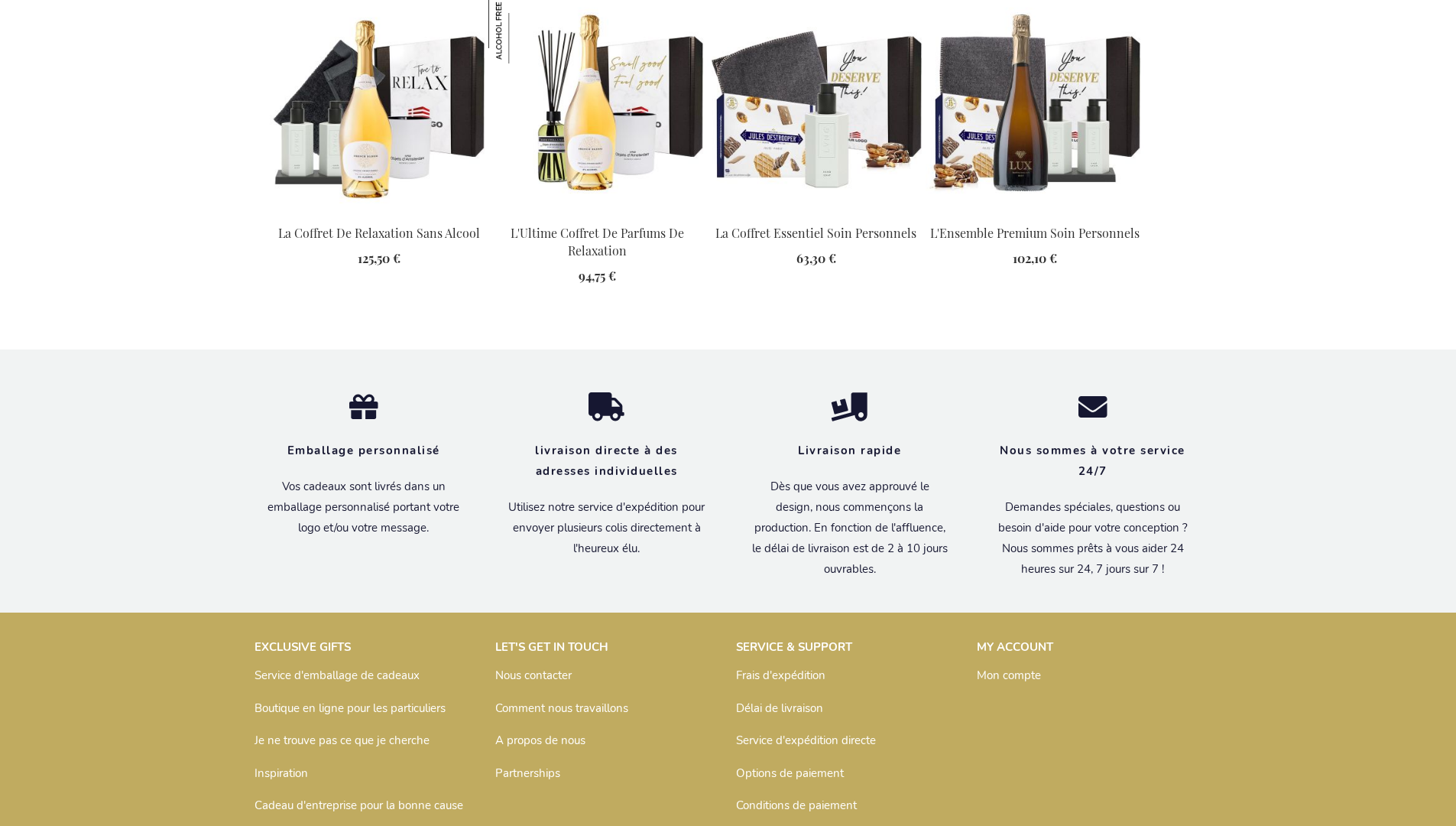
scroll to position [2042, 0]
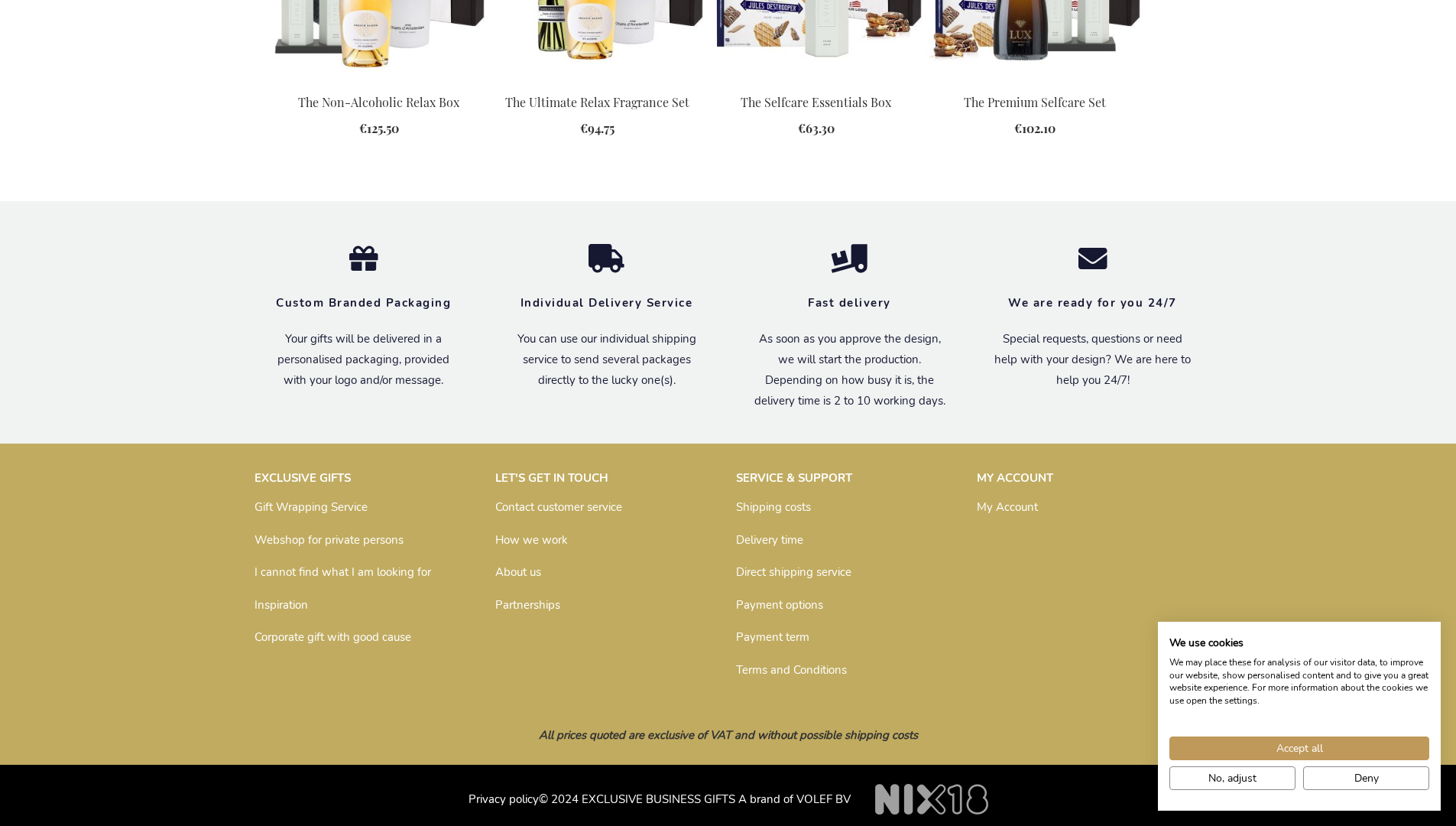
scroll to position [1972, 0]
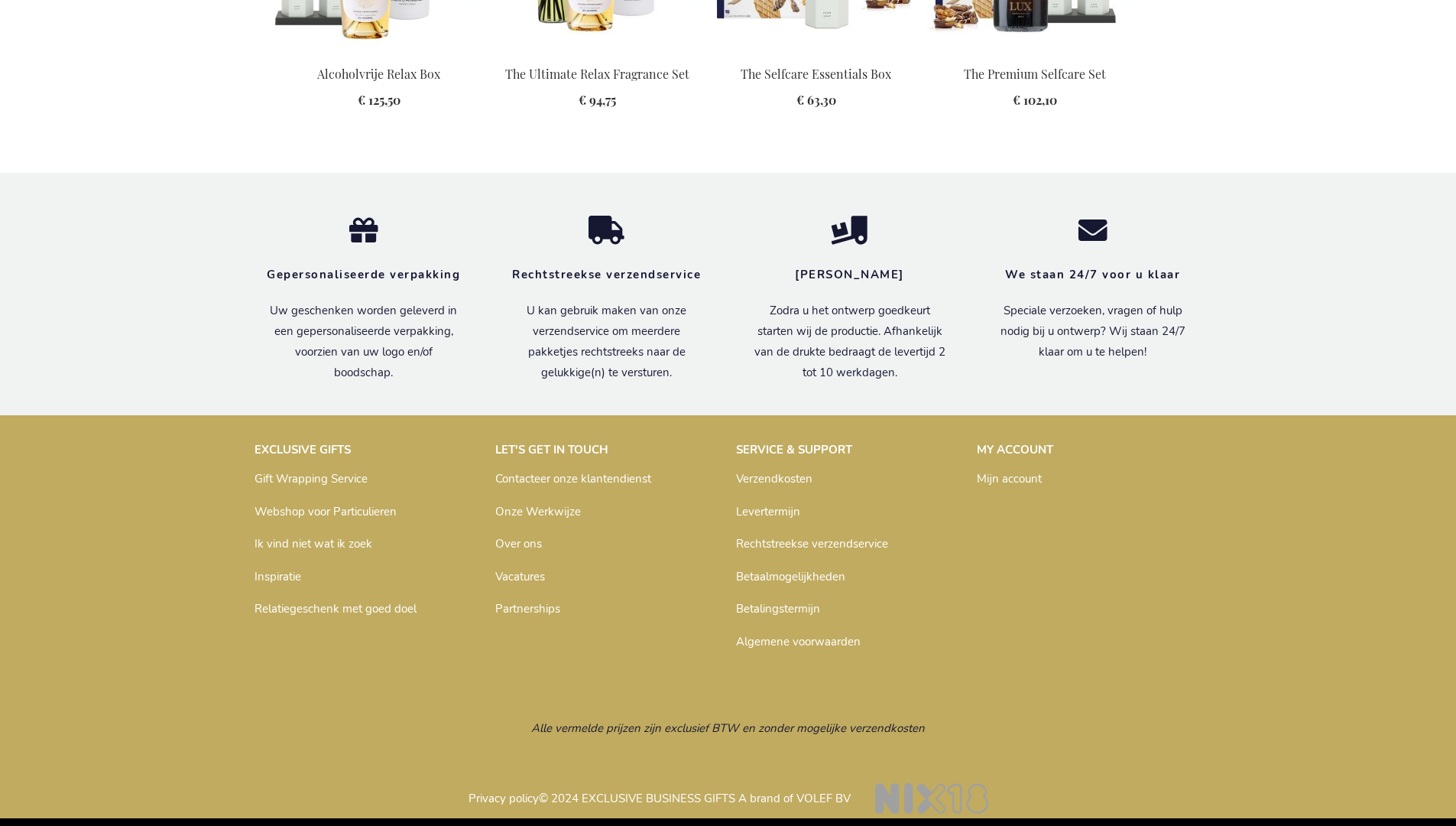
scroll to position [2000, 0]
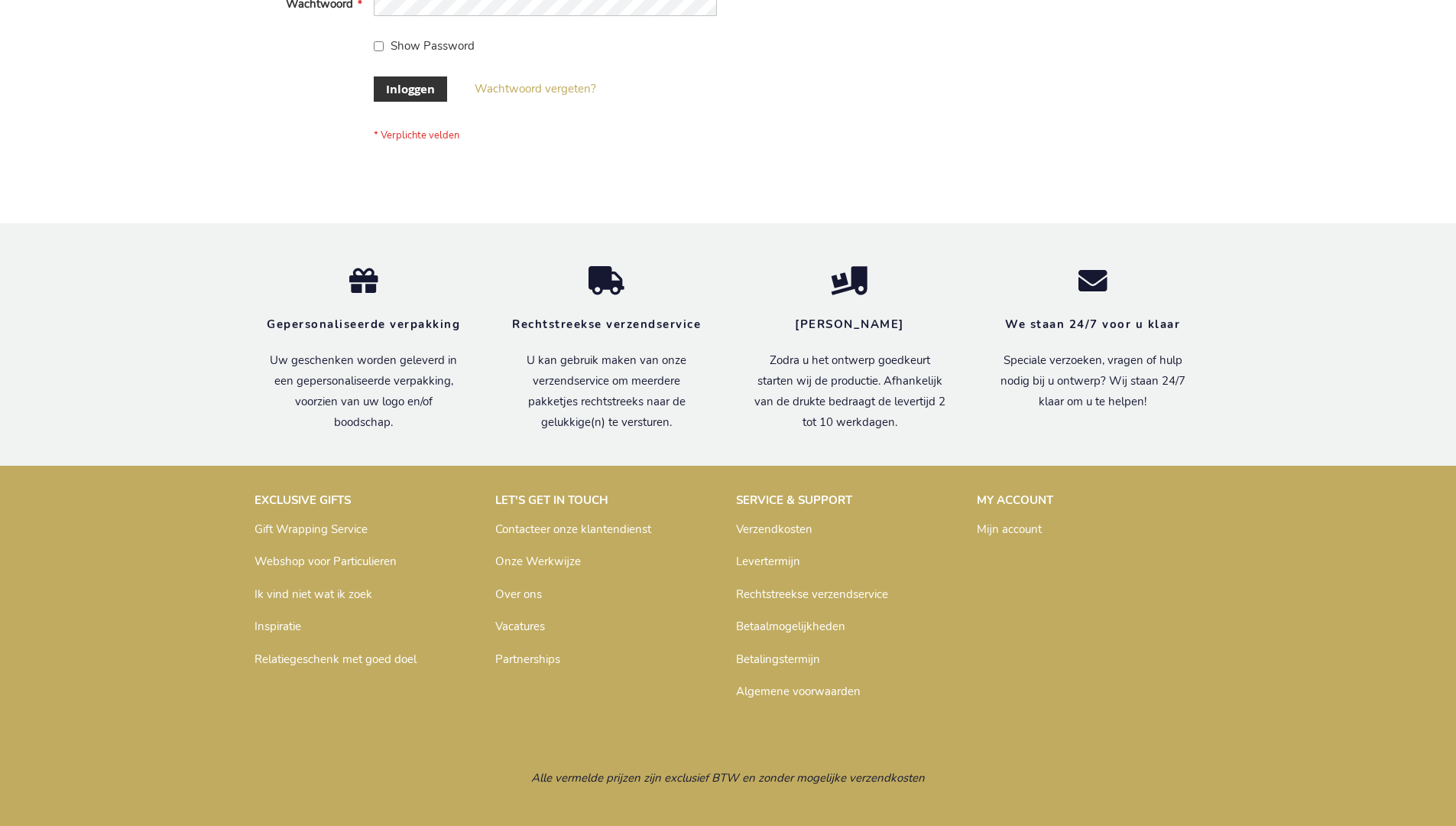
scroll to position [519, 0]
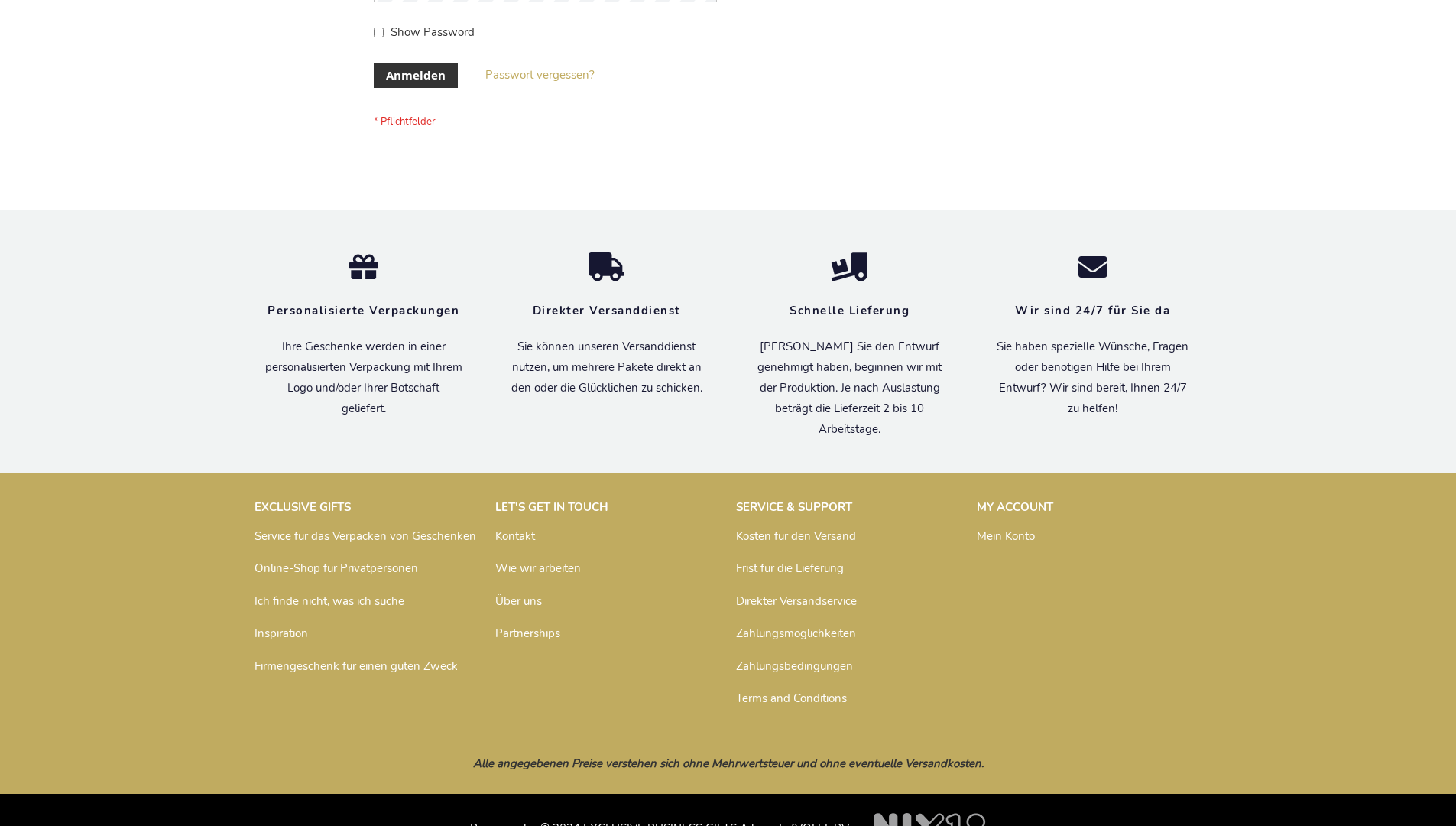
scroll to position [512, 0]
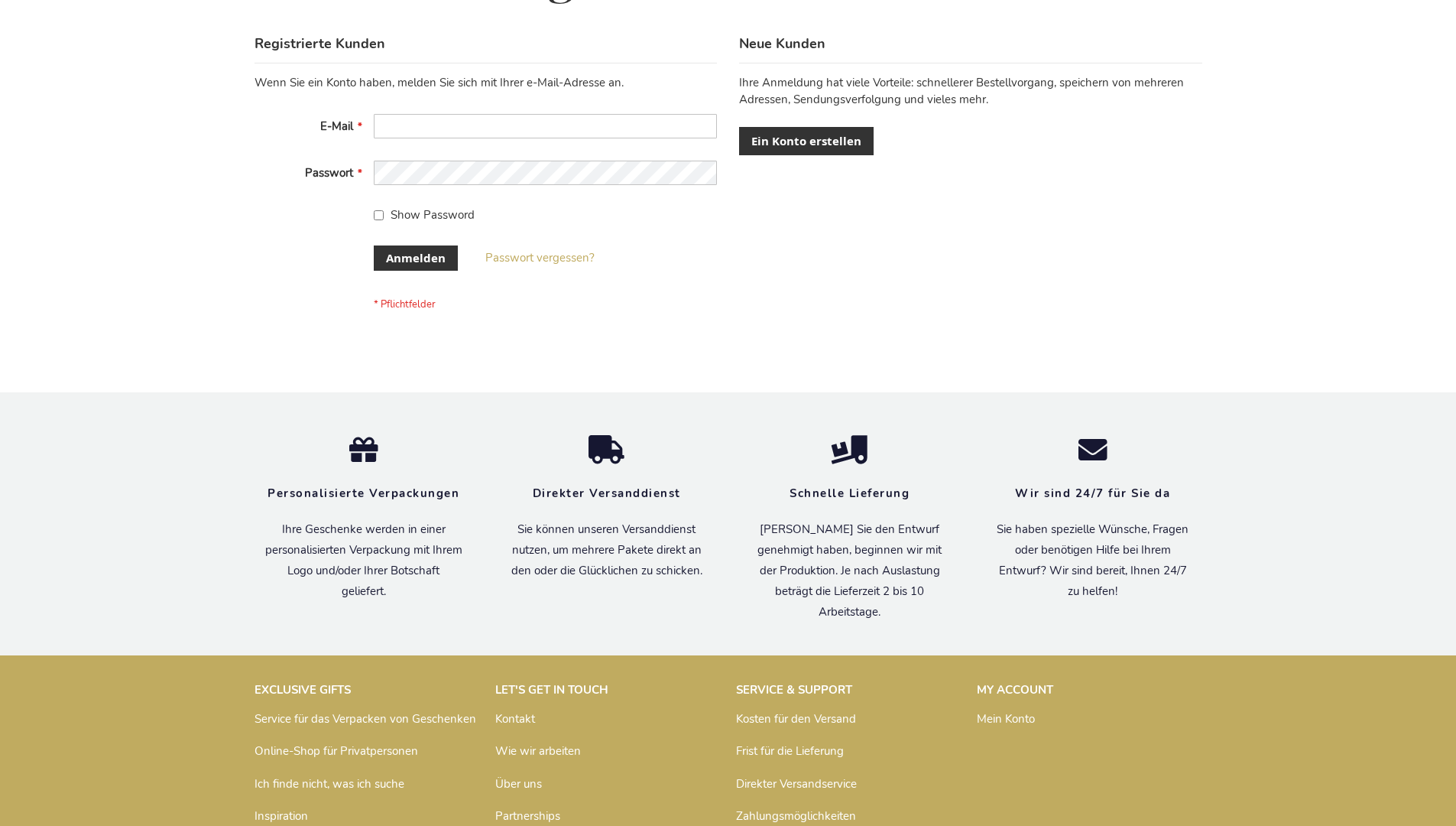
scroll to position [512, 0]
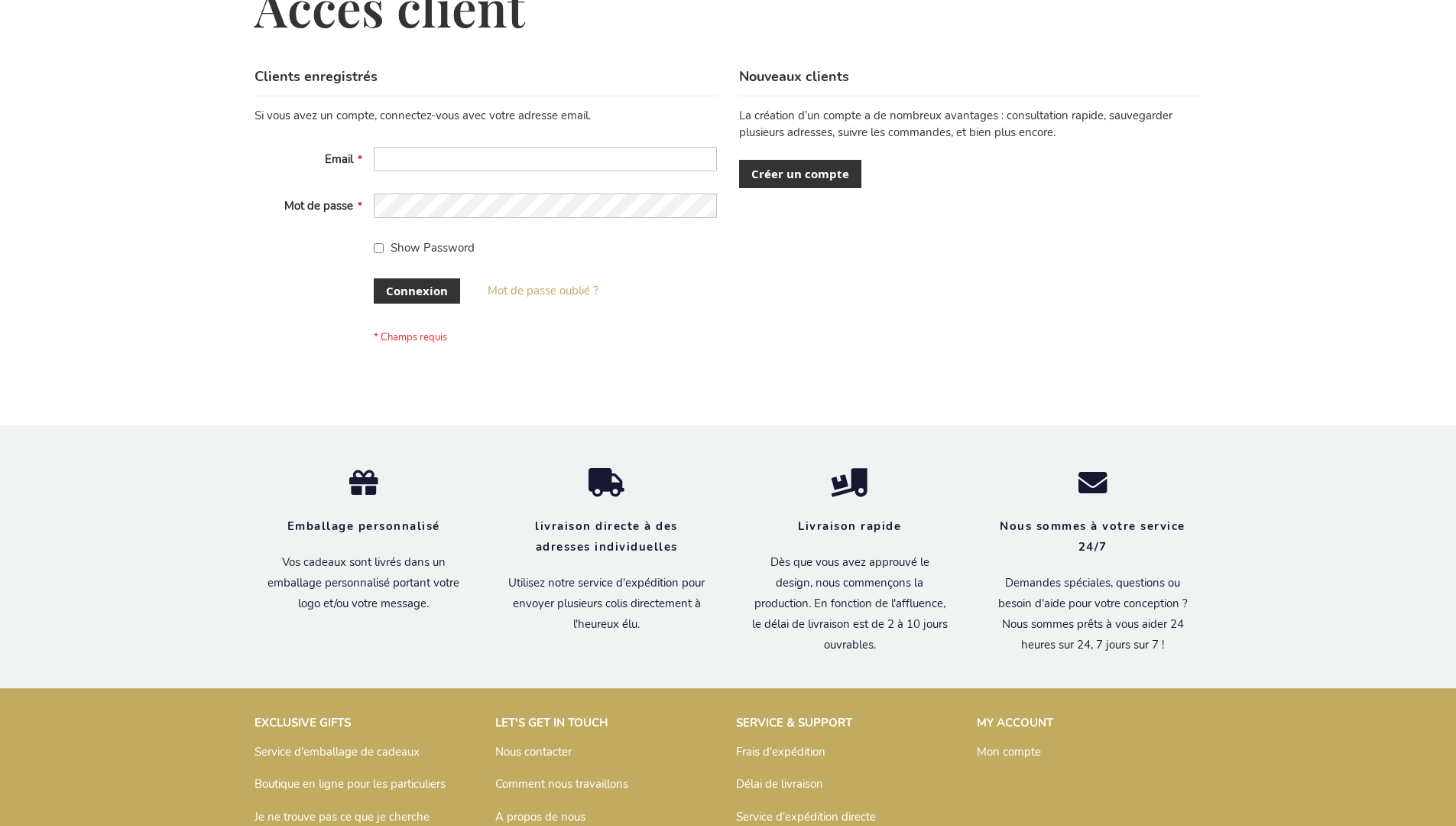
scroll to position [527, 0]
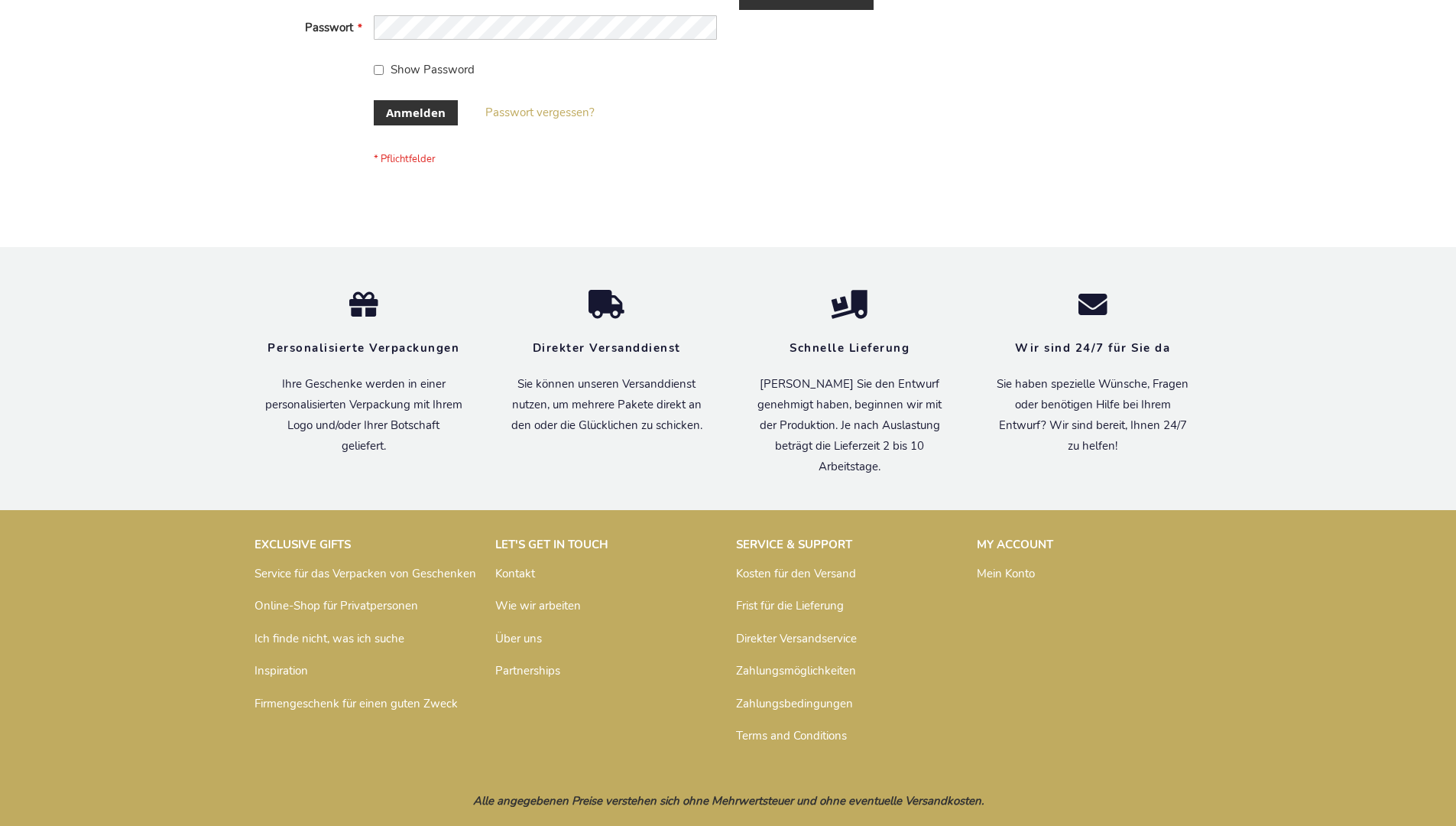
scroll to position [512, 0]
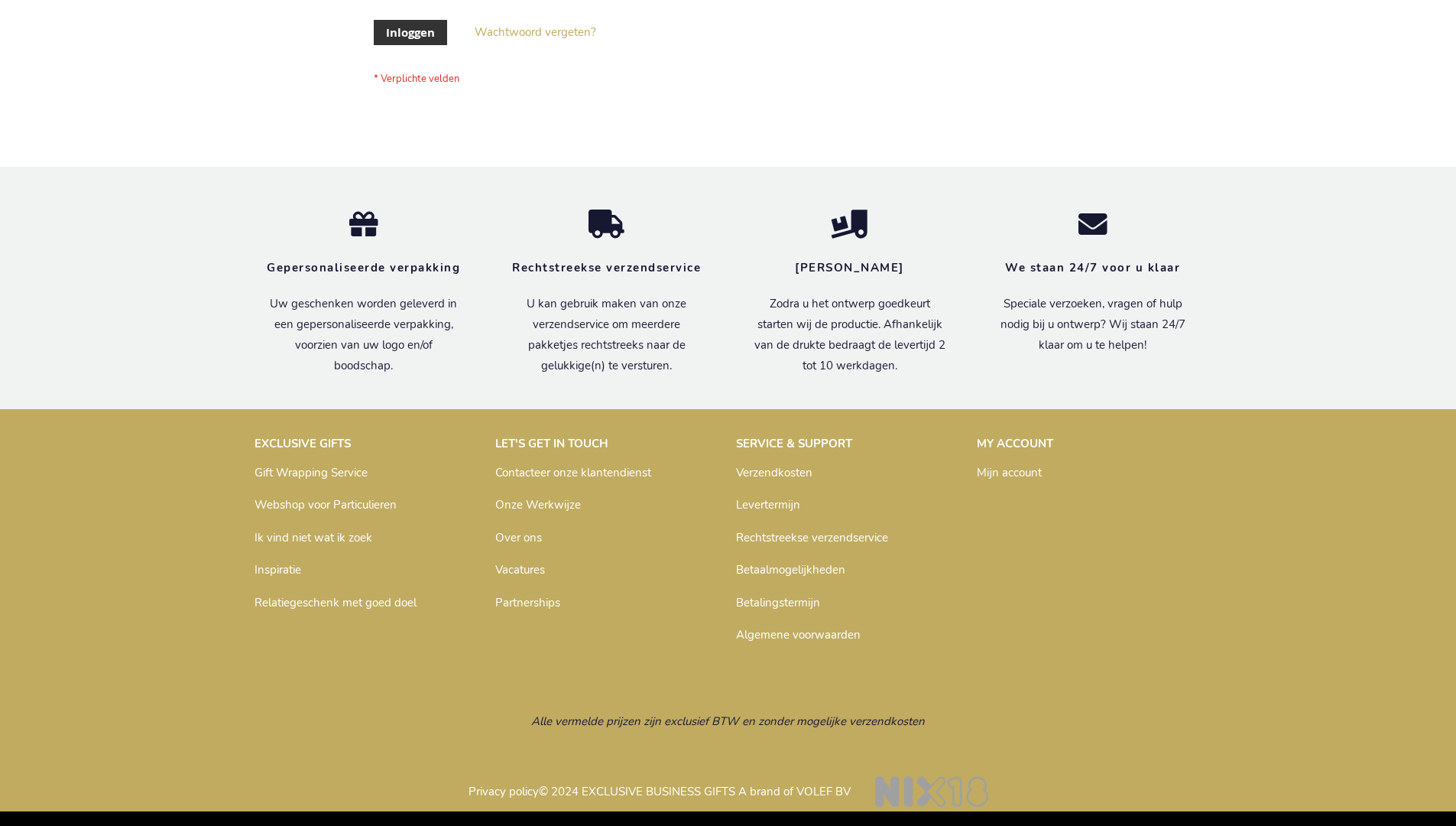
scroll to position [519, 0]
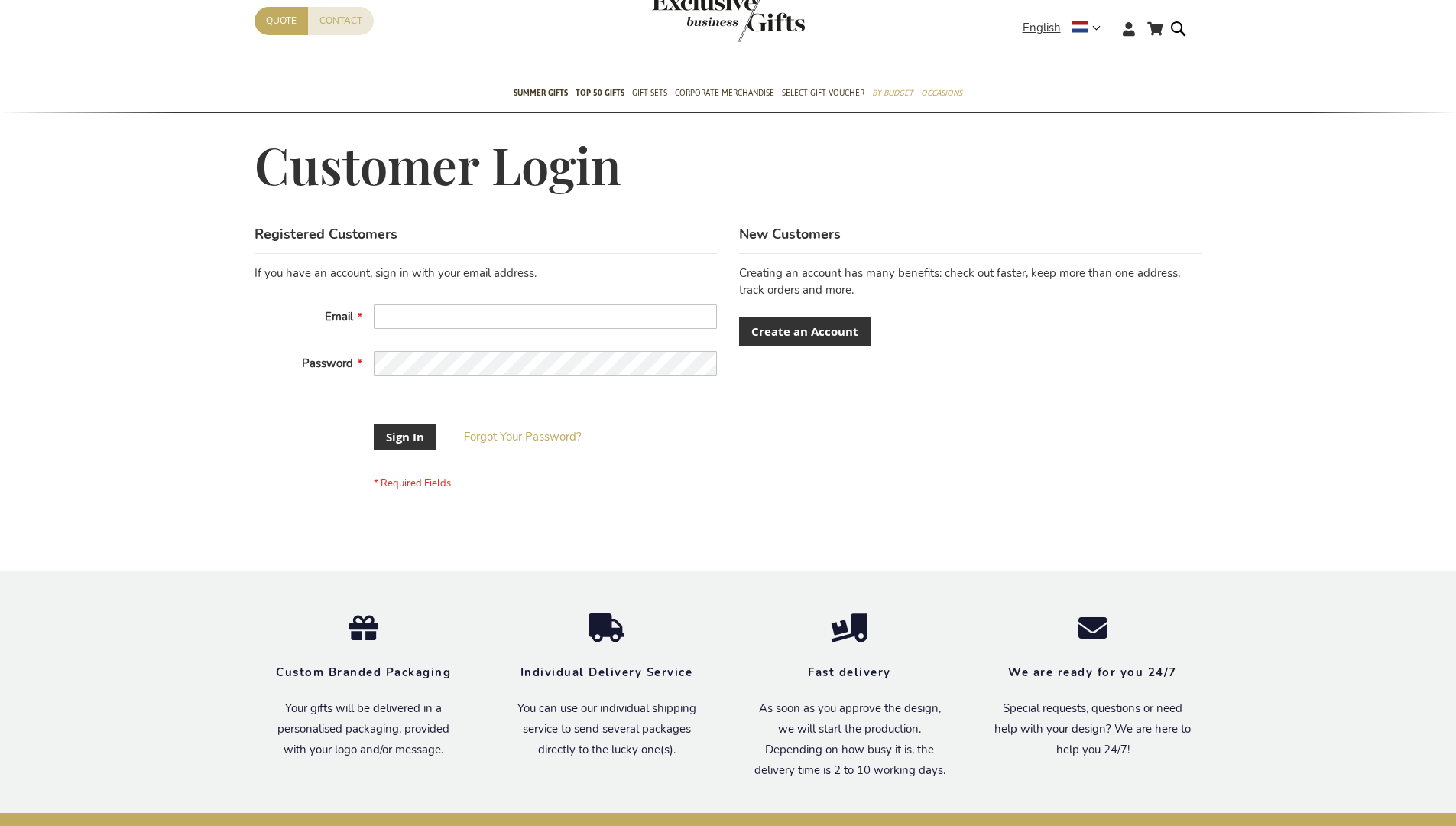
scroll to position [480, 0]
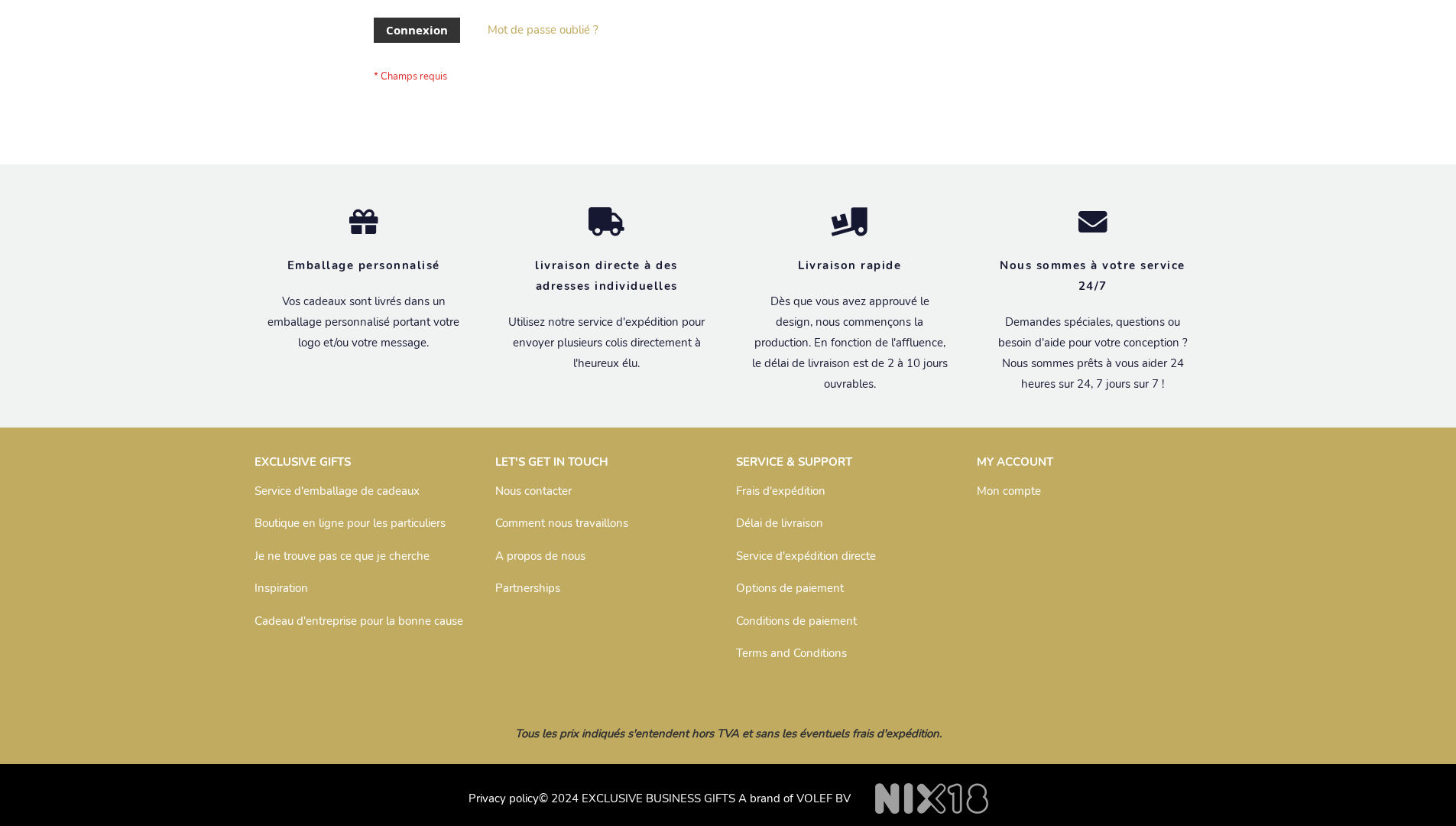
scroll to position [527, 0]
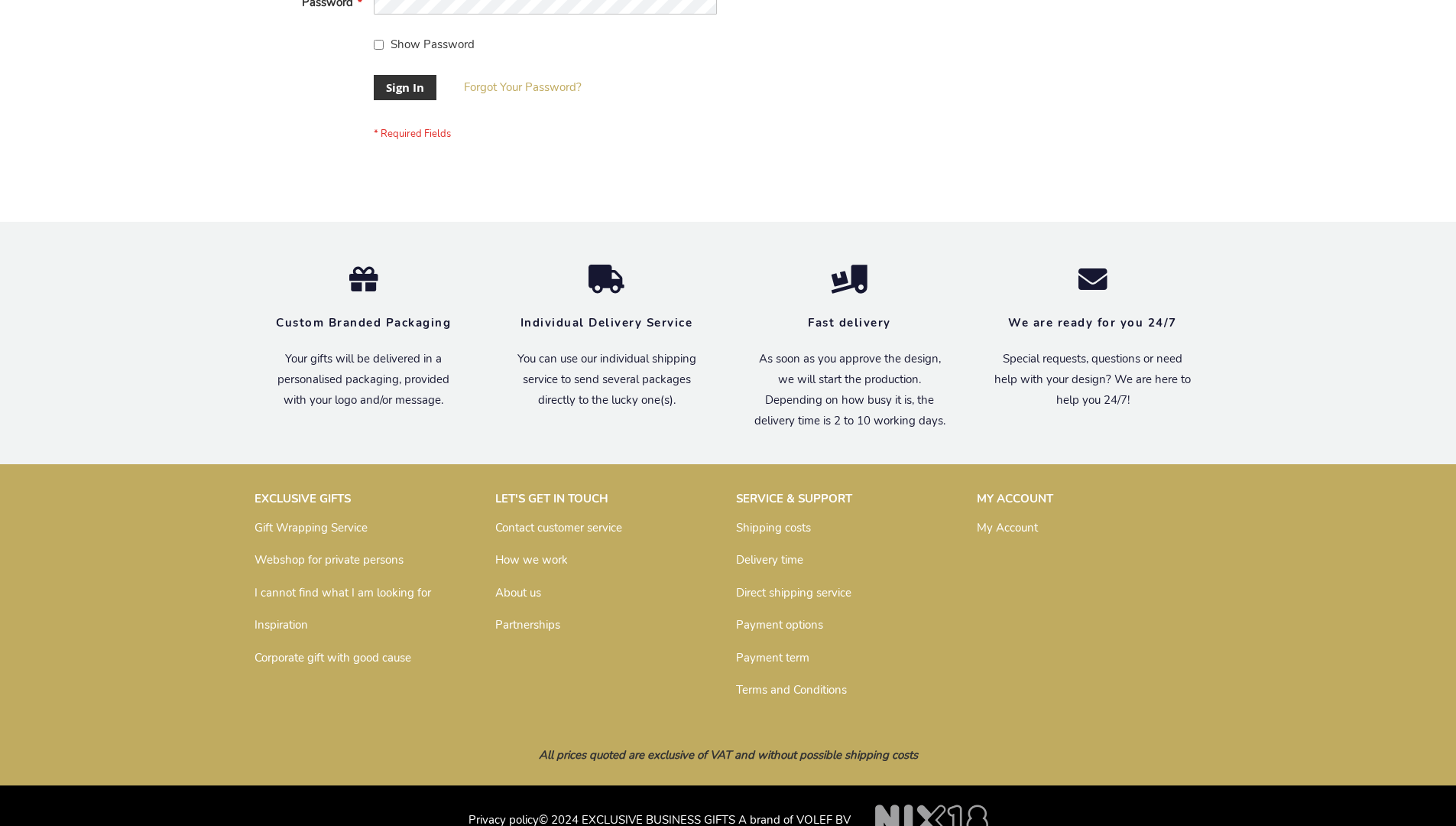
scroll to position [491, 0]
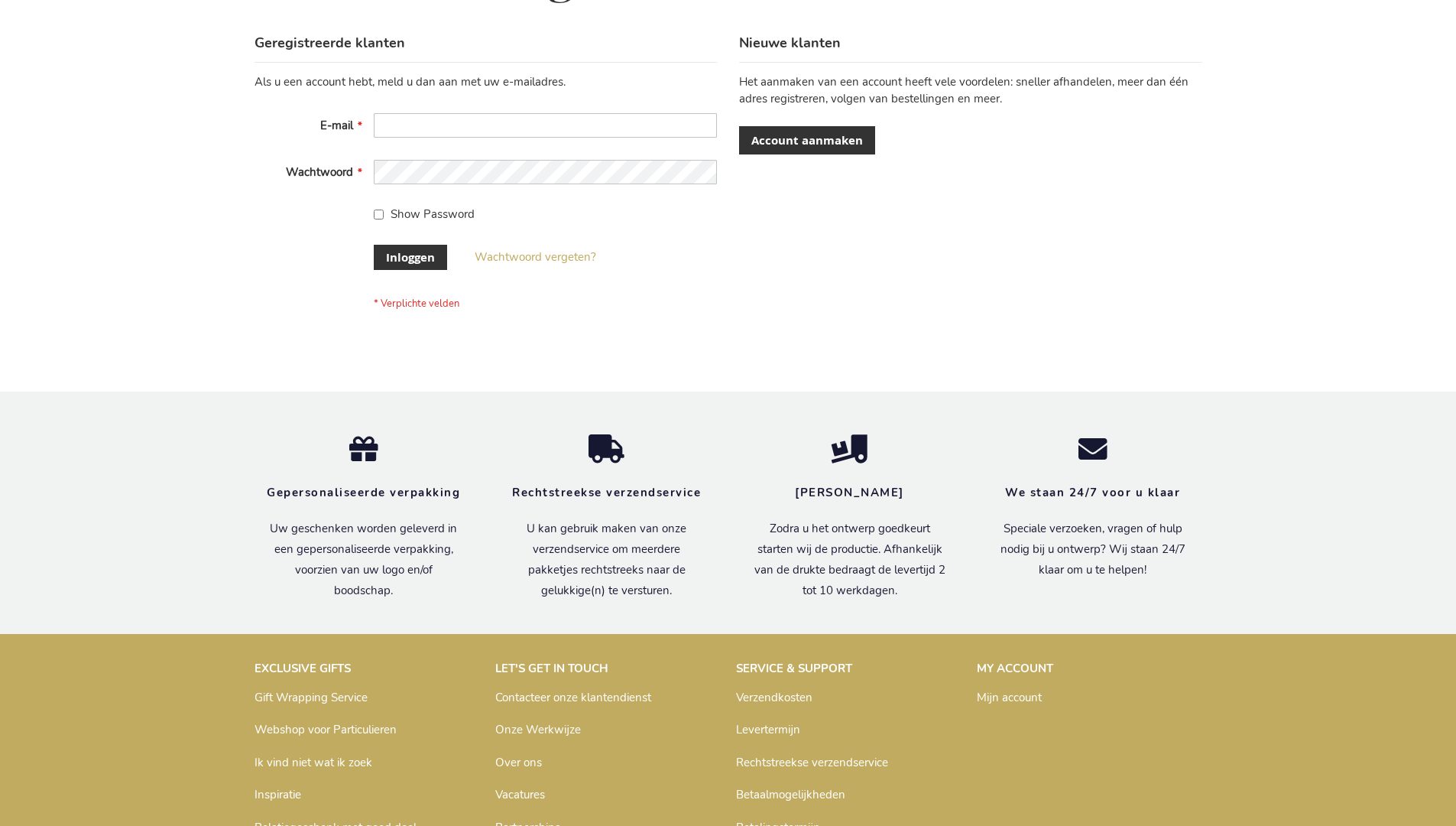
scroll to position [519, 0]
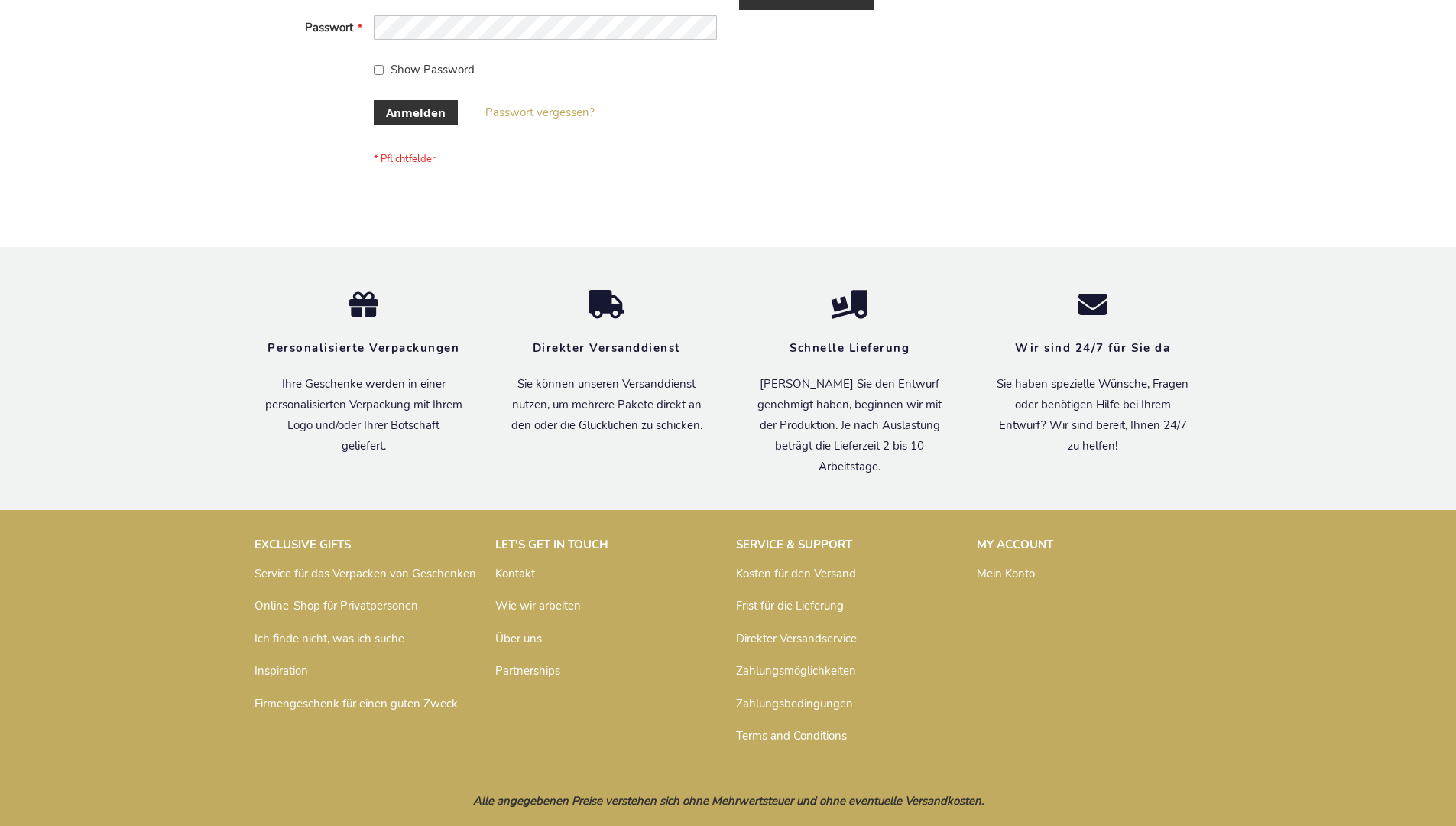
scroll to position [512, 0]
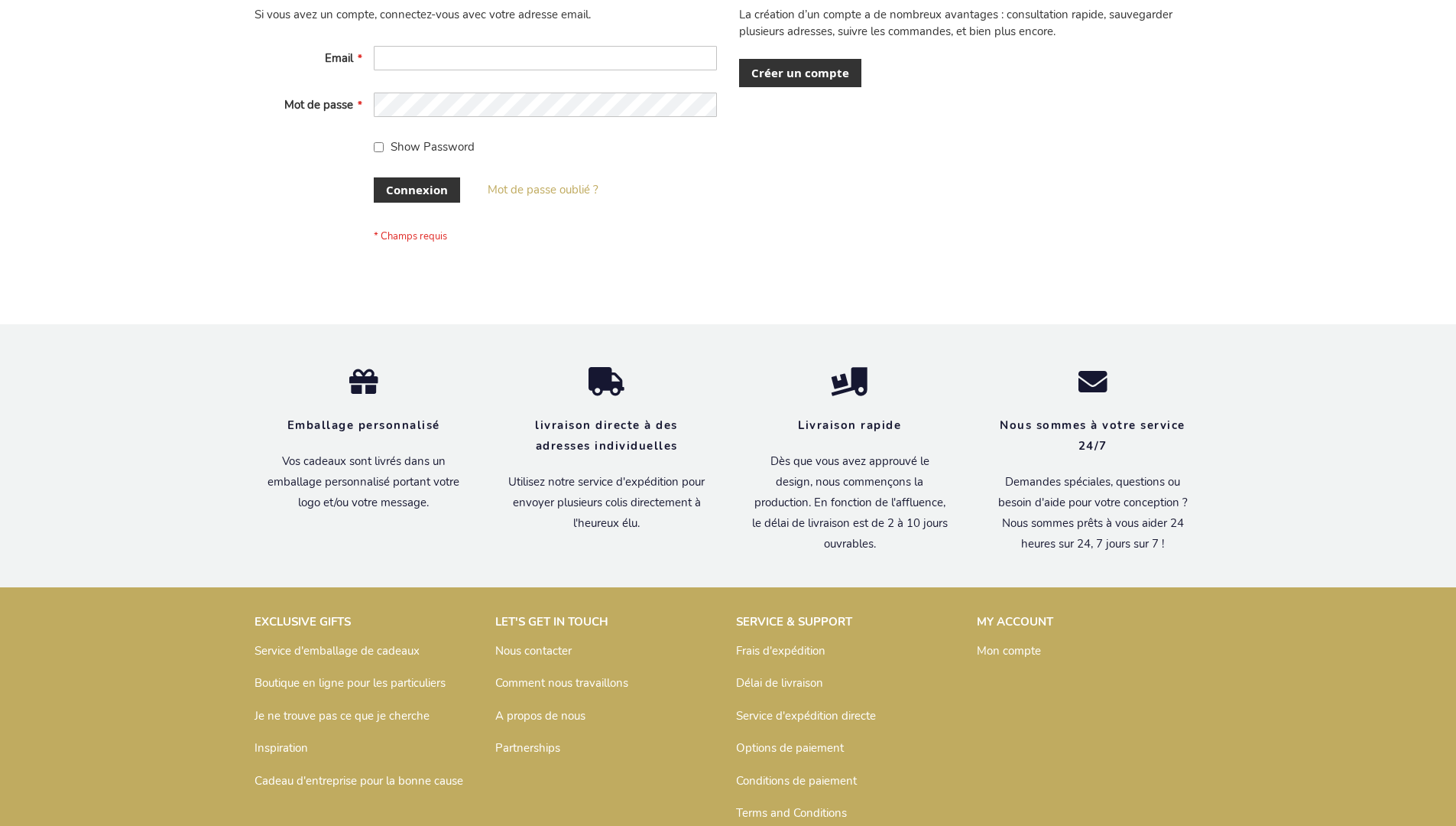
scroll to position [527, 0]
